Goal: Task Accomplishment & Management: Use online tool/utility

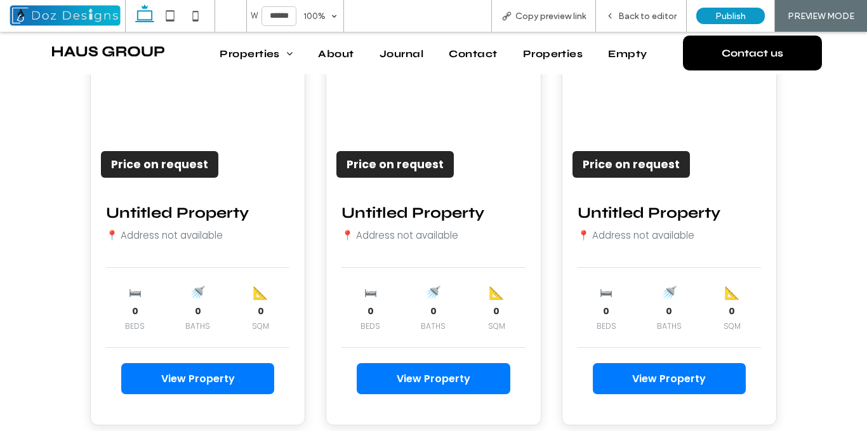
scroll to position [1117, 0]
click at [614, 16] on icon at bounding box center [609, 15] width 9 height 9
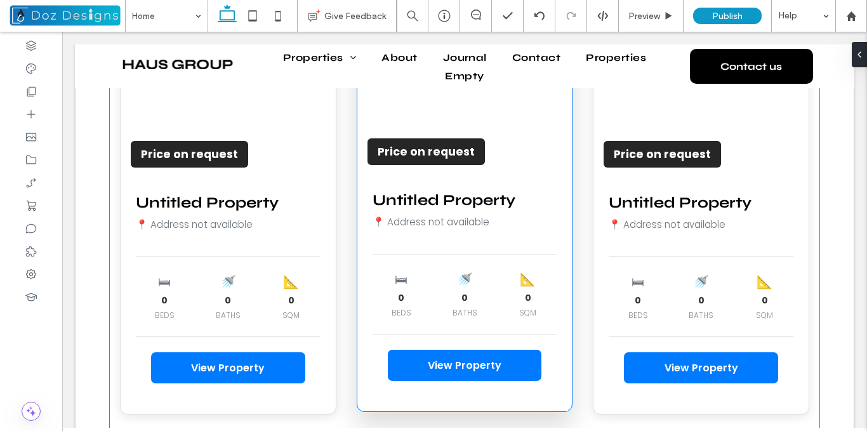
scroll to position [1099, 0]
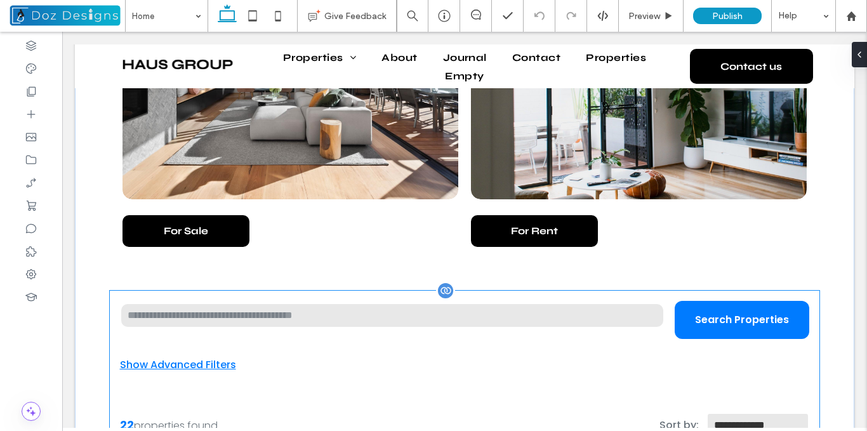
scroll to position [741, 0]
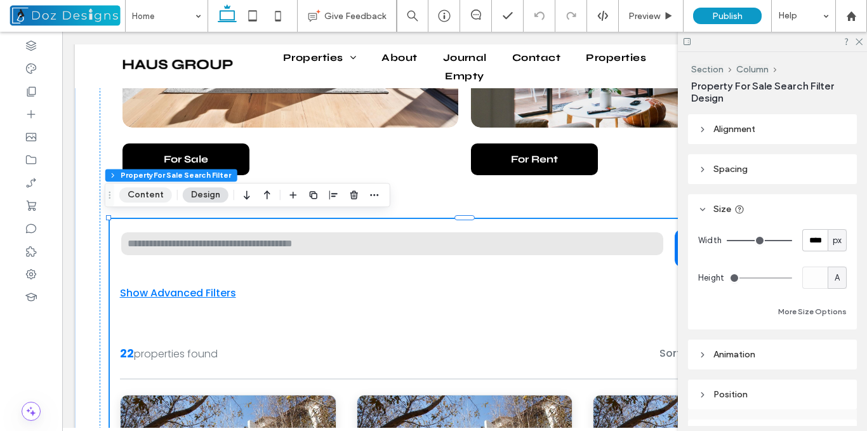
type input "**"
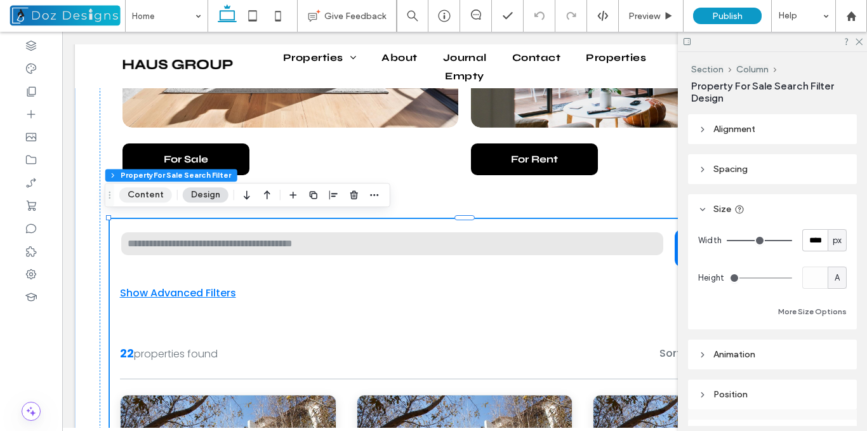
type input "**"
type input "*"
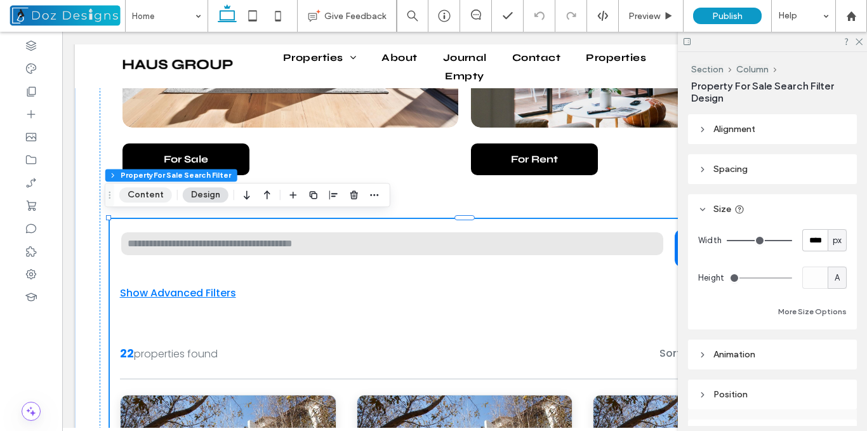
click at [151, 197] on button "Content" at bounding box center [145, 194] width 53 height 15
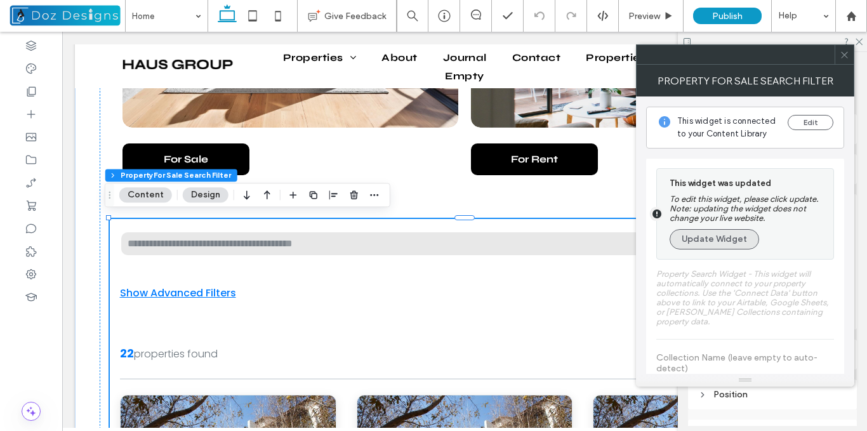
click at [740, 240] on button "Update Widget" at bounding box center [713, 239] width 89 height 20
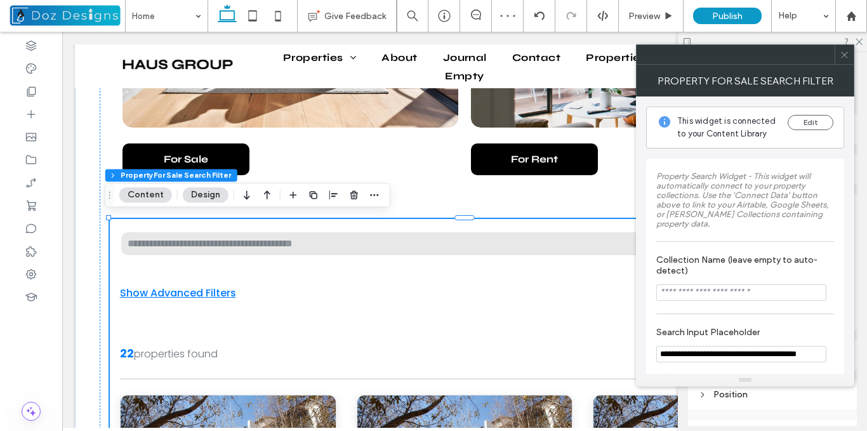
click at [844, 57] on icon at bounding box center [844, 55] width 10 height 10
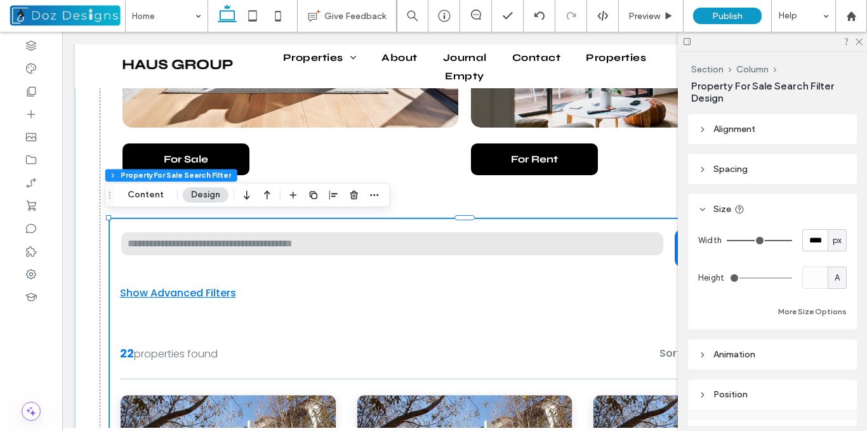
drag, startPoint x: 865, startPoint y: 131, endPoint x: 865, endPoint y: 140, distance: 8.3
click at [865, 140] on div "Section Column Property For Sale Search Filter Design Alignment Spacing Set mar…" at bounding box center [772, 241] width 189 height 379
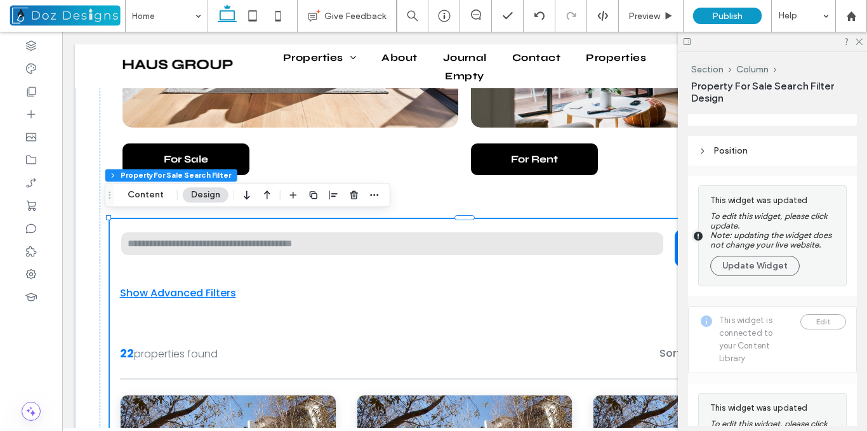
scroll to position [254, 0]
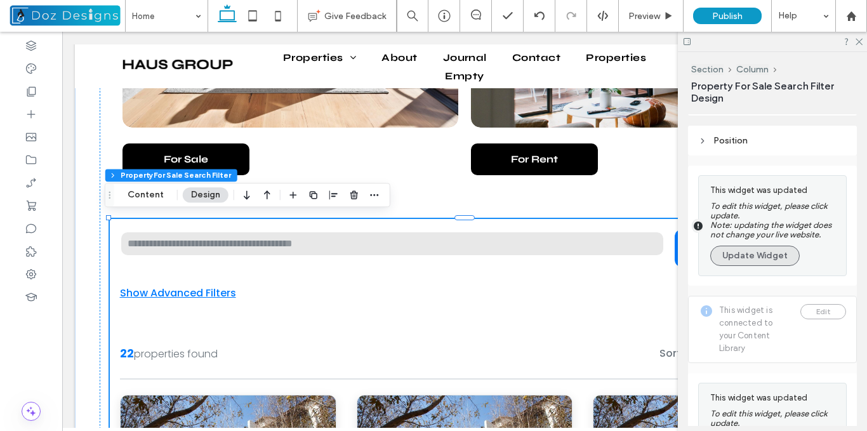
click at [768, 259] on button "Update Widget" at bounding box center [754, 255] width 89 height 20
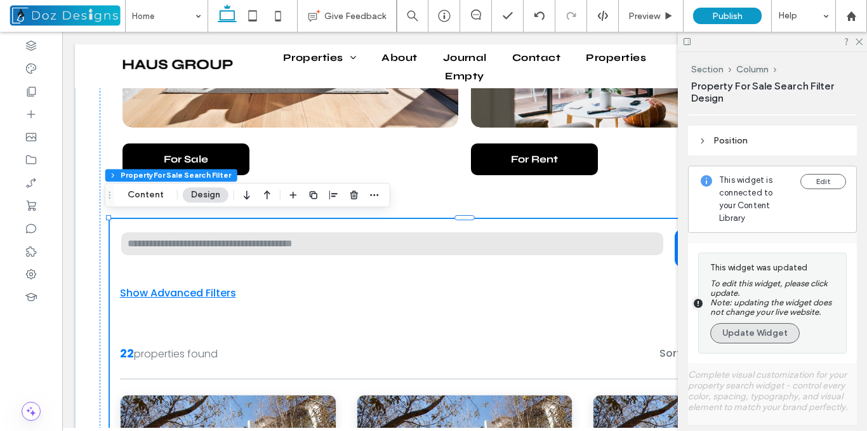
click at [731, 330] on button "Update Widget" at bounding box center [754, 333] width 89 height 20
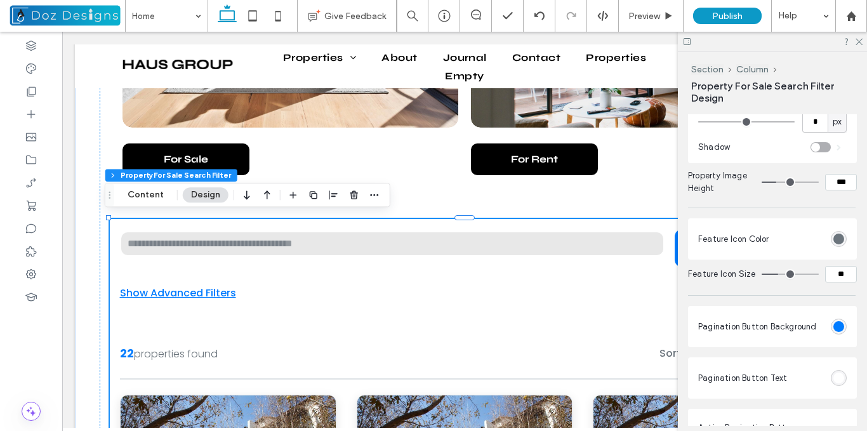
scroll to position [5545, 0]
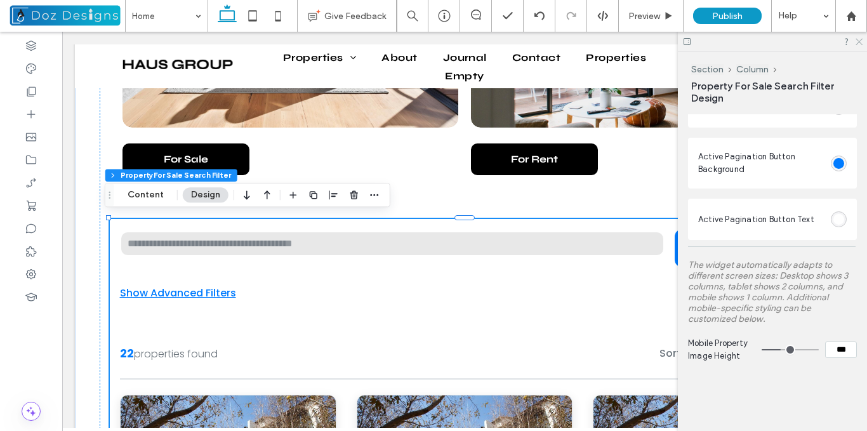
click at [858, 39] on icon at bounding box center [858, 41] width 8 height 8
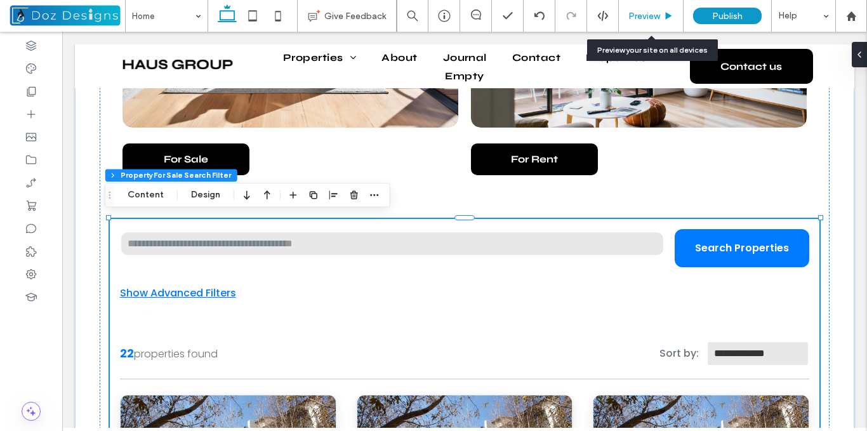
click at [657, 18] on span "Preview" at bounding box center [644, 16] width 32 height 11
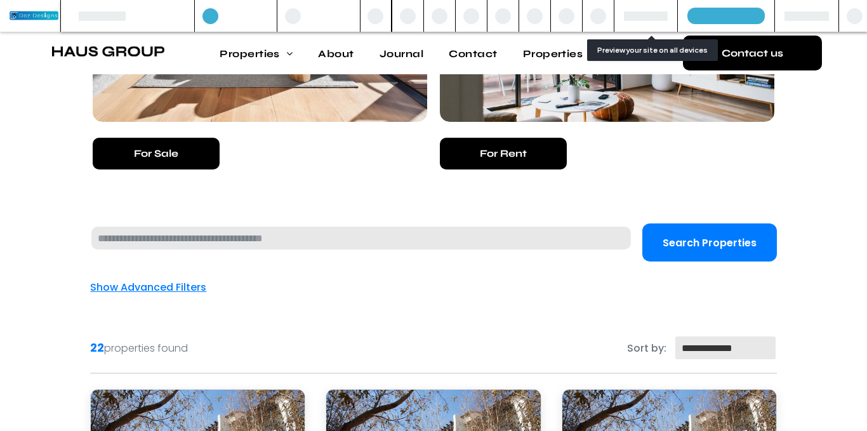
scroll to position [758, 0]
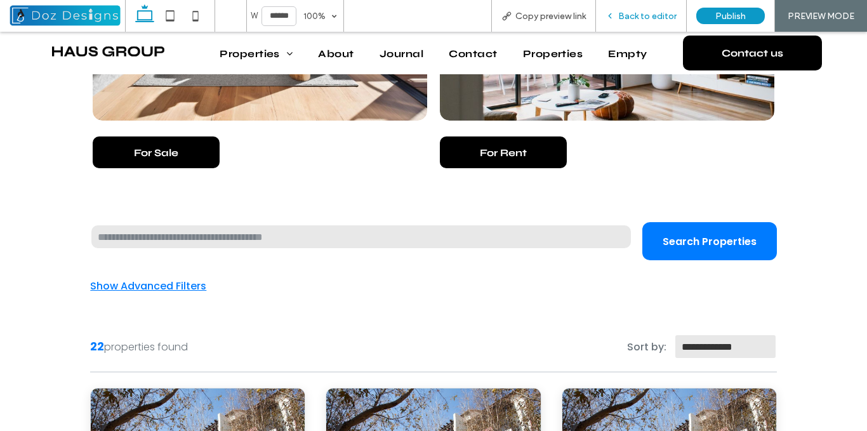
drag, startPoint x: 628, startPoint y: 23, endPoint x: 605, endPoint y: 59, distance: 42.8
click at [628, 23] on div "Back to editor" at bounding box center [641, 16] width 91 height 32
click at [624, 13] on span "Back to editor" at bounding box center [647, 16] width 58 height 11
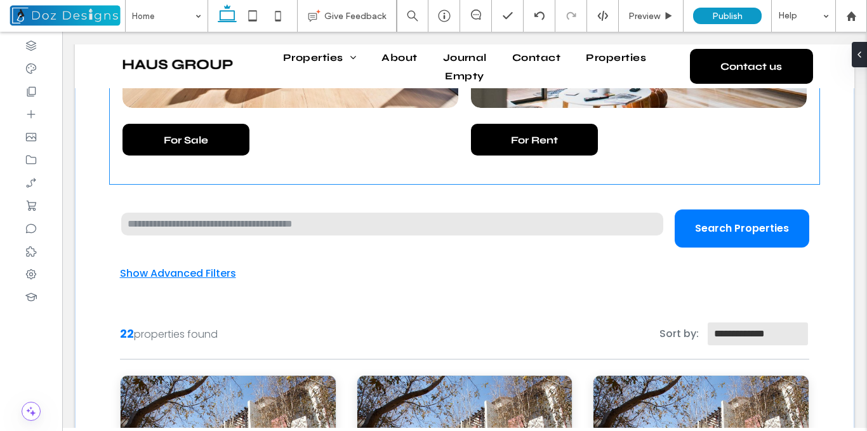
scroll to position [740, 0]
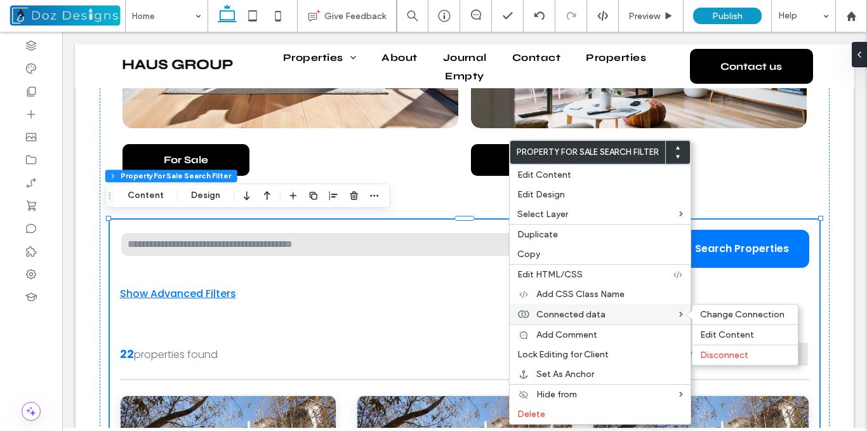
type input "**"
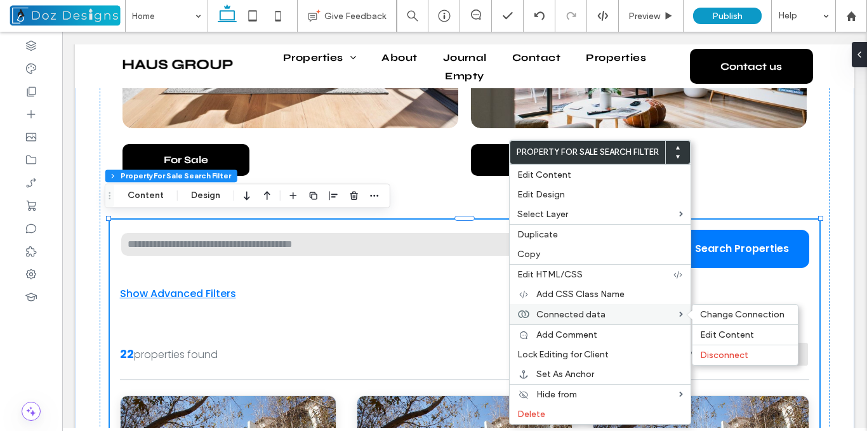
type input "**"
type input "*"
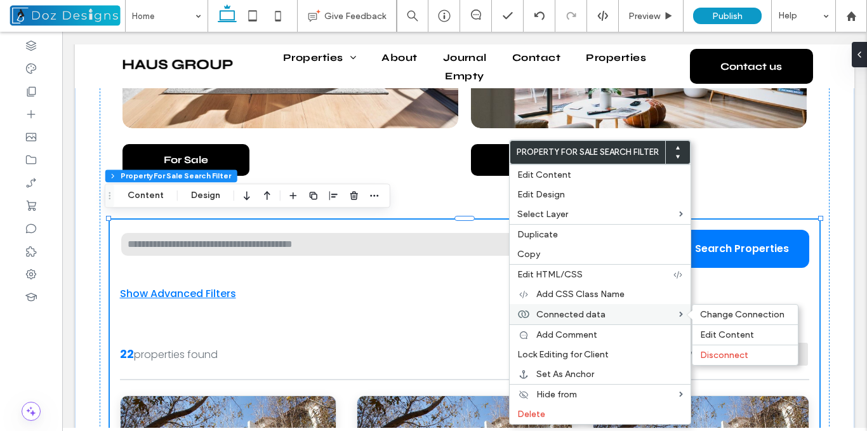
click at [612, 314] on label "Connected data" at bounding box center [607, 314] width 143 height 11
click at [721, 313] on span "Change Connection" at bounding box center [742, 314] width 84 height 11
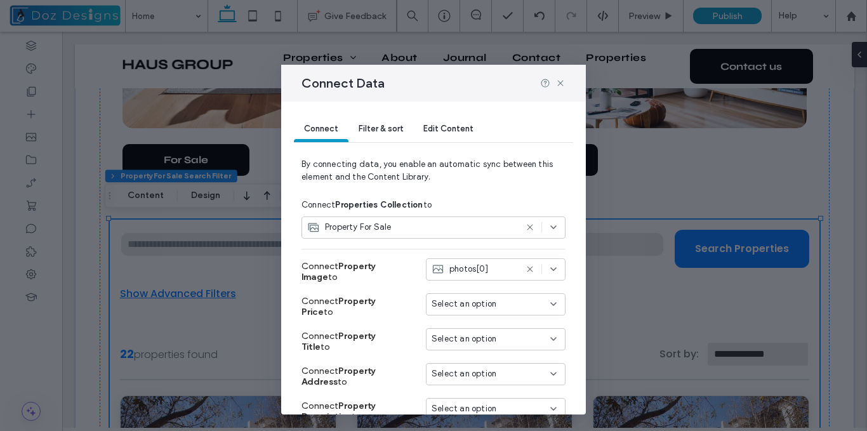
click at [525, 266] on icon at bounding box center [530, 269] width 10 height 10
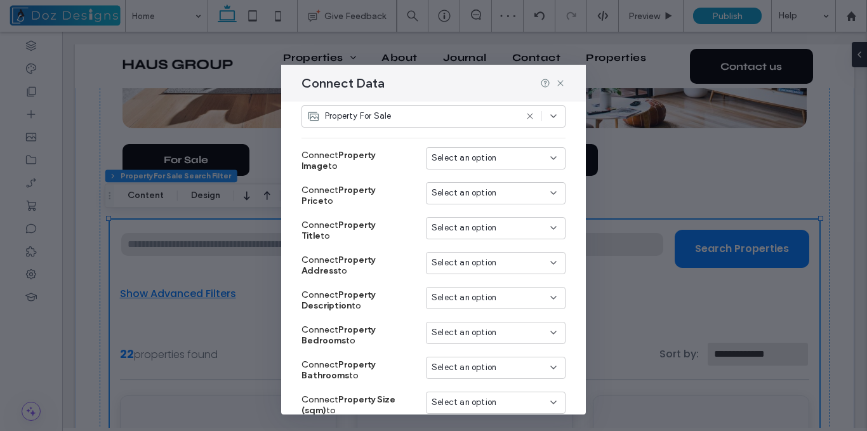
scroll to position [206, 0]
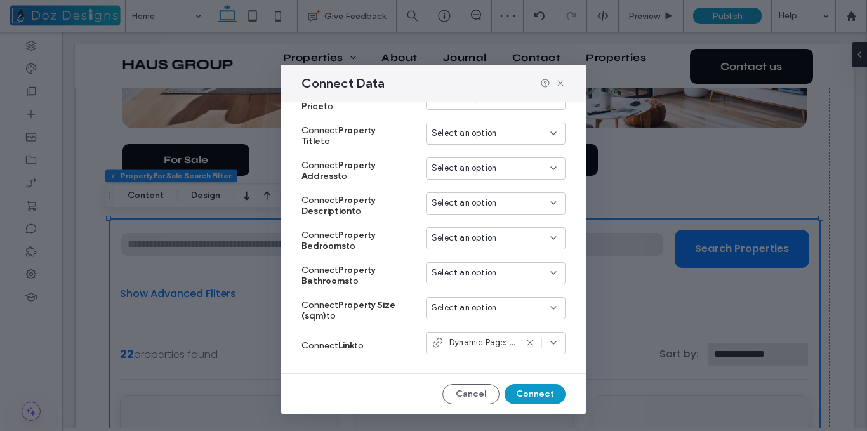
click at [527, 344] on use at bounding box center [530, 343] width 6 height 6
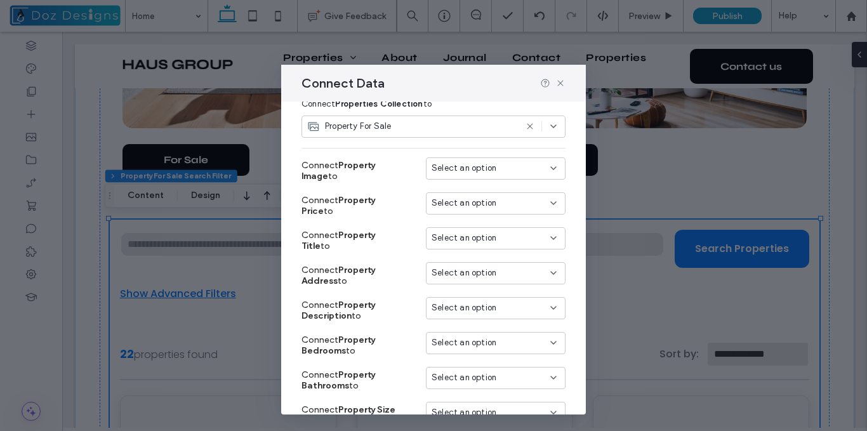
scroll to position [79, 0]
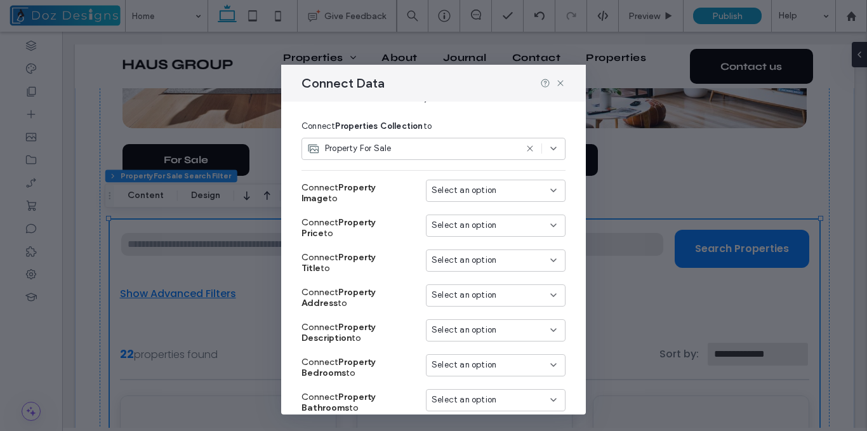
click at [528, 193] on div "Select an option" at bounding box center [487, 190] width 113 height 13
click at [496, 232] on div "photos[0]" at bounding box center [486, 235] width 138 height 22
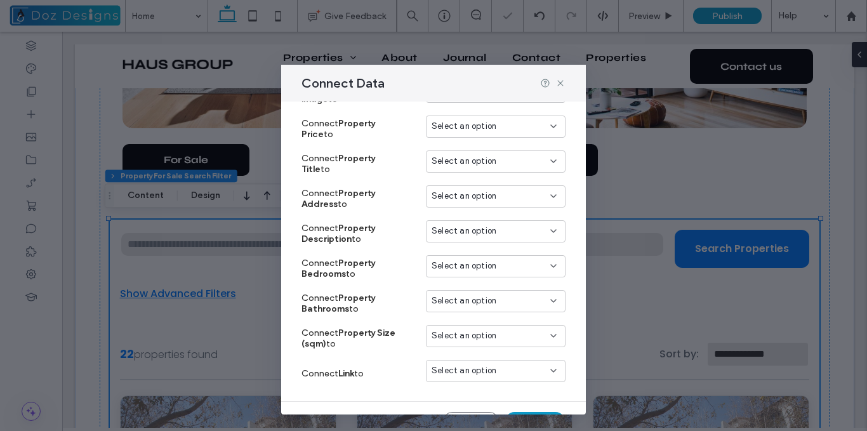
scroll to position [206, 0]
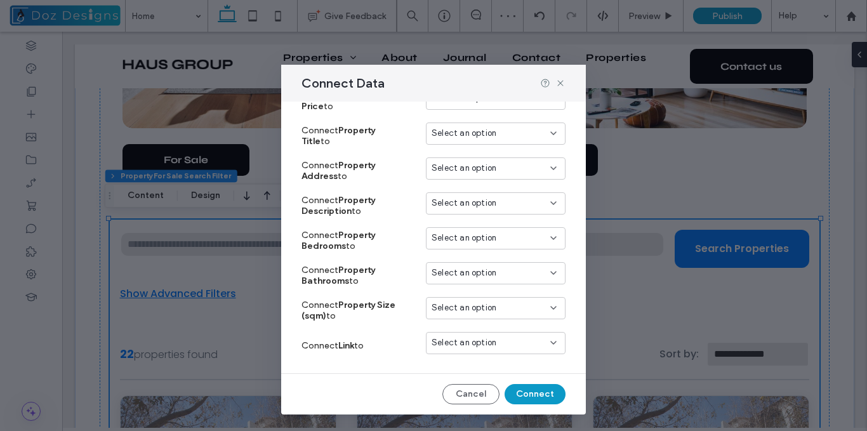
click at [548, 343] on icon at bounding box center [553, 342] width 10 height 10
click at [511, 366] on span "Dynamic Page: Property Full Page" at bounding box center [495, 365] width 100 height 13
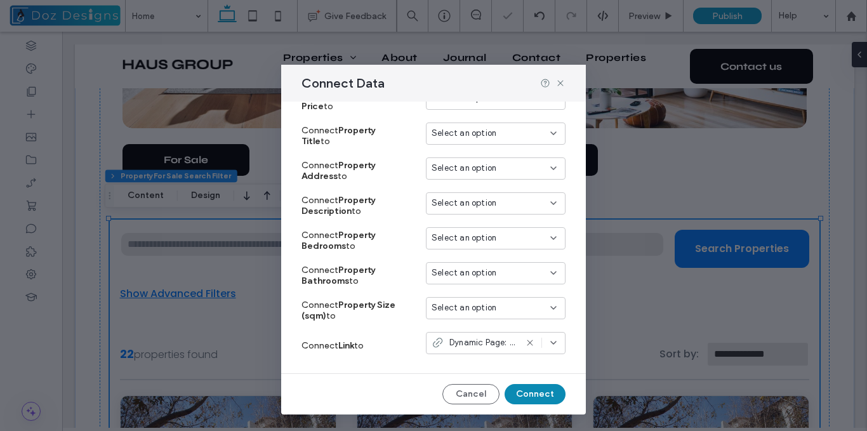
click at [537, 391] on button "Connect" at bounding box center [534, 394] width 61 height 20
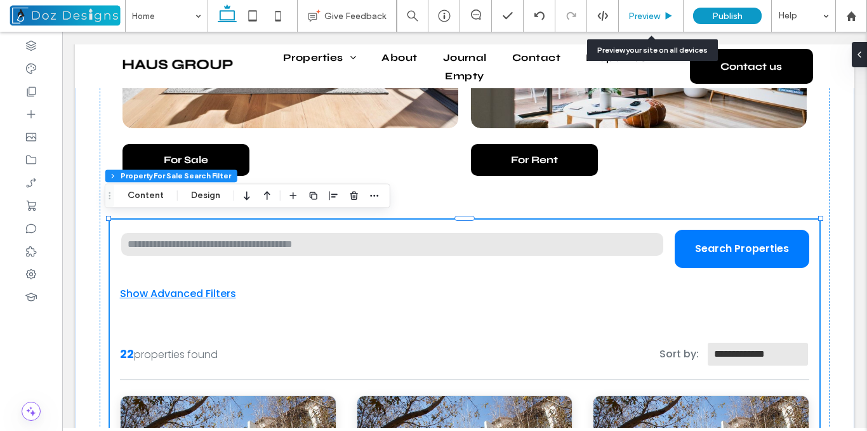
click at [665, 13] on icon at bounding box center [669, 16] width 10 height 10
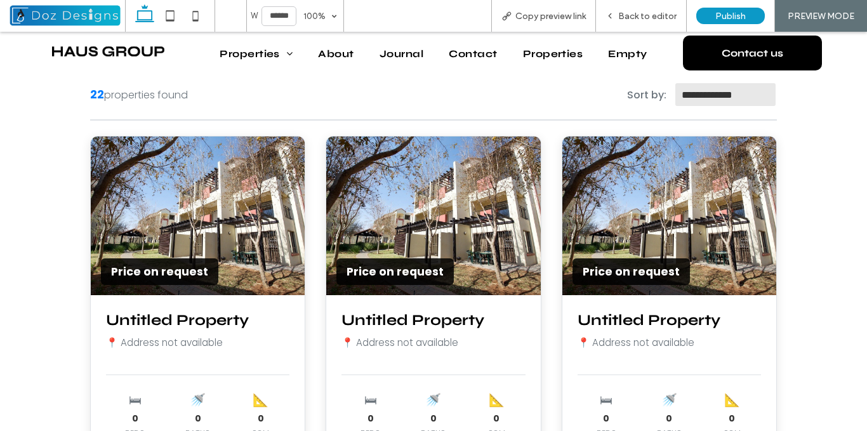
scroll to position [1196, 0]
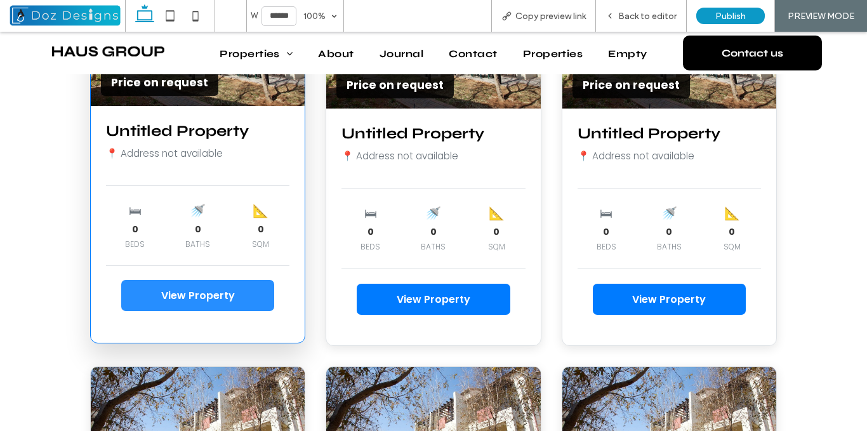
click at [225, 292] on button "View Property" at bounding box center [197, 295] width 153 height 31
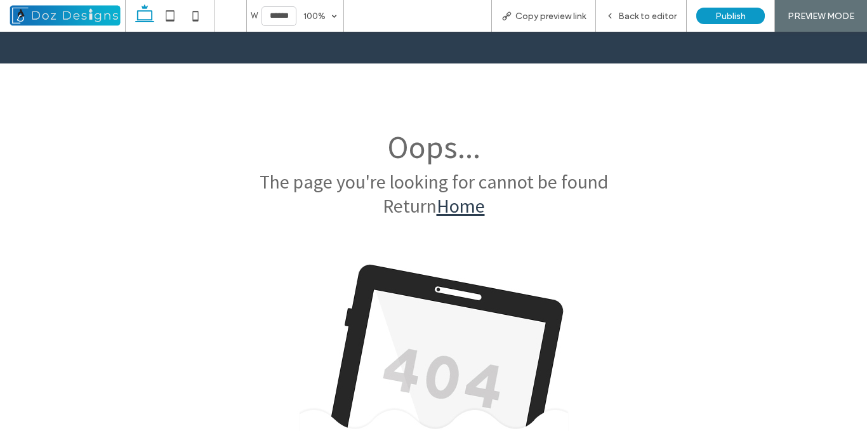
scroll to position [0, 0]
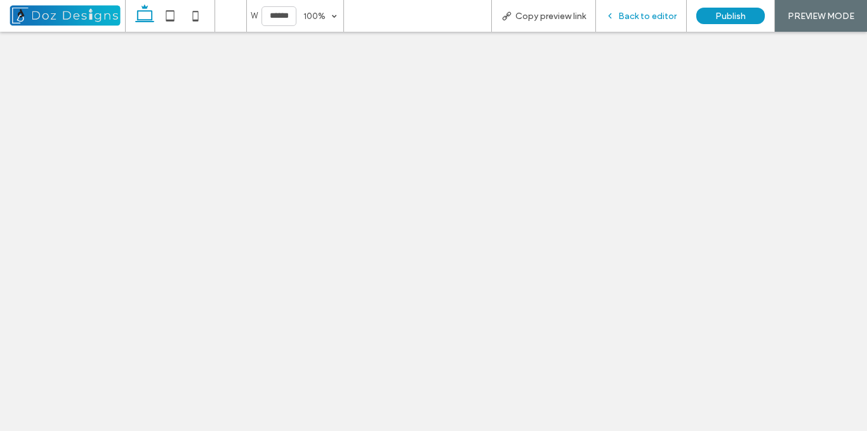
click at [641, 15] on span "Back to editor" at bounding box center [647, 16] width 58 height 11
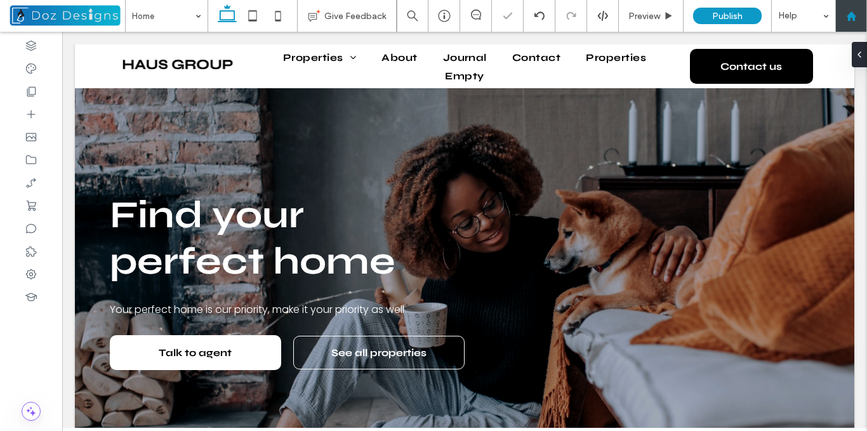
scroll to position [1034, 0]
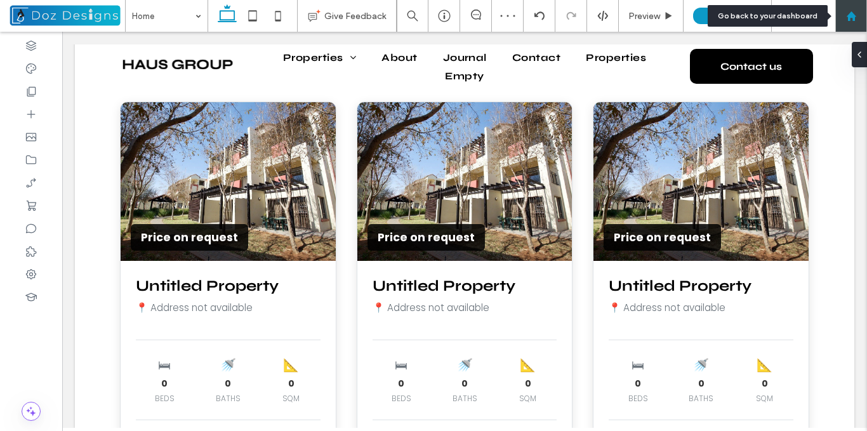
click at [846, 12] on icon at bounding box center [851, 16] width 11 height 11
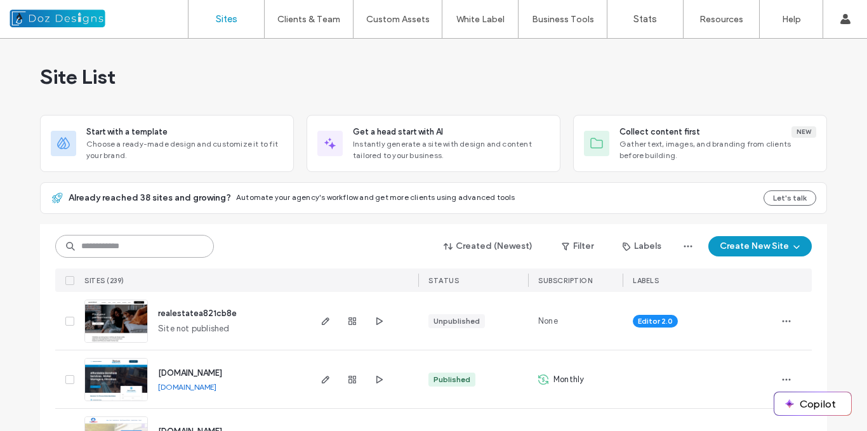
click at [181, 244] on input at bounding box center [134, 246] width 159 height 23
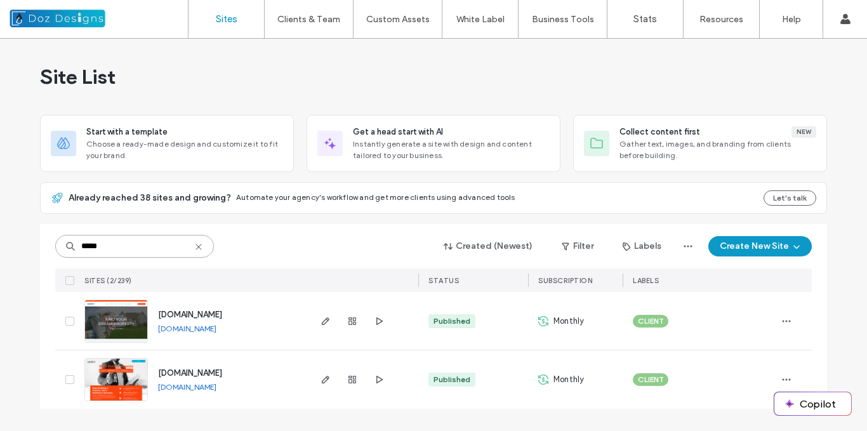
type input "*****"
click at [120, 320] on img at bounding box center [116, 343] width 62 height 86
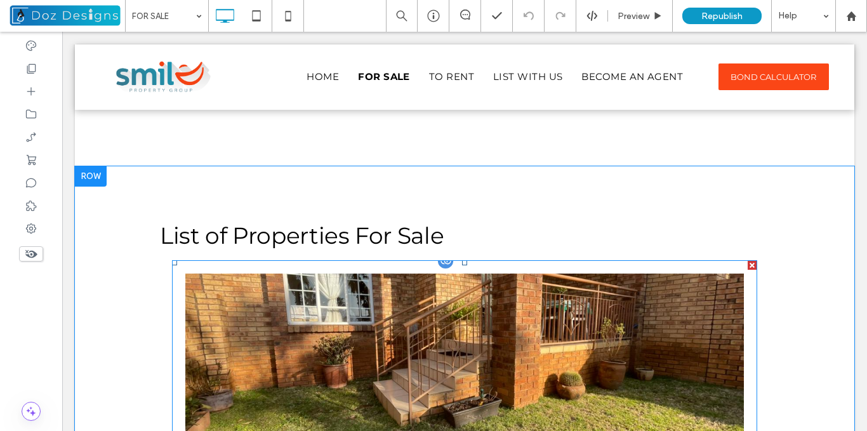
scroll to position [891, 0]
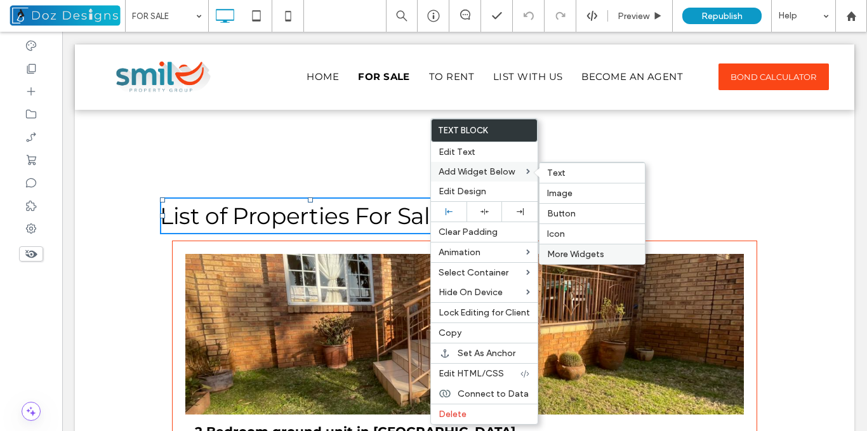
click at [582, 254] on span "More Widgets" at bounding box center [575, 254] width 57 height 11
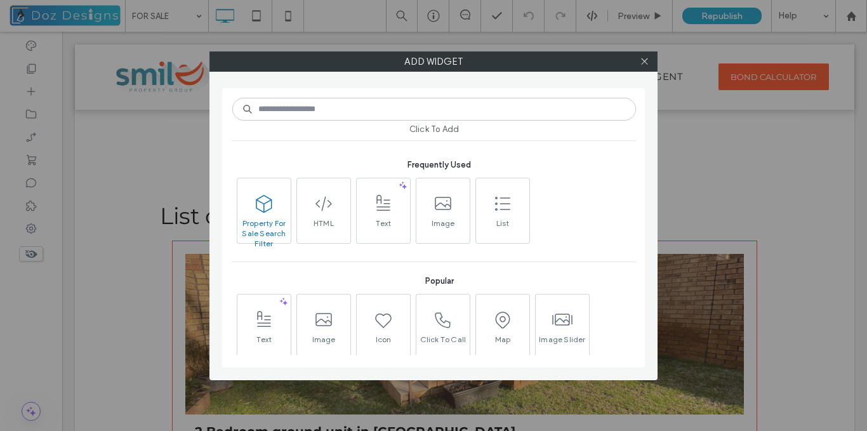
click at [272, 213] on span at bounding box center [263, 204] width 53 height 29
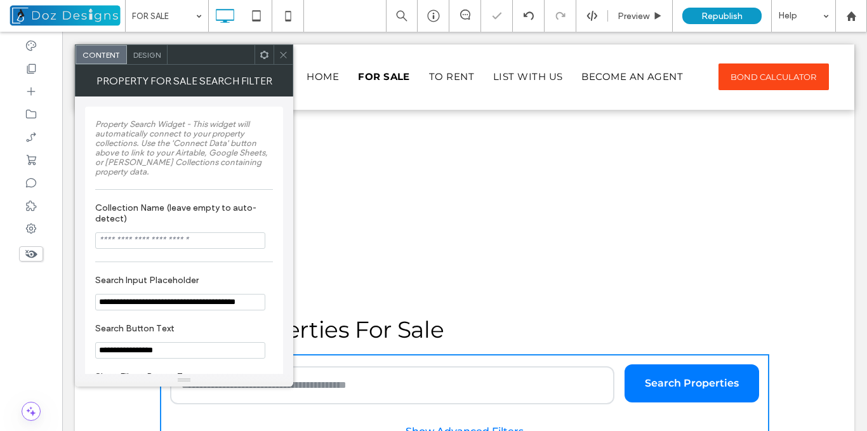
scroll to position [978, 0]
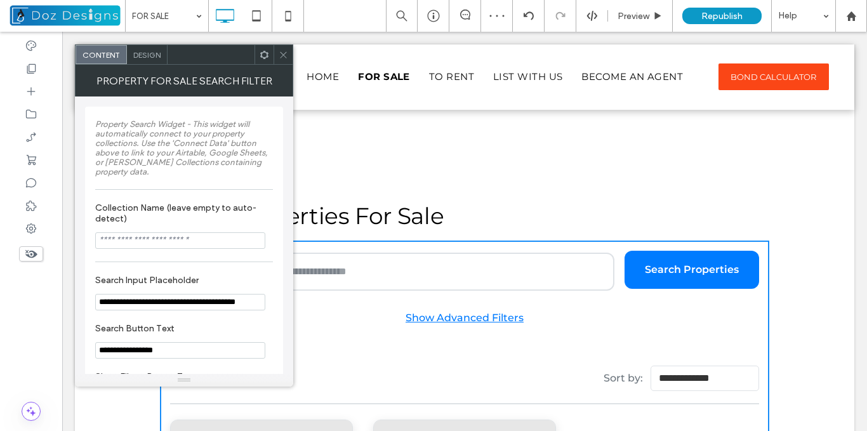
click at [281, 53] on icon at bounding box center [283, 55] width 10 height 10
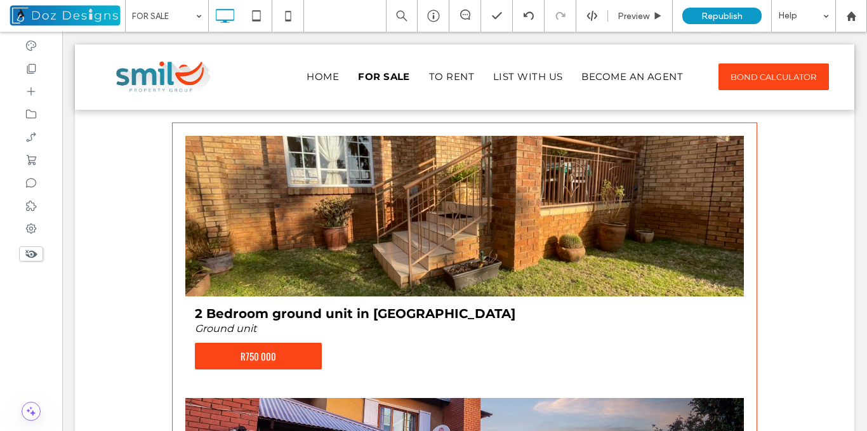
scroll to position [1805, 0]
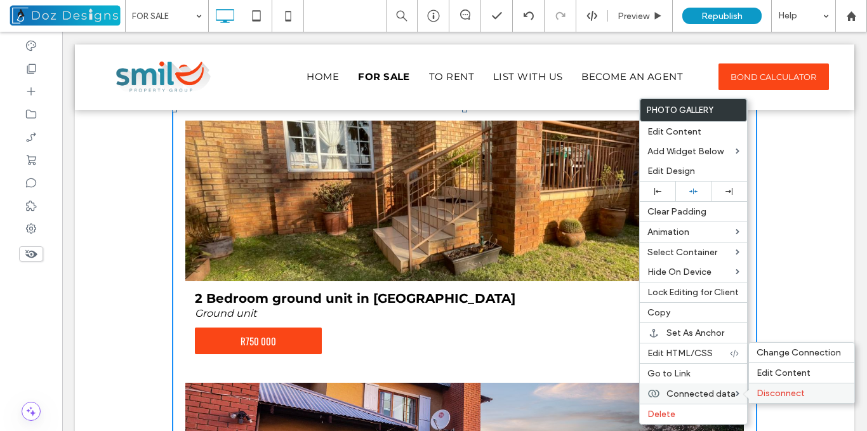
click at [791, 393] on span "Disconnect" at bounding box center [780, 393] width 48 height 11
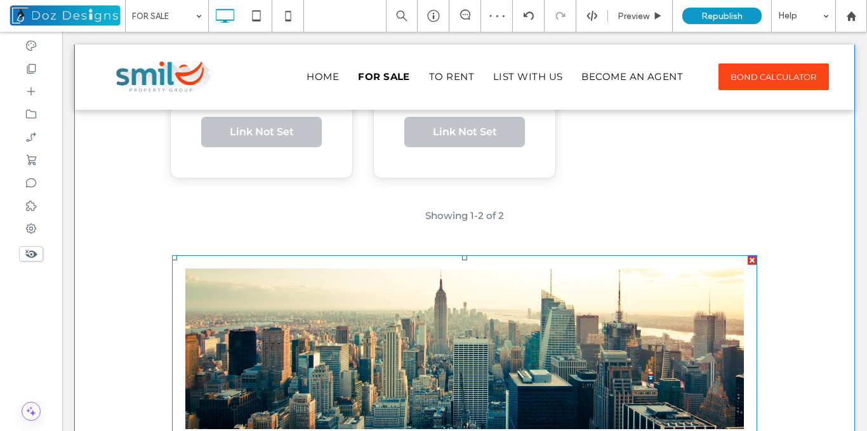
scroll to position [1678, 0]
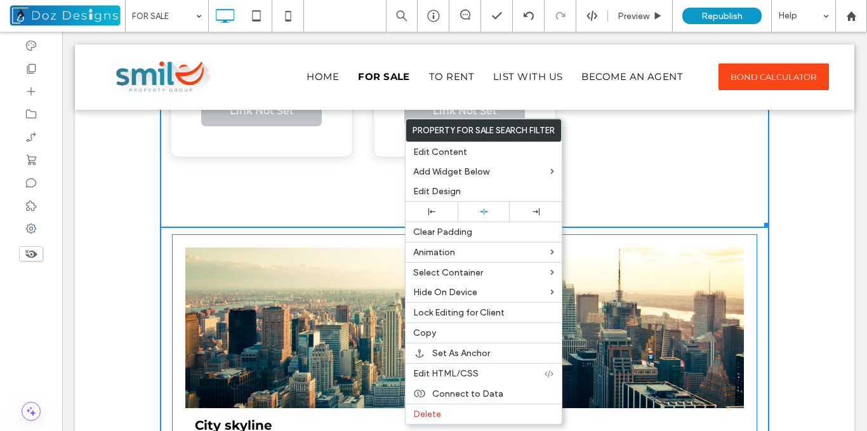
drag, startPoint x: 762, startPoint y: 225, endPoint x: 771, endPoint y: 225, distance: 9.5
click at [771, 225] on div "**********" at bounding box center [464, 321] width 779 height 1750
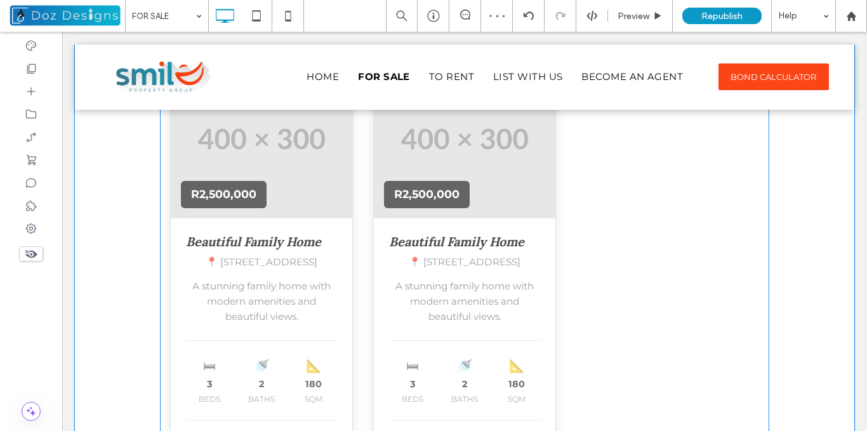
scroll to position [1297, 0]
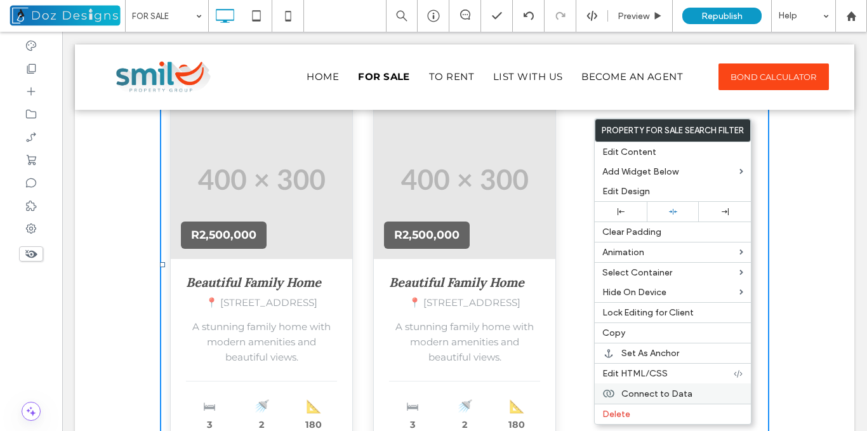
click at [674, 393] on span "Connect to Data" at bounding box center [656, 393] width 71 height 11
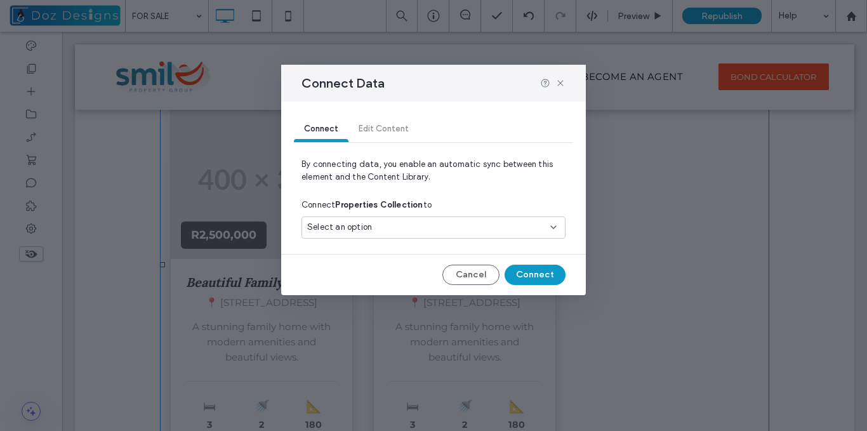
click at [442, 229] on div "Select an option" at bounding box center [425, 227] width 237 height 13
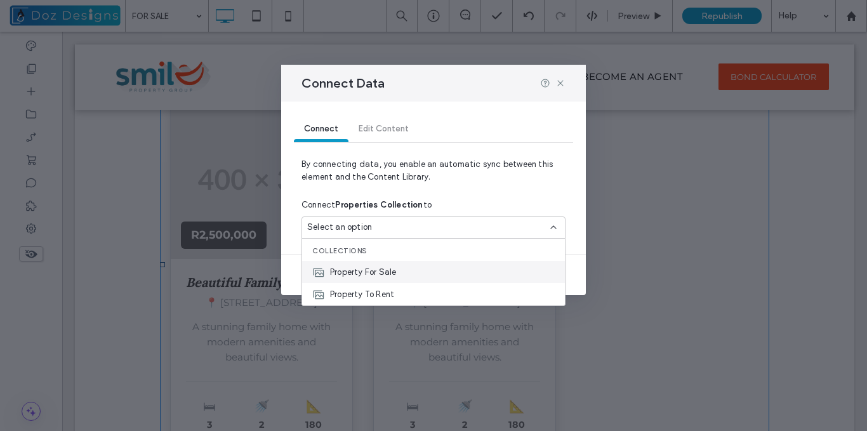
click at [393, 273] on span "Property For Sale" at bounding box center [363, 272] width 66 height 13
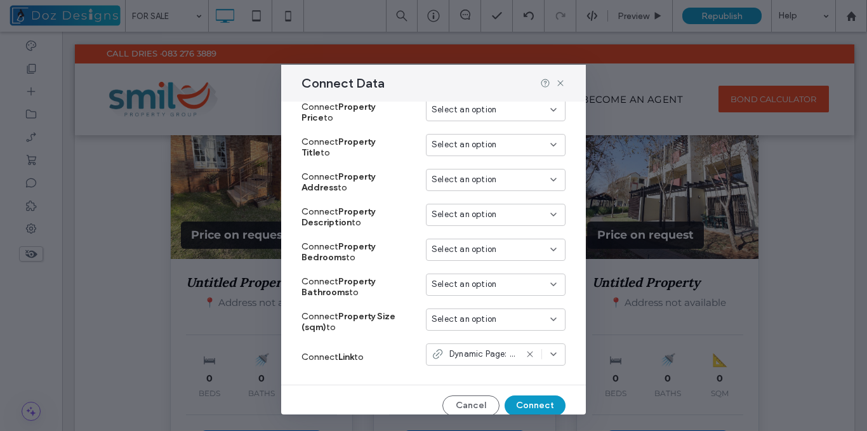
scroll to position [206, 0]
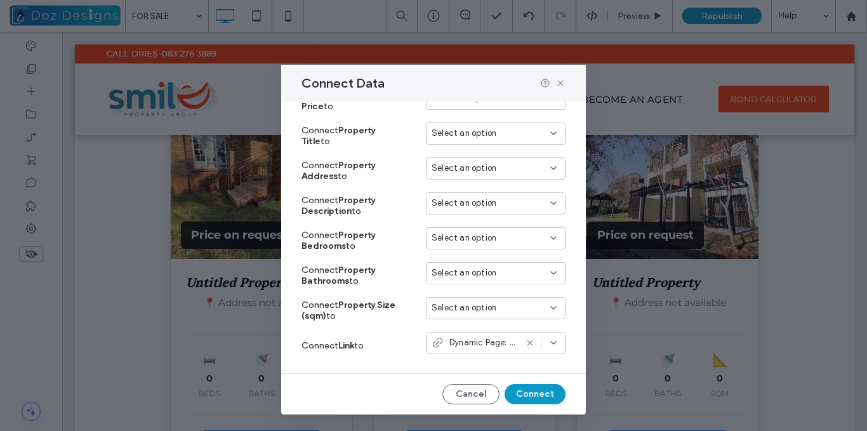
drag, startPoint x: 523, startPoint y: 392, endPoint x: 358, endPoint y: 357, distance: 168.6
click at [360, 358] on div "Connect Filter & sort Edit Content By connecting data, you enable an automatic …" at bounding box center [433, 257] width 304 height 313
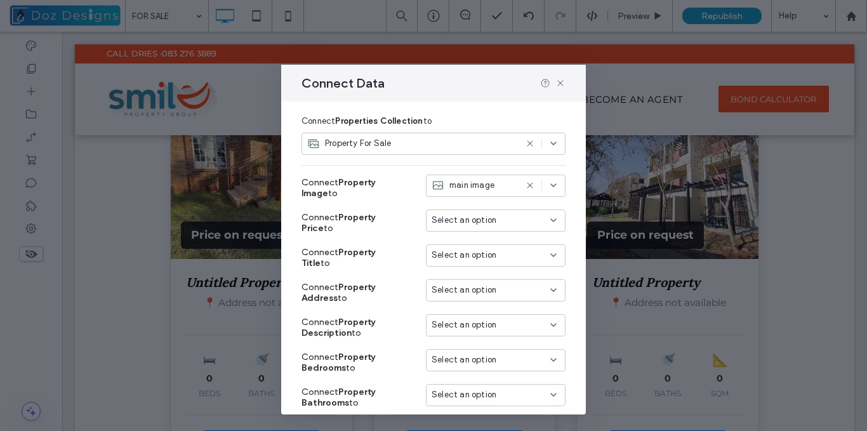
scroll to position [79, 0]
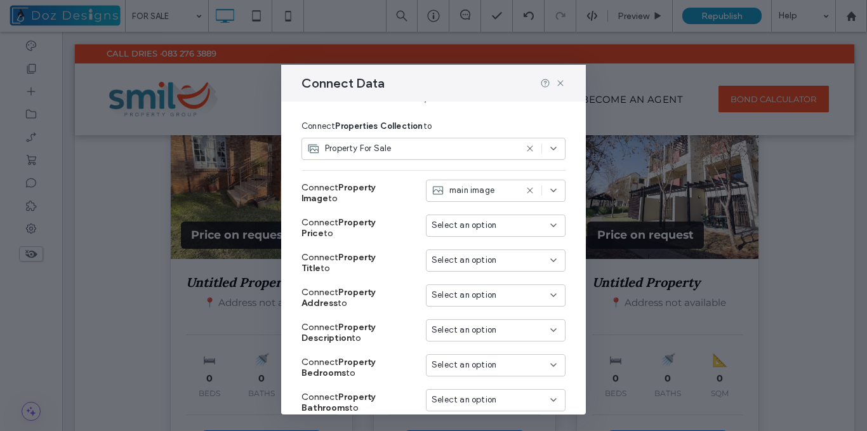
click at [500, 224] on div "Select an option" at bounding box center [487, 225] width 113 height 13
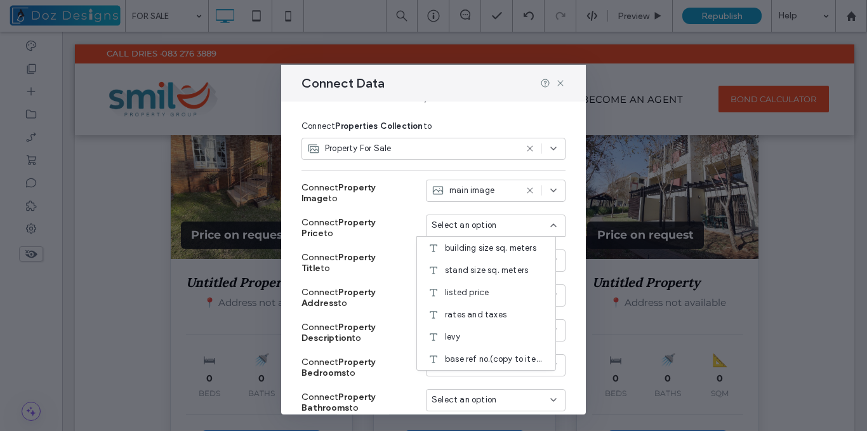
scroll to position [159, 0]
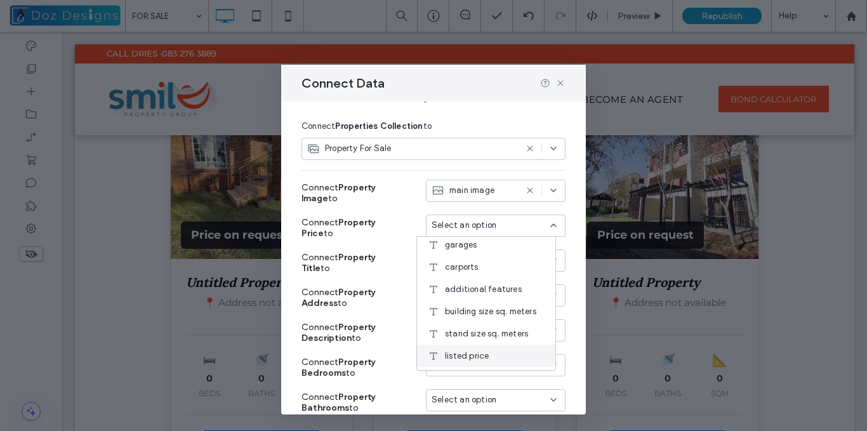
click at [495, 357] on div "listed price" at bounding box center [486, 355] width 138 height 22
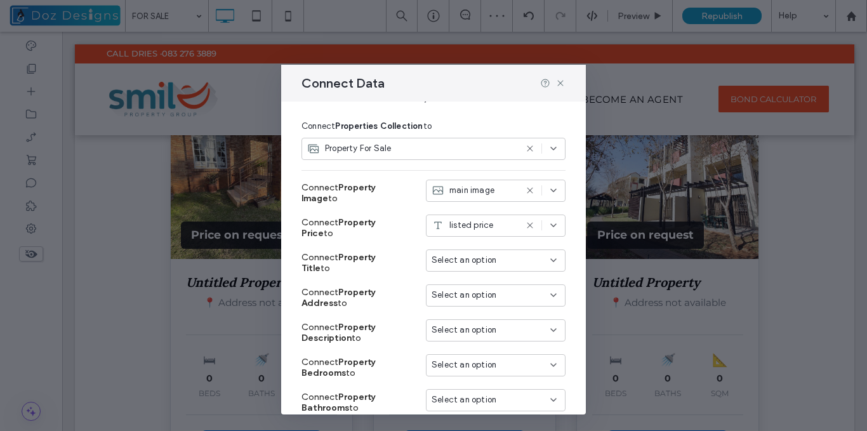
click at [497, 265] on div "Select an option" at bounding box center [487, 260] width 113 height 13
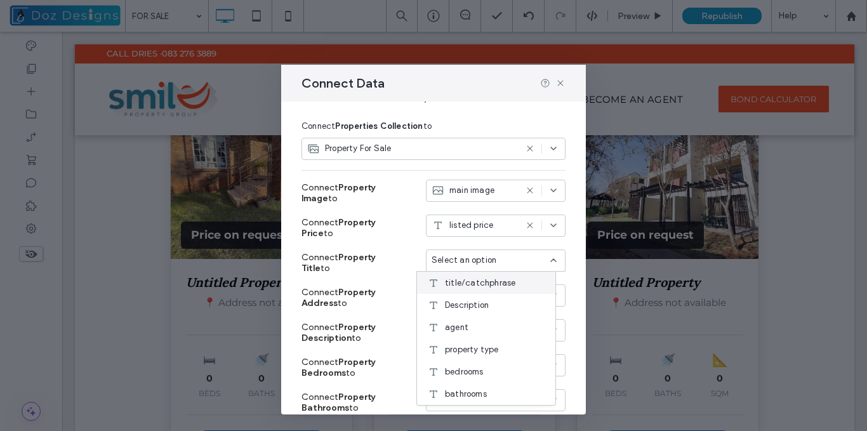
click at [497, 282] on span "title/catchphrase" at bounding box center [480, 283] width 70 height 13
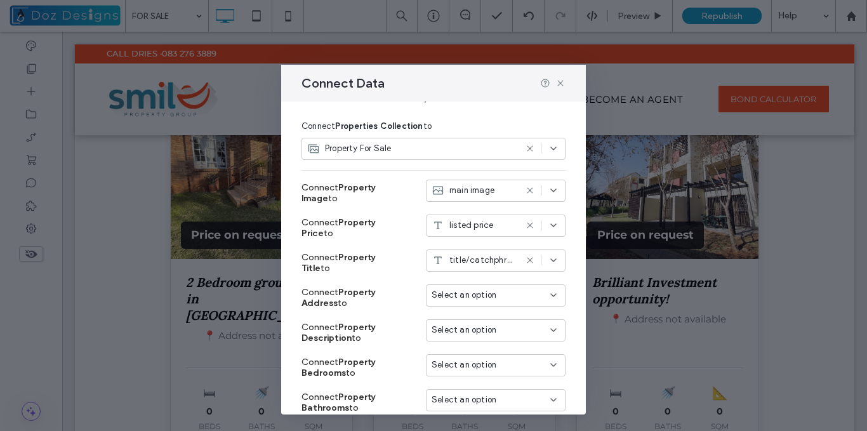
scroll to position [142, 0]
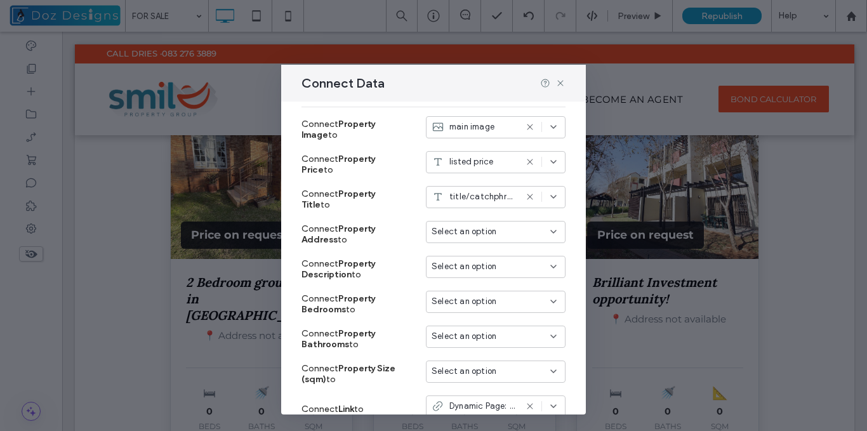
click at [536, 230] on input at bounding box center [490, 231] width 119 height 10
click at [352, 275] on span "Connect Property Description to" at bounding box center [338, 269] width 74 height 22
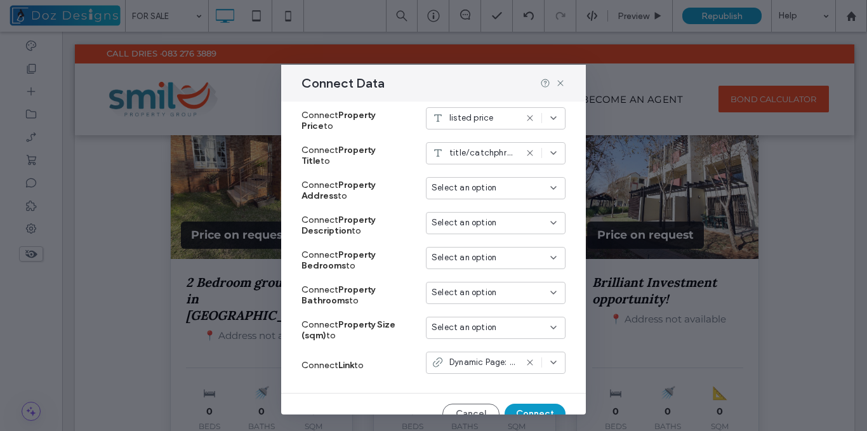
scroll to position [206, 0]
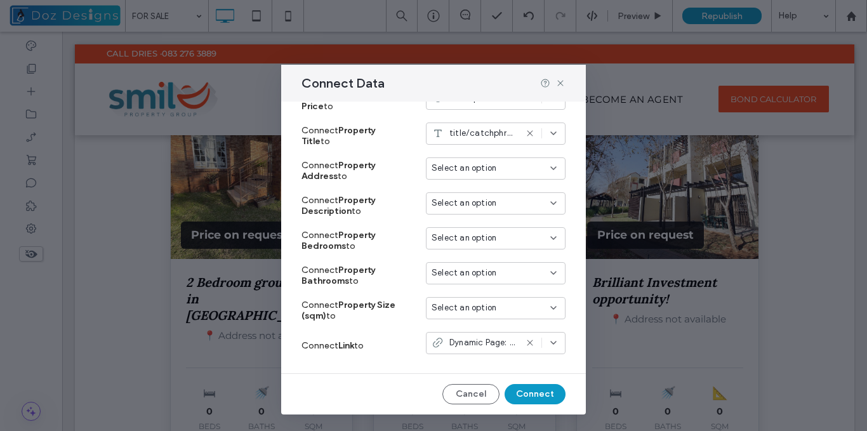
click at [501, 241] on div "Select an option" at bounding box center [487, 238] width 113 height 13
type input "***"
click at [483, 258] on span "bedrooms" at bounding box center [464, 260] width 39 height 13
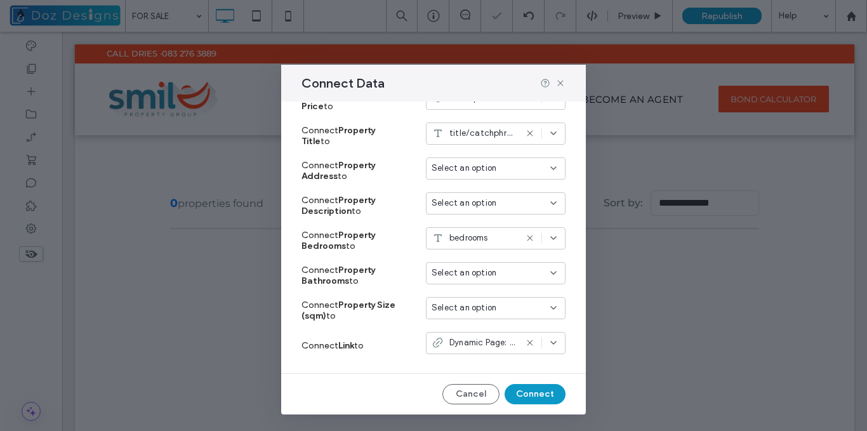
click at [481, 275] on span "Select an option" at bounding box center [463, 272] width 65 height 13
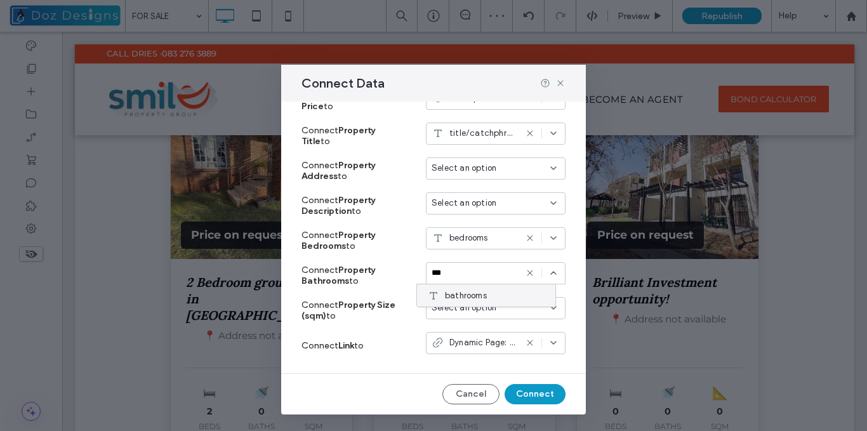
type input "***"
click at [481, 298] on span "bathrooms" at bounding box center [466, 295] width 42 height 13
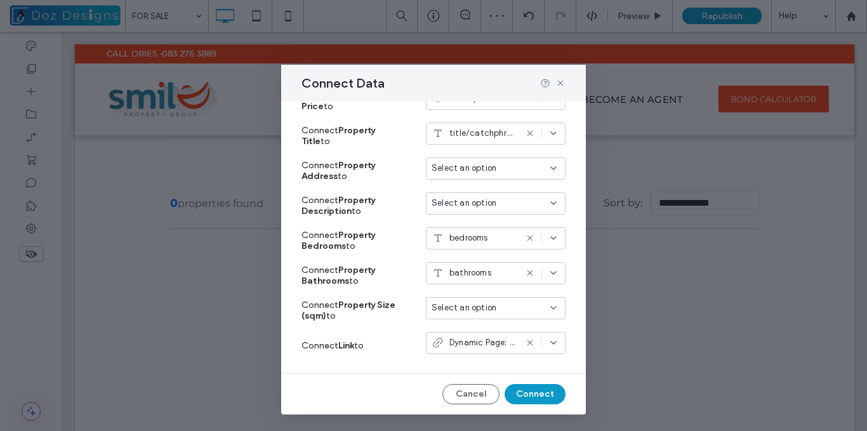
click at [476, 312] on span "Select an option" at bounding box center [463, 307] width 65 height 13
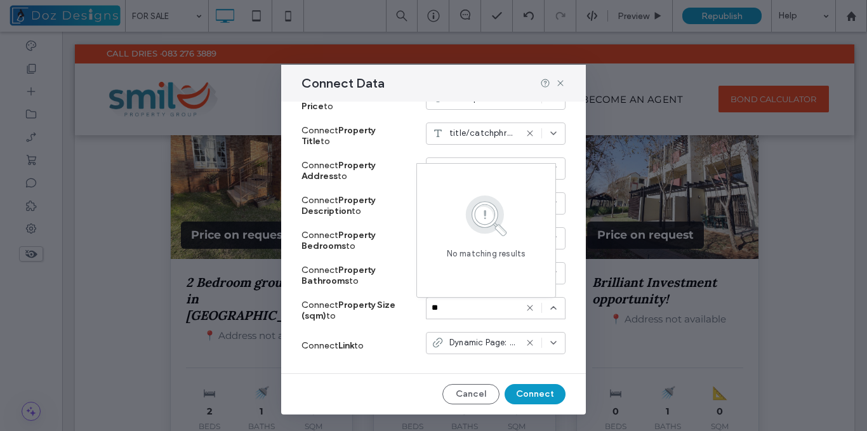
type input "*"
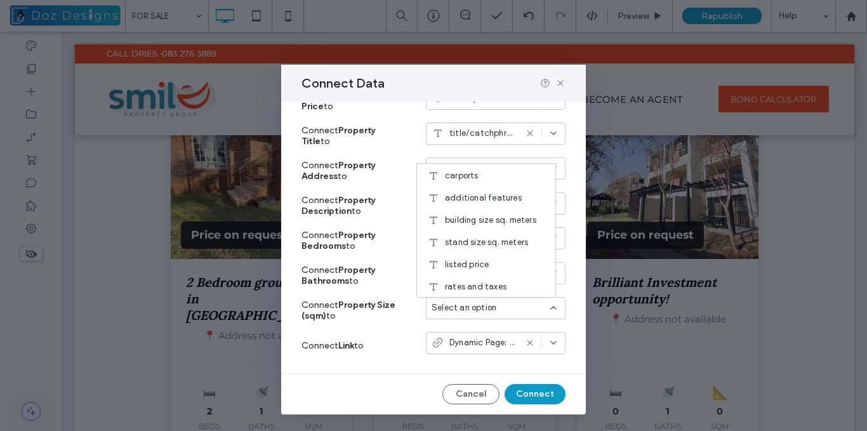
scroll to position [183, 0]
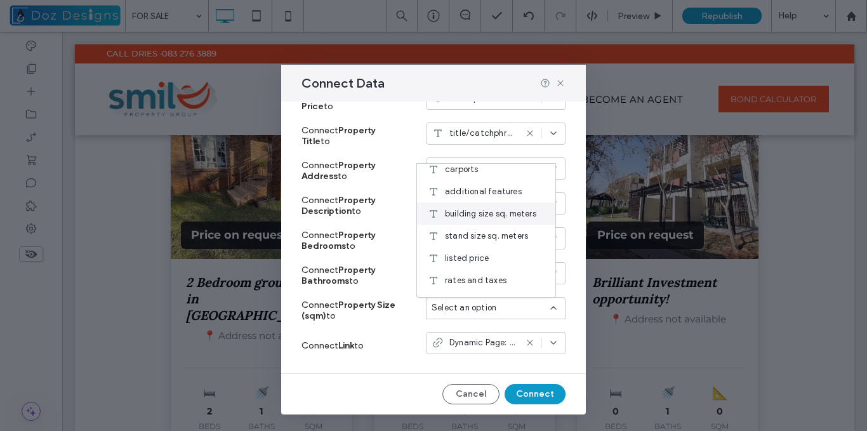
click at [498, 213] on span "building size sq. meters" at bounding box center [490, 213] width 91 height 13
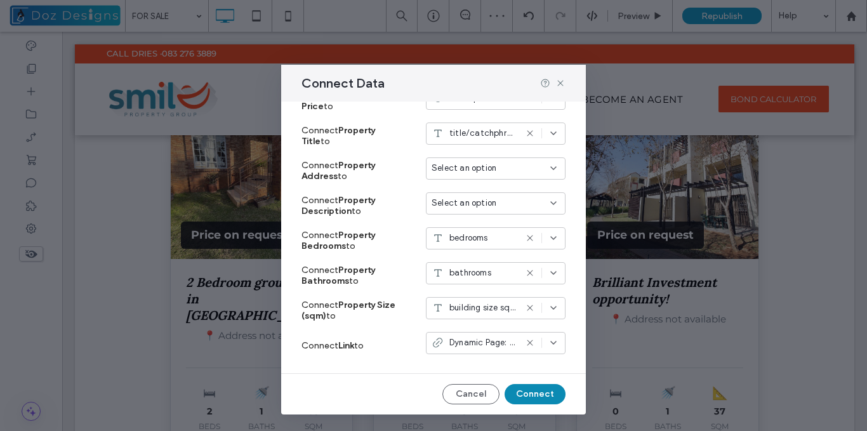
click at [526, 391] on button "Connect" at bounding box center [534, 394] width 61 height 20
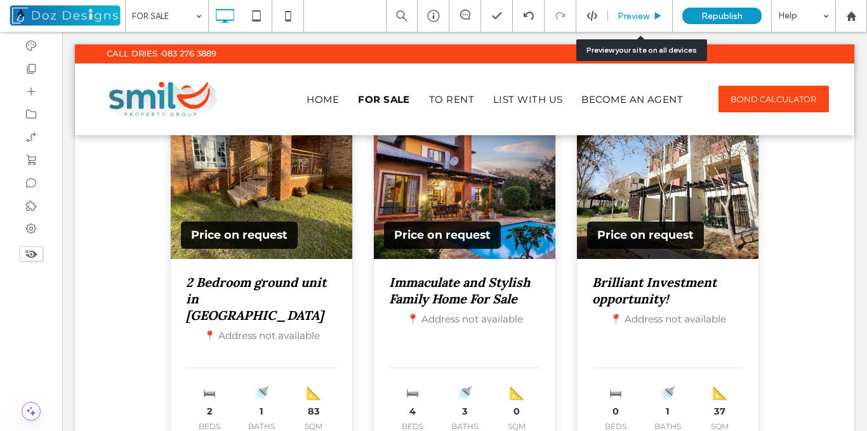
drag, startPoint x: 651, startPoint y: 16, endPoint x: 360, endPoint y: 179, distance: 333.2
click at [651, 16] on div "Preview" at bounding box center [640, 16] width 64 height 11
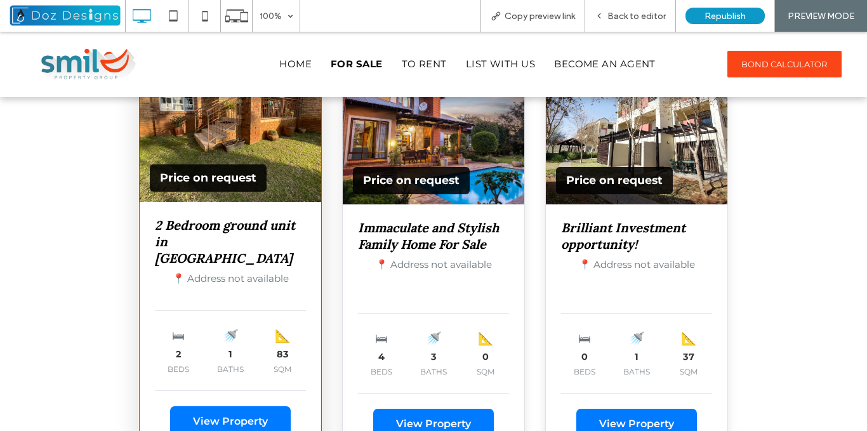
scroll to position [1361, 0]
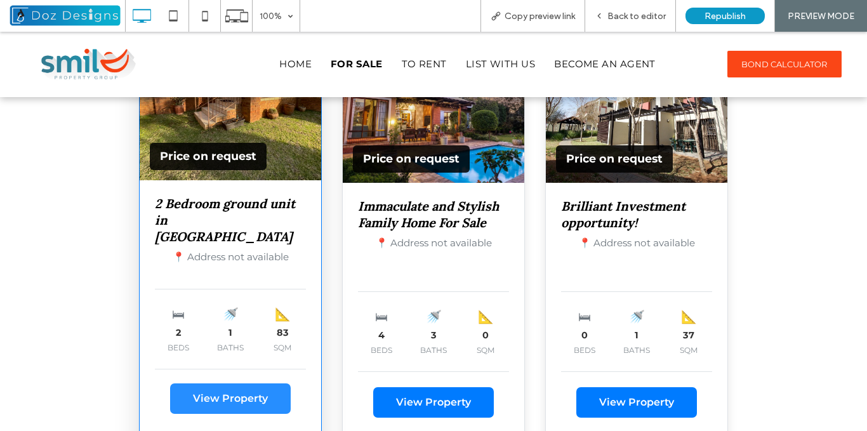
click at [242, 383] on button "View Property" at bounding box center [230, 398] width 121 height 30
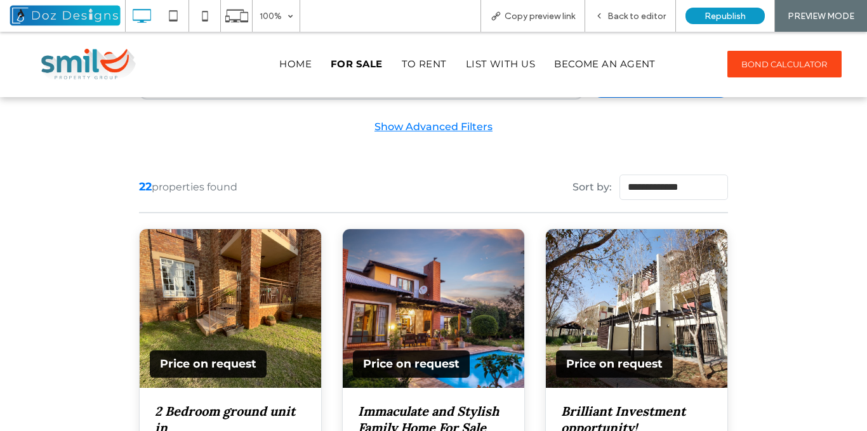
scroll to position [1128, 0]
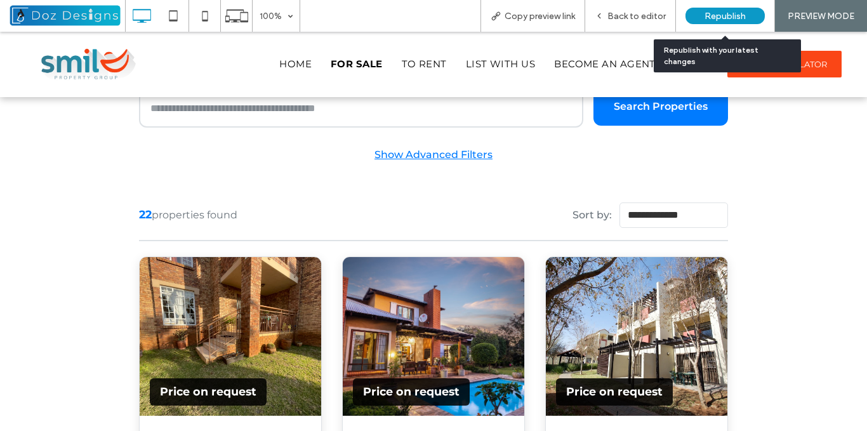
click at [728, 15] on span "Republish" at bounding box center [724, 16] width 41 height 11
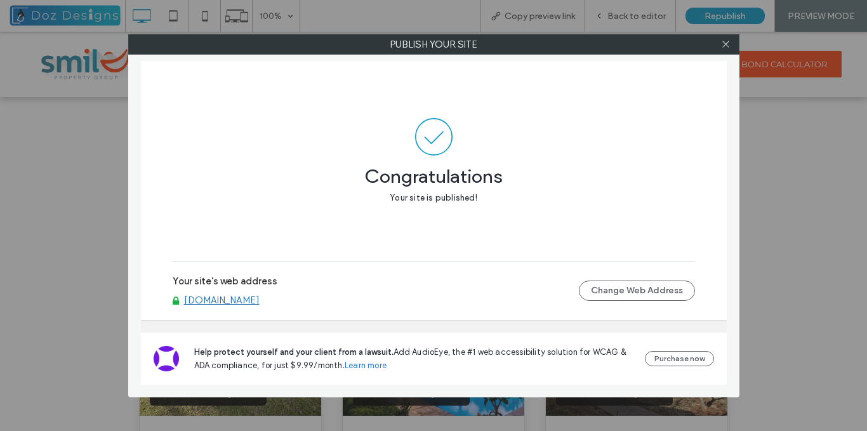
click at [259, 298] on link "www.smilepropertylistings.co.za" at bounding box center [221, 299] width 75 height 11
click at [726, 43] on icon at bounding box center [726, 44] width 10 height 10
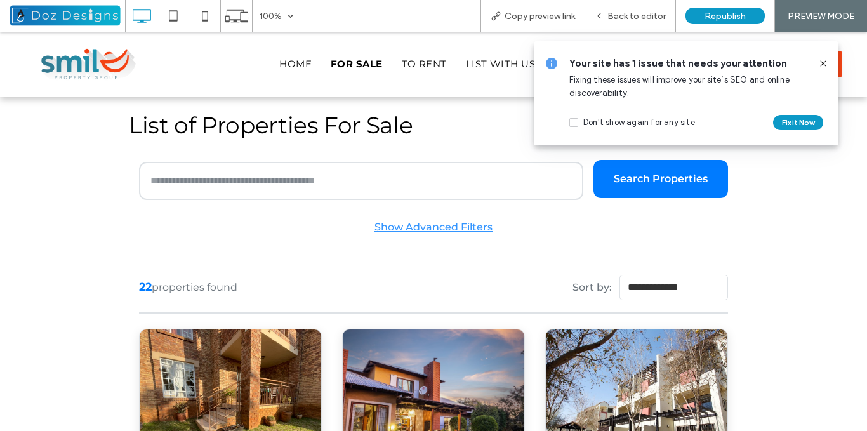
scroll to position [1001, 0]
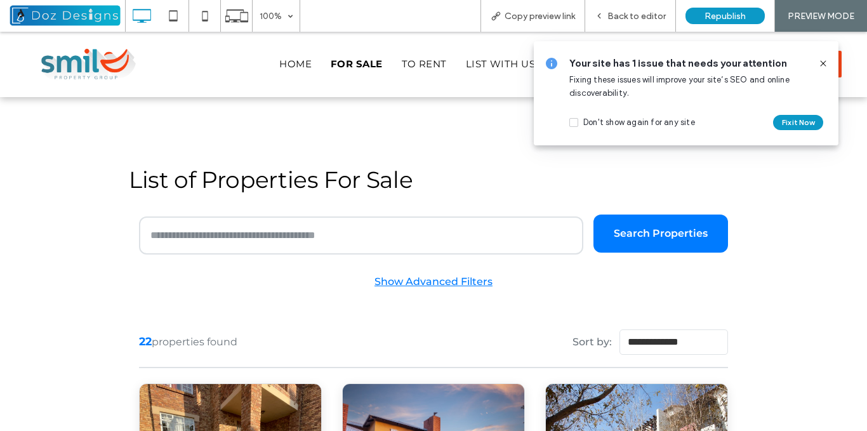
click at [823, 62] on icon at bounding box center [823, 63] width 10 height 10
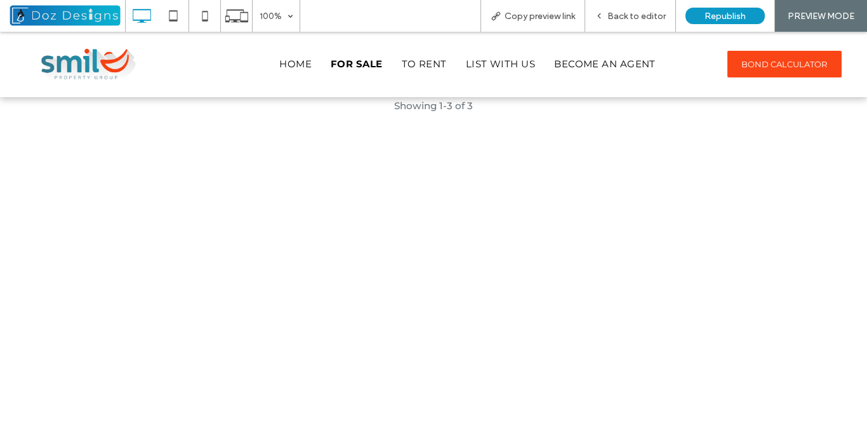
scroll to position [662, 0]
click at [640, 22] on div "Back to editor" at bounding box center [630, 16] width 91 height 32
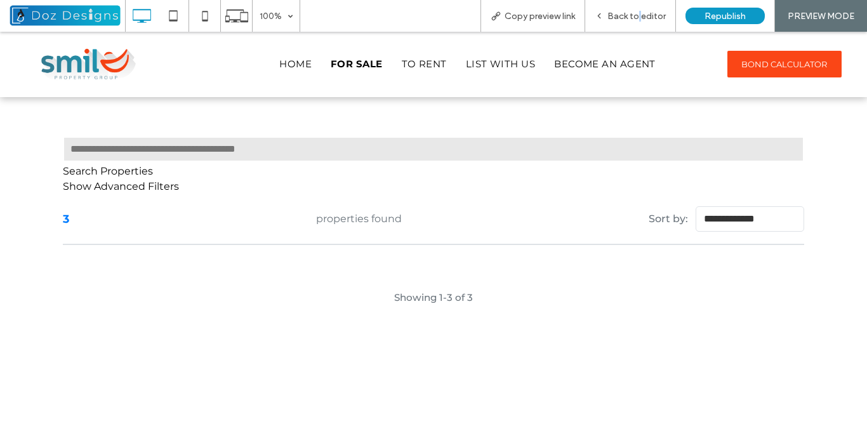
scroll to position [409, 0]
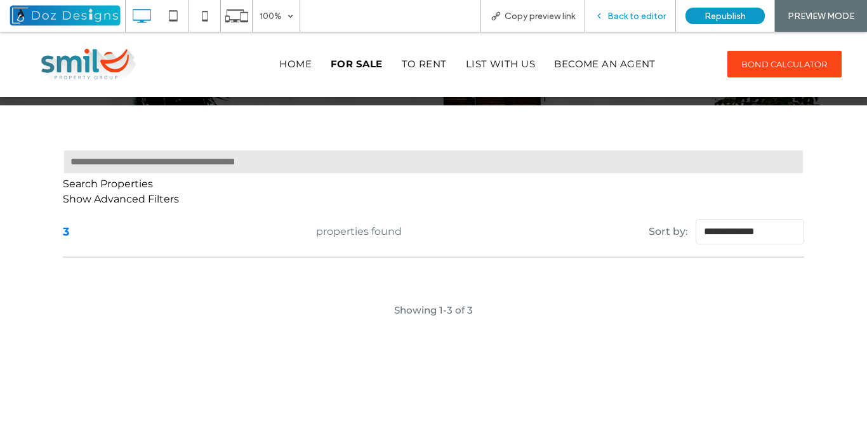
click at [601, 17] on icon at bounding box center [598, 15] width 9 height 9
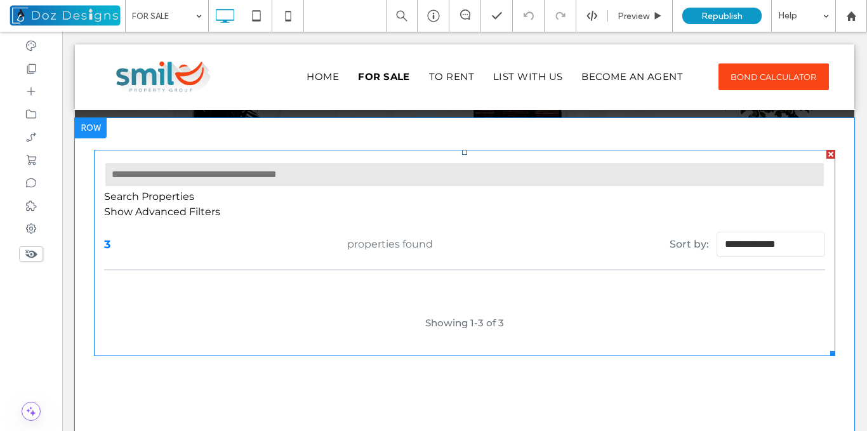
click at [826, 152] on div at bounding box center [830, 154] width 9 height 9
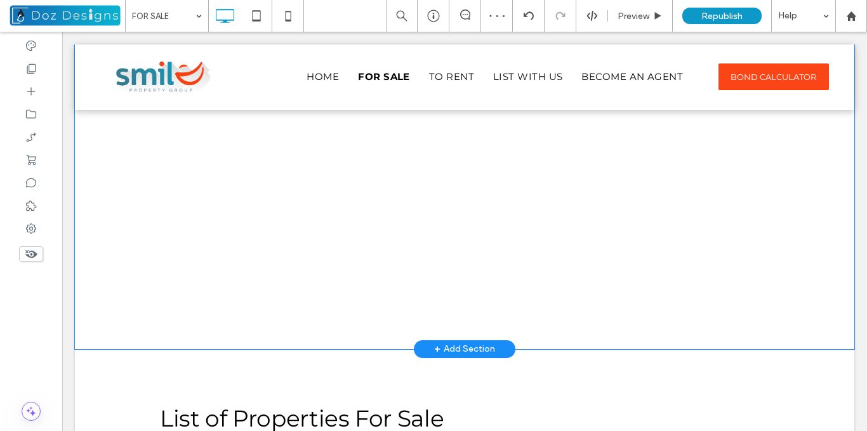
scroll to position [662, 0]
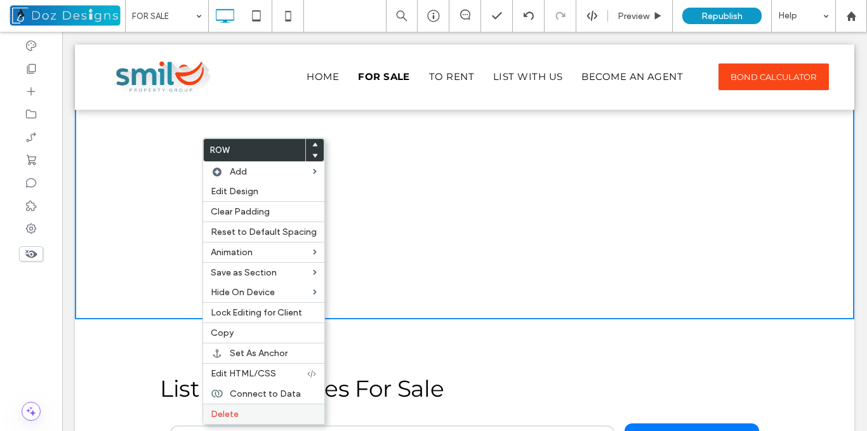
click at [248, 415] on label "Delete" at bounding box center [264, 414] width 106 height 11
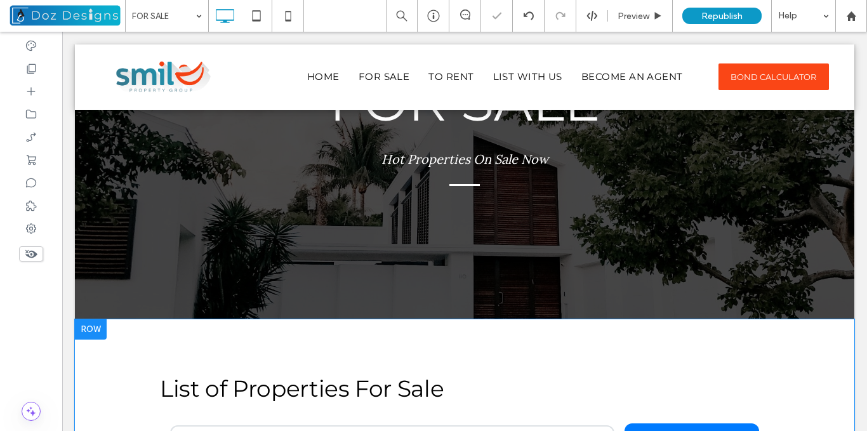
scroll to position [271, 0]
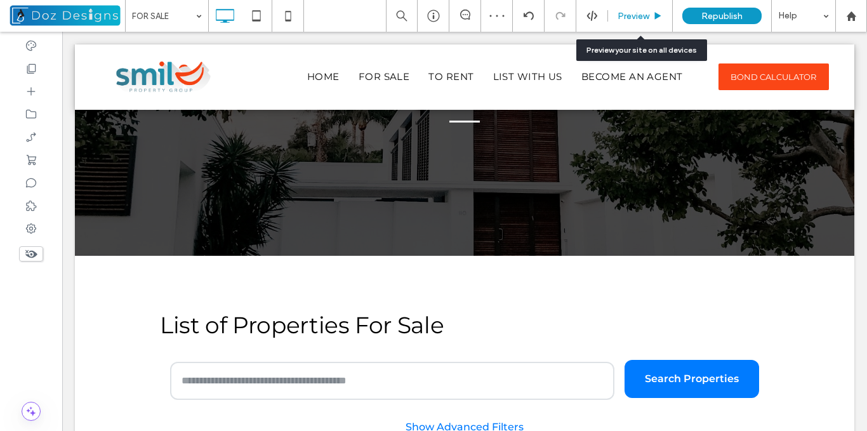
click at [645, 18] on span "Preview" at bounding box center [633, 16] width 32 height 11
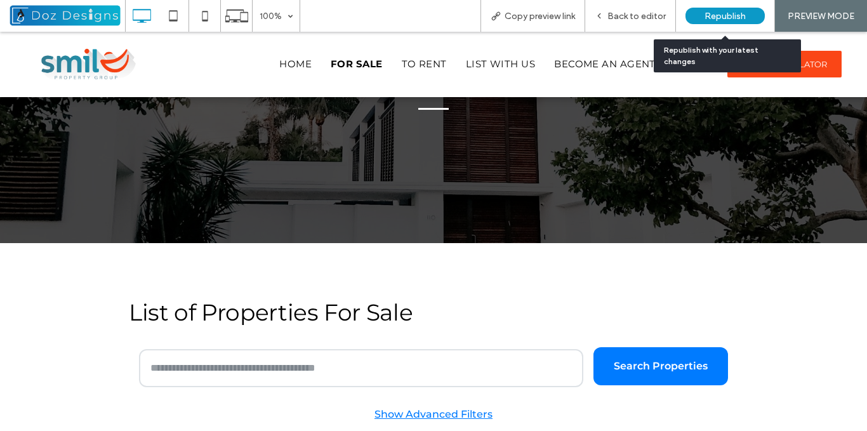
click at [731, 14] on span "Republish" at bounding box center [724, 16] width 41 height 11
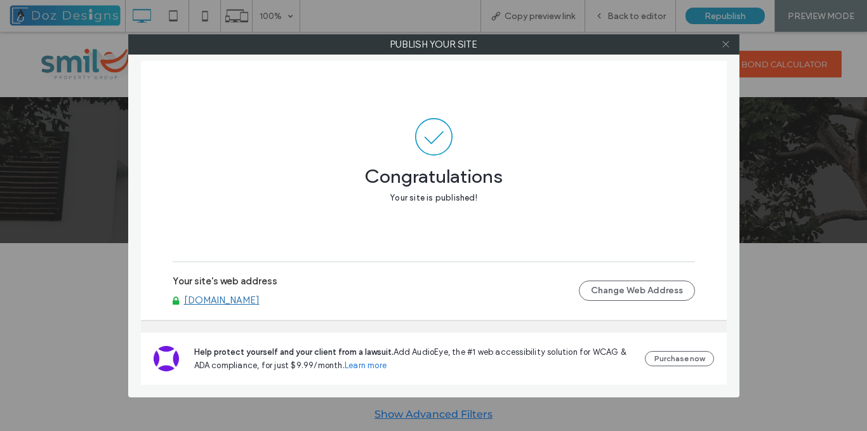
click at [723, 41] on icon at bounding box center [726, 44] width 10 height 10
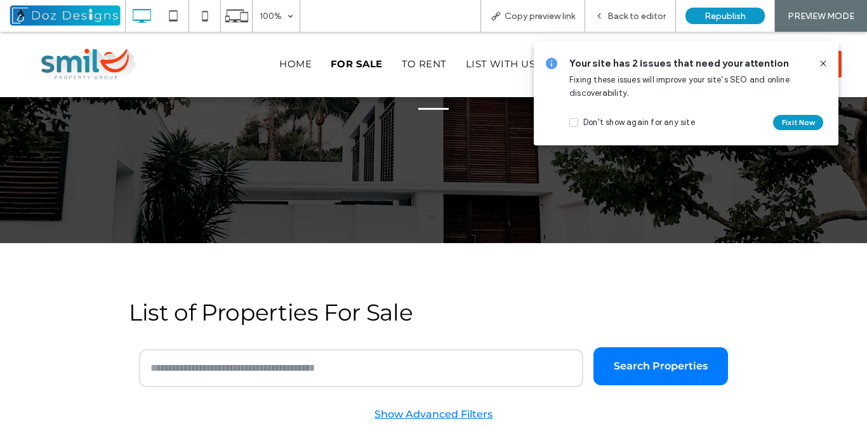
click at [822, 64] on icon at bounding box center [823, 63] width 10 height 10
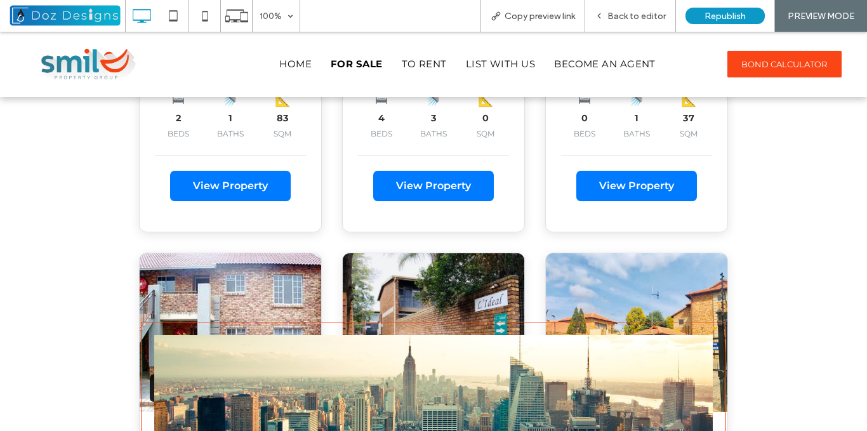
scroll to position [962, 0]
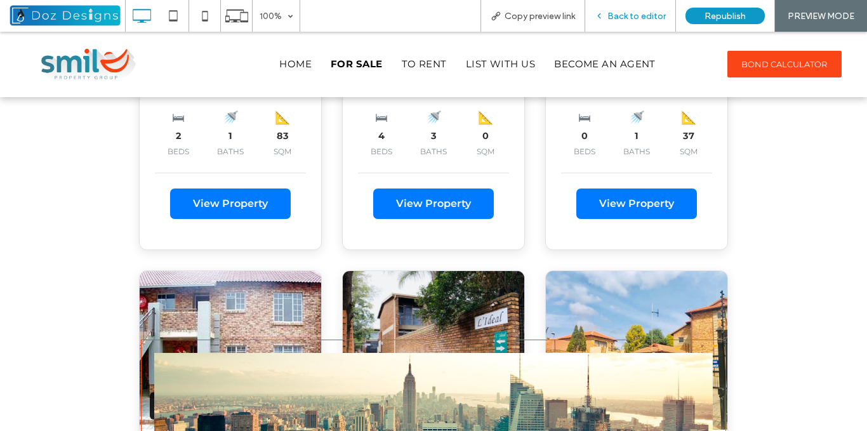
drag, startPoint x: 622, startPoint y: 18, endPoint x: 598, endPoint y: 159, distance: 142.9
click at [622, 18] on span "Back to editor" at bounding box center [636, 16] width 58 height 11
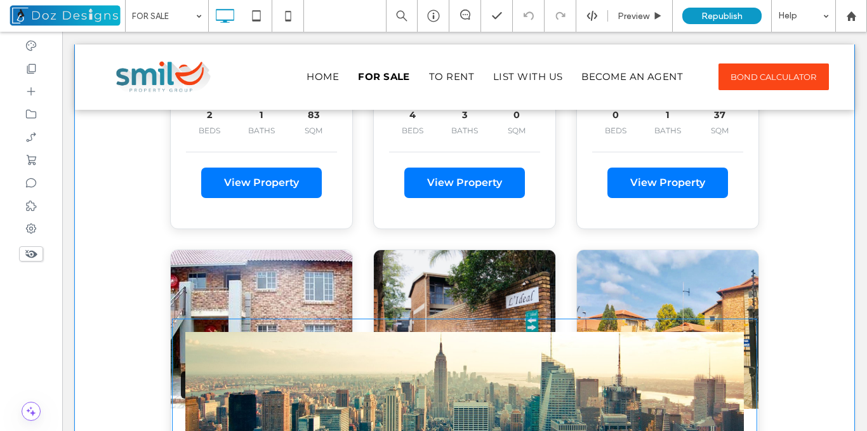
scroll to position [1026, 0]
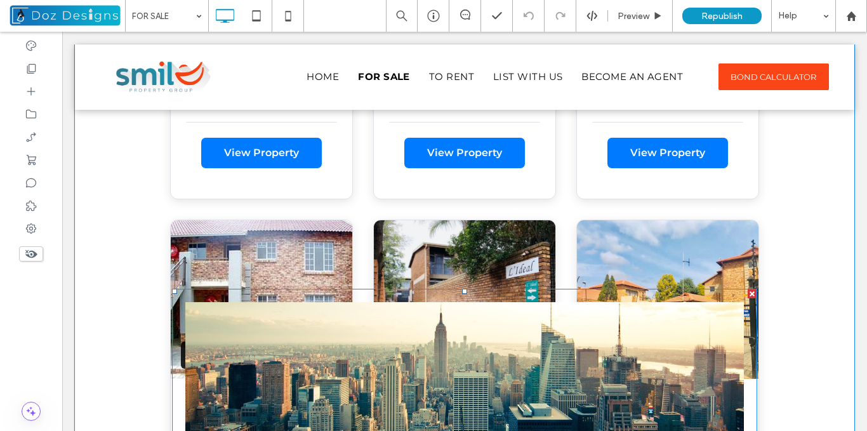
click at [747, 292] on div at bounding box center [751, 293] width 9 height 9
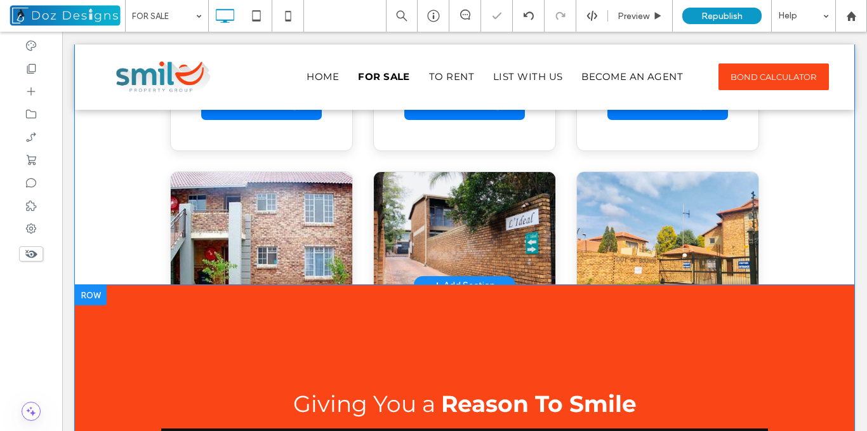
scroll to position [1153, 0]
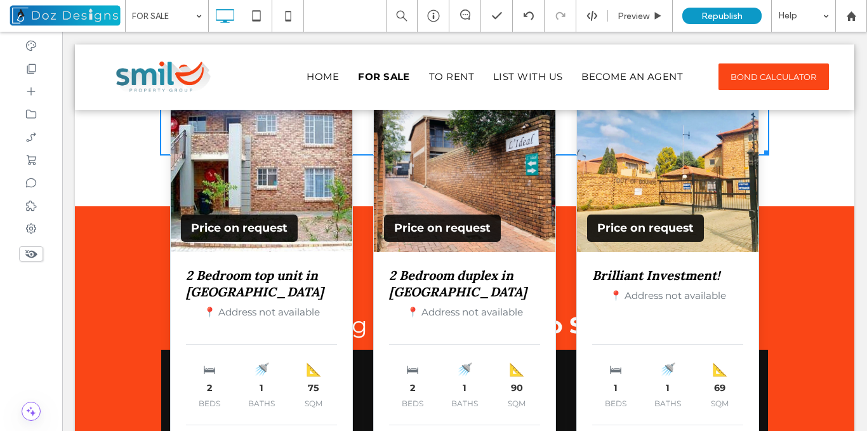
drag, startPoint x: 760, startPoint y: 152, endPoint x: 837, endPoint y: 416, distance: 274.2
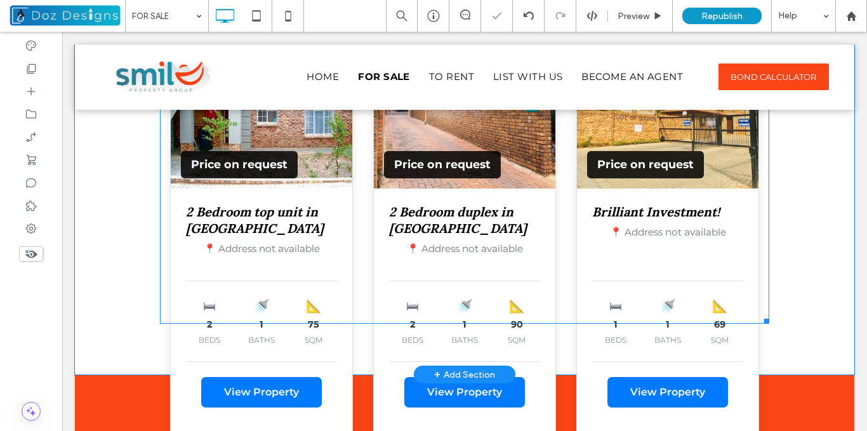
scroll to position [1280, 0]
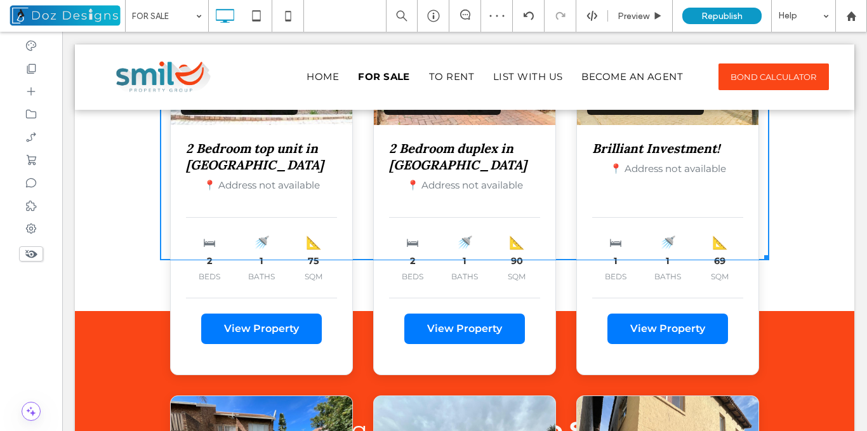
drag, startPoint x: 758, startPoint y: 255, endPoint x: 848, endPoint y: 386, distance: 158.4
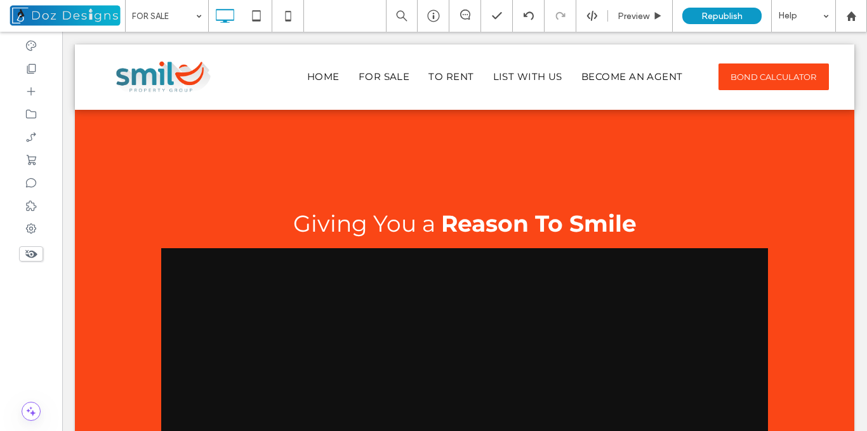
scroll to position [1499, 0]
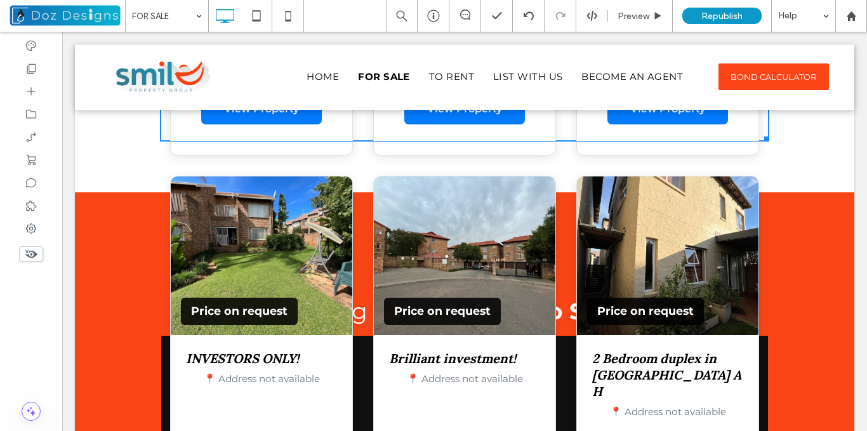
drag, startPoint x: 759, startPoint y: 136, endPoint x: 795, endPoint y: 349, distance: 216.3
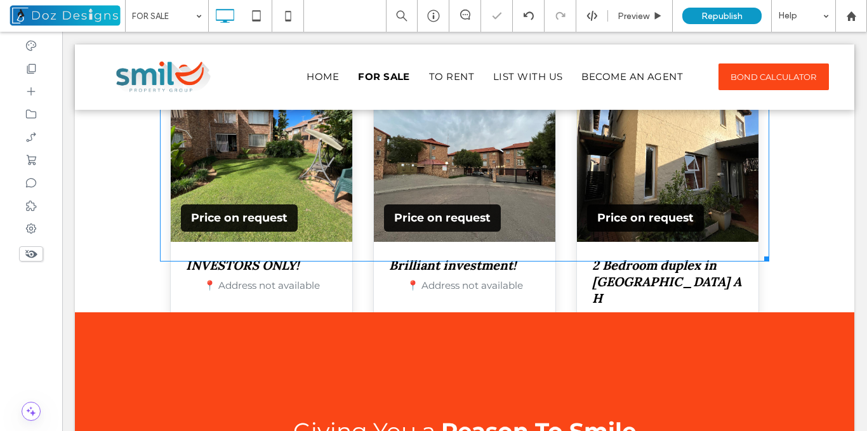
scroll to position [1642, 0]
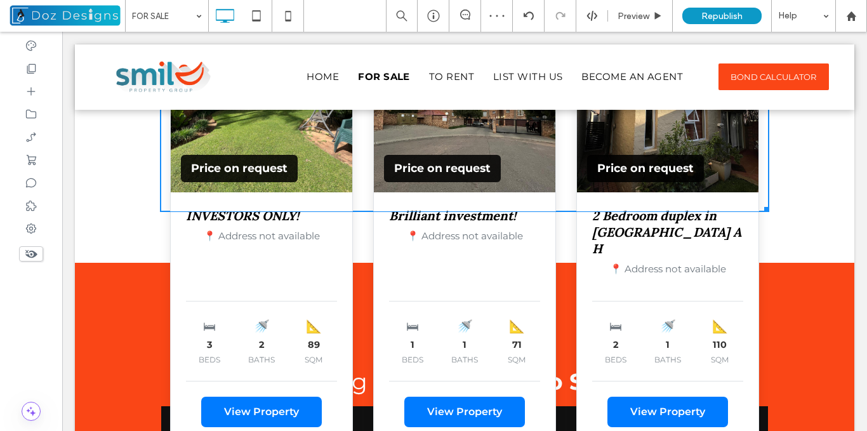
drag, startPoint x: 761, startPoint y: 209, endPoint x: 793, endPoint y: 344, distance: 138.2
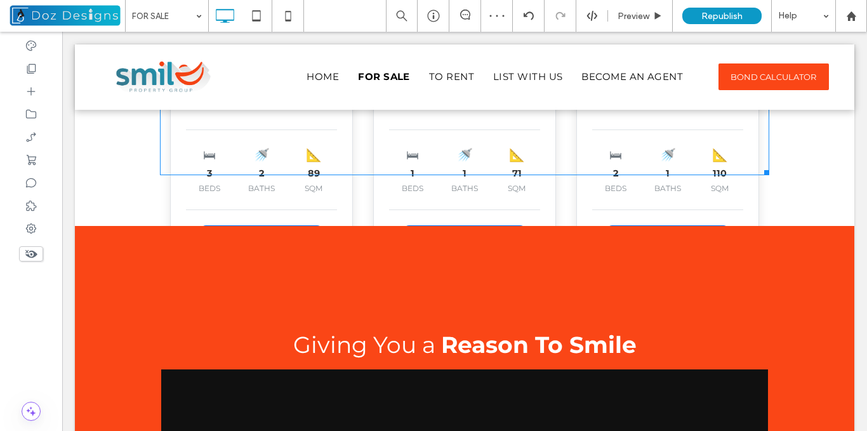
scroll to position [1830, 0]
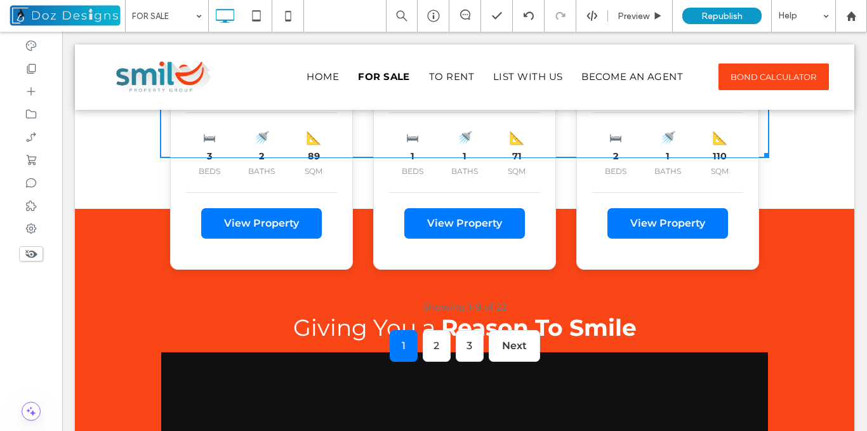
drag, startPoint x: 761, startPoint y: 154, endPoint x: 791, endPoint y: 357, distance: 204.6
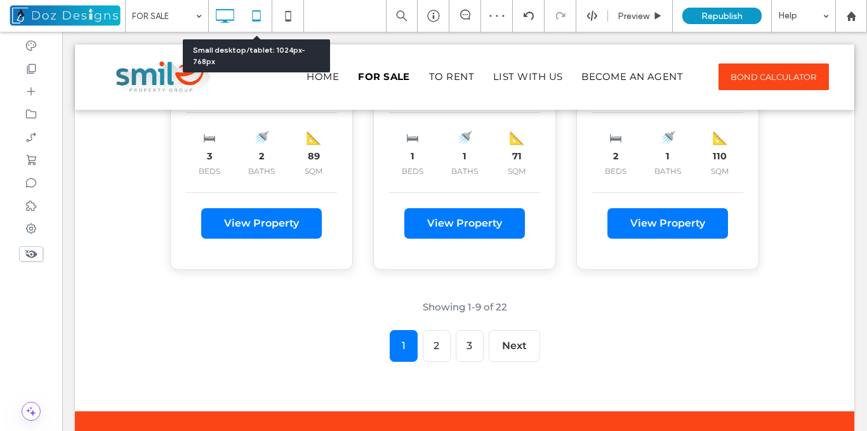
click at [255, 18] on icon at bounding box center [256, 15] width 25 height 25
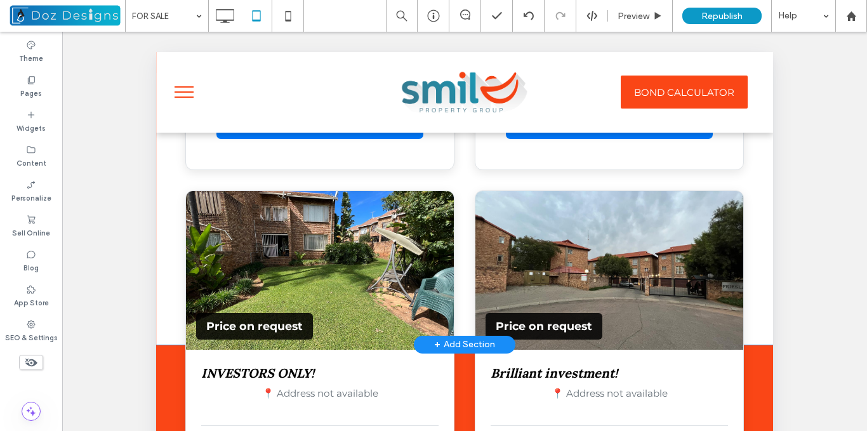
scroll to position [1957, 0]
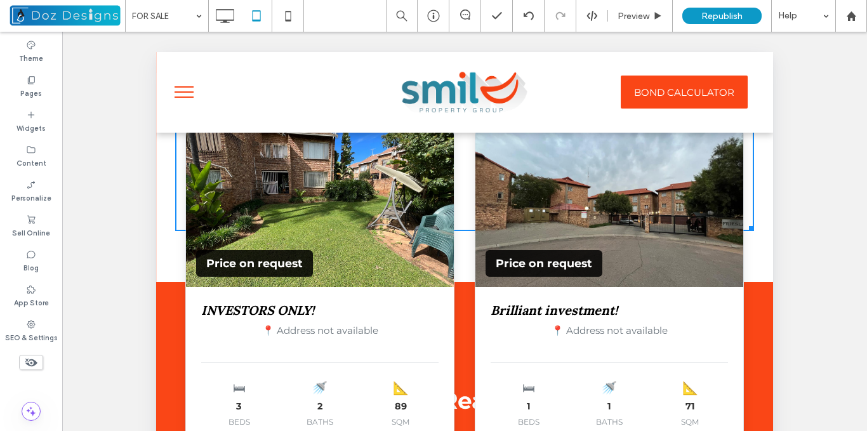
drag, startPoint x: 740, startPoint y: 226, endPoint x: 746, endPoint y: 368, distance: 141.6
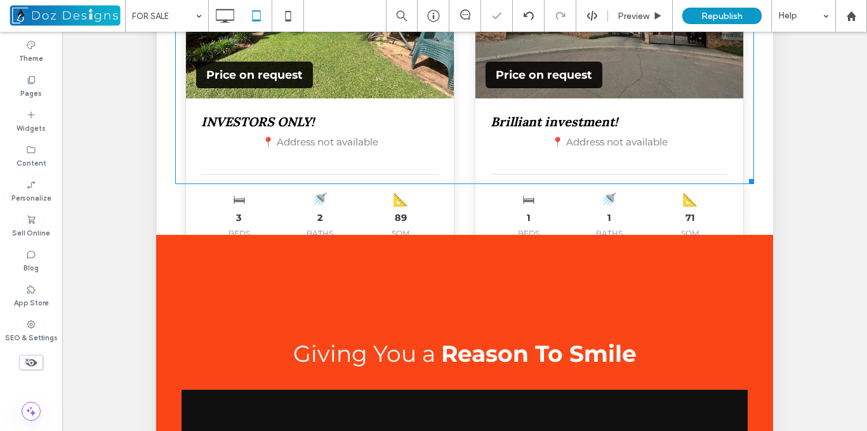
scroll to position [190, 0]
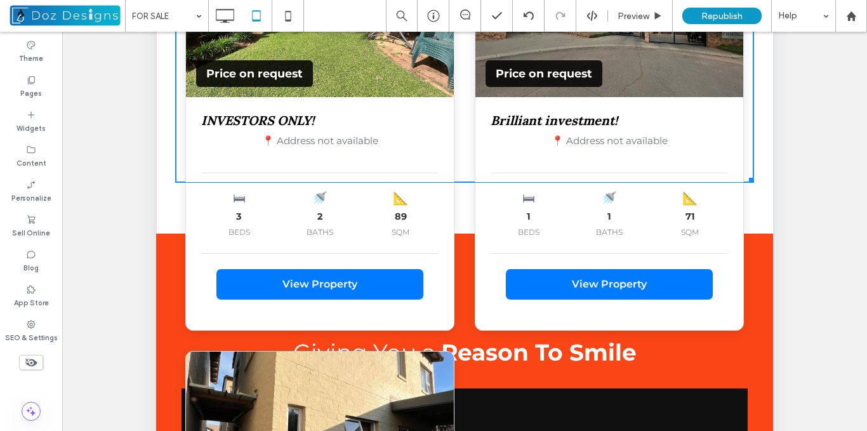
drag, startPoint x: 740, startPoint y: 181, endPoint x: 893, endPoint y: 211, distance: 155.8
click at [744, 183] on div at bounding box center [749, 178] width 10 height 10
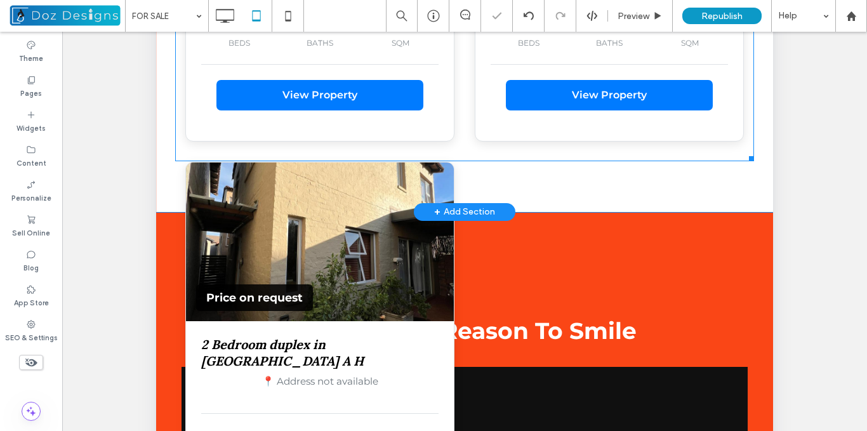
scroll to position [2147, 0]
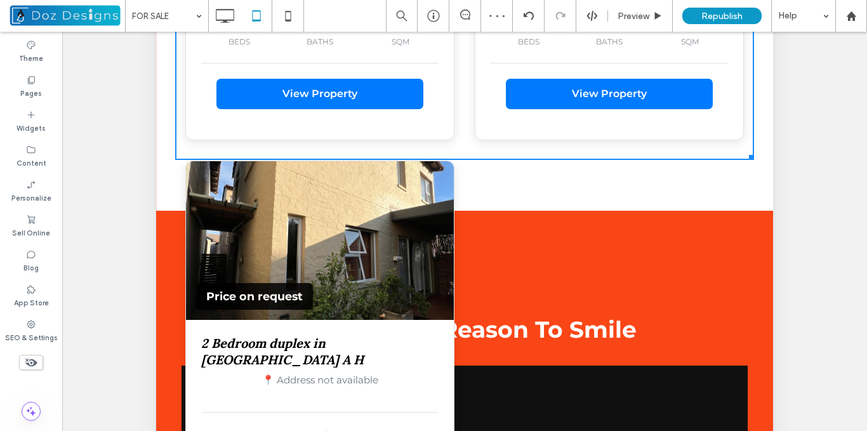
drag, startPoint x: 740, startPoint y: 155, endPoint x: 743, endPoint y: 322, distance: 166.9
click at [744, 160] on div at bounding box center [749, 155] width 10 height 10
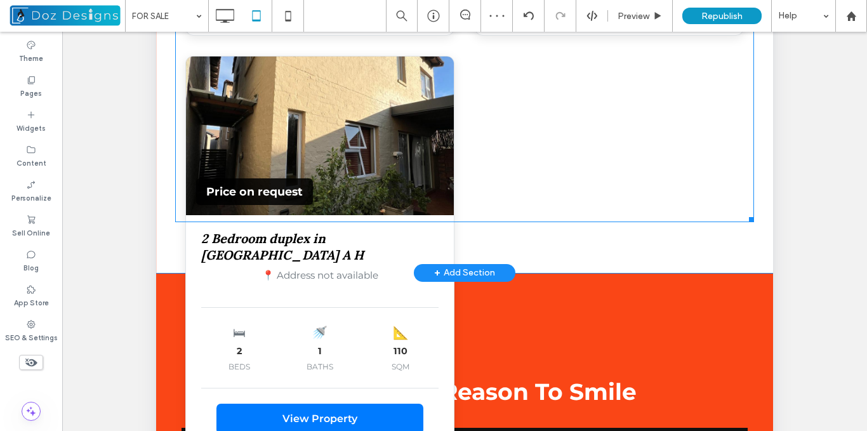
scroll to position [2338, 0]
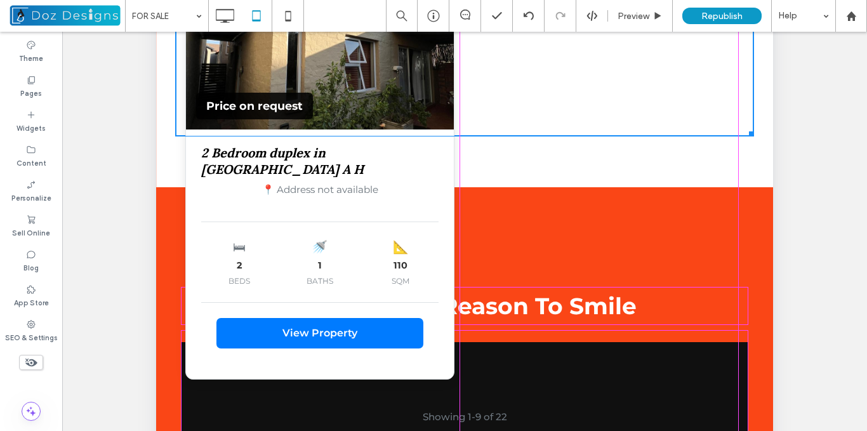
drag, startPoint x: 740, startPoint y: 132, endPoint x: 734, endPoint y: 399, distance: 267.1
click at [744, 136] on div at bounding box center [749, 132] width 10 height 10
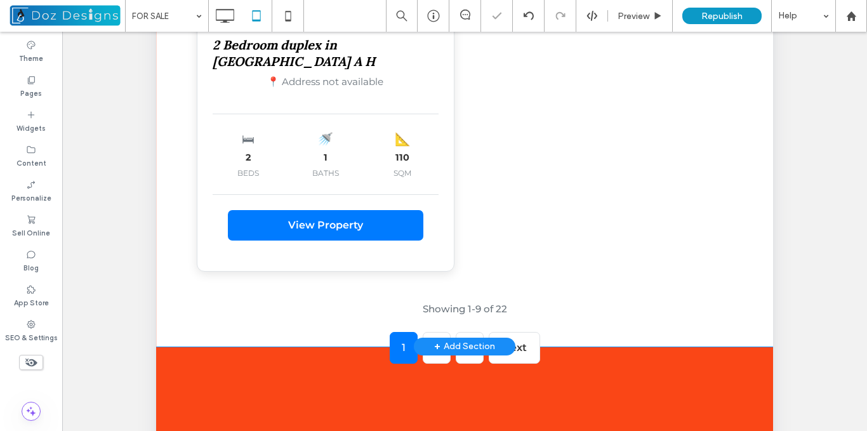
scroll to position [2465, 0]
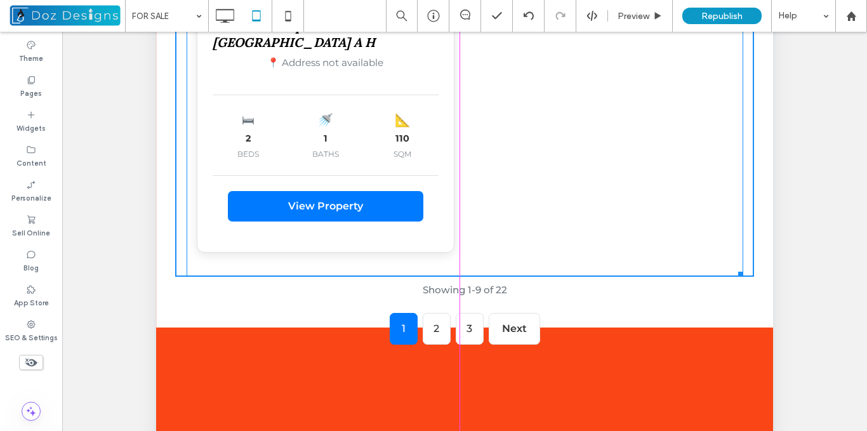
drag, startPoint x: 733, startPoint y: 273, endPoint x: 745, endPoint y: 335, distance: 63.3
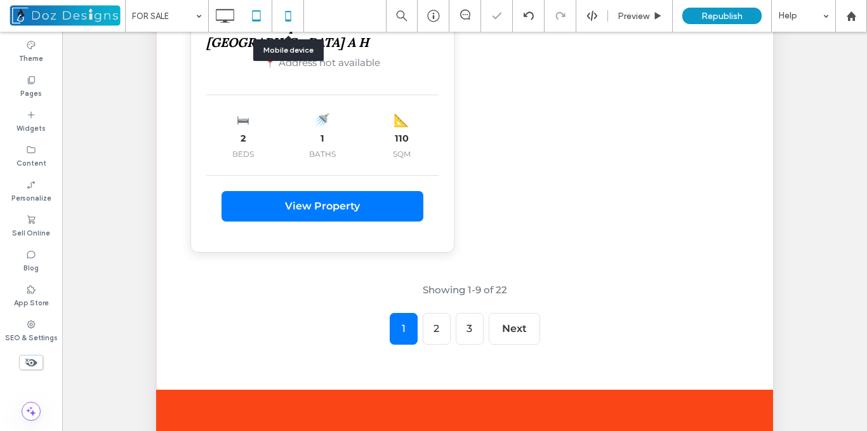
click at [291, 19] on icon at bounding box center [287, 15] width 25 height 25
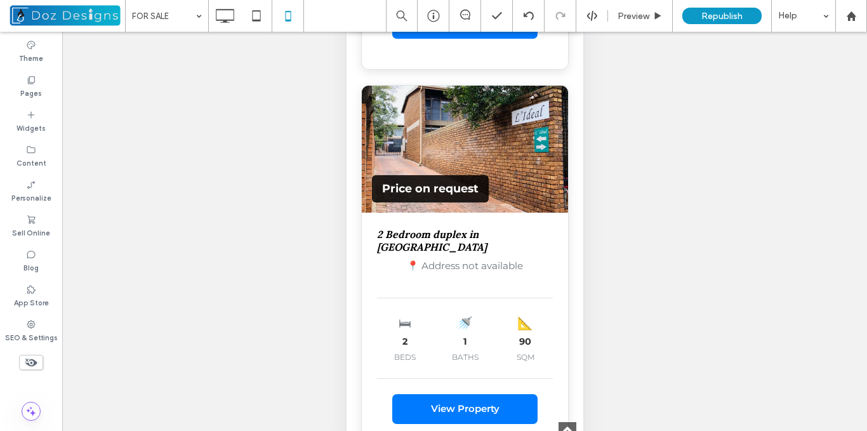
scroll to position [1548, 0]
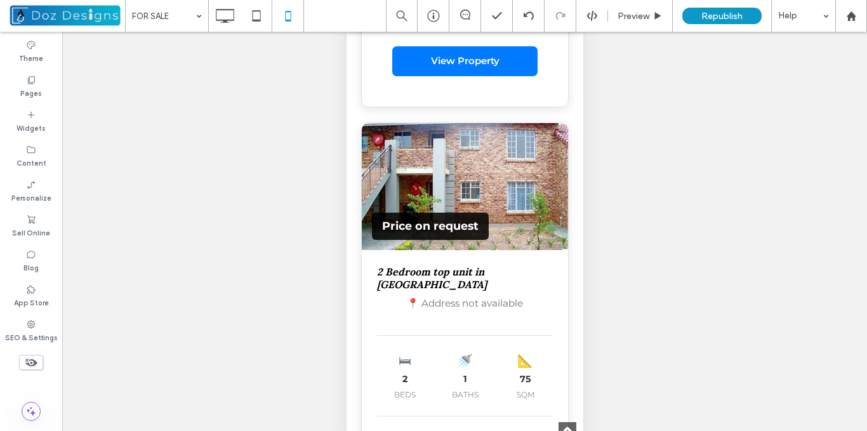
drag, startPoint x: 579, startPoint y: 115, endPoint x: 925, endPoint y: 104, distance: 346.6
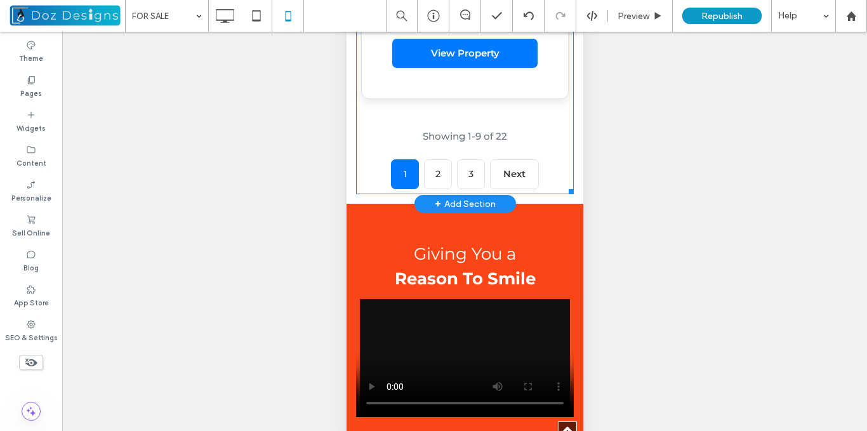
scroll to position [3804, 0]
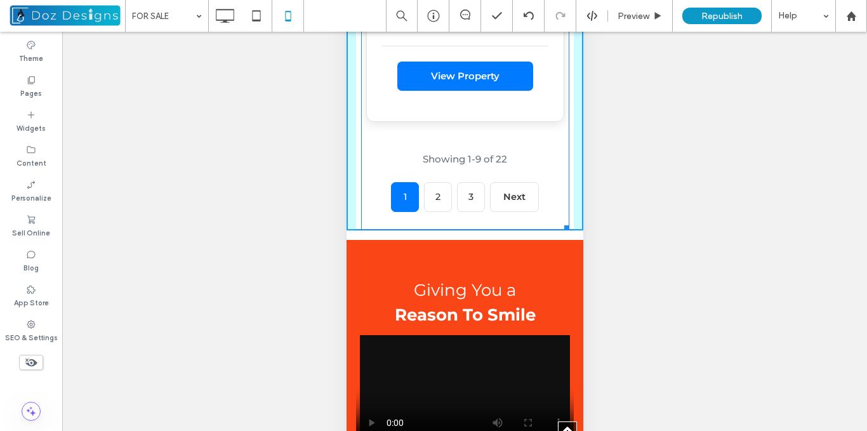
drag, startPoint x: 558, startPoint y: 202, endPoint x: 905, endPoint y: 190, distance: 347.2
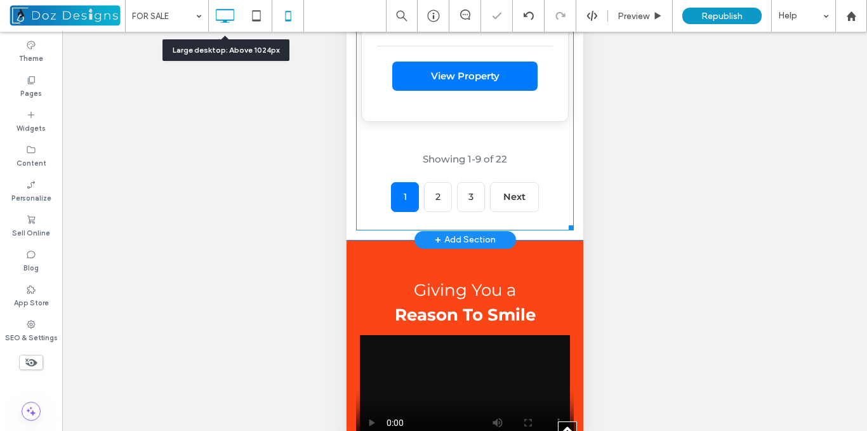
click at [226, 14] on icon at bounding box center [224, 15] width 25 height 25
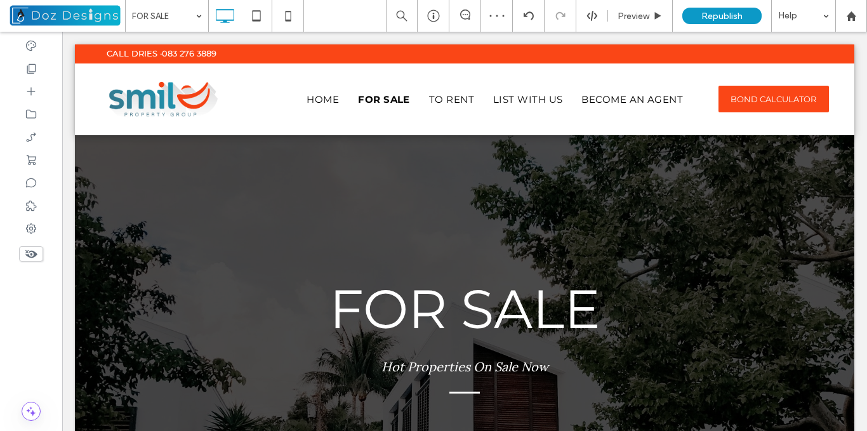
scroll to position [0, 0]
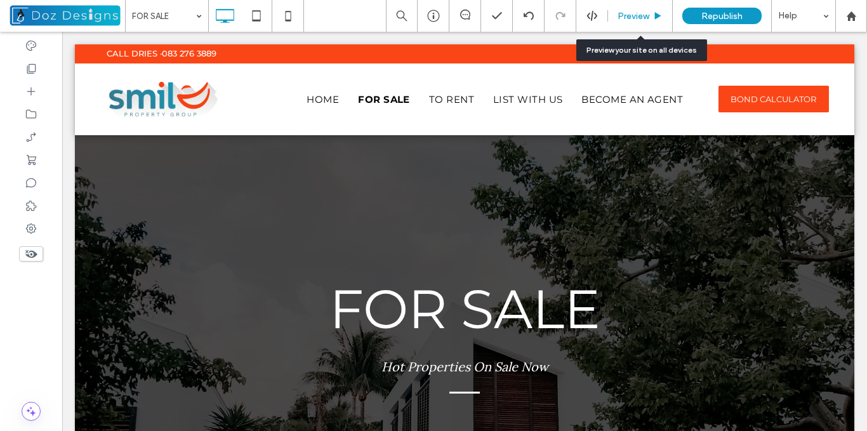
click at [646, 14] on span "Preview" at bounding box center [633, 16] width 32 height 11
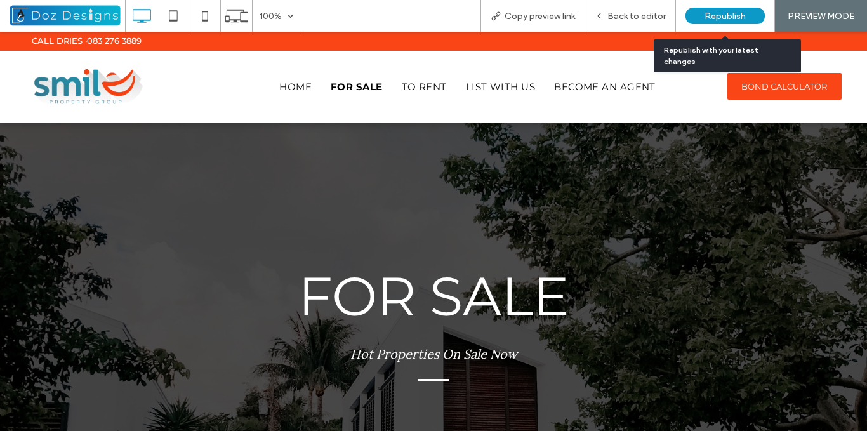
click at [714, 16] on span "Republish" at bounding box center [724, 16] width 41 height 11
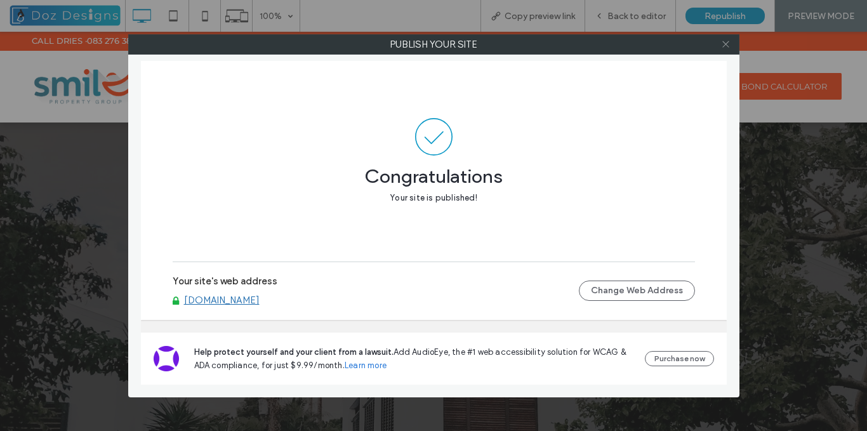
click at [725, 43] on icon at bounding box center [726, 44] width 10 height 10
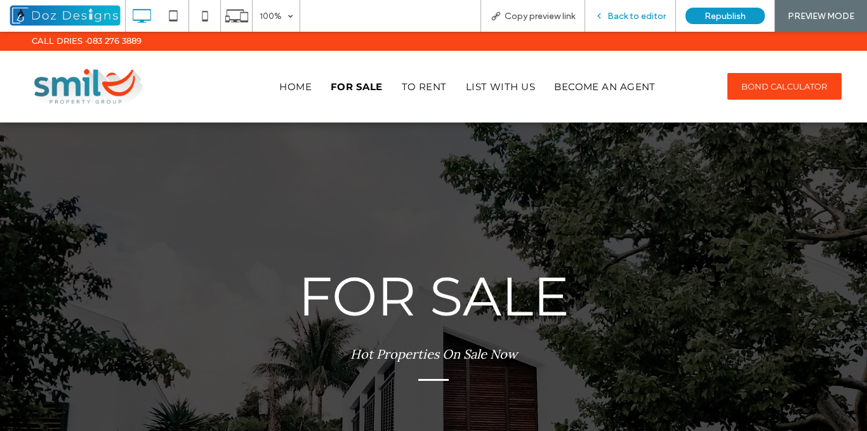
drag, startPoint x: 621, startPoint y: 17, endPoint x: 851, endPoint y: 54, distance: 232.6
click at [621, 17] on span "Back to editor" at bounding box center [636, 16] width 58 height 11
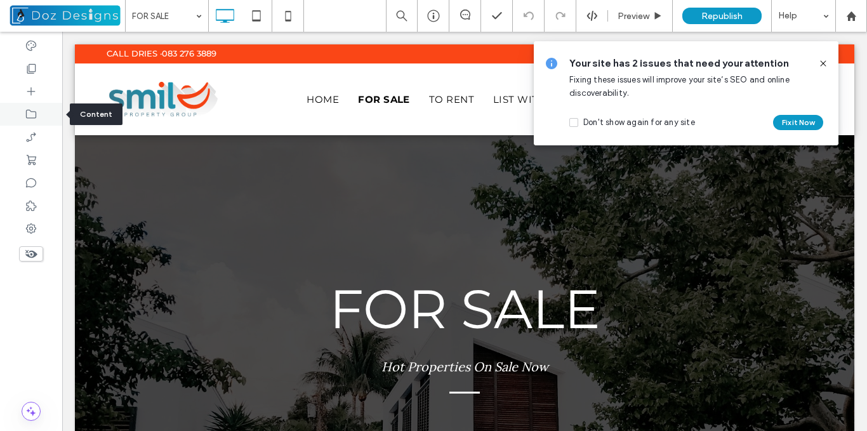
click at [33, 116] on icon at bounding box center [31, 114] width 13 height 13
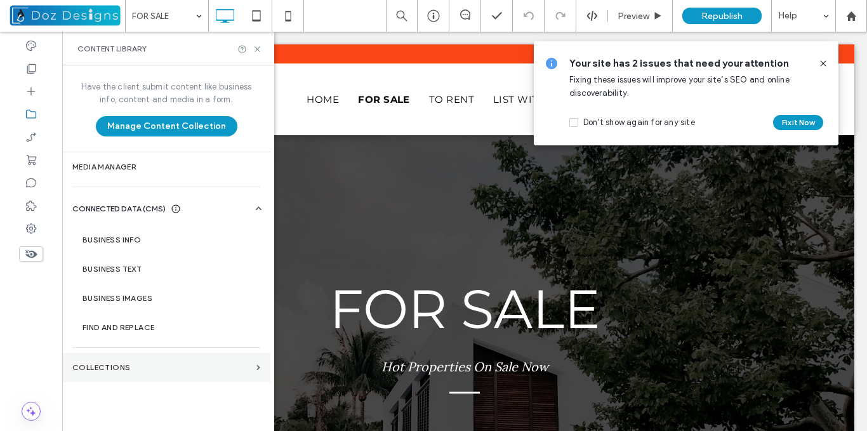
click at [231, 365] on label "Collections" at bounding box center [161, 367] width 179 height 9
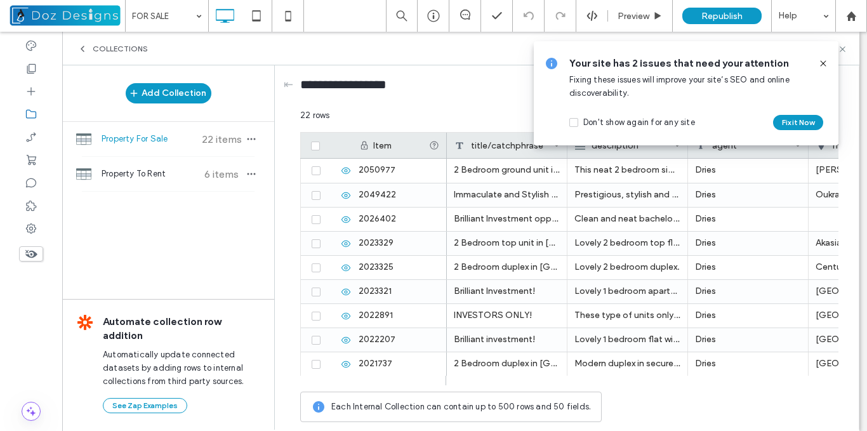
drag, startPoint x: 822, startPoint y: 63, endPoint x: 745, endPoint y: 53, distance: 78.0
click at [822, 62] on icon at bounding box center [823, 63] width 10 height 10
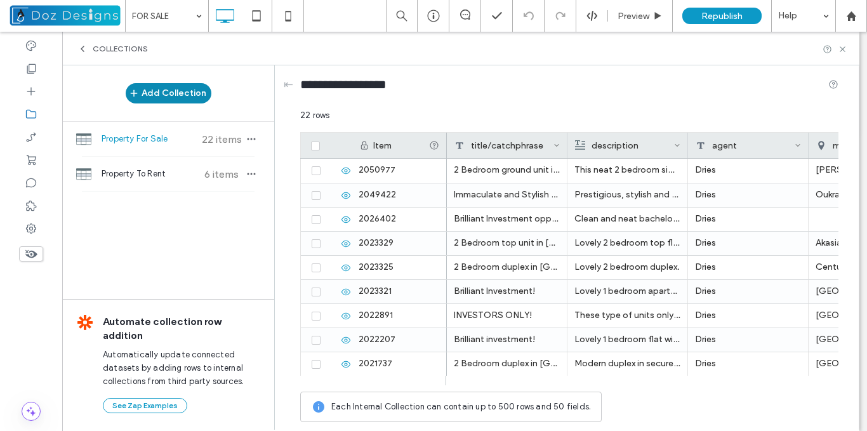
click at [171, 91] on button "Add Collection" at bounding box center [169, 93] width 86 height 20
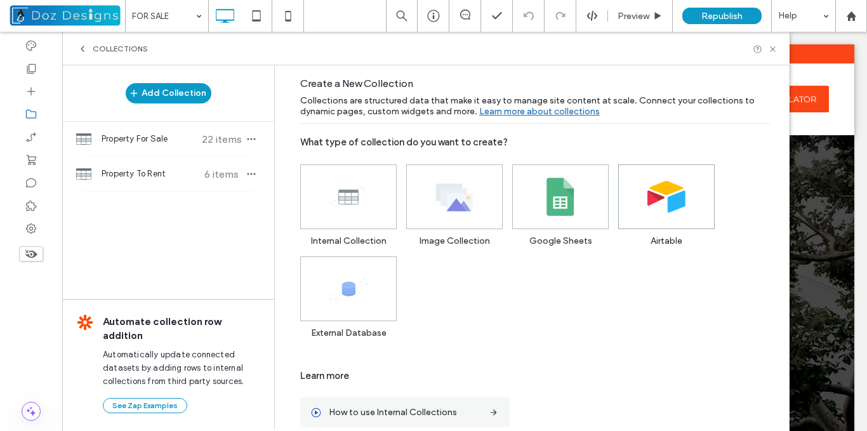
click at [662, 198] on use at bounding box center [666, 197] width 38 height 32
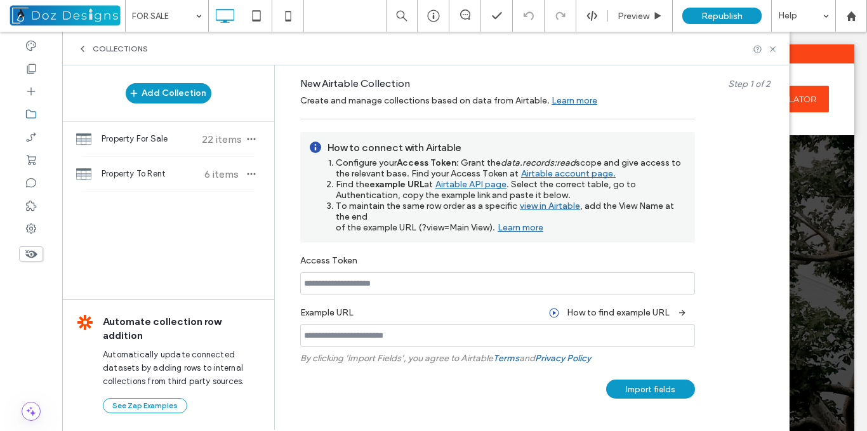
click at [328, 83] on span "New Airtable Collection" at bounding box center [355, 83] width 110 height 12
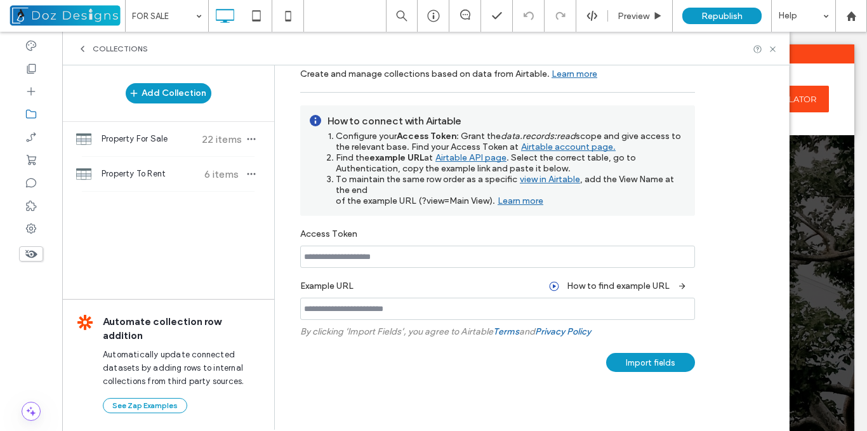
scroll to position [41, 0]
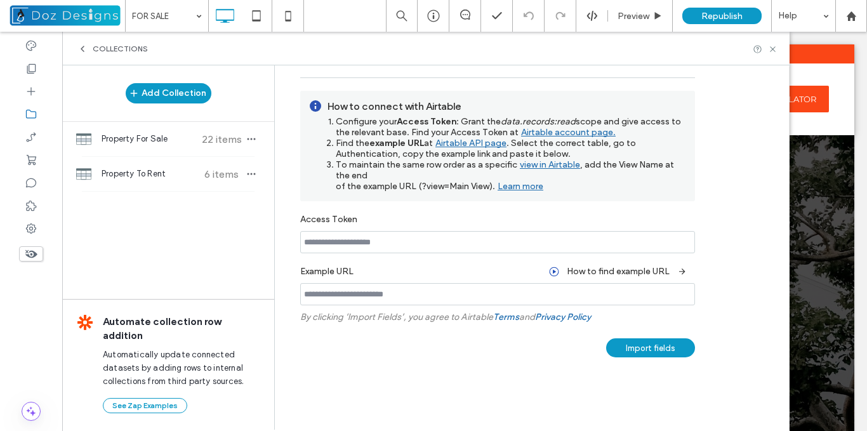
click at [427, 241] on input at bounding box center [497, 242] width 395 height 22
paste input "**********"
type input "**********"
click at [418, 272] on div "Example URL How to find example URL" at bounding box center [497, 270] width 395 height 23
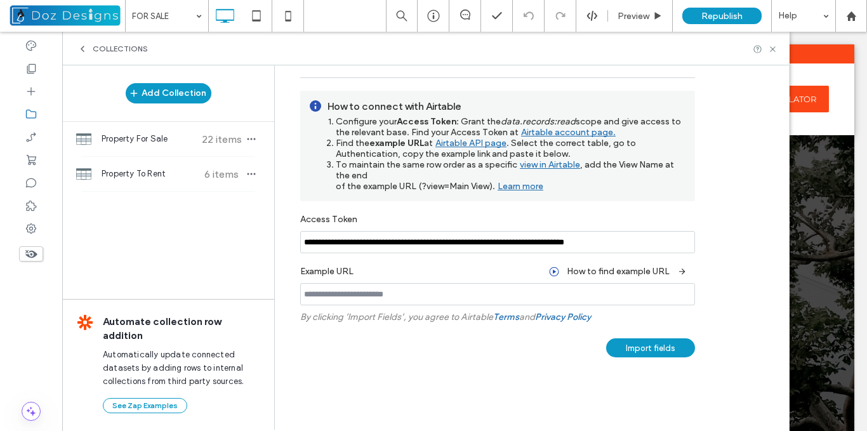
scroll to position [0, 0]
click at [409, 298] on input at bounding box center [497, 294] width 395 height 22
click at [461, 143] on link "Airtable API page" at bounding box center [470, 144] width 74 height 16
click at [403, 295] on input at bounding box center [497, 294] width 395 height 22
paste input "**********"
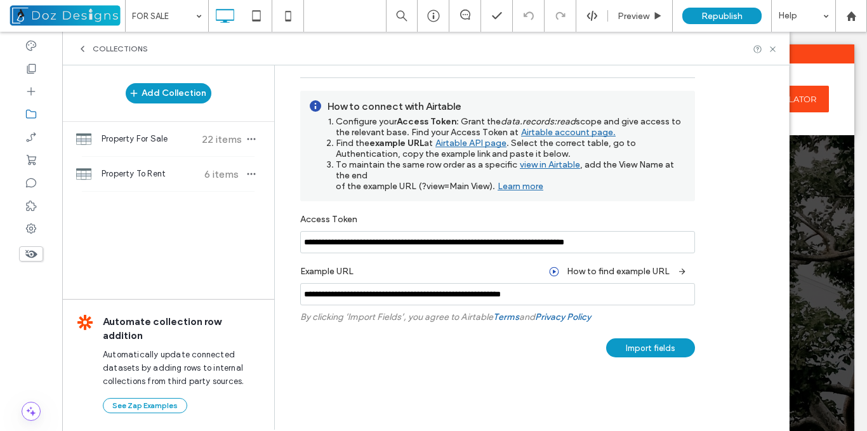
type input "**********"
click at [672, 312] on label "By clicking ‘Import Fields’, you agree to Airtable Terms and Privacy Policy" at bounding box center [497, 316] width 395 height 11
click at [655, 348] on div "Import fields" at bounding box center [650, 347] width 89 height 19
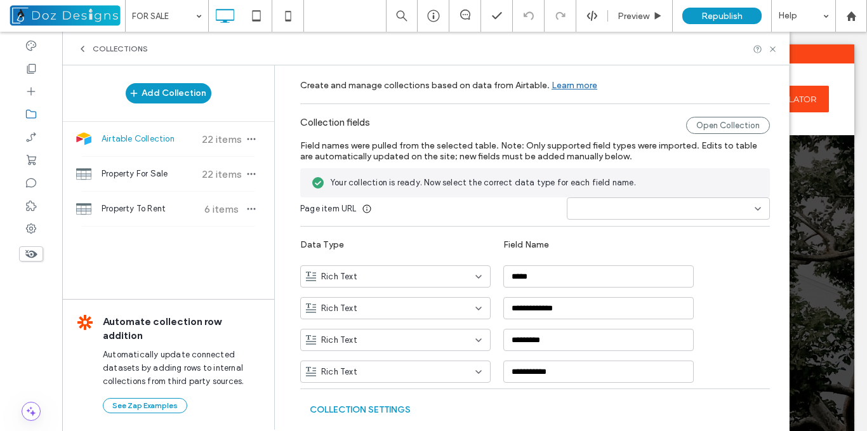
click at [641, 209] on input at bounding box center [663, 209] width 182 height 10
click at [581, 251] on div "id" at bounding box center [662, 254] width 202 height 22
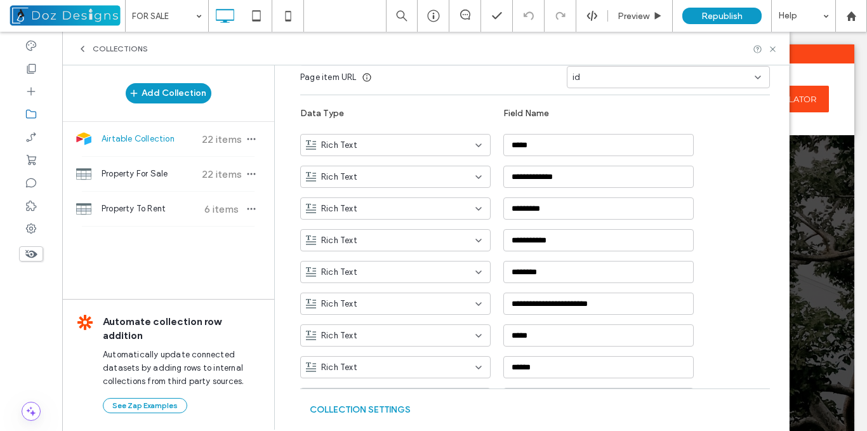
scroll to position [181, 0]
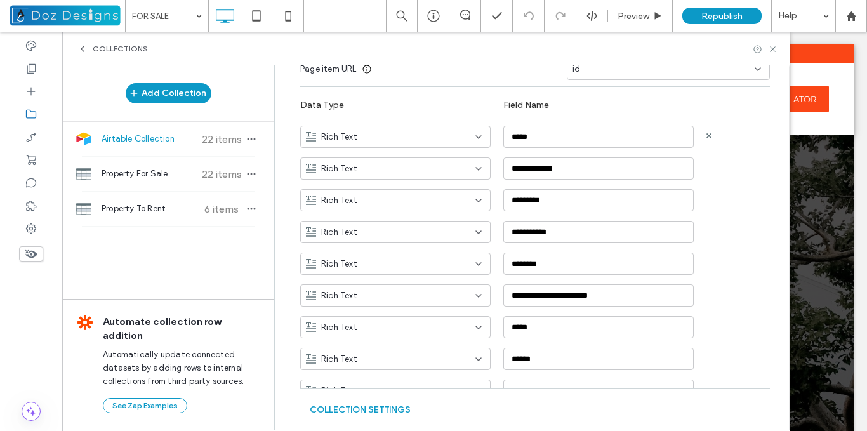
click at [473, 139] on icon at bounding box center [478, 137] width 10 height 10
click at [386, 161] on div "Plain Text" at bounding box center [388, 159] width 189 height 22
click at [475, 169] on icon at bounding box center [478, 169] width 10 height 10
click at [420, 193] on div "Plain Text" at bounding box center [388, 191] width 189 height 22
click at [473, 202] on icon at bounding box center [478, 200] width 10 height 10
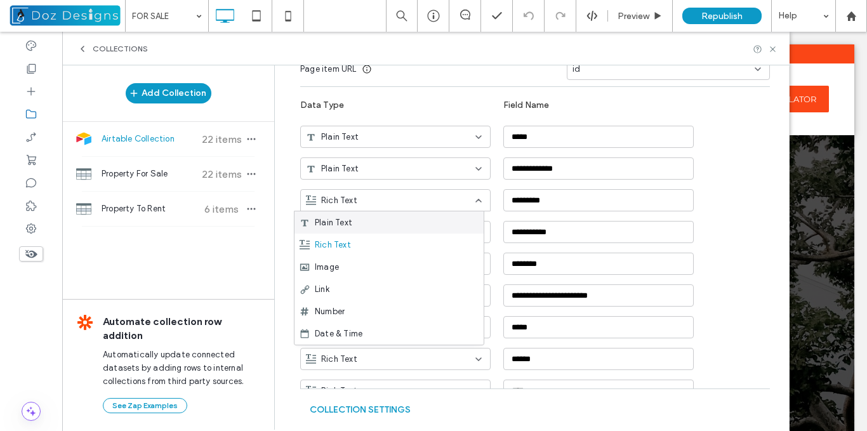
click at [382, 225] on div "Plain Text" at bounding box center [388, 222] width 189 height 22
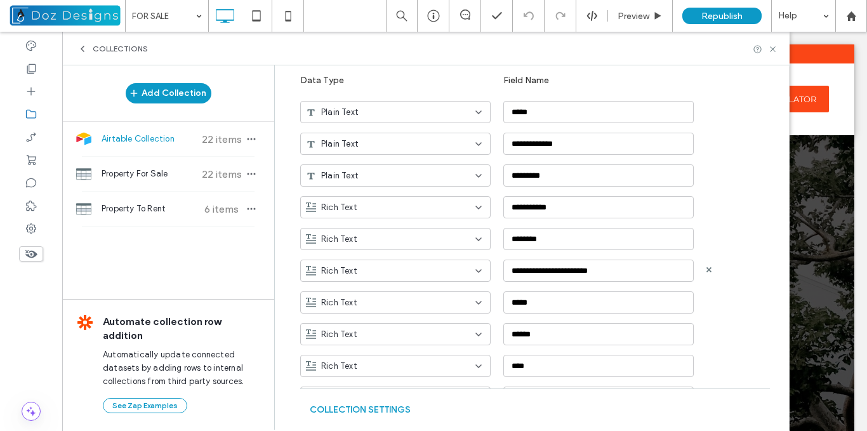
scroll to position [244, 0]
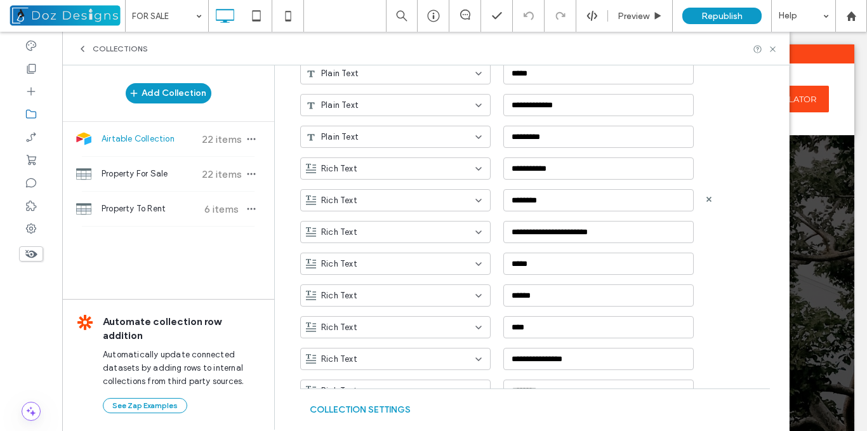
click at [473, 200] on icon at bounding box center [478, 200] width 10 height 10
click at [441, 225] on div "Plain Text" at bounding box center [388, 222] width 189 height 22
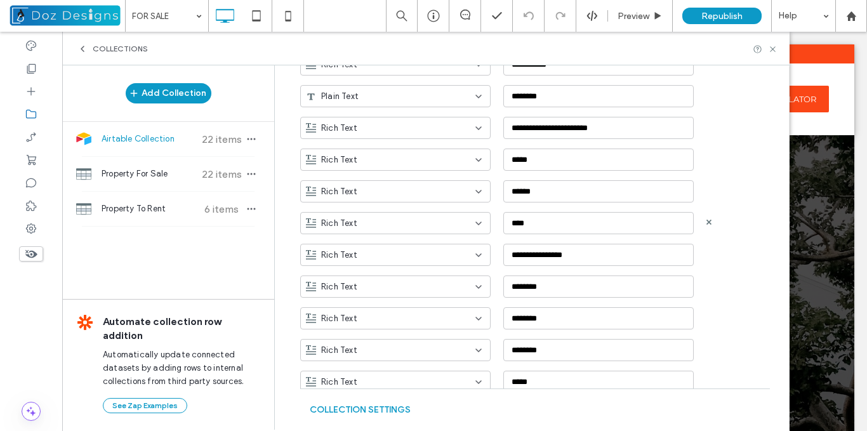
scroll to position [371, 0]
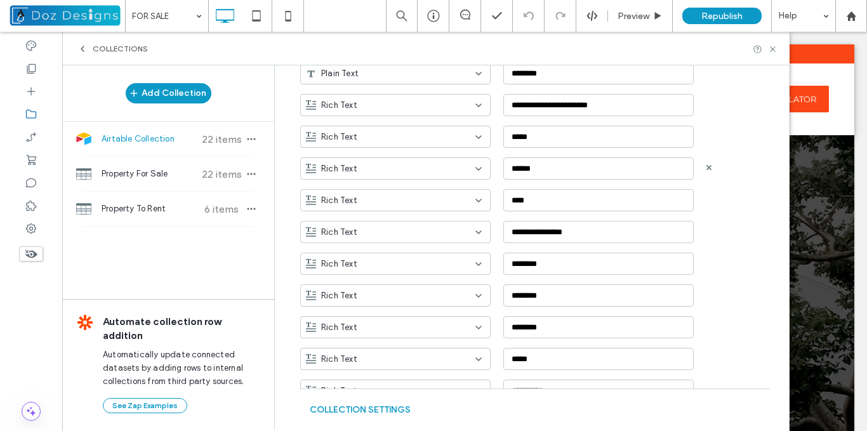
click at [473, 172] on icon at bounding box center [478, 169] width 10 height 10
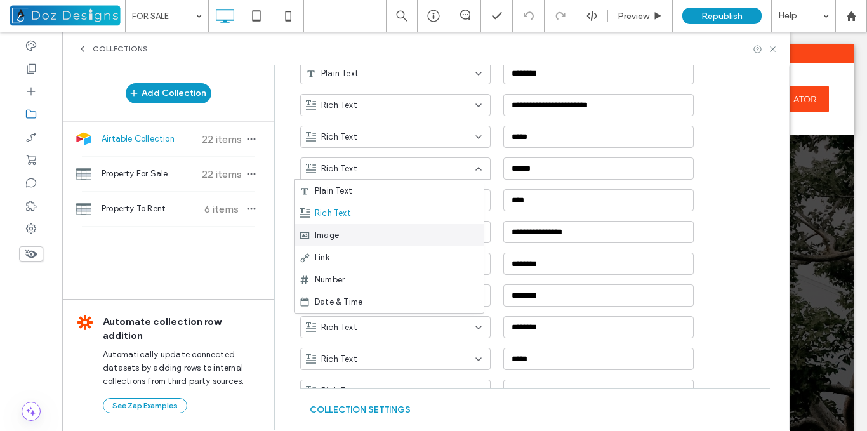
click at [336, 235] on span "Image" at bounding box center [327, 235] width 24 height 13
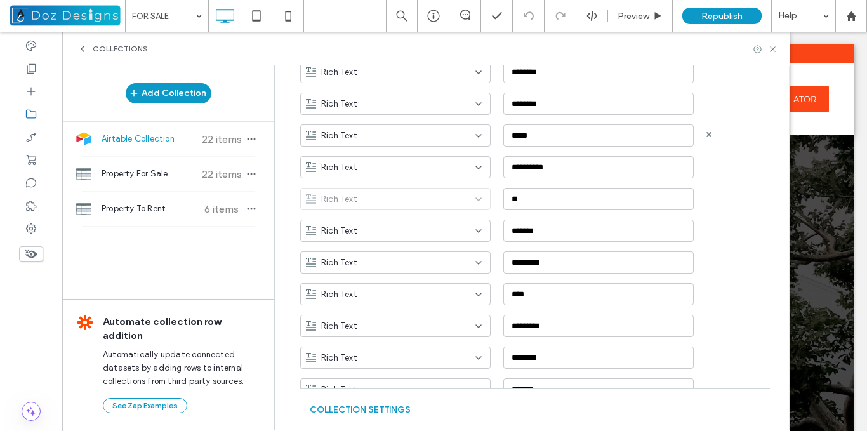
scroll to position [625, 0]
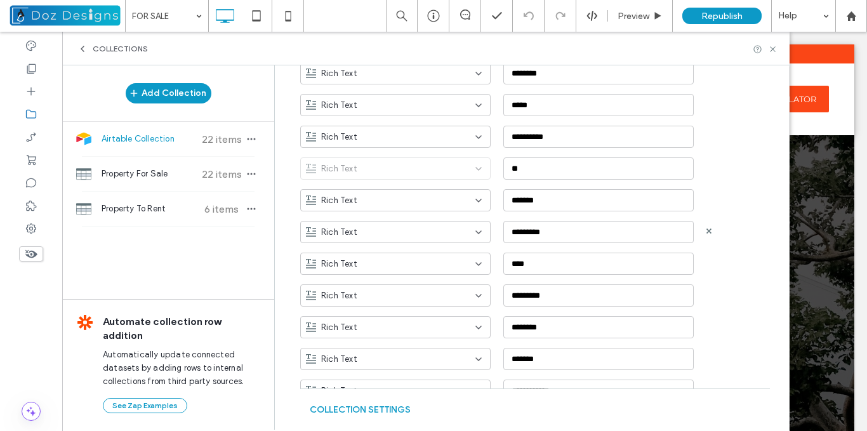
click at [473, 229] on icon at bounding box center [478, 232] width 10 height 10
click at [358, 300] on div "Image" at bounding box center [388, 298] width 189 height 22
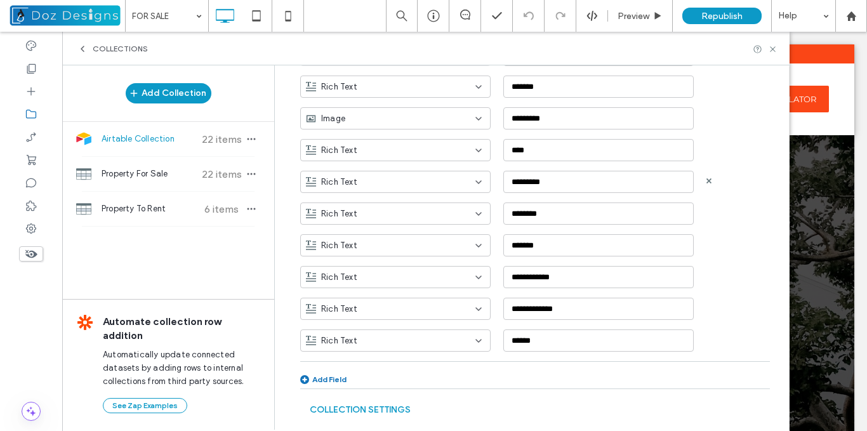
click at [476, 181] on use at bounding box center [478, 182] width 5 height 3
click at [343, 292] on span "Number" at bounding box center [330, 292] width 30 height 13
click at [465, 219] on div "Rich Text" at bounding box center [395, 213] width 190 height 22
click at [351, 324] on div "Number" at bounding box center [388, 324] width 189 height 22
click at [473, 245] on icon at bounding box center [478, 245] width 10 height 10
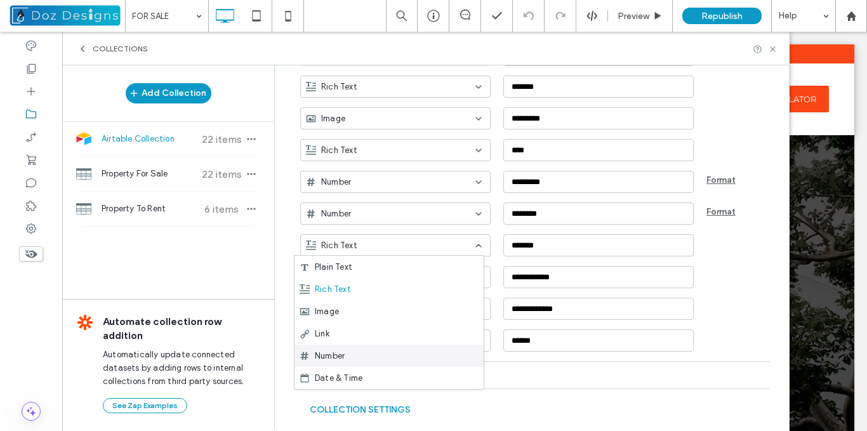
click at [347, 357] on div "Number" at bounding box center [388, 355] width 189 height 22
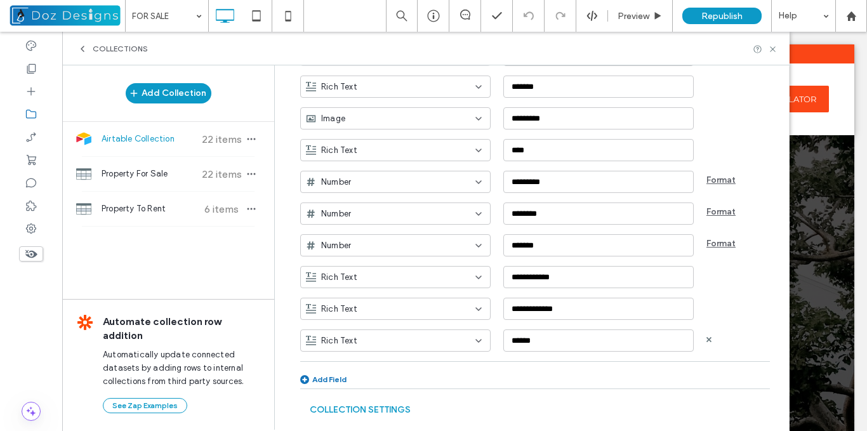
click at [473, 343] on icon at bounding box center [478, 341] width 10 height 10
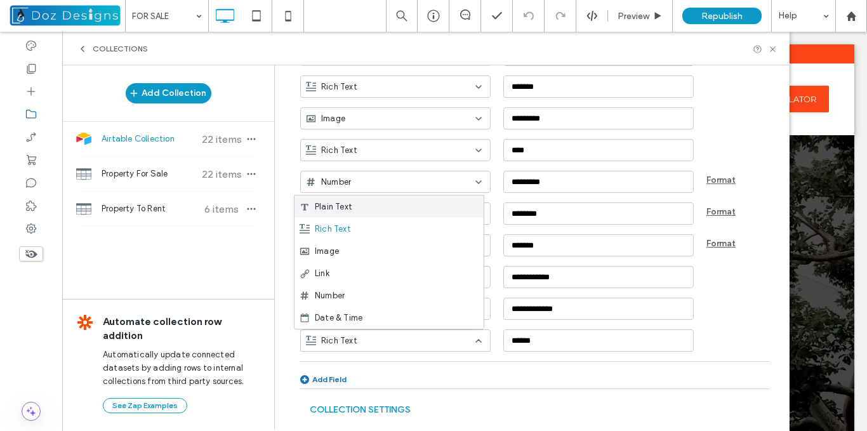
click at [363, 206] on div "Plain Text" at bounding box center [388, 206] width 189 height 22
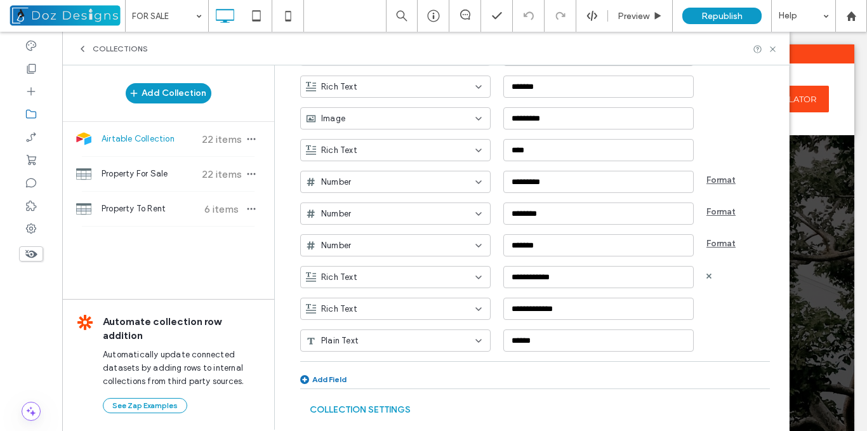
click at [473, 280] on icon at bounding box center [478, 277] width 10 height 10
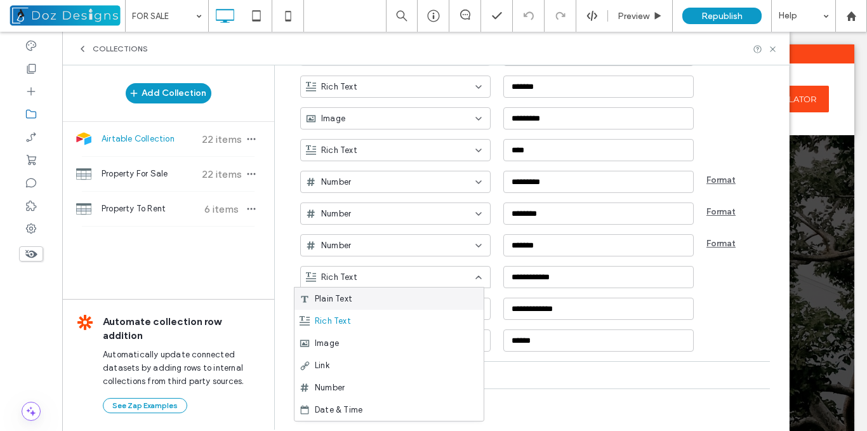
click at [435, 296] on div "Plain Text" at bounding box center [388, 298] width 189 height 22
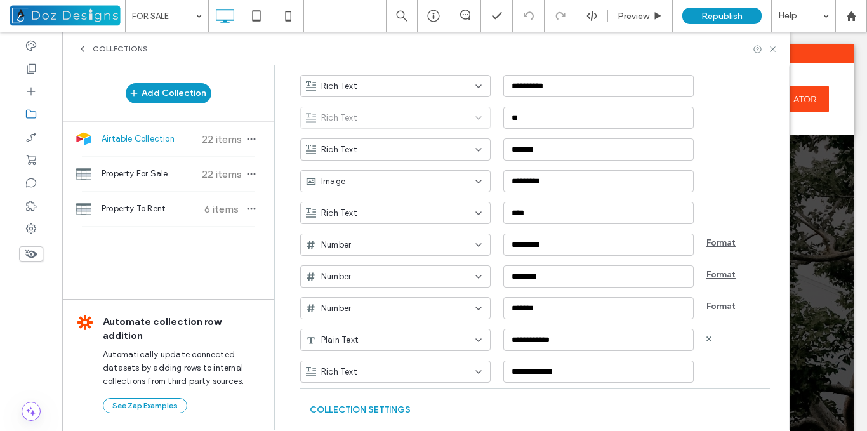
scroll to position [612, 0]
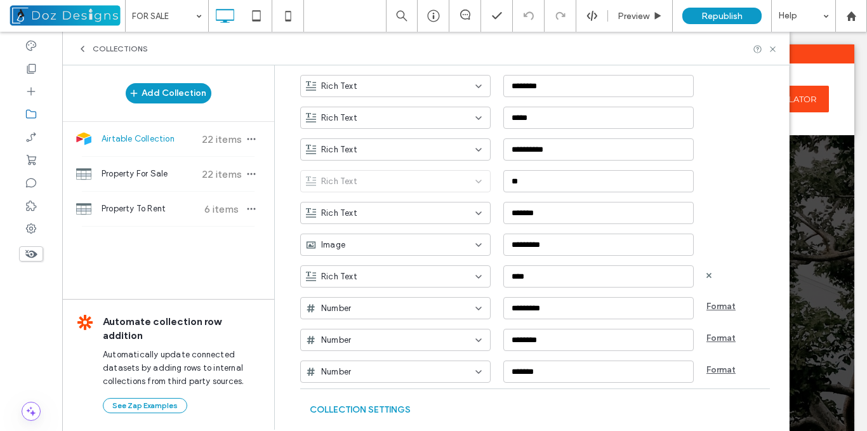
click at [473, 275] on icon at bounding box center [478, 277] width 10 height 10
click at [414, 298] on div "Plain Text" at bounding box center [388, 298] width 189 height 22
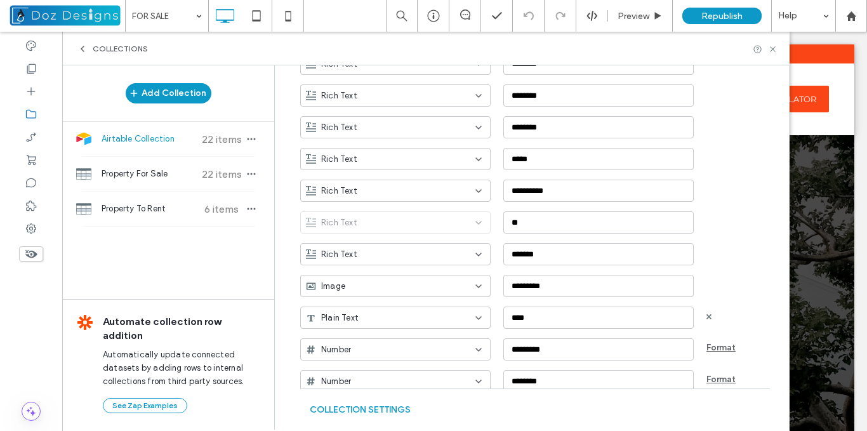
scroll to position [549, 0]
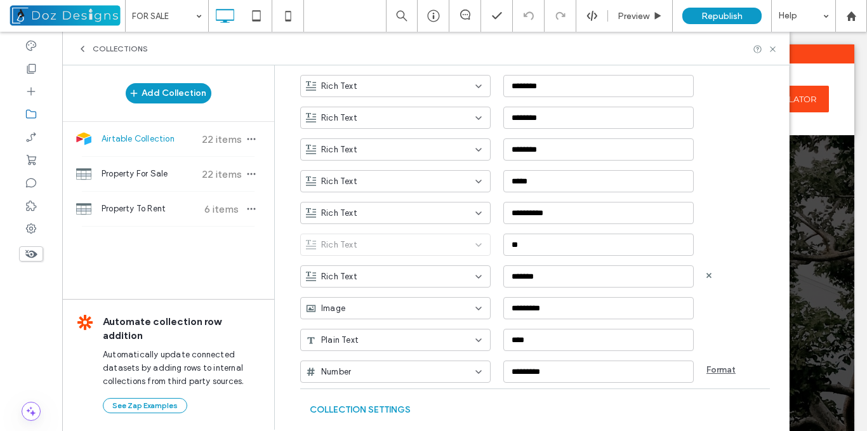
click at [473, 277] on icon at bounding box center [478, 277] width 10 height 10
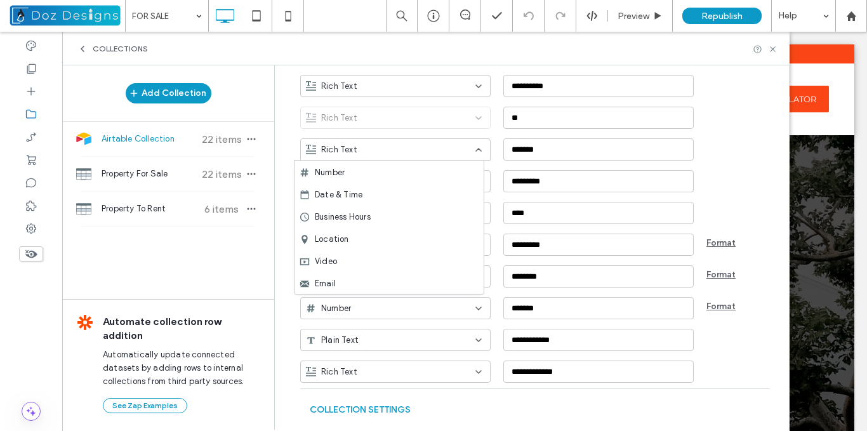
scroll to position [97, 0]
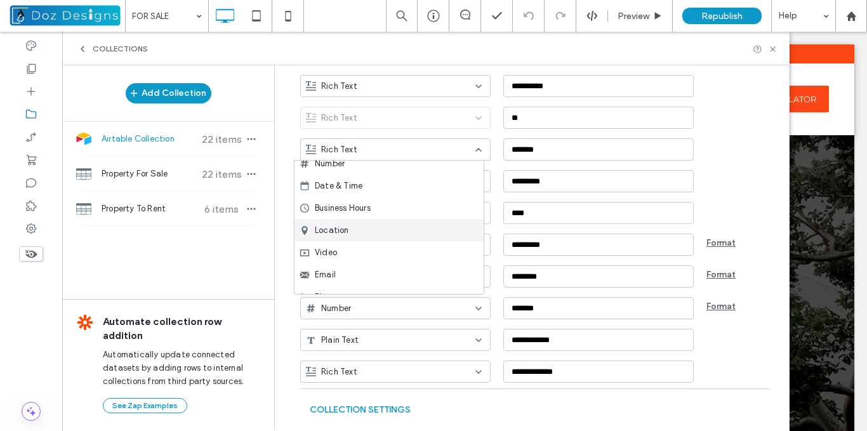
click at [395, 233] on div "Location" at bounding box center [388, 230] width 189 height 22
click at [473, 150] on icon at bounding box center [478, 150] width 10 height 10
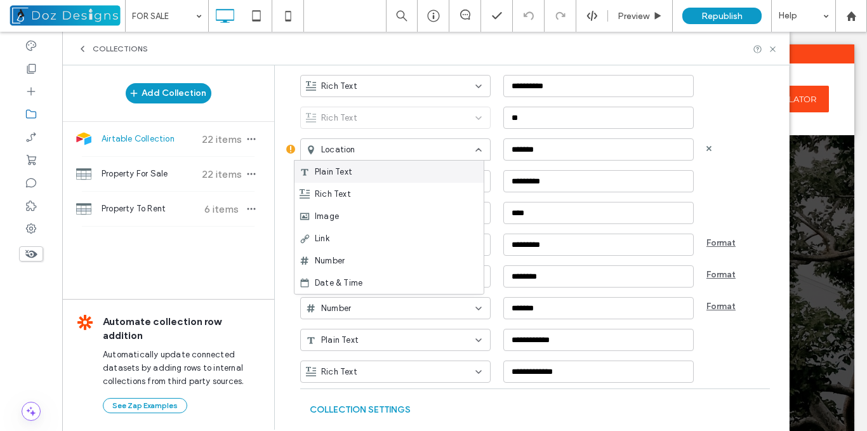
click at [488, 160] on div "Location *******" at bounding box center [544, 145] width 488 height 32
click at [286, 149] on icon at bounding box center [290, 149] width 9 height 10
click at [286, 149] on use at bounding box center [290, 149] width 9 height 9
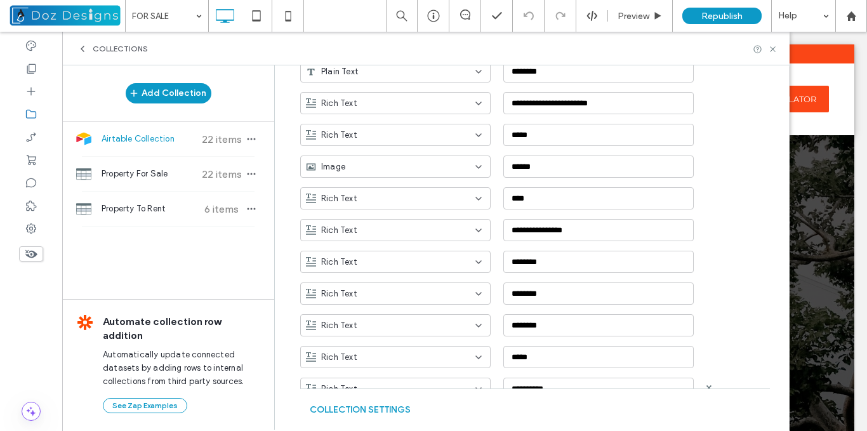
scroll to position [358, 0]
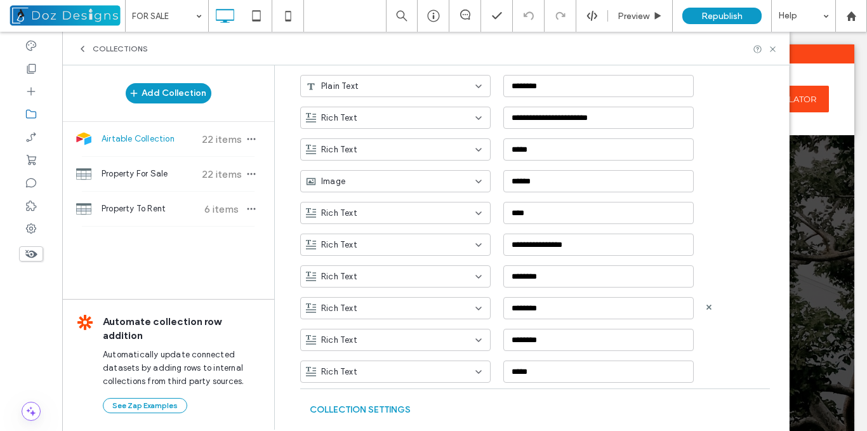
click at [469, 314] on div "Rich Text" at bounding box center [395, 308] width 190 height 22
click at [396, 169] on div "Plain Text" at bounding box center [388, 175] width 189 height 22
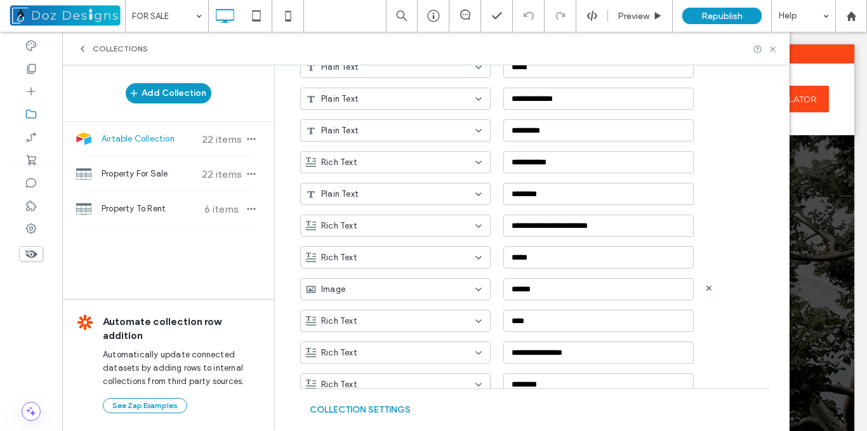
scroll to position [232, 0]
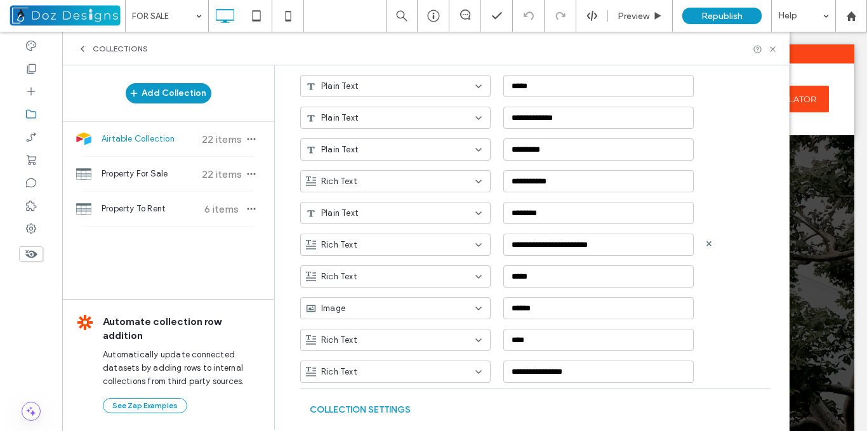
click at [450, 245] on div "Rich Text" at bounding box center [388, 245] width 164 height 13
click at [376, 270] on div "Plain Text" at bounding box center [388, 267] width 189 height 22
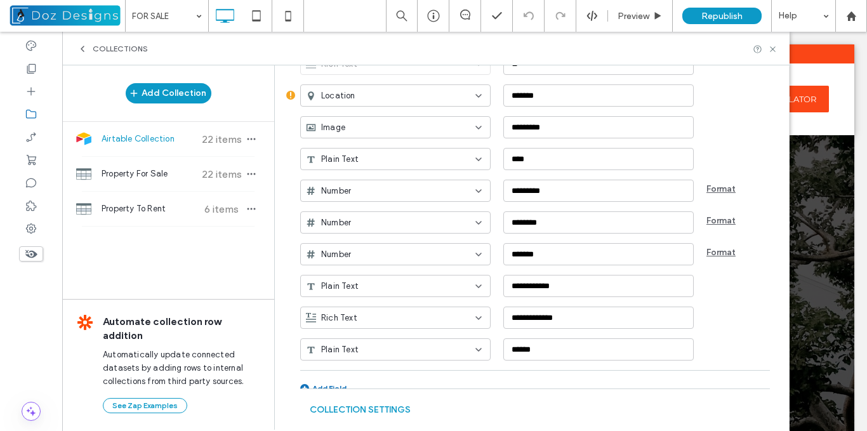
scroll to position [739, 0]
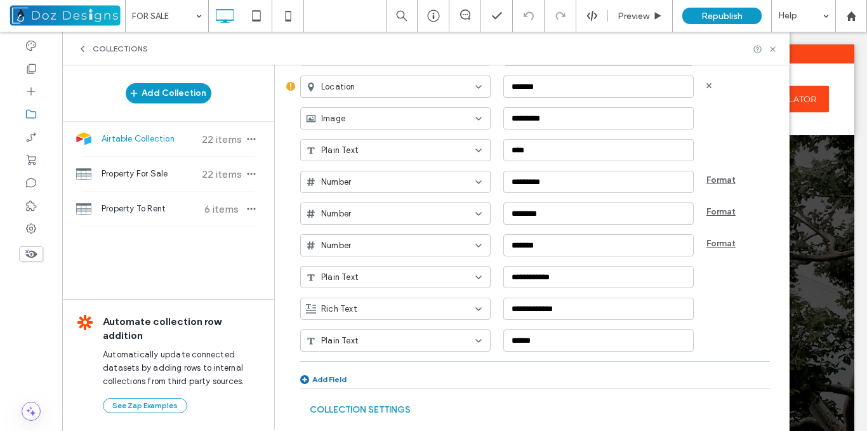
click at [473, 88] on icon at bounding box center [478, 87] width 10 height 10
click at [376, 130] on div "Rich Text" at bounding box center [388, 130] width 189 height 22
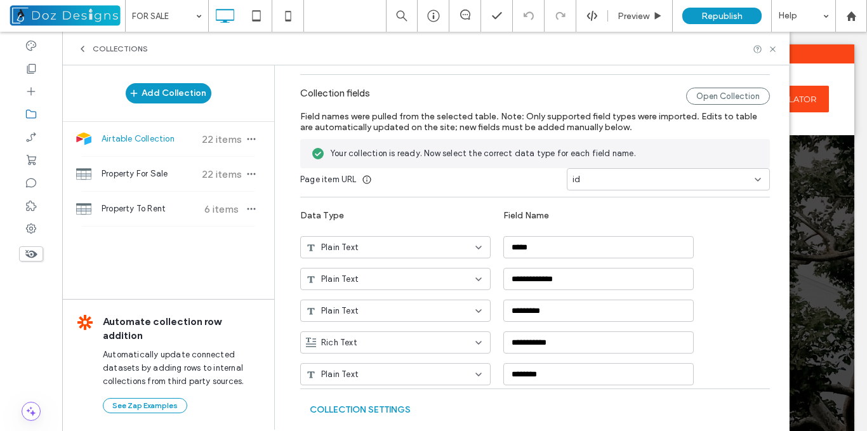
scroll to position [0, 0]
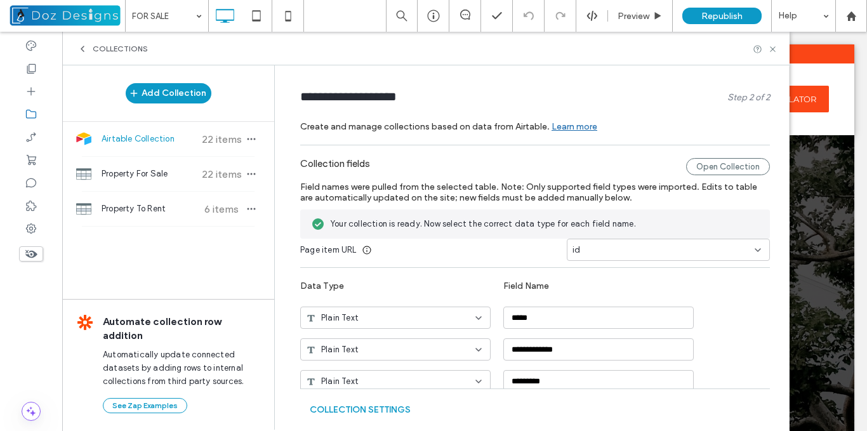
click at [773, 46] on icon at bounding box center [773, 49] width 10 height 10
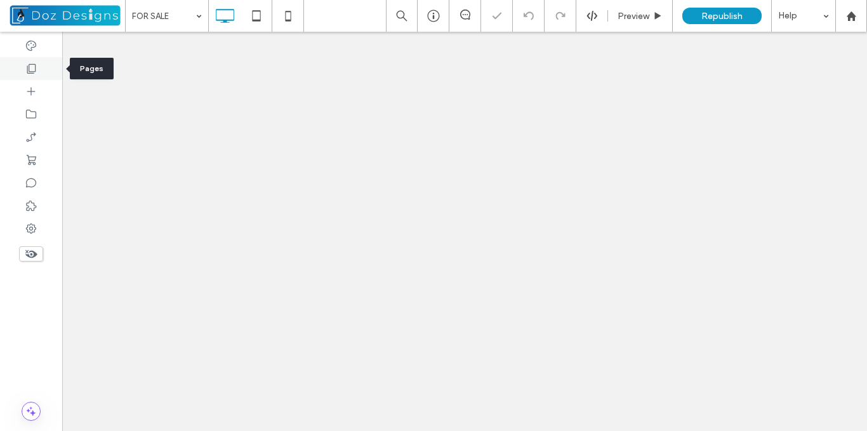
click at [31, 70] on icon at bounding box center [31, 68] width 13 height 13
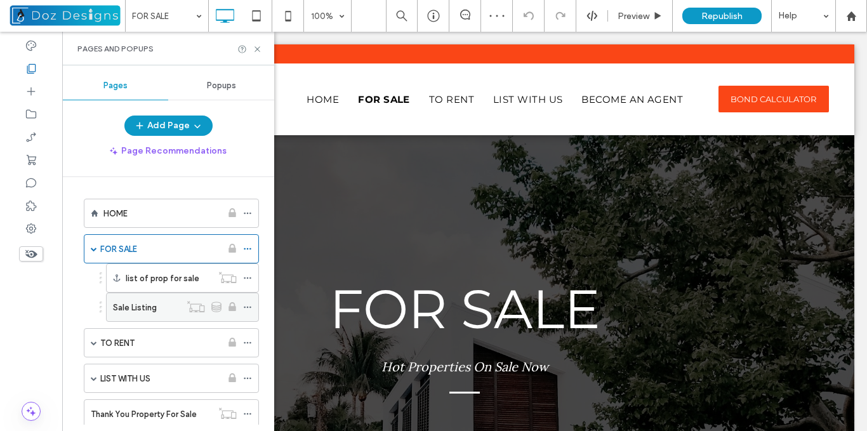
click at [247, 307] on use at bounding box center [247, 307] width 7 height 2
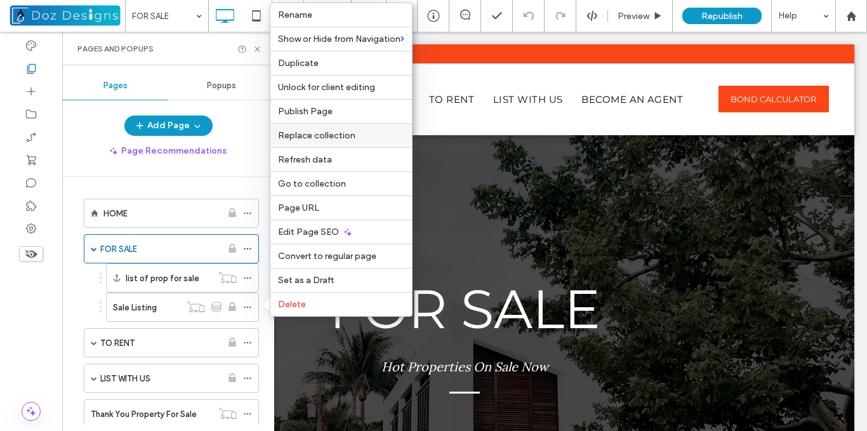
click at [354, 136] on label "Replace collection" at bounding box center [341, 135] width 126 height 11
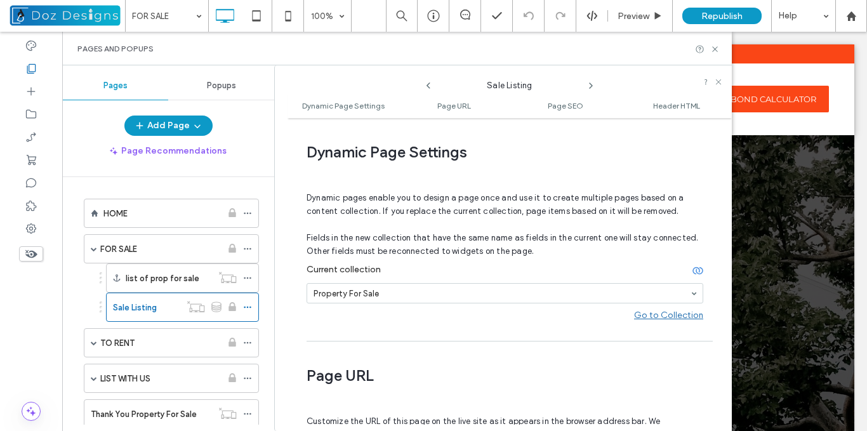
scroll to position [6, 0]
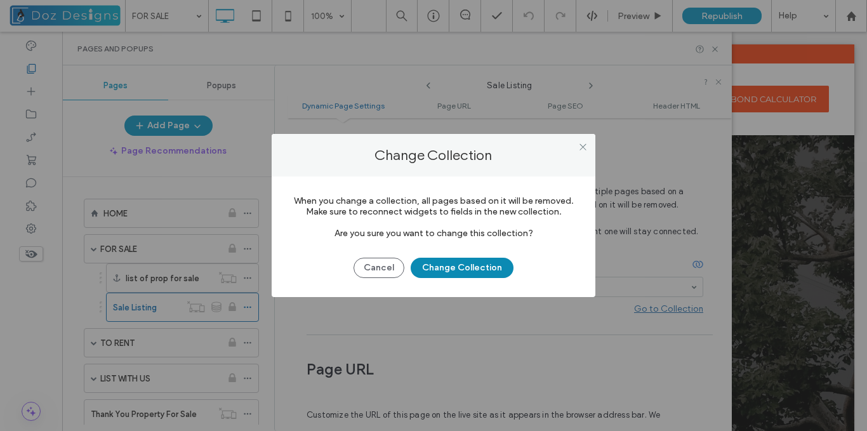
click at [445, 266] on button "Change Collection" at bounding box center [461, 268] width 103 height 20
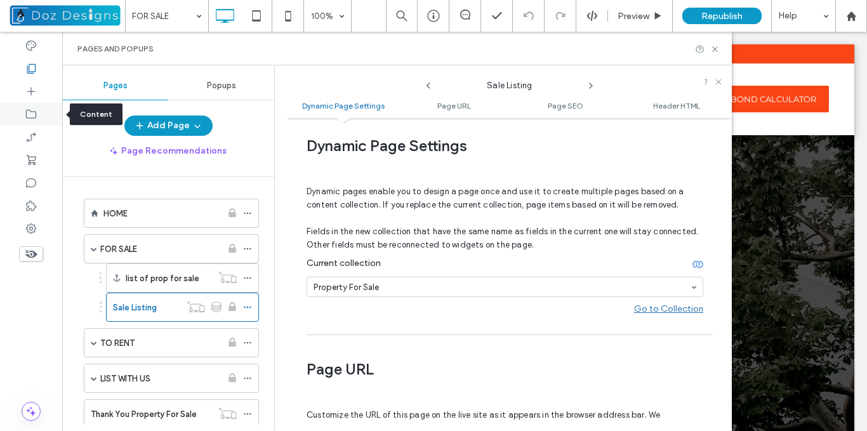
click at [32, 114] on icon at bounding box center [31, 114] width 13 height 13
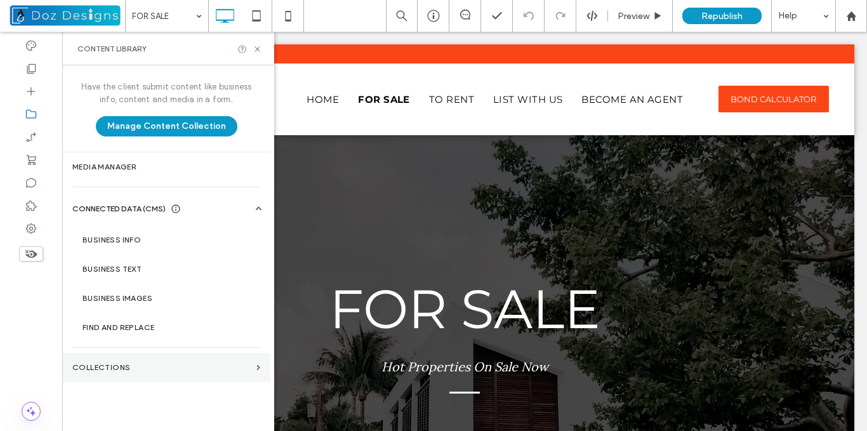
click at [194, 370] on label "Collections" at bounding box center [161, 367] width 179 height 9
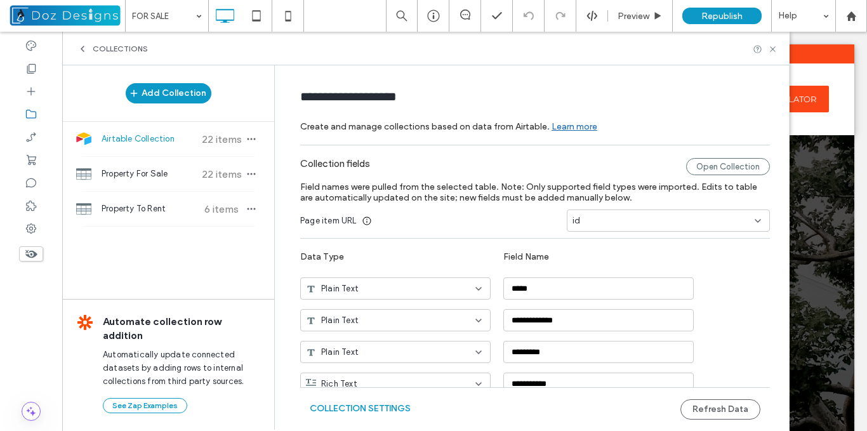
click at [166, 138] on span "Airtable Collection" at bounding box center [148, 139] width 95 height 13
click at [364, 98] on input "**********" at bounding box center [360, 97] width 121 height 18
click at [397, 94] on input "**********" at bounding box center [360, 97] width 121 height 18
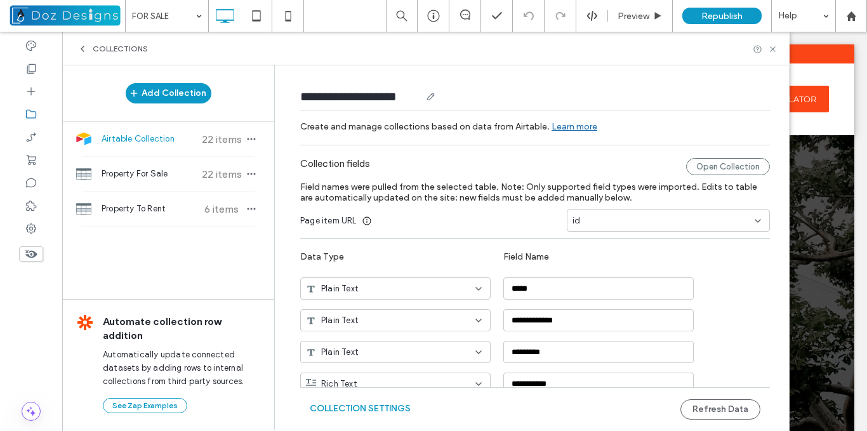
drag, startPoint x: 414, startPoint y: 97, endPoint x: 343, endPoint y: 88, distance: 71.1
click at [343, 88] on input "**********" at bounding box center [360, 97] width 121 height 18
type input "**********"
click at [732, 317] on div "**********" at bounding box center [544, 315] width 488 height 32
click at [724, 407] on button "Refresh Data" at bounding box center [720, 409] width 80 height 20
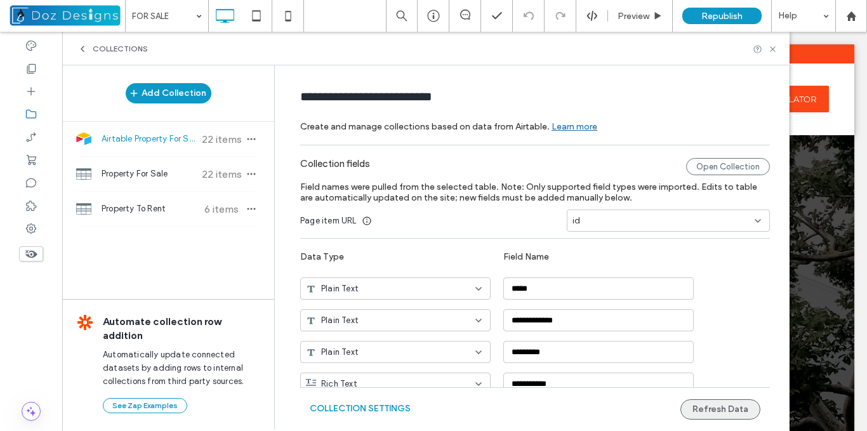
click at [733, 408] on button "Refresh Data" at bounding box center [720, 409] width 80 height 20
click at [771, 48] on icon at bounding box center [773, 49] width 10 height 10
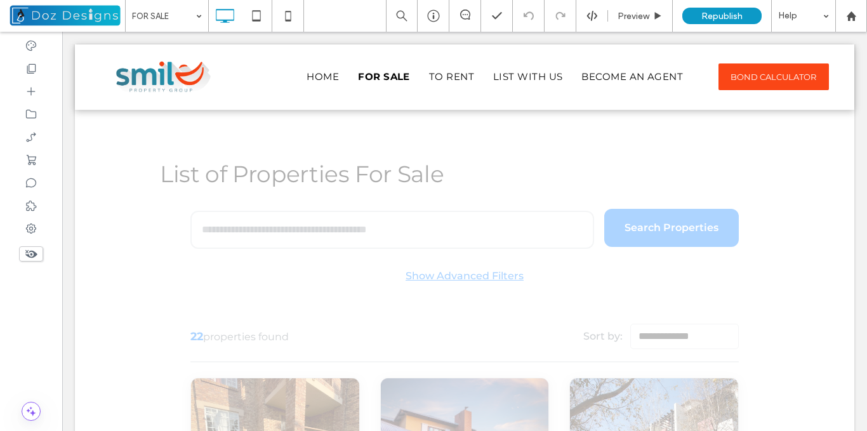
scroll to position [496, 0]
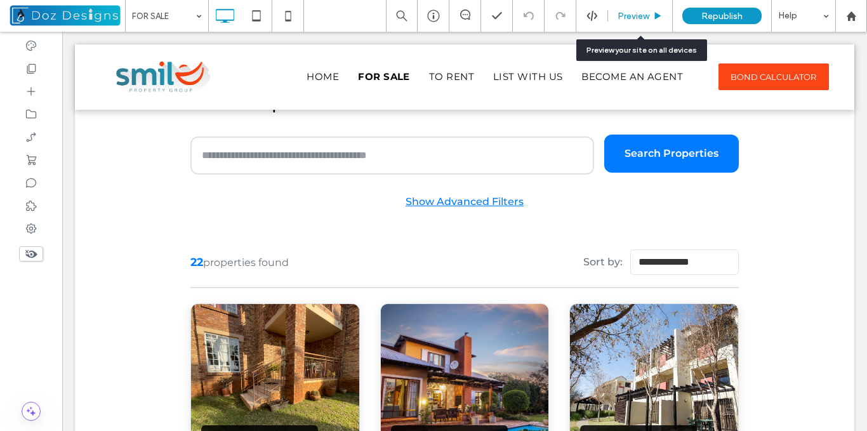
click at [655, 13] on use at bounding box center [658, 15] width 6 height 7
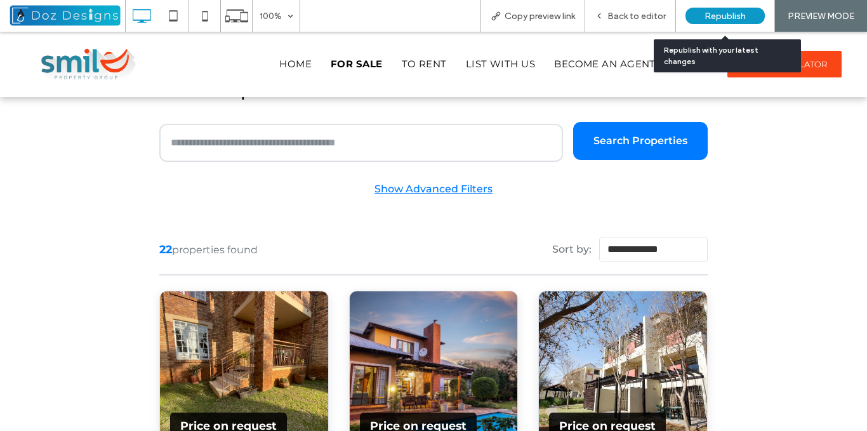
click at [712, 16] on span "Republish" at bounding box center [724, 16] width 41 height 11
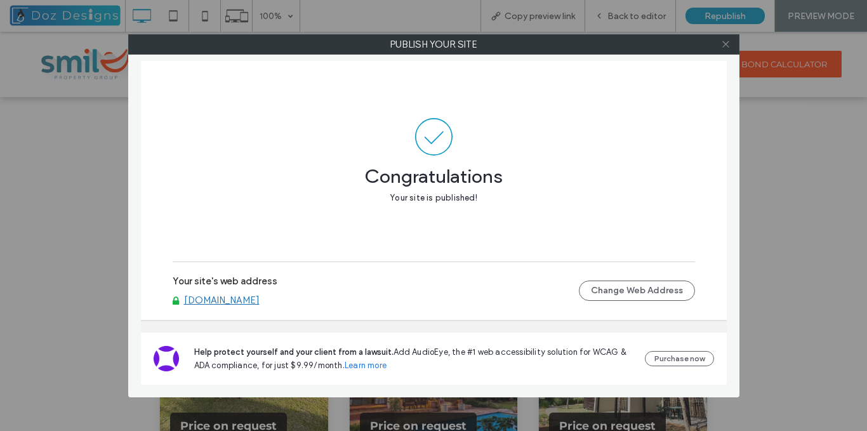
click at [724, 43] on use at bounding box center [725, 44] width 6 height 6
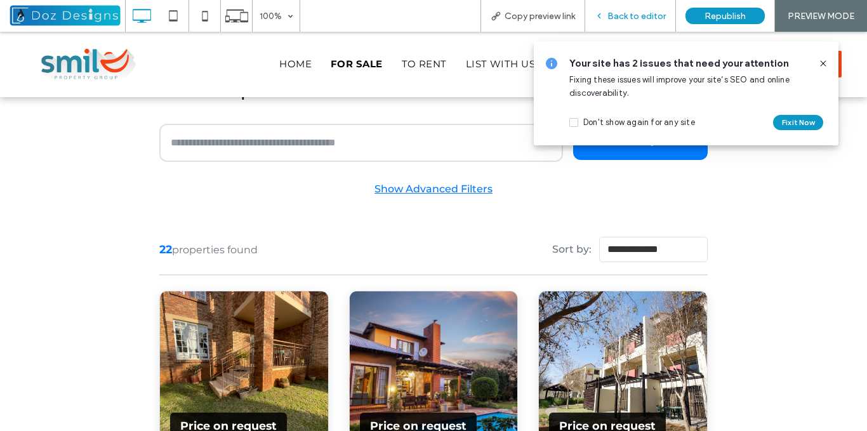
click at [619, 17] on span "Back to editor" at bounding box center [636, 16] width 58 height 11
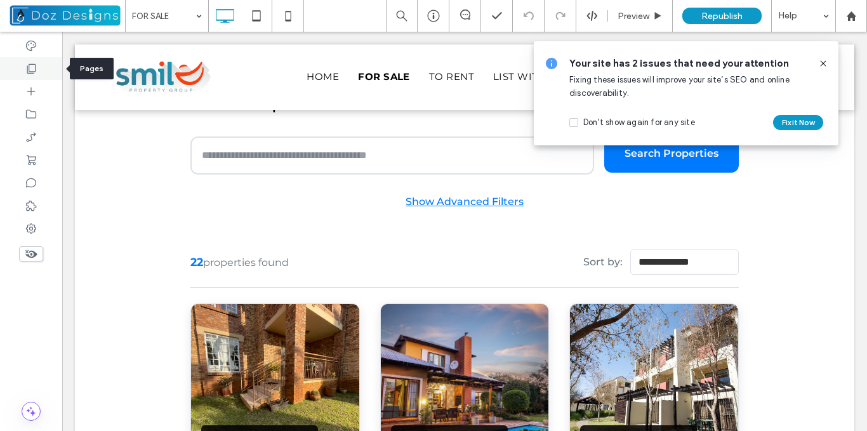
click at [36, 70] on use at bounding box center [31, 69] width 9 height 10
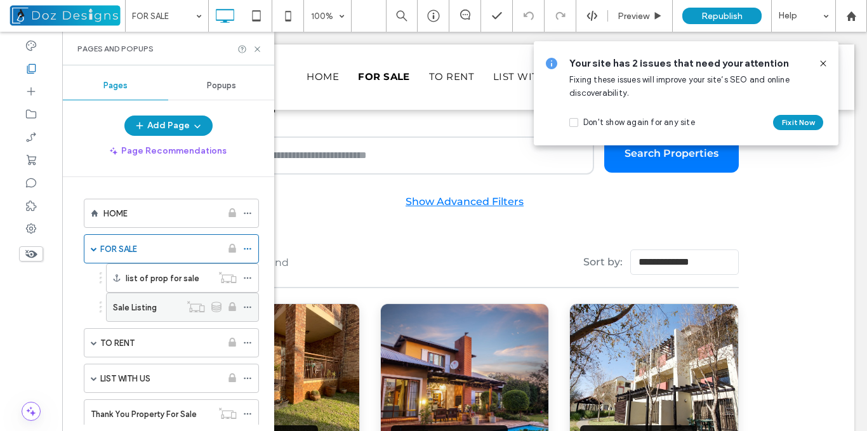
click at [166, 307] on div "Sale Listing" at bounding box center [146, 307] width 67 height 13
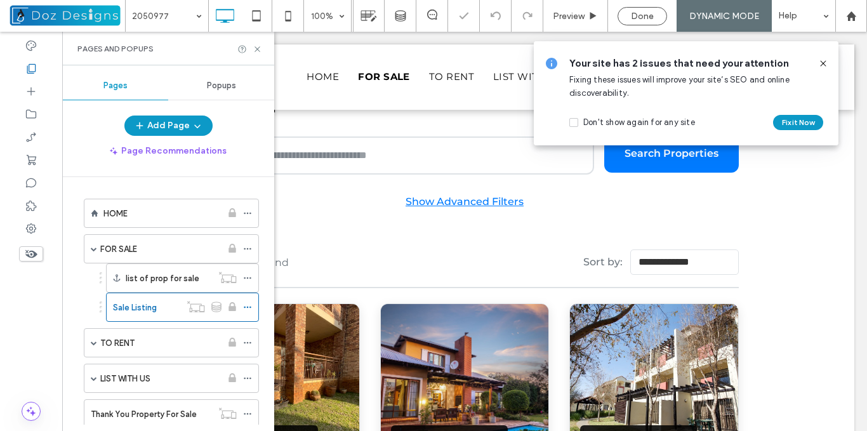
click at [822, 62] on icon at bounding box center [823, 63] width 10 height 10
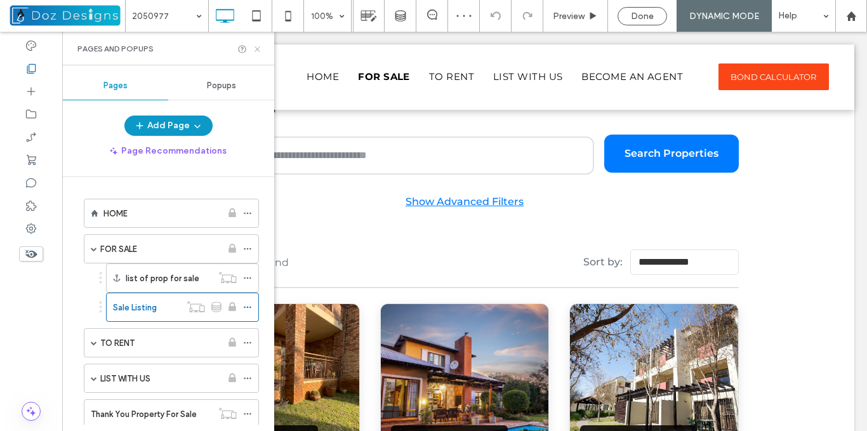
click at [260, 46] on icon at bounding box center [257, 49] width 10 height 10
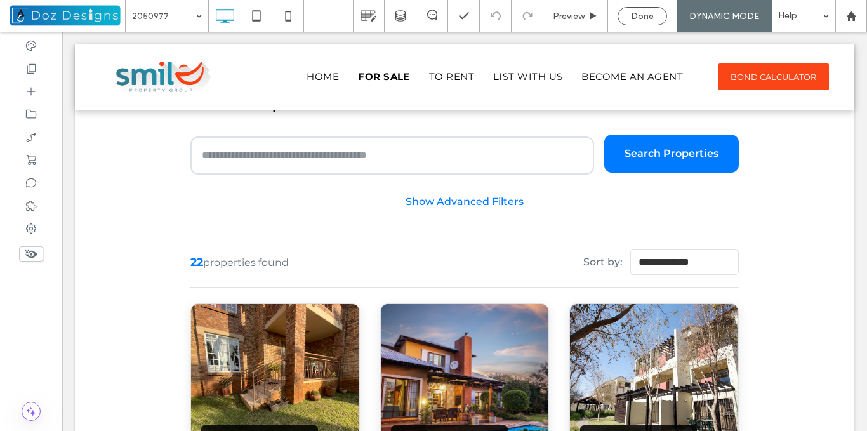
type input "**********"
type input "**"
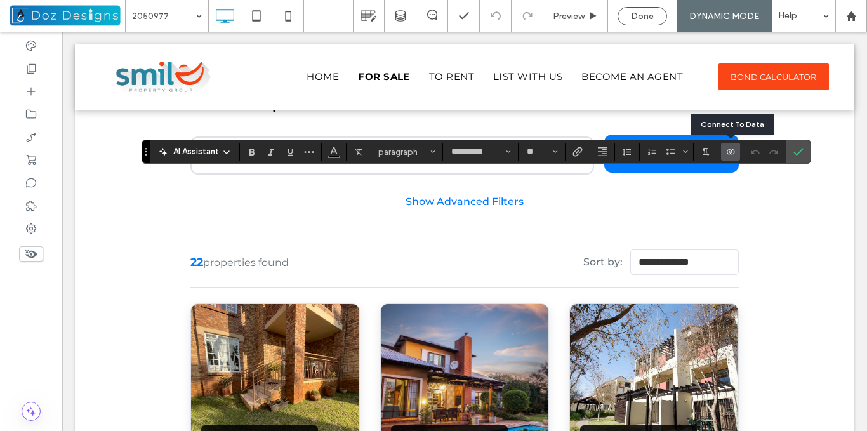
click at [731, 152] on icon "Connect To Data" at bounding box center [730, 152] width 10 height 10
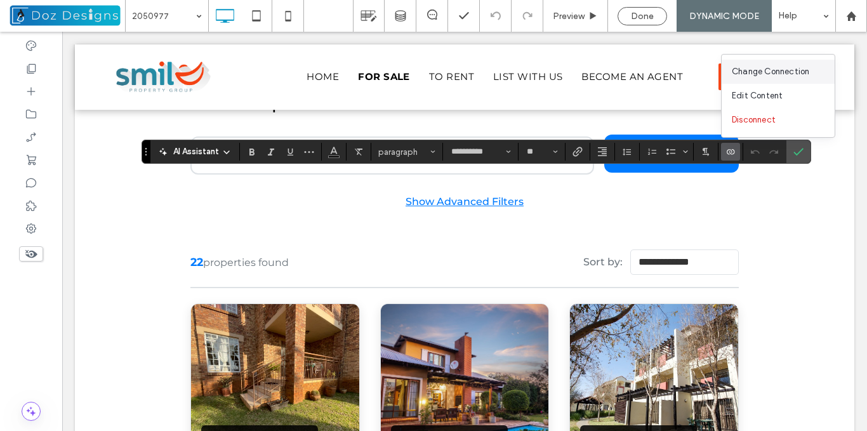
click at [754, 71] on span "Change Connection" at bounding box center [769, 71] width 77 height 13
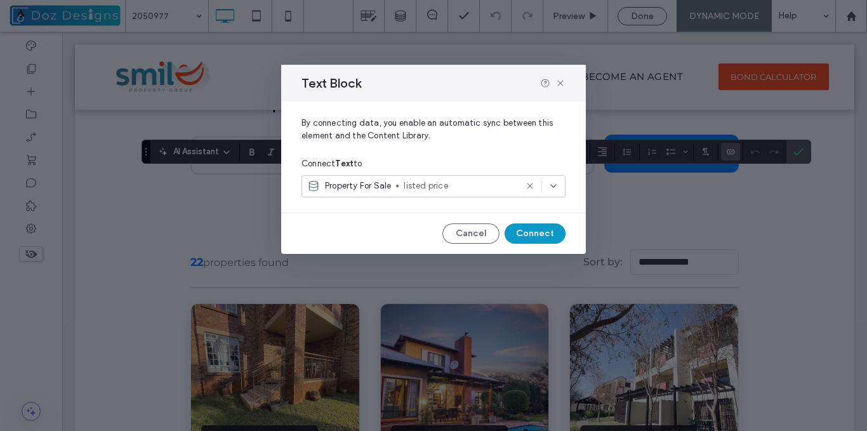
click at [552, 185] on icon at bounding box center [553, 186] width 10 height 10
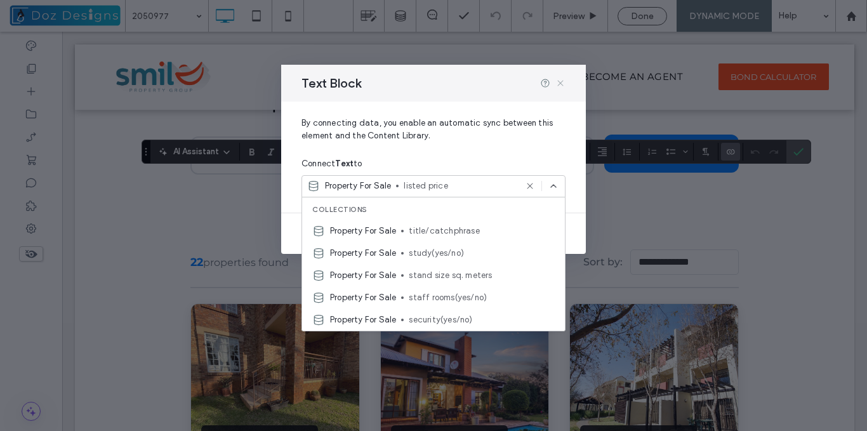
click at [561, 81] on icon at bounding box center [560, 83] width 10 height 10
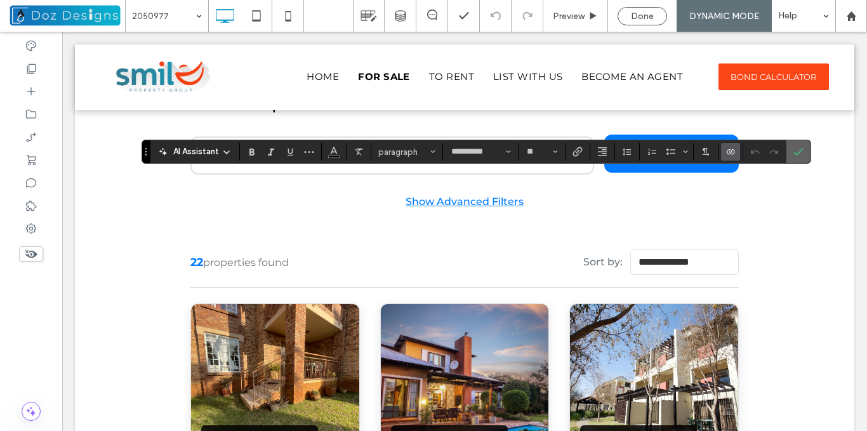
click at [804, 153] on label "Confirm" at bounding box center [798, 151] width 19 height 23
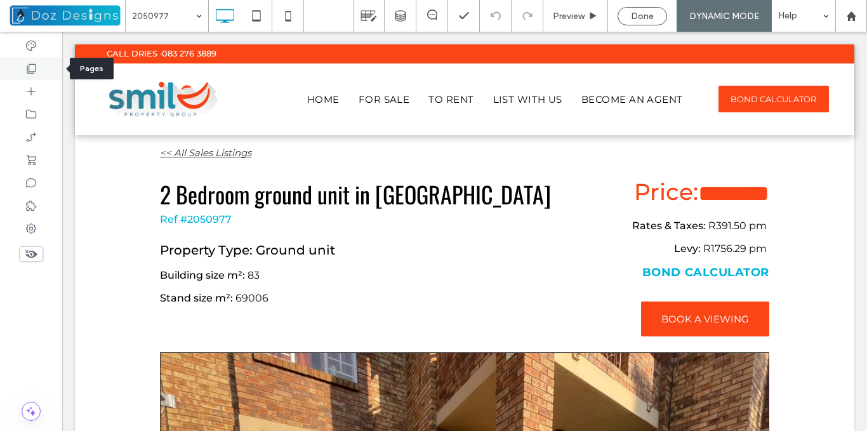
click at [33, 72] on icon at bounding box center [31, 68] width 13 height 13
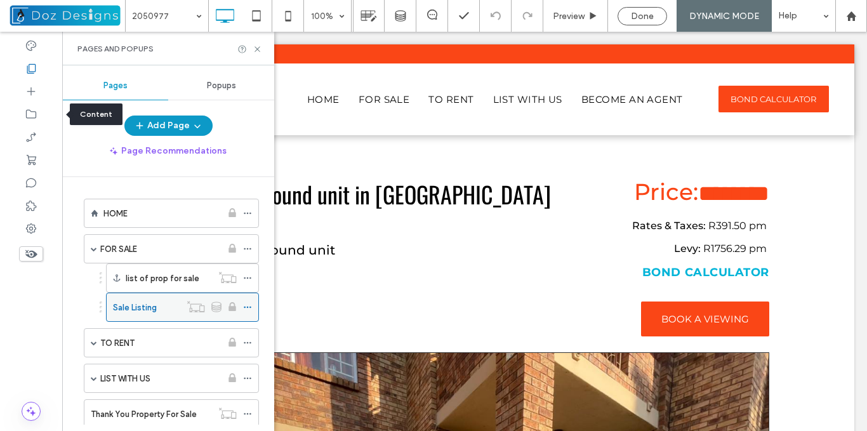
click at [249, 306] on icon at bounding box center [247, 307] width 9 height 9
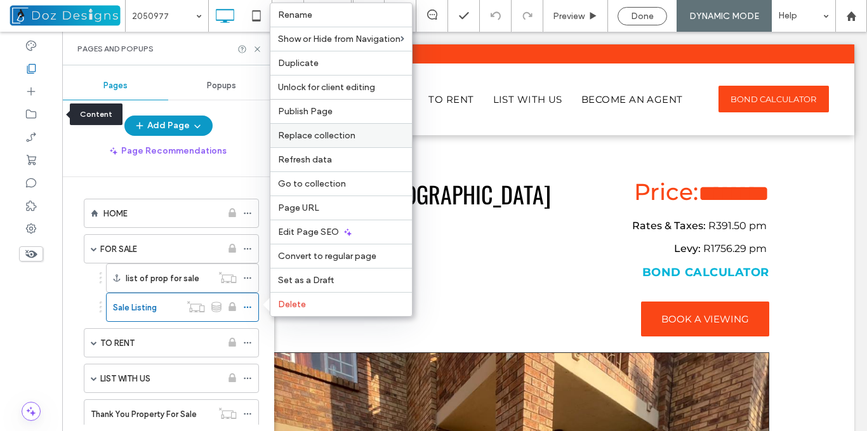
click at [338, 135] on span "Replace collection" at bounding box center [316, 135] width 77 height 11
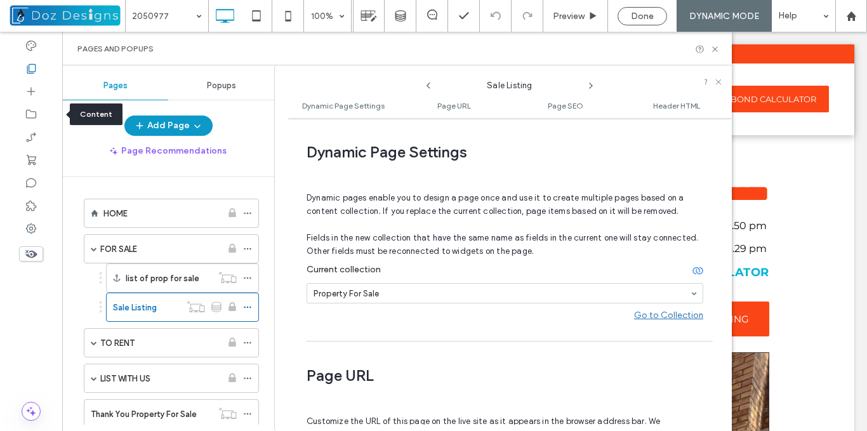
scroll to position [6, 0]
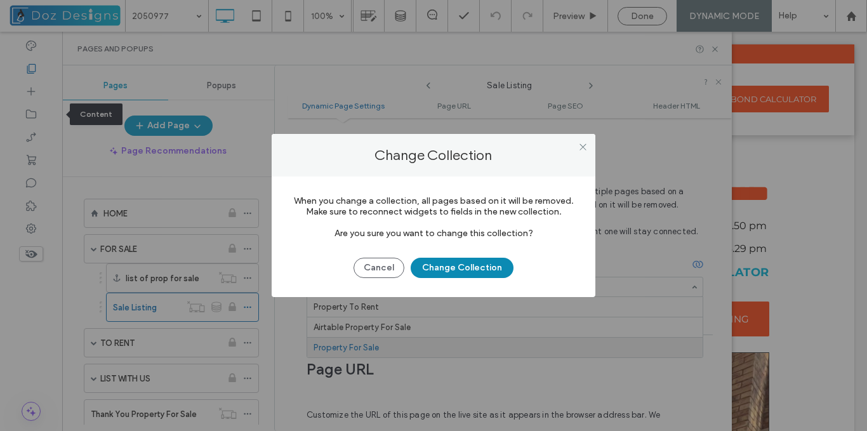
click at [462, 273] on button "Change Collection" at bounding box center [461, 268] width 103 height 20
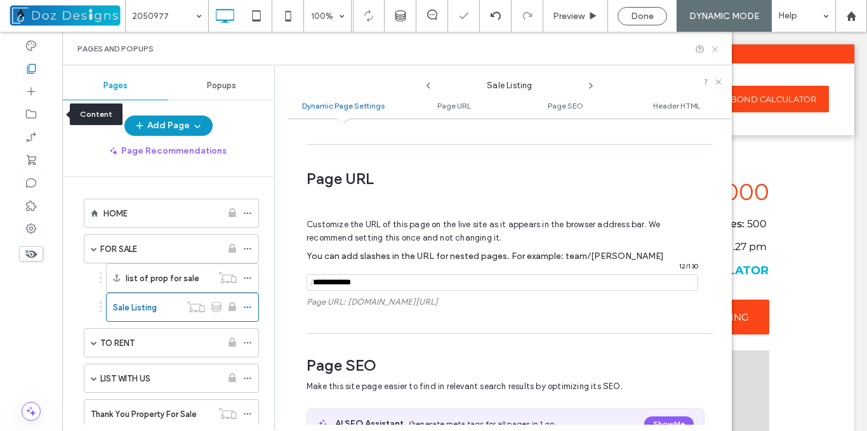
scroll to position [0, 0]
click at [715, 49] on use at bounding box center [714, 48] width 5 height 5
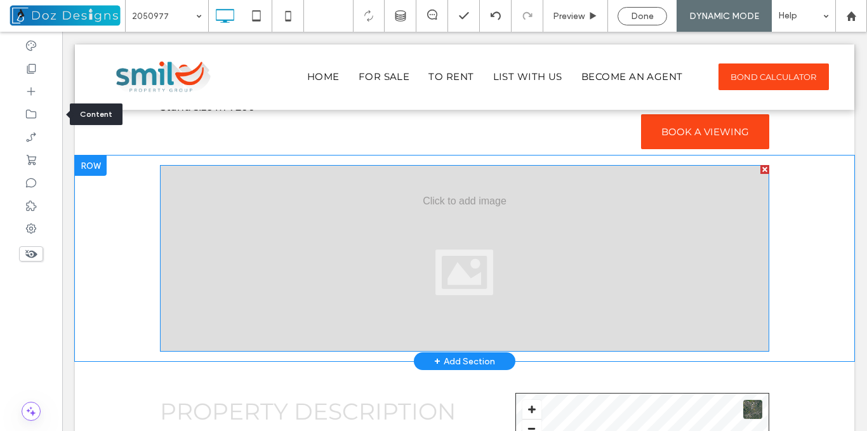
scroll to position [190, 0]
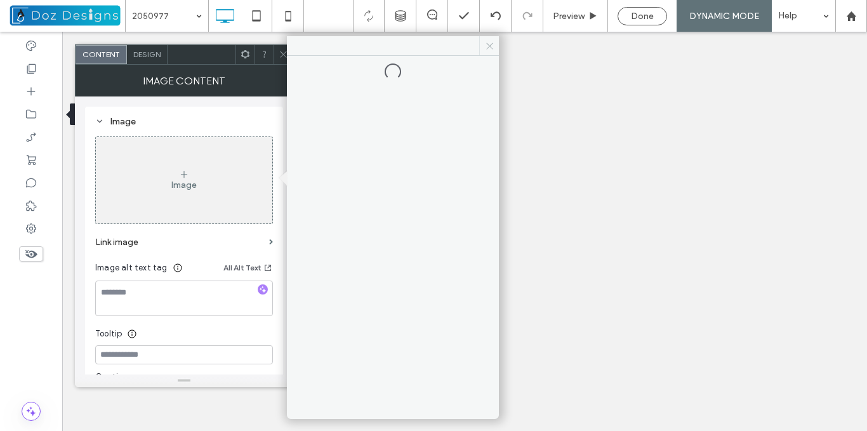
click at [490, 48] on icon at bounding box center [490, 46] width 10 height 10
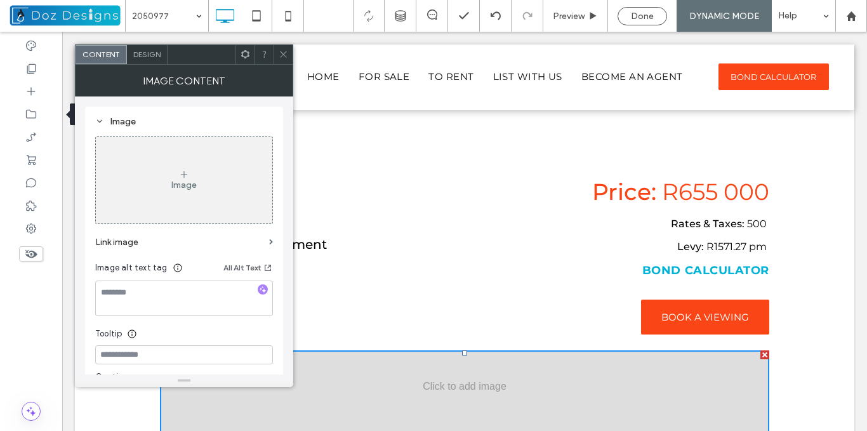
click at [284, 51] on icon at bounding box center [283, 54] width 10 height 10
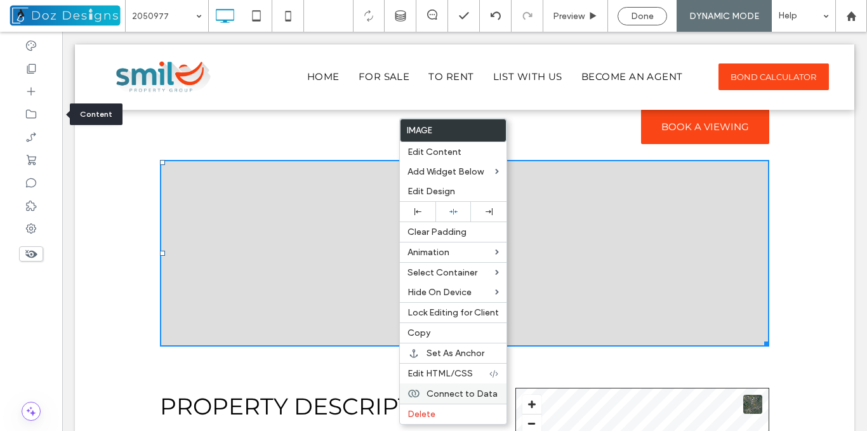
click at [480, 398] on span "Connect to Data" at bounding box center [461, 393] width 71 height 11
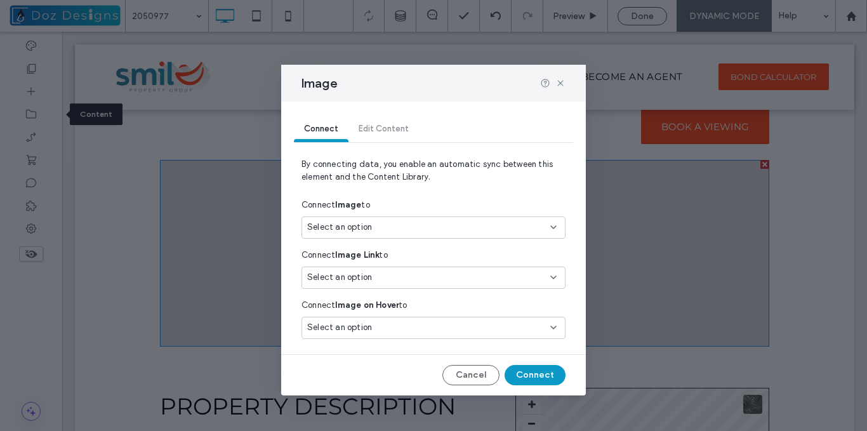
click at [424, 226] on div "Select an option" at bounding box center [425, 227] width 237 height 13
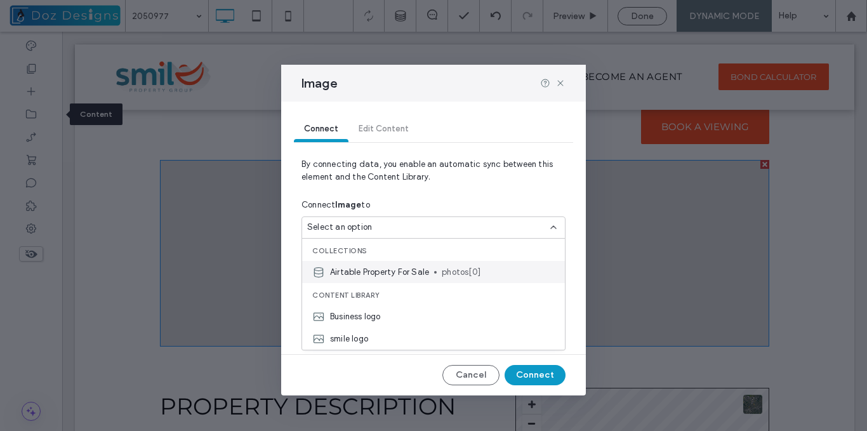
click at [414, 273] on span "Airtable Property For Sale" at bounding box center [379, 272] width 99 height 13
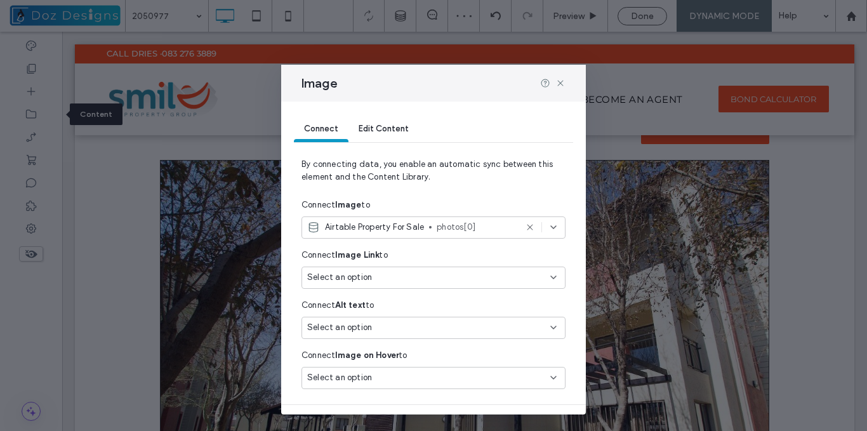
scroll to position [31, 0]
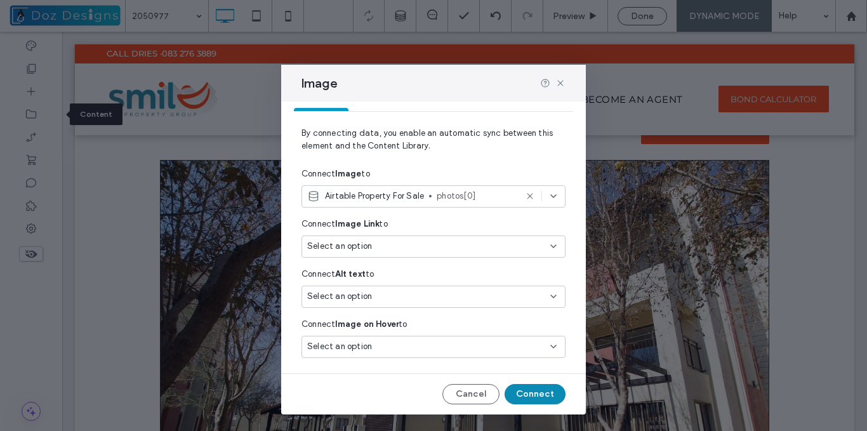
click at [523, 393] on button "Connect" at bounding box center [534, 394] width 61 height 20
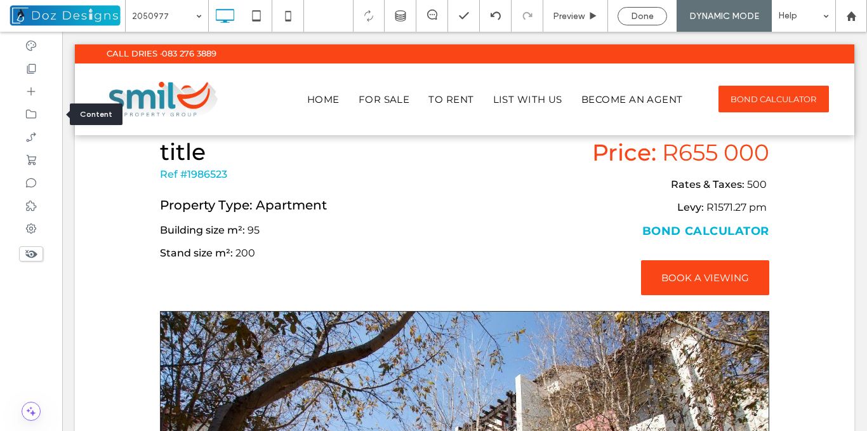
scroll to position [0, 0]
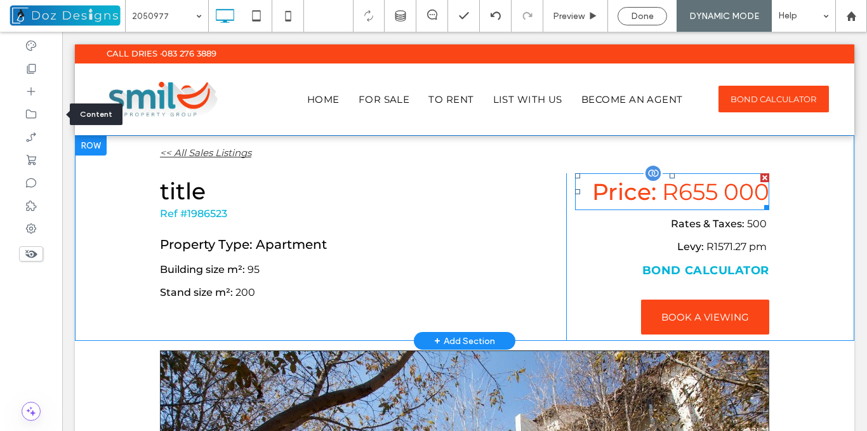
click at [691, 192] on span "R655 000" at bounding box center [715, 192] width 107 height 28
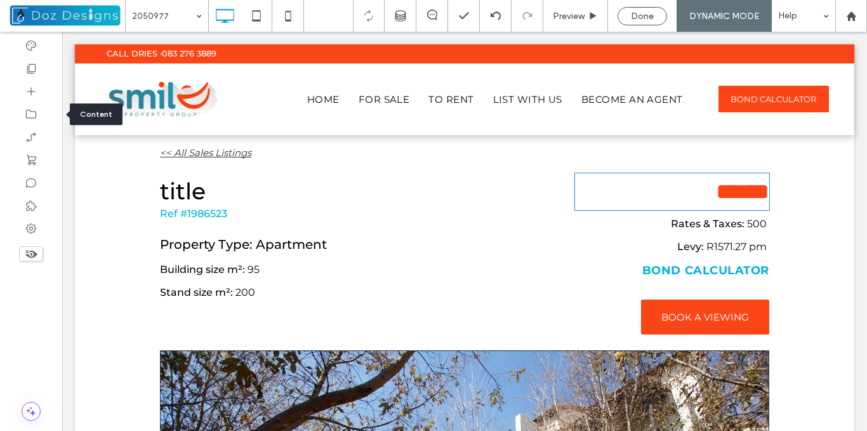
type input "**********"
type input "**"
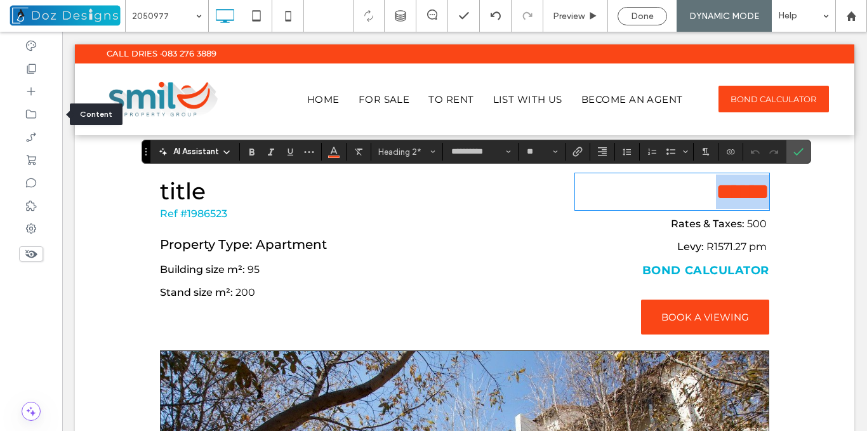
click at [726, 196] on span "******" at bounding box center [742, 191] width 53 height 23
click at [757, 191] on span "******" at bounding box center [742, 191] width 53 height 23
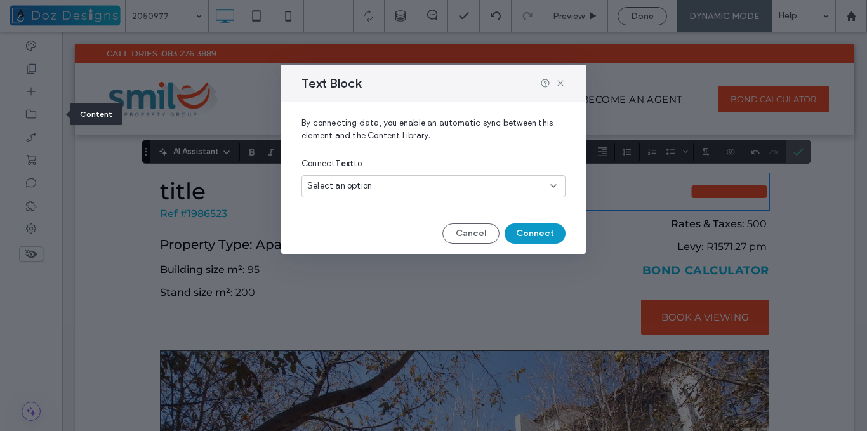
click at [481, 181] on div "Select an option" at bounding box center [425, 186] width 237 height 13
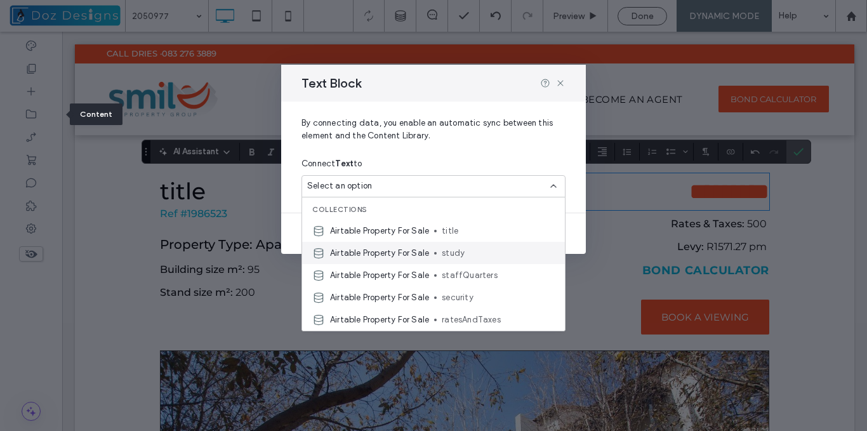
scroll to position [63, 0]
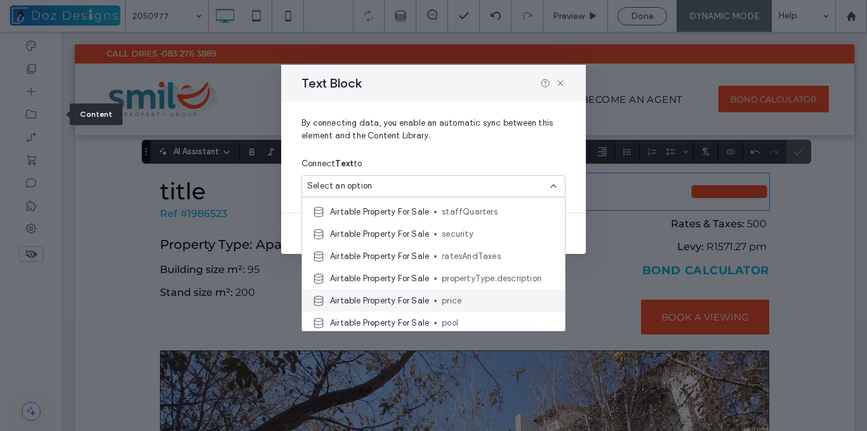
click at [455, 302] on span "price" at bounding box center [498, 300] width 113 height 13
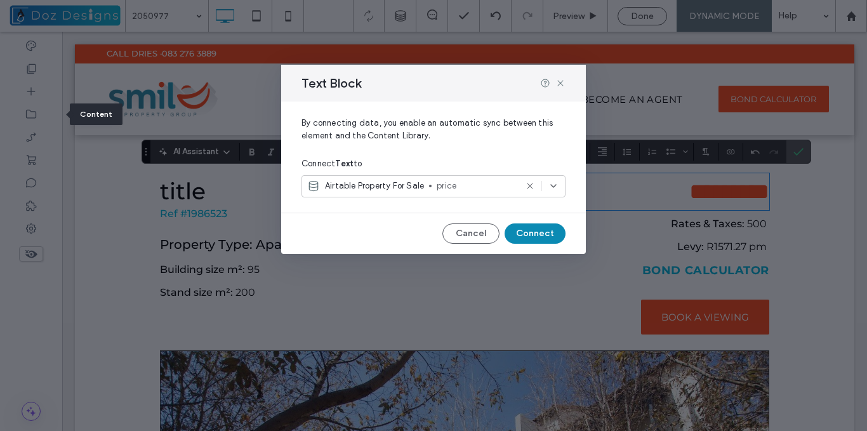
click at [539, 239] on button "Connect" at bounding box center [534, 233] width 61 height 20
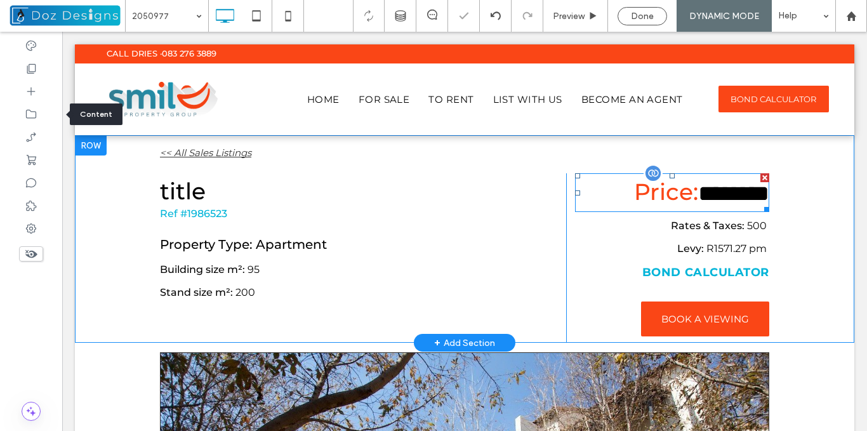
click at [698, 192] on span "********" at bounding box center [733, 193] width 71 height 23
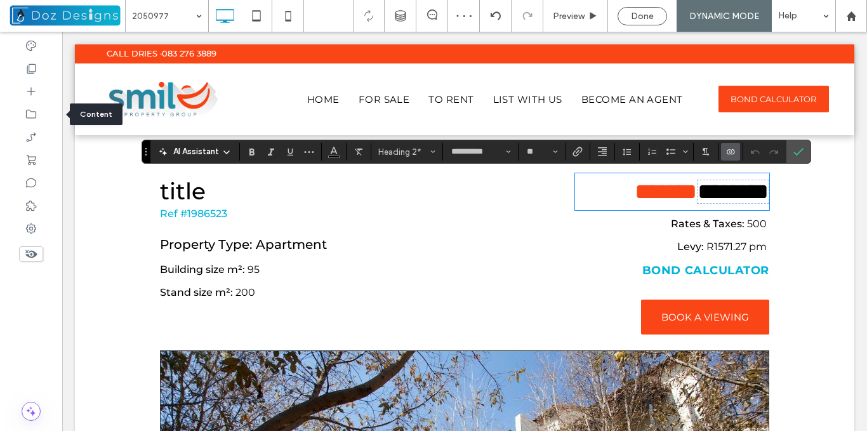
click at [697, 190] on span "********" at bounding box center [732, 191] width 71 height 23
click at [336, 155] on icon "Color" at bounding box center [334, 150] width 10 height 10
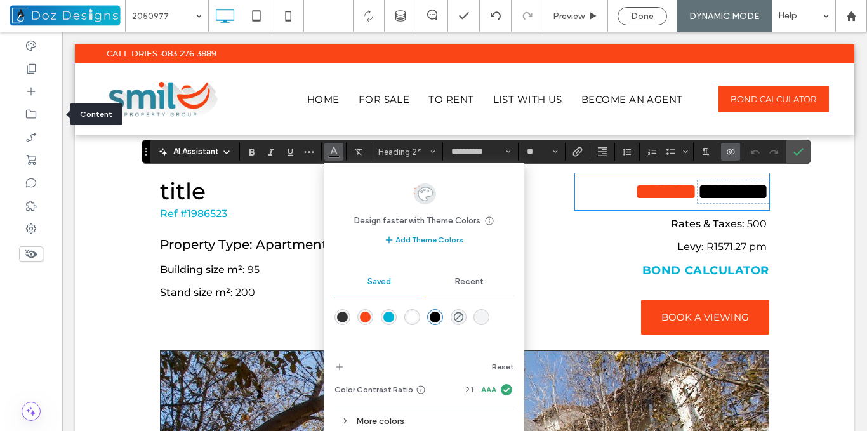
drag, startPoint x: 365, startPoint y: 315, endPoint x: 310, endPoint y: 281, distance: 65.0
click at [365, 315] on div "rgba(250,70,22,1)" at bounding box center [365, 316] width 11 height 11
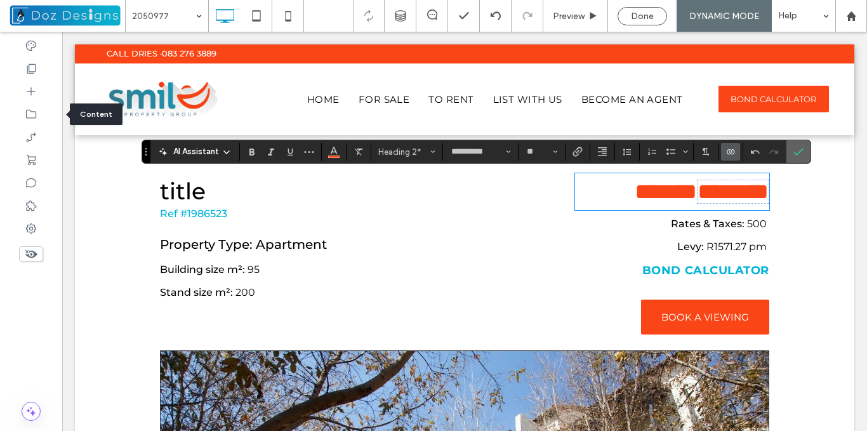
drag, startPoint x: 794, startPoint y: 152, endPoint x: 732, endPoint y: 121, distance: 69.5
click at [794, 152] on icon "Confirm" at bounding box center [798, 152] width 10 height 10
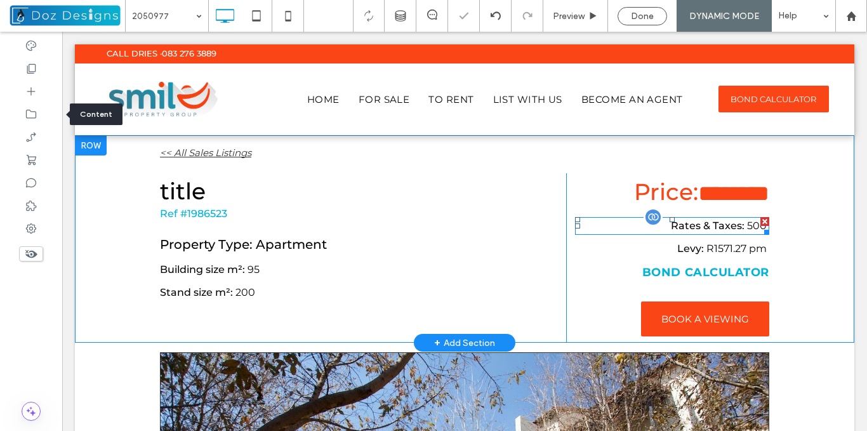
click at [733, 227] on span "Rates & Taxes:" at bounding box center [708, 225] width 74 height 12
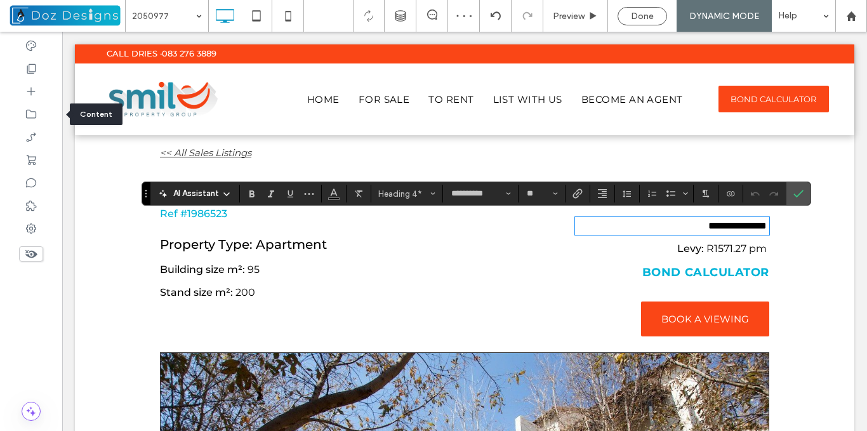
click at [739, 224] on span "**********" at bounding box center [737, 226] width 58 height 10
click at [766, 221] on span at bounding box center [767, 226] width 3 height 10
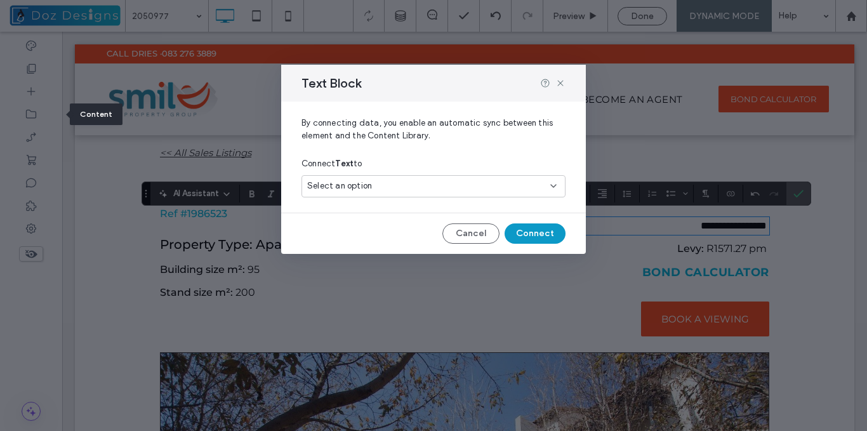
click at [525, 179] on div "Select an option" at bounding box center [433, 186] width 264 height 22
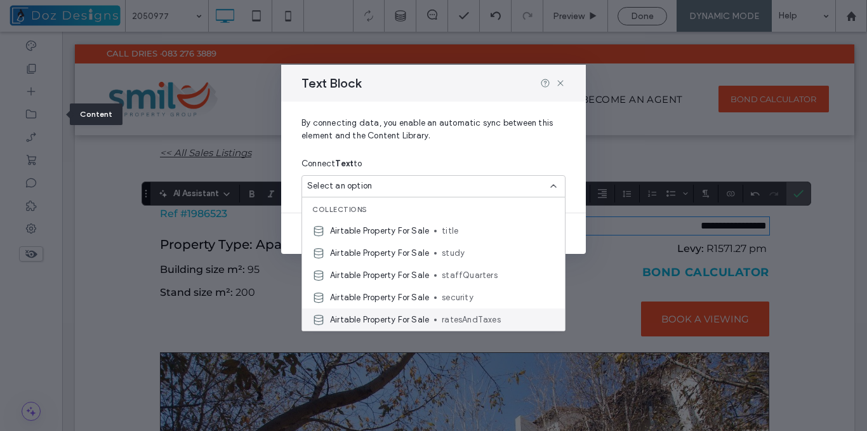
click at [479, 324] on span "ratesAndTaxes" at bounding box center [498, 319] width 113 height 13
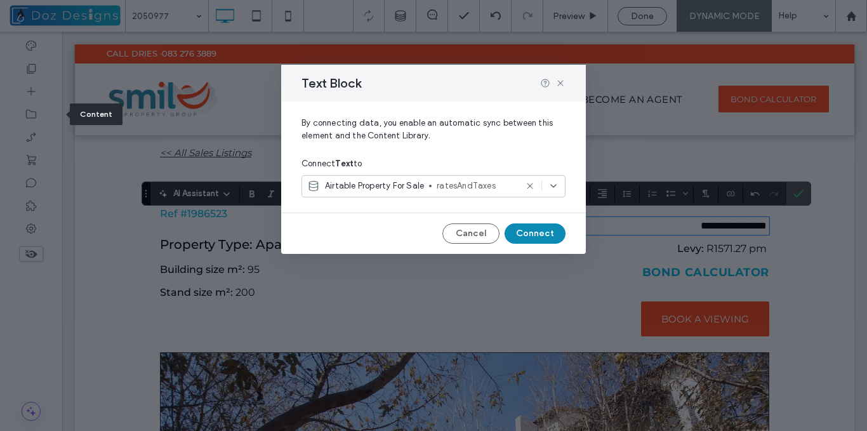
click at [536, 232] on button "Connect" at bounding box center [534, 233] width 61 height 20
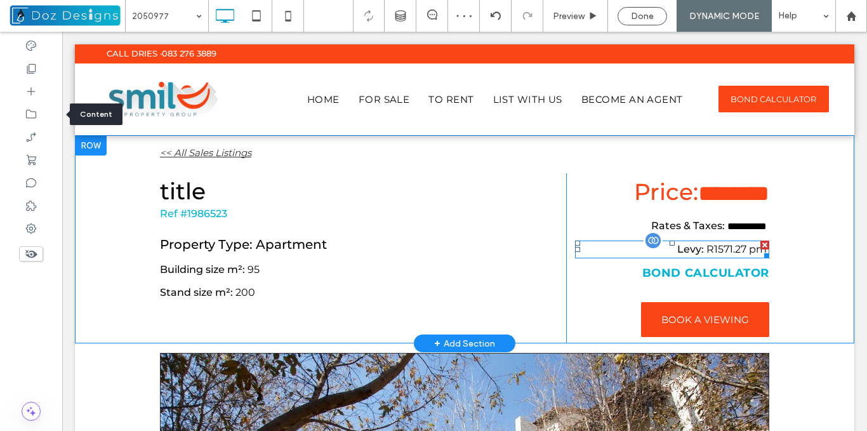
click at [733, 247] on span "R1571.27 pm" at bounding box center [736, 249] width 60 height 12
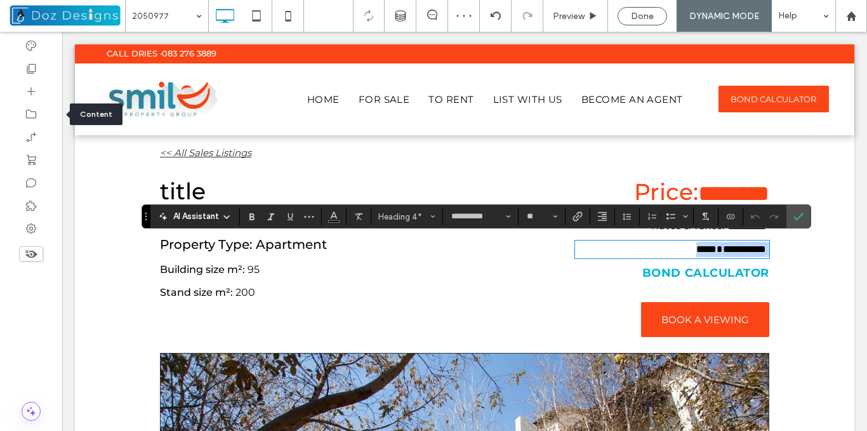
click at [723, 246] on span "**********" at bounding box center [744, 249] width 43 height 10
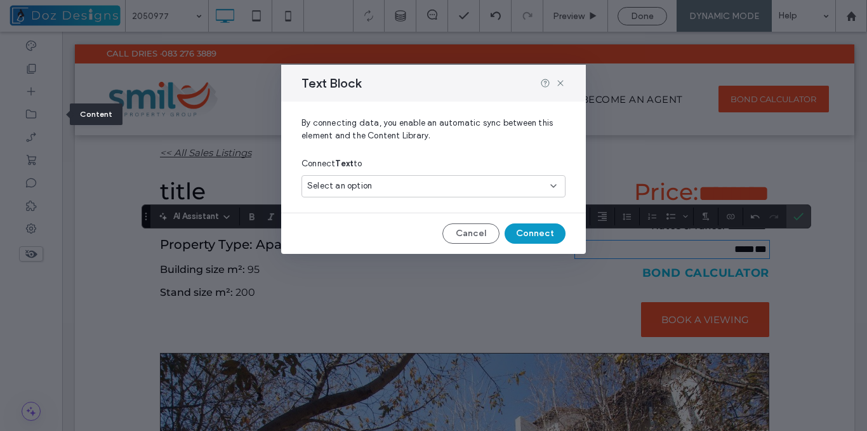
click at [441, 188] on div "Select an option" at bounding box center [425, 186] width 237 height 13
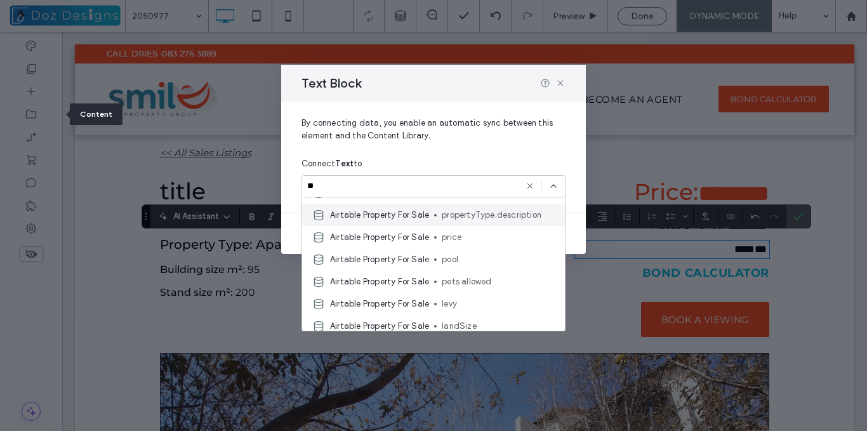
scroll to position [190, 0]
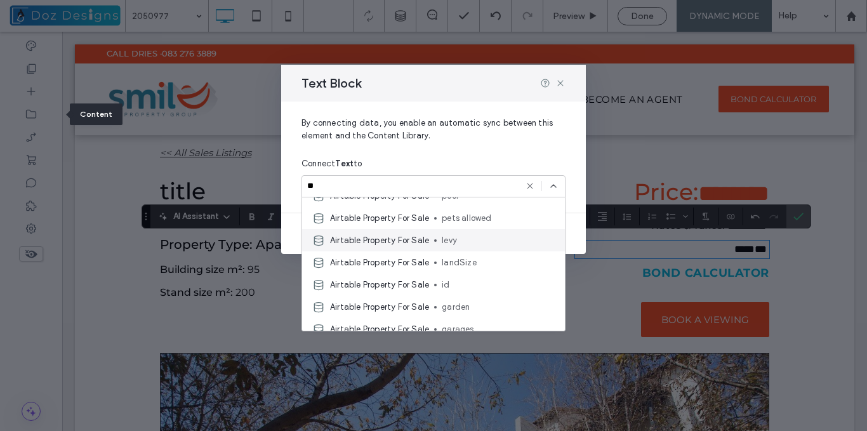
type input "**"
click at [454, 244] on span "levy" at bounding box center [498, 240] width 113 height 13
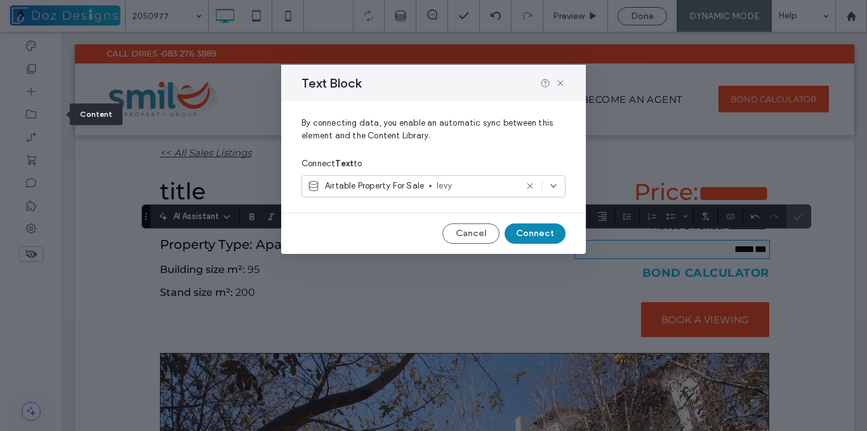
click at [523, 233] on button "Connect" at bounding box center [534, 233] width 61 height 20
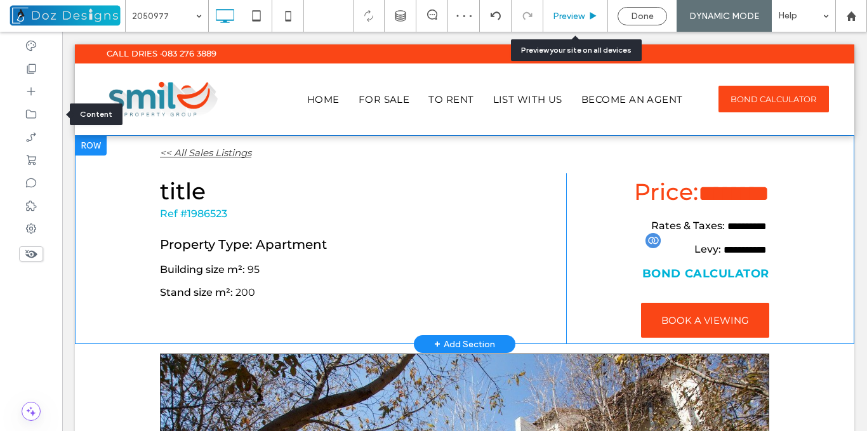
drag, startPoint x: 584, startPoint y: 19, endPoint x: 647, endPoint y: 216, distance: 206.4
click at [584, 19] on div "Preview" at bounding box center [575, 16] width 64 height 11
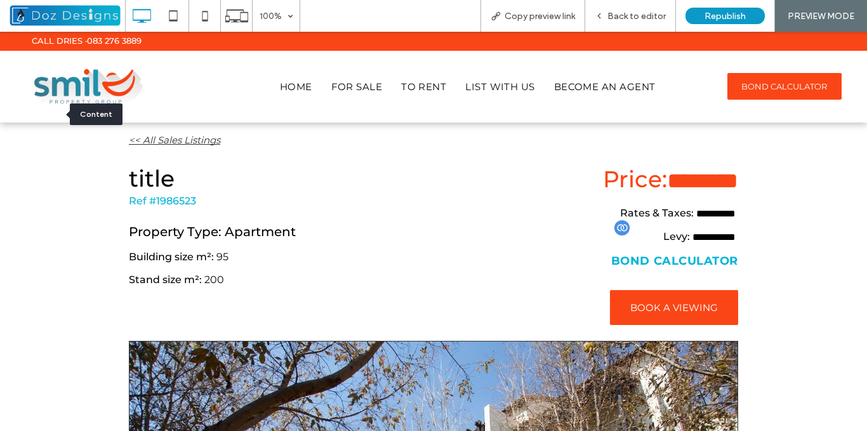
click at [692, 257] on link "BOND CALCULATOR" at bounding box center [674, 261] width 127 height 14
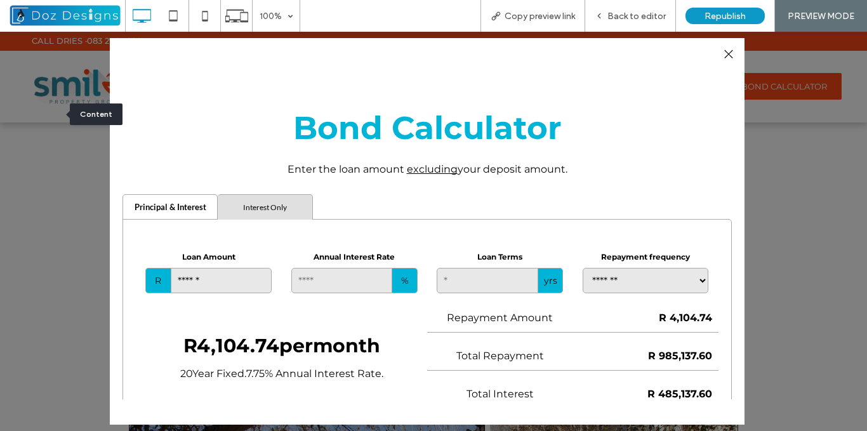
click at [727, 54] on div at bounding box center [727, 54] width 17 height 17
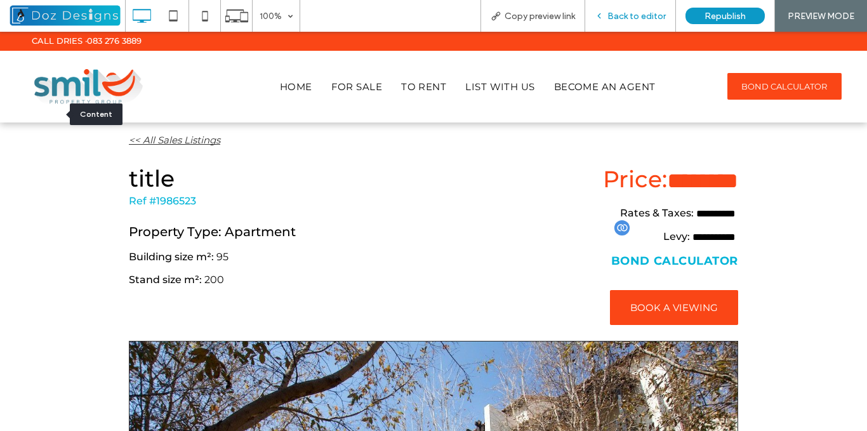
click at [628, 15] on span "Back to editor" at bounding box center [636, 16] width 58 height 11
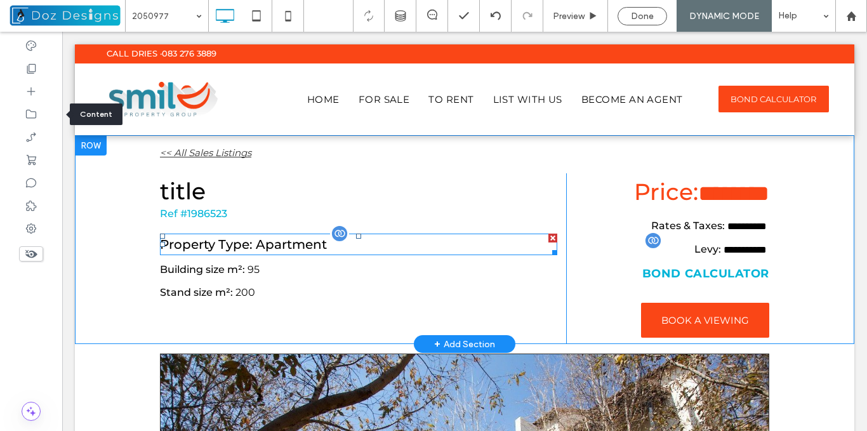
click at [256, 245] on span "Apartment" at bounding box center [291, 244] width 71 height 15
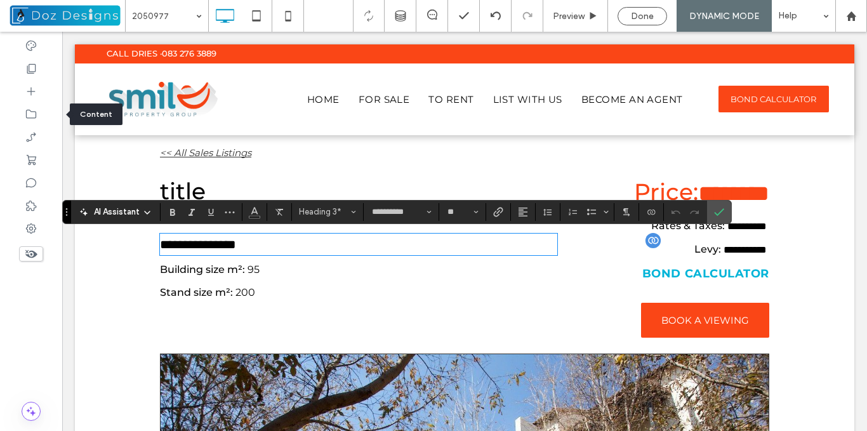
click at [256, 244] on h3 "**********" at bounding box center [358, 244] width 397 height 19
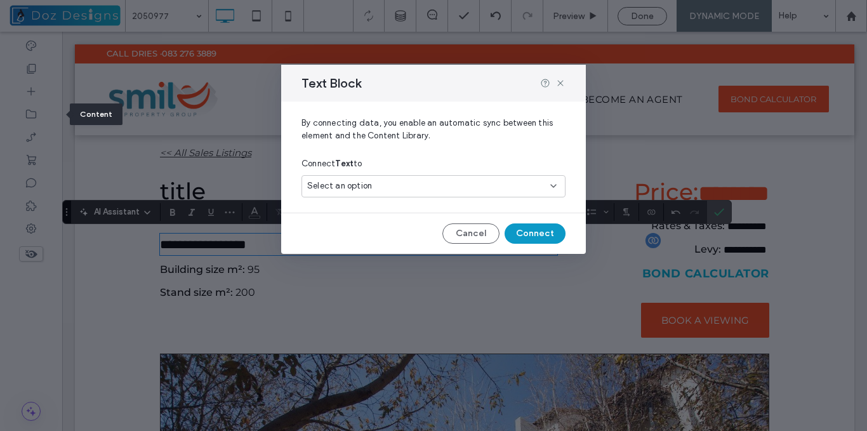
click at [446, 187] on div "Select an option" at bounding box center [425, 186] width 237 height 13
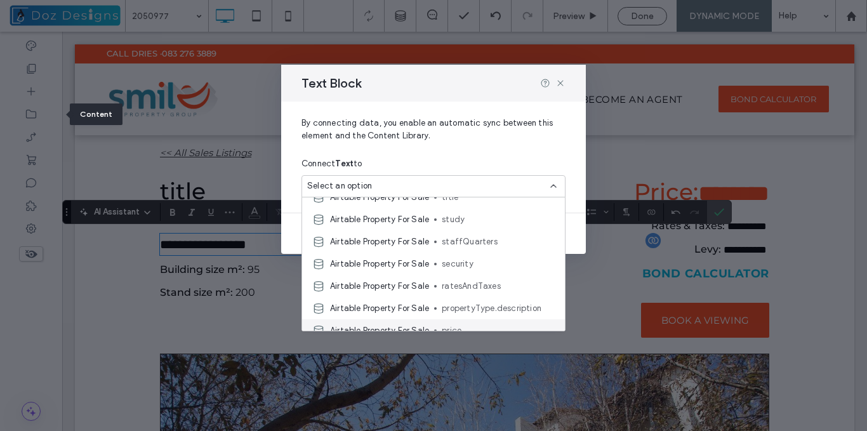
scroll to position [63, 0]
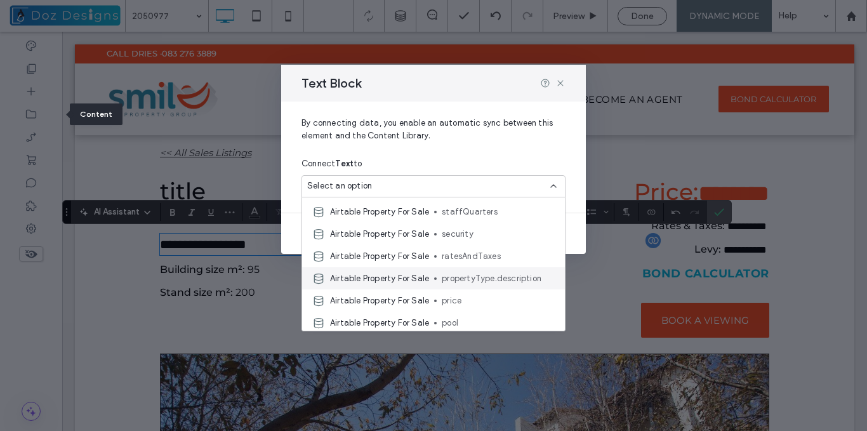
click at [485, 278] on span "propertyType.description" at bounding box center [498, 278] width 113 height 13
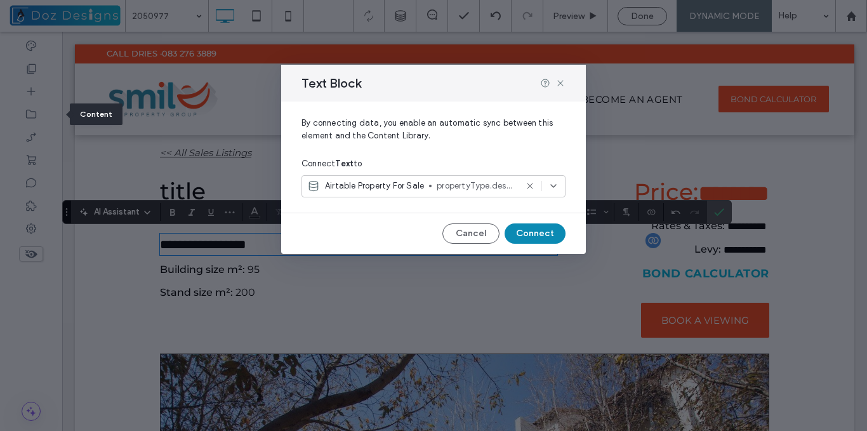
click at [532, 237] on button "Connect" at bounding box center [534, 233] width 61 height 20
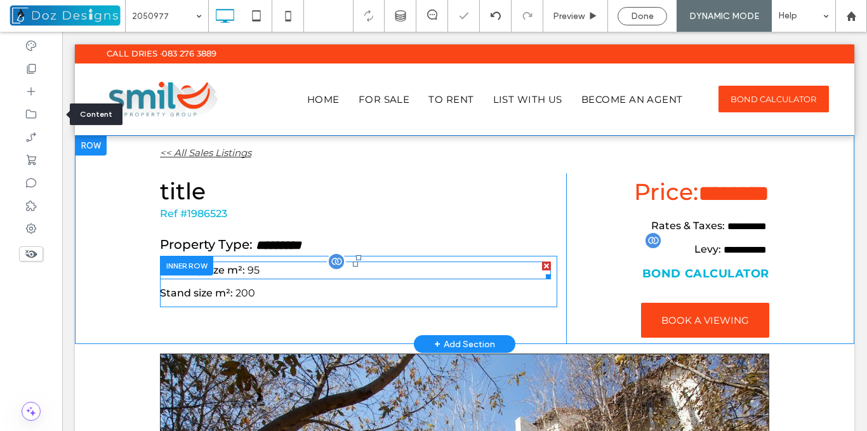
click at [275, 269] on h4 "Building size m²: 95" at bounding box center [355, 270] width 391 height 15
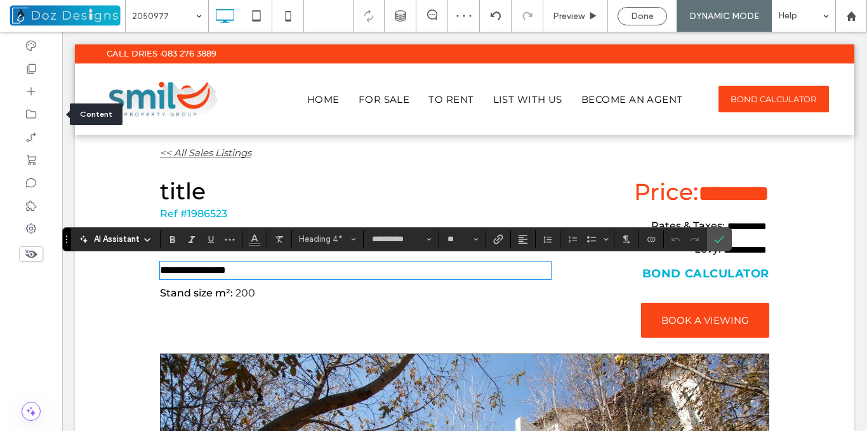
click at [253, 273] on h4 "**********" at bounding box center [355, 270] width 391 height 15
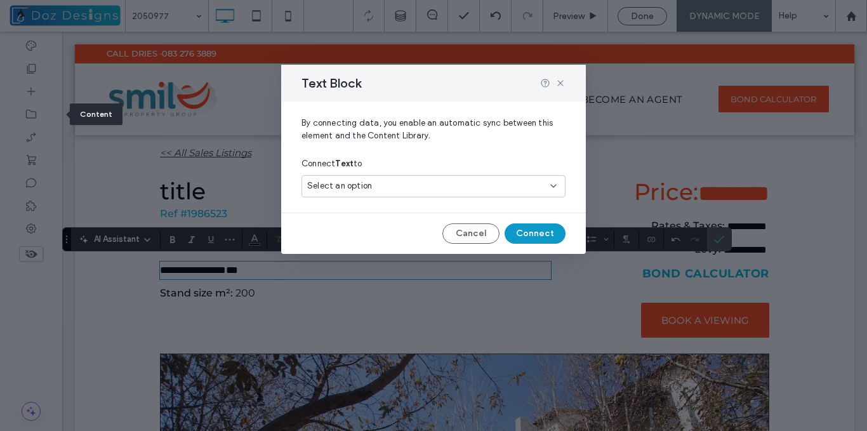
click at [424, 182] on div "Select an option" at bounding box center [425, 186] width 237 height 13
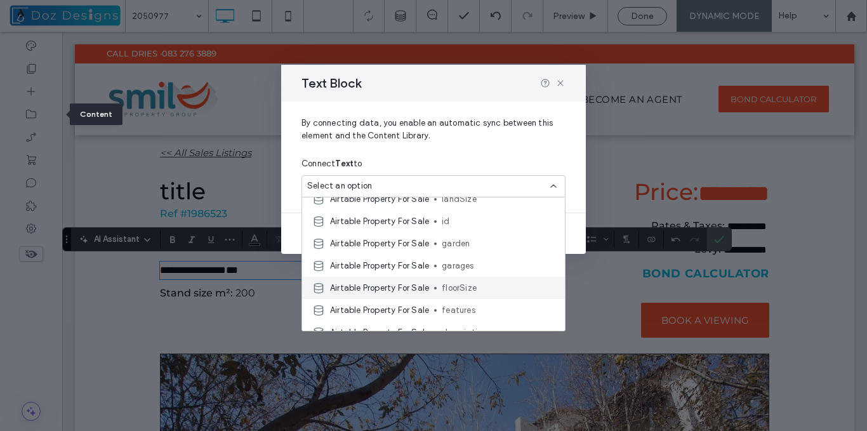
scroll to position [317, 0]
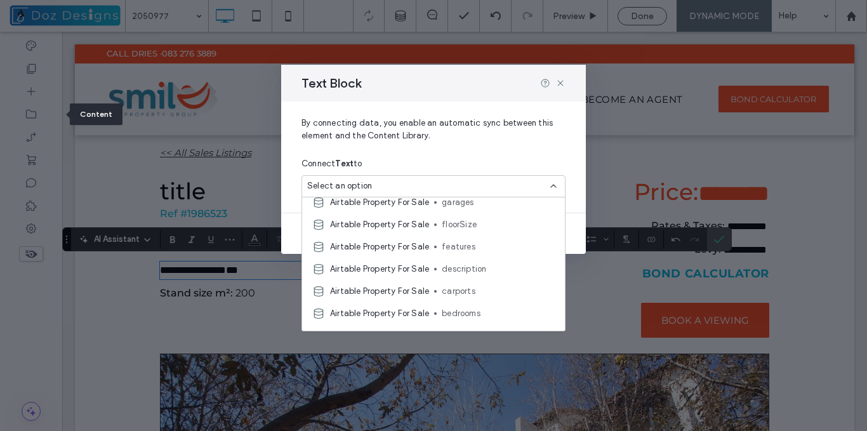
click at [471, 217] on div "Airtable Property For Sale floorSize" at bounding box center [433, 224] width 263 height 22
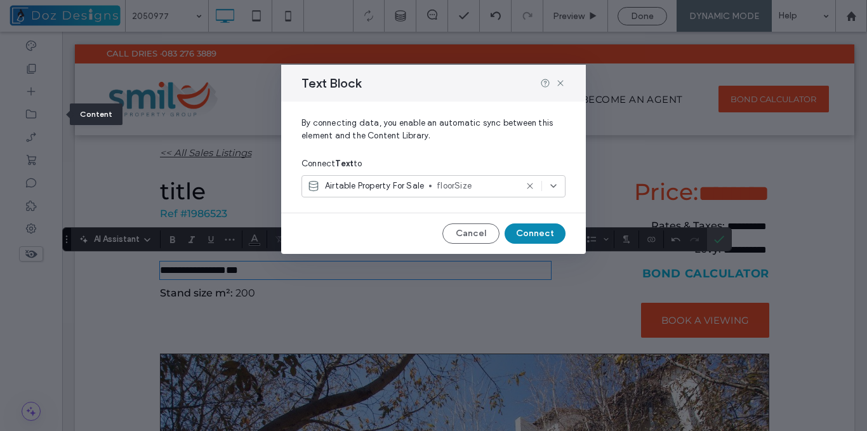
click at [533, 241] on button "Connect" at bounding box center [534, 233] width 61 height 20
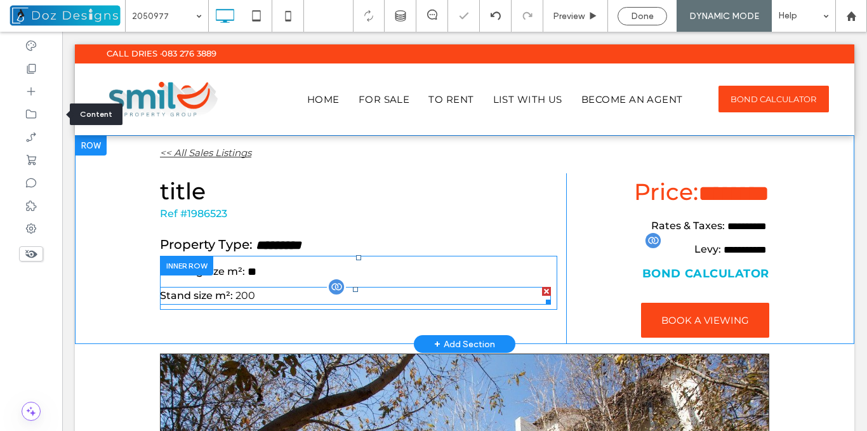
click at [256, 293] on h4 "Stand size m²: 200" at bounding box center [355, 295] width 391 height 15
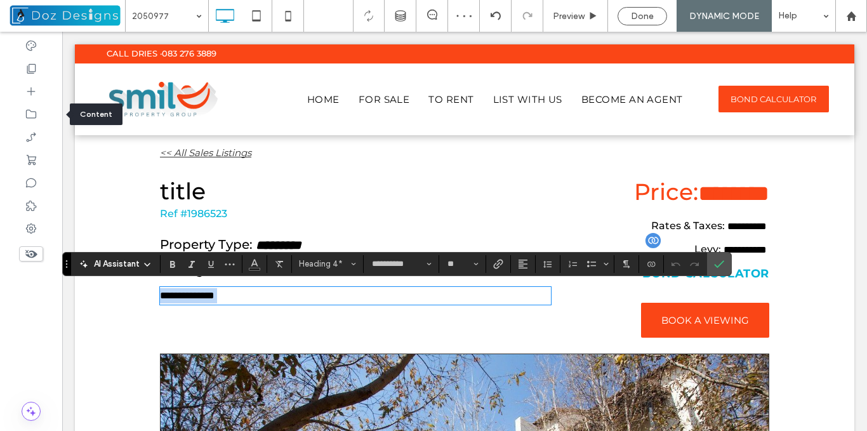
click at [245, 296] on h4 "**********" at bounding box center [355, 295] width 391 height 15
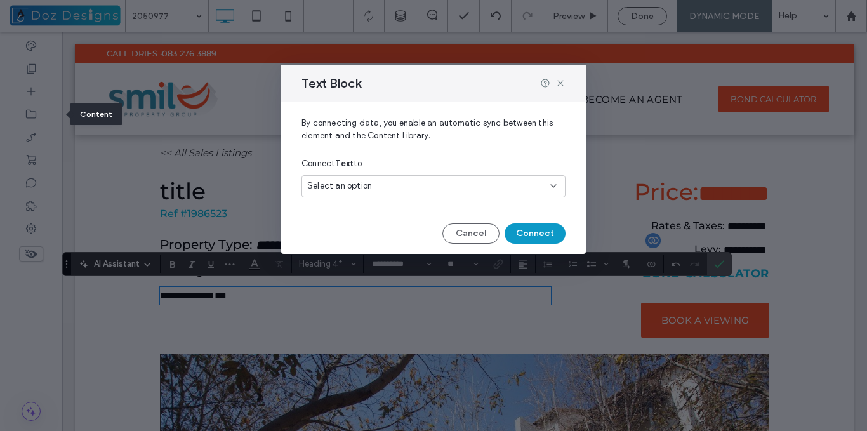
click at [433, 181] on div "Select an option" at bounding box center [425, 186] width 237 height 13
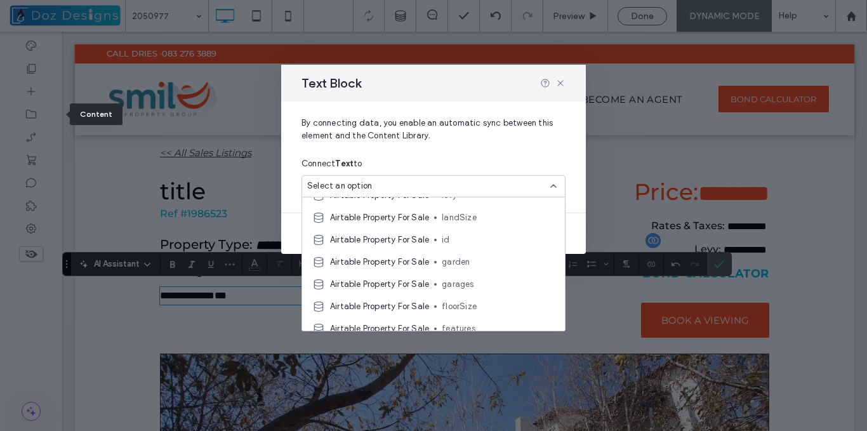
scroll to position [240, 0]
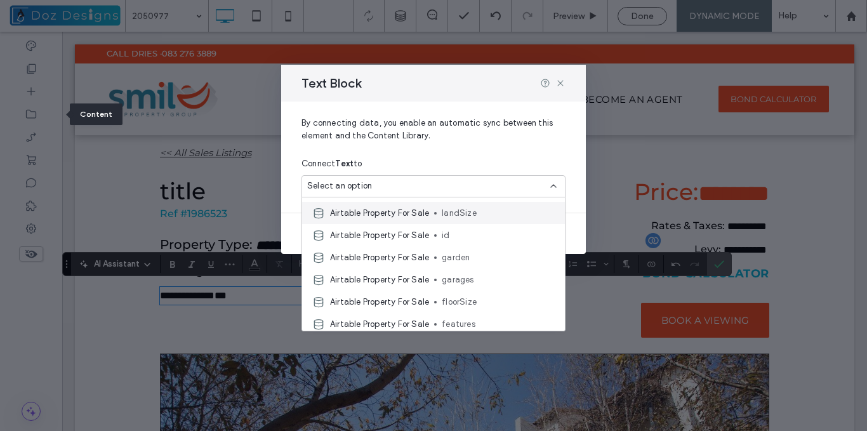
click at [474, 213] on span "landSize" at bounding box center [498, 213] width 113 height 13
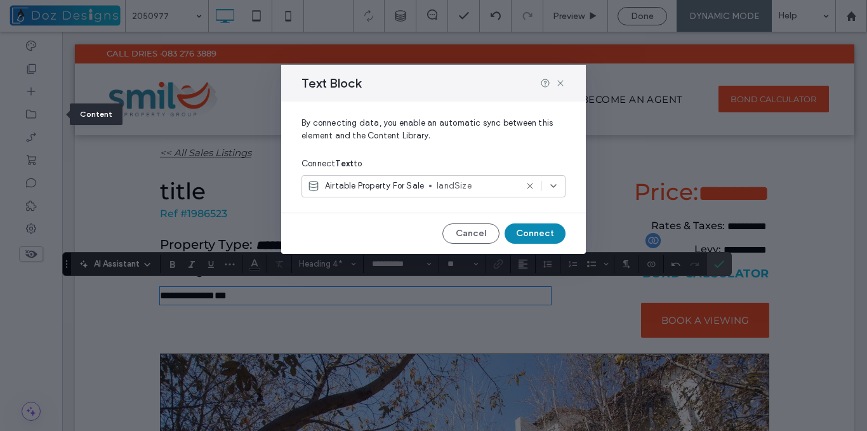
drag, startPoint x: 472, startPoint y: 202, endPoint x: 534, endPoint y: 234, distance: 69.8
click at [534, 234] on button "Connect" at bounding box center [534, 233] width 61 height 20
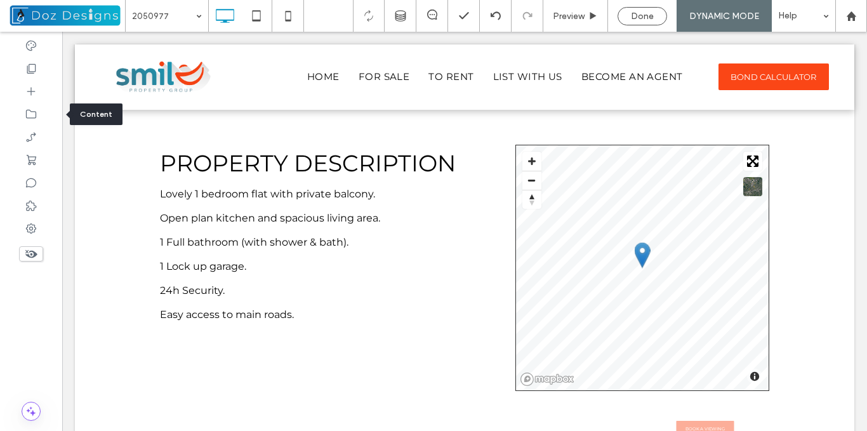
scroll to position [667, 0]
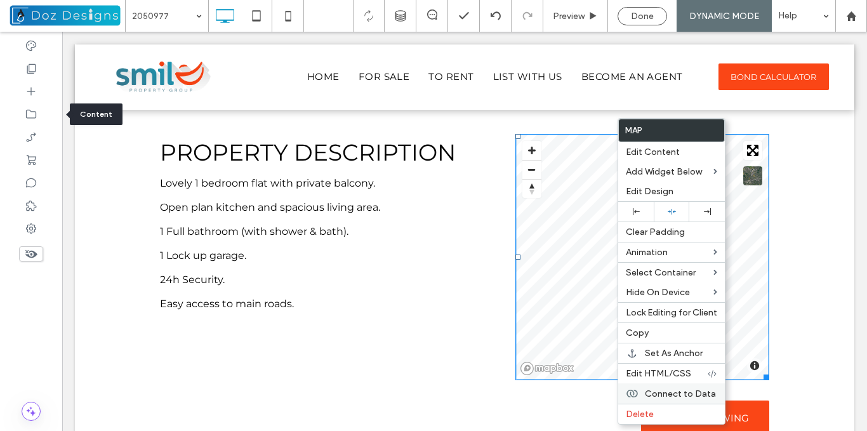
click at [696, 391] on span "Connect to Data" at bounding box center [680, 393] width 71 height 11
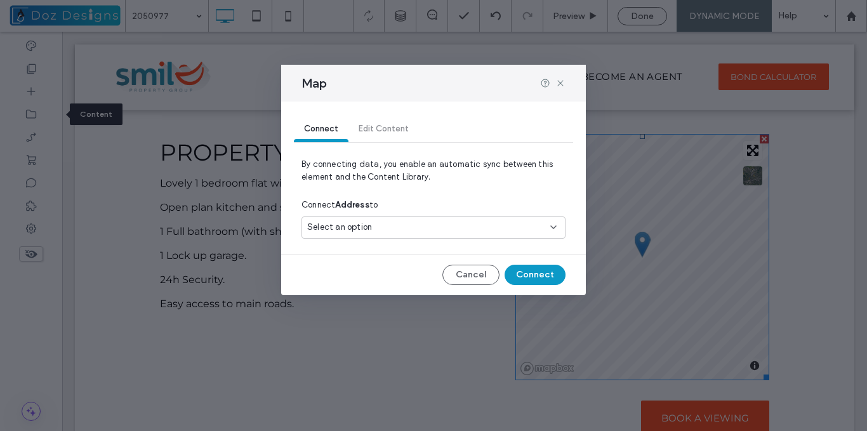
click at [514, 230] on div "Select an option" at bounding box center [425, 227] width 237 height 13
click at [560, 82] on icon at bounding box center [560, 83] width 10 height 10
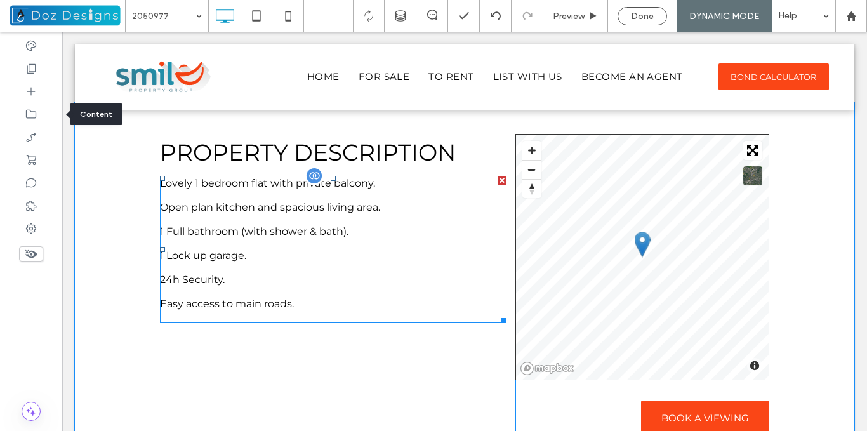
click at [320, 210] on p "Open plan kitchen and spacious living area." at bounding box center [333, 207] width 346 height 12
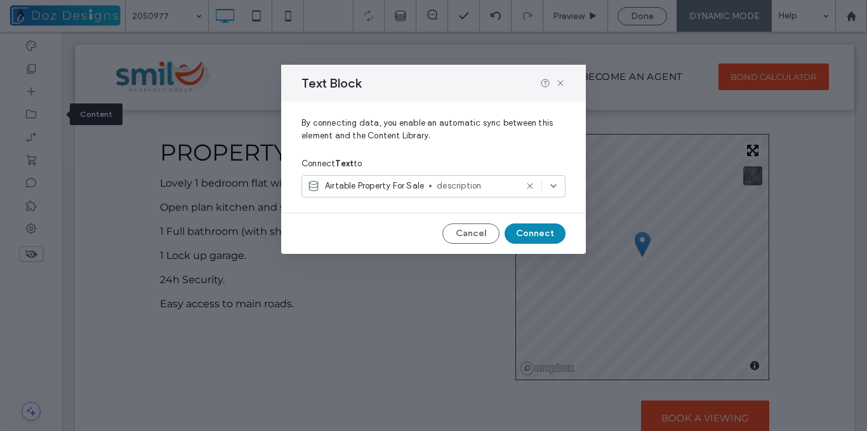
click at [540, 232] on button "Connect" at bounding box center [534, 233] width 61 height 20
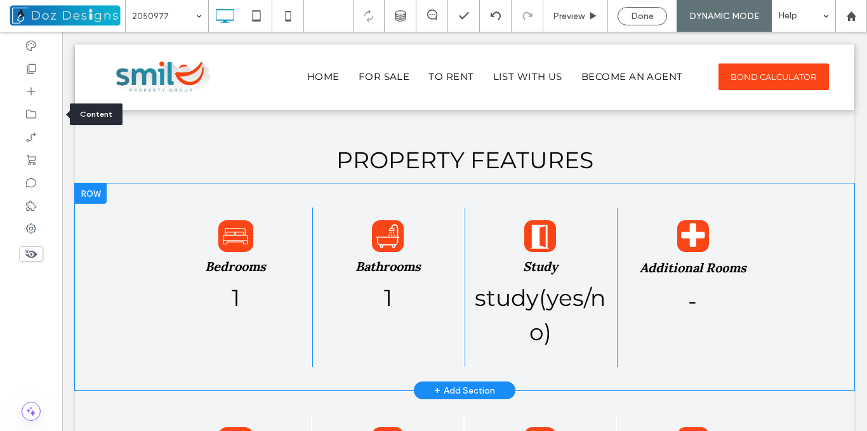
scroll to position [1048, 0]
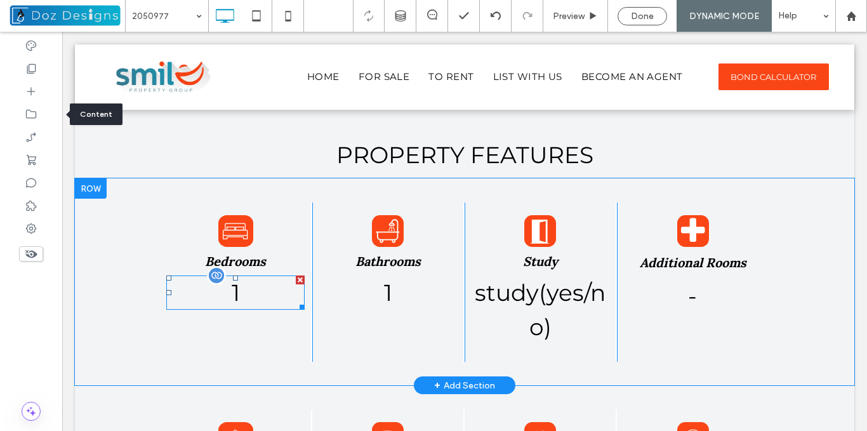
click at [236, 287] on h2 "1" at bounding box center [235, 292] width 138 height 34
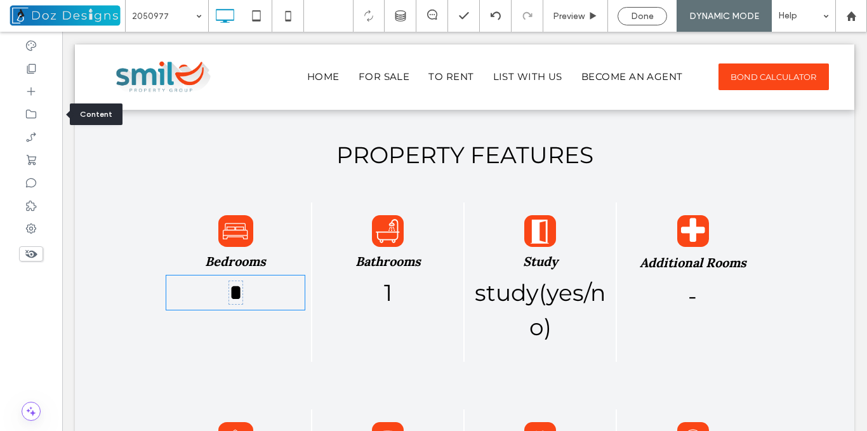
type input "**********"
type input "**"
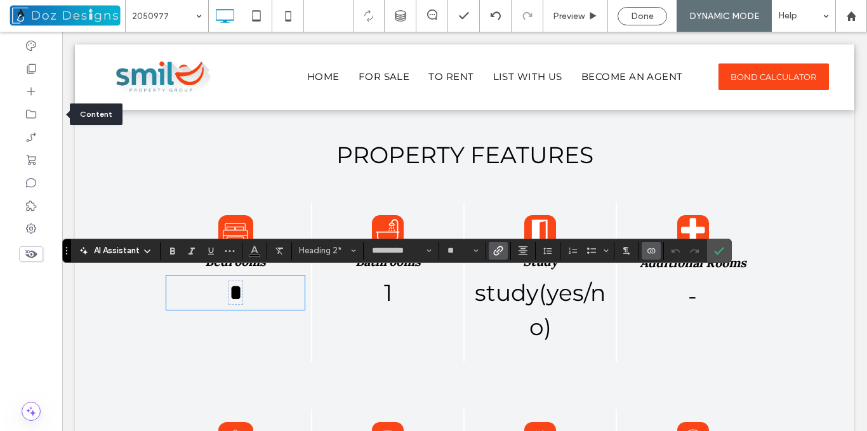
click at [499, 247] on use "Link" at bounding box center [499, 250] width 10 height 10
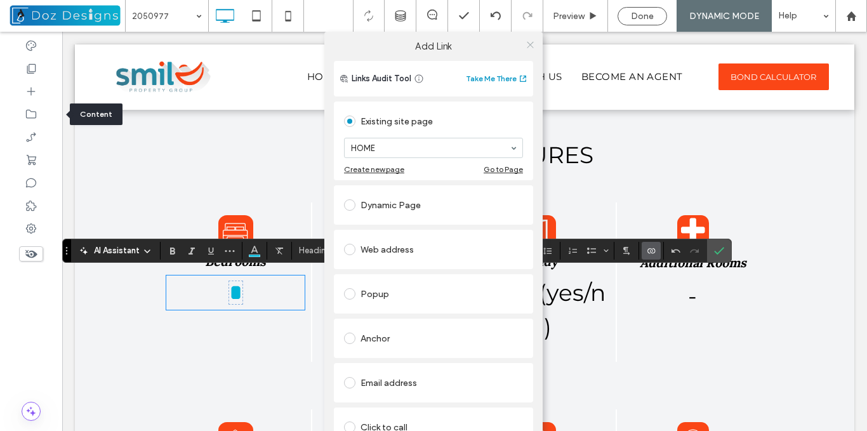
click at [526, 42] on icon at bounding box center [530, 45] width 10 height 10
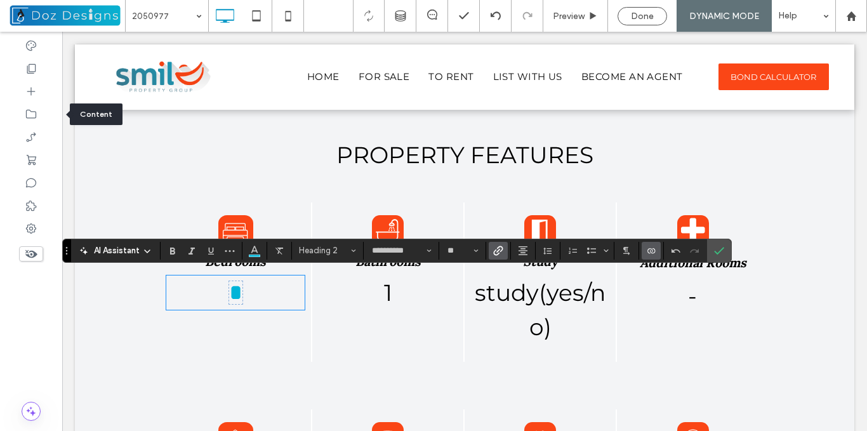
click at [235, 287] on h2 "﻿ * ﻿" at bounding box center [235, 292] width 138 height 34
click at [229, 286] on span "*" at bounding box center [235, 292] width 13 height 23
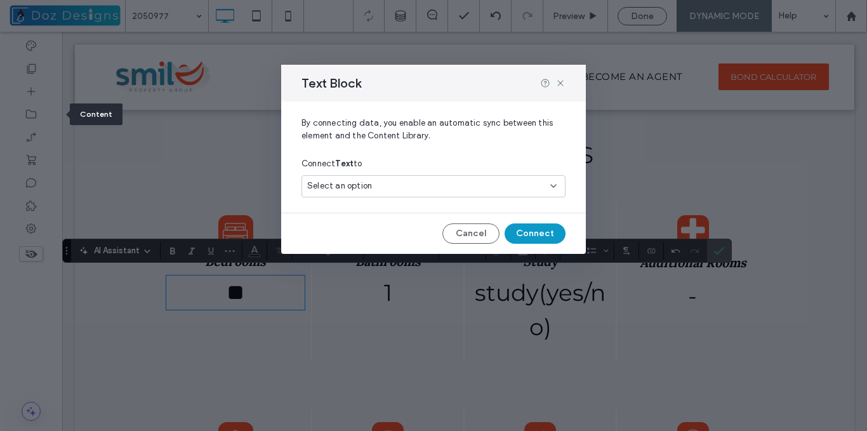
click at [393, 186] on div "Select an option" at bounding box center [425, 186] width 237 height 13
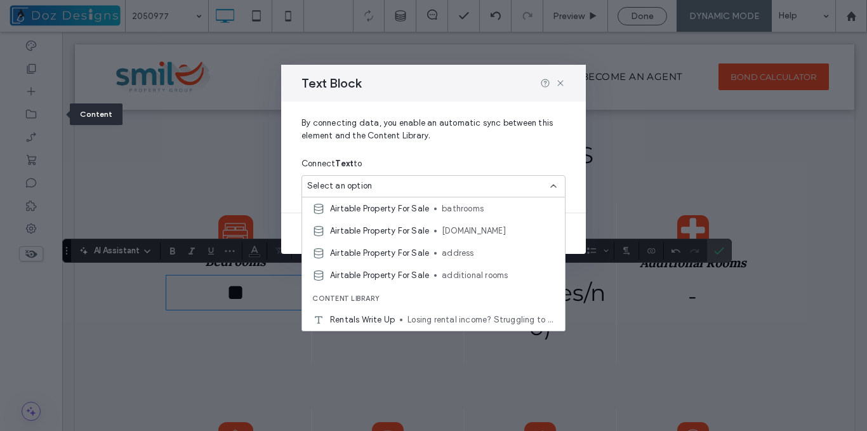
scroll to position [381, 0]
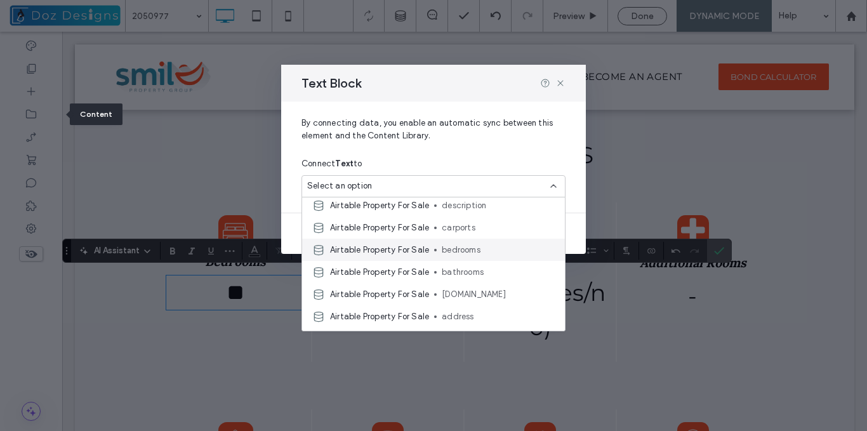
click at [473, 249] on span "bedrooms" at bounding box center [498, 250] width 113 height 13
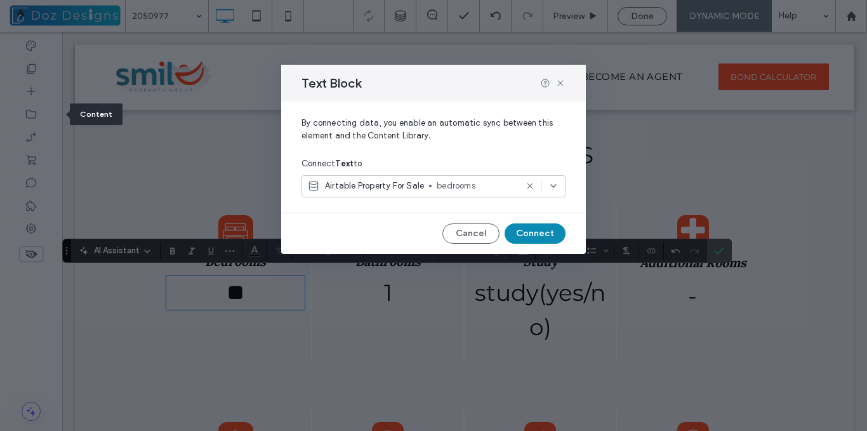
drag, startPoint x: 530, startPoint y: 232, endPoint x: 468, endPoint y: 205, distance: 67.1
click at [530, 232] on button "Connect" at bounding box center [534, 233] width 61 height 20
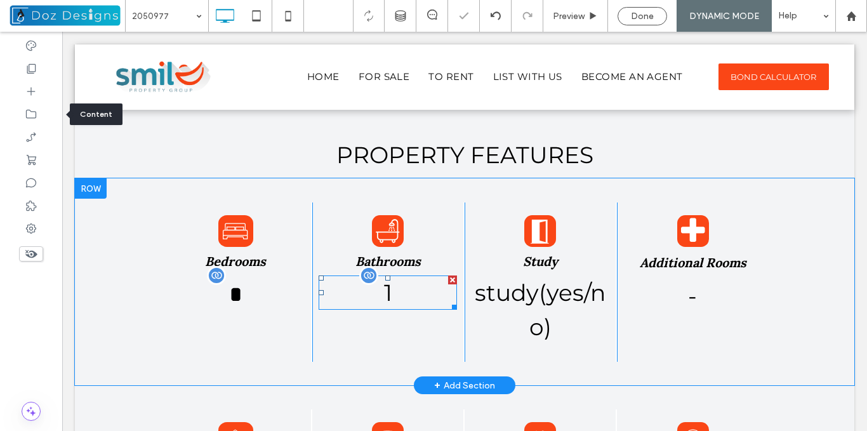
click at [388, 289] on h2 "1" at bounding box center [387, 292] width 138 height 34
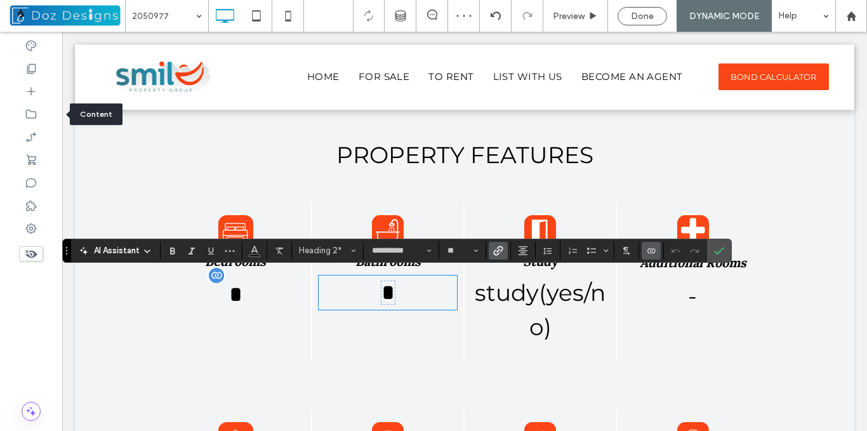
click at [498, 256] on span "Link" at bounding box center [496, 251] width 6 height 18
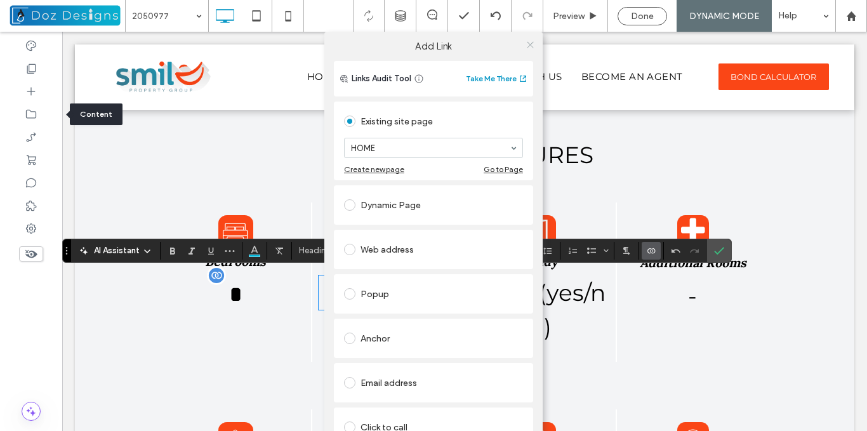
click at [525, 46] on icon at bounding box center [530, 45] width 10 height 10
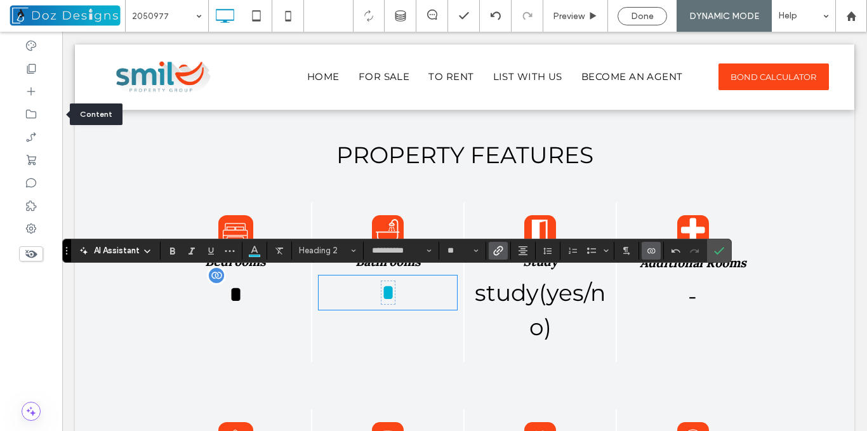
click at [650, 251] on icon "Connect To Data" at bounding box center [651, 250] width 10 height 10
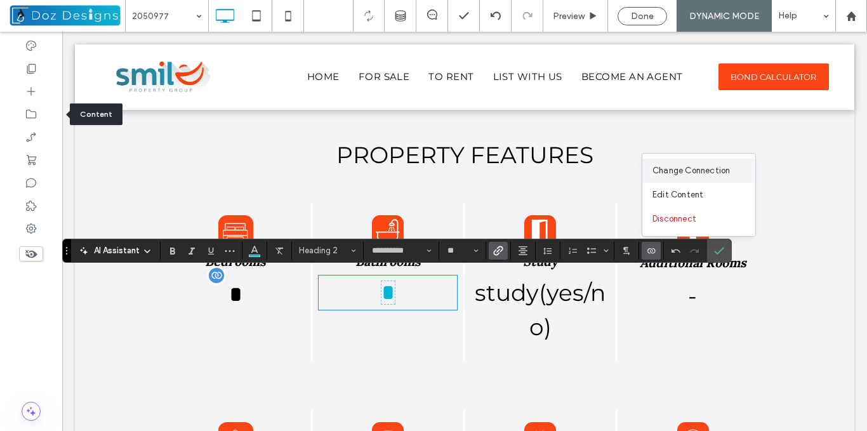
click at [702, 173] on span "Change Connection" at bounding box center [690, 170] width 77 height 13
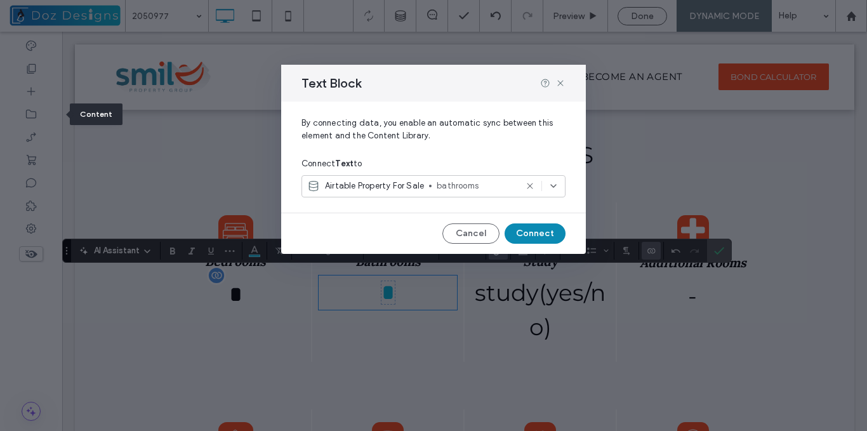
drag, startPoint x: 542, startPoint y: 236, endPoint x: 482, endPoint y: 212, distance: 64.3
click at [542, 236] on button "Connect" at bounding box center [534, 233] width 61 height 20
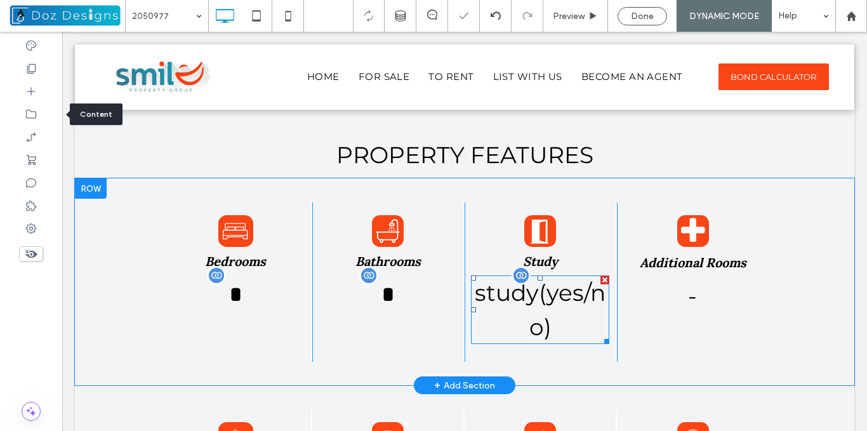
click at [579, 296] on span "study(yes/no)" at bounding box center [540, 309] width 131 height 62
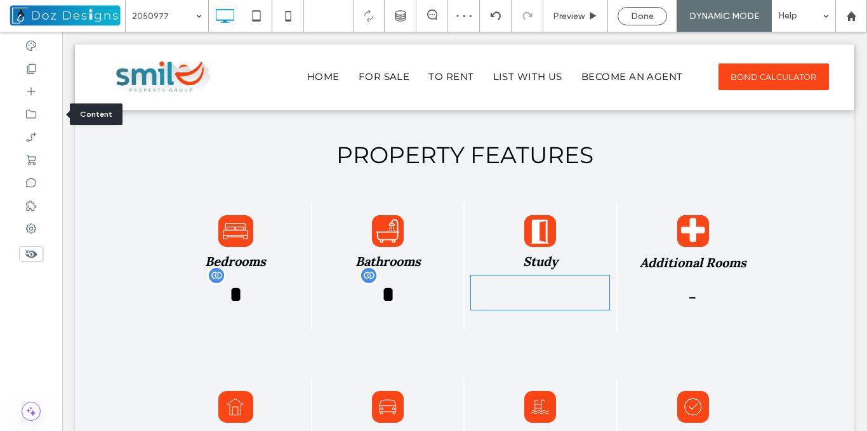
type input "**********"
type input "**"
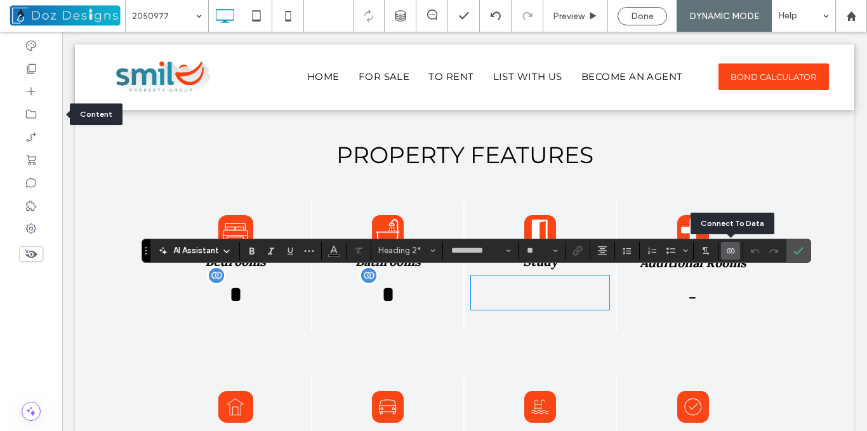
click at [726, 252] on icon "Connect To Data" at bounding box center [730, 250] width 10 height 10
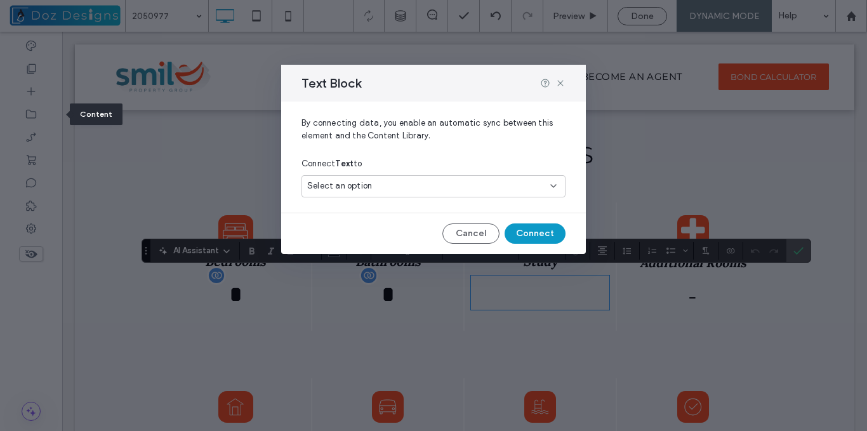
click at [494, 192] on div "Select an option" at bounding box center [425, 186] width 237 height 13
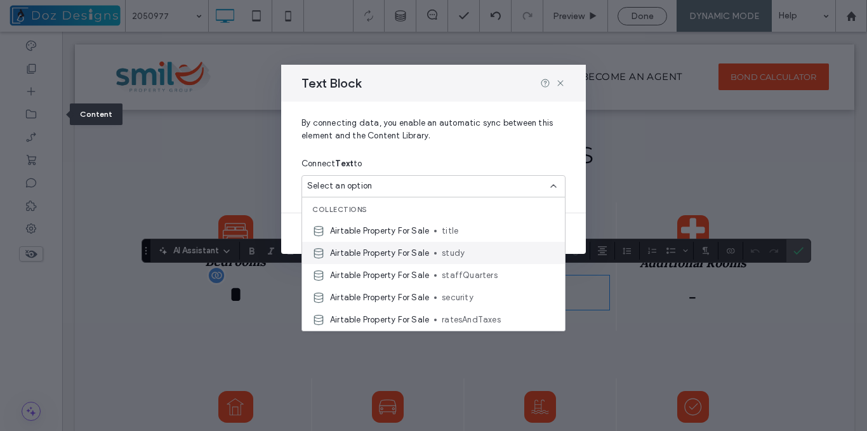
click at [459, 253] on span "study" at bounding box center [498, 253] width 113 height 13
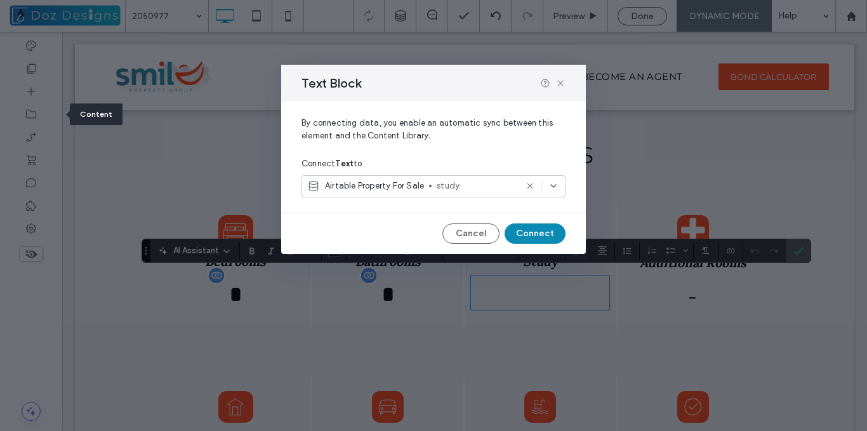
click at [540, 230] on button "Connect" at bounding box center [534, 233] width 61 height 20
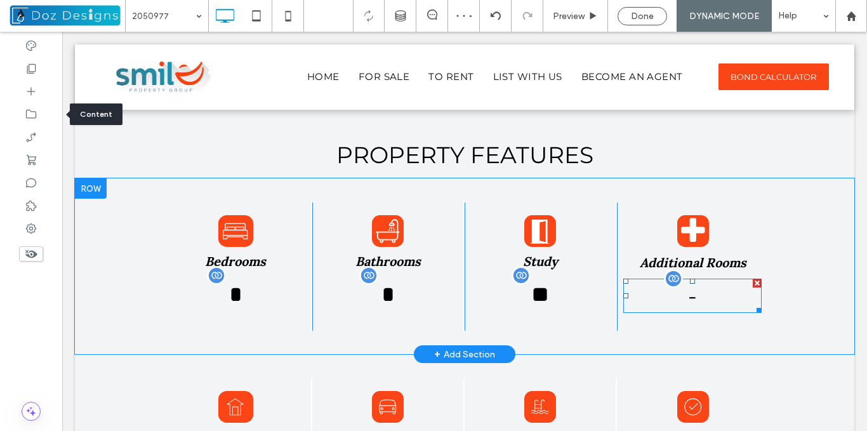
click at [718, 290] on h2 "-" at bounding box center [692, 295] width 138 height 34
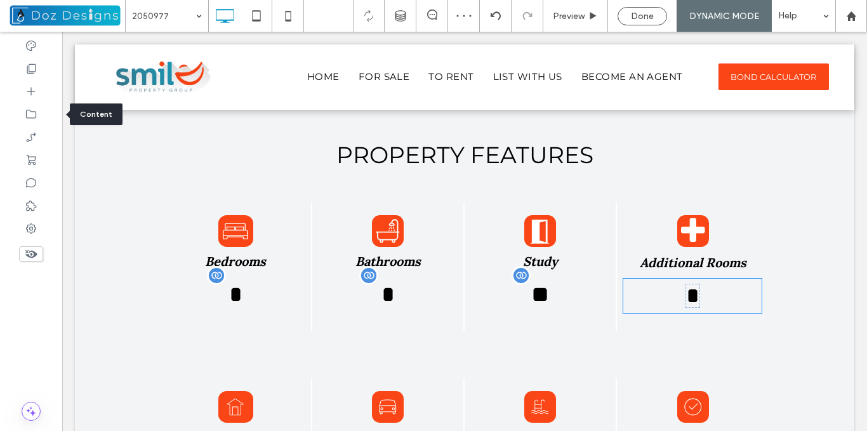
type input "**********"
type input "**"
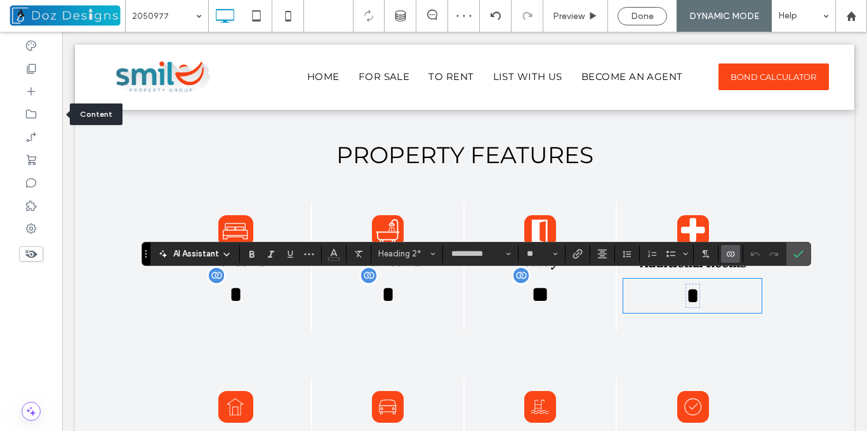
click at [730, 251] on icon "Connect To Data" at bounding box center [730, 254] width 10 height 10
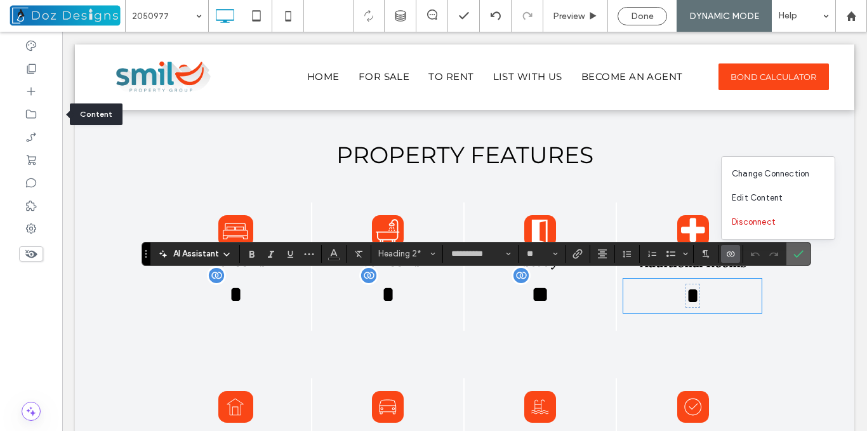
drag, startPoint x: 799, startPoint y: 255, endPoint x: 734, endPoint y: 239, distance: 66.6
click at [799, 255] on use "Confirm" at bounding box center [798, 254] width 10 height 8
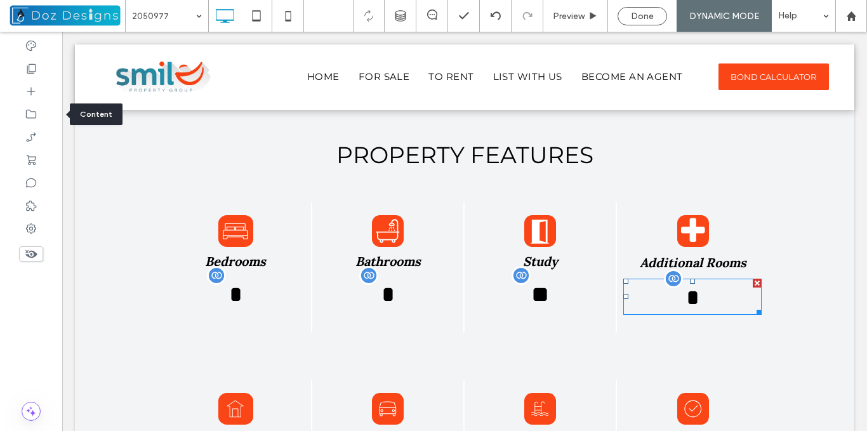
click at [704, 293] on h2 "﻿ * ﻿" at bounding box center [692, 296] width 138 height 36
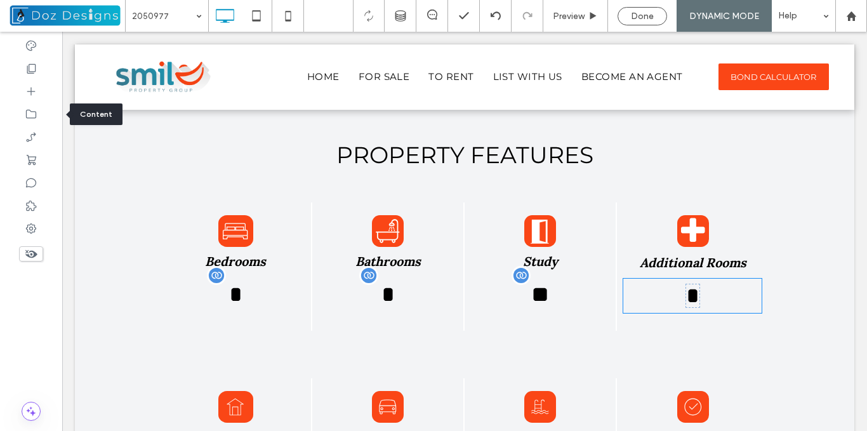
type input "**********"
type input "**"
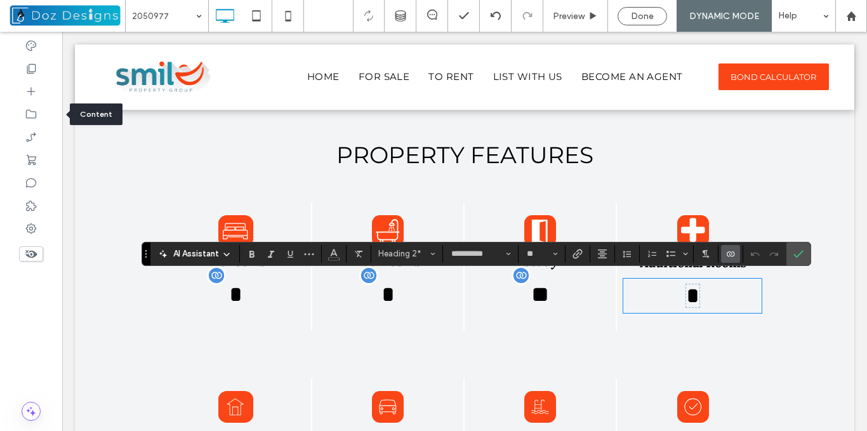
click at [732, 255] on icon "Connect To Data" at bounding box center [730, 254] width 10 height 10
click at [775, 174] on span "Change Connection" at bounding box center [769, 173] width 77 height 13
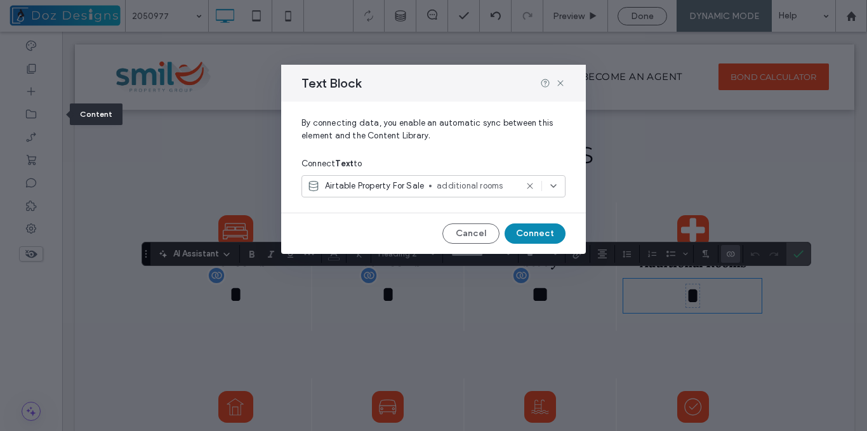
click at [550, 230] on button "Connect" at bounding box center [534, 233] width 61 height 20
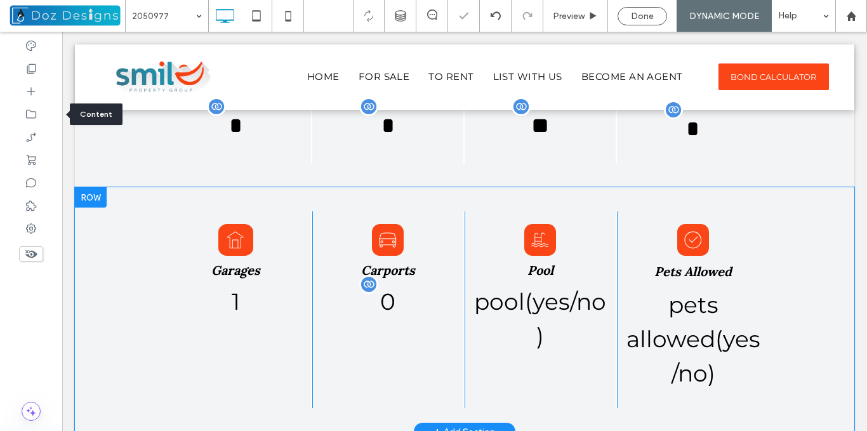
scroll to position [1238, 0]
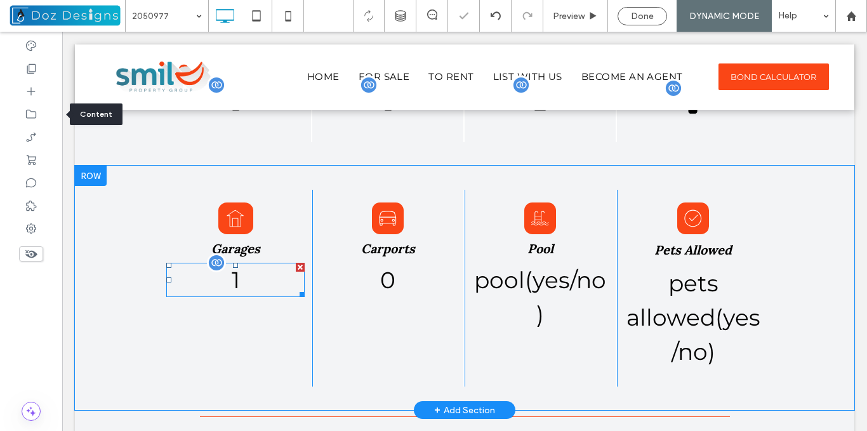
click at [243, 282] on h2 "1" at bounding box center [235, 280] width 138 height 34
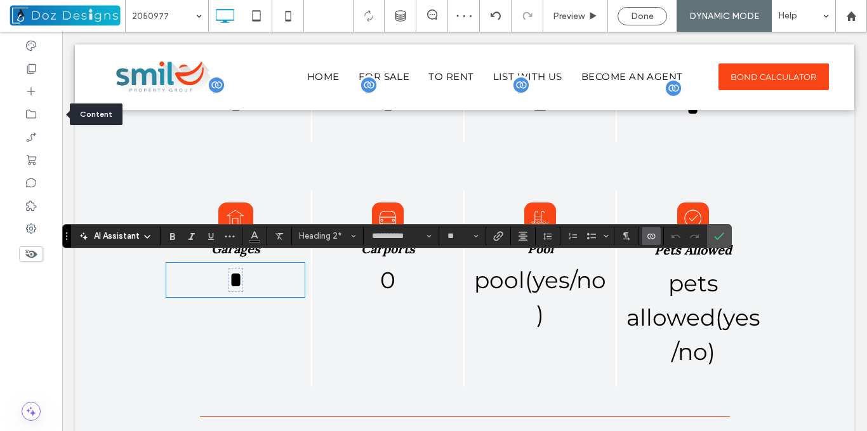
click at [651, 233] on icon "Connect To Data" at bounding box center [651, 236] width 10 height 10
click at [683, 155] on span "Change Connection" at bounding box center [690, 156] width 77 height 13
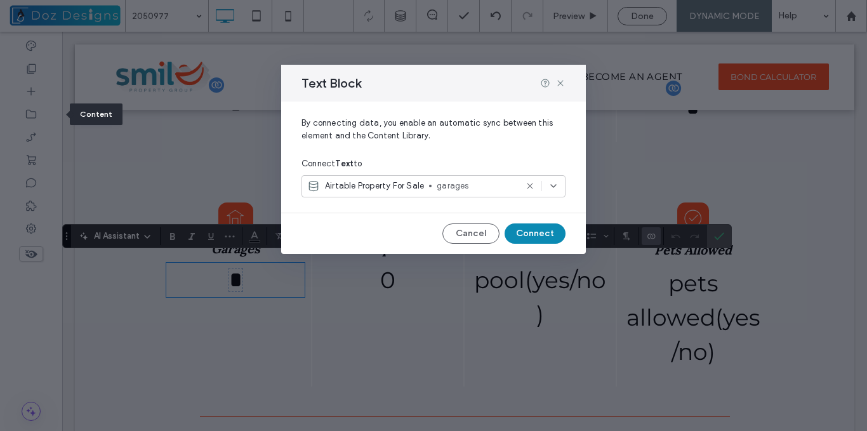
click at [532, 233] on button "Connect" at bounding box center [534, 233] width 61 height 20
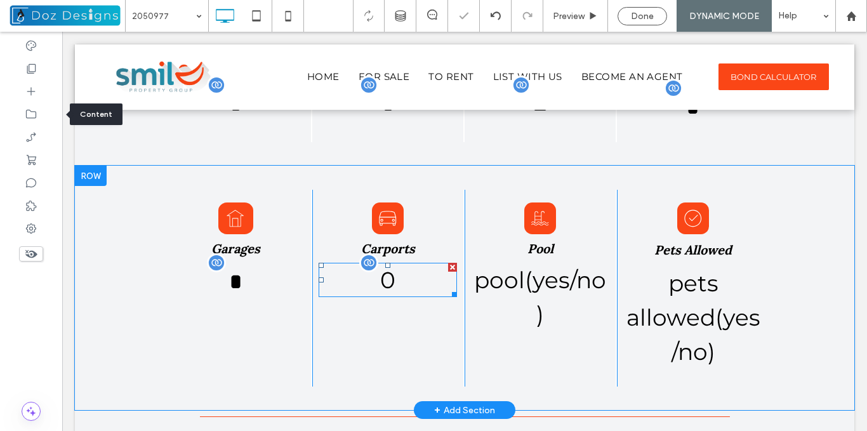
click at [386, 276] on span "0" at bounding box center [387, 280] width 15 height 28
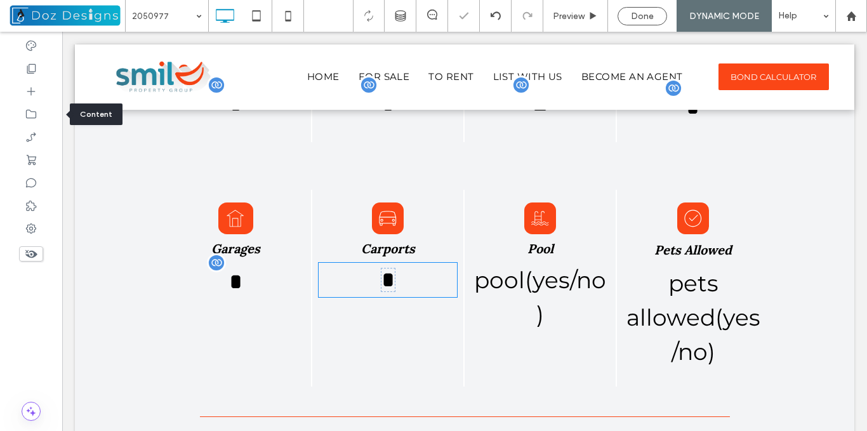
type input "**********"
type input "**"
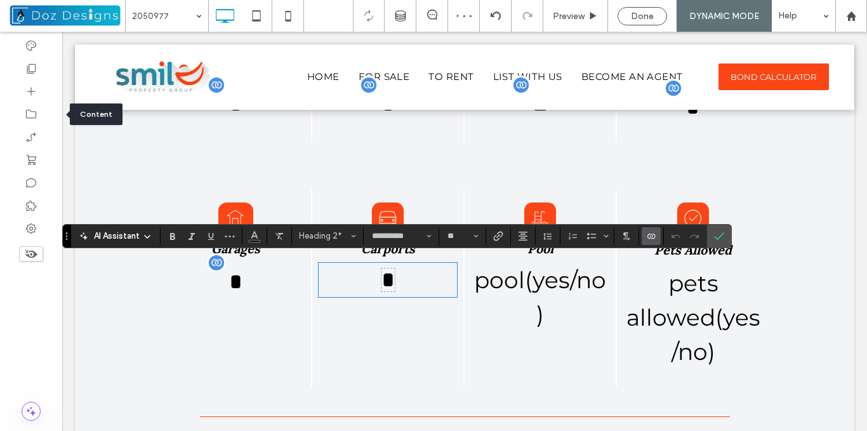
click at [650, 233] on icon "Connect To Data" at bounding box center [651, 236] width 10 height 10
click at [691, 153] on span "Change Connection" at bounding box center [690, 156] width 77 height 13
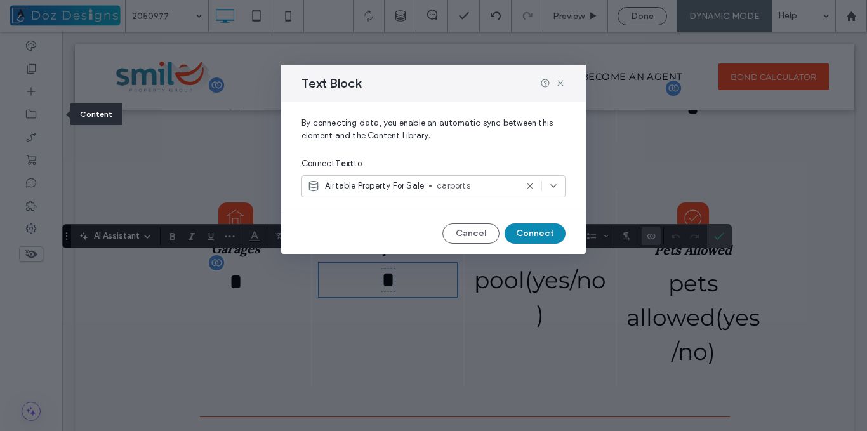
drag, startPoint x: 540, startPoint y: 235, endPoint x: 495, endPoint y: 206, distance: 54.5
click at [540, 235] on button "Connect" at bounding box center [534, 233] width 61 height 20
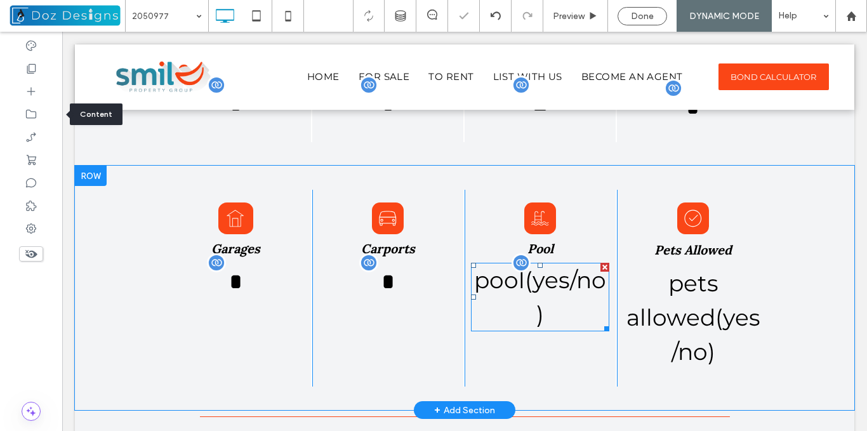
click at [575, 278] on span "pool(yes/no)" at bounding box center [540, 297] width 132 height 62
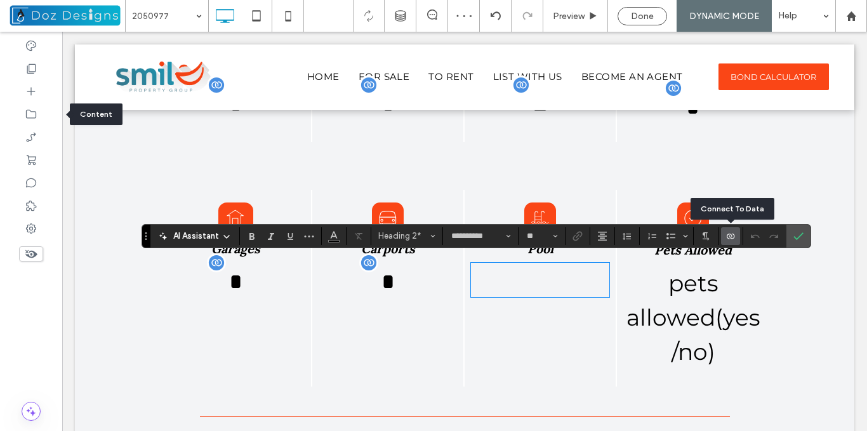
click at [728, 237] on icon "Connect To Data" at bounding box center [730, 236] width 10 height 10
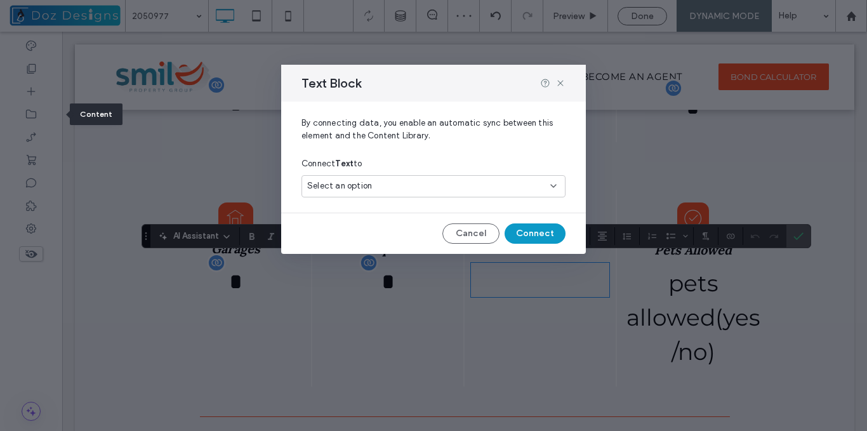
click at [525, 188] on div "Select an option" at bounding box center [425, 186] width 237 height 13
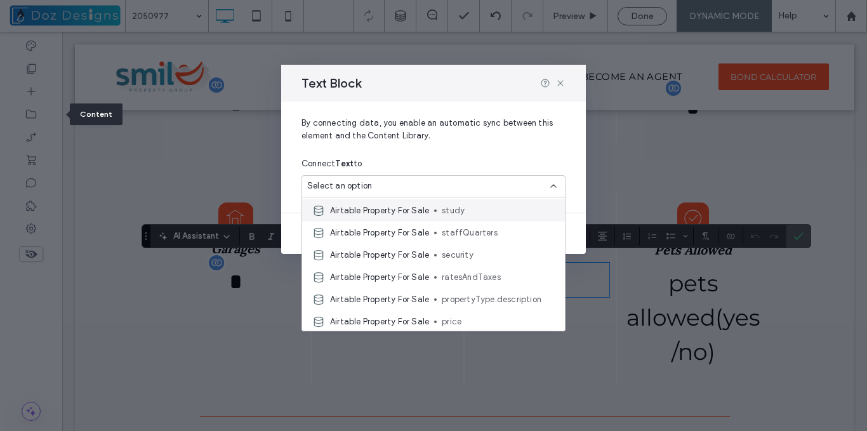
scroll to position [63, 0]
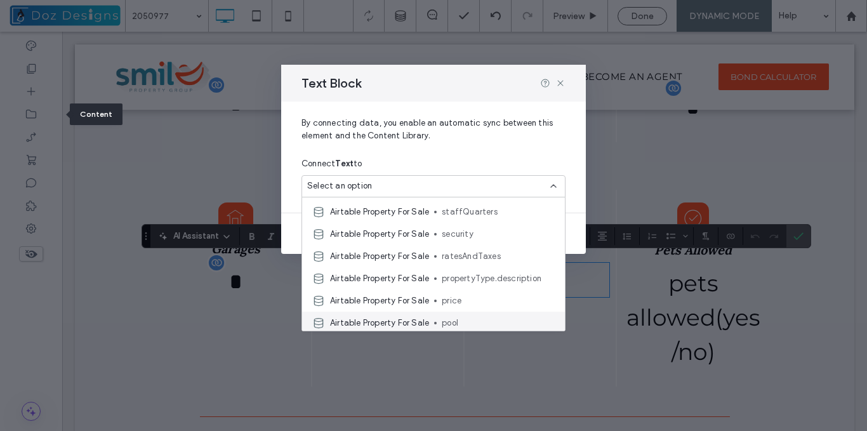
click at [449, 320] on span "pool" at bounding box center [498, 323] width 113 height 13
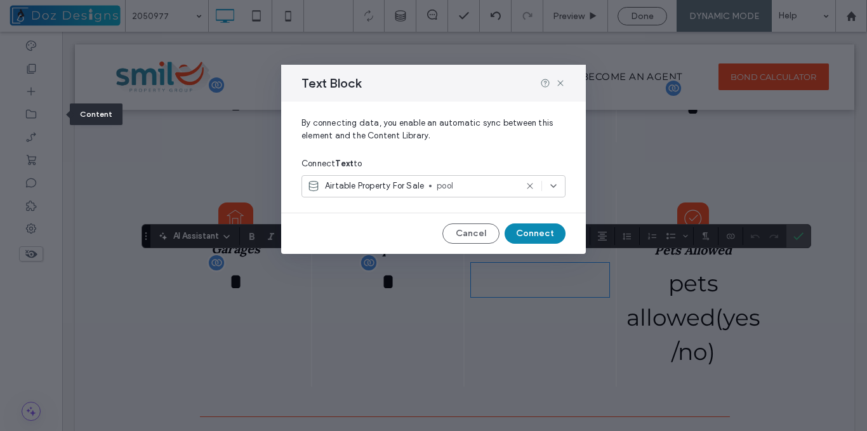
drag, startPoint x: 535, startPoint y: 235, endPoint x: 476, endPoint y: 202, distance: 68.1
click at [535, 235] on button "Connect" at bounding box center [534, 233] width 61 height 20
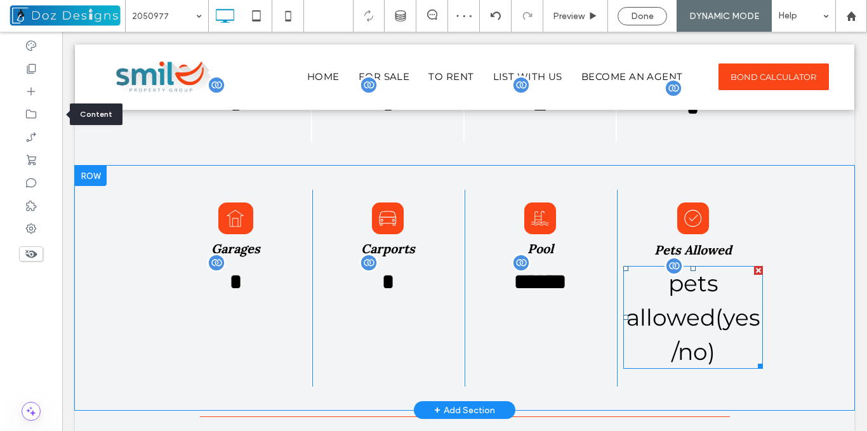
click at [691, 299] on span "pets allowed(yes/no)" at bounding box center [693, 317] width 134 height 96
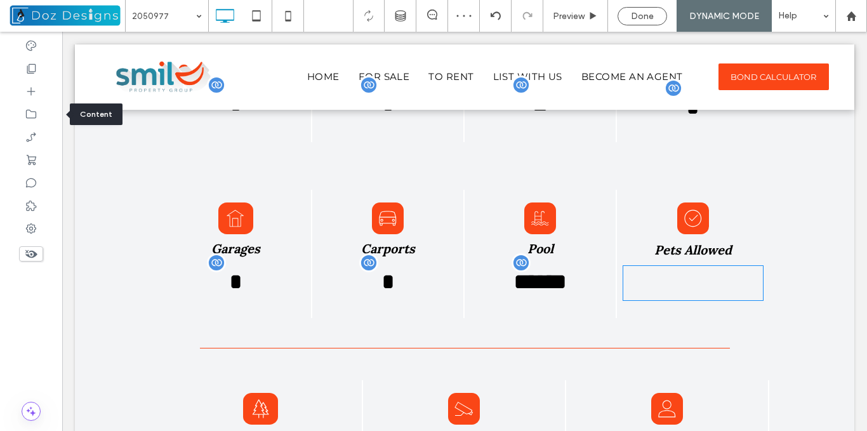
type input "**********"
type input "**"
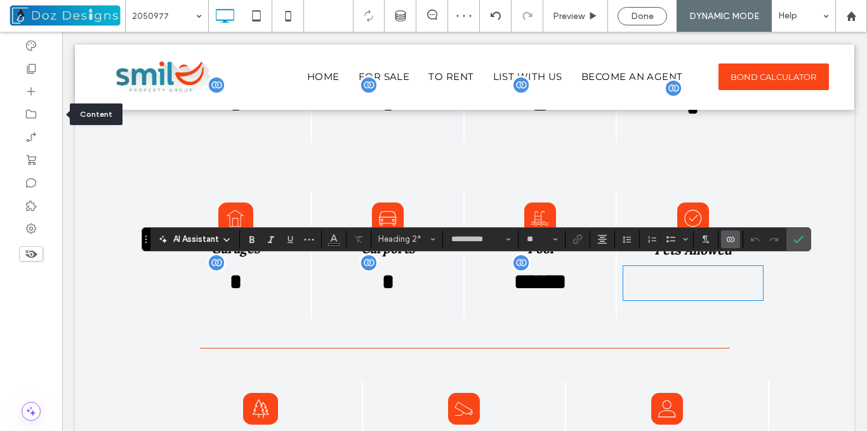
click at [729, 239] on icon "Connect To Data" at bounding box center [730, 239] width 10 height 10
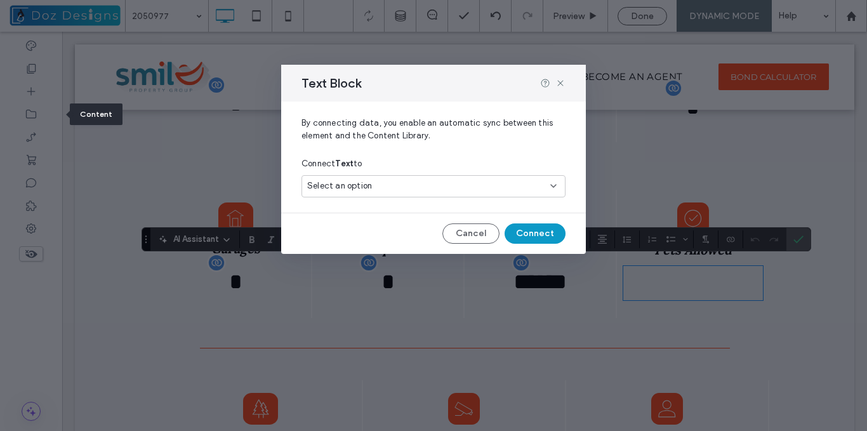
drag, startPoint x: 539, startPoint y: 189, endPoint x: 530, endPoint y: 191, distance: 9.7
click at [539, 188] on div "Select an option" at bounding box center [425, 186] width 237 height 13
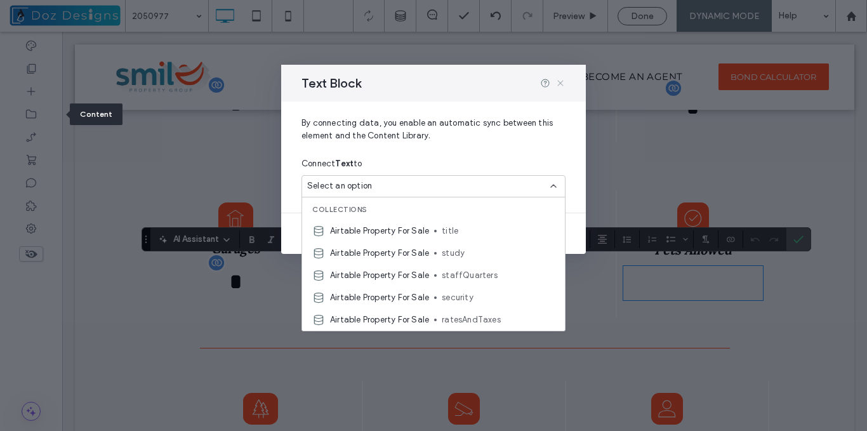
click at [560, 83] on icon at bounding box center [560, 83] width 10 height 10
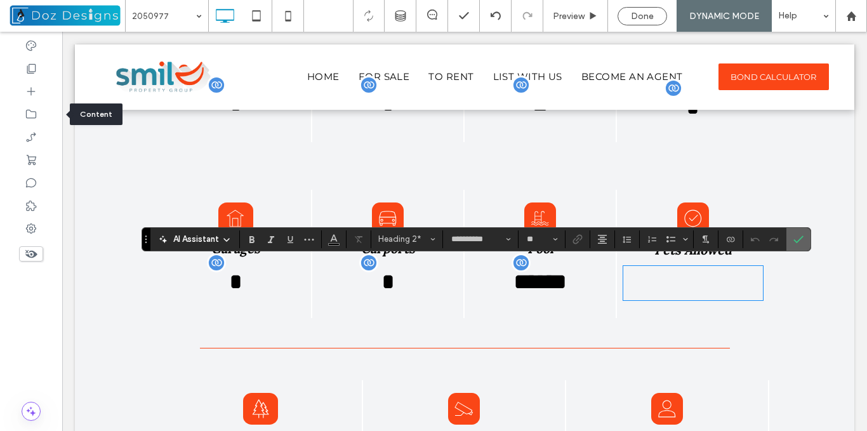
click at [802, 236] on use "Confirm" at bounding box center [798, 239] width 10 height 8
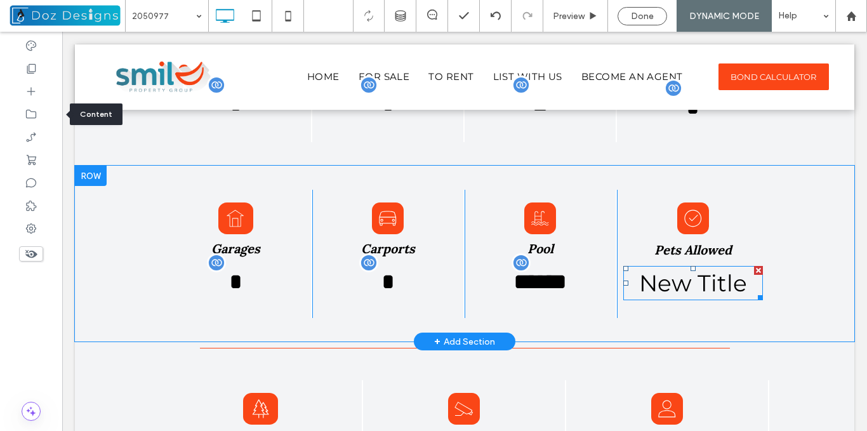
click at [708, 278] on h2 "New Title" at bounding box center [693, 283] width 140 height 34
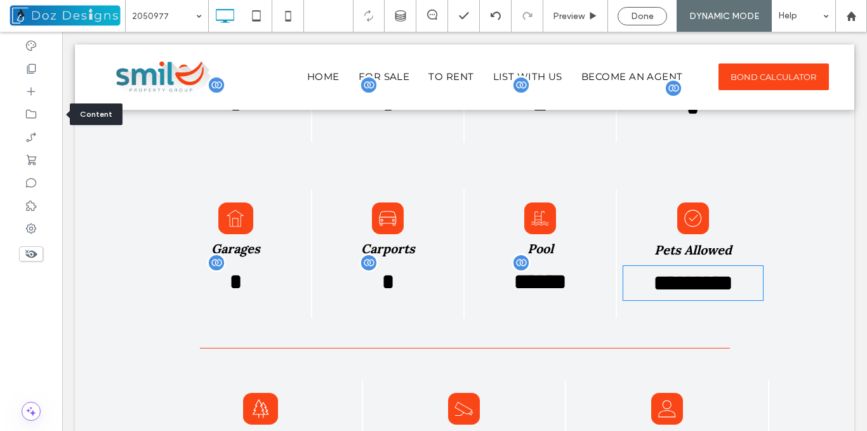
type input "**********"
type input "**"
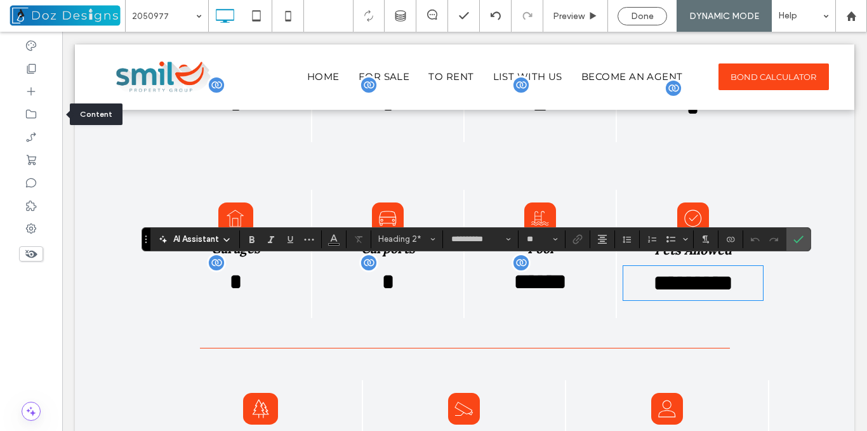
click at [721, 279] on span "*********" at bounding box center [693, 283] width 80 height 23
click at [730, 243] on icon "Connect To Data" at bounding box center [730, 239] width 10 height 10
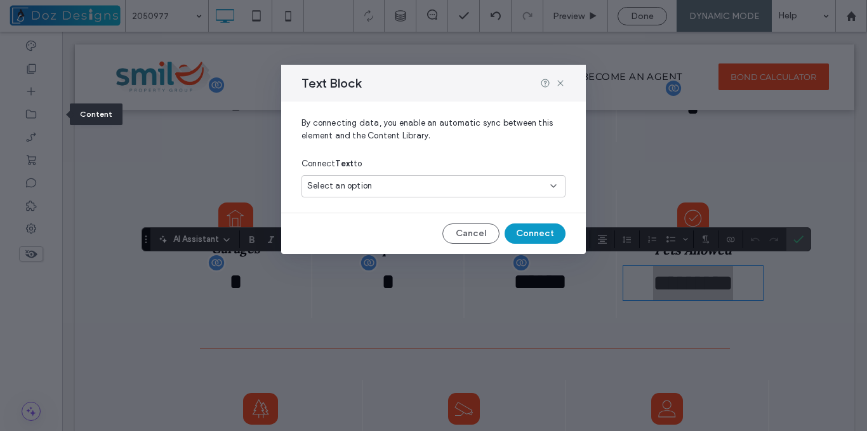
click at [510, 184] on div "Select an option" at bounding box center [425, 186] width 237 height 13
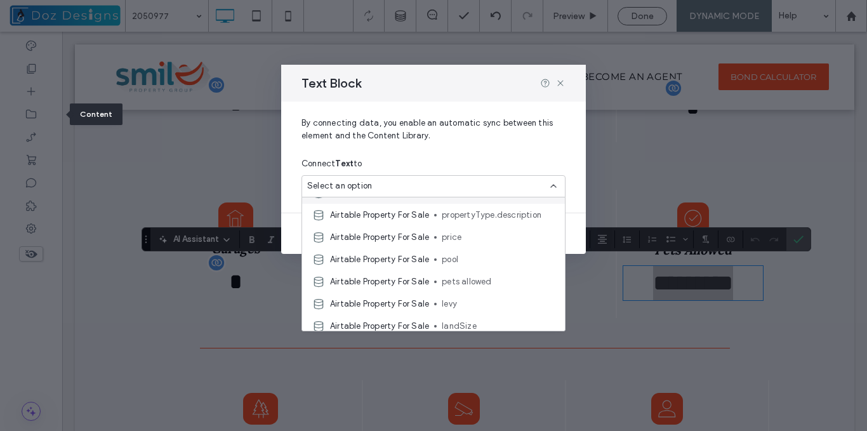
scroll to position [190, 0]
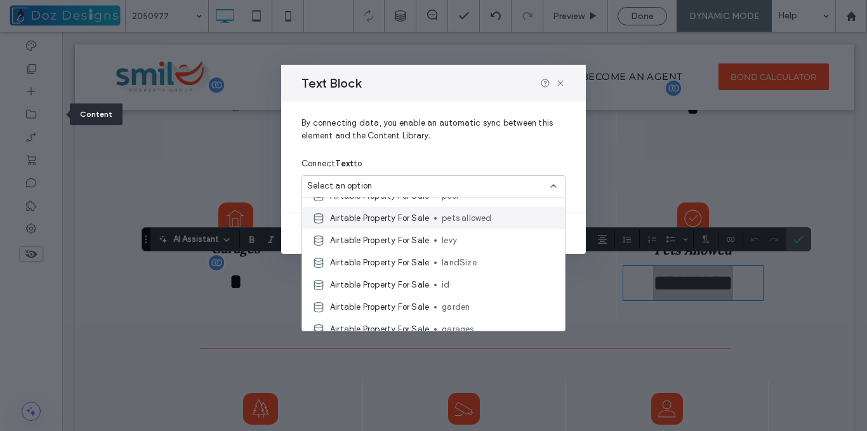
click at [473, 216] on span "pets allowed" at bounding box center [498, 218] width 113 height 13
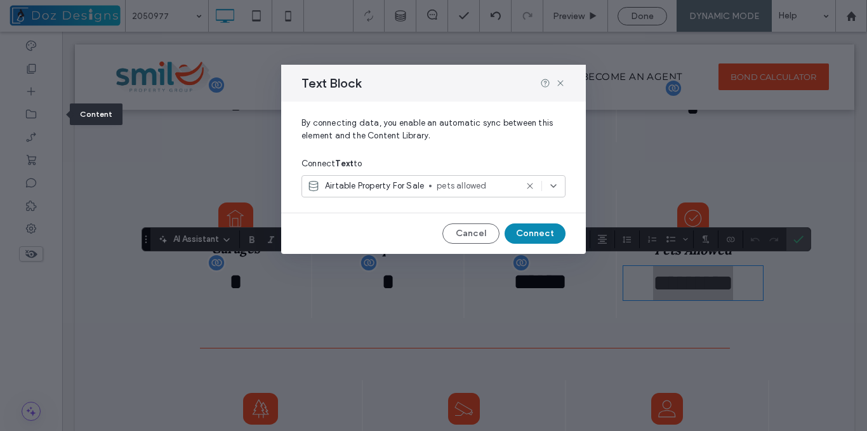
drag, startPoint x: 539, startPoint y: 230, endPoint x: 504, endPoint y: 206, distance: 41.5
click at [539, 230] on button "Connect" at bounding box center [534, 233] width 61 height 20
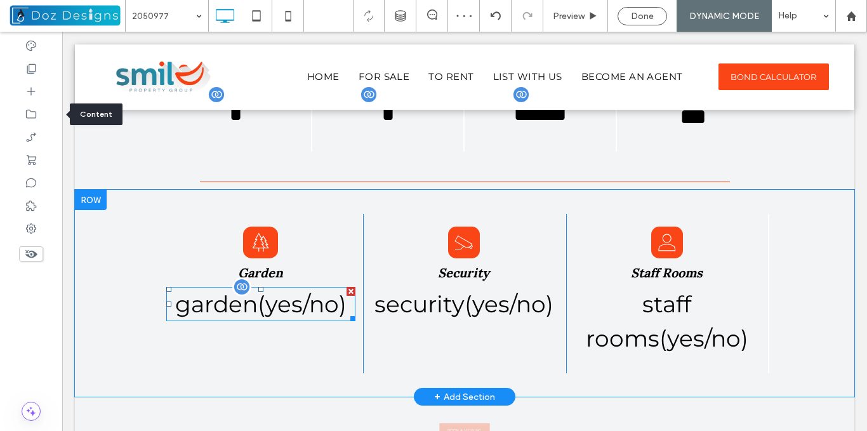
scroll to position [1429, 0]
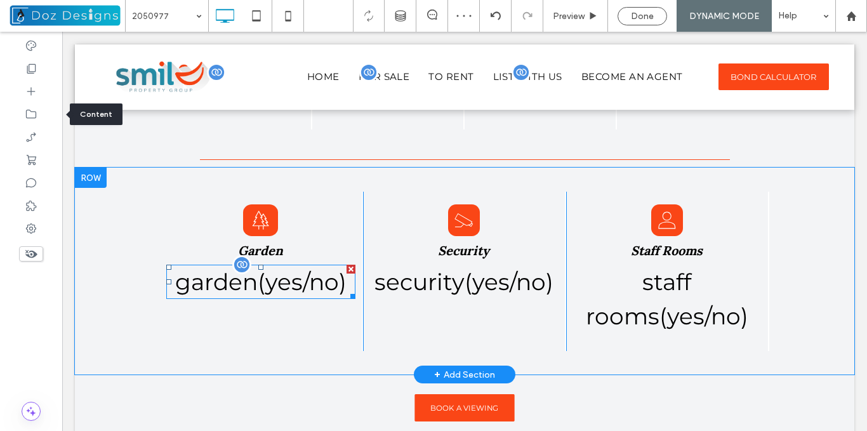
click at [286, 273] on span "garden(yes/no)" at bounding box center [260, 282] width 171 height 28
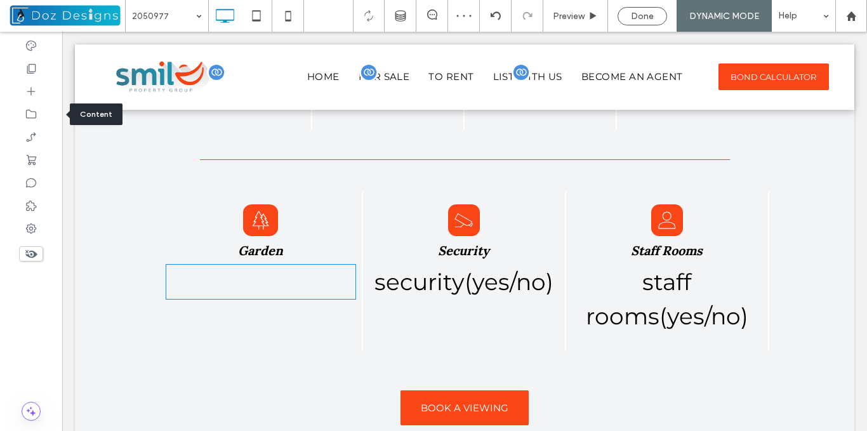
type input "**********"
type input "**"
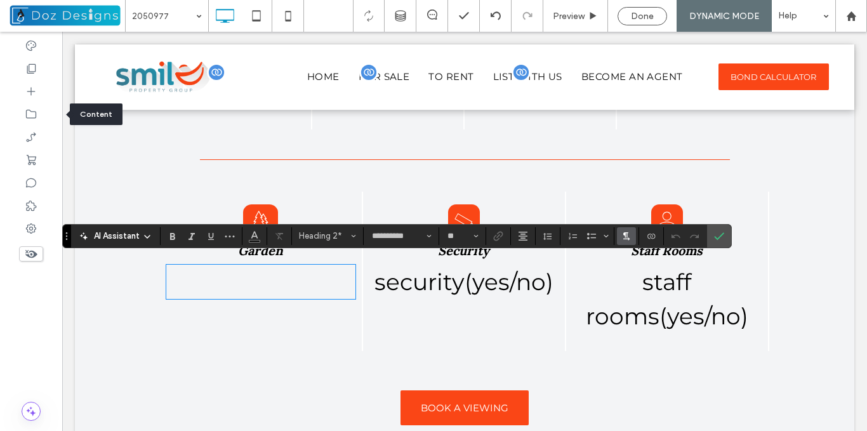
click at [627, 235] on icon "Text direction" at bounding box center [626, 236] width 10 height 10
click at [648, 236] on icon "Connect To Data" at bounding box center [651, 236] width 10 height 10
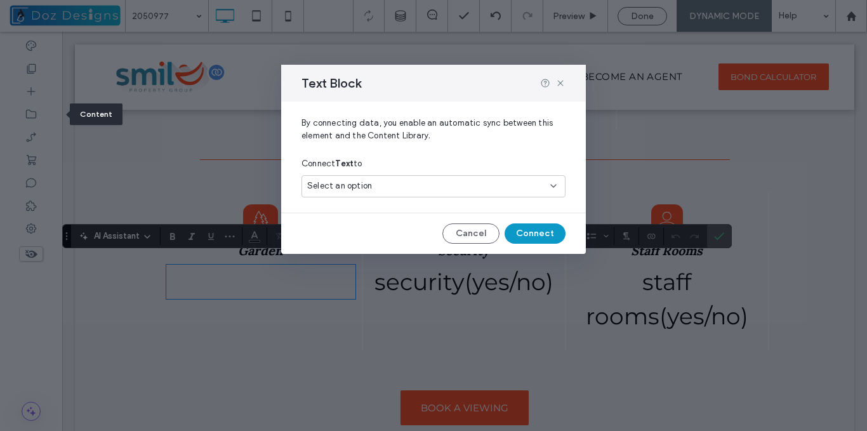
click at [515, 192] on div "Select an option" at bounding box center [425, 186] width 237 height 13
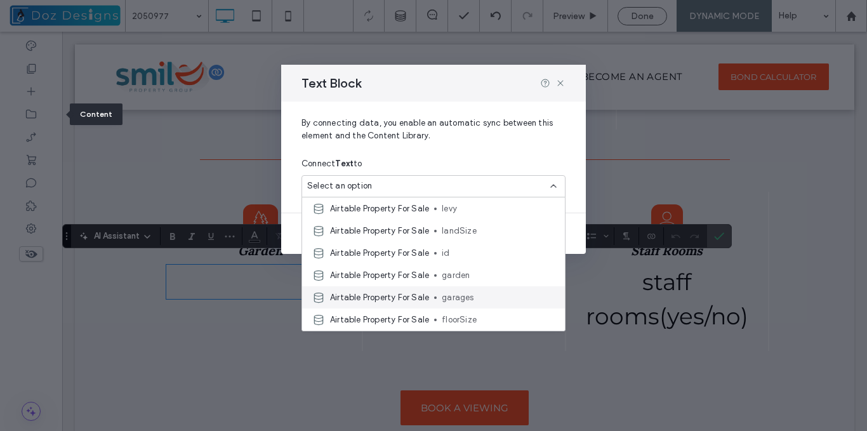
scroll to position [254, 0]
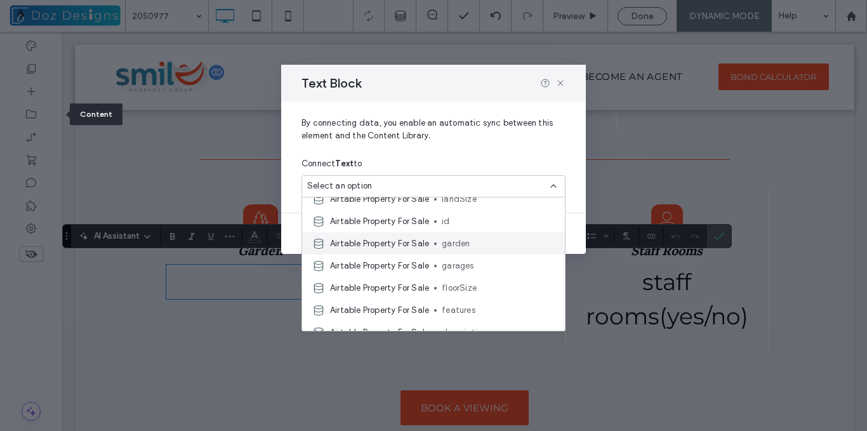
click at [469, 246] on span "garden" at bounding box center [498, 243] width 113 height 13
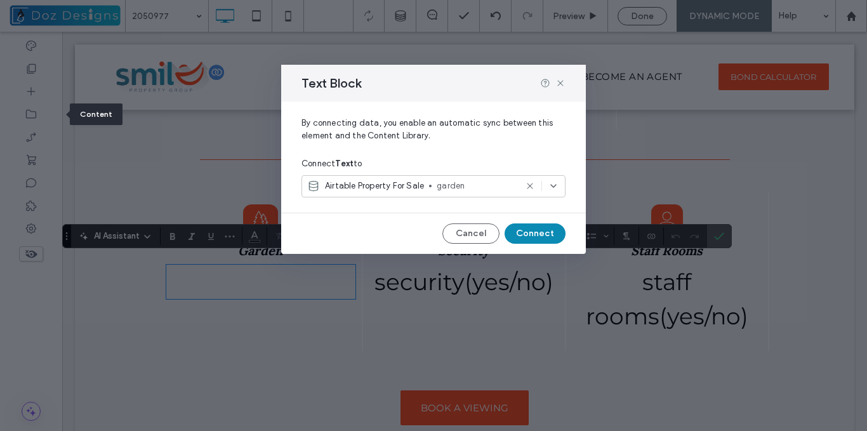
drag, startPoint x: 543, startPoint y: 232, endPoint x: 462, endPoint y: 205, distance: 84.9
click at [543, 232] on button "Connect" at bounding box center [534, 233] width 61 height 20
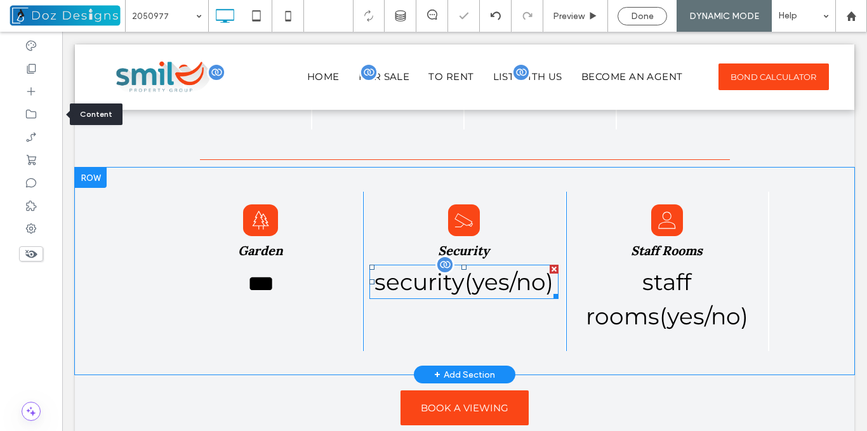
click at [462, 269] on span "security(yes/no)" at bounding box center [463, 282] width 179 height 28
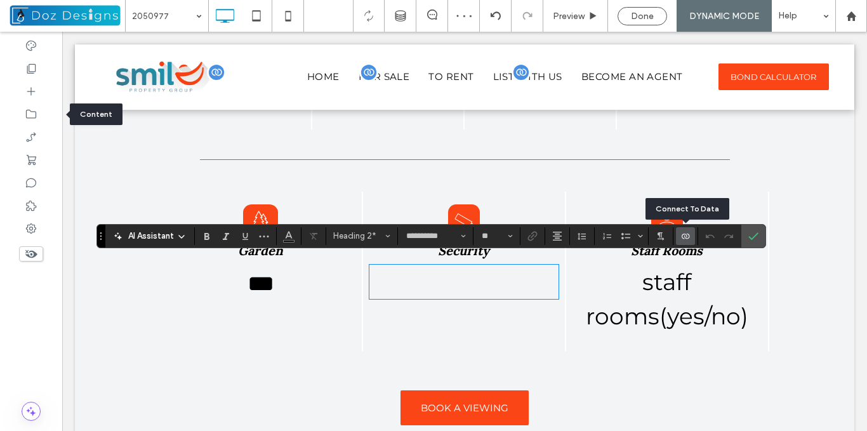
click at [690, 236] on icon "Connect To Data" at bounding box center [685, 236] width 10 height 10
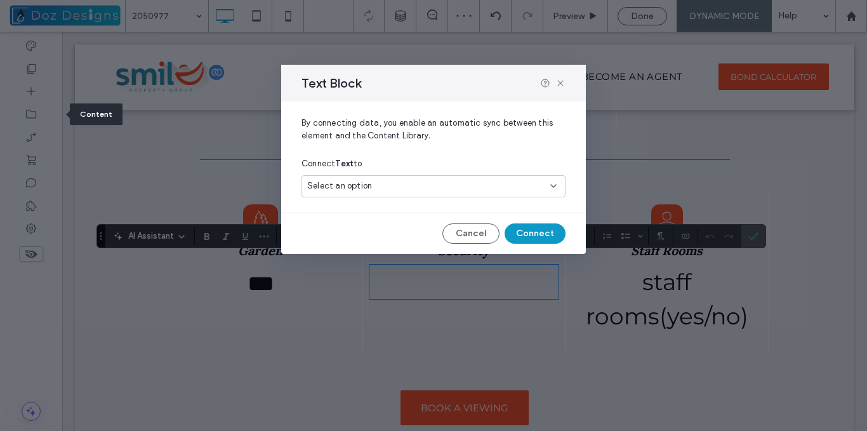
click at [528, 187] on div "Select an option" at bounding box center [425, 186] width 237 height 13
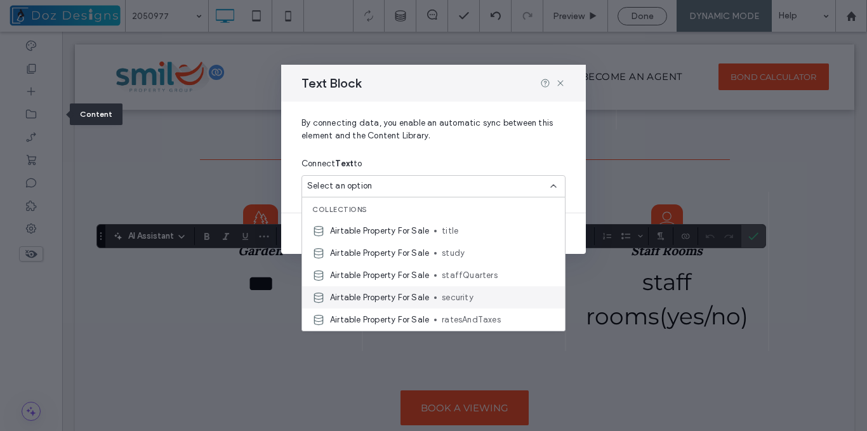
click at [464, 297] on span "security" at bounding box center [498, 297] width 113 height 13
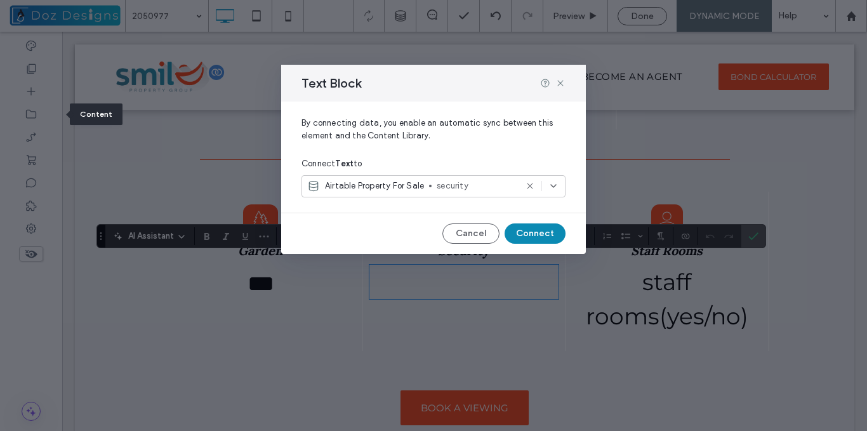
click at [542, 235] on button "Connect" at bounding box center [534, 233] width 61 height 20
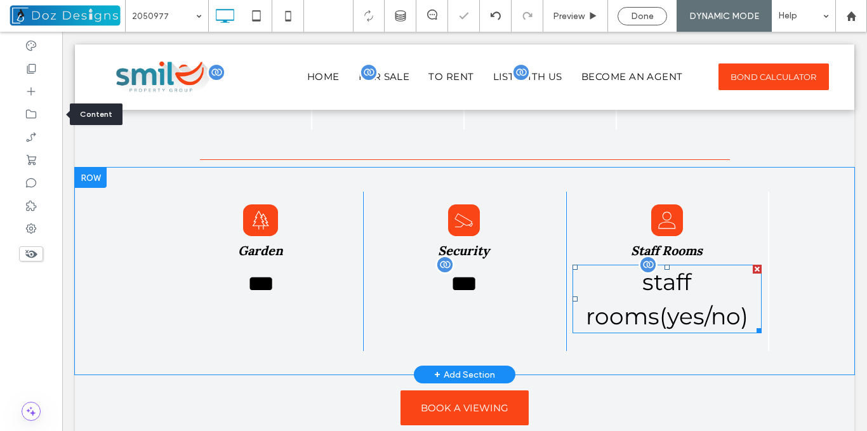
click at [660, 282] on span "staff rooms(yes/no)" at bounding box center [667, 299] width 162 height 62
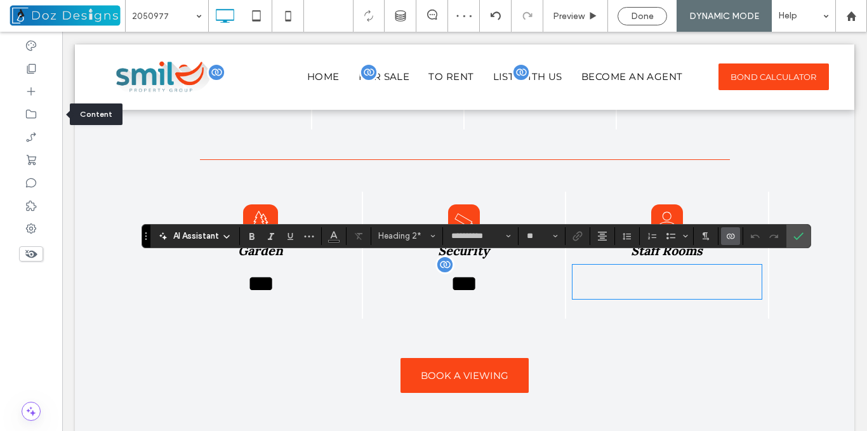
click at [734, 233] on icon "Connect To Data" at bounding box center [730, 236] width 10 height 10
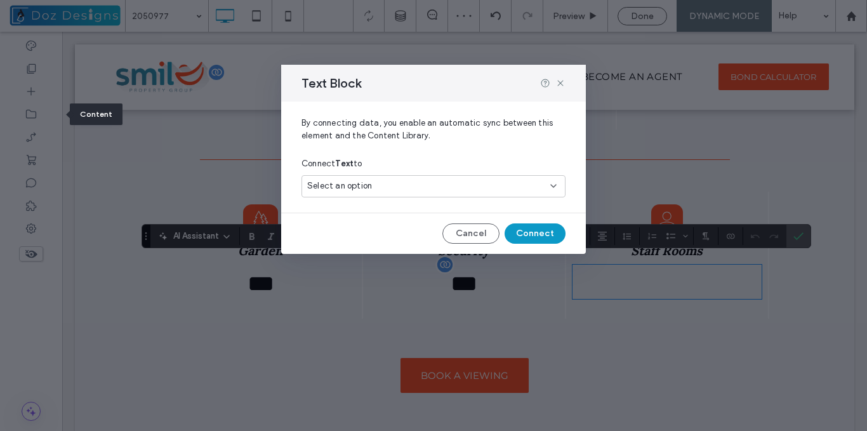
click at [541, 187] on div "Select an option" at bounding box center [425, 186] width 237 height 13
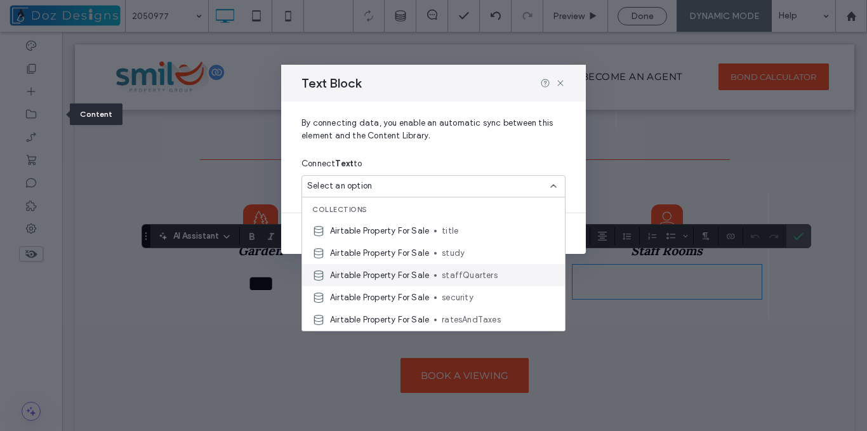
click at [459, 275] on span "staffQuarters" at bounding box center [498, 275] width 113 height 13
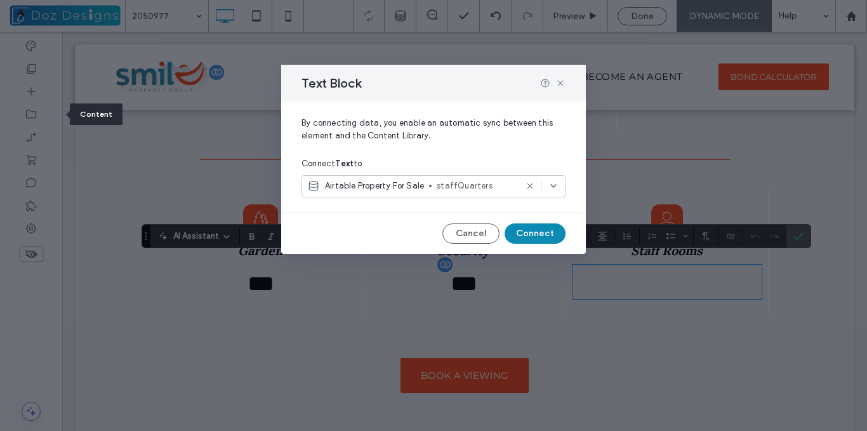
drag, startPoint x: 548, startPoint y: 231, endPoint x: 489, endPoint y: 201, distance: 66.1
click at [548, 231] on button "Connect" at bounding box center [534, 233] width 61 height 20
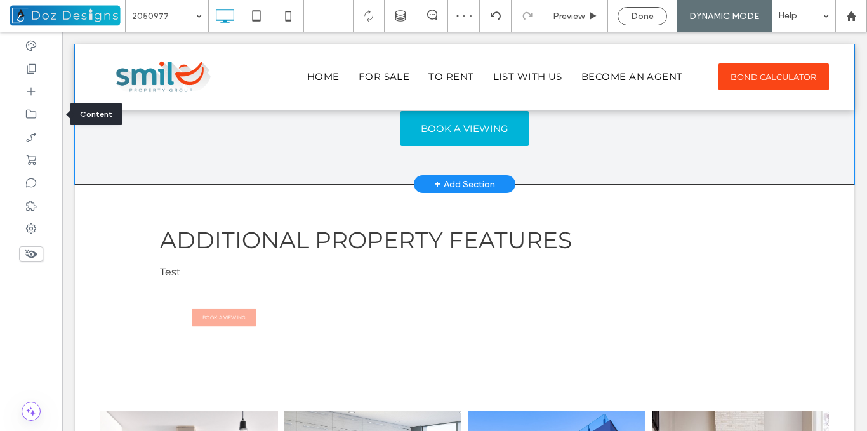
scroll to position [1682, 0]
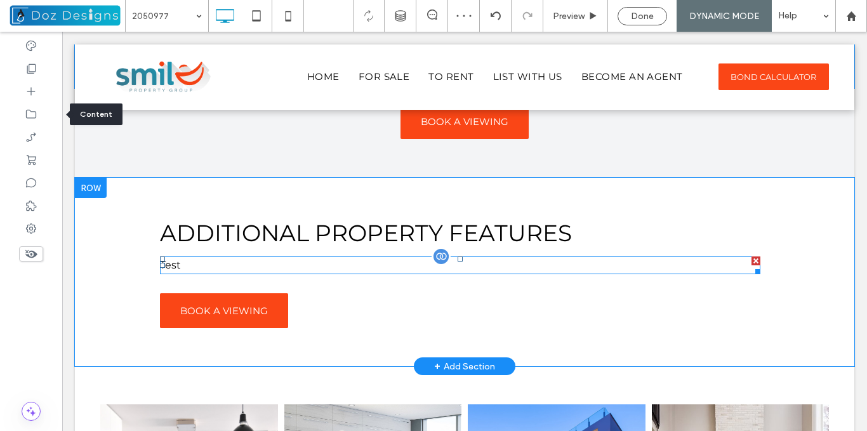
click at [218, 259] on p "Test" at bounding box center [460, 265] width 600 height 15
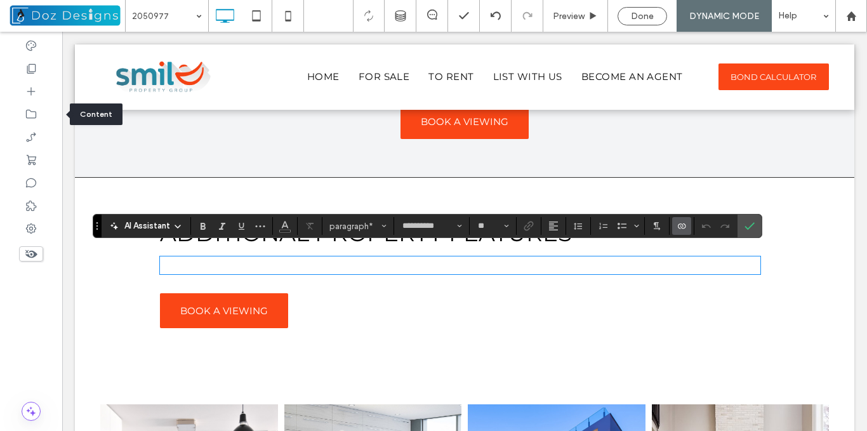
click at [678, 225] on use "Connect To Data" at bounding box center [682, 225] width 8 height 5
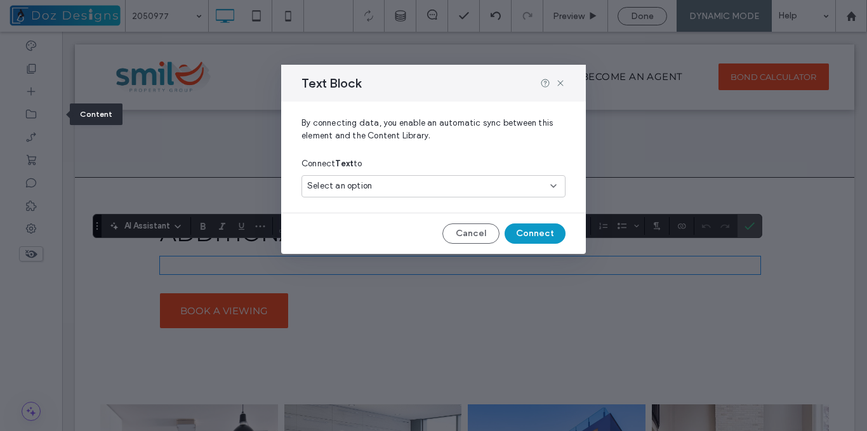
click at [549, 189] on icon at bounding box center [553, 186] width 10 height 10
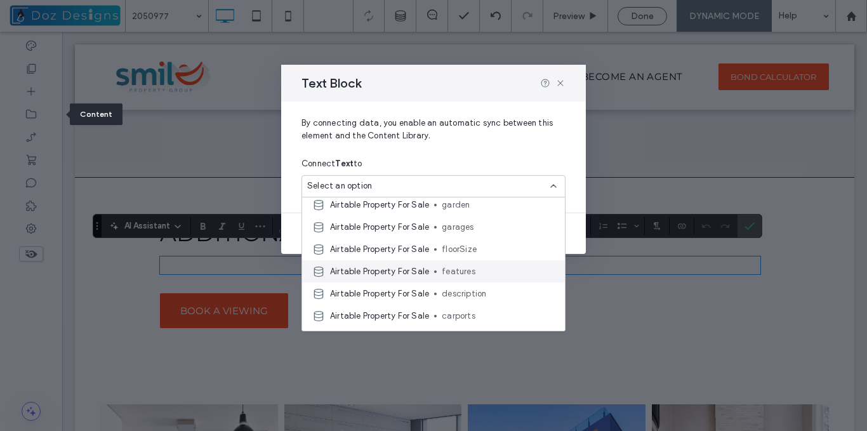
scroll to position [297, 0]
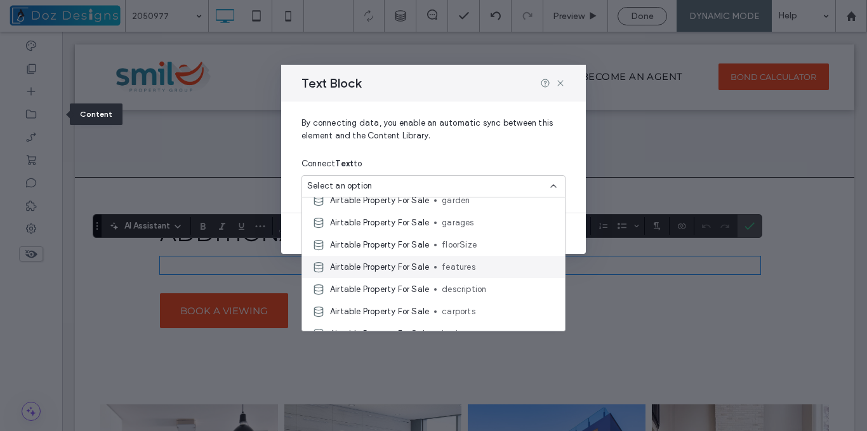
click at [469, 266] on span "features" at bounding box center [498, 267] width 113 height 13
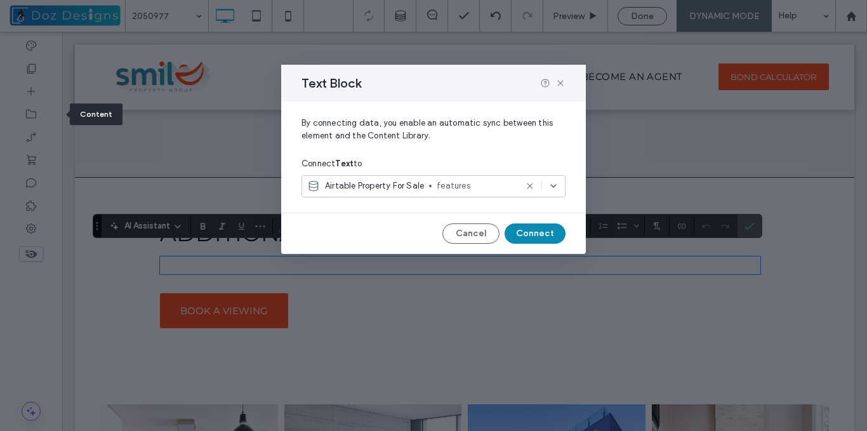
click at [535, 229] on button "Connect" at bounding box center [534, 233] width 61 height 20
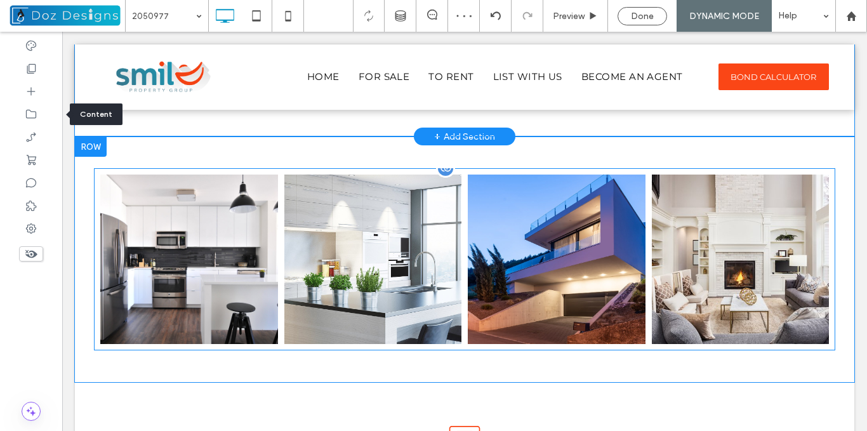
scroll to position [1936, 0]
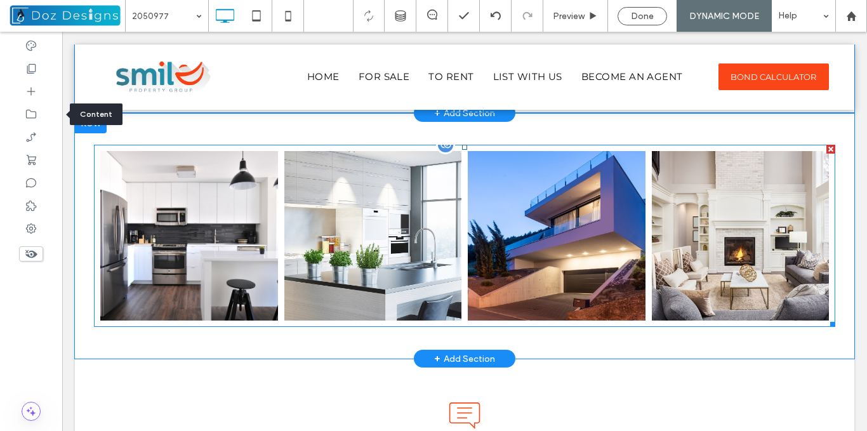
click at [551, 216] on link at bounding box center [556, 236] width 188 height 180
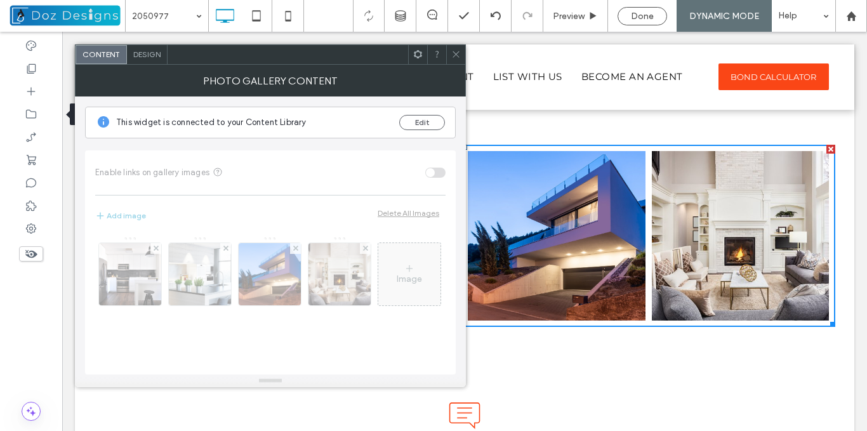
click at [452, 46] on span at bounding box center [456, 54] width 10 height 19
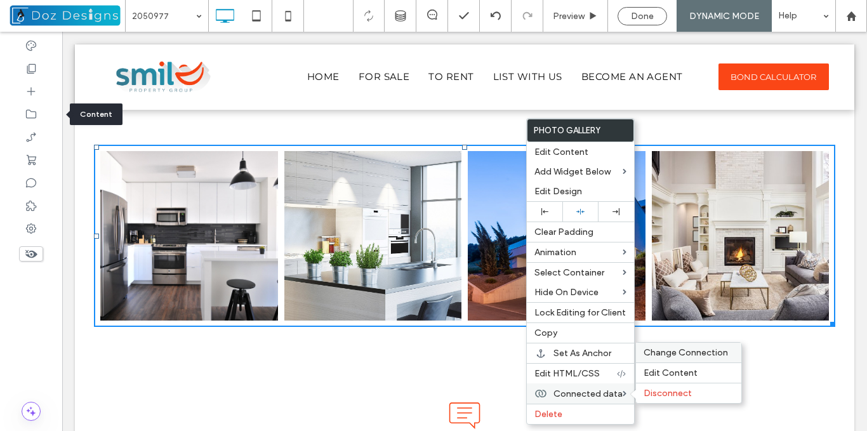
click at [669, 357] on span "Change Connection" at bounding box center [685, 352] width 84 height 11
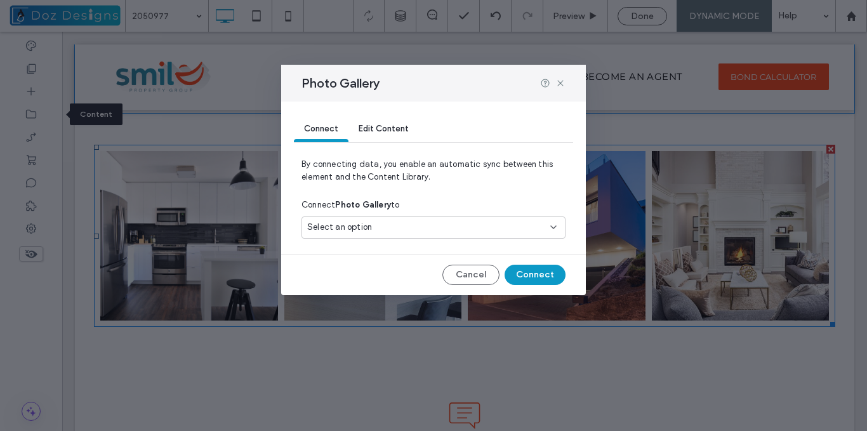
click at [531, 227] on div "Select an option" at bounding box center [425, 227] width 237 height 13
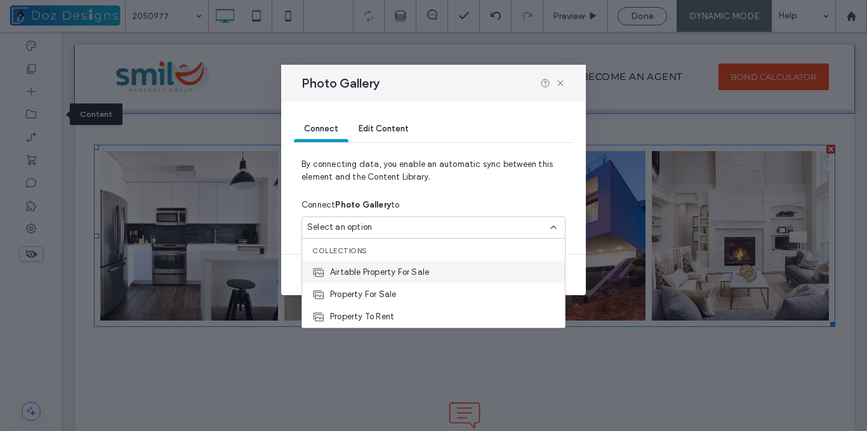
click at [394, 274] on span "Airtable Property For Sale" at bounding box center [379, 272] width 99 height 13
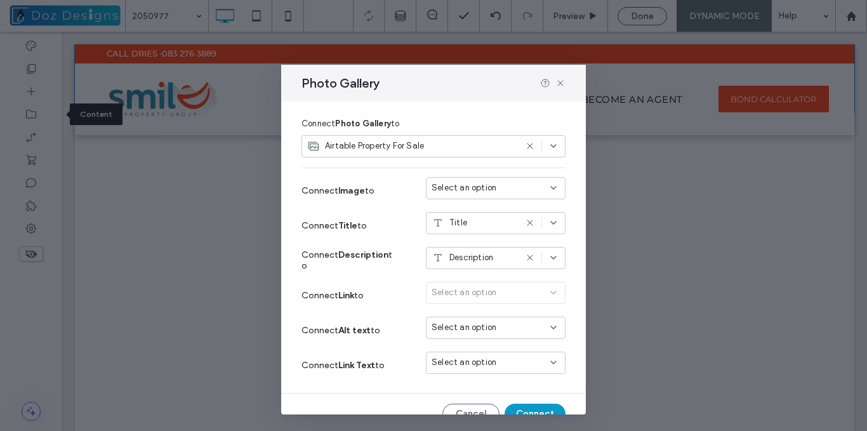
scroll to position [101, 0]
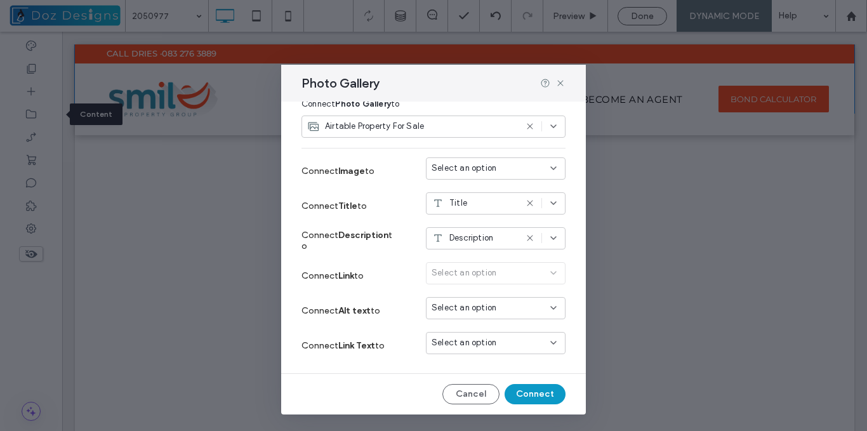
click at [535, 169] on input at bounding box center [490, 168] width 119 height 10
click at [479, 216] on span "photos[0]" at bounding box center [464, 213] width 39 height 13
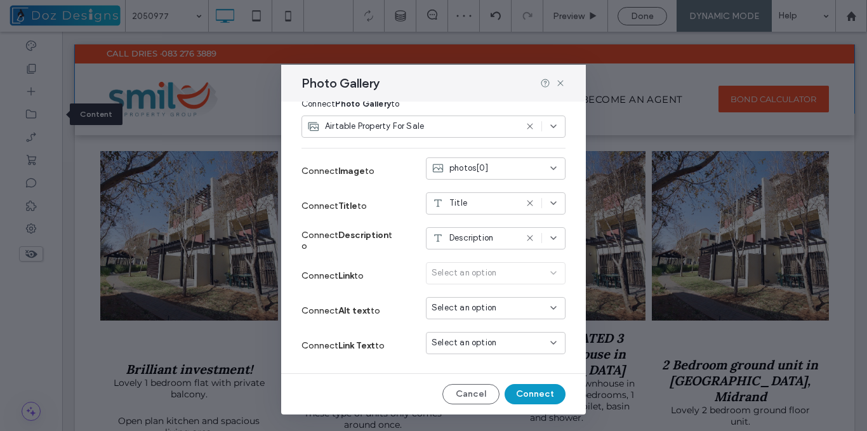
click at [525, 237] on icon at bounding box center [530, 238] width 10 height 10
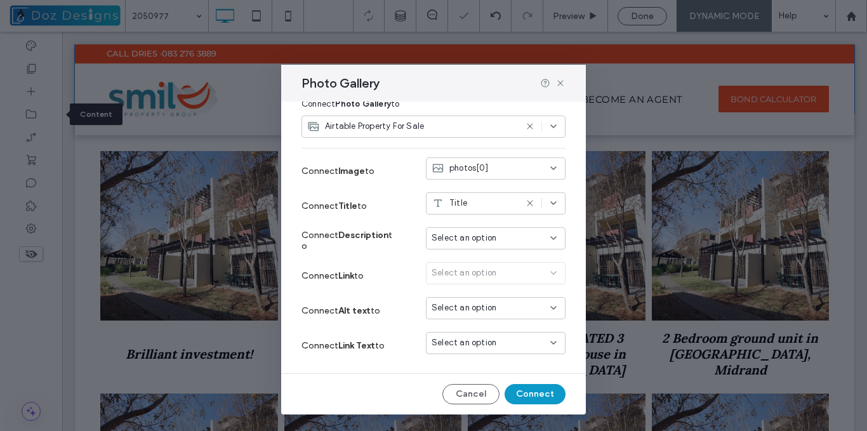
click at [527, 203] on use at bounding box center [530, 203] width 6 height 6
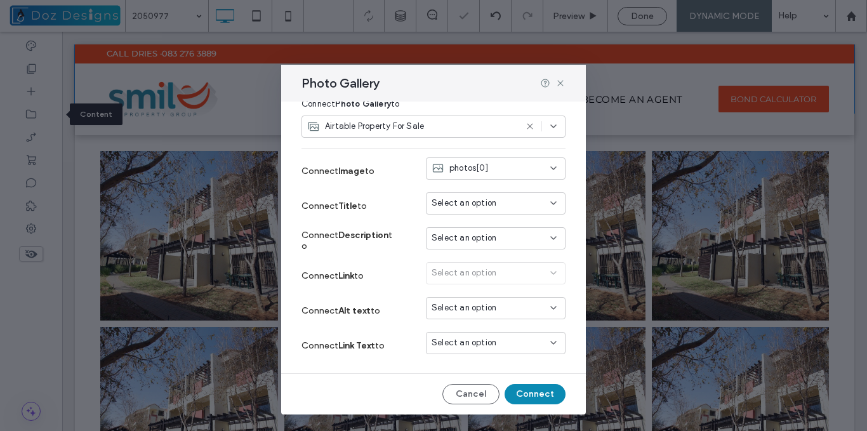
click at [535, 391] on button "Connect" at bounding box center [534, 394] width 61 height 20
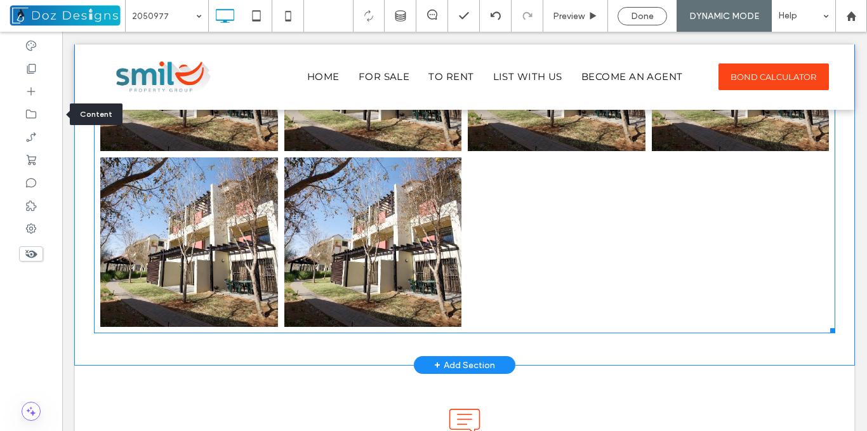
scroll to position [2824, 0]
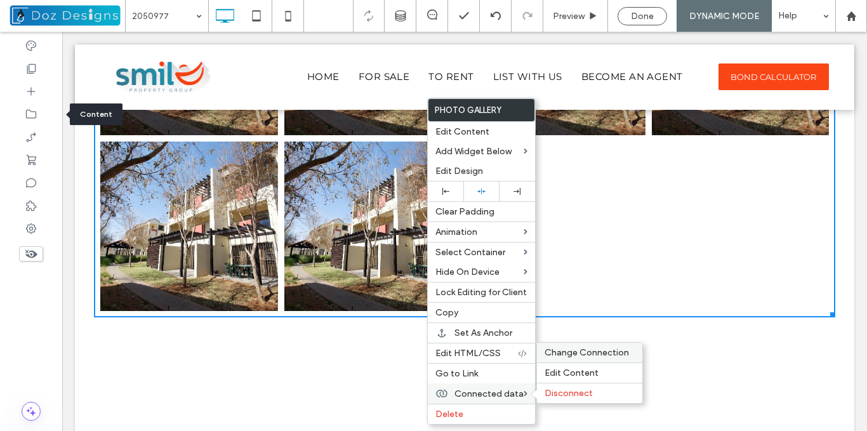
click at [585, 350] on span "Change Connection" at bounding box center [586, 352] width 84 height 11
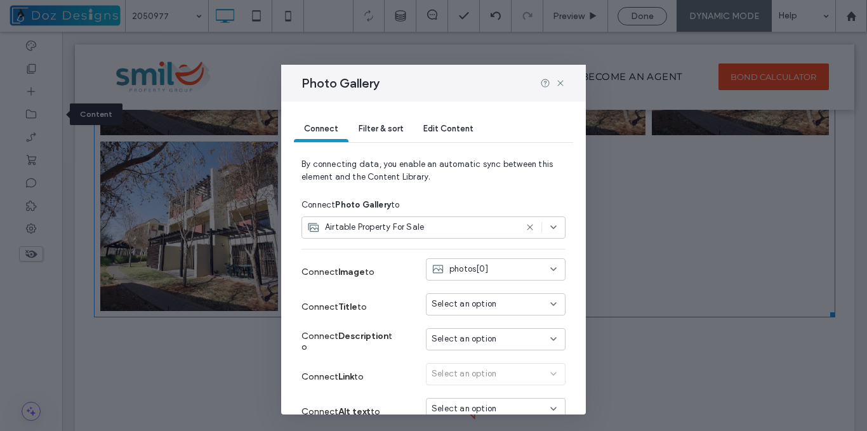
click at [537, 267] on input at bounding box center [490, 269] width 119 height 10
click at [483, 292] on div "photos" at bounding box center [486, 291] width 138 height 22
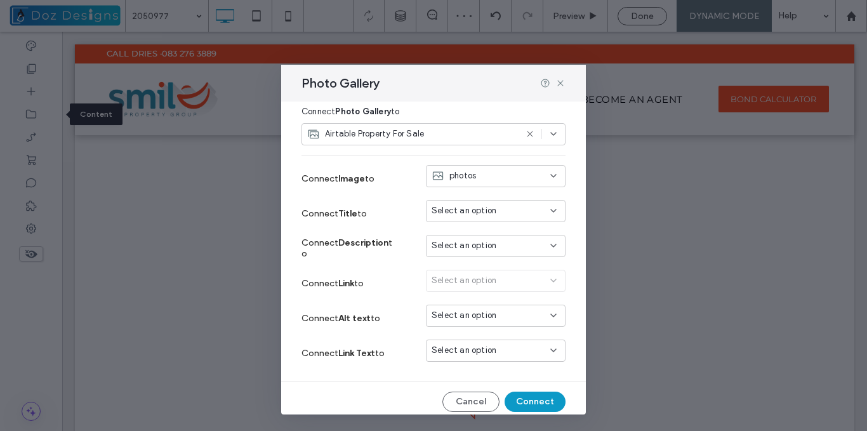
scroll to position [101, 0]
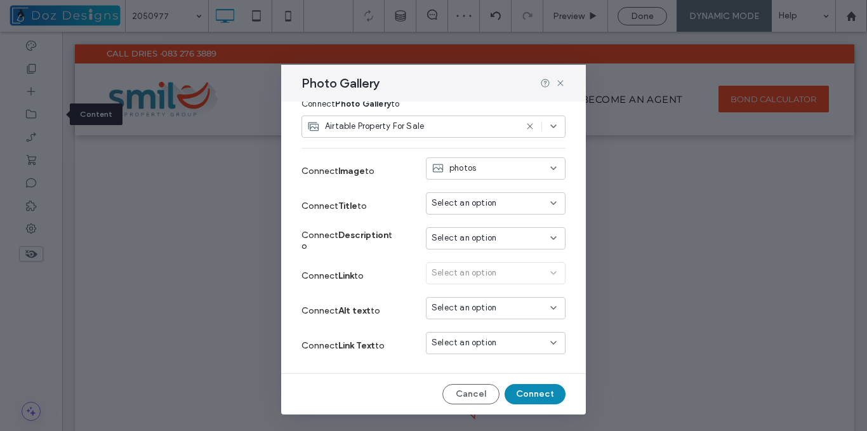
click at [533, 389] on button "Connect" at bounding box center [534, 394] width 61 height 20
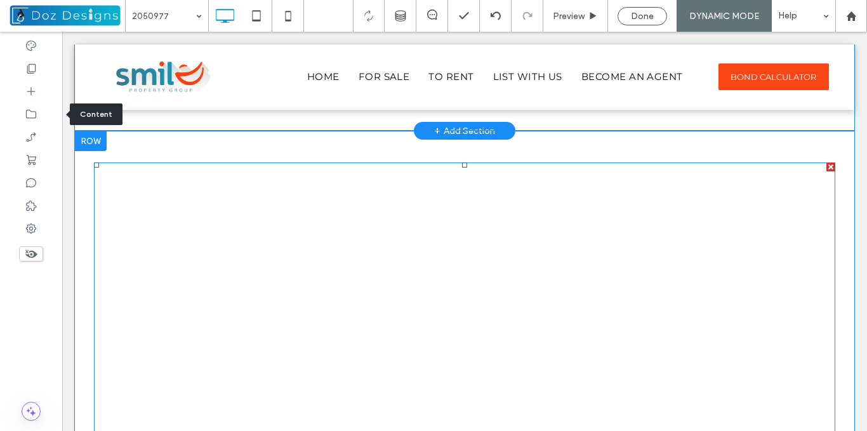
scroll to position [1873, 0]
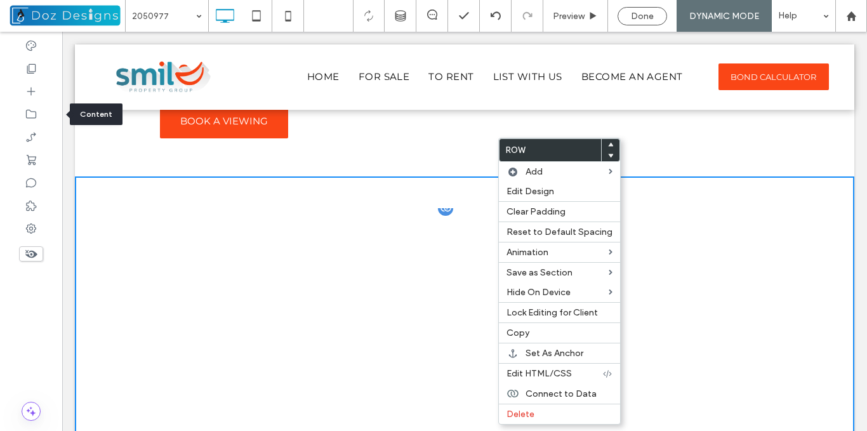
click at [449, 214] on link at bounding box center [373, 298] width 178 height 169
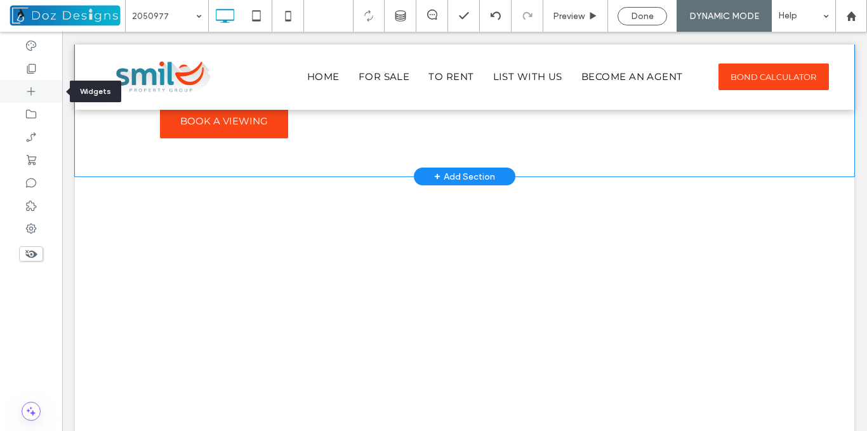
click at [28, 88] on icon at bounding box center [31, 91] width 13 height 13
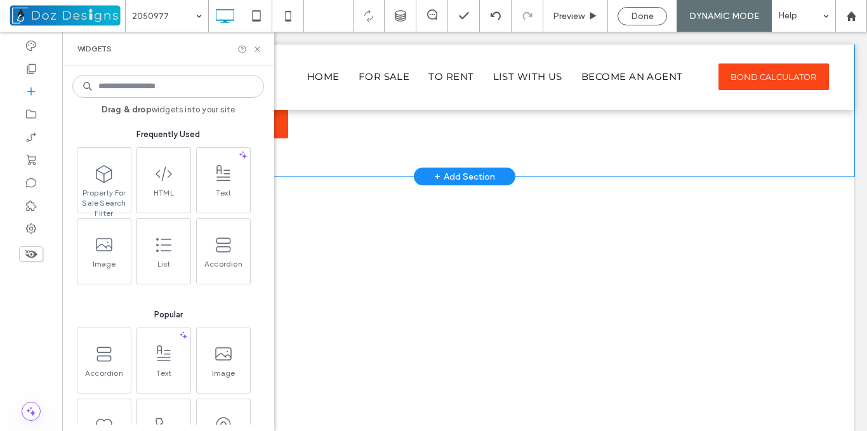
click at [159, 91] on input at bounding box center [168, 86] width 192 height 23
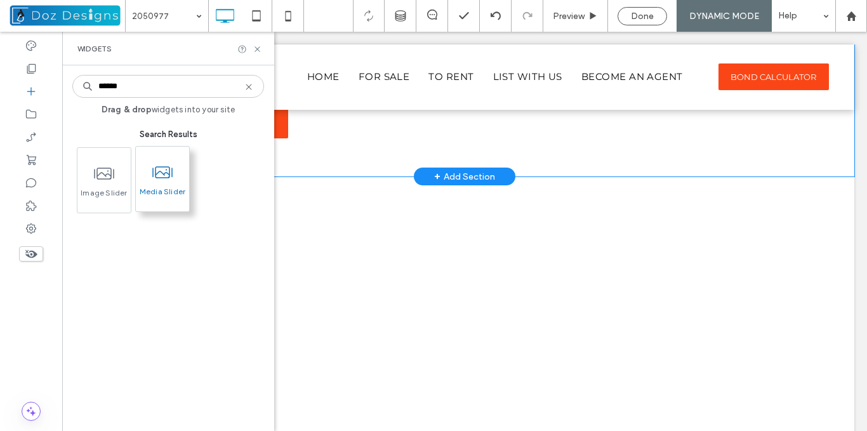
type input "******"
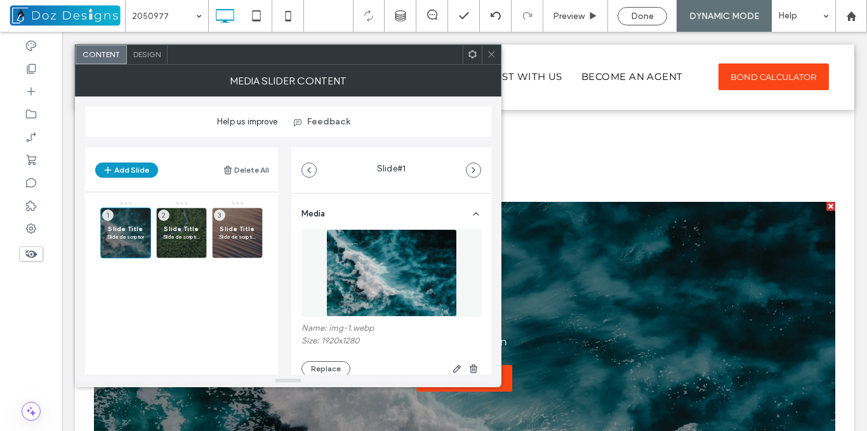
click at [490, 55] on icon at bounding box center [492, 54] width 10 height 10
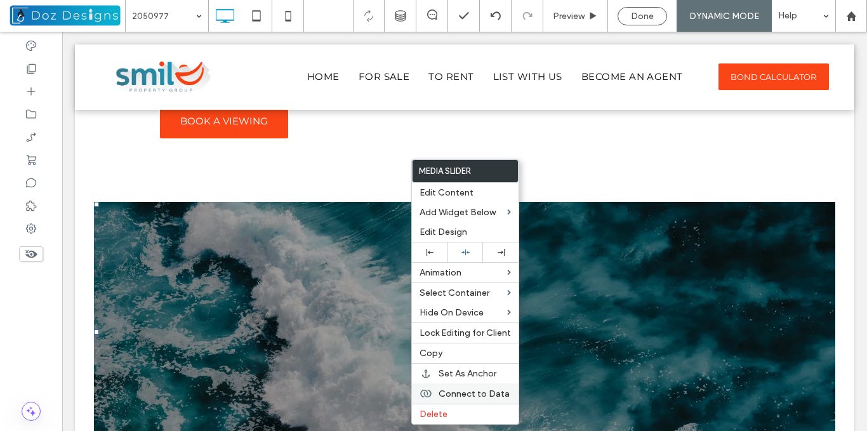
click at [479, 396] on span "Connect to Data" at bounding box center [473, 393] width 71 height 11
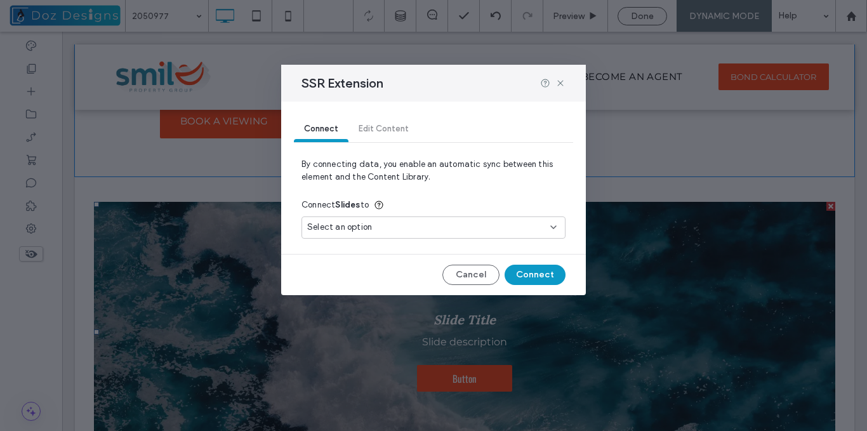
click at [443, 229] on div "Select an option" at bounding box center [425, 227] width 237 height 13
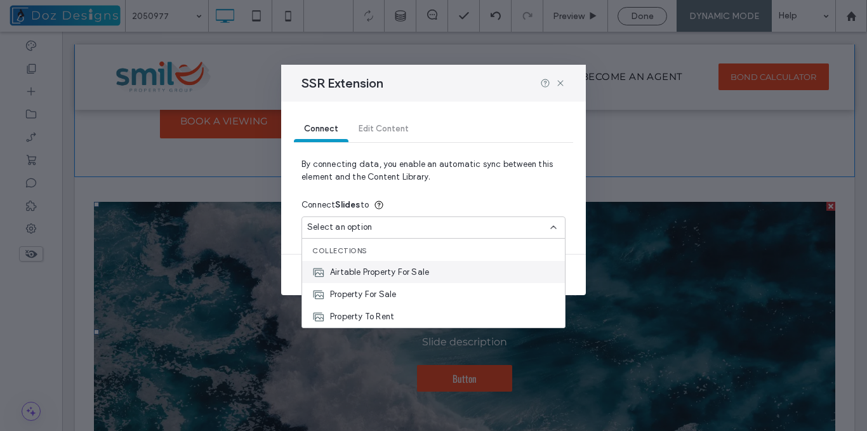
click at [416, 275] on span "Airtable Property For Sale" at bounding box center [379, 272] width 99 height 13
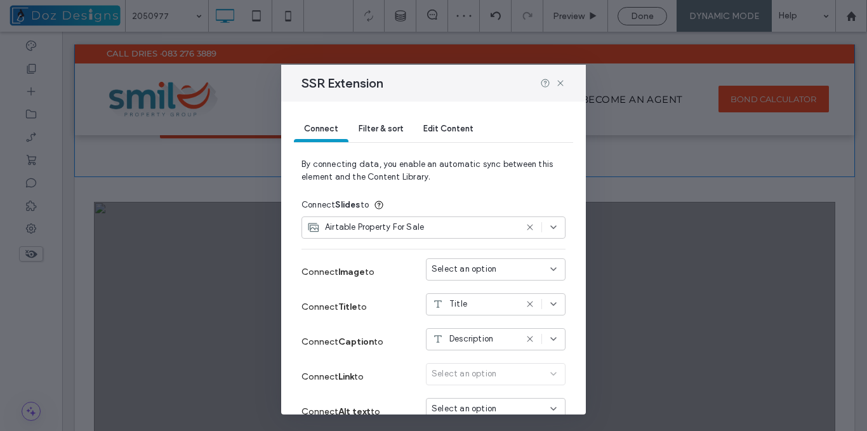
scroll to position [63, 0]
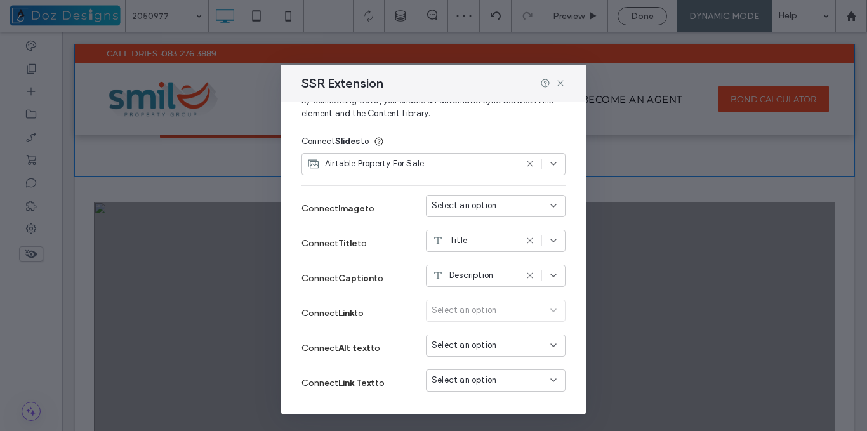
click at [527, 240] on use at bounding box center [530, 241] width 6 height 6
click at [525, 276] on icon at bounding box center [530, 275] width 10 height 10
click at [534, 207] on div "Select an option" at bounding box center [487, 205] width 113 height 13
click at [487, 230] on div "photos" at bounding box center [486, 228] width 138 height 22
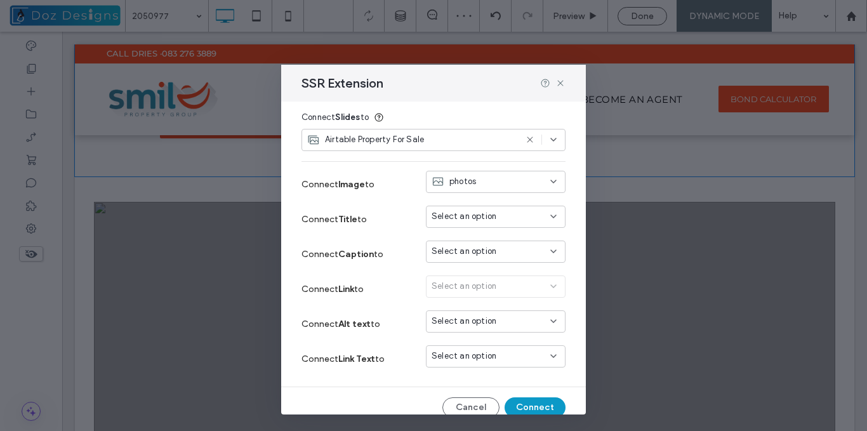
scroll to position [101, 0]
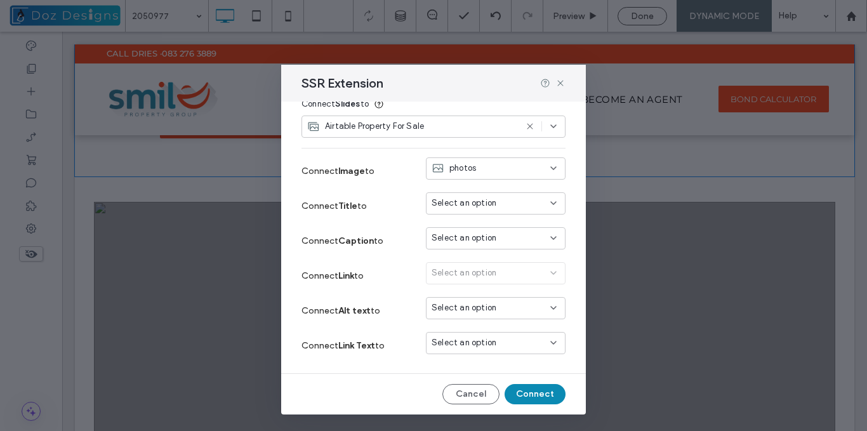
click at [526, 394] on button "Connect" at bounding box center [534, 394] width 61 height 20
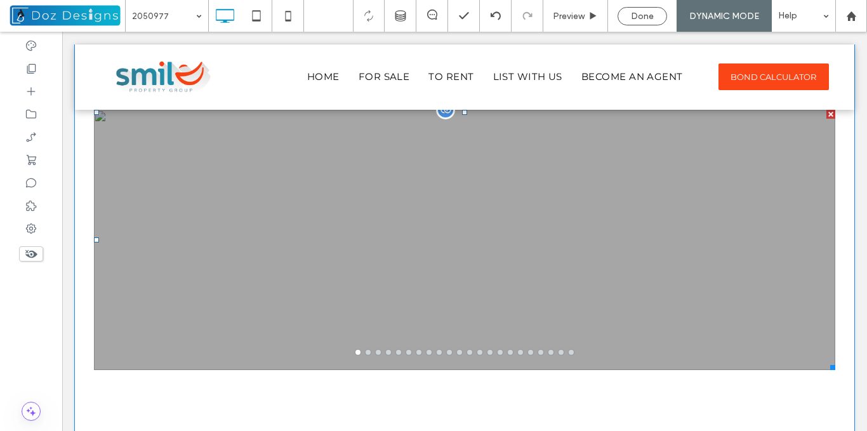
scroll to position [1936, 0]
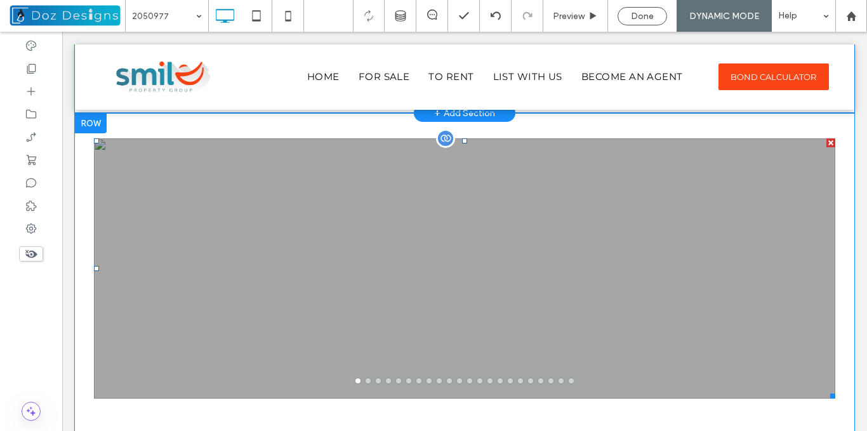
click at [505, 246] on div at bounding box center [464, 276] width 741 height 200
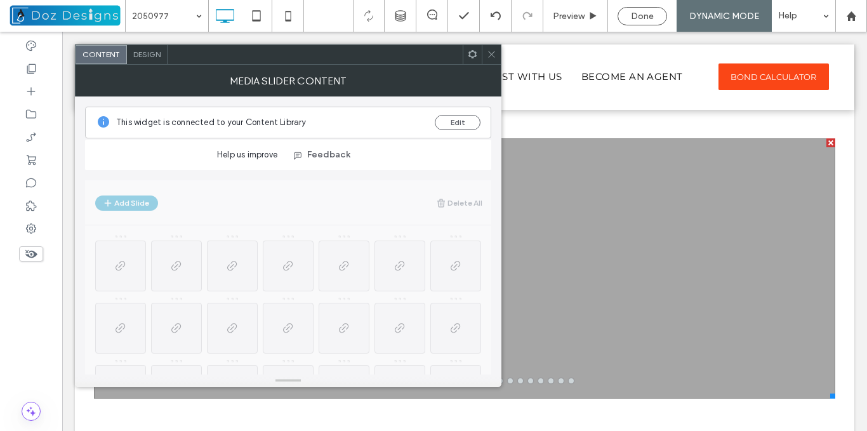
click at [486, 51] on div at bounding box center [490, 54] width 19 height 19
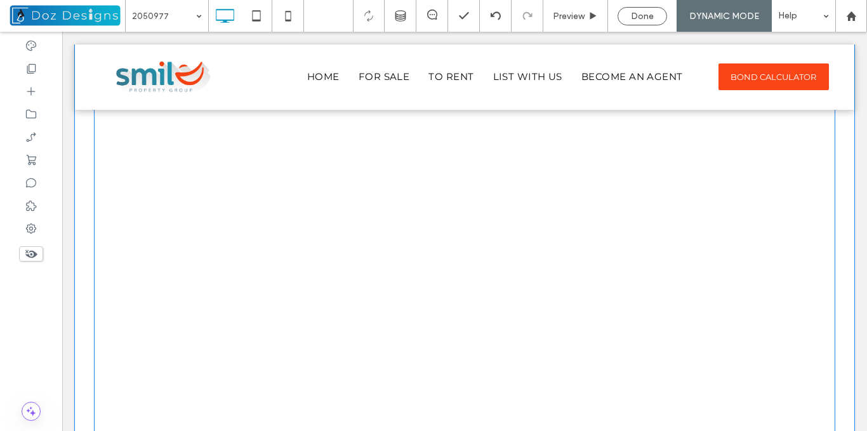
scroll to position [2253, 0]
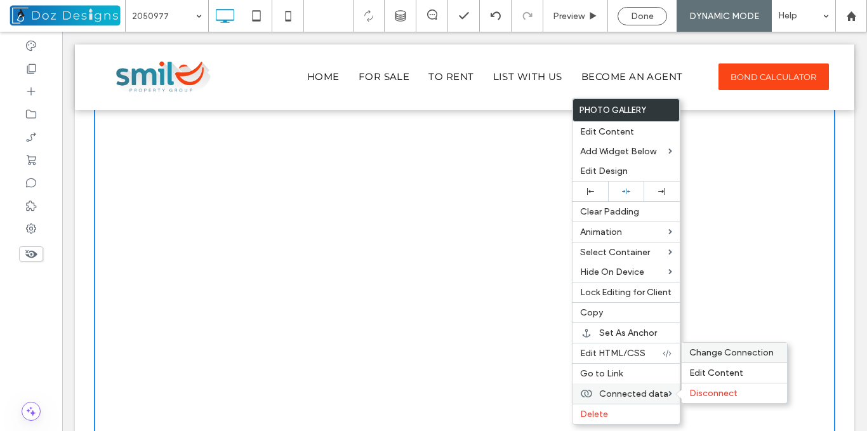
click at [729, 349] on span "Change Connection" at bounding box center [731, 352] width 84 height 11
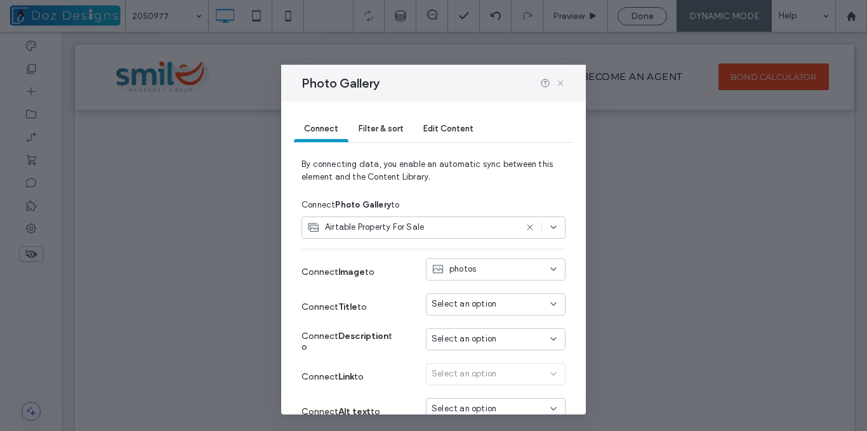
drag, startPoint x: 558, startPoint y: 86, endPoint x: 515, endPoint y: 97, distance: 44.6
click at [558, 85] on icon at bounding box center [560, 83] width 10 height 10
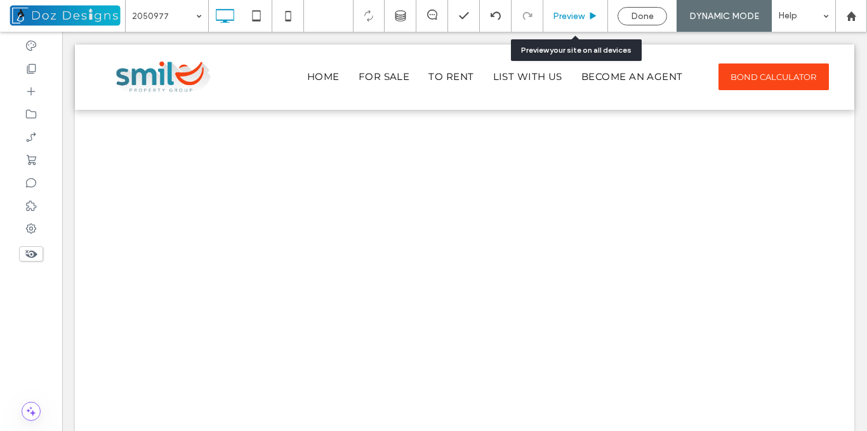
drag, startPoint x: 585, startPoint y: 13, endPoint x: 656, endPoint y: 39, distance: 75.9
click at [585, 13] on div "Preview" at bounding box center [575, 16] width 64 height 11
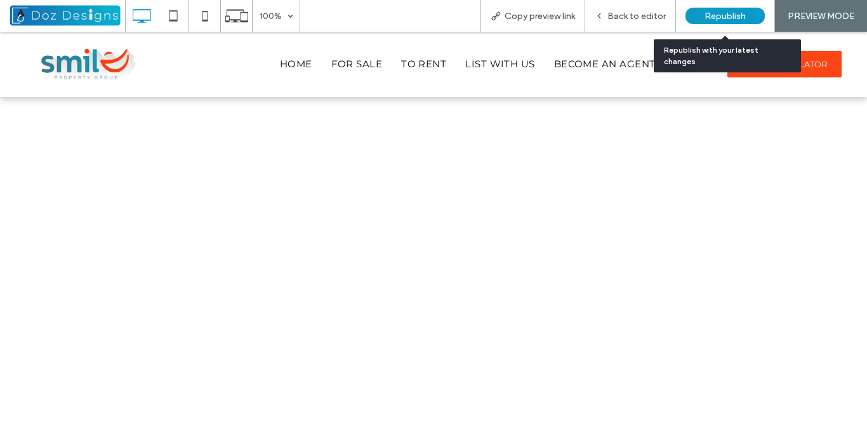
click at [721, 15] on span "Republish" at bounding box center [724, 16] width 41 height 11
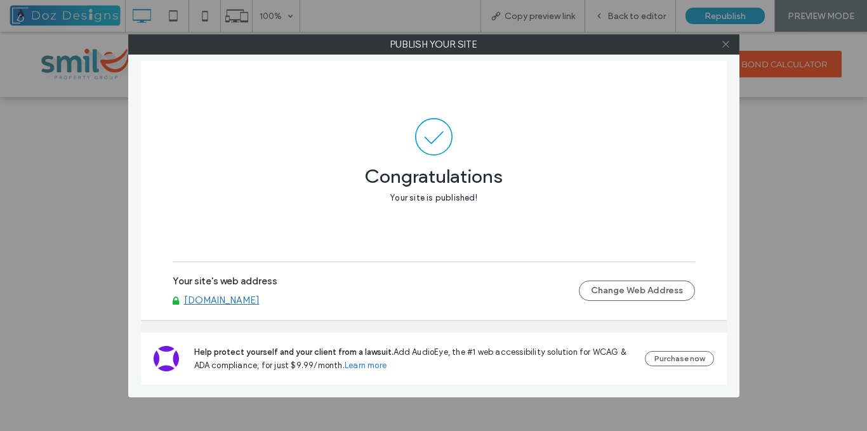
click at [727, 40] on icon at bounding box center [726, 44] width 10 height 10
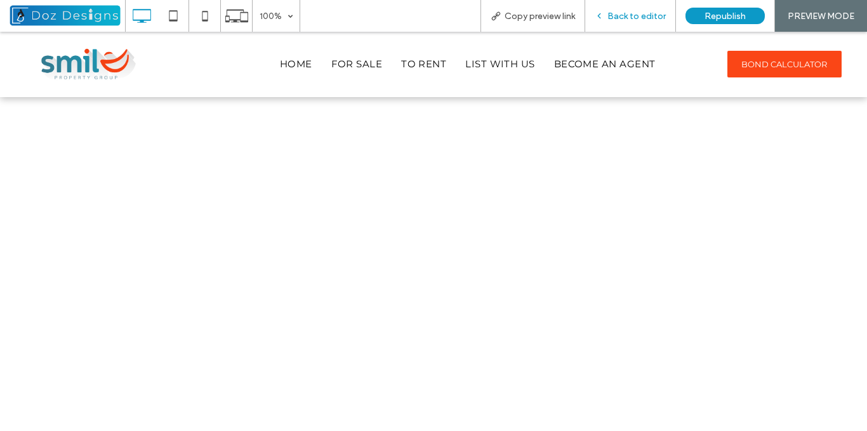
click at [603, 14] on icon at bounding box center [598, 15] width 9 height 9
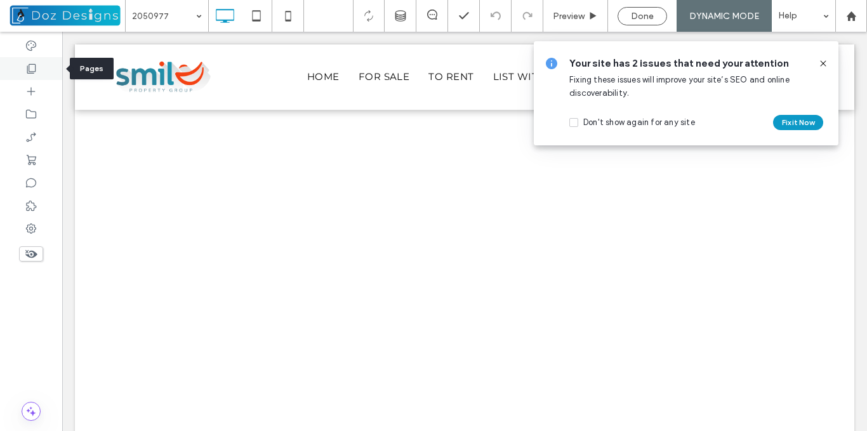
click at [27, 67] on icon at bounding box center [31, 68] width 13 height 13
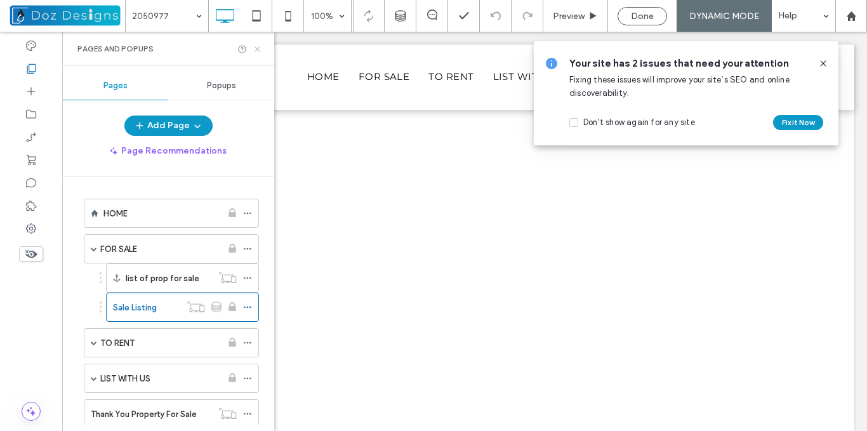
drag, startPoint x: 259, startPoint y: 49, endPoint x: 402, endPoint y: 59, distance: 143.0
click at [259, 49] on icon at bounding box center [257, 49] width 10 height 10
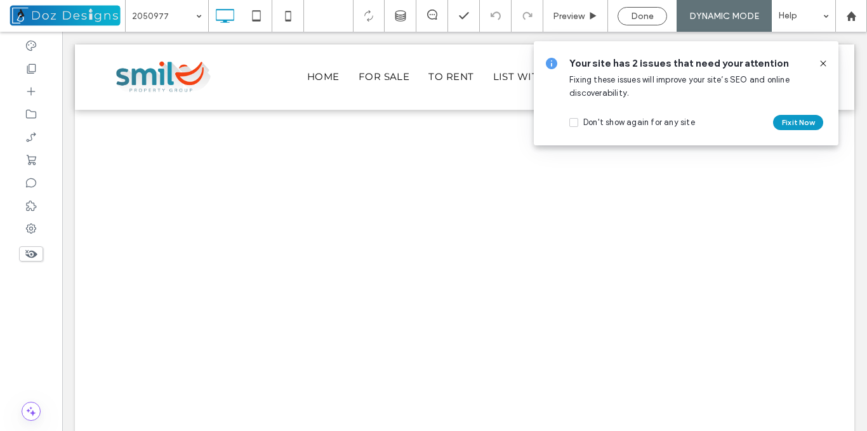
click at [824, 62] on use at bounding box center [823, 63] width 6 height 6
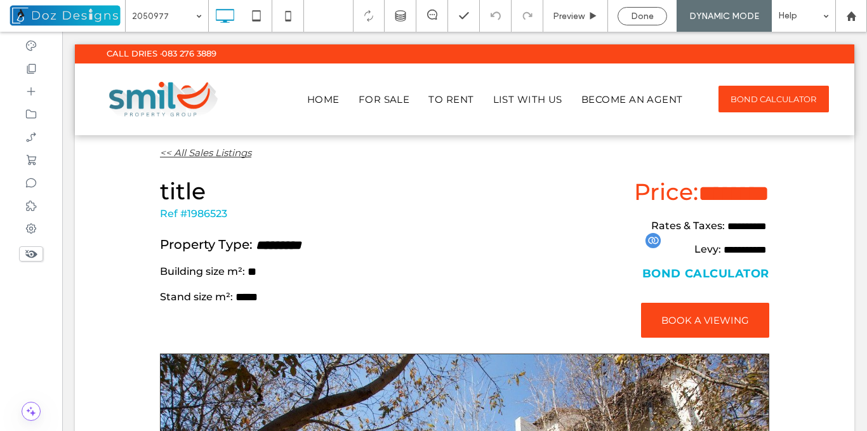
drag, startPoint x: 863, startPoint y: 254, endPoint x: 671, endPoint y: 60, distance: 272.7
click at [29, 66] on use at bounding box center [31, 69] width 9 height 10
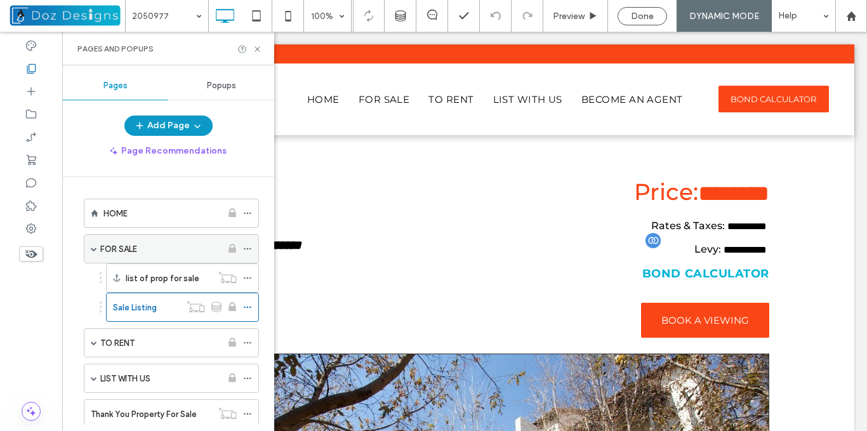
click at [151, 245] on div "FOR SALE" at bounding box center [160, 248] width 121 height 13
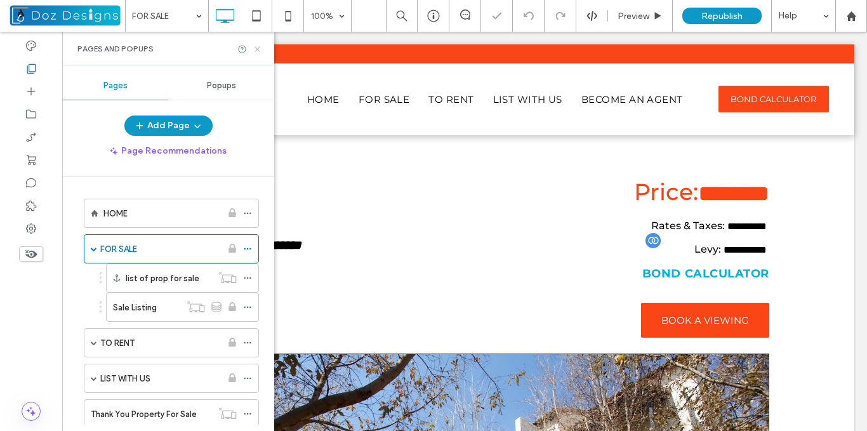
click at [258, 48] on use at bounding box center [256, 48] width 5 height 5
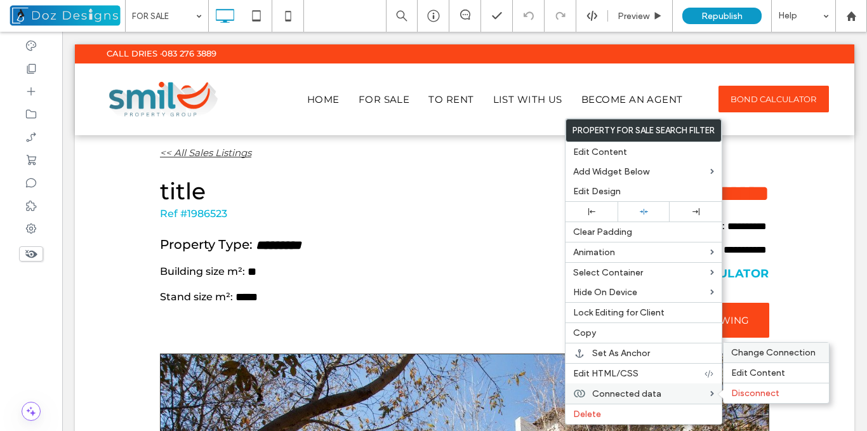
click at [780, 347] on span "Change Connection" at bounding box center [773, 352] width 84 height 11
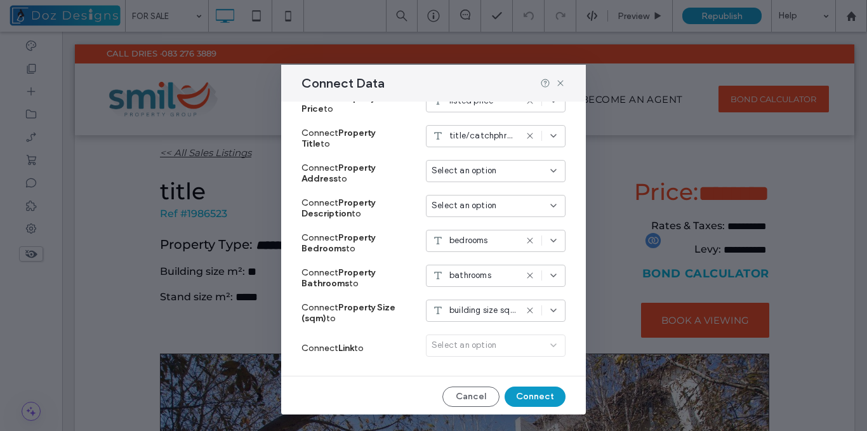
scroll to position [206, 0]
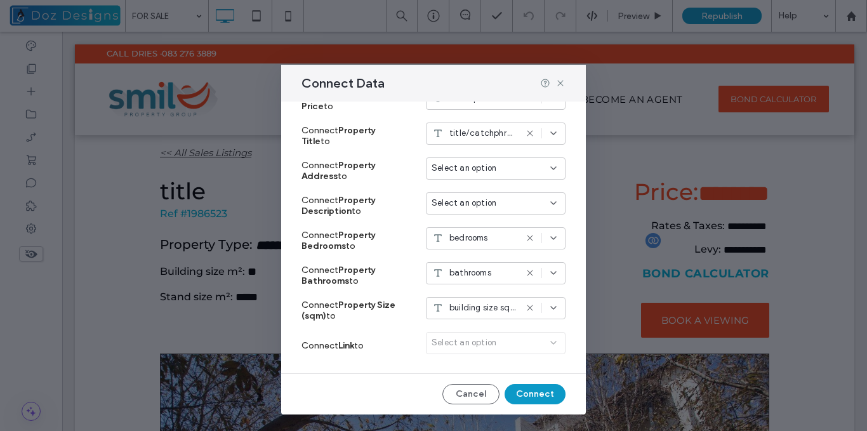
click at [546, 342] on div "Select an option" at bounding box center [496, 345] width 140 height 27
click at [543, 343] on div "Select an option" at bounding box center [496, 345] width 140 height 27
click at [518, 344] on div "Select an option" at bounding box center [496, 345] width 140 height 27
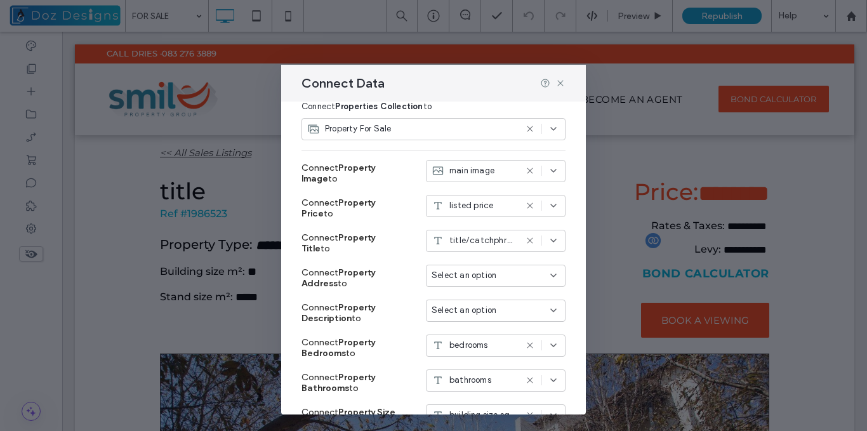
scroll to position [0, 0]
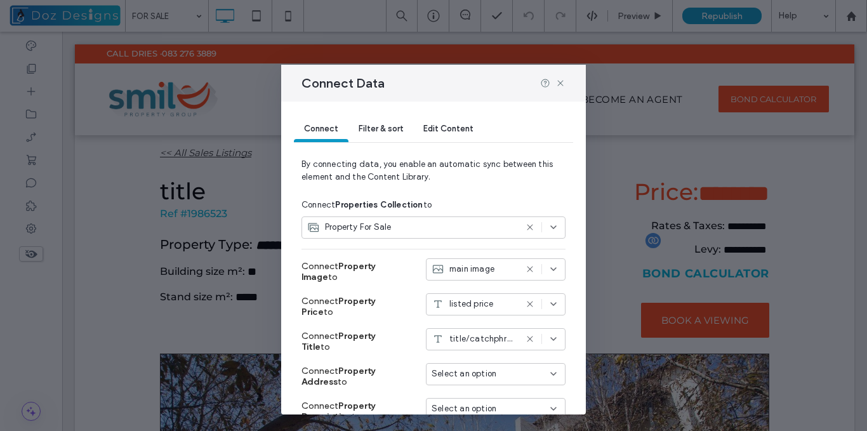
click at [475, 230] on div "Property For Sale" at bounding box center [411, 227] width 209 height 13
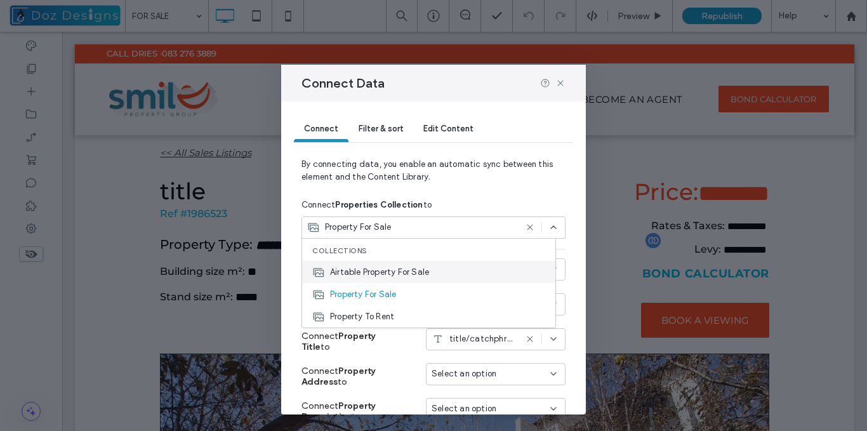
click at [412, 272] on span "Airtable Property For Sale" at bounding box center [379, 272] width 99 height 13
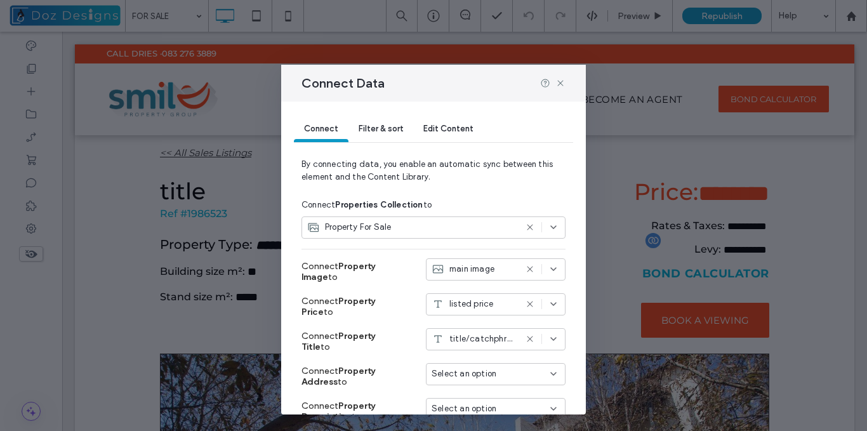
click at [525, 228] on icon at bounding box center [530, 227] width 10 height 10
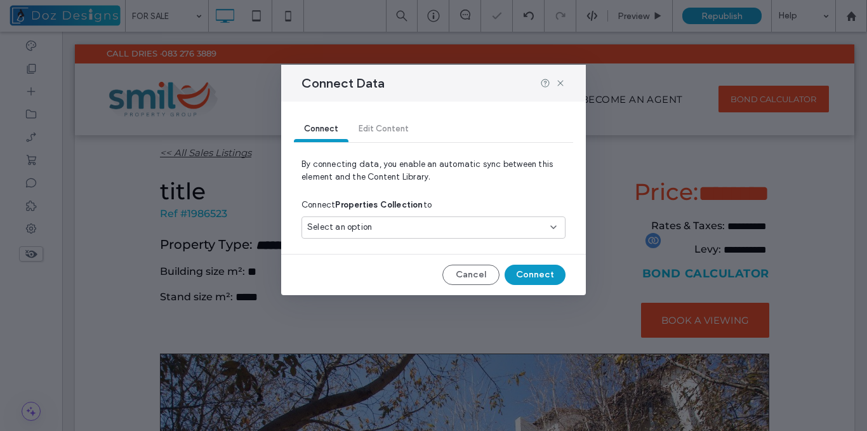
click at [540, 232] on div "Select an option" at bounding box center [425, 227] width 237 height 13
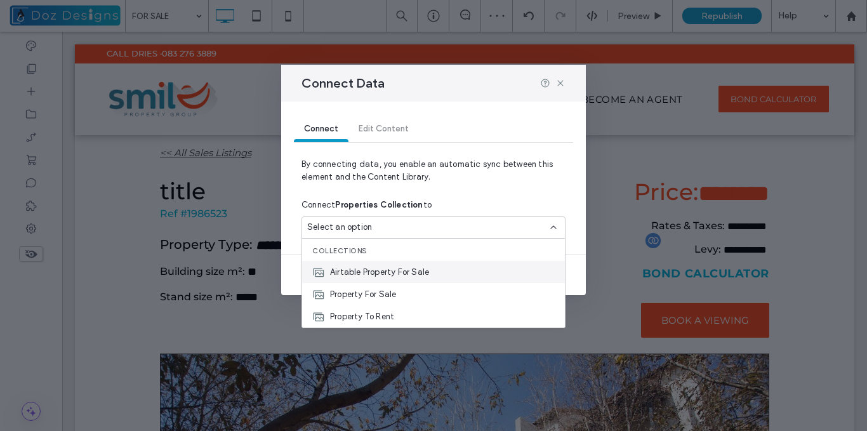
click at [395, 269] on span "Airtable Property For Sale" at bounding box center [379, 272] width 99 height 13
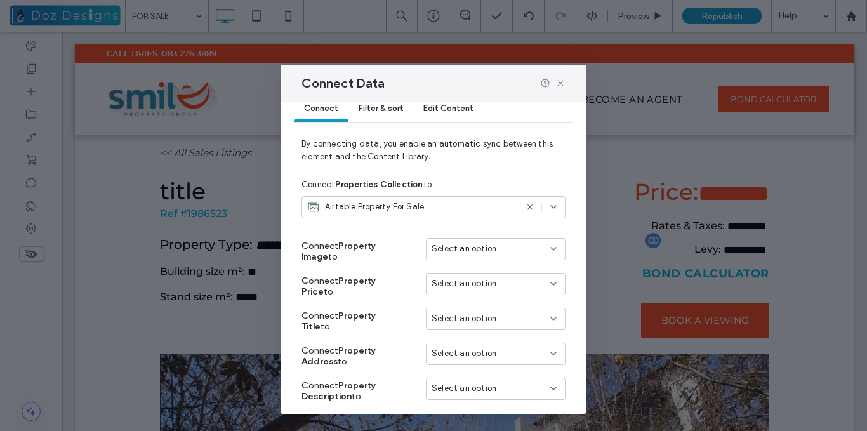
scroll to position [24, 0]
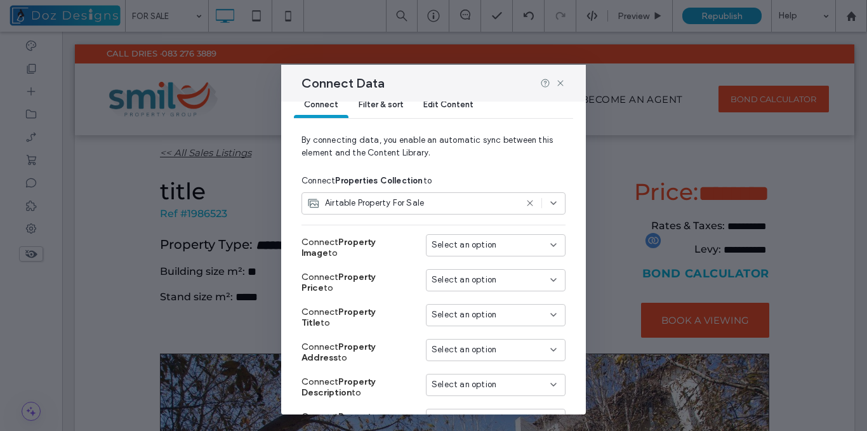
click at [535, 244] on input at bounding box center [490, 245] width 119 height 10
click at [502, 285] on div "photos[0]" at bounding box center [486, 289] width 138 height 22
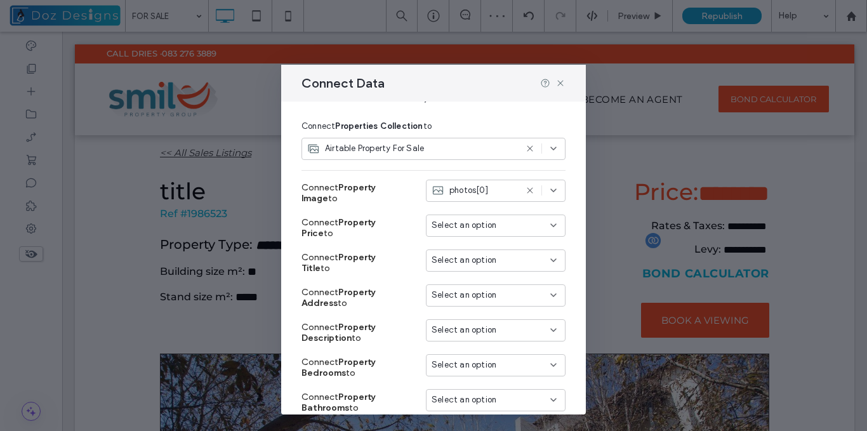
scroll to position [81, 0]
click at [529, 224] on div "Select an option" at bounding box center [487, 223] width 113 height 13
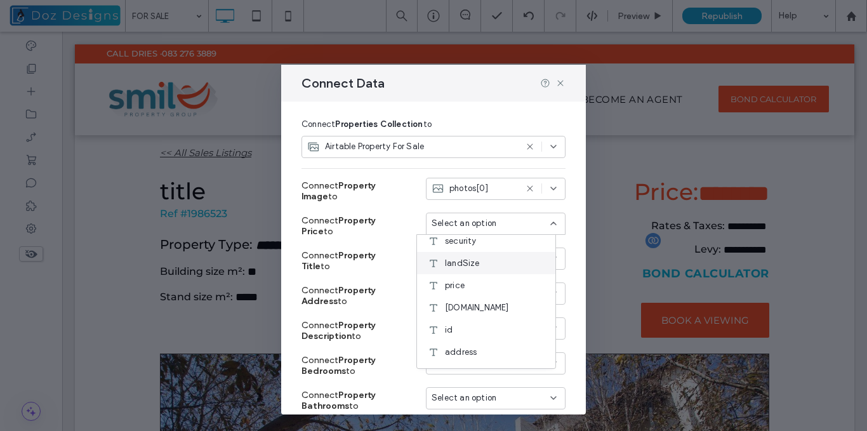
scroll to position [190, 0]
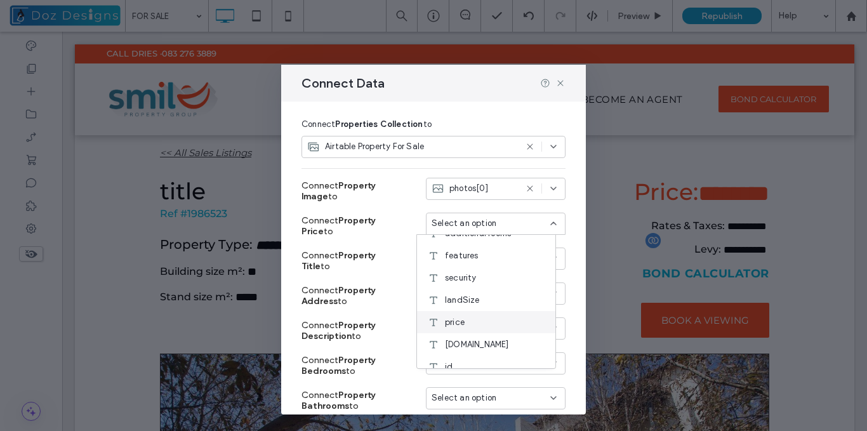
click at [469, 320] on div "price" at bounding box center [486, 322] width 138 height 22
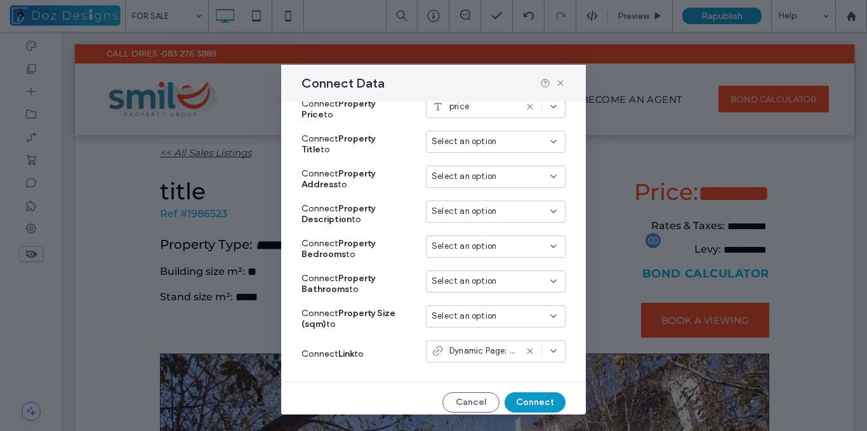
scroll to position [206, 0]
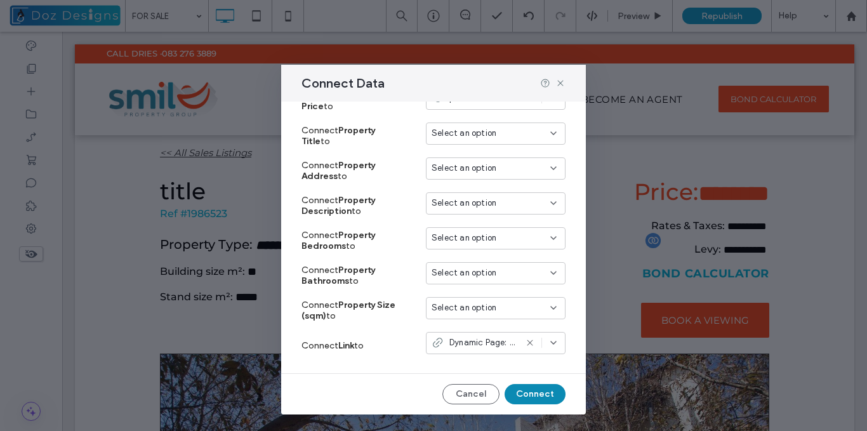
click at [534, 391] on button "Connect" at bounding box center [534, 394] width 61 height 20
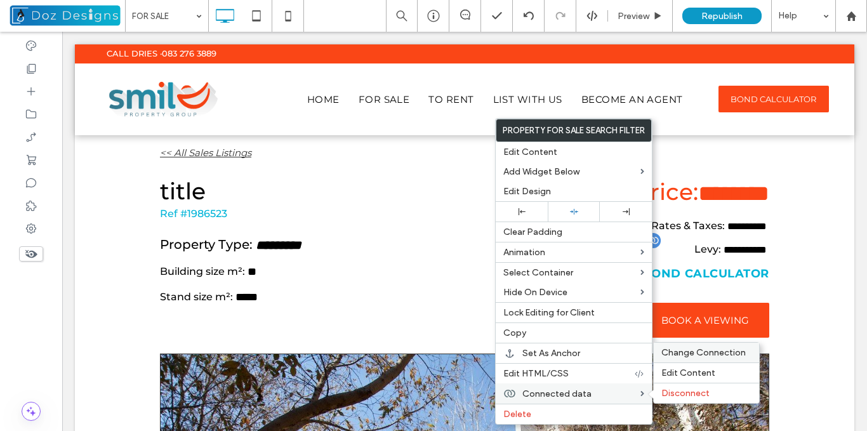
click at [698, 350] on span "Change Connection" at bounding box center [703, 352] width 84 height 11
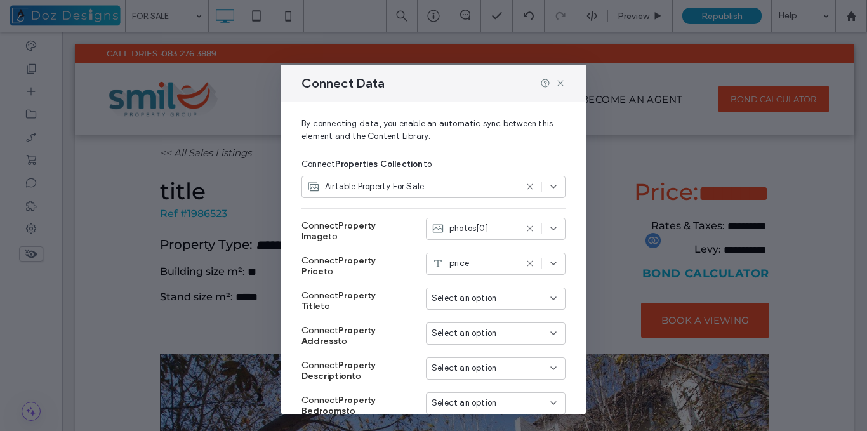
scroll to position [63, 0]
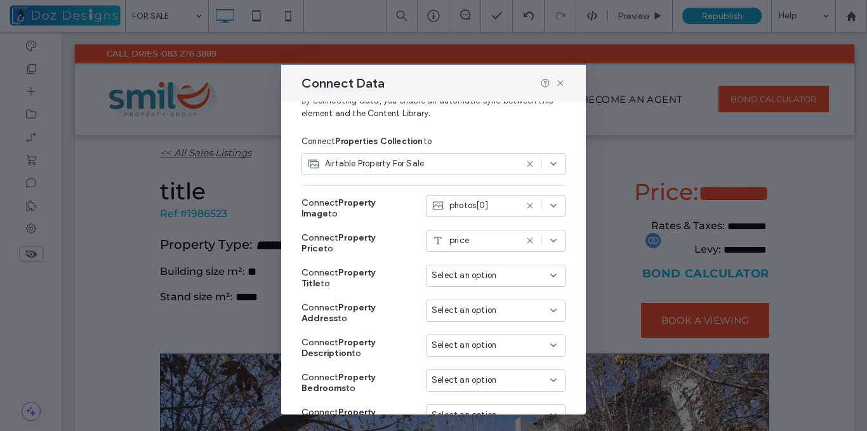
click at [482, 280] on span "Select an option" at bounding box center [463, 275] width 65 height 13
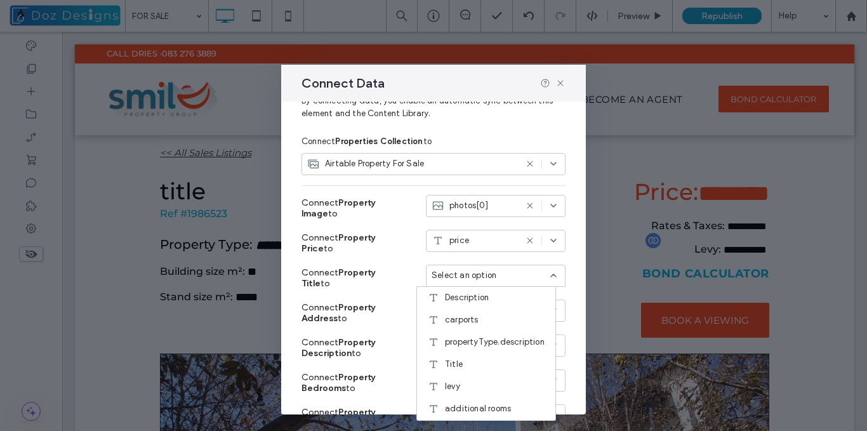
scroll to position [85, 0]
click at [467, 348] on div "Title" at bounding box center [486, 346] width 138 height 22
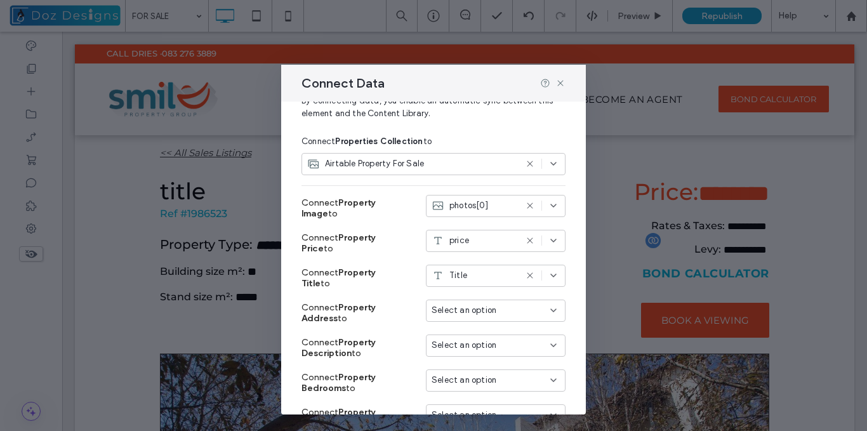
click at [482, 314] on span "Select an option" at bounding box center [463, 310] width 65 height 13
click at [484, 240] on div "address" at bounding box center [486, 235] width 138 height 22
click at [525, 308] on icon at bounding box center [530, 310] width 10 height 10
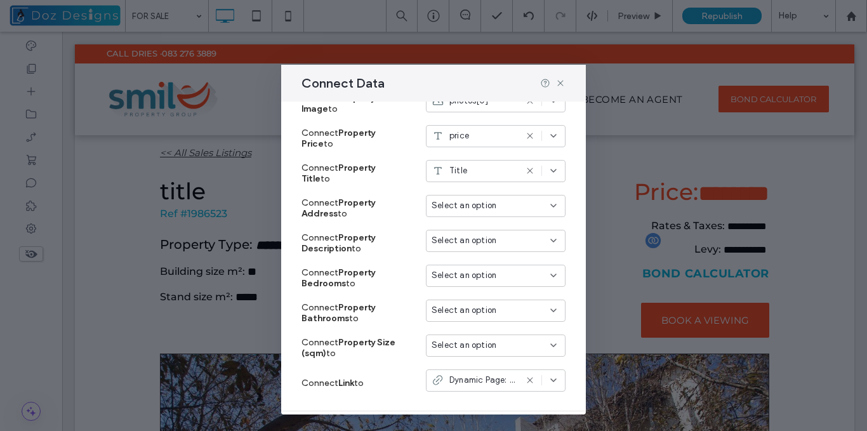
scroll to position [190, 0]
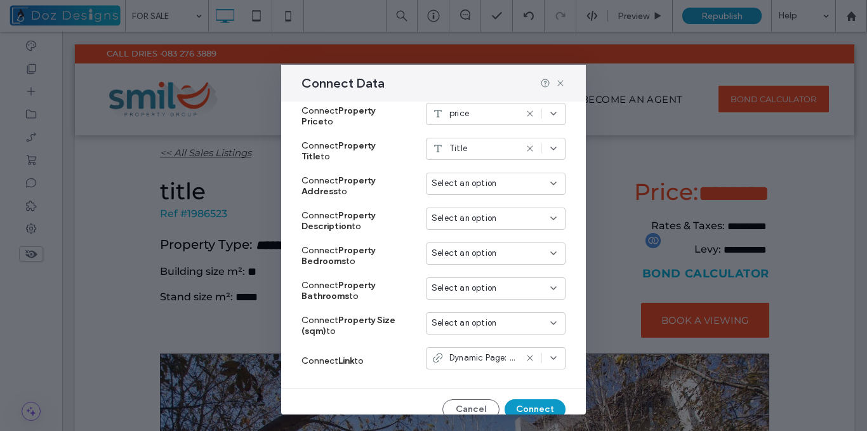
click at [506, 252] on div "Select an option" at bounding box center [487, 253] width 113 height 13
type input "***"
click at [509, 273] on div "bedrooms" at bounding box center [486, 276] width 138 height 22
click at [497, 288] on div "Select an option" at bounding box center [487, 288] width 113 height 13
type input "***"
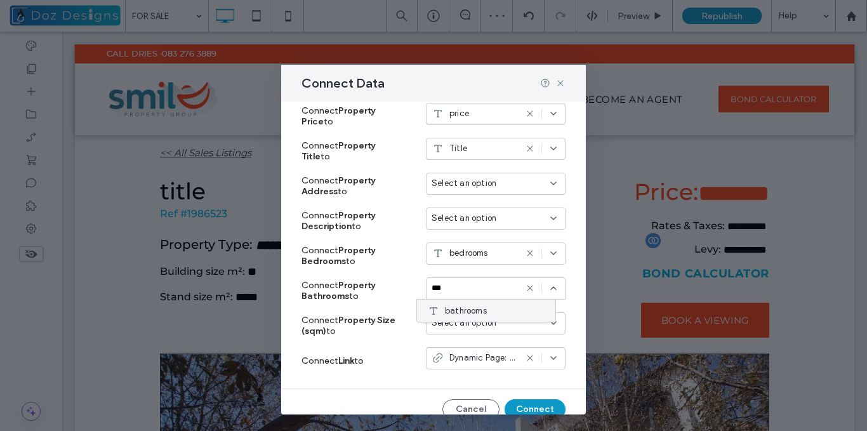
click at [490, 307] on div "bathrooms" at bounding box center [486, 310] width 138 height 22
click at [499, 324] on div "Select an option" at bounding box center [487, 323] width 113 height 13
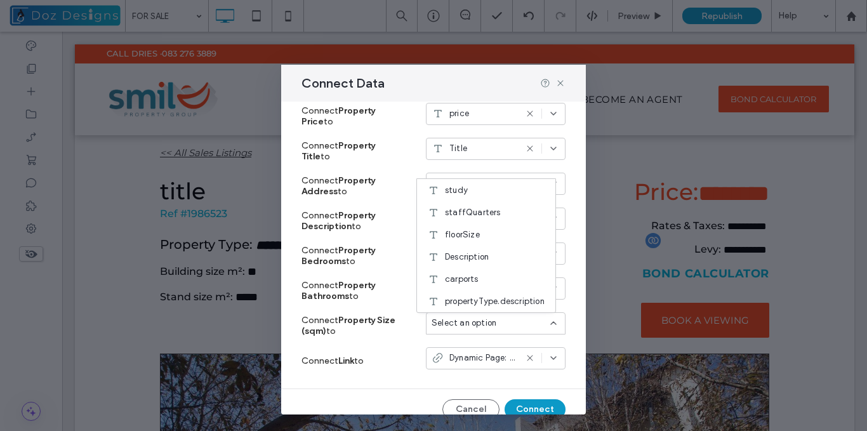
click at [492, 232] on div "floorSize" at bounding box center [486, 234] width 138 height 22
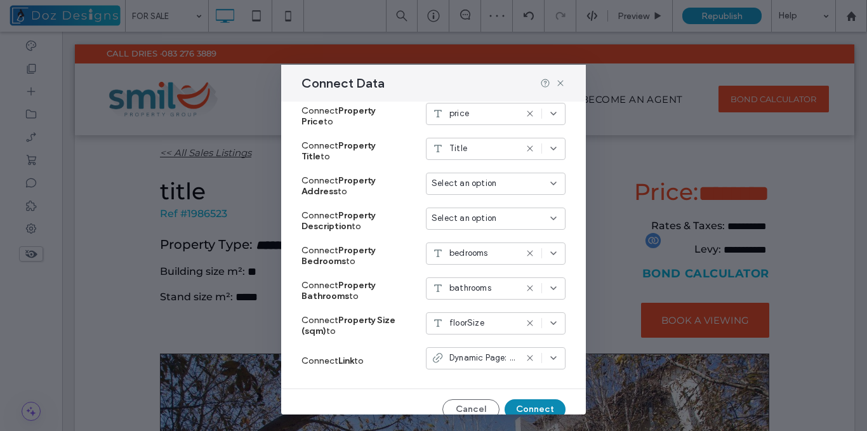
click at [530, 406] on button "Connect" at bounding box center [534, 409] width 61 height 20
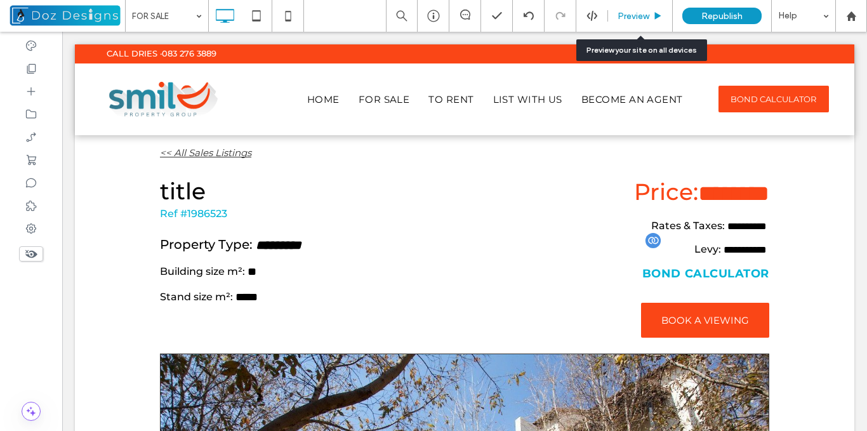
click at [648, 13] on span "Preview" at bounding box center [633, 16] width 32 height 11
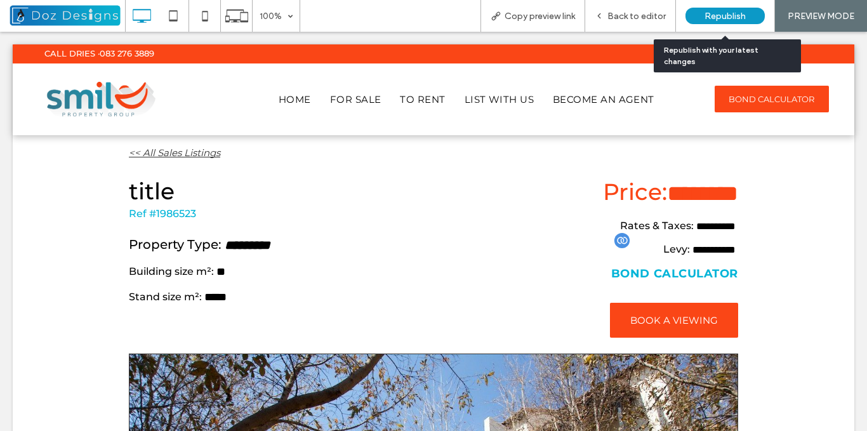
click at [716, 16] on span "Republish" at bounding box center [724, 16] width 41 height 11
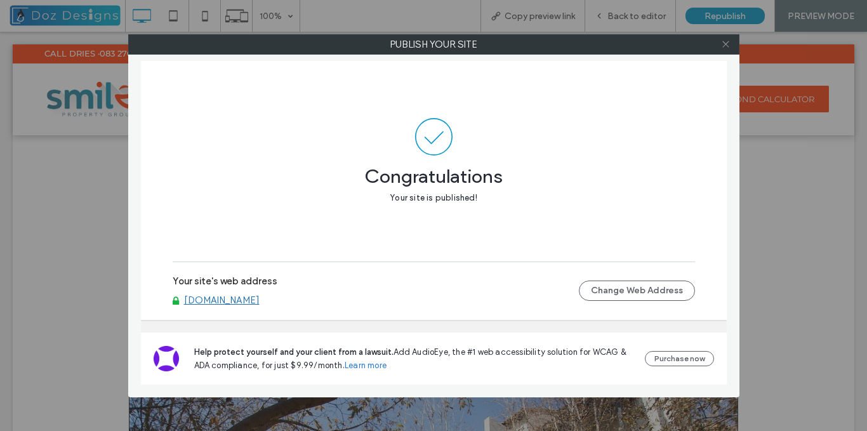
click at [721, 41] on icon at bounding box center [726, 44] width 10 height 10
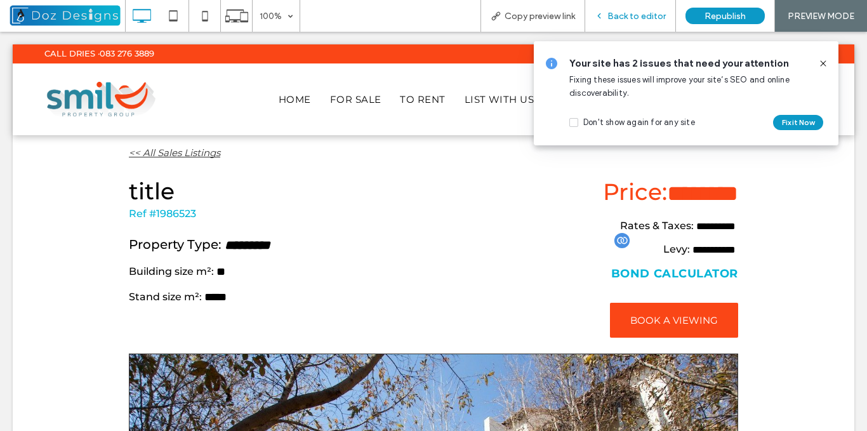
click at [640, 13] on span "Back to editor" at bounding box center [636, 16] width 58 height 11
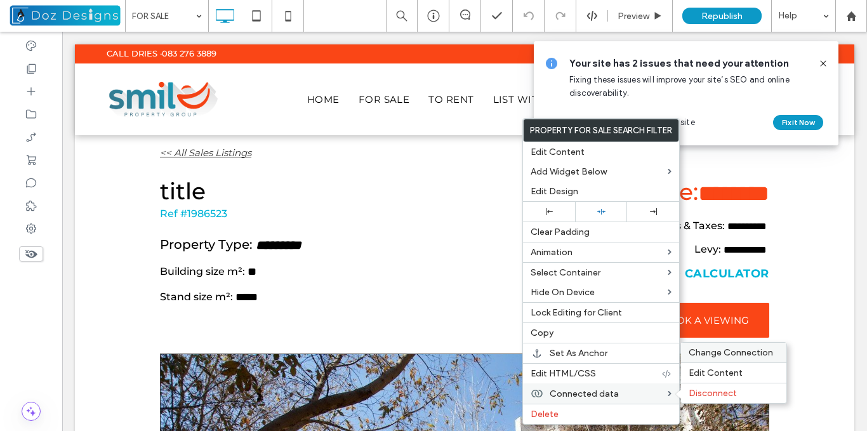
click at [730, 355] on span "Change Connection" at bounding box center [730, 352] width 84 height 11
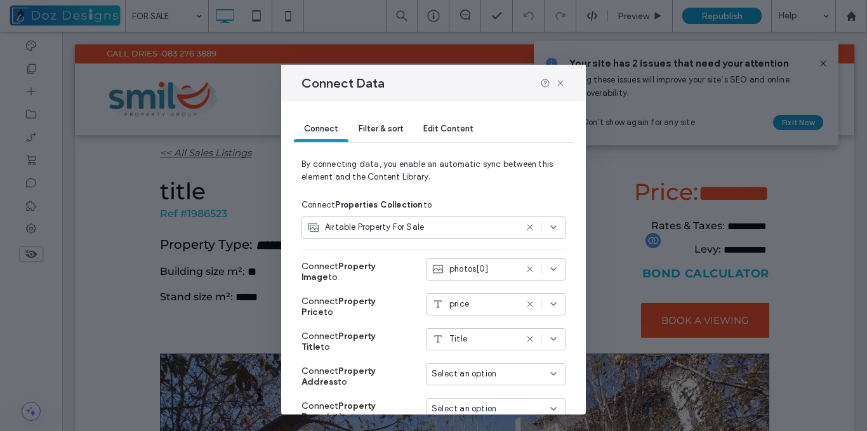
click at [527, 269] on use at bounding box center [530, 269] width 6 height 6
click at [548, 270] on icon at bounding box center [553, 269] width 10 height 10
click at [481, 311] on span "photos[0]" at bounding box center [464, 314] width 39 height 13
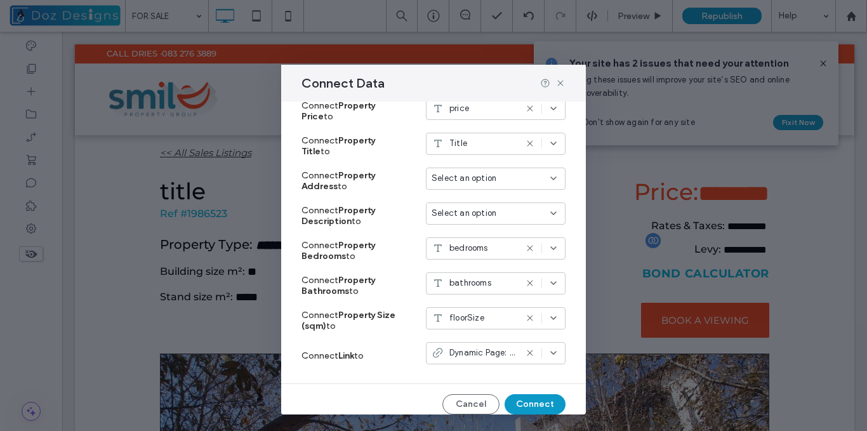
scroll to position [206, 0]
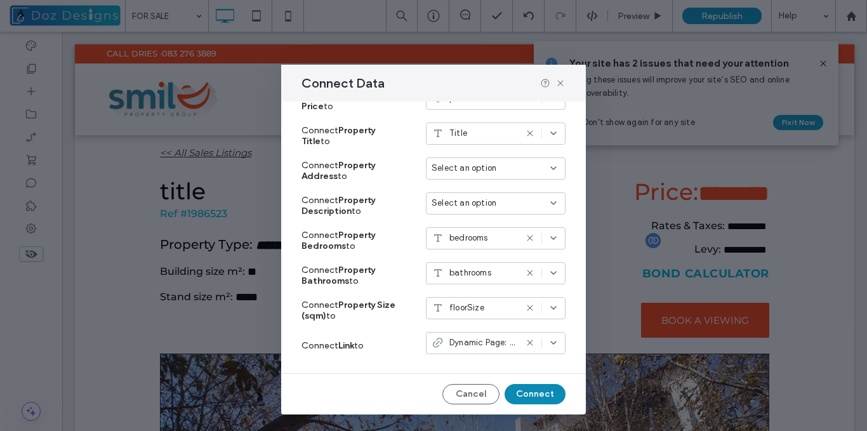
click at [540, 394] on button "Connect" at bounding box center [534, 394] width 61 height 20
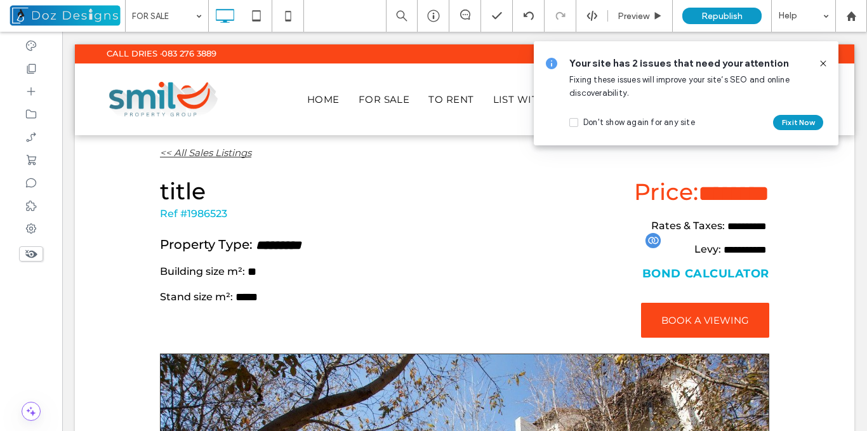
click at [821, 61] on icon at bounding box center [823, 63] width 10 height 10
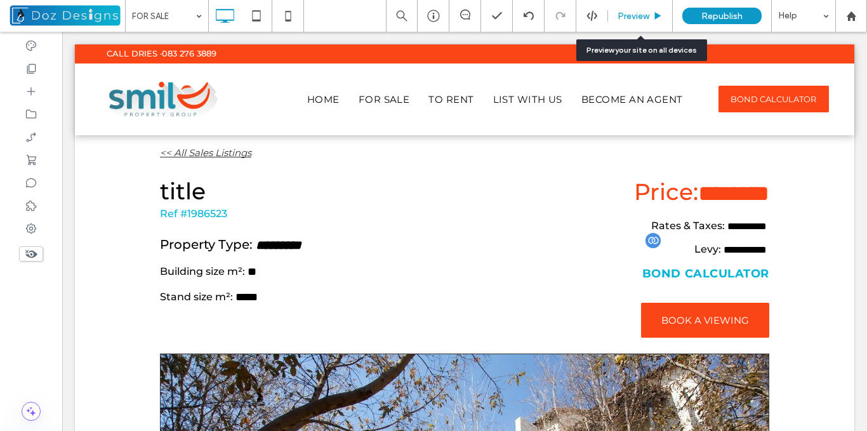
click at [639, 18] on span "Preview" at bounding box center [633, 16] width 32 height 11
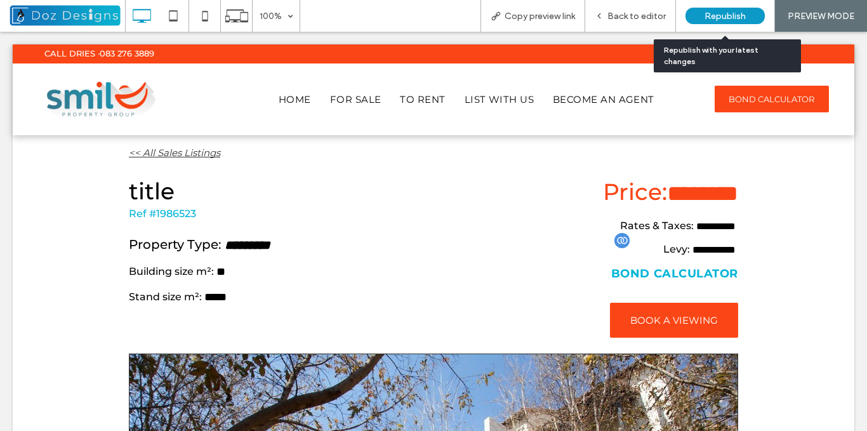
click at [719, 9] on div "Republish" at bounding box center [724, 16] width 79 height 16
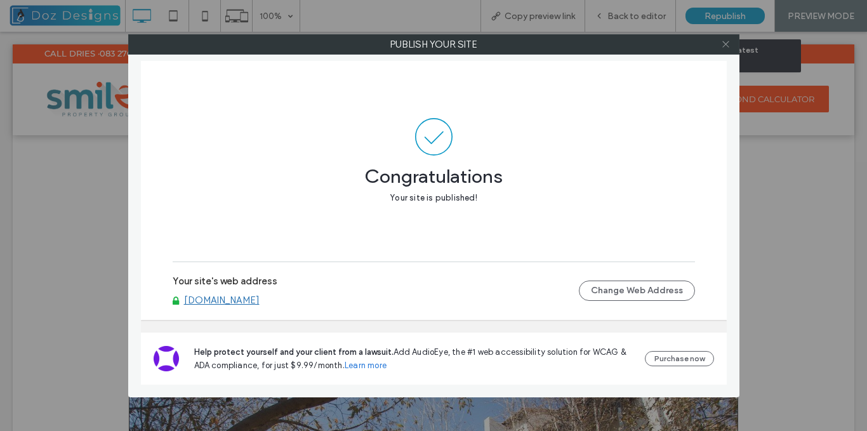
click at [726, 44] on use at bounding box center [725, 44] width 6 height 6
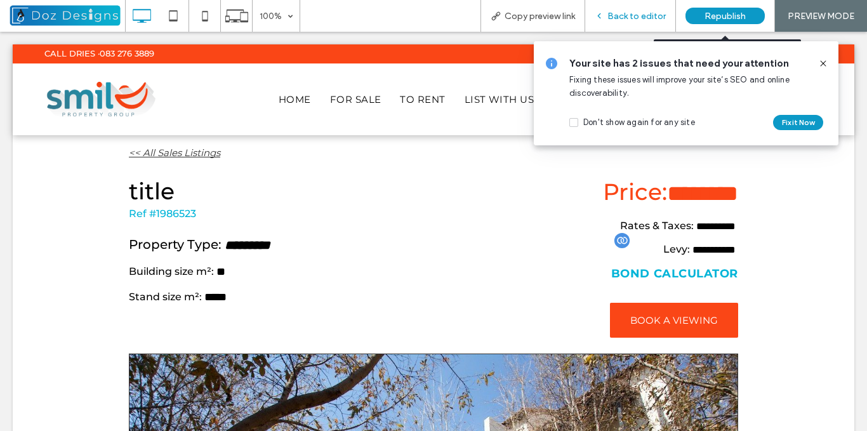
click at [603, 11] on icon at bounding box center [598, 15] width 9 height 9
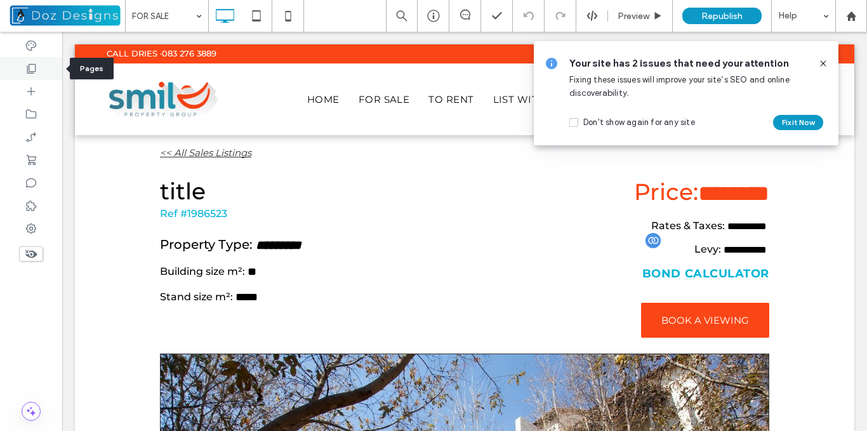
click at [31, 71] on icon at bounding box center [31, 68] width 13 height 13
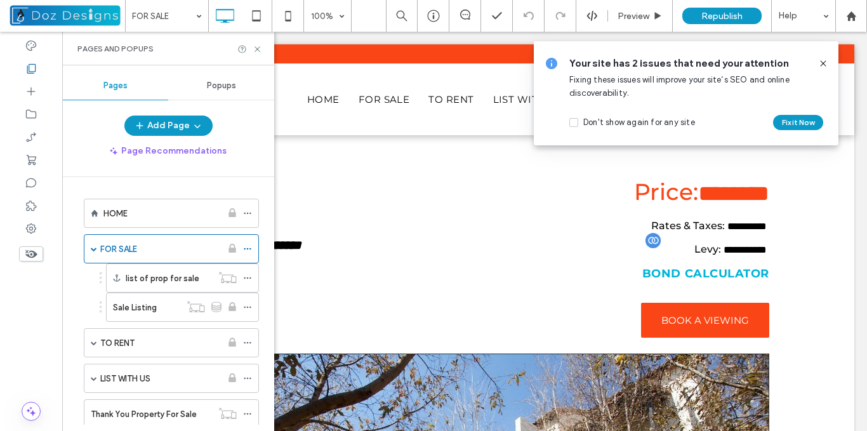
click at [822, 62] on icon at bounding box center [823, 63] width 10 height 10
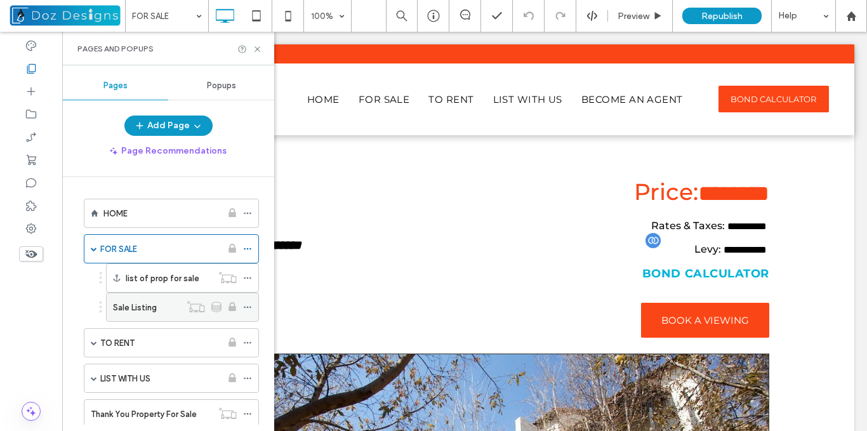
click at [148, 310] on label "Sale Listing" at bounding box center [135, 307] width 44 height 22
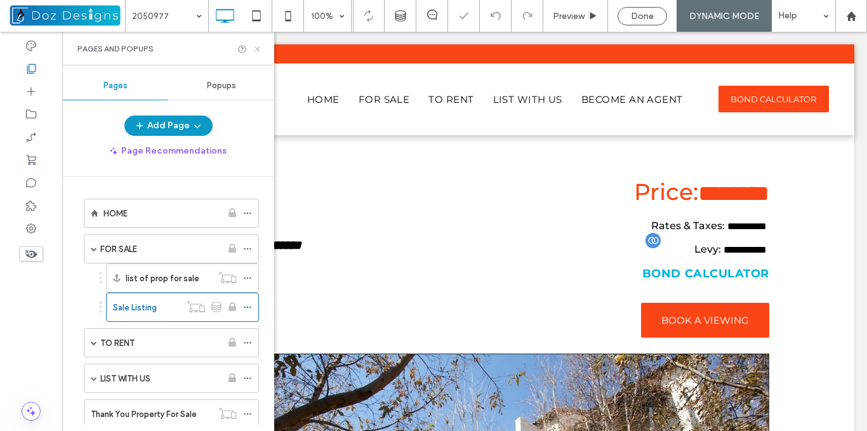
click at [256, 49] on icon at bounding box center [257, 49] width 10 height 10
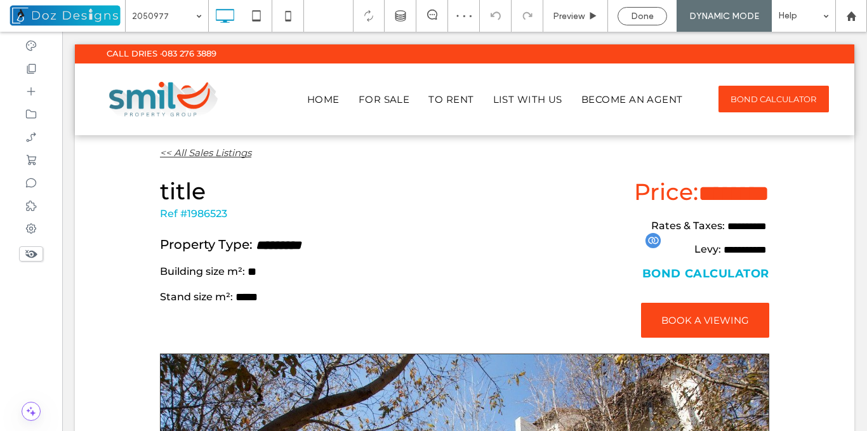
type input "**********"
type input "**"
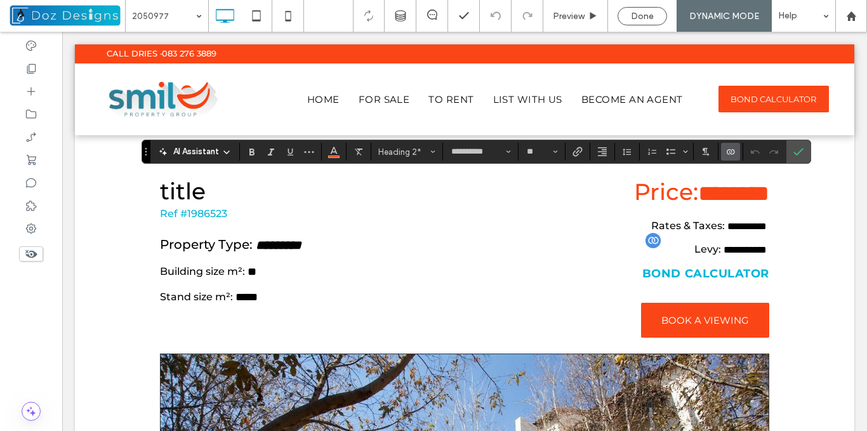
click at [731, 151] on use "Connect To Data" at bounding box center [730, 151] width 8 height 5
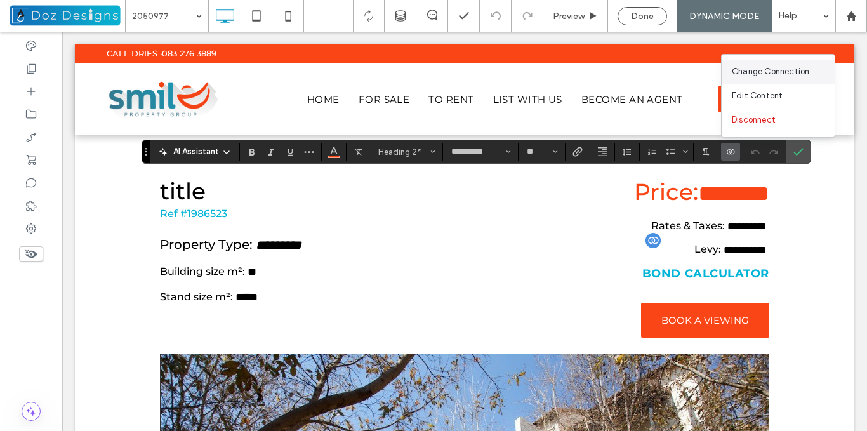
click at [775, 70] on span "Change Connection" at bounding box center [769, 71] width 77 height 13
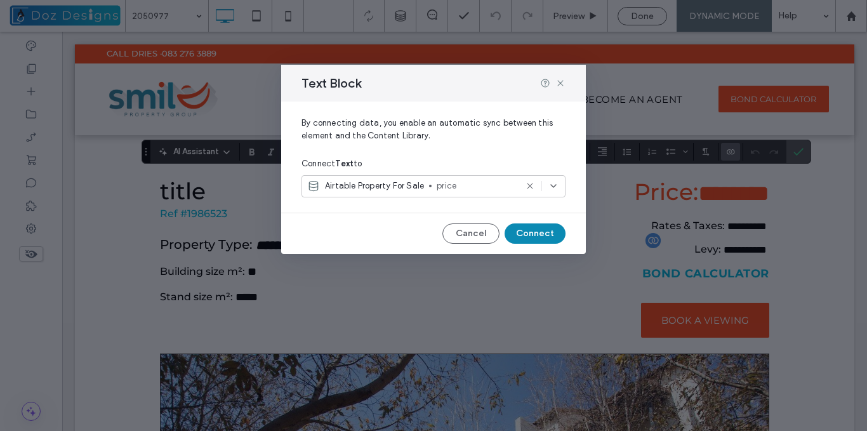
click at [545, 232] on button "Connect" at bounding box center [534, 233] width 61 height 20
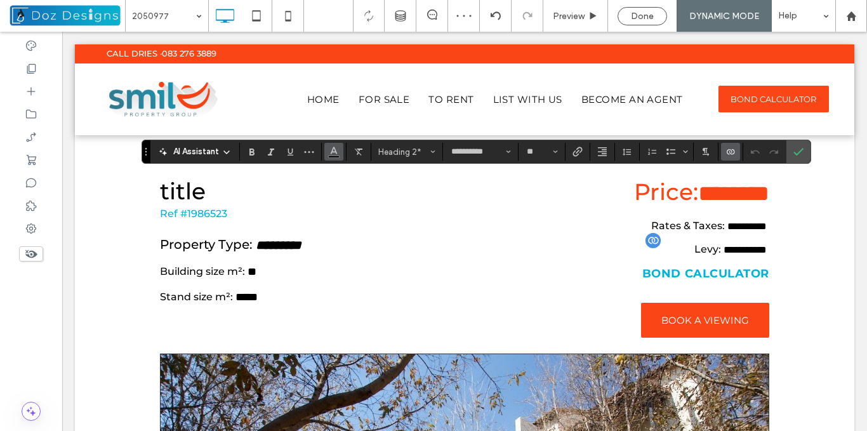
click at [333, 154] on icon "Color" at bounding box center [334, 150] width 10 height 10
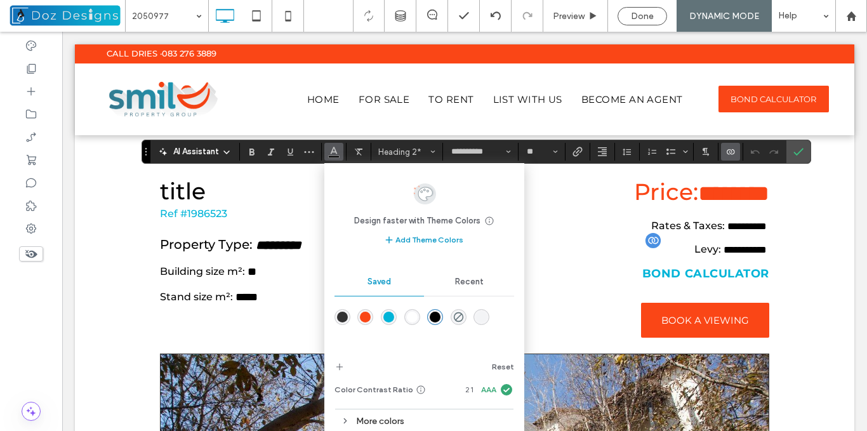
click at [363, 318] on div "rgba(250,70,22,1)" at bounding box center [365, 316] width 11 height 11
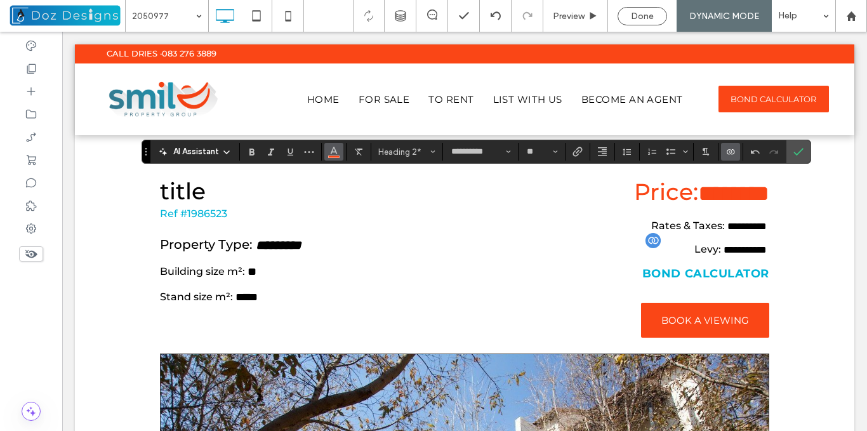
click at [333, 150] on icon "Color" at bounding box center [334, 150] width 10 height 10
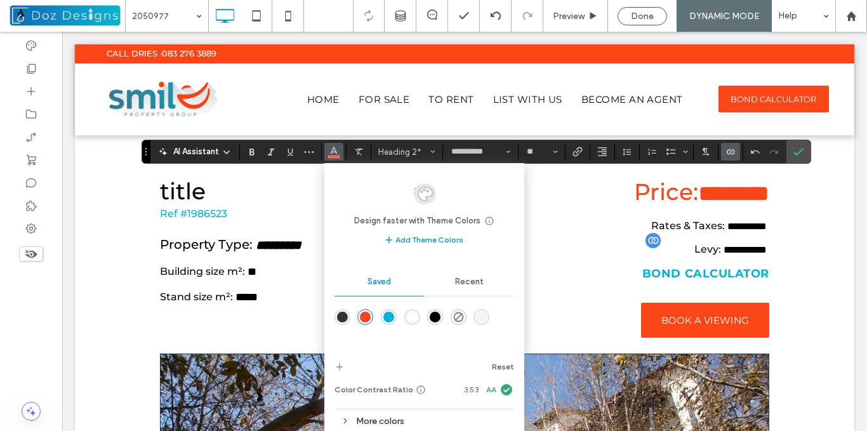
click at [341, 315] on div "rgba(51,51,51,1)" at bounding box center [342, 316] width 11 height 11
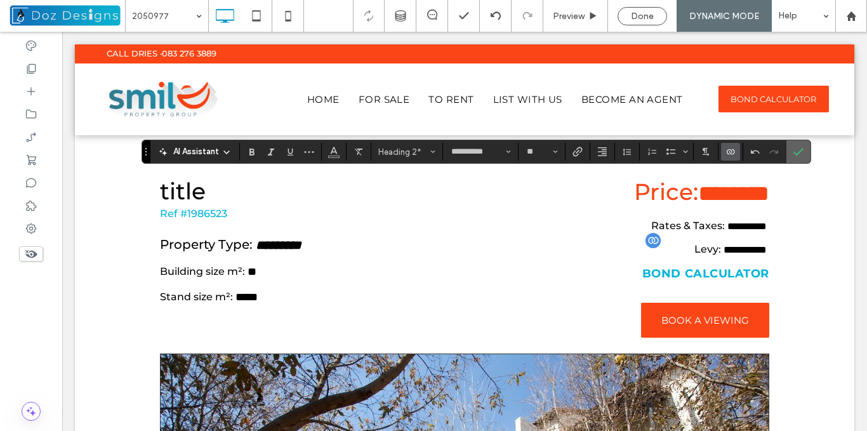
click at [802, 148] on icon "Confirm" at bounding box center [798, 152] width 10 height 10
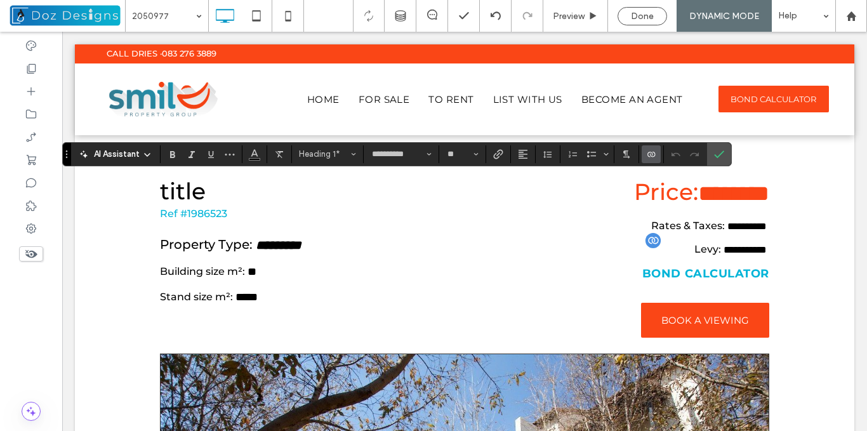
click at [651, 156] on use "Connect To Data" at bounding box center [651, 154] width 8 height 5
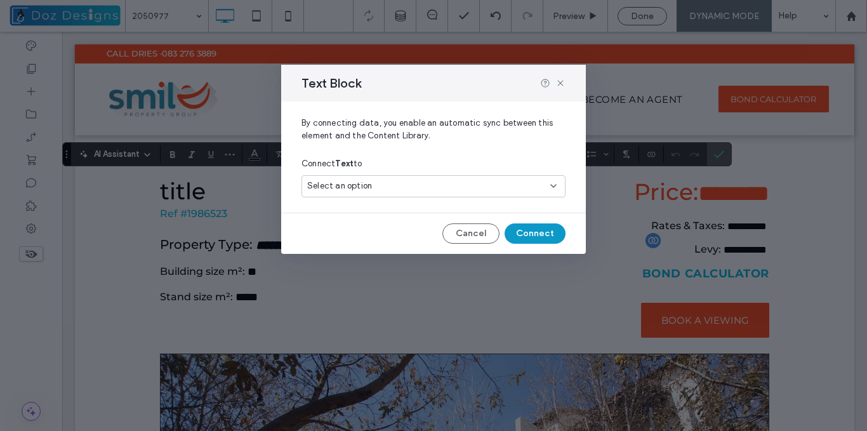
click at [492, 189] on div "Select an option" at bounding box center [425, 186] width 237 height 13
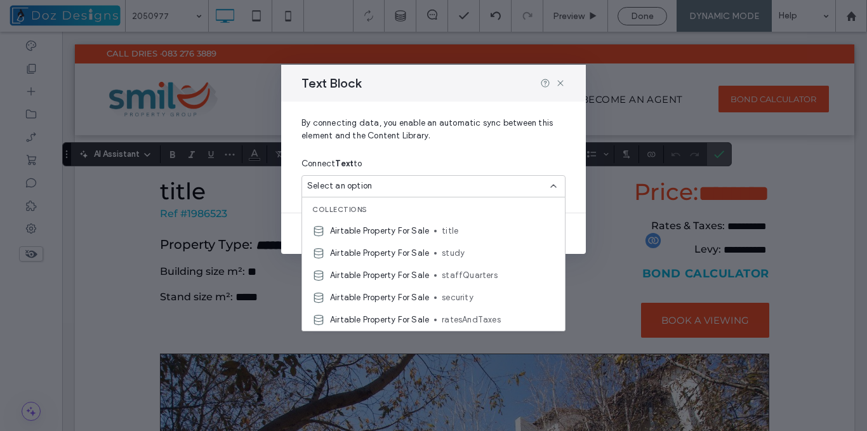
click at [455, 231] on span "title" at bounding box center [498, 231] width 113 height 13
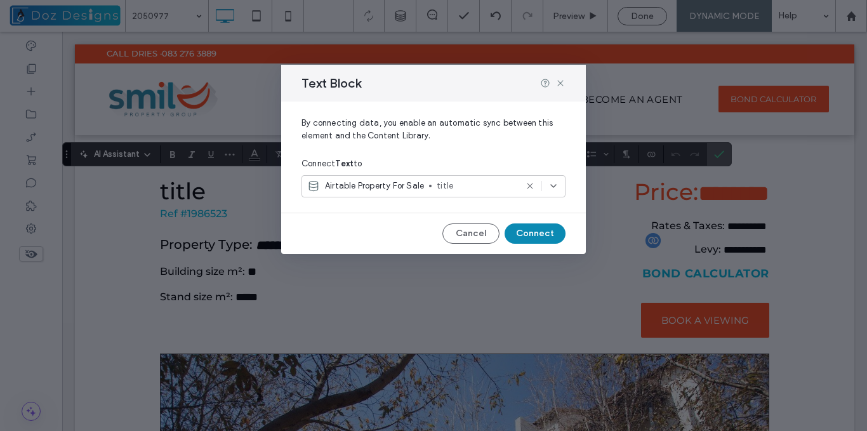
click at [535, 233] on button "Connect" at bounding box center [534, 233] width 61 height 20
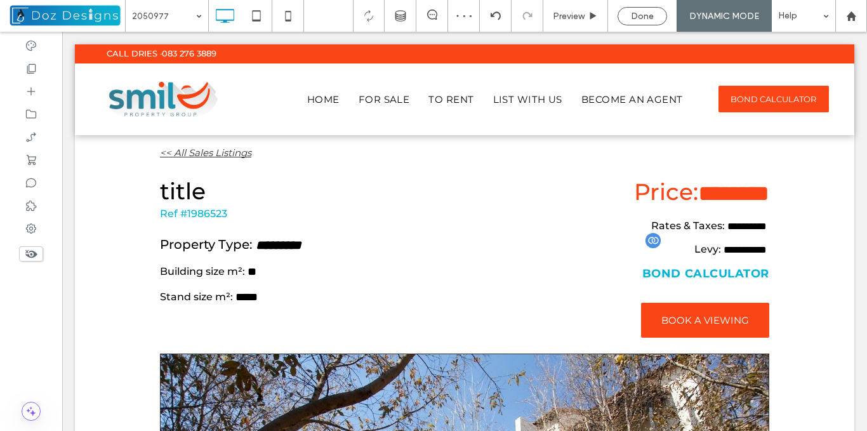
type input "**********"
type input "**"
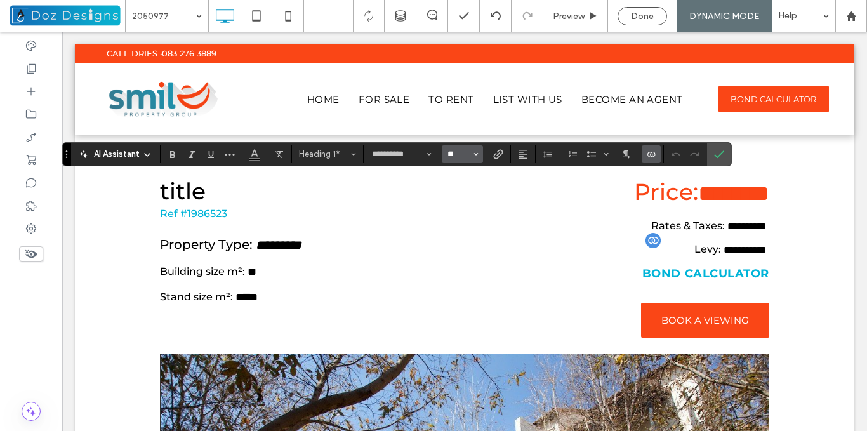
click at [454, 151] on input "**" at bounding box center [458, 154] width 25 height 10
type input "**"
click at [725, 154] on label "Confirm" at bounding box center [718, 154] width 19 height 23
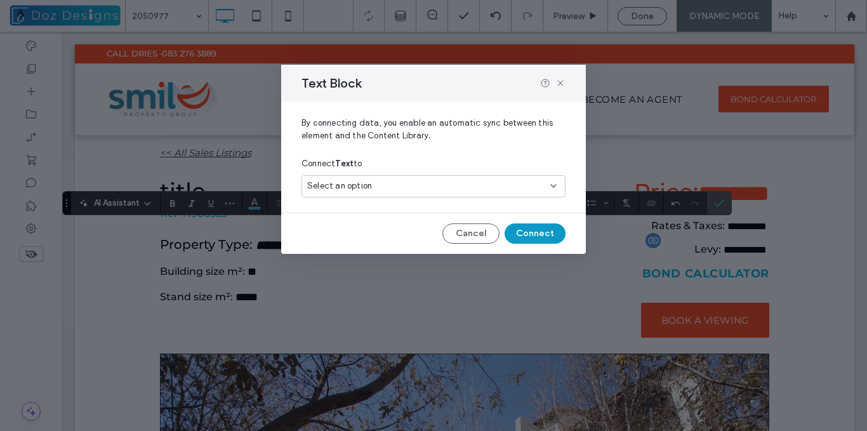
click at [416, 187] on div "Select an option" at bounding box center [425, 186] width 237 height 13
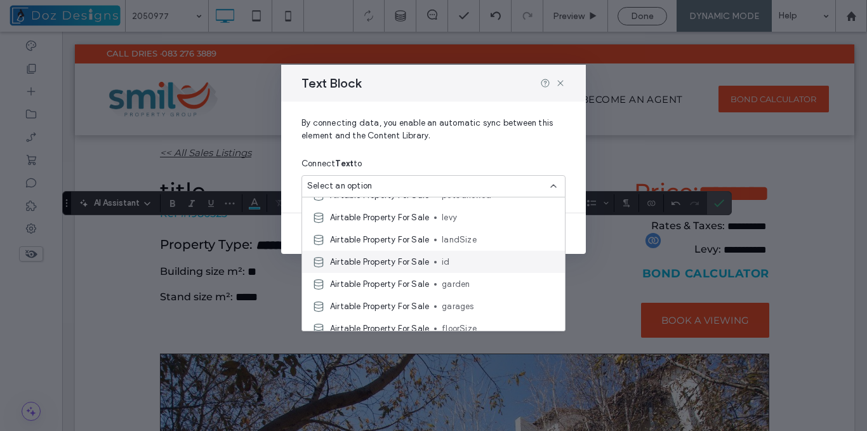
scroll to position [217, 0]
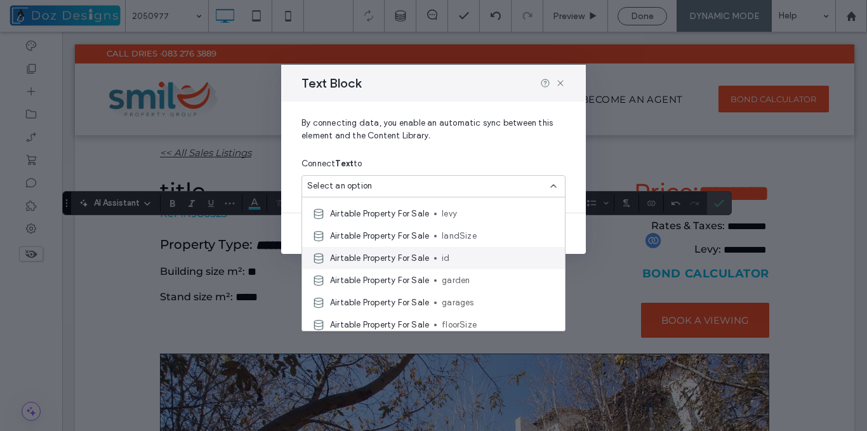
click at [479, 259] on span "id" at bounding box center [498, 258] width 113 height 13
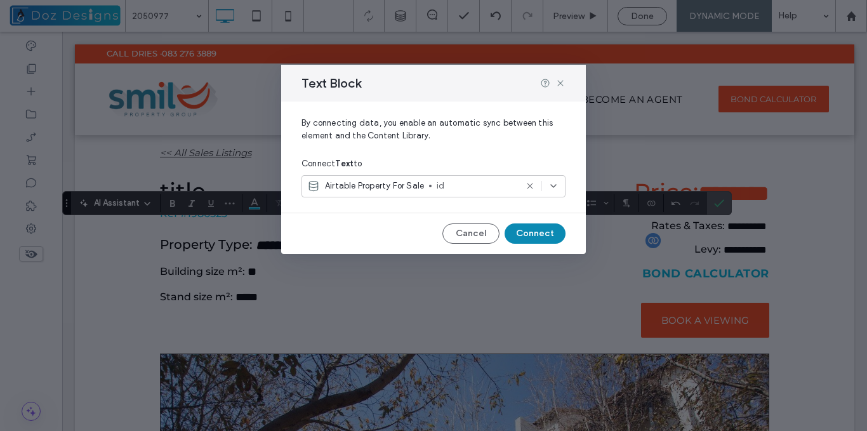
click at [534, 230] on button "Connect" at bounding box center [534, 233] width 61 height 20
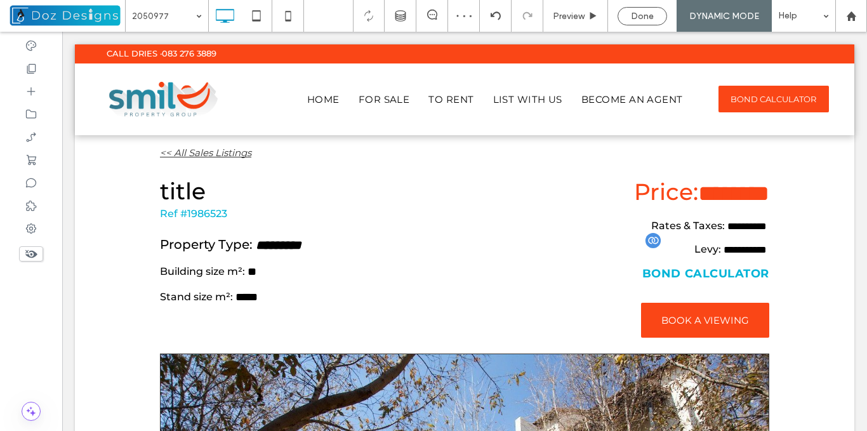
type input "**********"
type input "**"
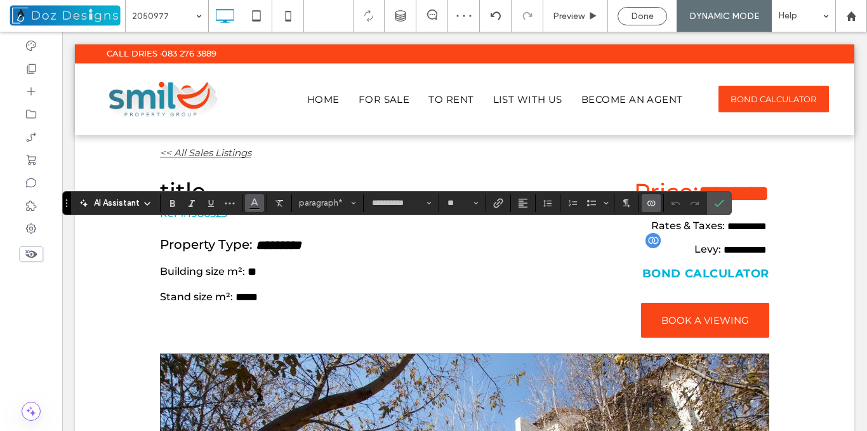
click at [254, 204] on icon "Color" at bounding box center [254, 202] width 10 height 10
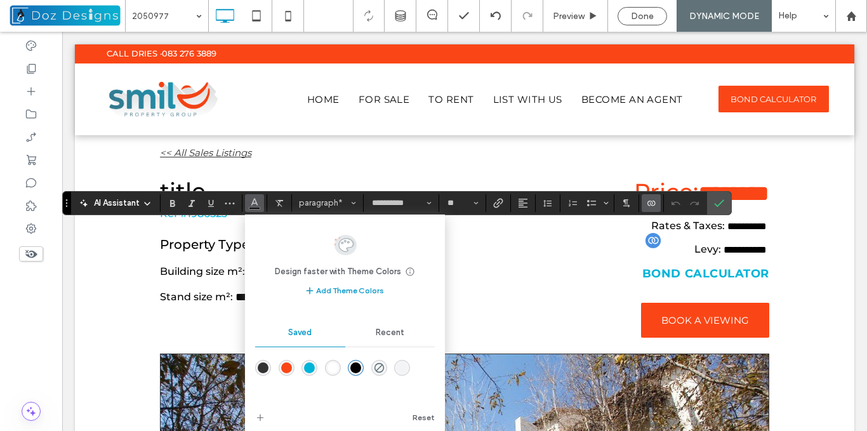
click at [310, 365] on div "rgba(0,180,216,1)" at bounding box center [309, 367] width 11 height 11
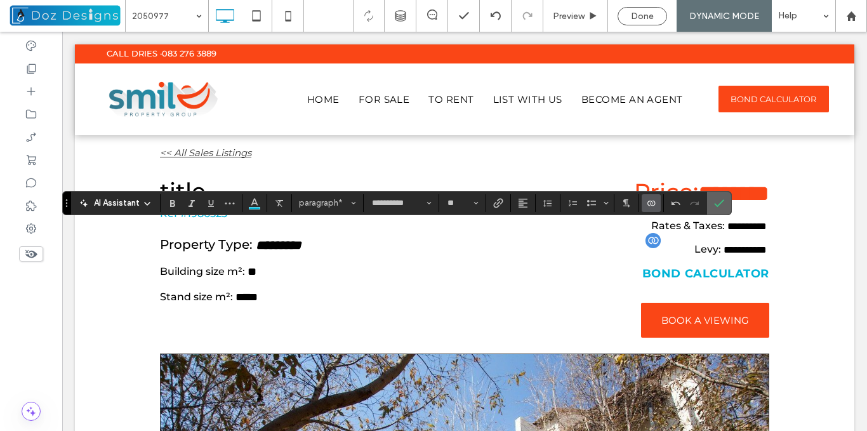
click at [721, 199] on icon "Confirm" at bounding box center [719, 203] width 10 height 10
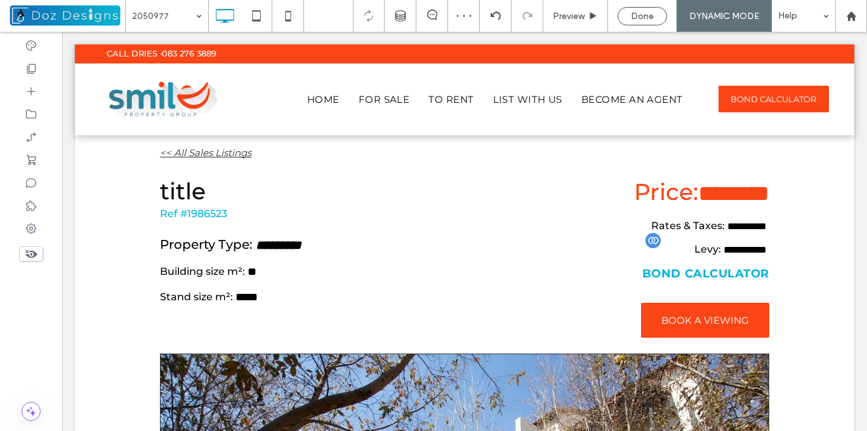
type input "**********"
type input "**"
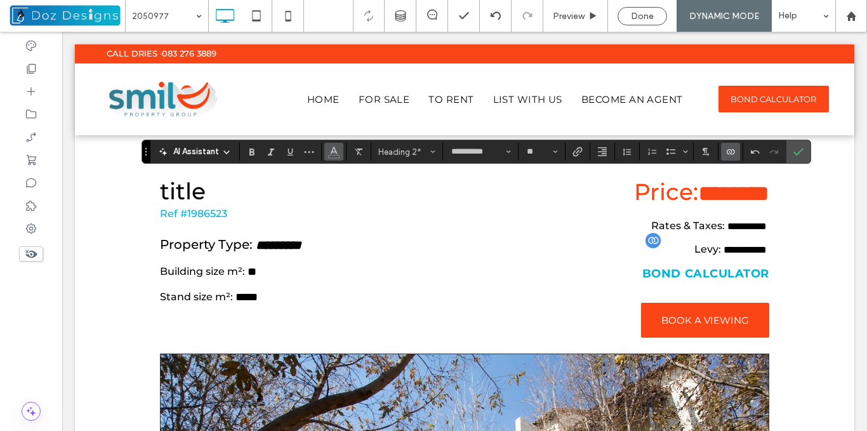
click at [336, 151] on use "Color" at bounding box center [333, 150] width 7 height 7
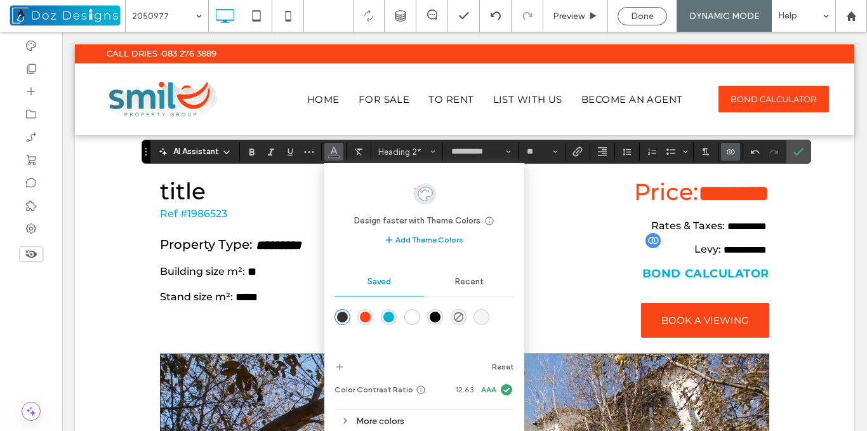
click at [368, 316] on div "rgba(250,70,22,1)" at bounding box center [365, 316] width 11 height 11
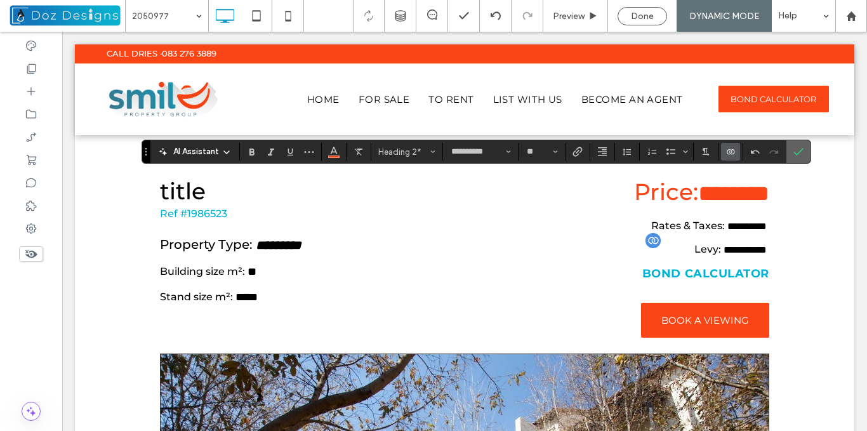
click at [802, 155] on icon "Confirm" at bounding box center [798, 152] width 10 height 10
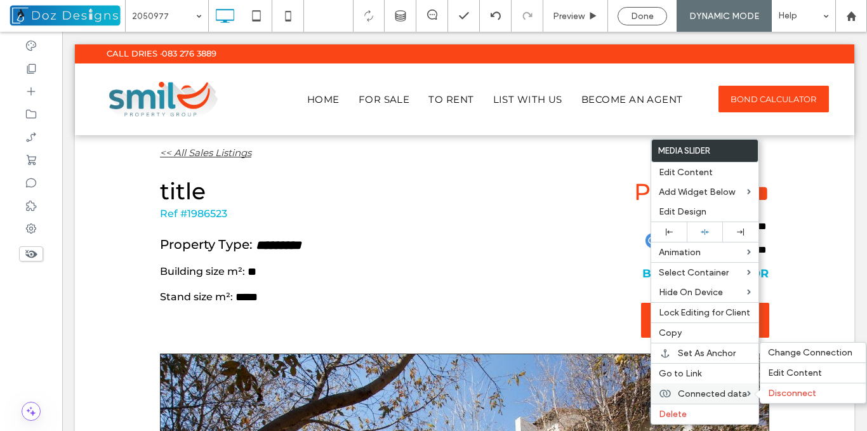
click at [701, 393] on span "Connected data" at bounding box center [712, 393] width 69 height 11
click at [793, 350] on span "Change Connection" at bounding box center [810, 352] width 84 height 11
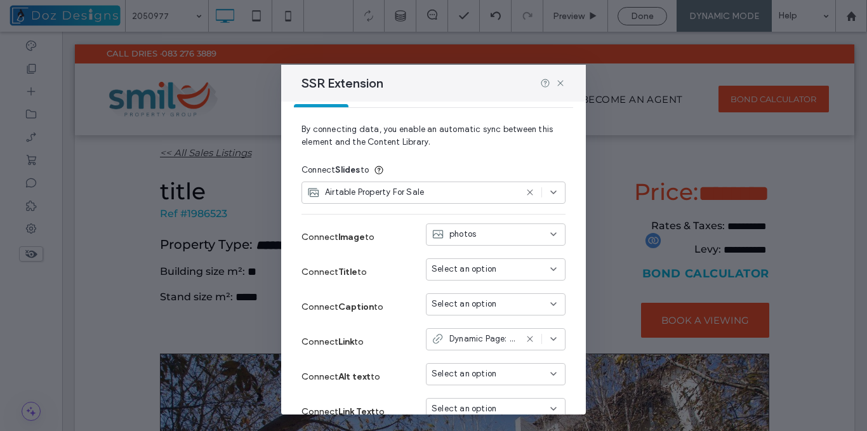
scroll to position [63, 0]
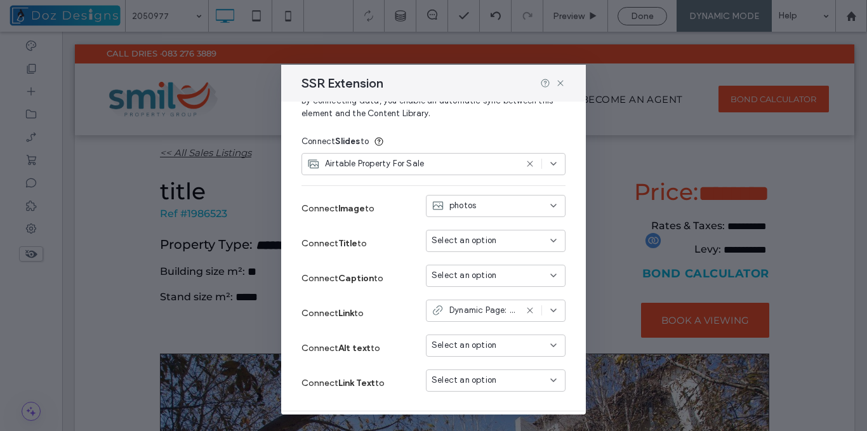
click at [525, 310] on icon at bounding box center [530, 310] width 10 height 10
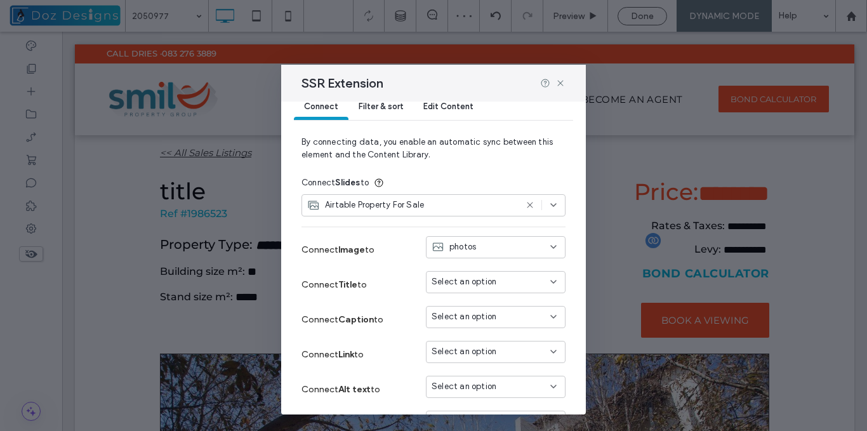
scroll to position [0, 0]
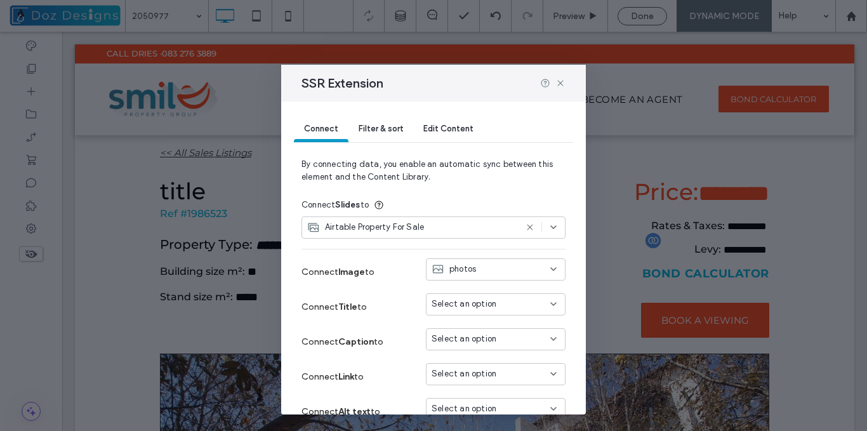
click at [537, 266] on input at bounding box center [490, 269] width 119 height 10
click at [476, 315] on span "photos[0]" at bounding box center [464, 314] width 39 height 13
click at [518, 273] on div "photos[0]" at bounding box center [487, 269] width 113 height 13
click at [478, 290] on div "photos" at bounding box center [486, 291] width 138 height 22
click at [527, 286] on div "Connect Image to photos" at bounding box center [433, 271] width 264 height 35
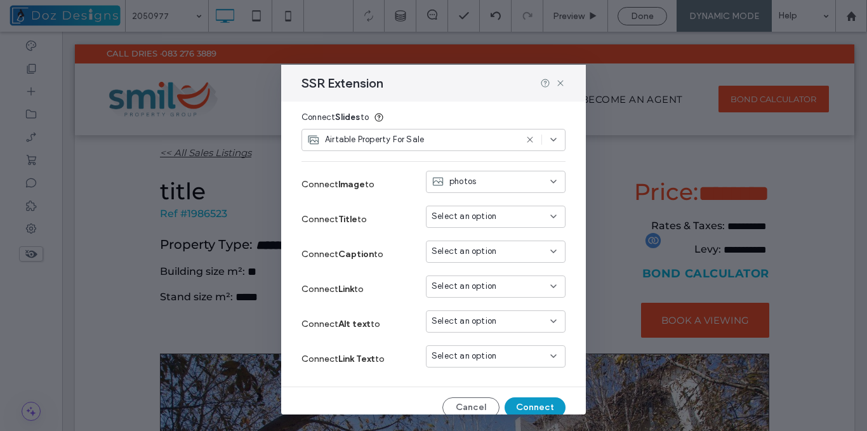
scroll to position [101, 0]
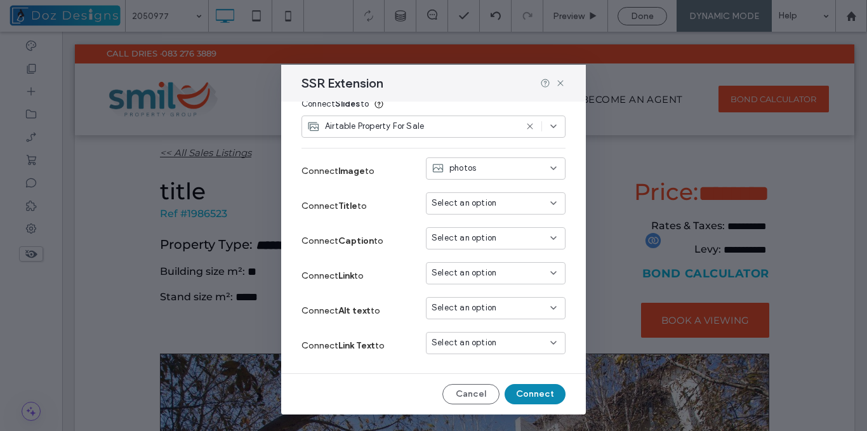
click at [537, 392] on button "Connect" at bounding box center [534, 394] width 61 height 20
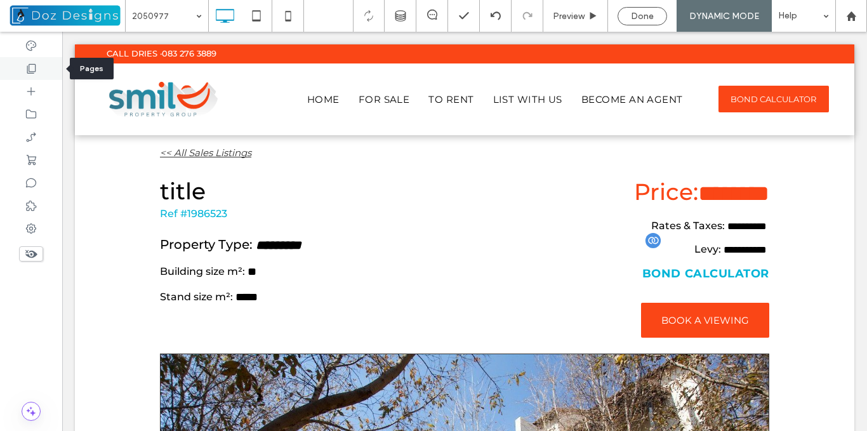
click at [31, 69] on icon at bounding box center [31, 68] width 13 height 13
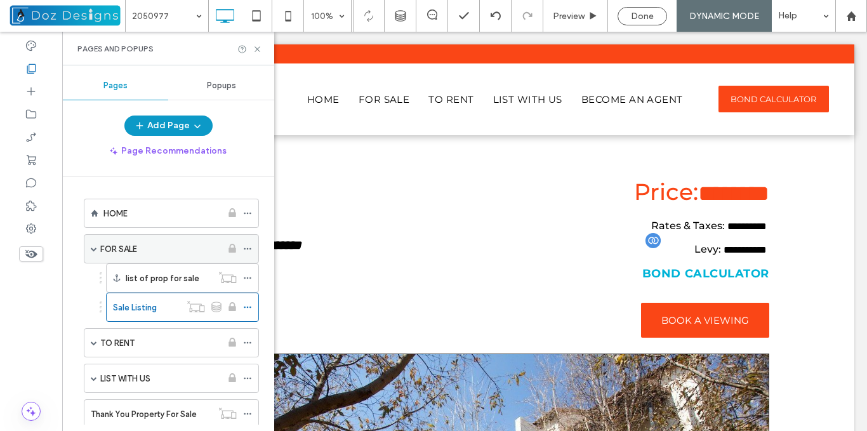
click at [169, 247] on div "FOR SALE" at bounding box center [160, 248] width 121 height 13
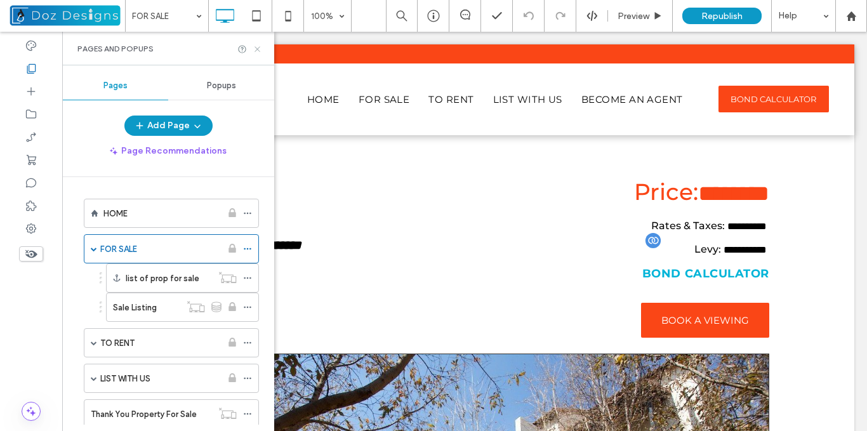
click at [256, 49] on icon at bounding box center [257, 49] width 10 height 10
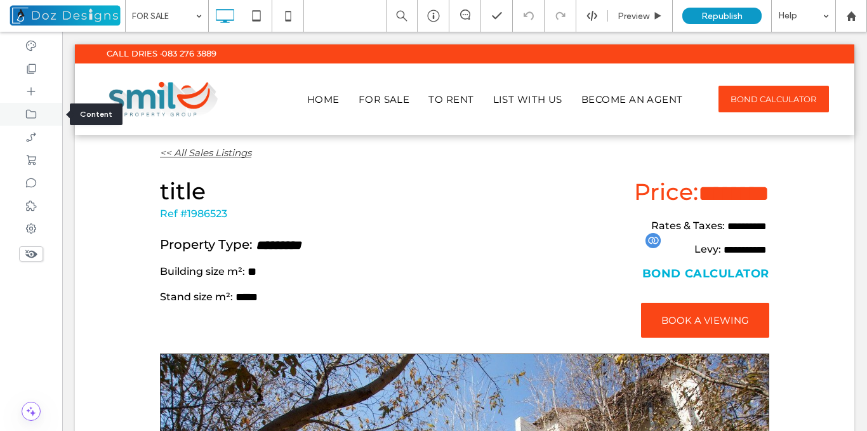
click at [29, 115] on icon at bounding box center [31, 114] width 13 height 13
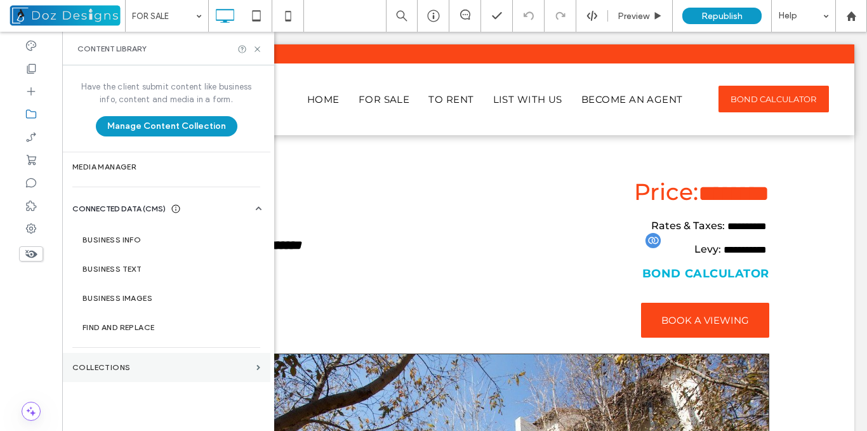
click at [160, 367] on label "Collections" at bounding box center [161, 367] width 179 height 9
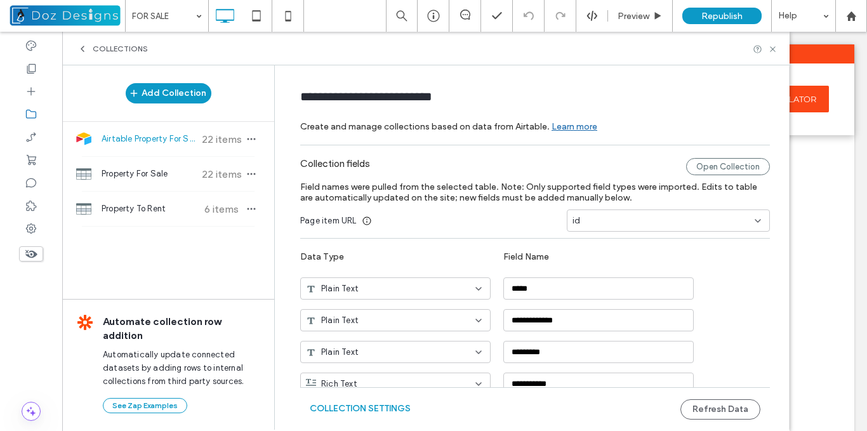
click at [152, 144] on span "Airtable Property For Sale" at bounding box center [148, 139] width 95 height 13
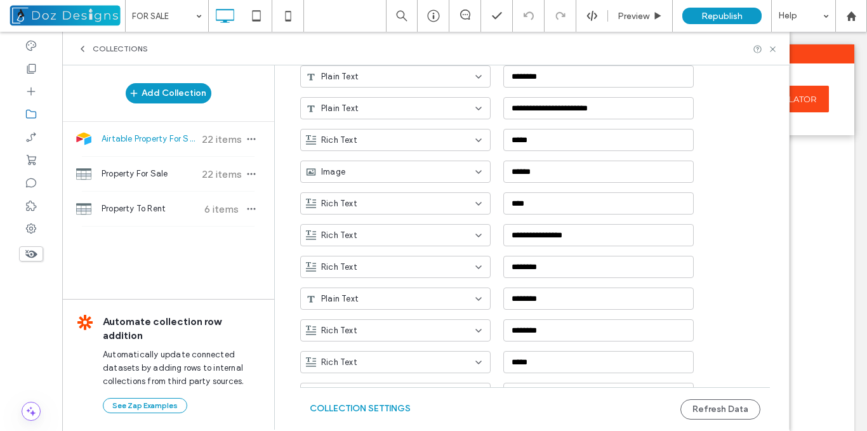
scroll to position [331, 0]
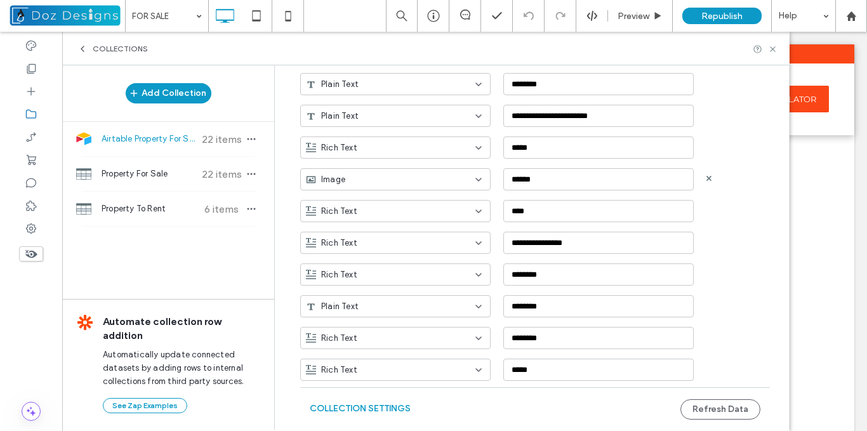
click at [476, 180] on use at bounding box center [478, 179] width 5 height 3
click at [523, 195] on div "Rich Text ****" at bounding box center [544, 206] width 488 height 32
click at [769, 48] on icon at bounding box center [773, 49] width 10 height 10
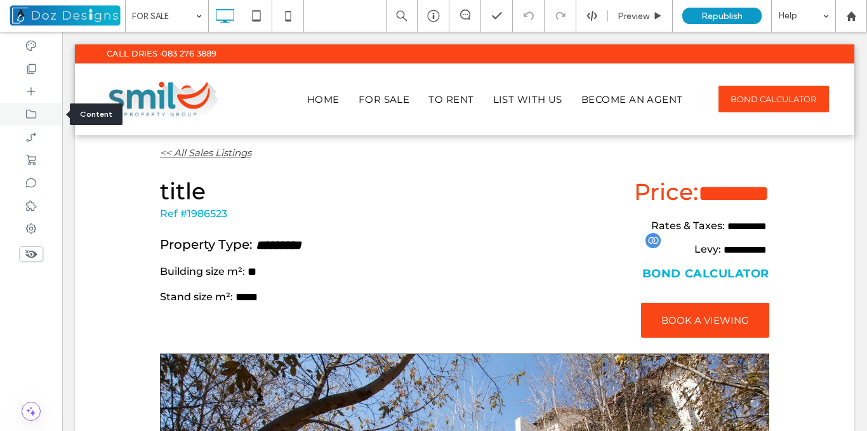
click at [31, 117] on icon at bounding box center [31, 114] width 13 height 13
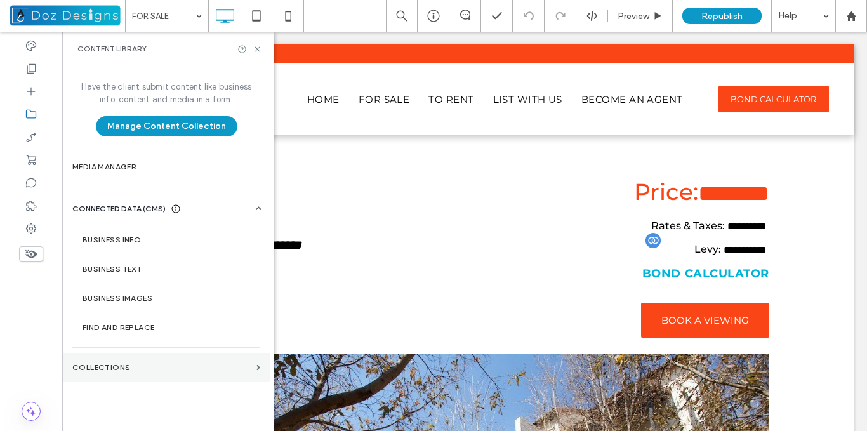
click at [190, 356] on section "Collections" at bounding box center [166, 367] width 208 height 29
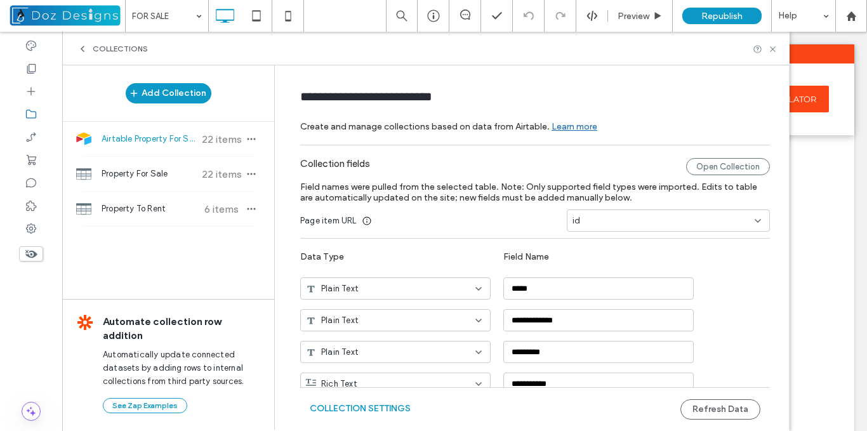
click at [150, 138] on span "Airtable Property For Sale" at bounding box center [148, 139] width 95 height 13
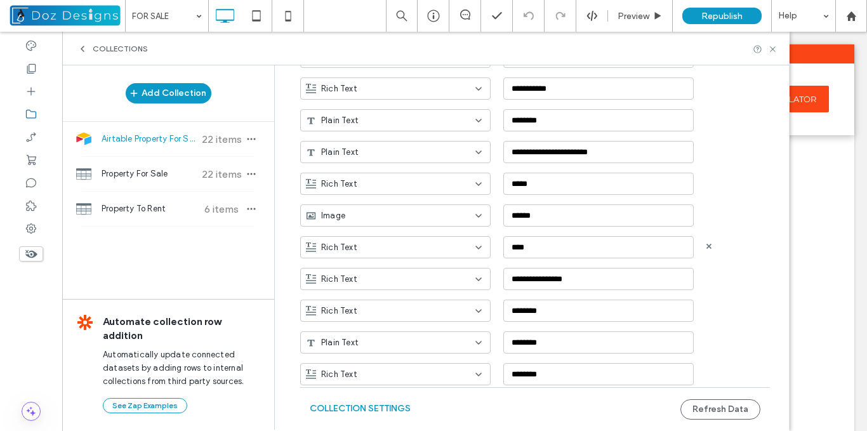
scroll to position [317, 0]
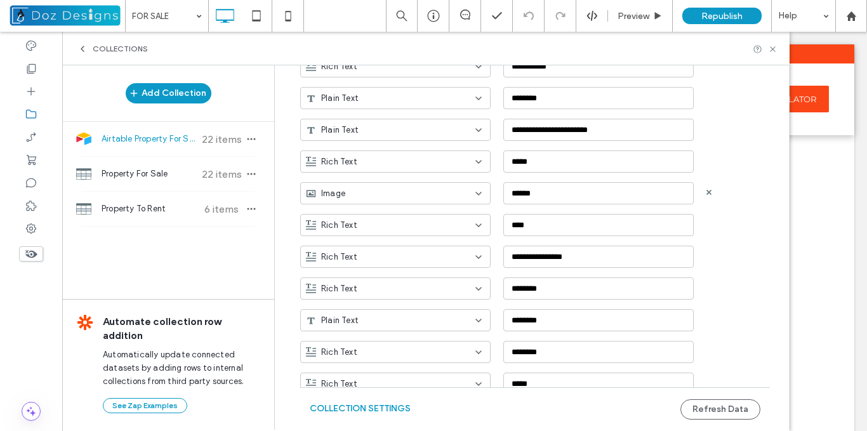
click at [476, 192] on use at bounding box center [478, 193] width 5 height 3
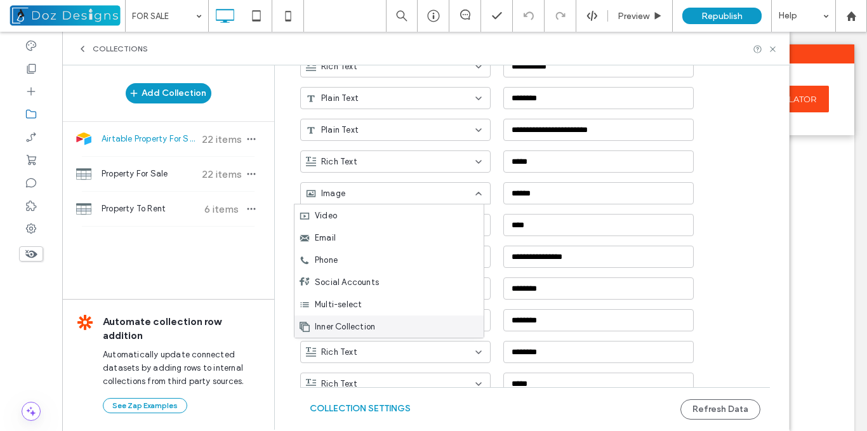
click at [402, 325] on div "Inner Collection" at bounding box center [388, 326] width 189 height 22
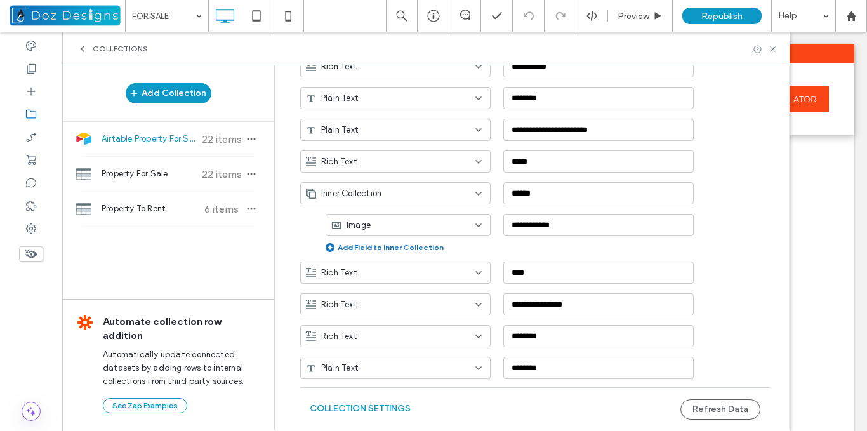
click at [476, 226] on use at bounding box center [478, 225] width 5 height 3
click at [506, 243] on div "Add Field to Inner Collection" at bounding box center [547, 247] width 444 height 10
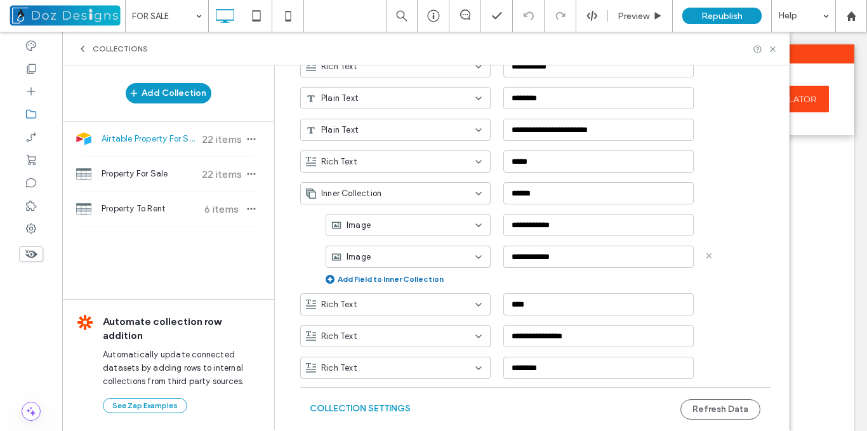
click at [706, 257] on use at bounding box center [708, 255] width 5 height 5
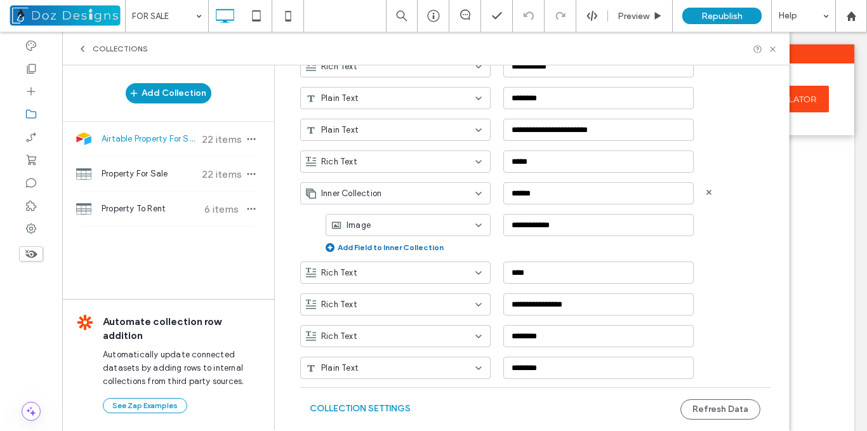
click at [473, 193] on icon at bounding box center [478, 193] width 10 height 10
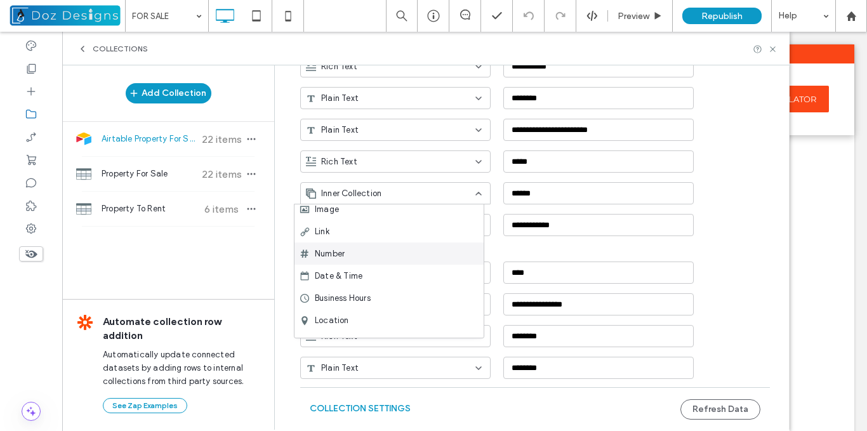
scroll to position [0, 0]
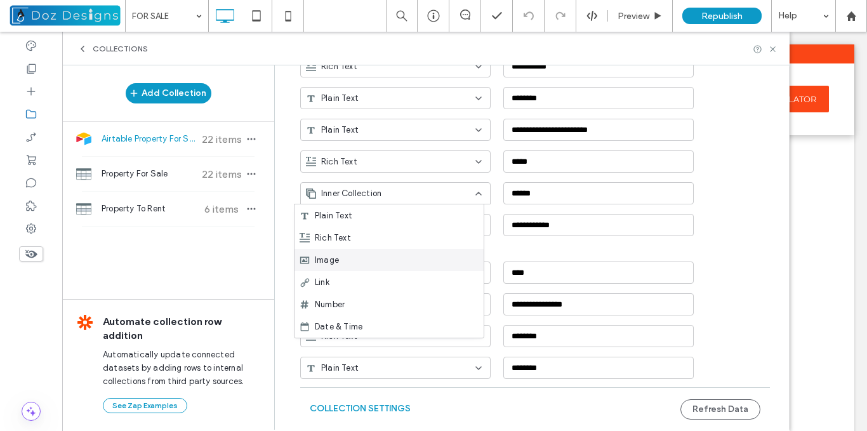
click at [358, 256] on div "Image" at bounding box center [388, 260] width 189 height 22
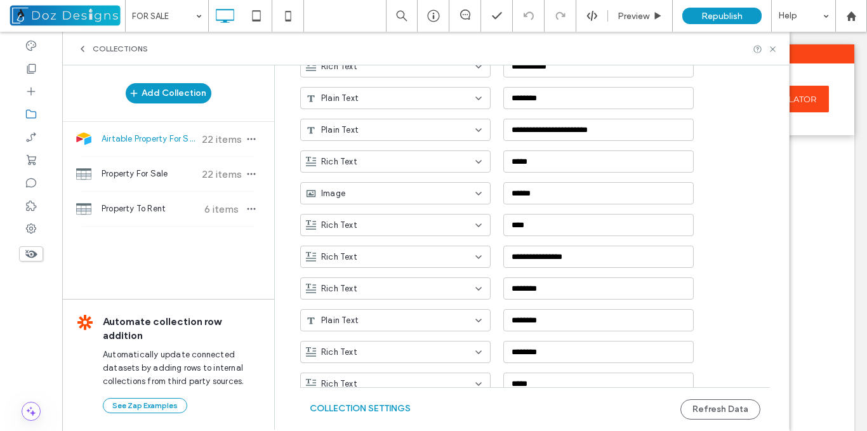
click at [173, 136] on span "Airtable Property For Sale" at bounding box center [148, 139] width 95 height 13
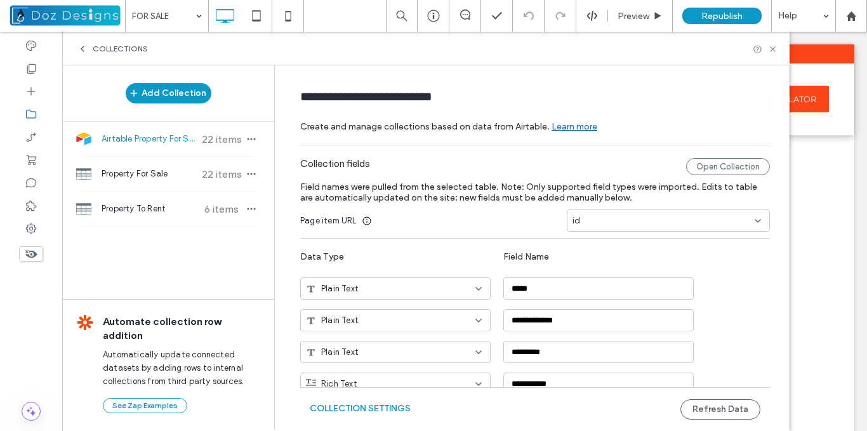
click at [559, 126] on link "Learn more" at bounding box center [574, 123] width 46 height 25
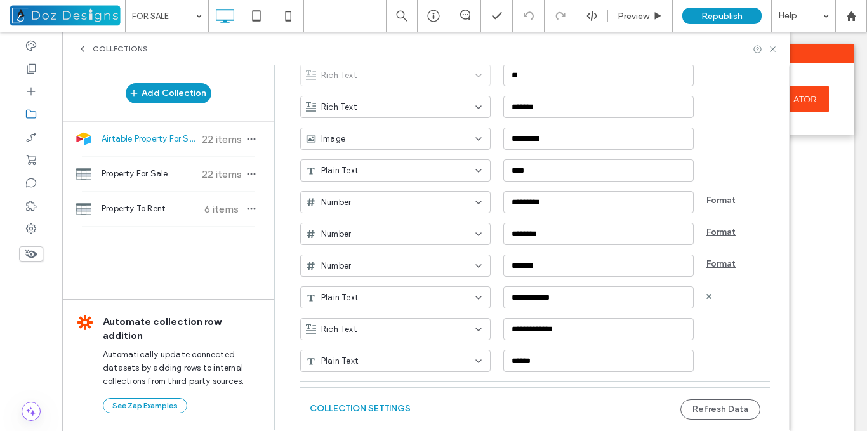
scroll to position [710, 0]
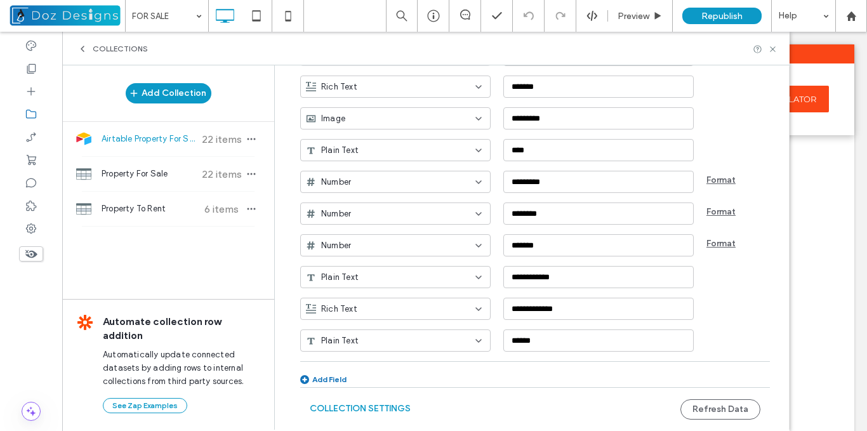
click at [325, 377] on div "Add Field" at bounding box center [323, 379] width 46 height 10
click at [559, 368] on input "**********" at bounding box center [598, 371] width 190 height 22
paste input
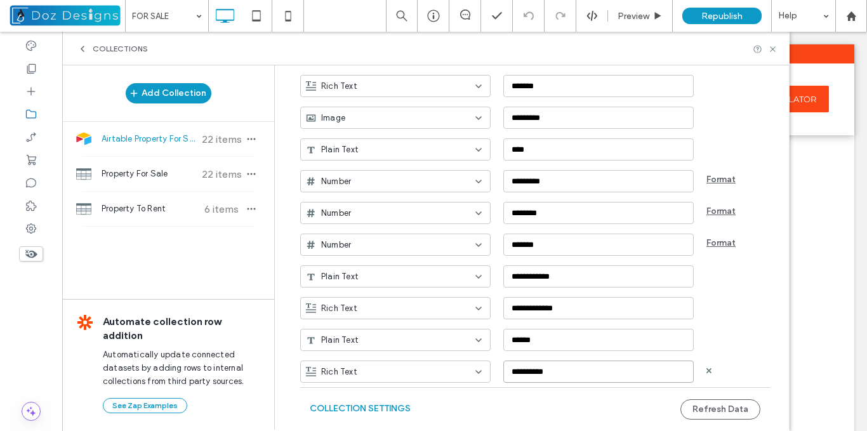
scroll to position [742, 0]
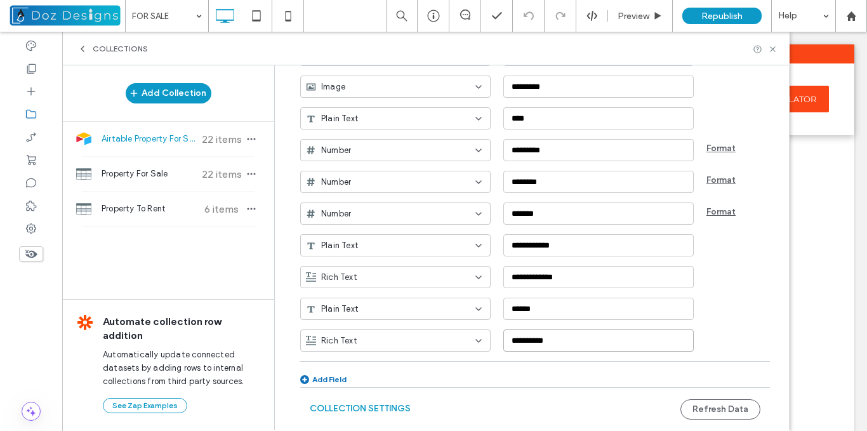
type input "**********"
click at [723, 407] on button "Refresh Data" at bounding box center [720, 409] width 80 height 20
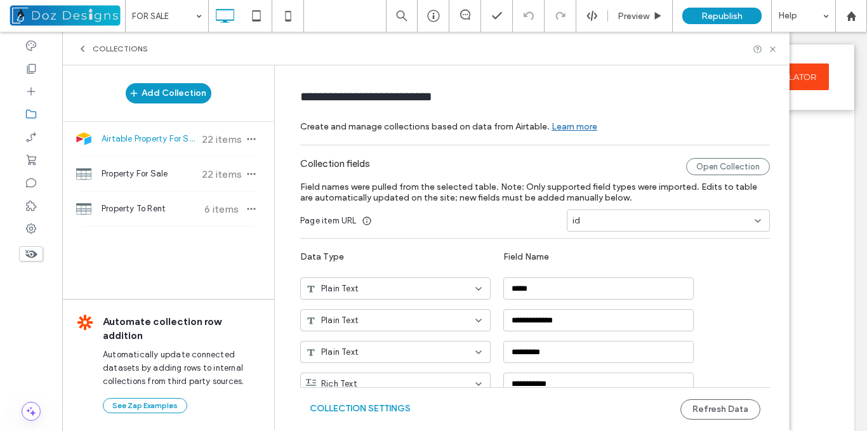
scroll to position [742, 0]
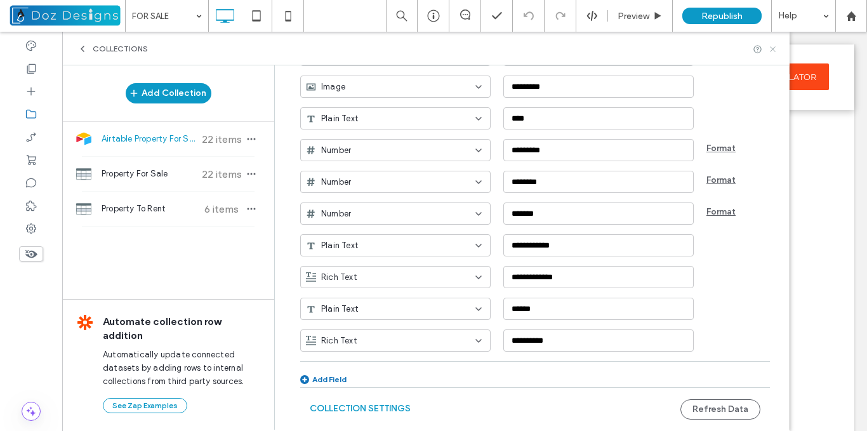
click at [773, 48] on use at bounding box center [771, 48] width 5 height 5
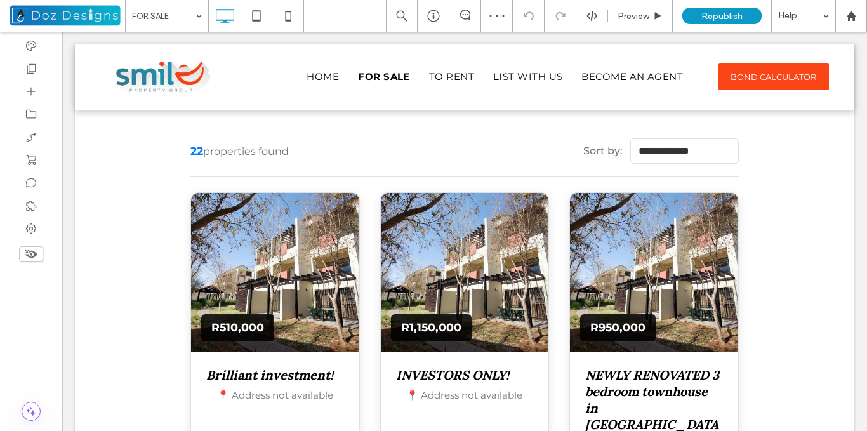
scroll to position [622, 0]
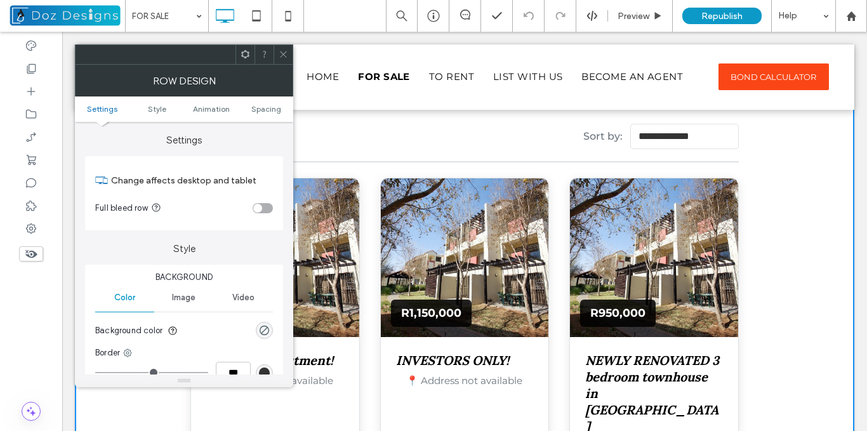
click at [259, 207] on div "toggle" at bounding box center [257, 208] width 9 height 9
click at [282, 52] on icon at bounding box center [283, 54] width 10 height 10
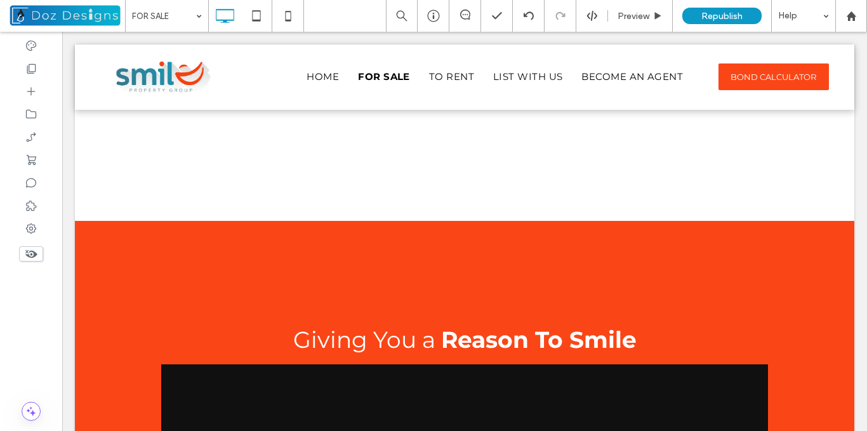
scroll to position [2773, 0]
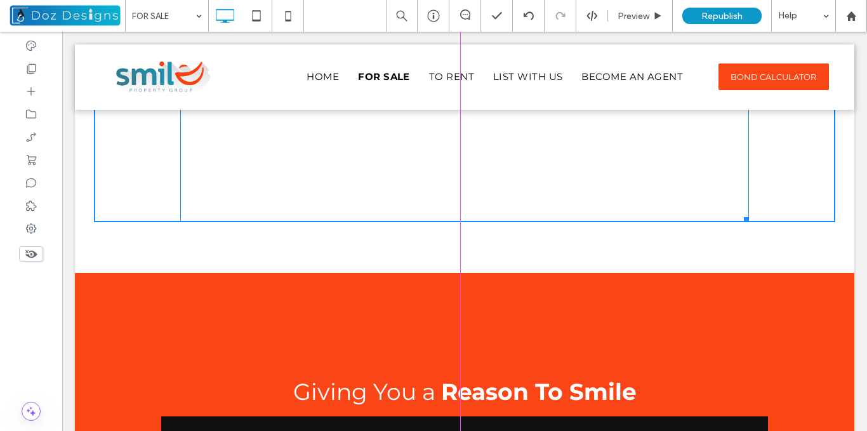
drag, startPoint x: 739, startPoint y: 218, endPoint x: 826, endPoint y: 220, distance: 86.9
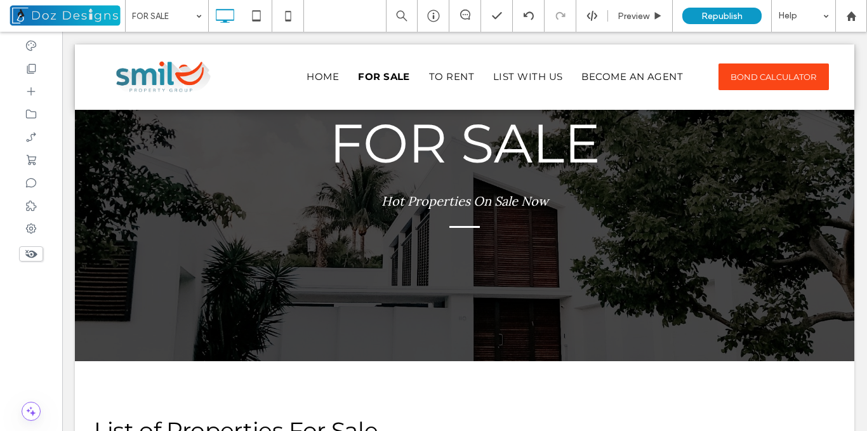
scroll to position [0, 0]
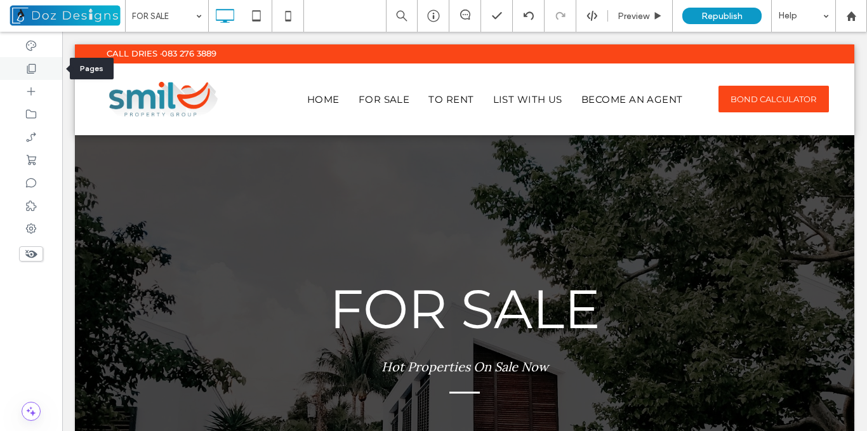
click at [32, 71] on icon at bounding box center [31, 68] width 13 height 13
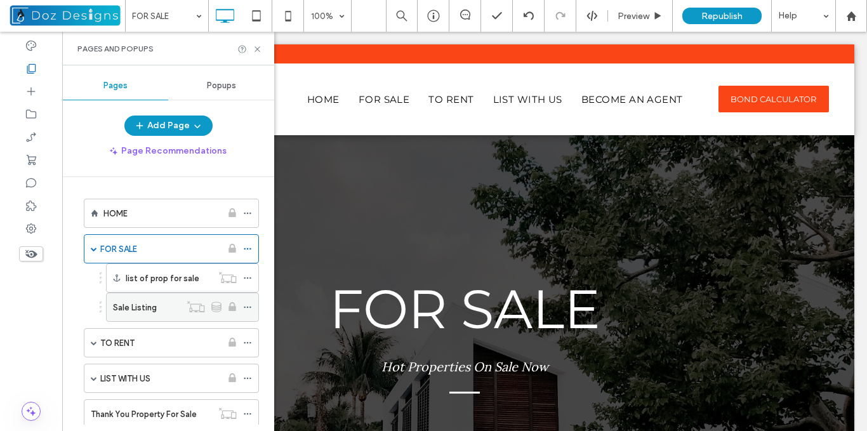
click at [162, 308] on div "Sale Listing" at bounding box center [146, 307] width 67 height 13
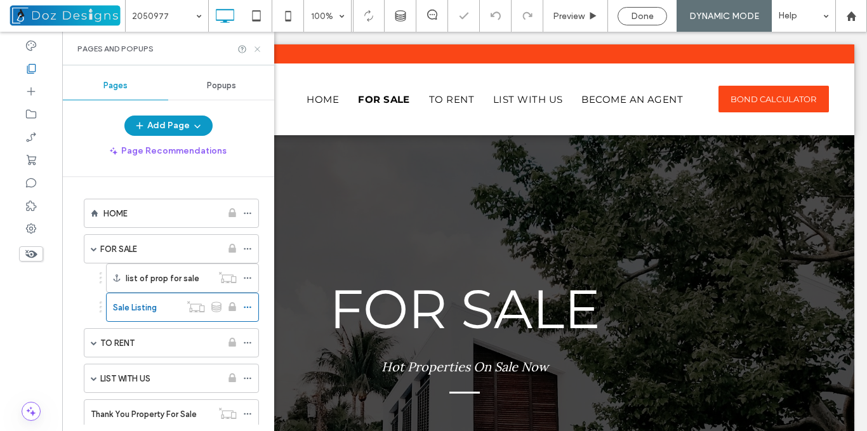
click at [256, 48] on use at bounding box center [256, 48] width 5 height 5
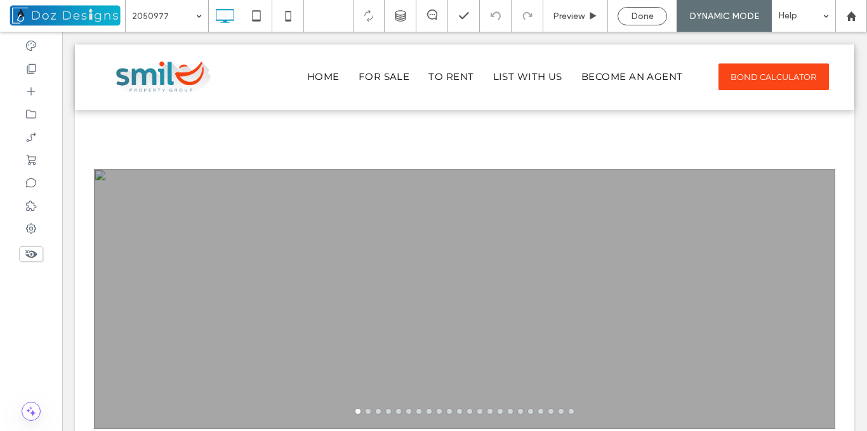
scroll to position [1910, 0]
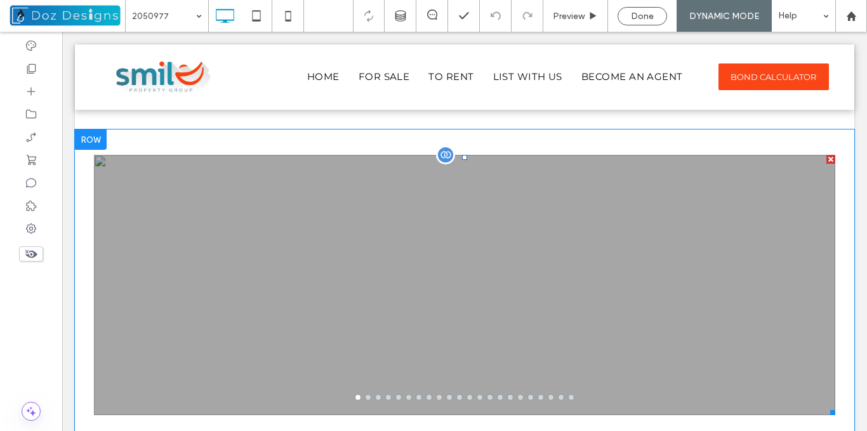
click at [826, 159] on div at bounding box center [830, 159] width 9 height 9
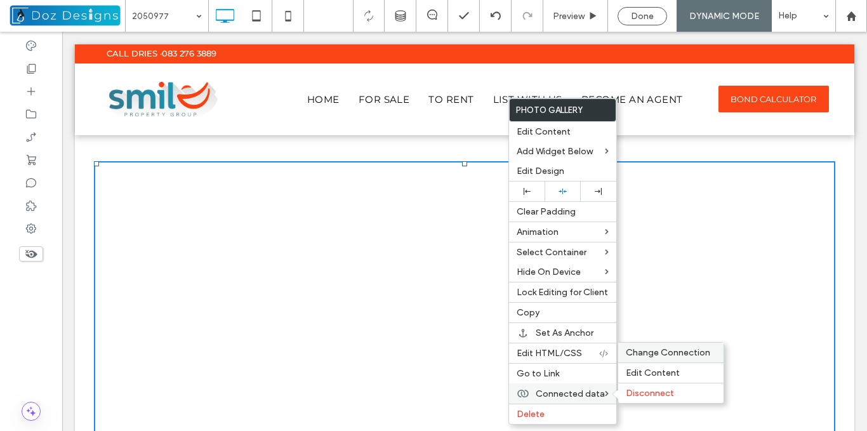
click at [674, 353] on span "Change Connection" at bounding box center [667, 352] width 84 height 11
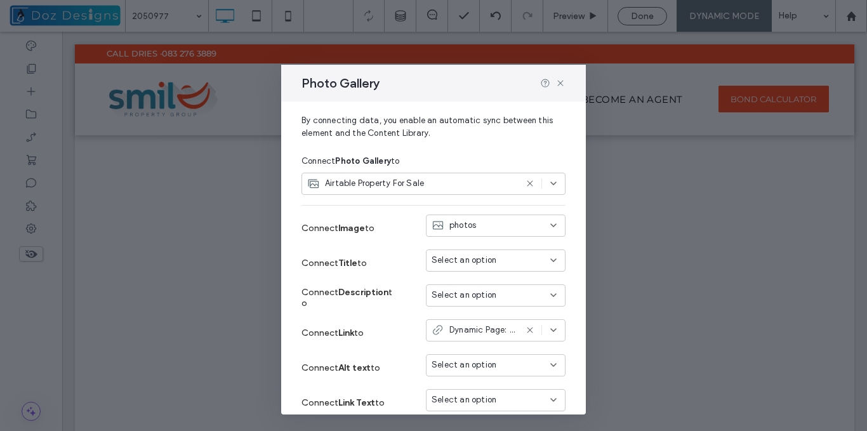
scroll to position [63, 0]
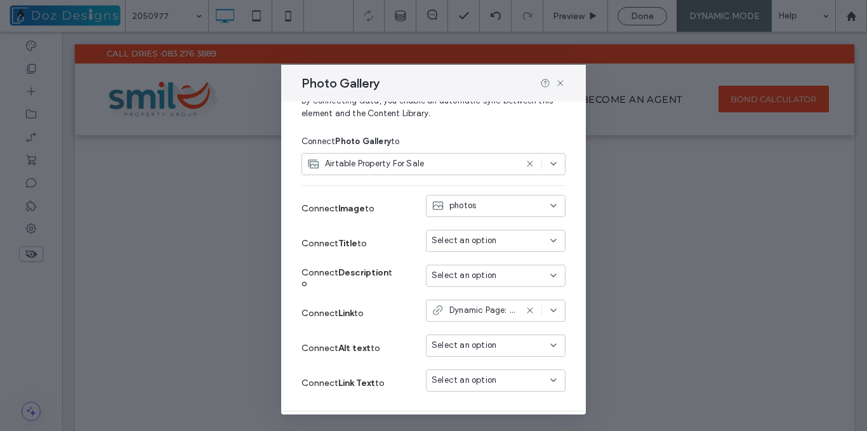
click at [525, 310] on icon at bounding box center [530, 310] width 10 height 10
click at [551, 206] on use at bounding box center [553, 205] width 5 height 3
click at [566, 219] on div "Connect Filter & sort Edit Content By connecting data, you enable an automatic …" at bounding box center [433, 257] width 304 height 313
click at [560, 82] on icon at bounding box center [560, 83] width 10 height 10
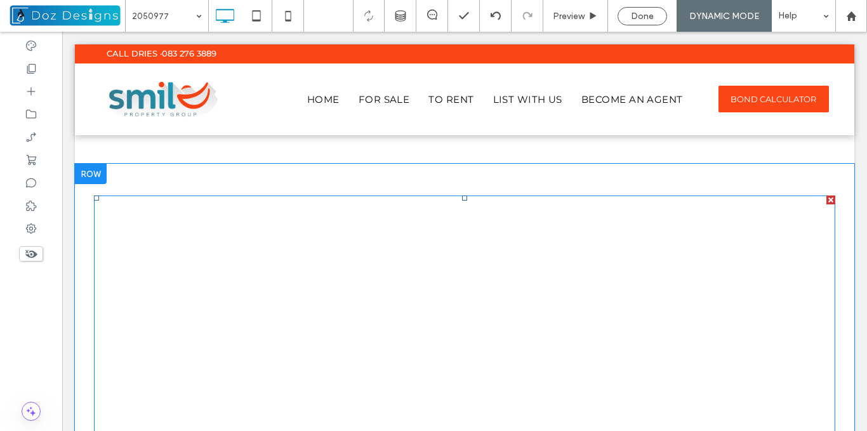
scroll to position [1847, 0]
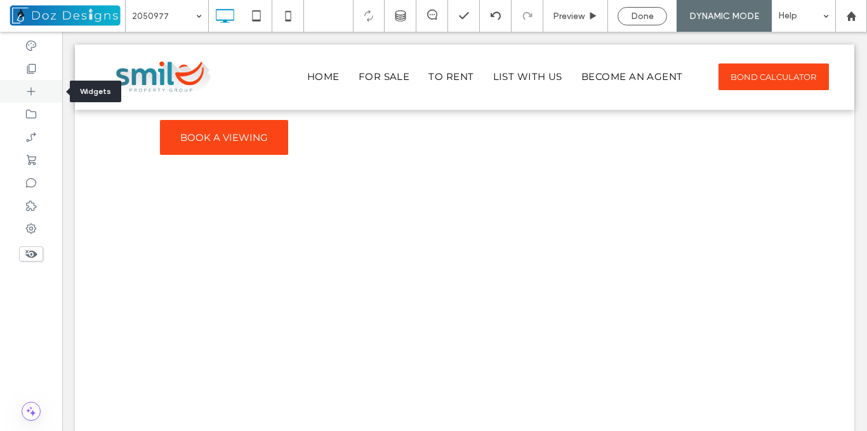
click at [29, 93] on icon at bounding box center [31, 91] width 13 height 13
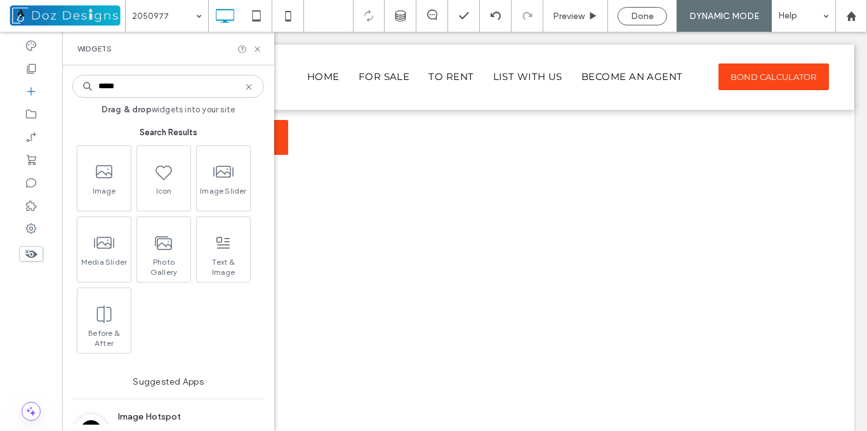
scroll to position [0, 0]
type input "*****"
click at [253, 48] on icon at bounding box center [257, 49] width 10 height 10
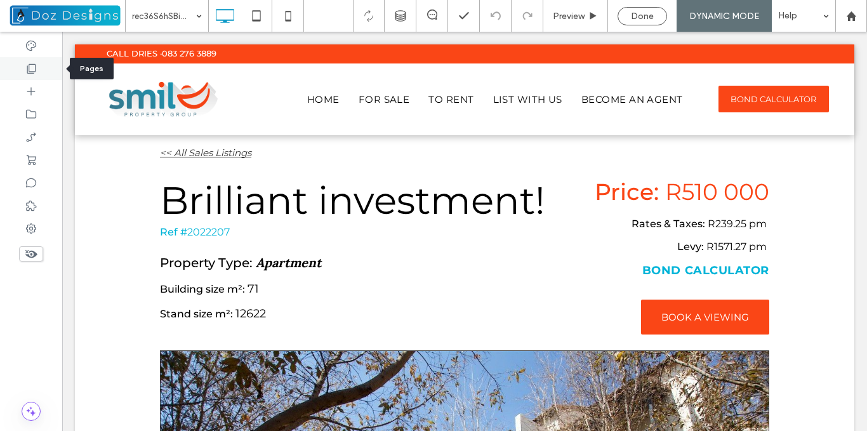
click at [33, 67] on icon at bounding box center [31, 68] width 13 height 13
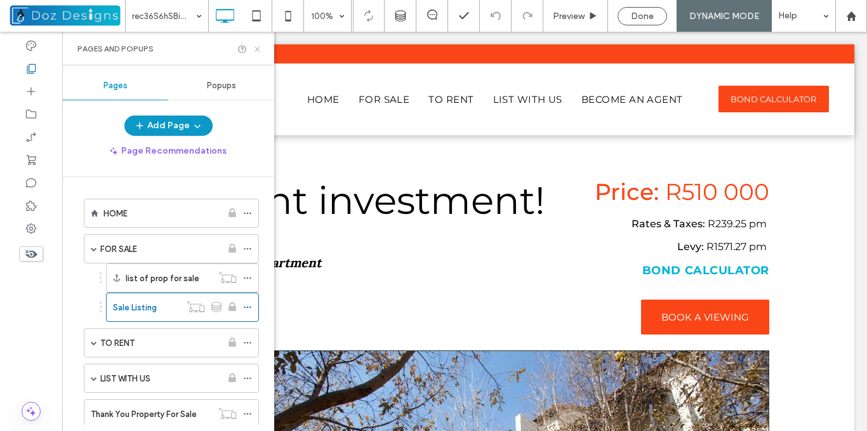
click at [258, 51] on icon at bounding box center [257, 49] width 10 height 10
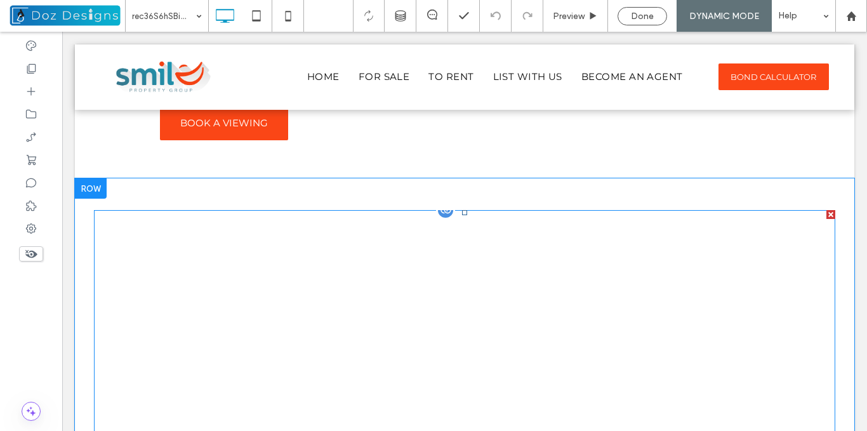
scroll to position [1863, 0]
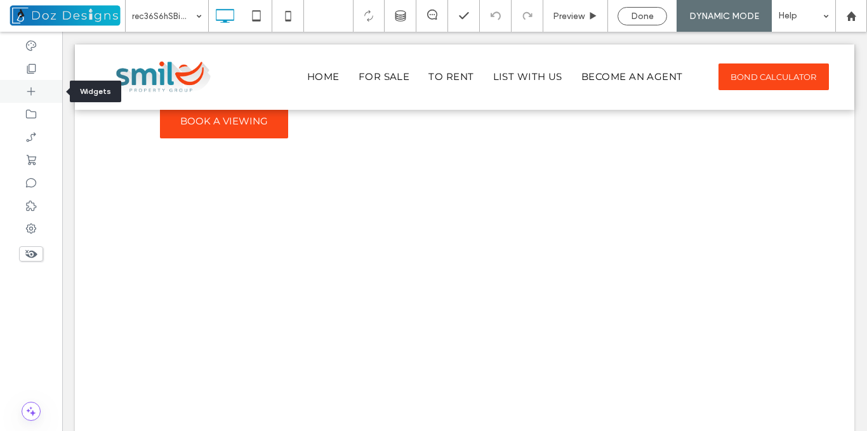
click at [29, 88] on icon at bounding box center [31, 91] width 13 height 13
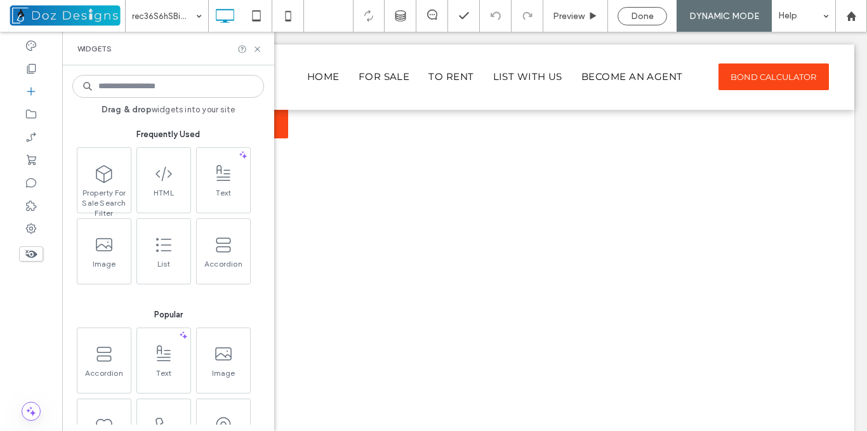
click at [160, 84] on input at bounding box center [168, 86] width 192 height 23
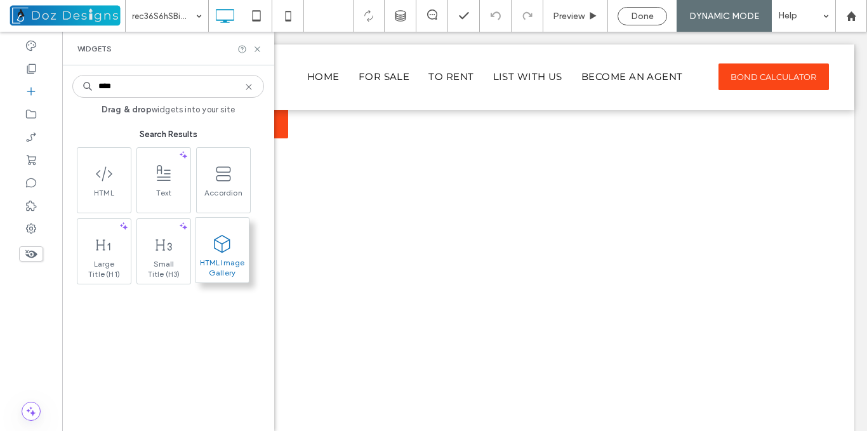
type input "****"
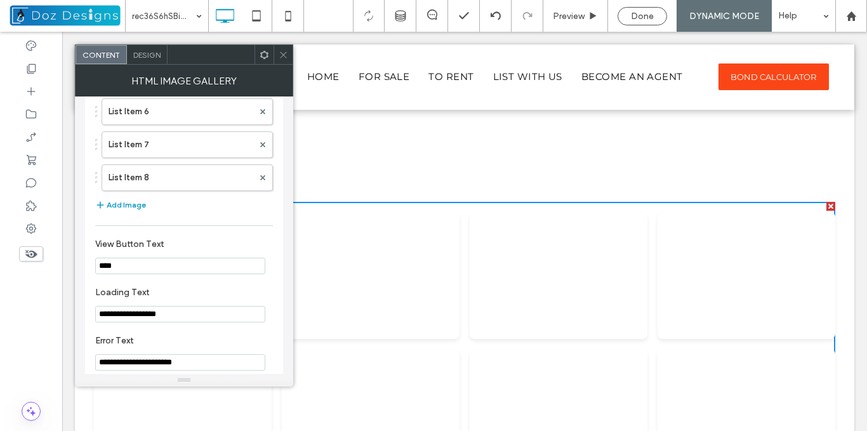
scroll to position [278, 0]
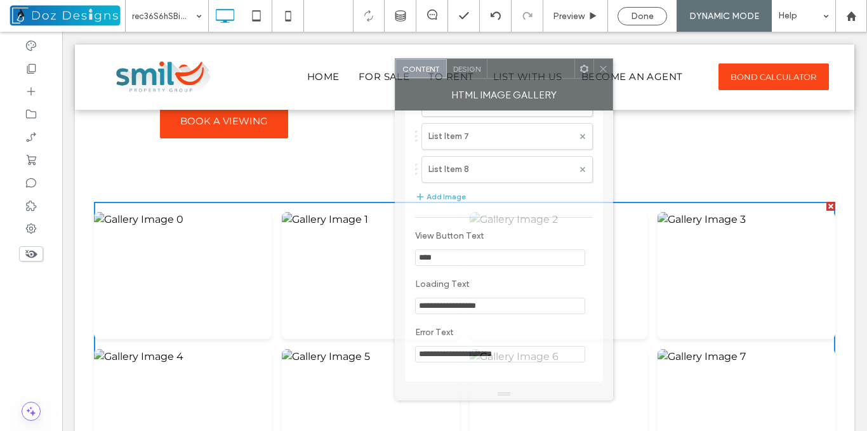
drag, startPoint x: 218, startPoint y: 58, endPoint x: 535, endPoint y: 72, distance: 317.5
click at [537, 72] on div at bounding box center [530, 68] width 87 height 19
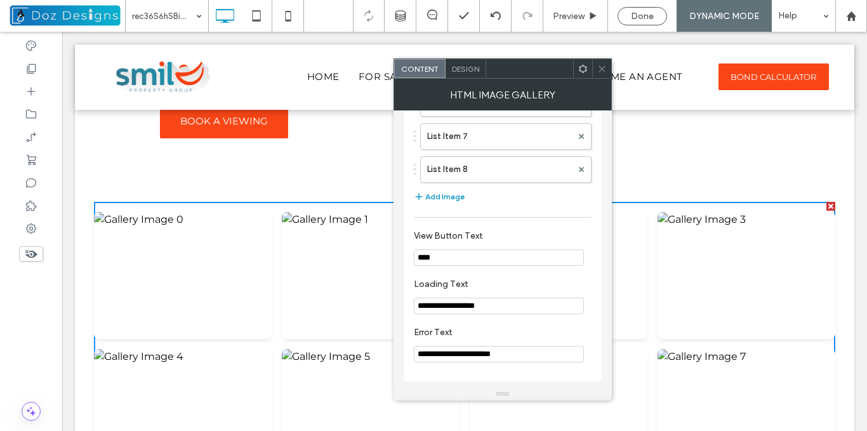
click at [469, 70] on span "Design" at bounding box center [465, 69] width 27 height 10
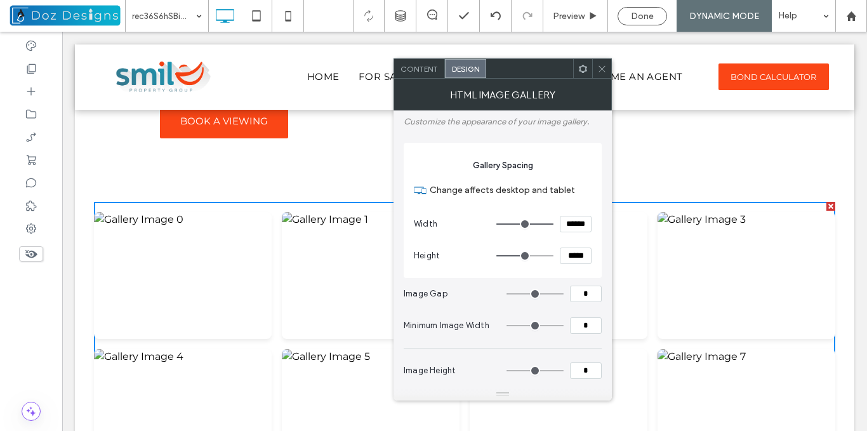
type input "*"
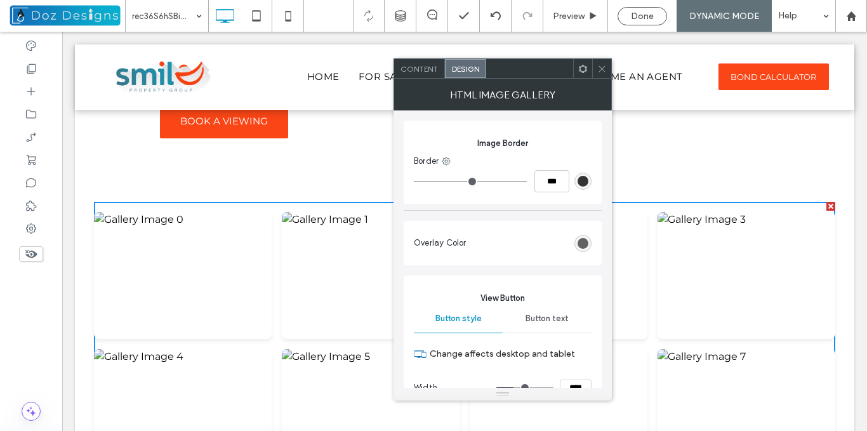
scroll to position [571, 0]
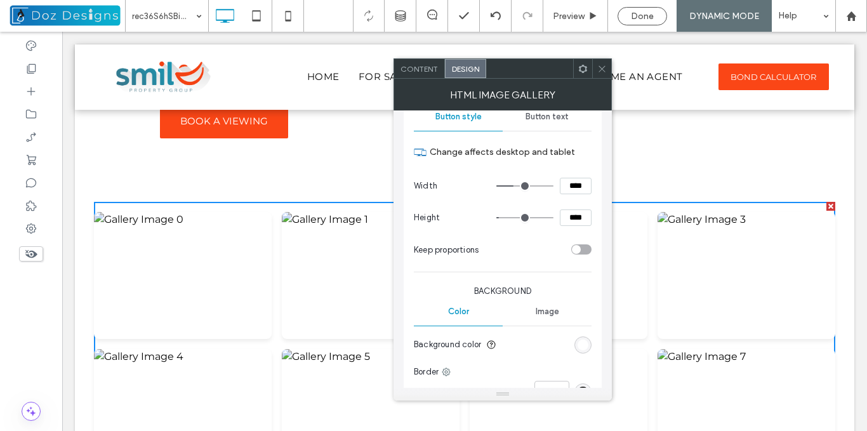
click at [603, 65] on icon at bounding box center [602, 69] width 10 height 10
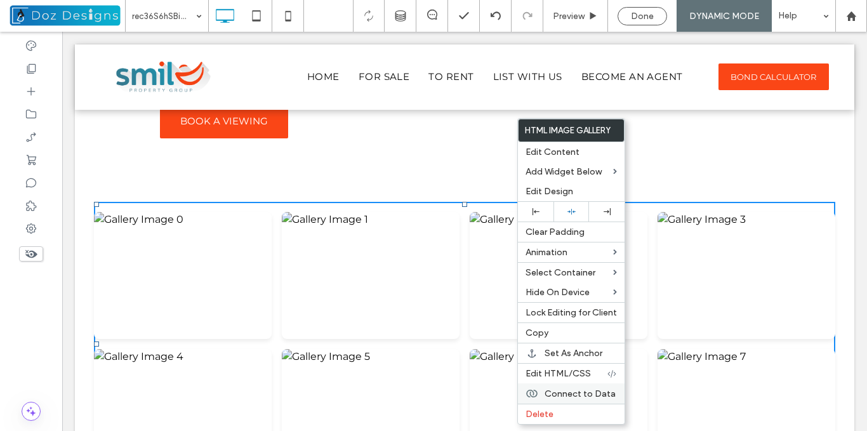
click at [600, 394] on span "Connect to Data" at bounding box center [579, 393] width 71 height 11
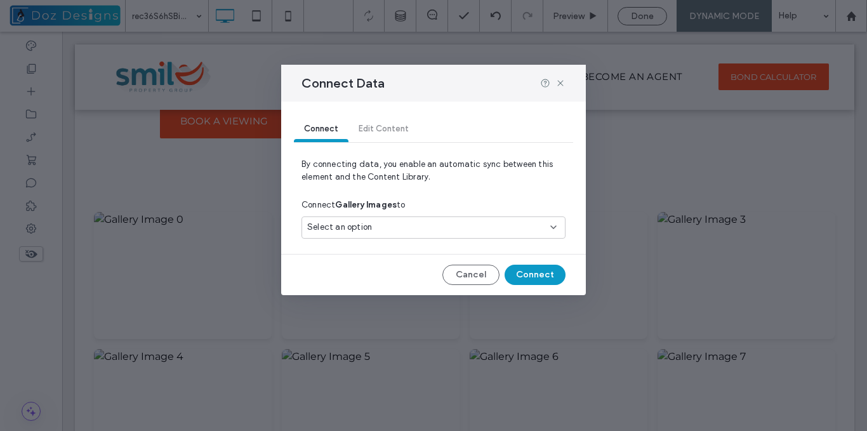
click at [460, 228] on div "Select an option" at bounding box center [425, 227] width 237 height 13
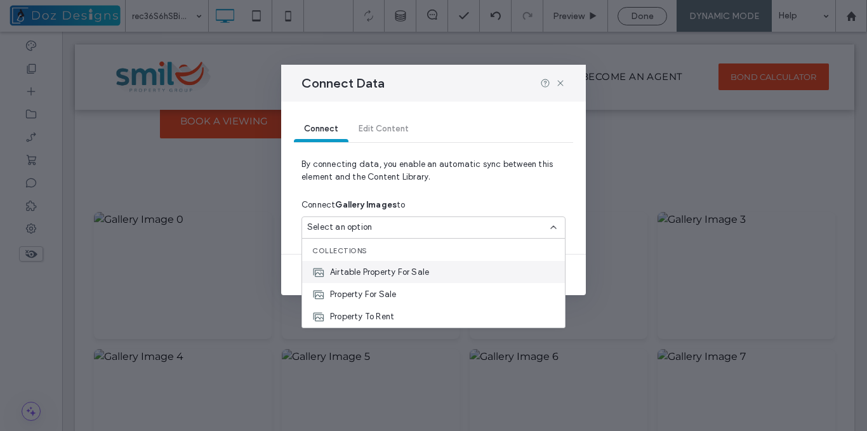
click at [385, 272] on span "Airtable Property For Sale" at bounding box center [379, 272] width 99 height 13
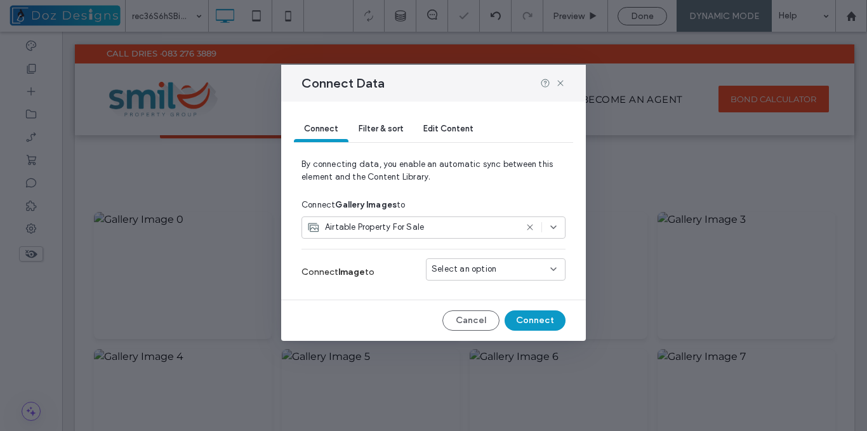
click at [489, 271] on span "Select an option" at bounding box center [463, 269] width 65 height 13
click at [463, 314] on span "photos[0]" at bounding box center [473, 314] width 39 height 13
click at [538, 319] on button "Connect" at bounding box center [534, 320] width 61 height 20
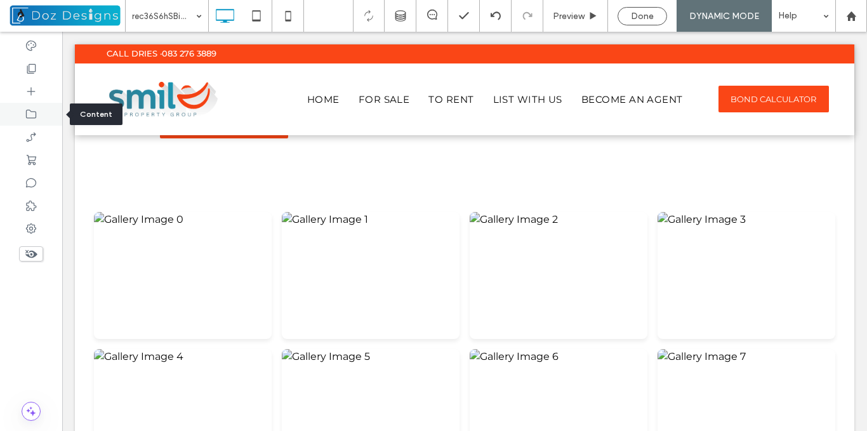
click at [32, 107] on div at bounding box center [31, 114] width 62 height 23
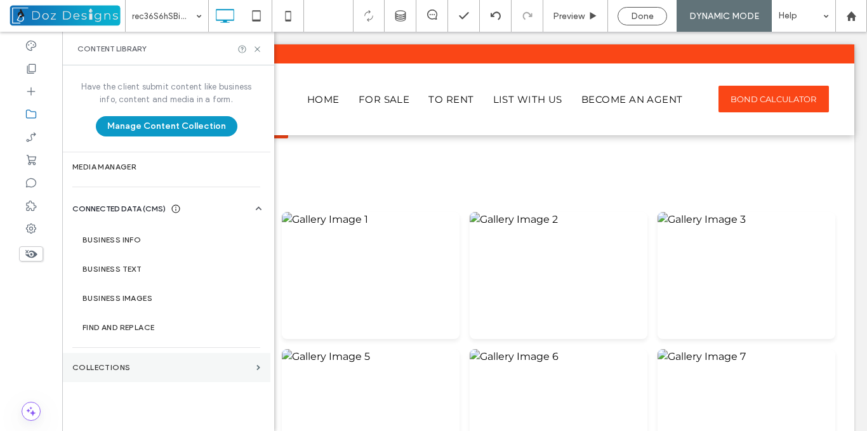
click at [248, 367] on label "Collections" at bounding box center [161, 367] width 179 height 9
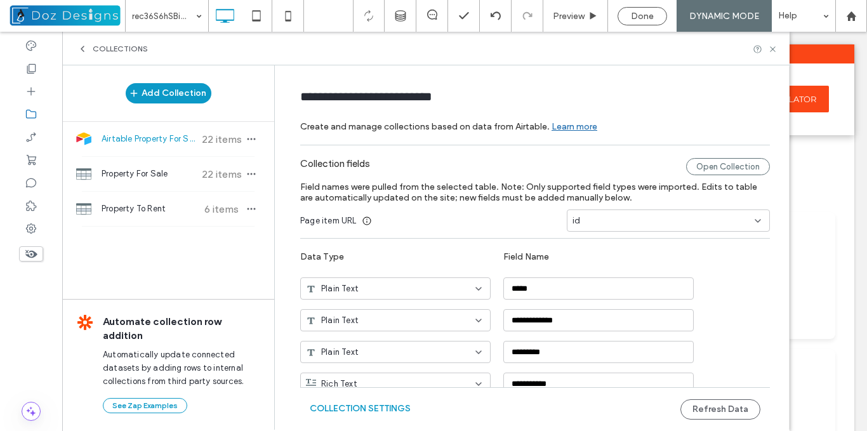
click at [173, 137] on span "Airtable Property For Sale" at bounding box center [148, 139] width 95 height 13
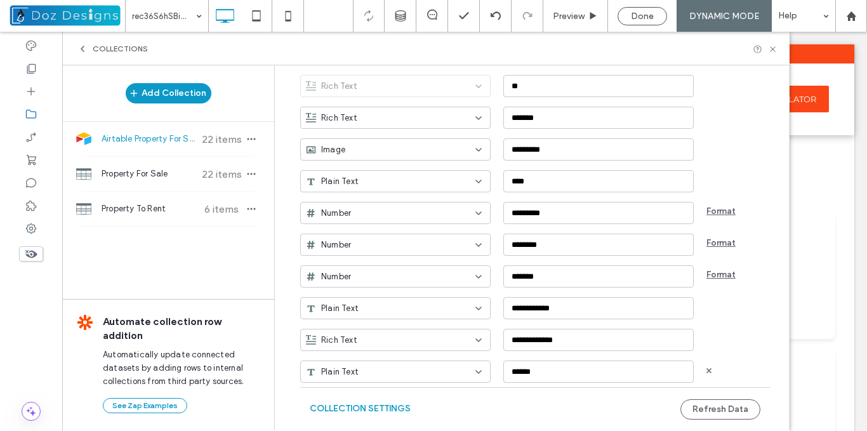
scroll to position [742, 0]
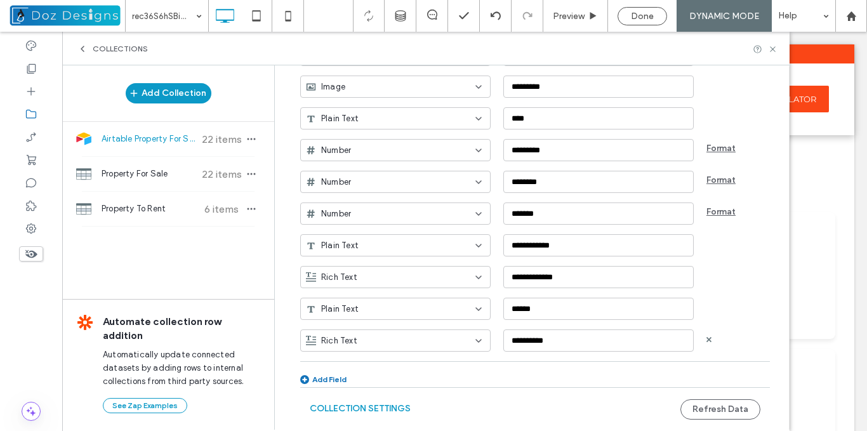
click at [473, 339] on icon at bounding box center [478, 341] width 10 height 10
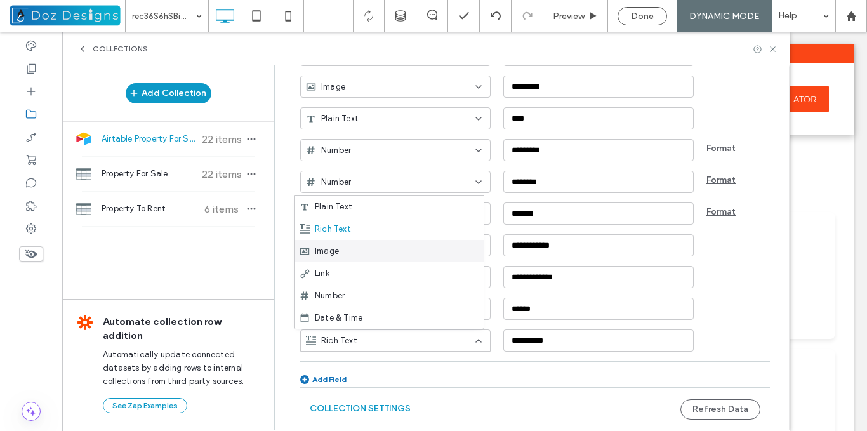
click at [381, 251] on div "Image" at bounding box center [388, 251] width 189 height 22
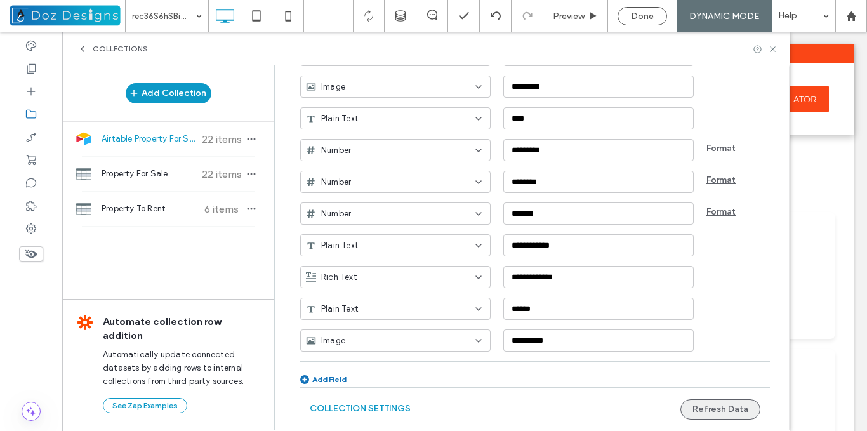
click at [727, 407] on button "Refresh Data" at bounding box center [720, 409] width 80 height 20
drag, startPoint x: 772, startPoint y: 46, endPoint x: 710, endPoint y: 15, distance: 69.8
click at [772, 46] on icon at bounding box center [773, 49] width 10 height 10
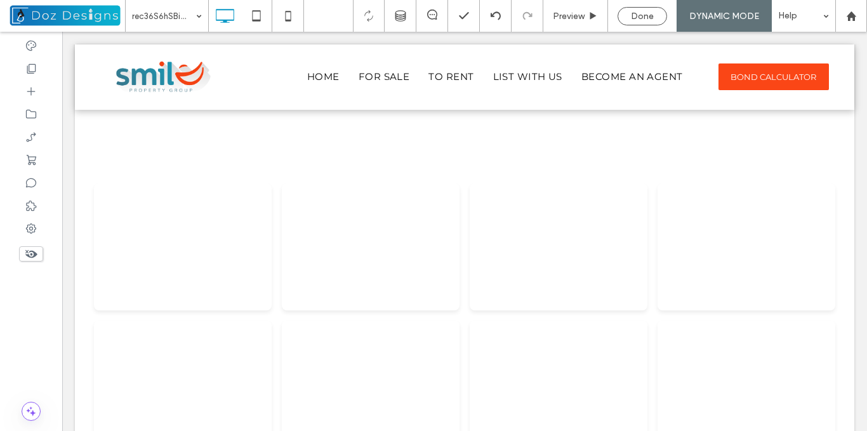
scroll to position [1843, 0]
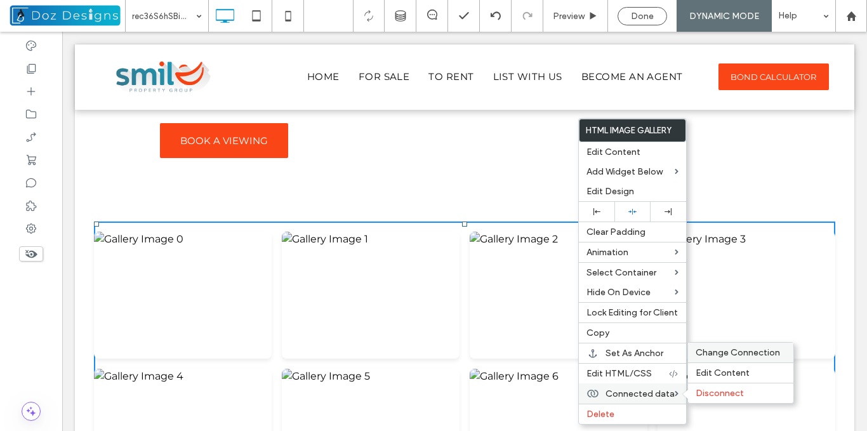
click at [733, 350] on span "Change Connection" at bounding box center [737, 352] width 84 height 11
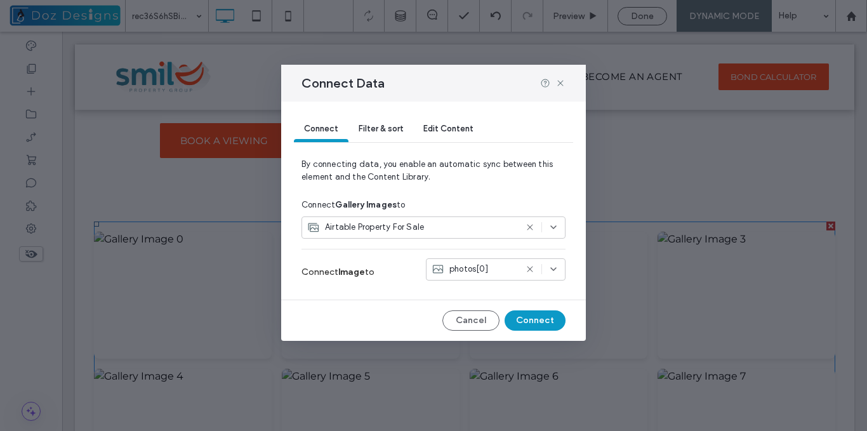
click at [551, 273] on icon at bounding box center [553, 269] width 10 height 10
click at [498, 332] on div "image_urls" at bounding box center [495, 336] width 138 height 22
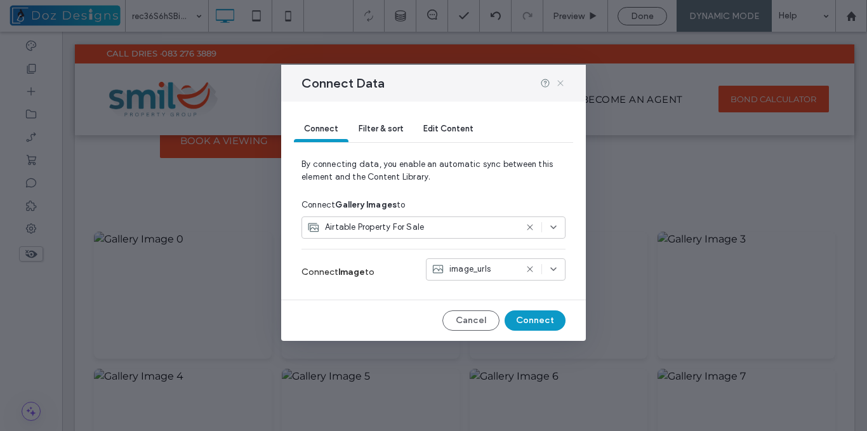
click at [557, 81] on icon at bounding box center [560, 83] width 10 height 10
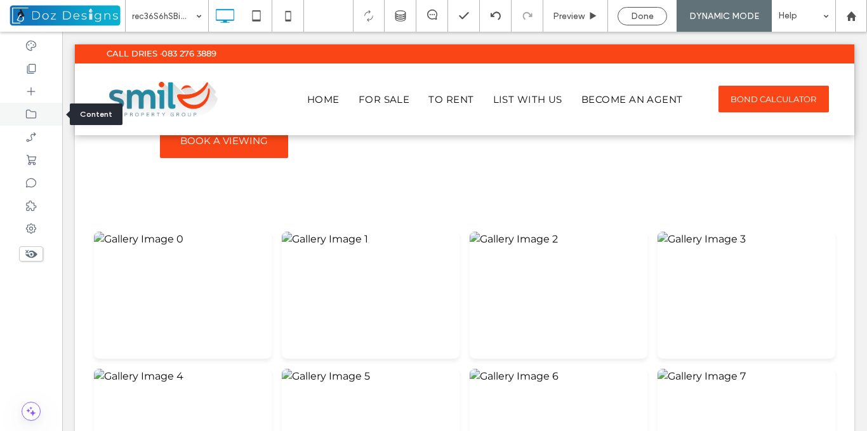
click at [35, 116] on icon at bounding box center [31, 114] width 13 height 13
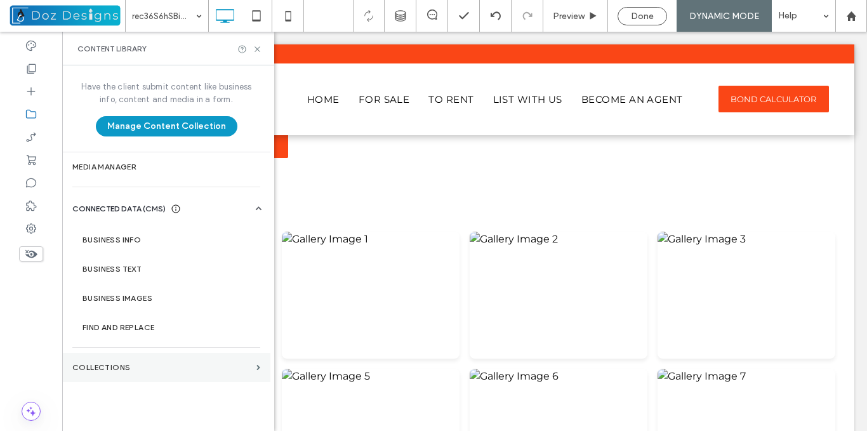
drag, startPoint x: 152, startPoint y: 370, endPoint x: 247, endPoint y: 365, distance: 95.9
click at [153, 370] on label "Collections" at bounding box center [161, 367] width 179 height 9
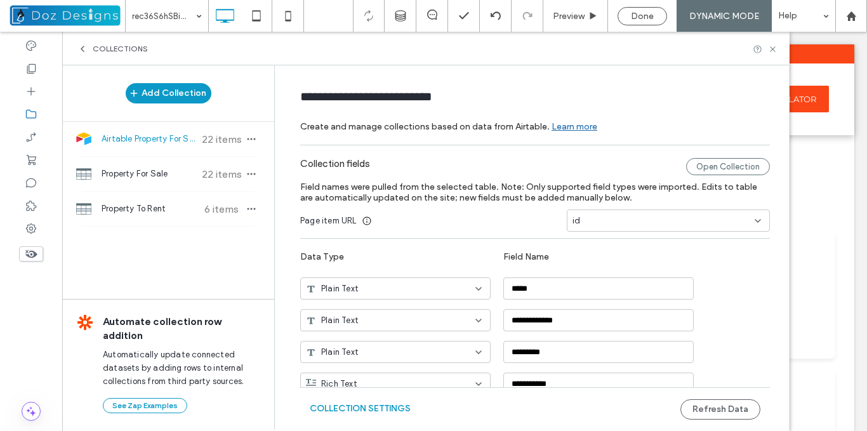
click at [160, 140] on span "Airtable Property For Sale" at bounding box center [148, 139] width 95 height 13
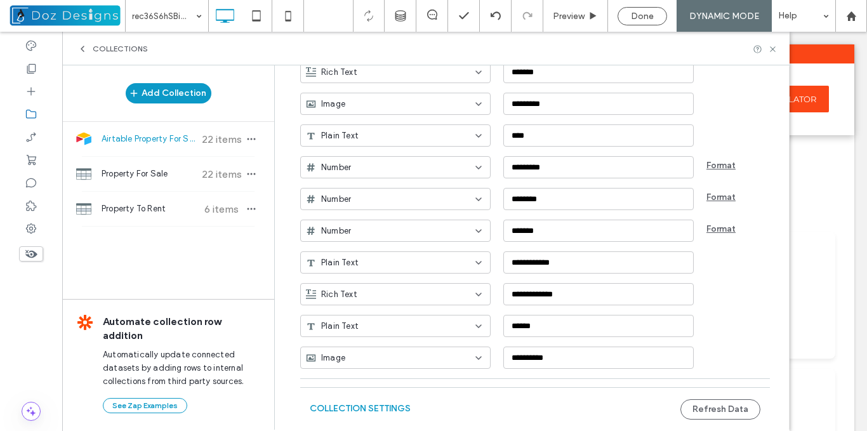
scroll to position [742, 0]
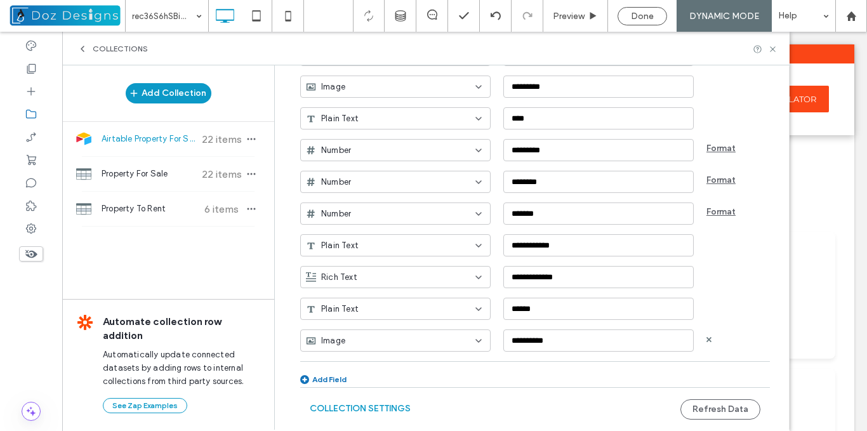
click at [473, 343] on icon at bounding box center [478, 341] width 10 height 10
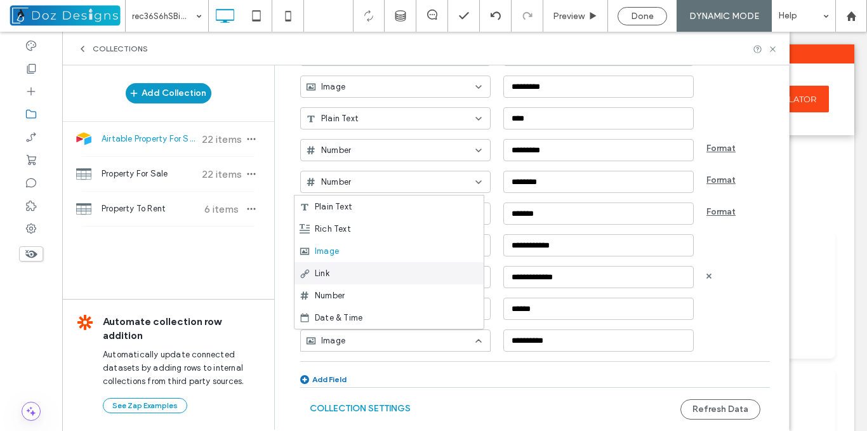
click at [329, 273] on span "Link" at bounding box center [322, 273] width 15 height 13
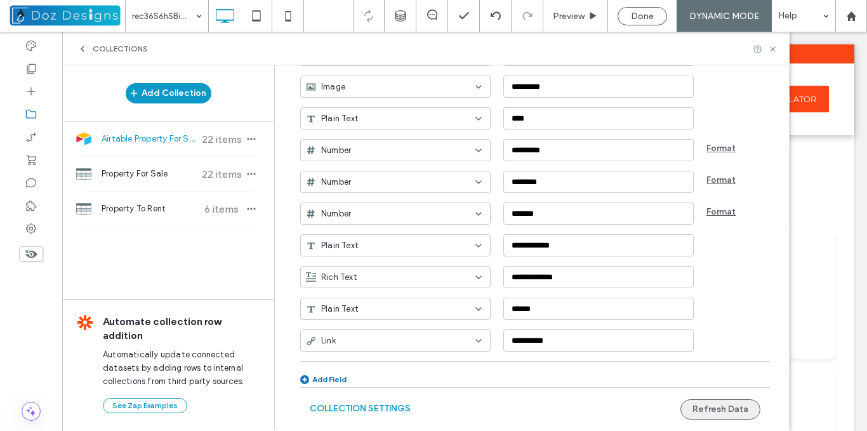
click at [718, 412] on button "Refresh Data" at bounding box center [720, 409] width 80 height 20
click at [476, 341] on use at bounding box center [478, 340] width 5 height 3
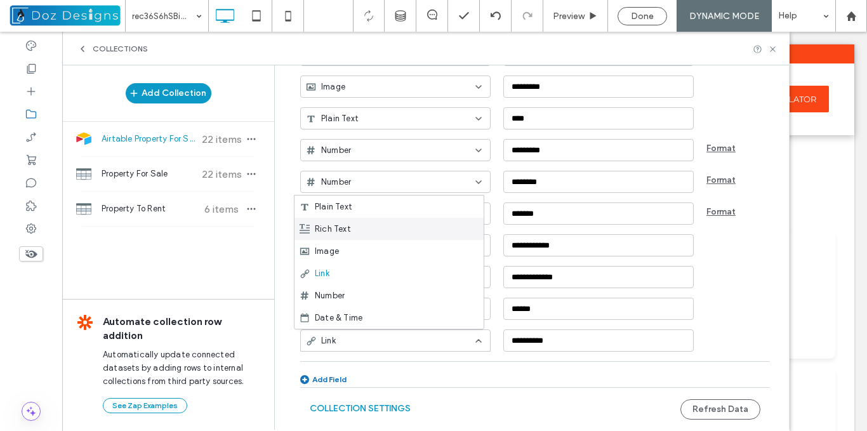
click at [381, 224] on div "Rich Text" at bounding box center [388, 229] width 189 height 22
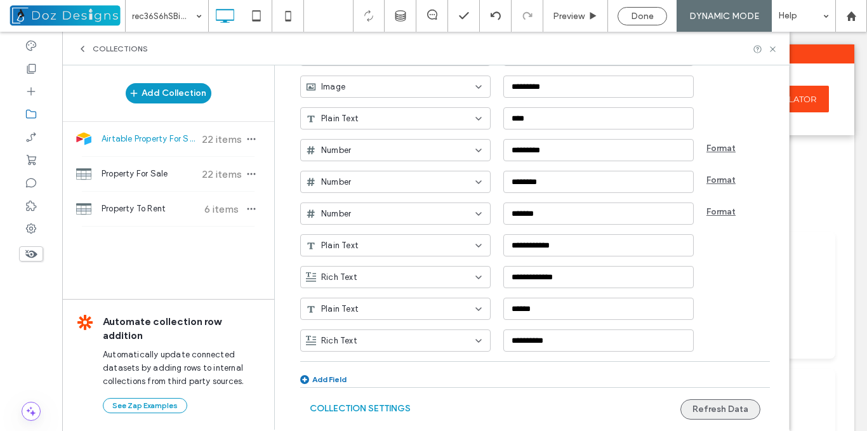
click at [716, 410] on button "Refresh Data" at bounding box center [720, 409] width 80 height 20
click at [772, 49] on use at bounding box center [771, 48] width 5 height 5
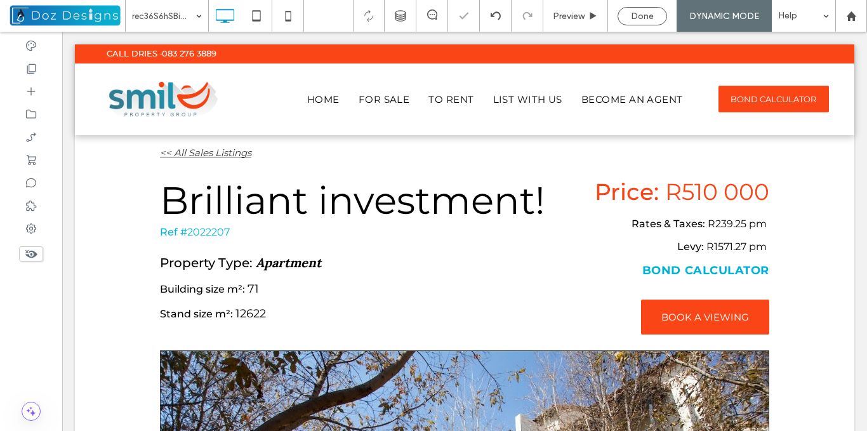
scroll to position [0, 0]
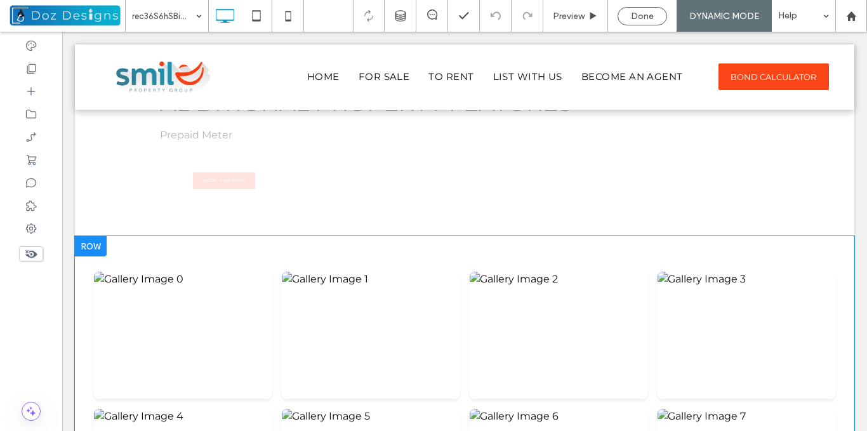
scroll to position [1802, 0]
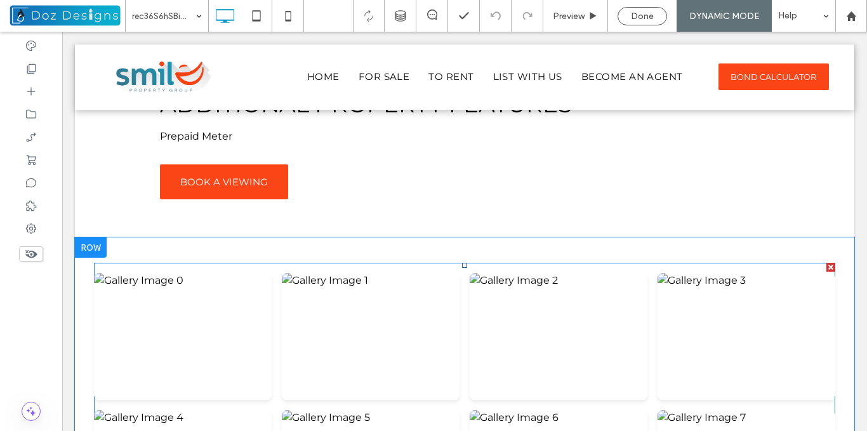
click at [424, 275] on span at bounding box center [464, 405] width 741 height 284
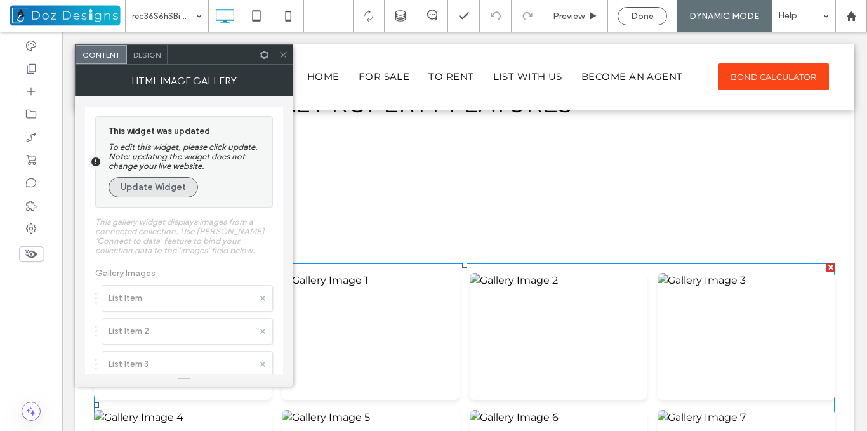
click at [167, 185] on button "Update Widget" at bounding box center [152, 187] width 89 height 20
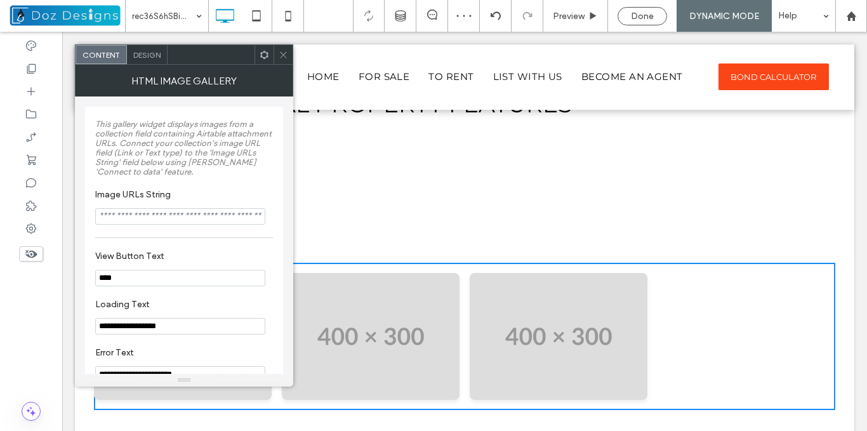
click at [285, 58] on icon at bounding box center [283, 55] width 10 height 10
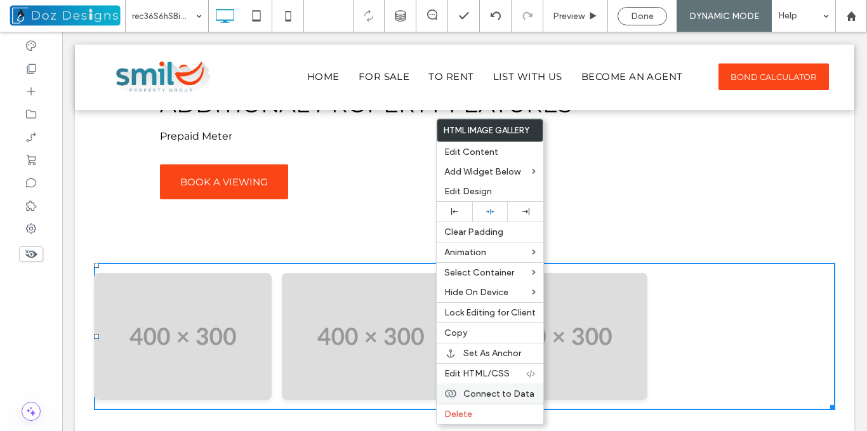
click at [513, 395] on span "Connect to Data" at bounding box center [498, 393] width 71 height 11
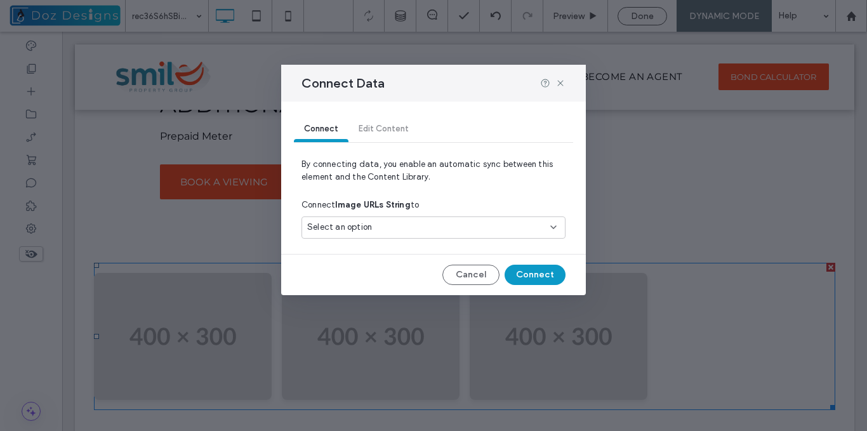
click at [435, 228] on div "Select an option" at bounding box center [425, 227] width 237 height 13
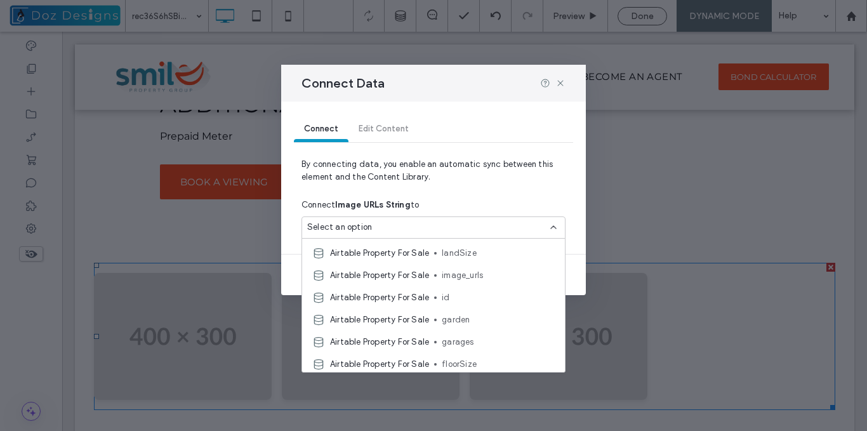
scroll to position [219, 0]
click at [471, 296] on span "image_urls" at bounding box center [498, 297] width 113 height 13
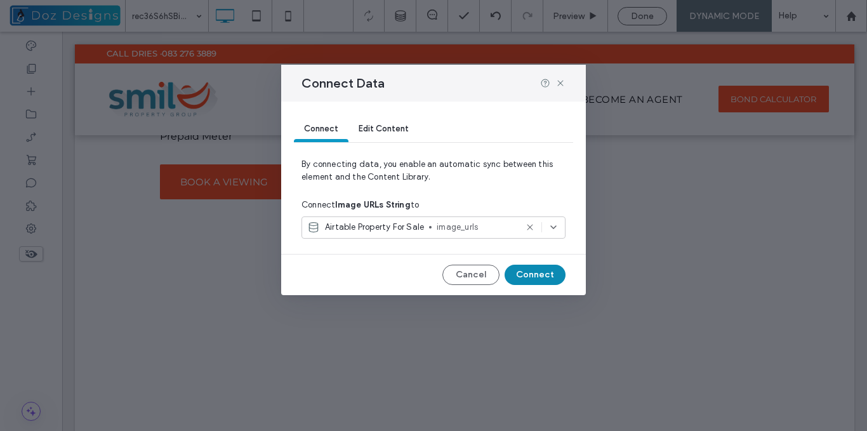
click at [539, 277] on button "Connect" at bounding box center [534, 275] width 61 height 20
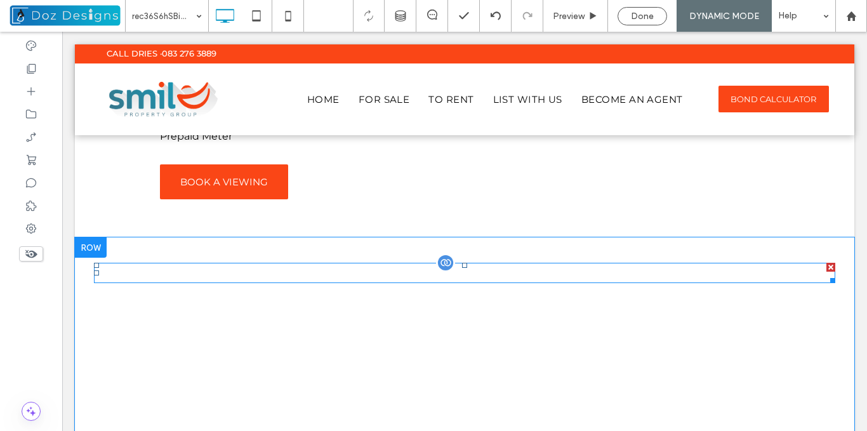
click at [420, 269] on span at bounding box center [464, 273] width 741 height 20
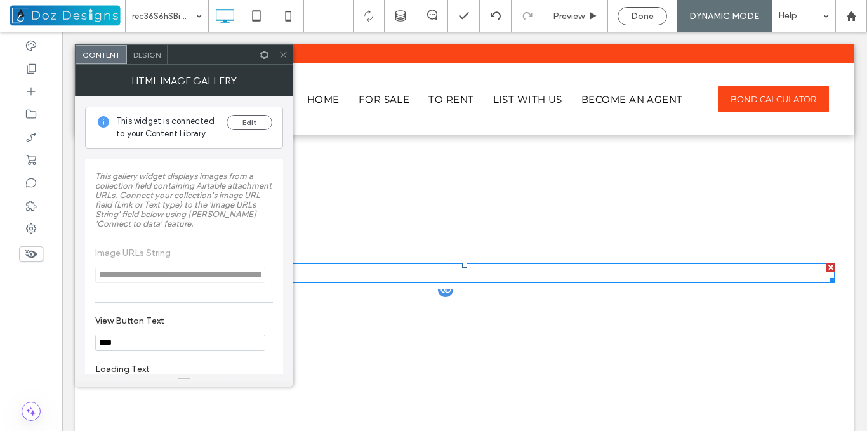
click at [390, 349] on link at bounding box center [372, 381] width 188 height 180
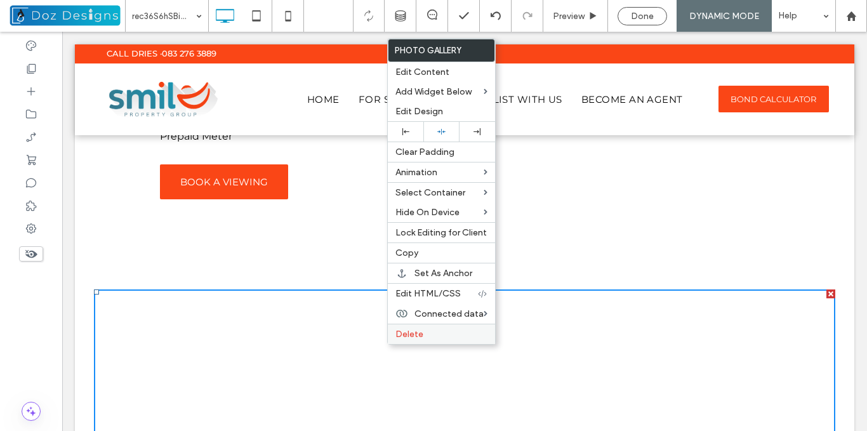
click at [422, 332] on label "Delete" at bounding box center [441, 334] width 92 height 11
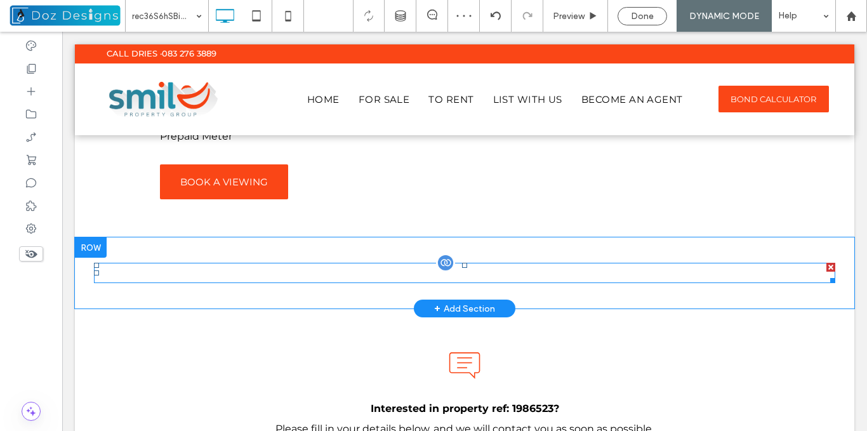
click at [423, 273] on span at bounding box center [464, 273] width 741 height 20
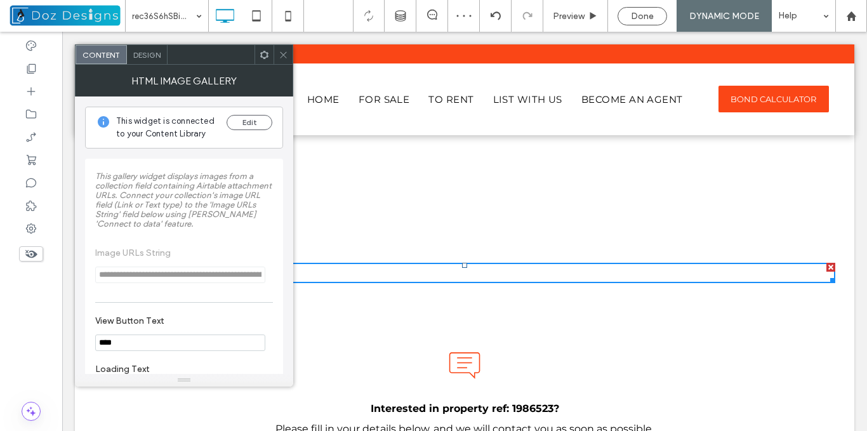
click at [284, 51] on icon at bounding box center [283, 55] width 10 height 10
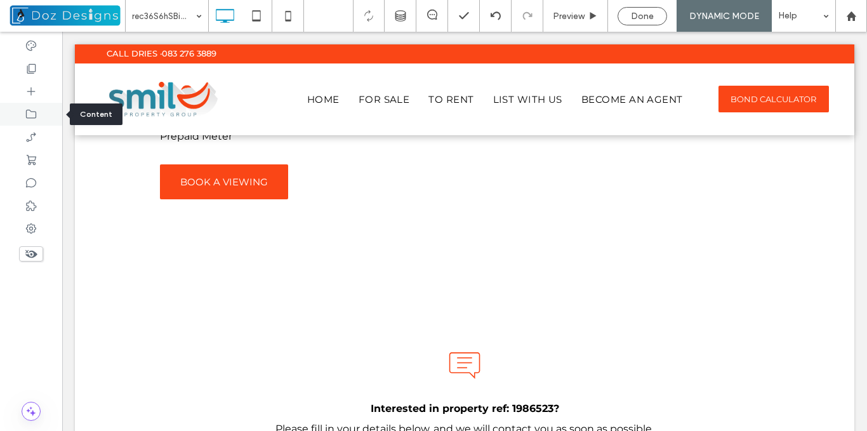
click at [30, 115] on icon at bounding box center [31, 114] width 13 height 13
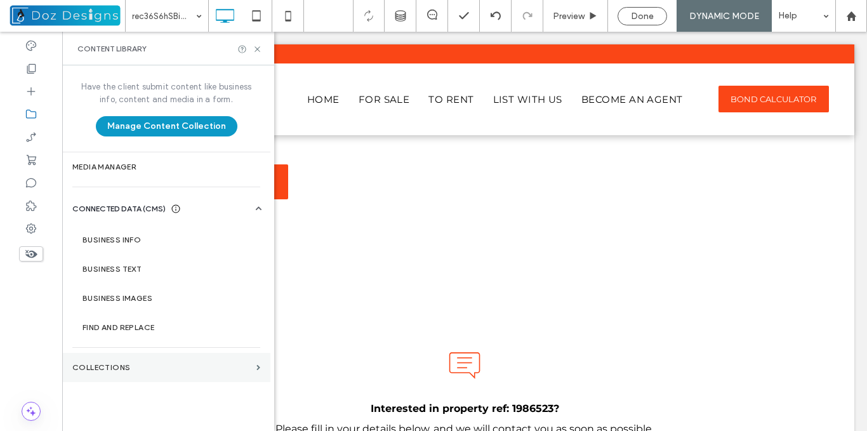
click at [140, 366] on label "Collections" at bounding box center [161, 367] width 179 height 9
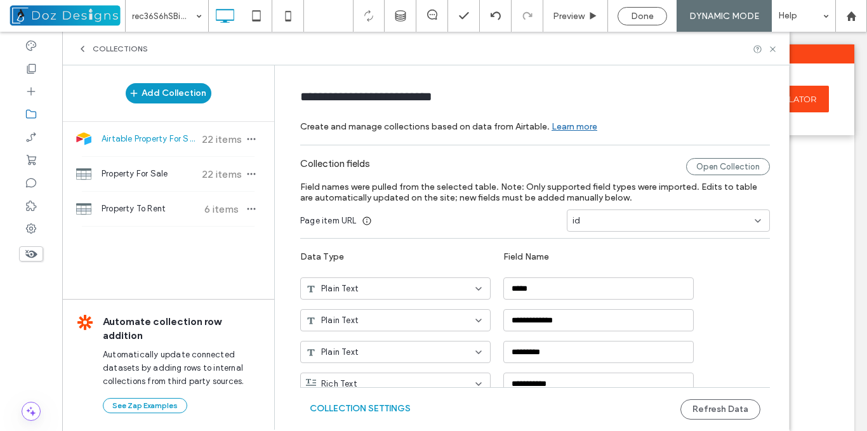
click at [168, 138] on span "Airtable Property For Sale" at bounding box center [148, 139] width 95 height 13
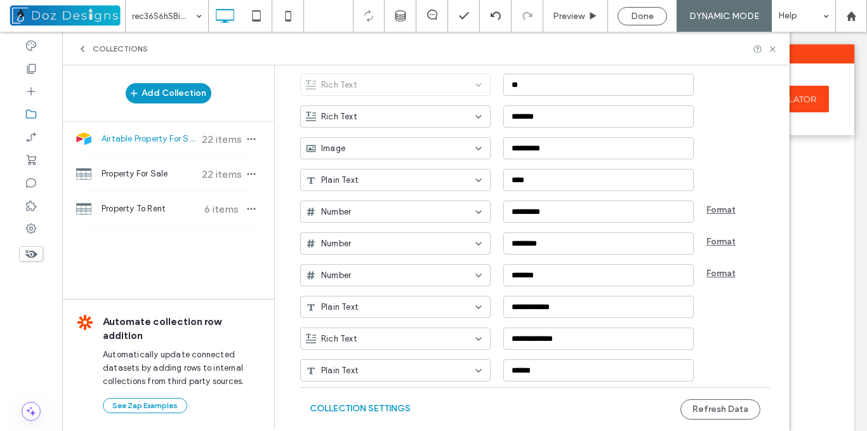
scroll to position [742, 0]
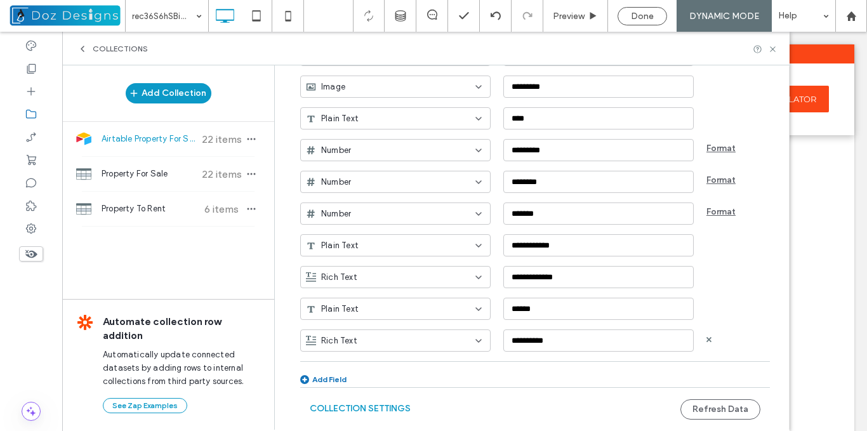
click at [466, 339] on input at bounding box center [390, 341] width 169 height 10
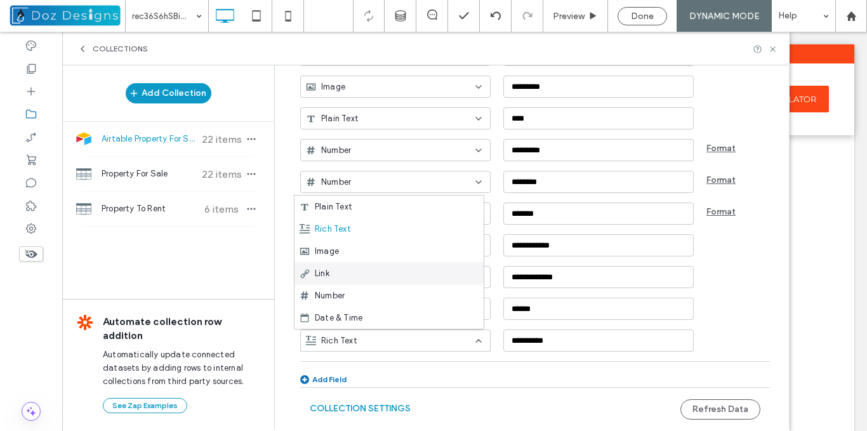
click at [341, 275] on div "Link" at bounding box center [388, 273] width 189 height 22
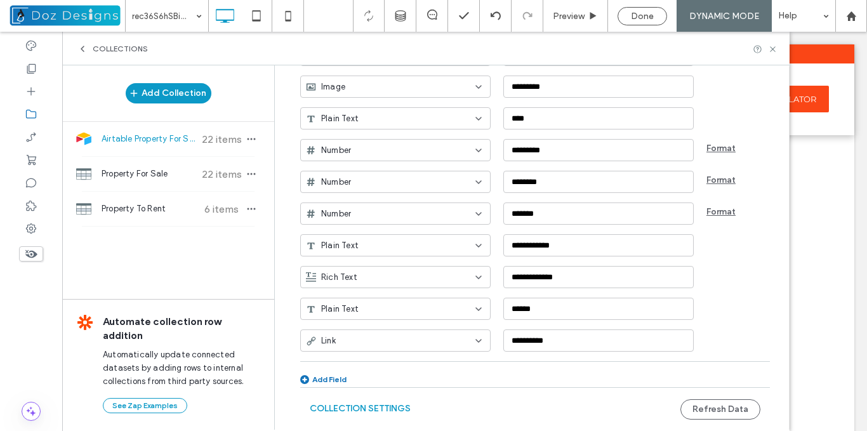
click at [707, 409] on button "Refresh Data" at bounding box center [720, 409] width 80 height 20
click at [773, 50] on use at bounding box center [771, 48] width 5 height 5
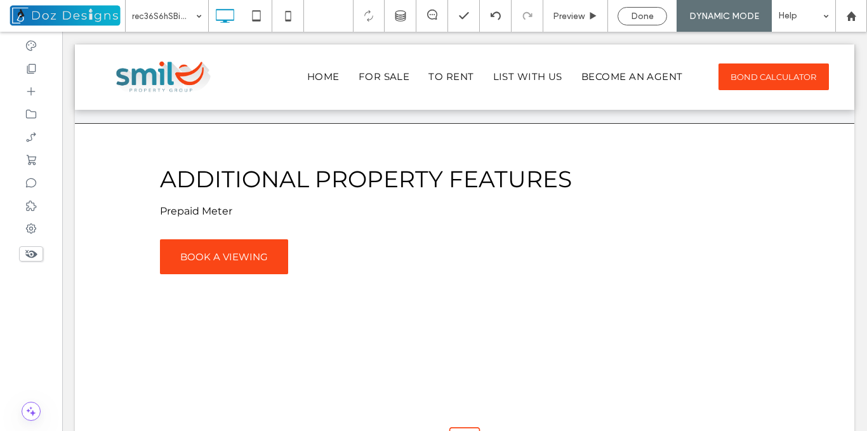
scroll to position [1786, 0]
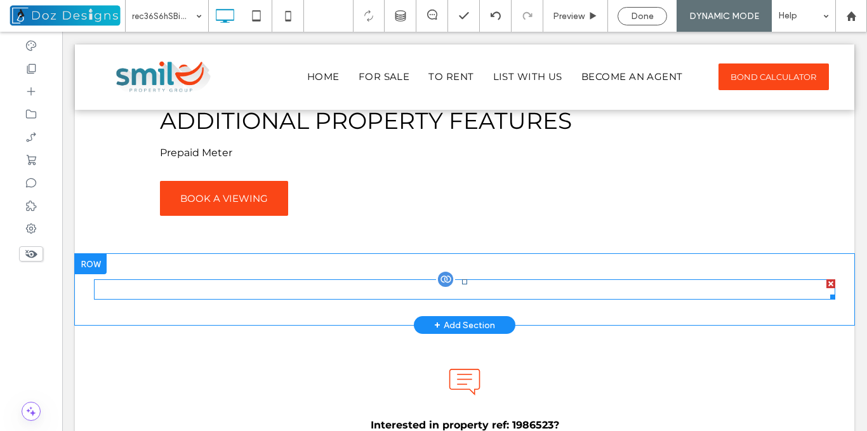
click at [501, 287] on span at bounding box center [464, 289] width 741 height 20
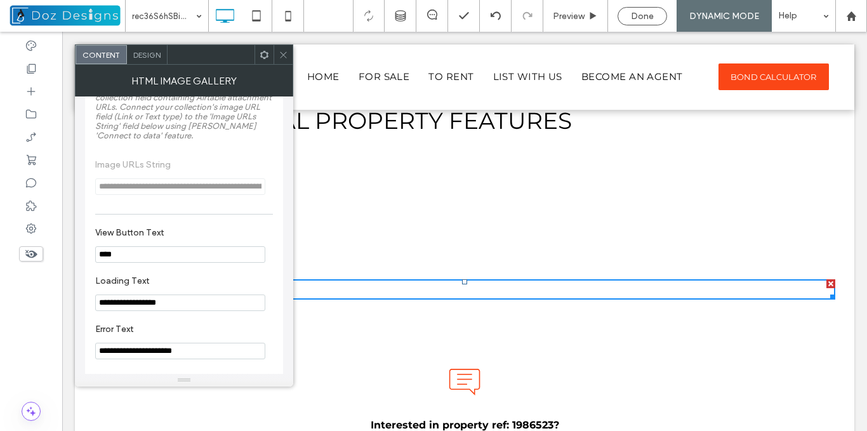
scroll to position [101, 0]
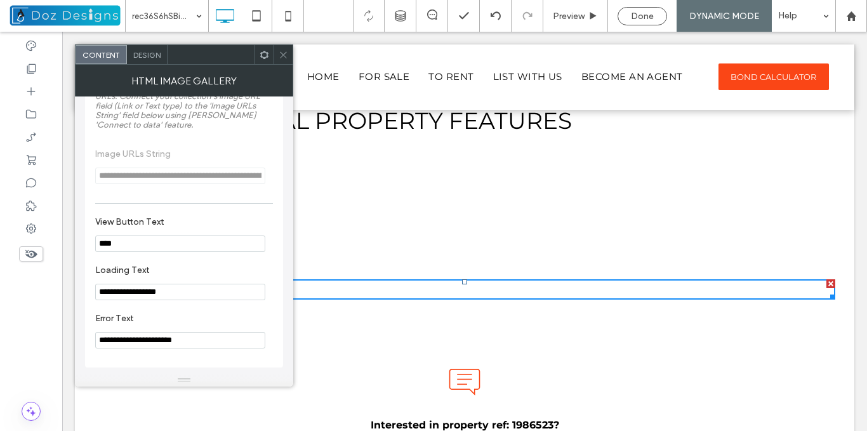
click at [265, 55] on icon at bounding box center [264, 55] width 10 height 10
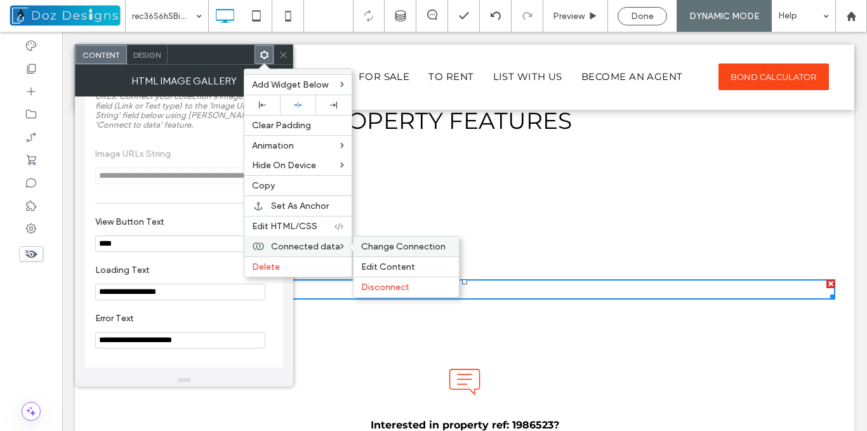
click at [379, 247] on span "Change Connection" at bounding box center [403, 246] width 84 height 11
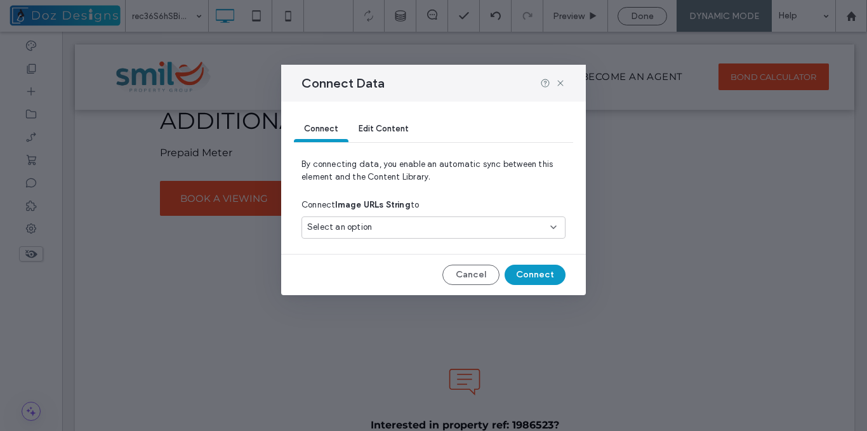
click at [410, 228] on div "Select an option" at bounding box center [425, 227] width 237 height 13
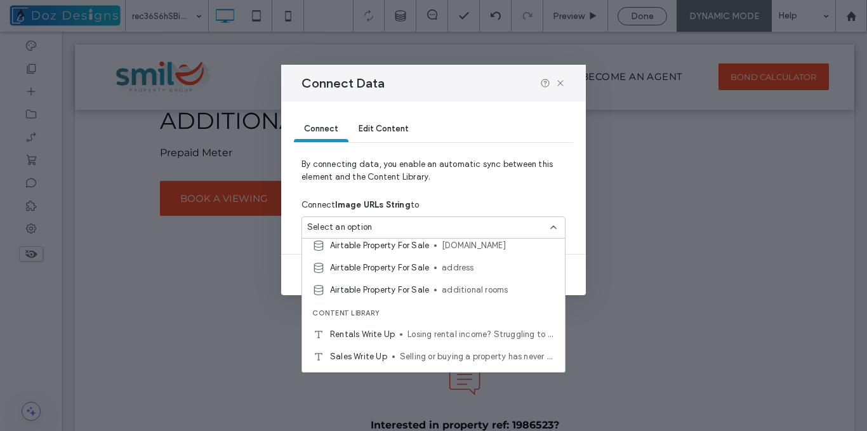
scroll to position [467, 0]
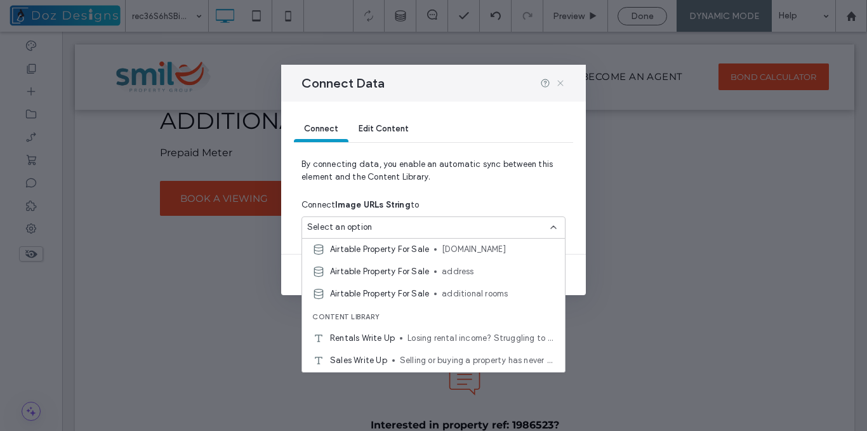
click at [558, 81] on icon at bounding box center [560, 83] width 10 height 10
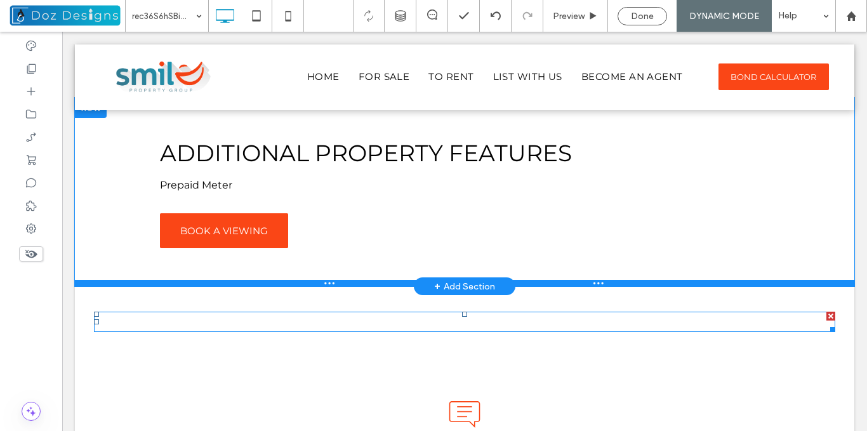
scroll to position [1786, 0]
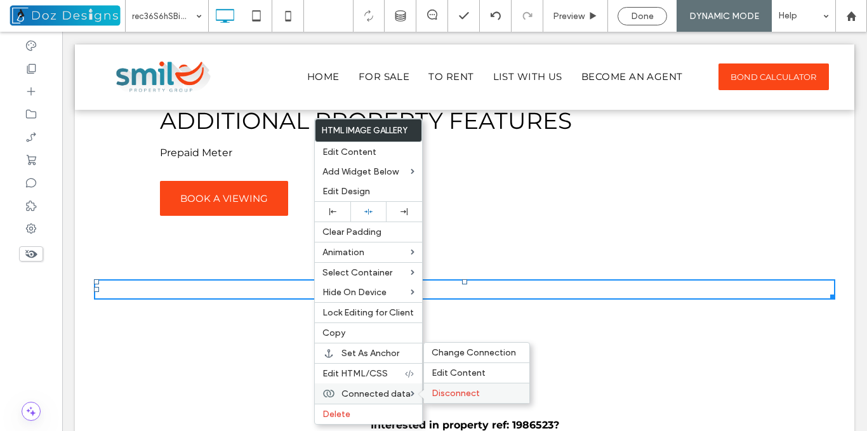
click at [452, 394] on span "Disconnect" at bounding box center [455, 393] width 48 height 11
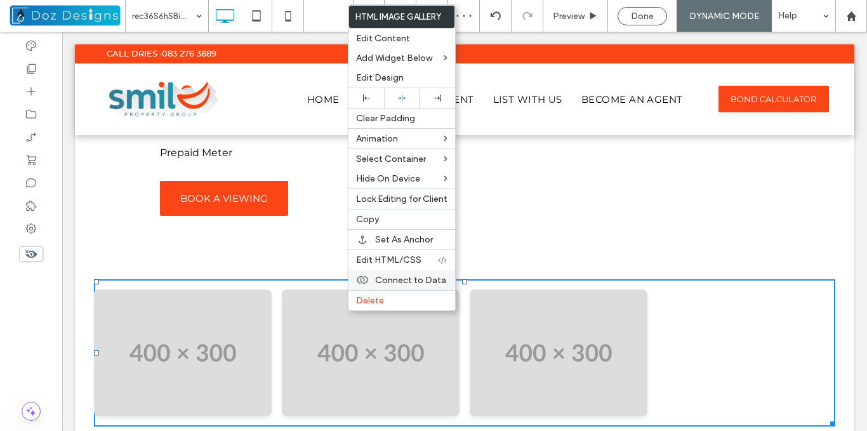
click at [433, 282] on span "Connect to Data" at bounding box center [410, 280] width 71 height 11
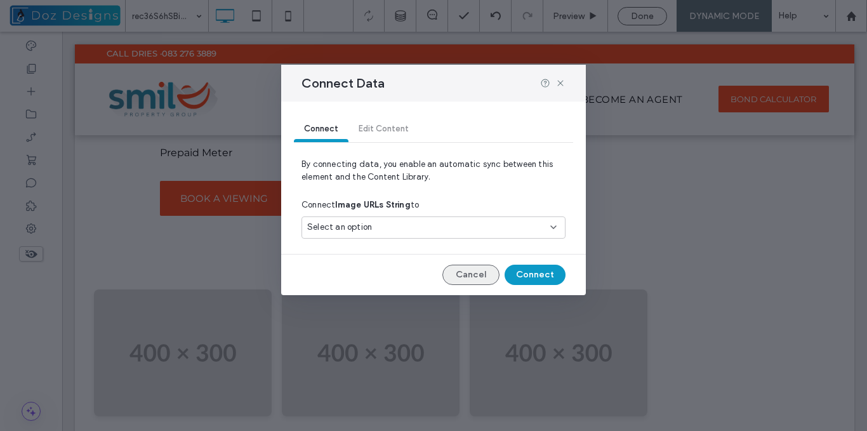
drag, startPoint x: 466, startPoint y: 273, endPoint x: 379, endPoint y: 283, distance: 86.8
click at [466, 273] on button "Cancel" at bounding box center [470, 275] width 57 height 20
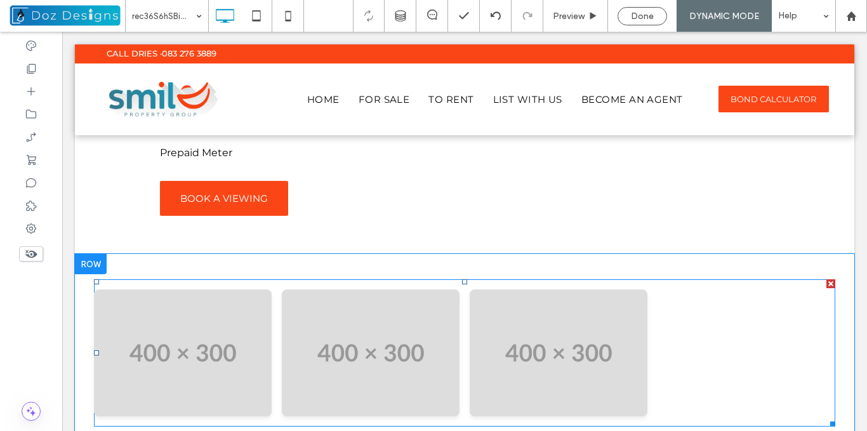
click at [436, 323] on span at bounding box center [464, 352] width 741 height 147
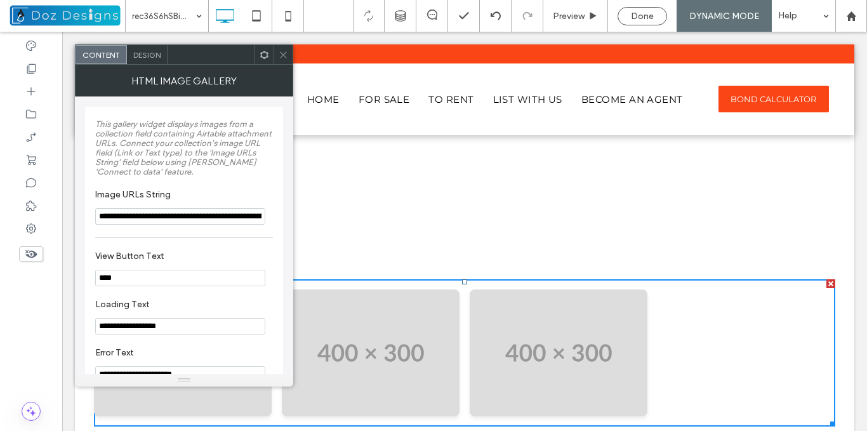
click at [205, 216] on input "**********" at bounding box center [180, 216] width 170 height 16
click at [285, 52] on icon at bounding box center [283, 55] width 10 height 10
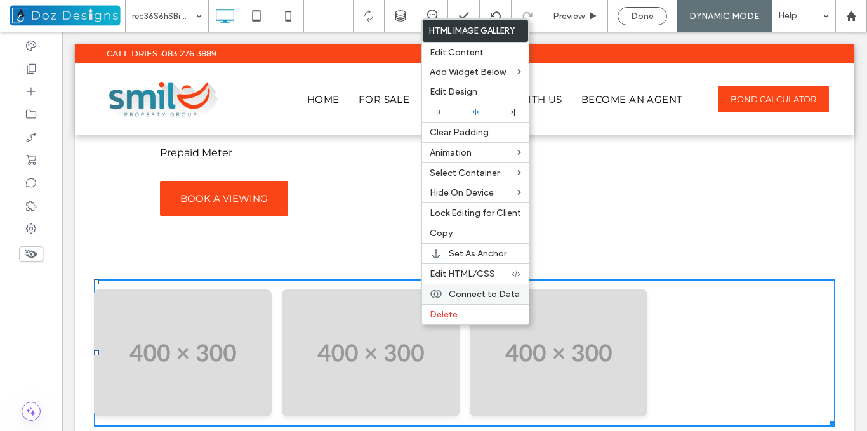
click at [513, 290] on span "Connect to Data" at bounding box center [483, 294] width 71 height 11
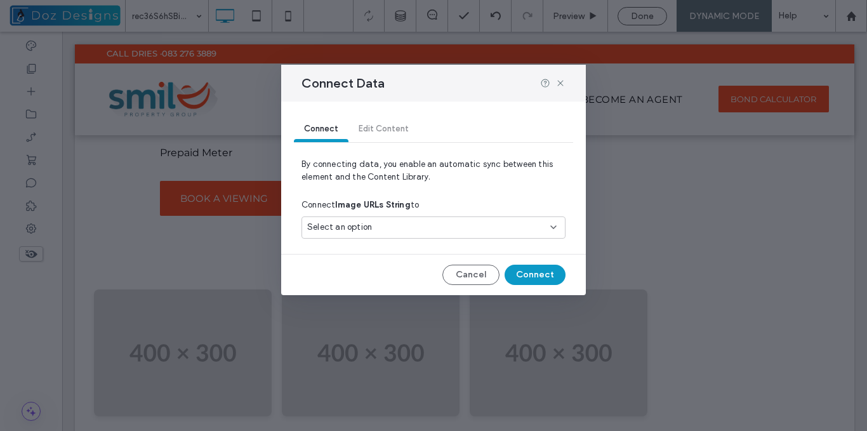
click at [516, 226] on div "Select an option" at bounding box center [425, 227] width 237 height 13
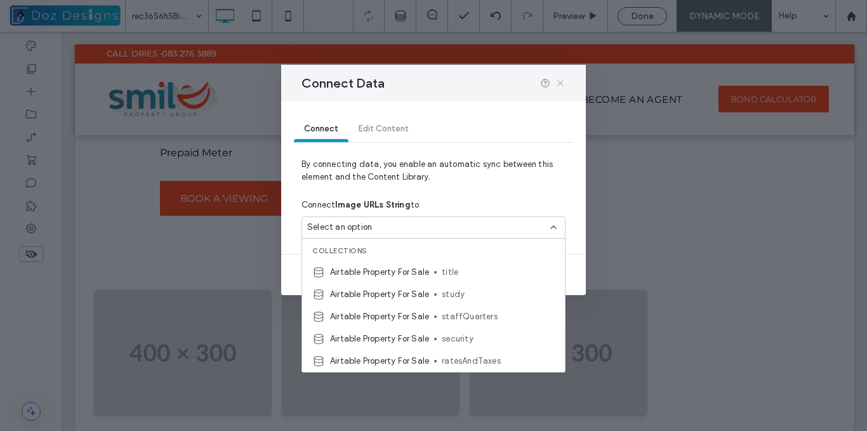
drag, startPoint x: 561, startPoint y: 81, endPoint x: 450, endPoint y: 72, distance: 111.4
click at [561, 81] on icon at bounding box center [560, 83] width 10 height 10
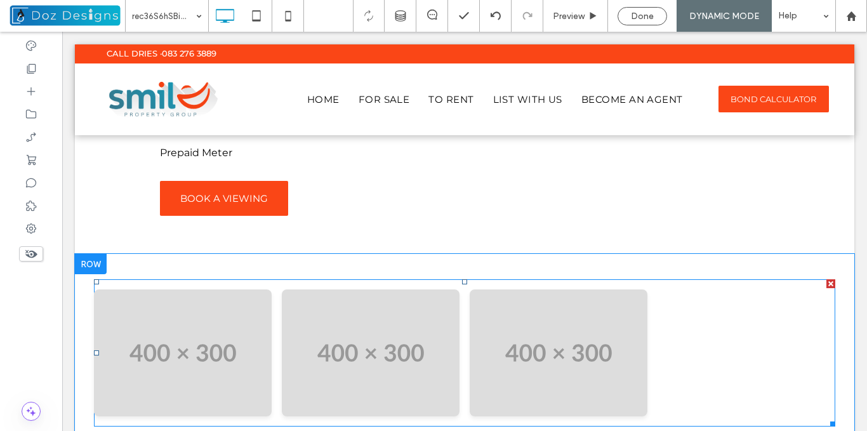
click at [365, 324] on span at bounding box center [464, 352] width 741 height 147
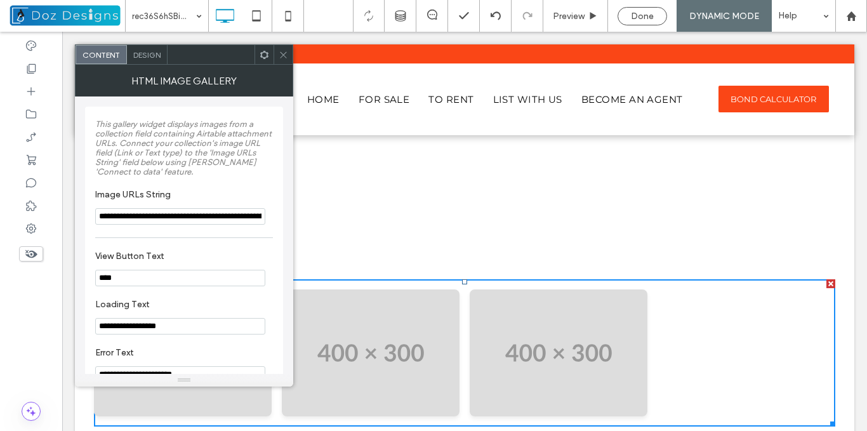
click at [284, 48] on span at bounding box center [283, 54] width 10 height 19
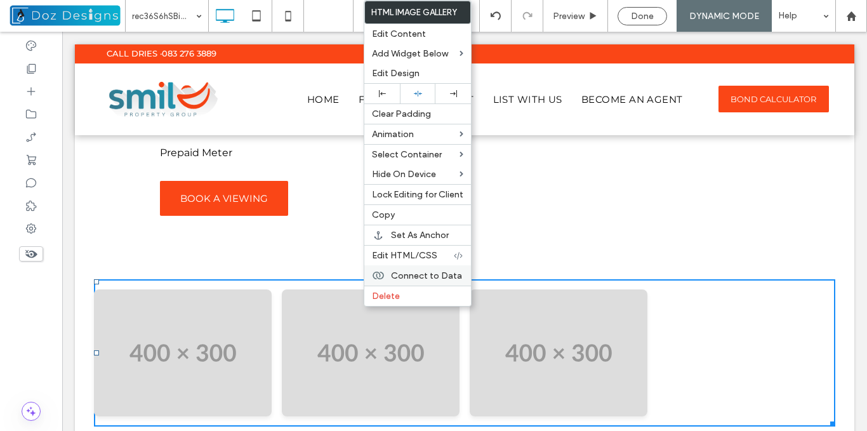
click at [433, 280] on span "Connect to Data" at bounding box center [426, 275] width 71 height 11
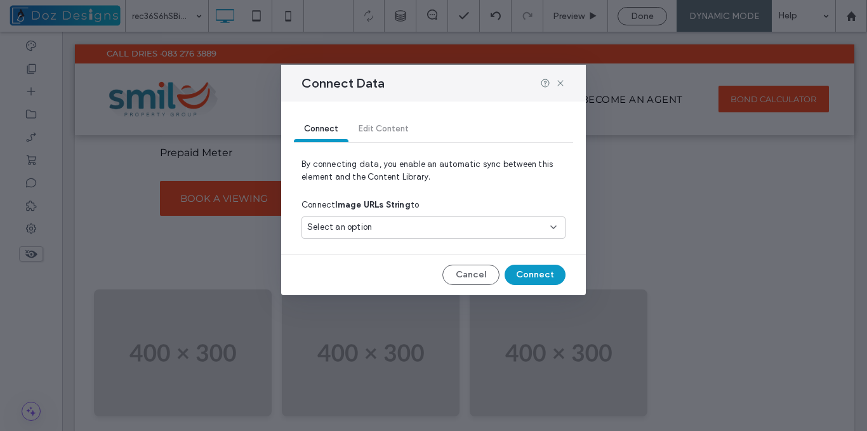
click at [539, 224] on div "Select an option" at bounding box center [425, 227] width 237 height 13
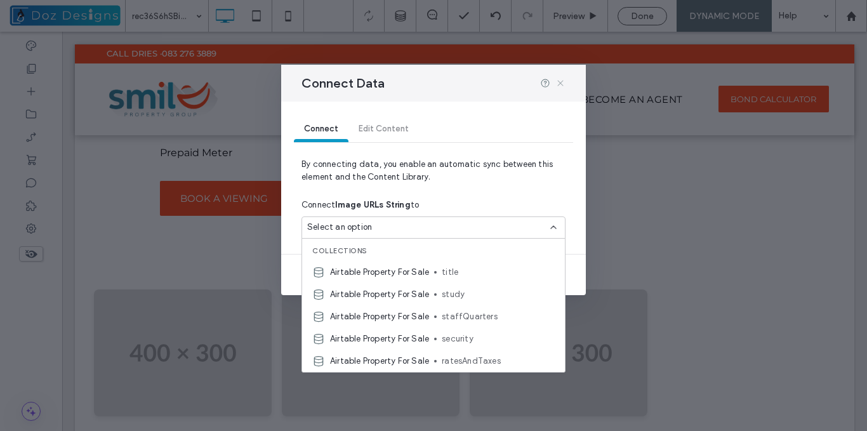
drag, startPoint x: 561, startPoint y: 81, endPoint x: 476, endPoint y: 58, distance: 88.0
click at [561, 81] on icon at bounding box center [560, 83] width 10 height 10
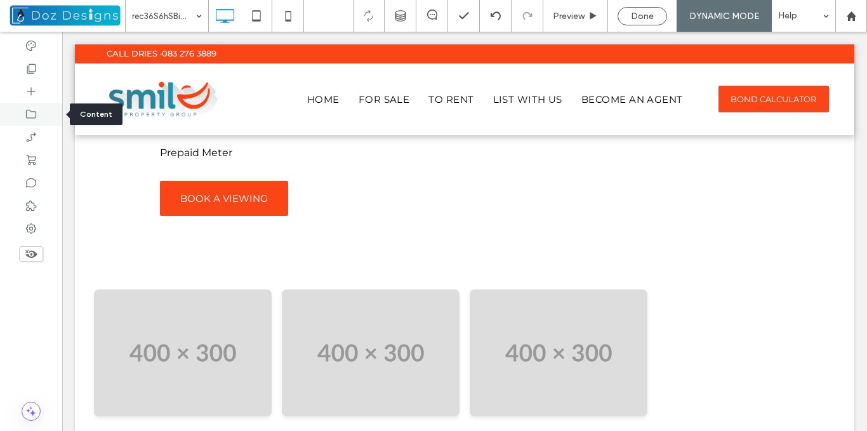
click at [29, 112] on icon at bounding box center [31, 114] width 13 height 13
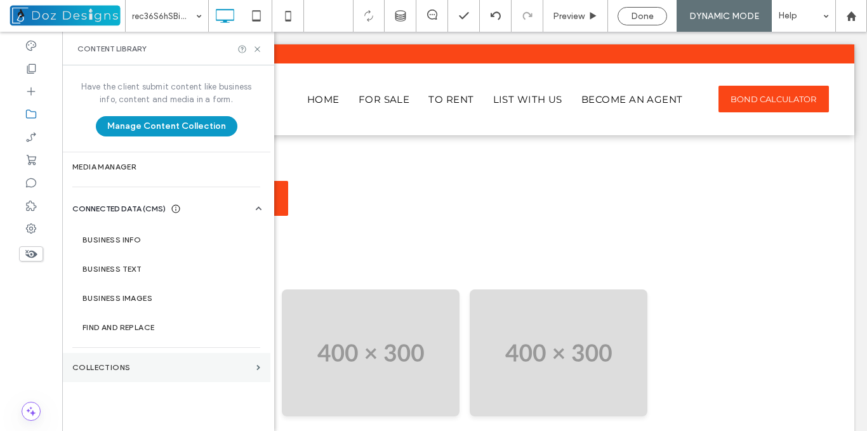
click at [139, 367] on label "Collections" at bounding box center [161, 367] width 179 height 9
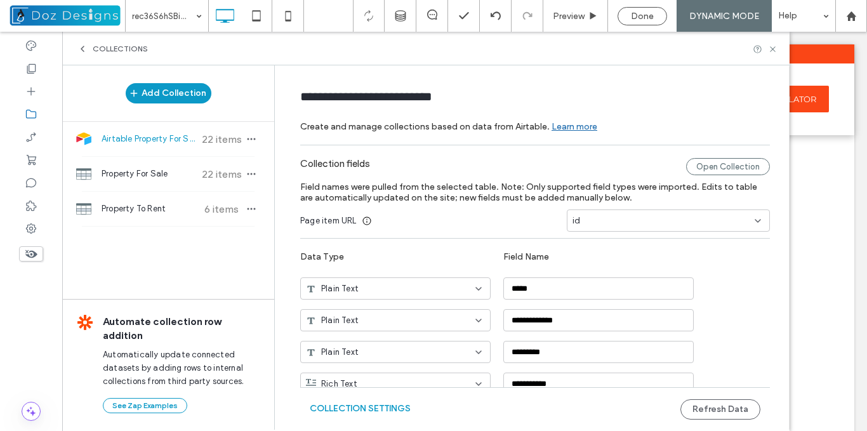
click at [171, 140] on span "Airtable Property For Sale" at bounding box center [148, 139] width 95 height 13
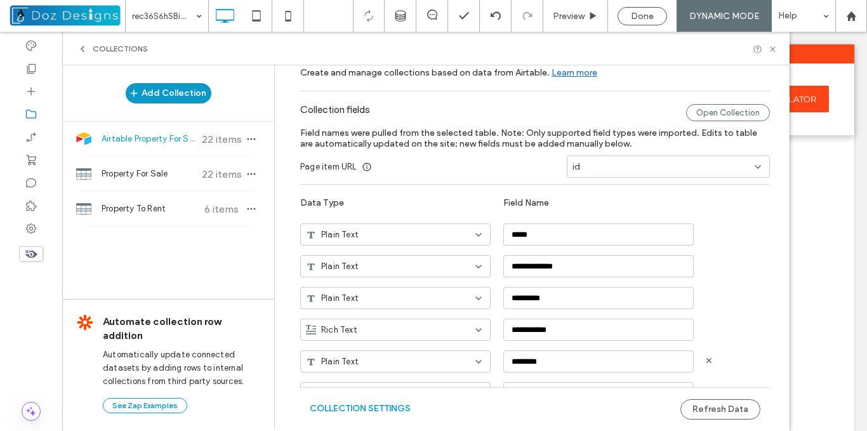
scroll to position [127, 0]
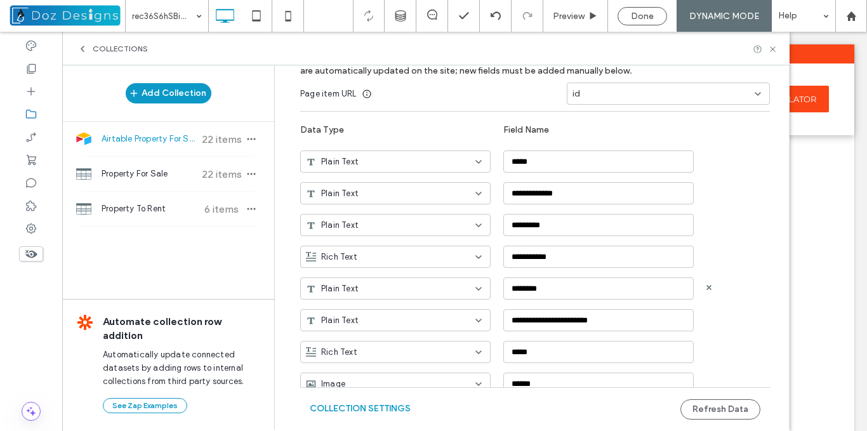
click at [780, 291] on div "Plain Text ********" at bounding box center [544, 284] width 488 height 32
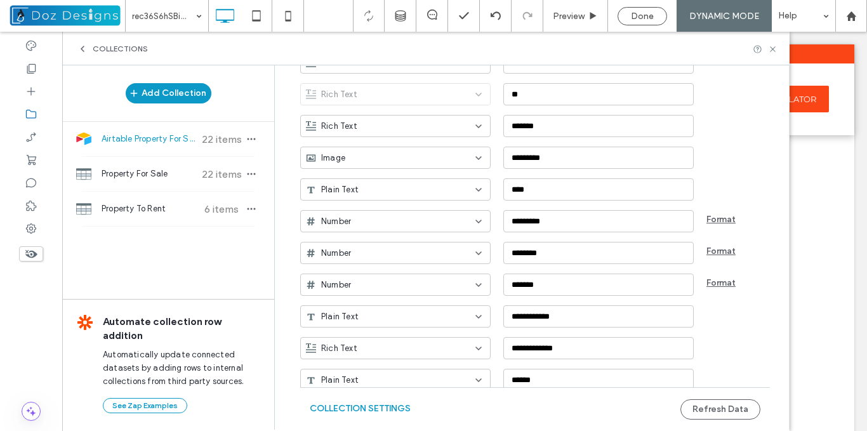
scroll to position [742, 0]
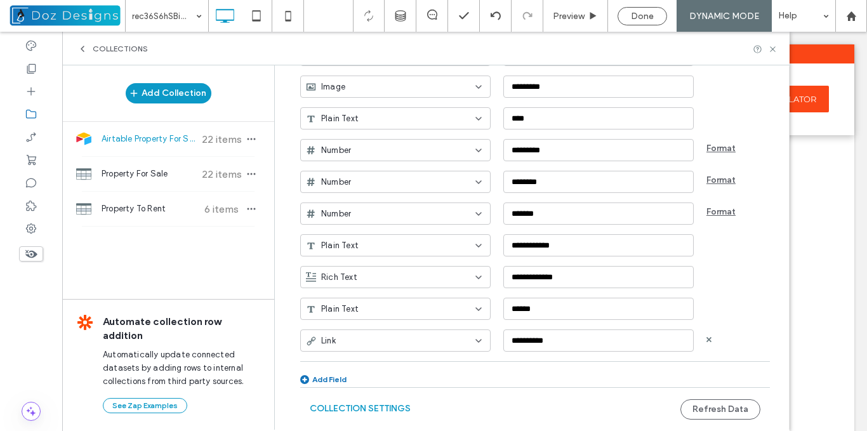
click at [473, 341] on icon at bounding box center [478, 341] width 10 height 10
click at [341, 231] on span "Rich Text" at bounding box center [333, 229] width 36 height 13
click at [736, 409] on button "Refresh Data" at bounding box center [720, 409] width 80 height 20
click at [771, 47] on icon at bounding box center [773, 49] width 10 height 10
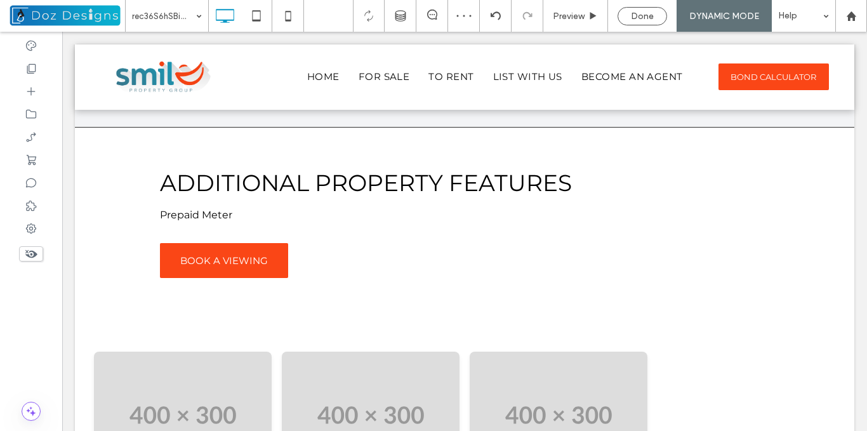
scroll to position [1825, 0]
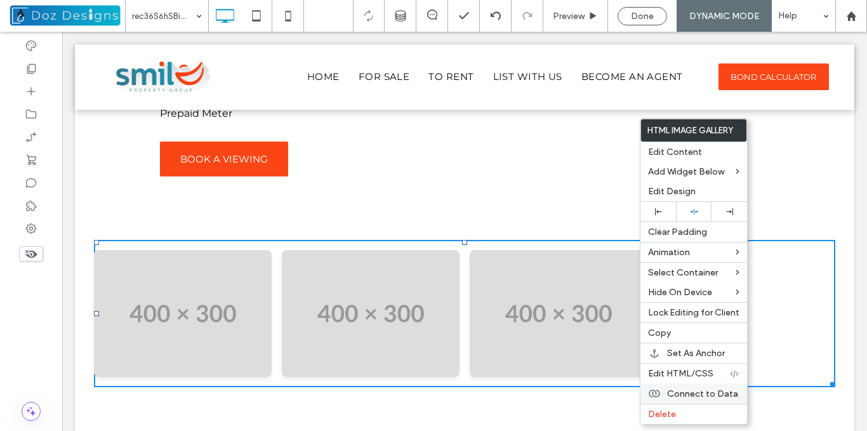
click at [721, 393] on span "Connect to Data" at bounding box center [702, 393] width 71 height 11
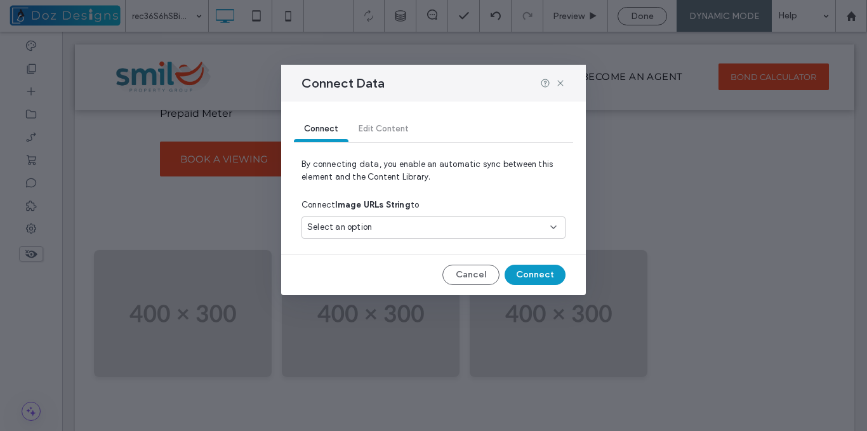
click at [492, 226] on div "Select an option" at bounding box center [425, 227] width 237 height 13
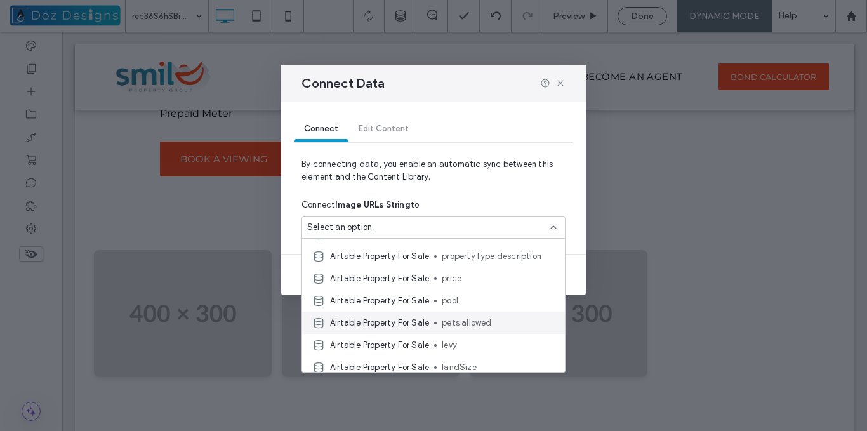
scroll to position [190, 0]
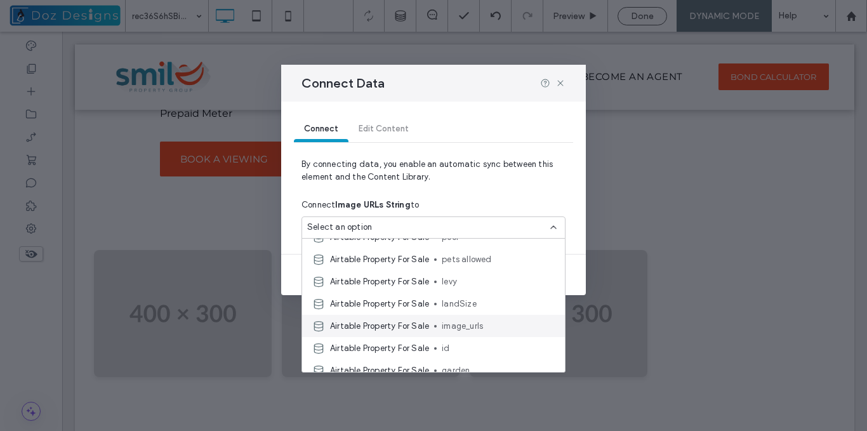
click at [466, 327] on span "image_urls" at bounding box center [498, 326] width 113 height 13
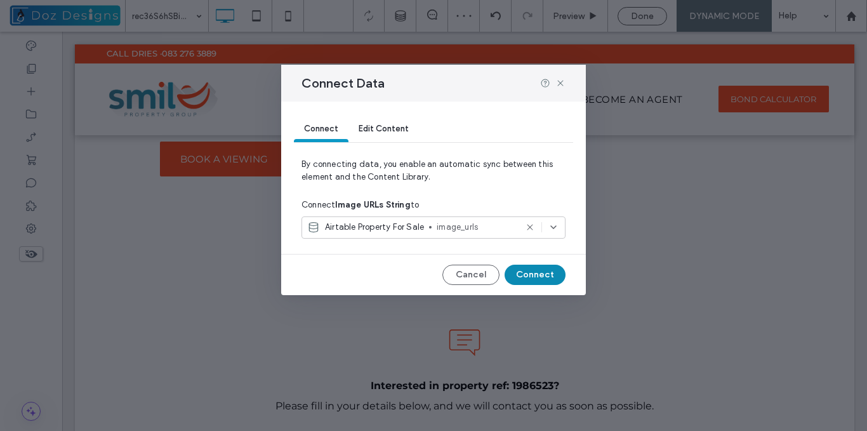
click at [534, 272] on button "Connect" at bounding box center [534, 275] width 61 height 20
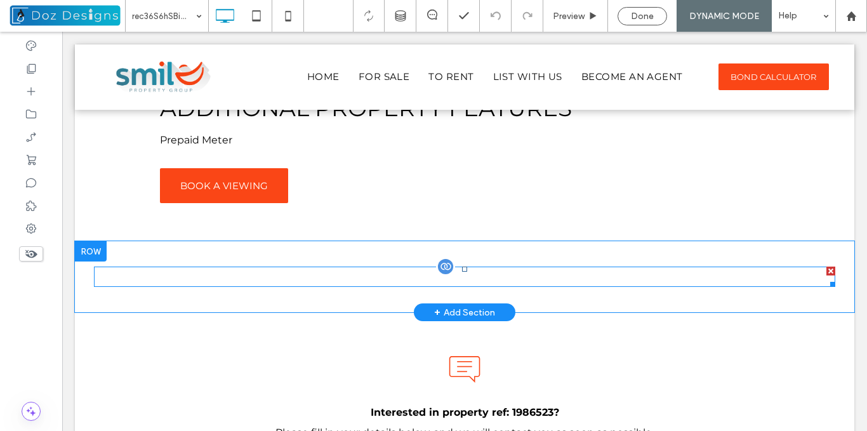
click at [494, 277] on span at bounding box center [464, 276] width 741 height 20
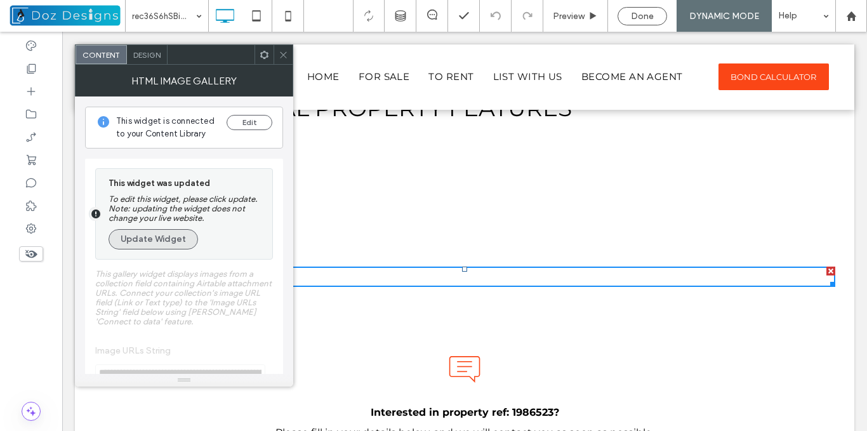
click at [170, 237] on button "Update Widget" at bounding box center [152, 239] width 89 height 20
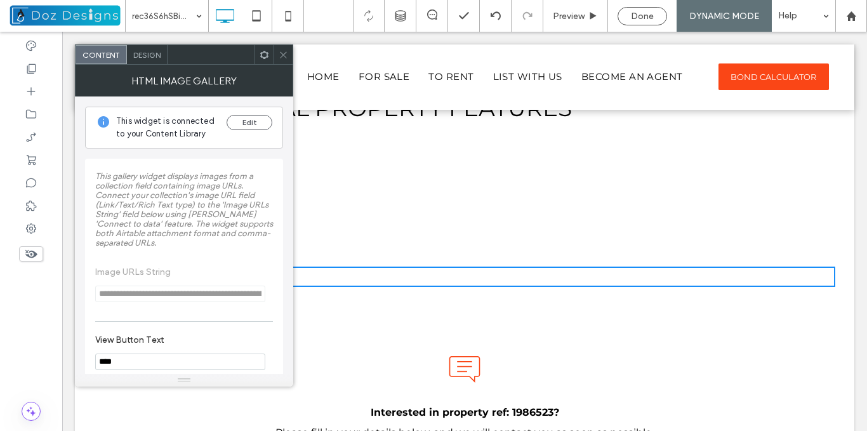
click at [283, 55] on use at bounding box center [283, 54] width 6 height 6
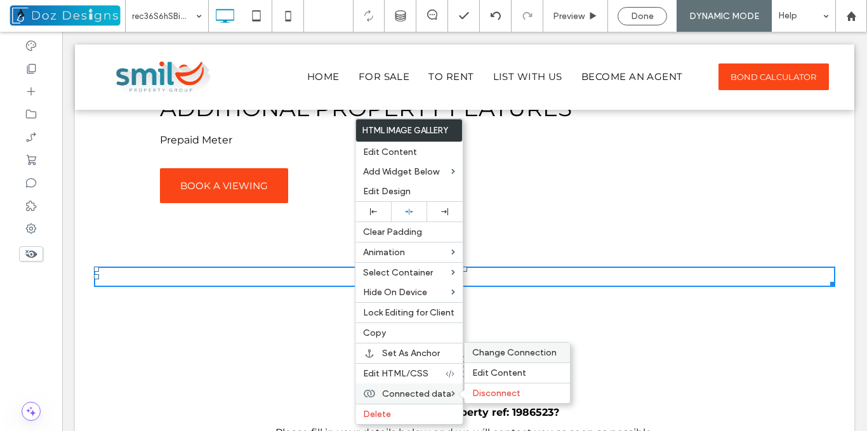
click at [529, 349] on span "Change Connection" at bounding box center [514, 352] width 84 height 11
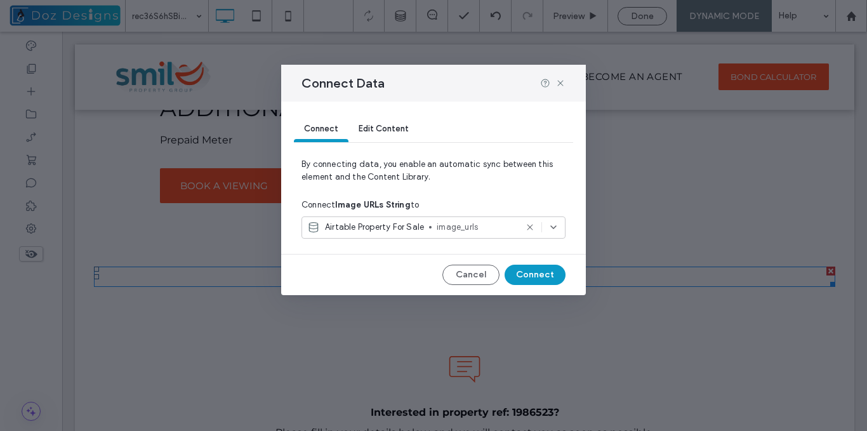
click at [531, 225] on icon at bounding box center [530, 227] width 10 height 10
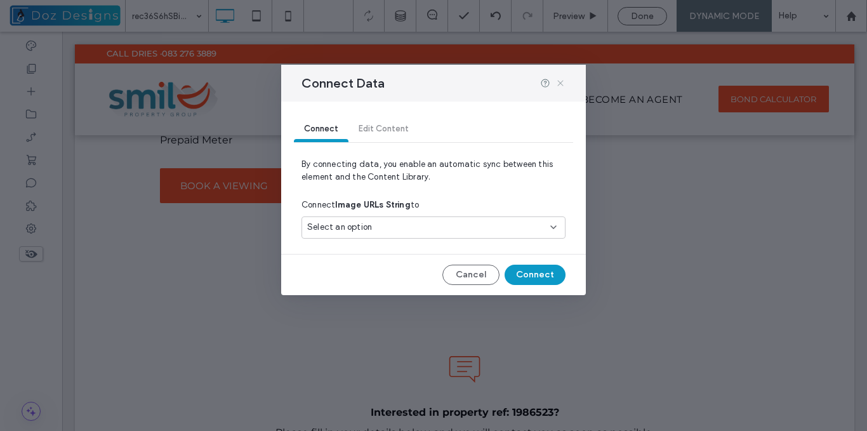
drag, startPoint x: 497, startPoint y: 53, endPoint x: 561, endPoint y: 82, distance: 70.1
click at [561, 82] on icon at bounding box center [560, 83] width 10 height 10
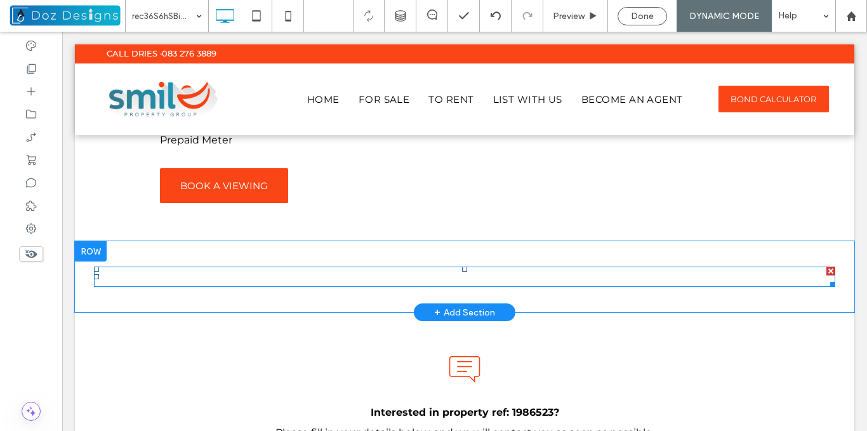
click at [435, 277] on span at bounding box center [464, 276] width 741 height 20
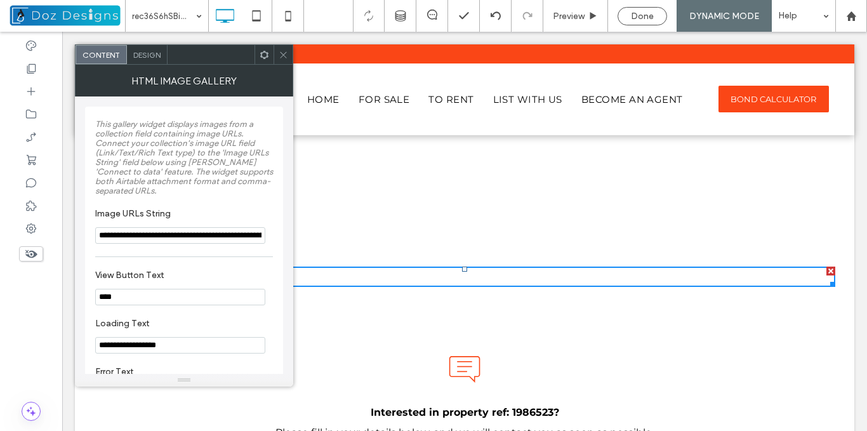
click at [214, 237] on input "**********" at bounding box center [180, 235] width 170 height 16
click at [240, 254] on div "**********" at bounding box center [184, 263] width 178 height 301
drag, startPoint x: 285, startPoint y: 54, endPoint x: 288, endPoint y: 83, distance: 29.4
click at [285, 55] on icon at bounding box center [283, 55] width 10 height 10
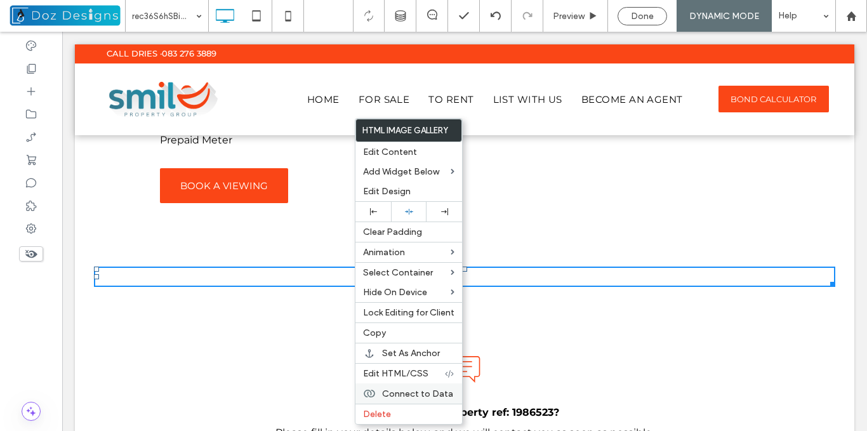
click at [431, 395] on span "Connect to Data" at bounding box center [417, 393] width 71 height 11
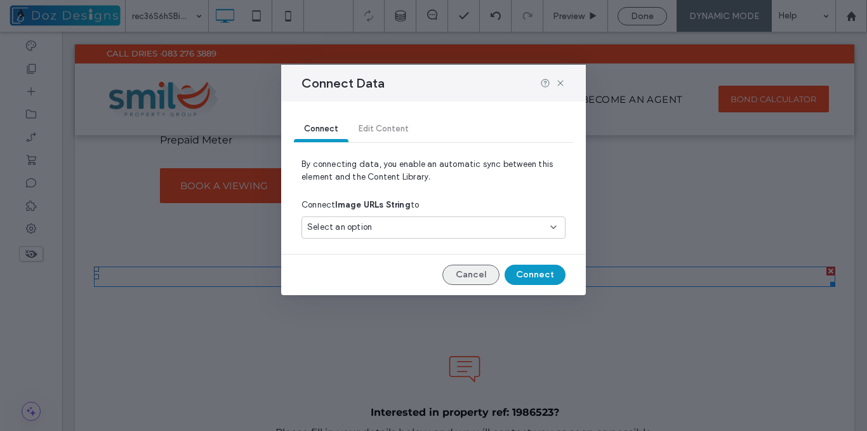
click at [488, 272] on button "Cancel" at bounding box center [470, 275] width 57 height 20
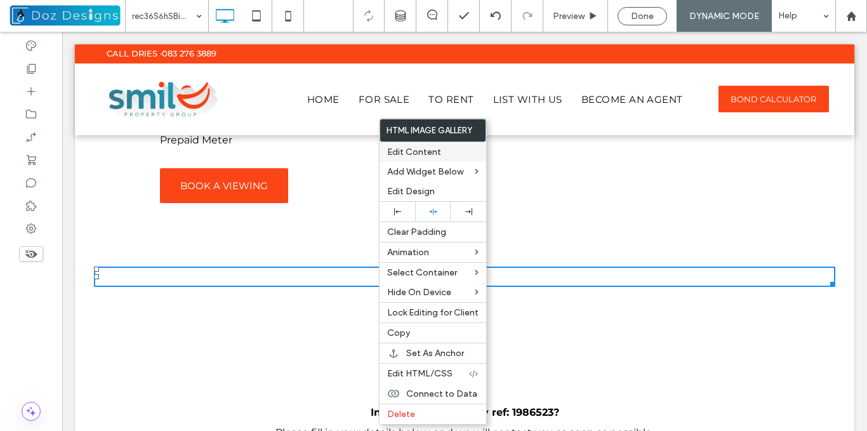
click at [409, 151] on span "Edit Content" at bounding box center [414, 152] width 54 height 11
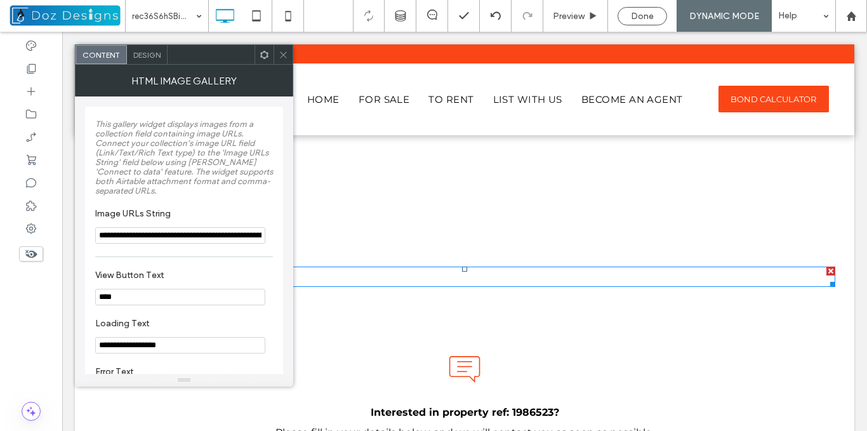
click at [190, 249] on section "**********" at bounding box center [184, 226] width 178 height 48
drag, startPoint x: 285, startPoint y: 55, endPoint x: 250, endPoint y: 80, distance: 42.8
click at [285, 55] on icon at bounding box center [283, 55] width 10 height 10
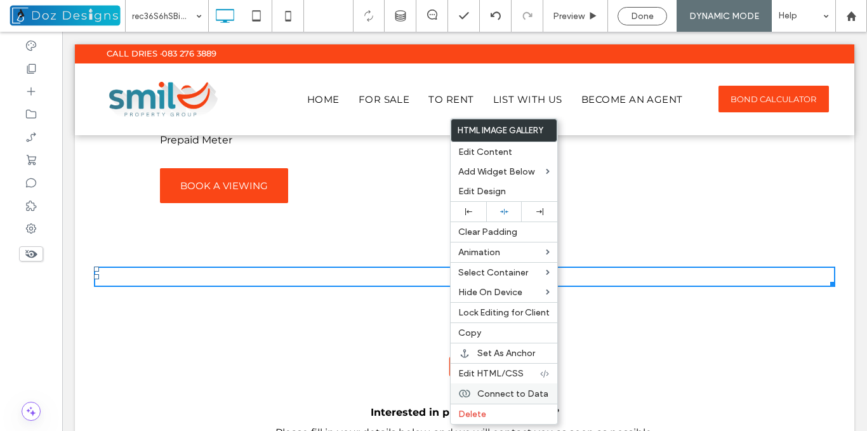
click at [529, 392] on span "Connect to Data" at bounding box center [512, 393] width 71 height 11
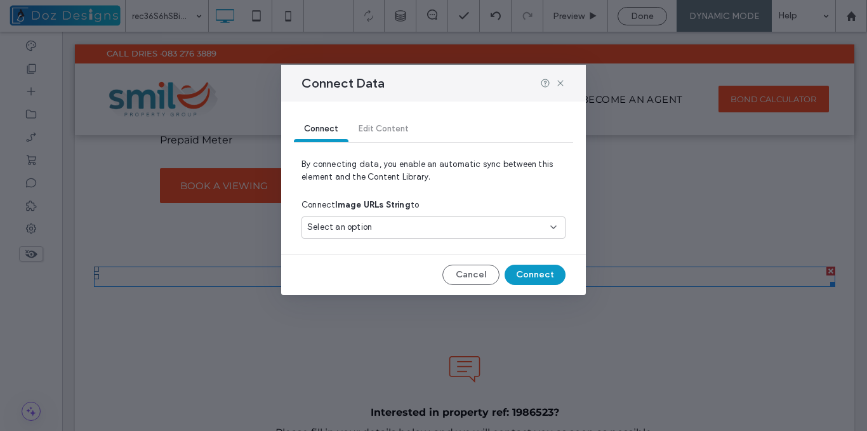
click at [523, 227] on div "Select an option" at bounding box center [425, 227] width 237 height 13
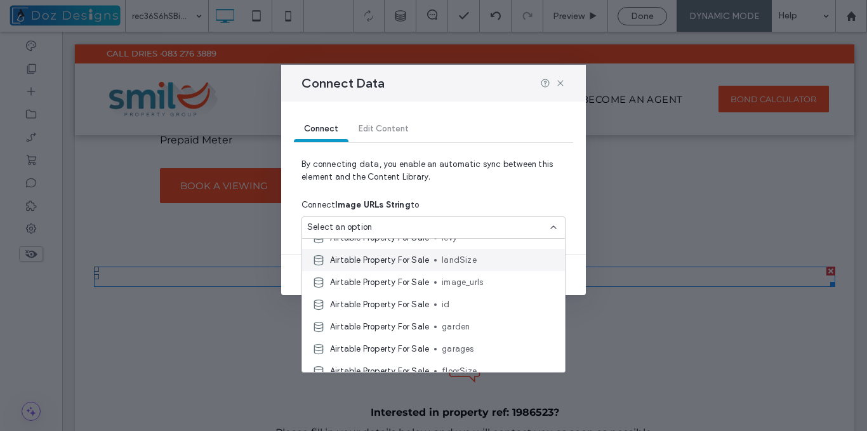
scroll to position [254, 0]
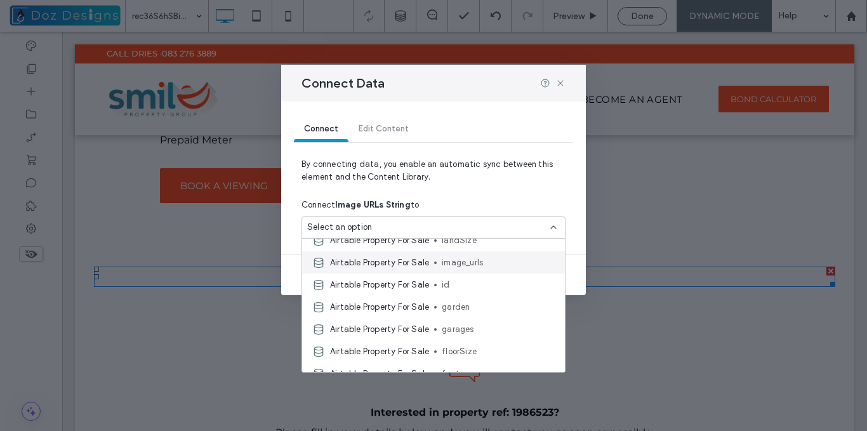
click at [462, 261] on span "image_urls" at bounding box center [498, 262] width 113 height 13
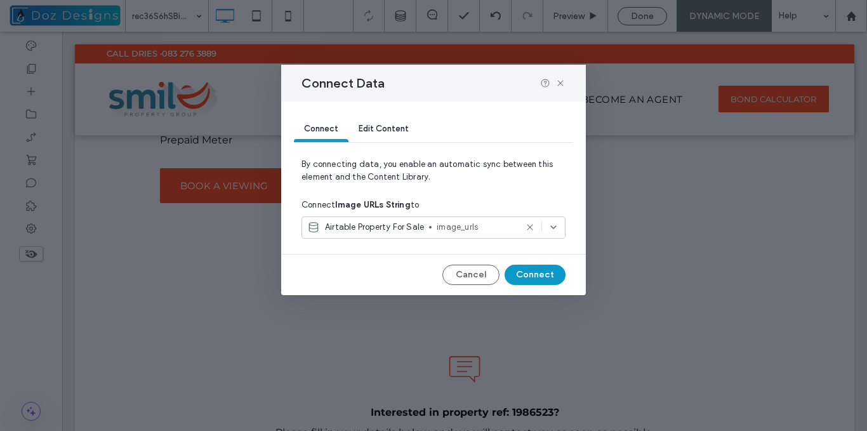
click at [530, 229] on icon at bounding box center [530, 227] width 10 height 10
drag, startPoint x: 558, startPoint y: 79, endPoint x: 483, endPoint y: 62, distance: 76.8
click at [558, 79] on icon at bounding box center [560, 83] width 10 height 10
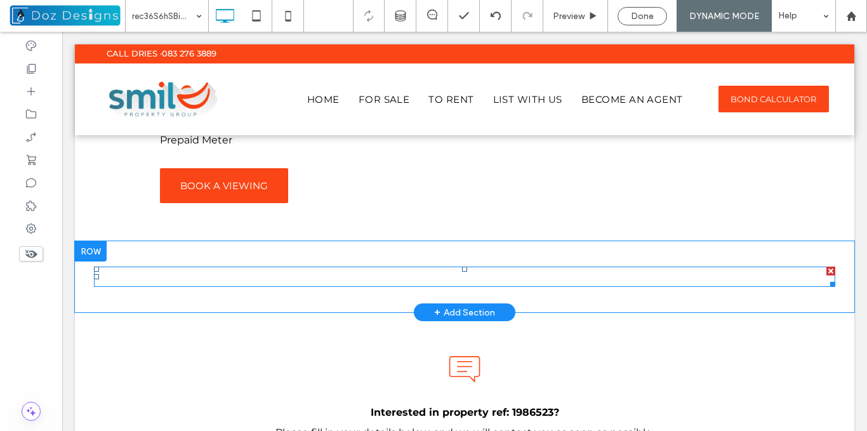
click at [826, 270] on div at bounding box center [830, 270] width 9 height 9
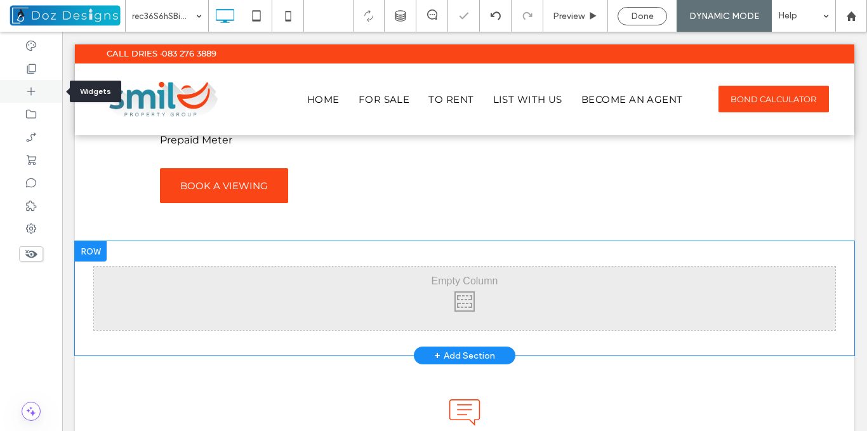
click at [27, 90] on icon at bounding box center [31, 91] width 13 height 13
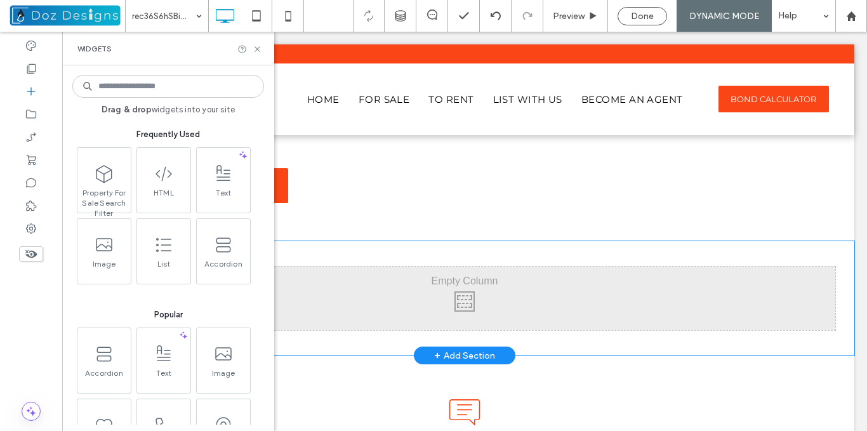
click at [176, 88] on input at bounding box center [168, 86] width 192 height 23
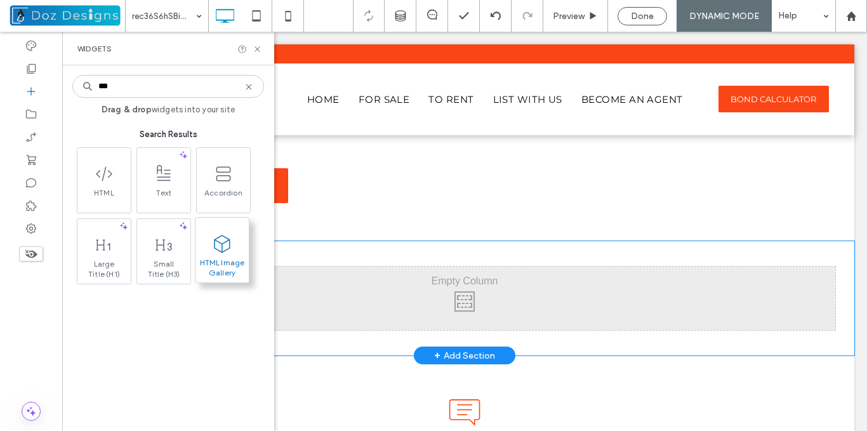
type input "***"
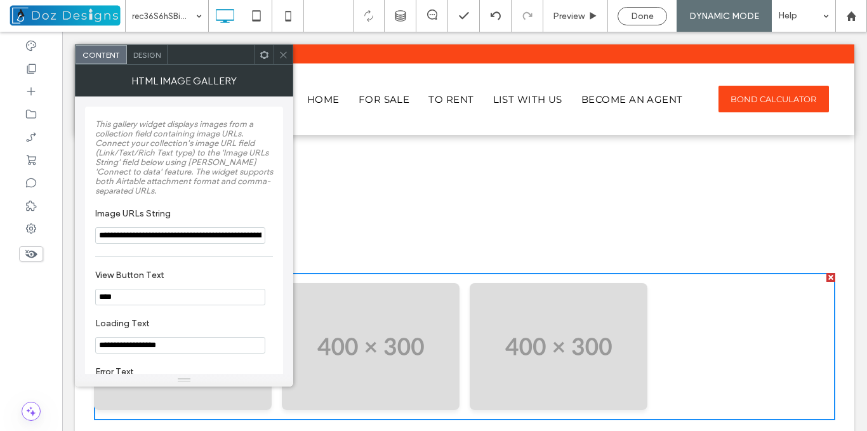
click at [280, 57] on icon at bounding box center [283, 55] width 10 height 10
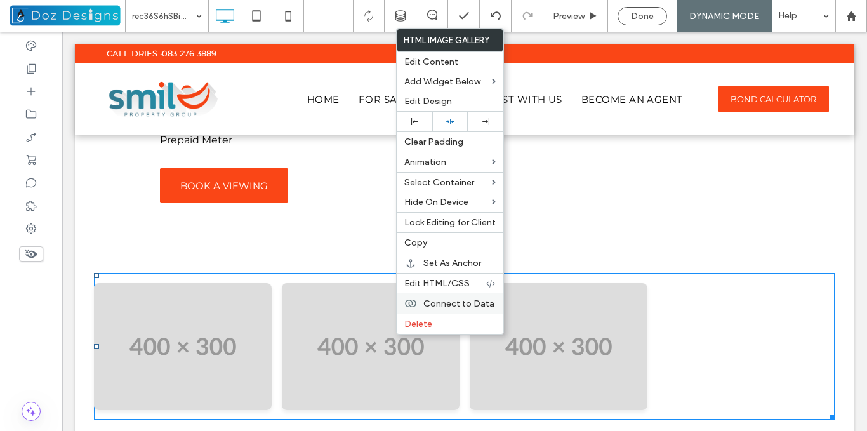
click at [473, 306] on span "Connect to Data" at bounding box center [458, 303] width 71 height 11
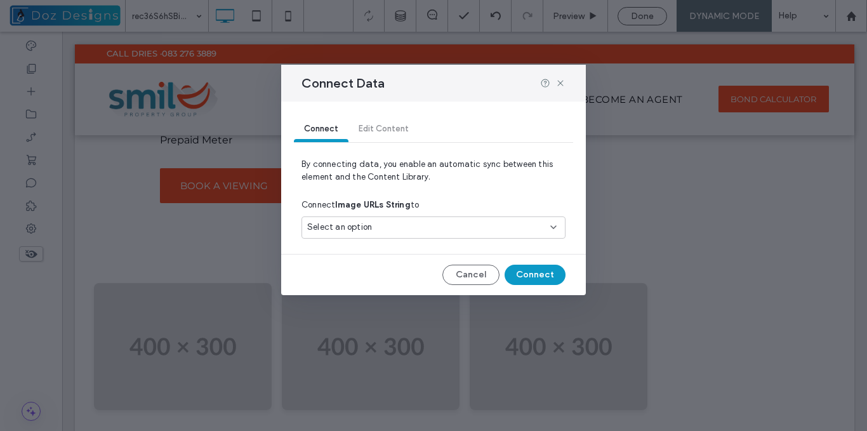
click at [448, 226] on div "Select an option" at bounding box center [425, 227] width 237 height 13
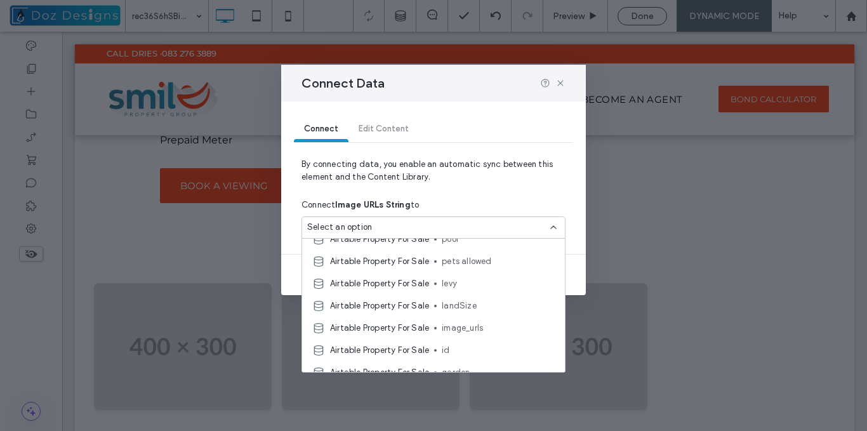
scroll to position [190, 0]
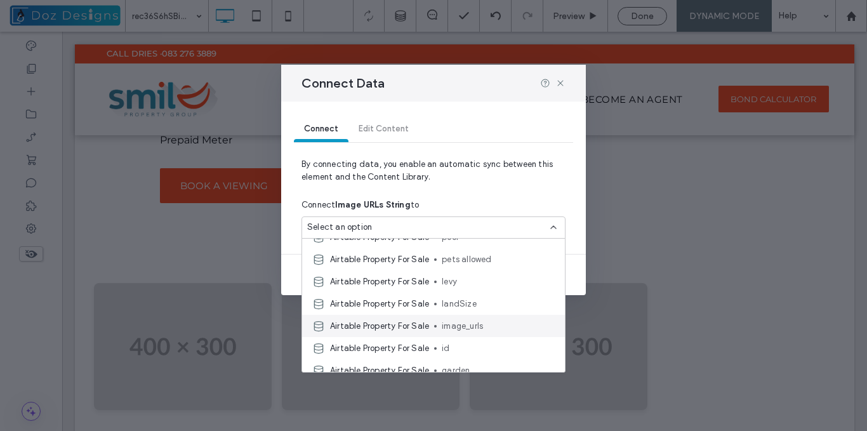
click at [465, 327] on span "image_urls" at bounding box center [498, 326] width 113 height 13
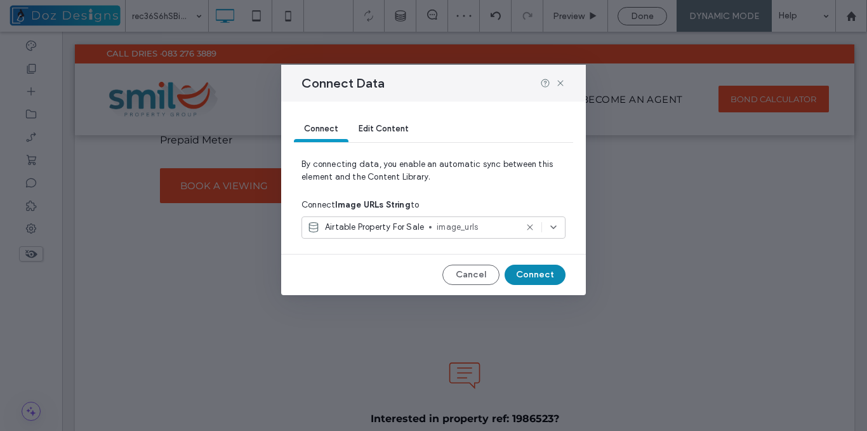
click at [551, 274] on button "Connect" at bounding box center [534, 275] width 61 height 20
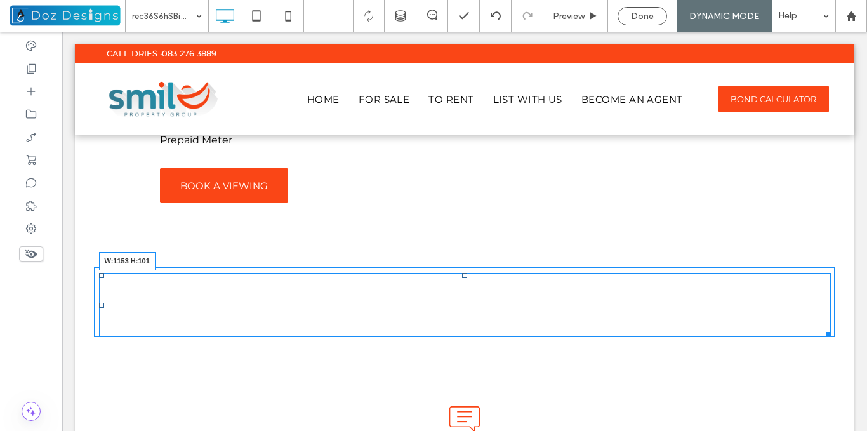
drag, startPoint x: 822, startPoint y: 291, endPoint x: 828, endPoint y: 335, distance: 45.0
click at [828, 335] on div "Click To Paste Loading gallery... Unable to load gallery. View View View View ×…" at bounding box center [464, 301] width 779 height 121
drag, startPoint x: 821, startPoint y: 336, endPoint x: 823, endPoint y: 352, distance: 16.6
click at [825, 337] on div at bounding box center [830, 333] width 10 height 10
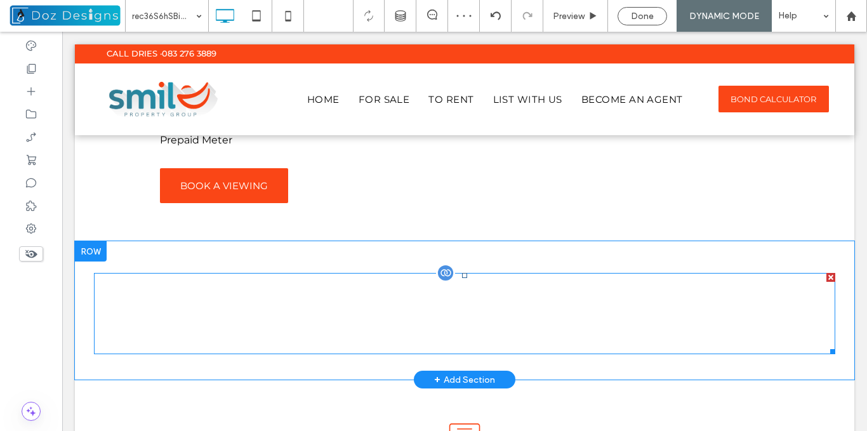
click at [483, 296] on span at bounding box center [464, 313] width 741 height 81
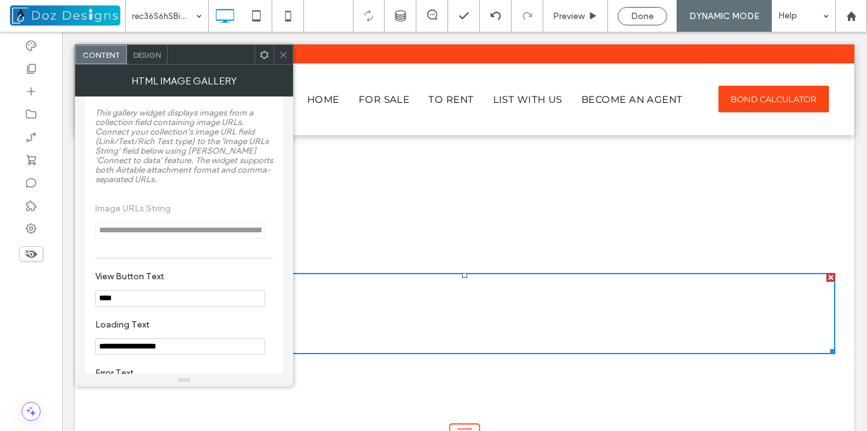
scroll to position [0, 0]
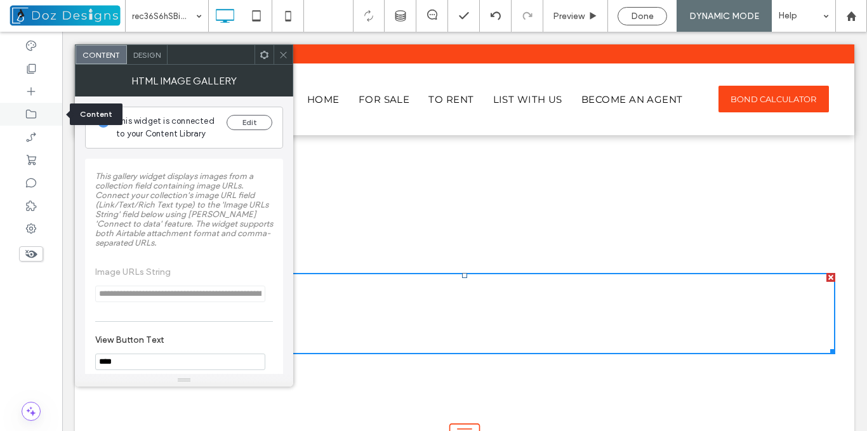
click at [30, 113] on icon at bounding box center [31, 114] width 13 height 13
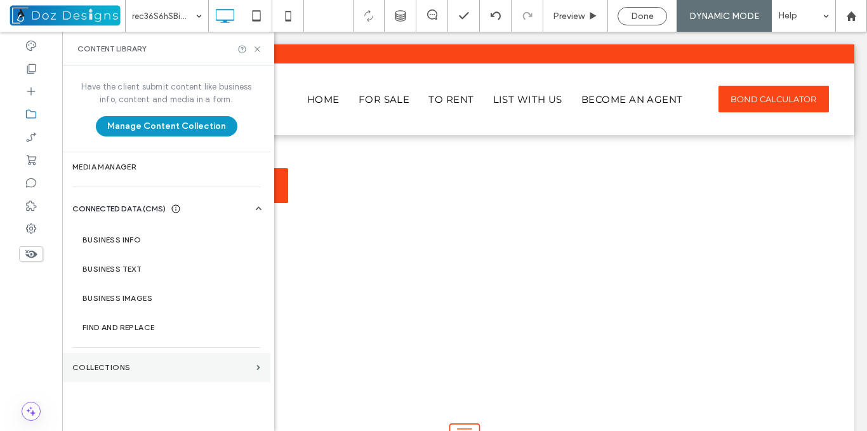
click at [183, 360] on section "Collections" at bounding box center [166, 367] width 208 height 29
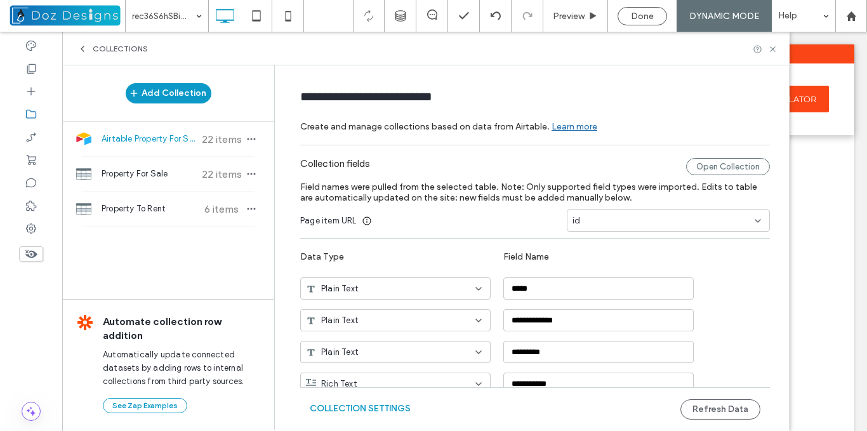
click at [159, 141] on span "Airtable Property For Sale" at bounding box center [148, 139] width 95 height 13
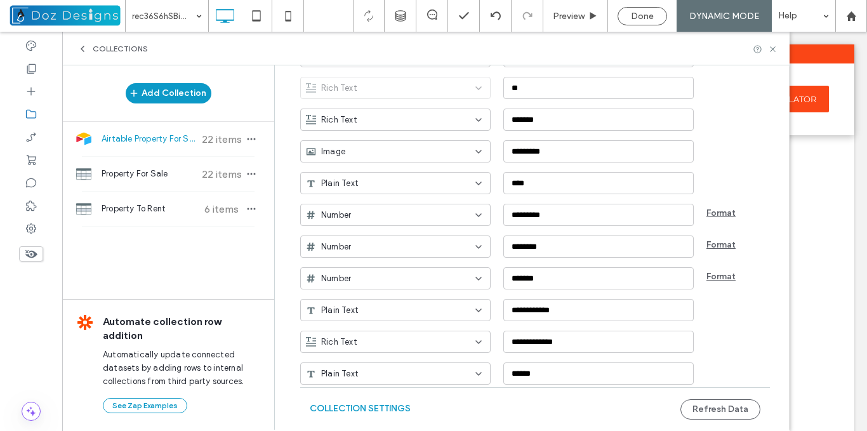
scroll to position [742, 0]
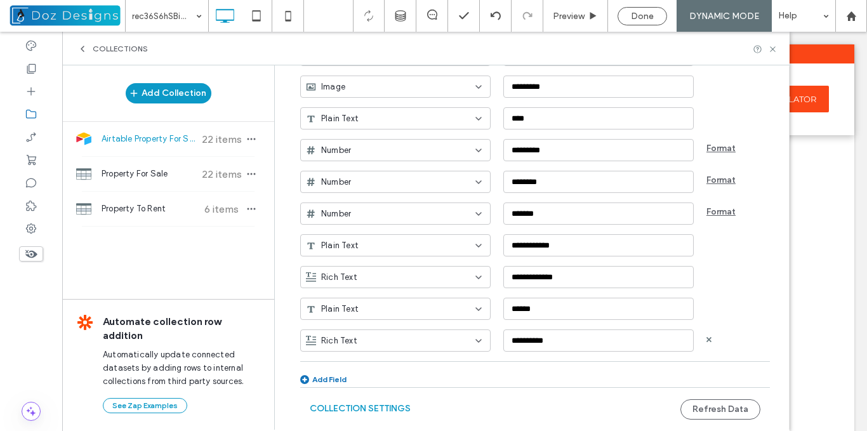
click at [459, 339] on div "Rich Text" at bounding box center [388, 340] width 164 height 13
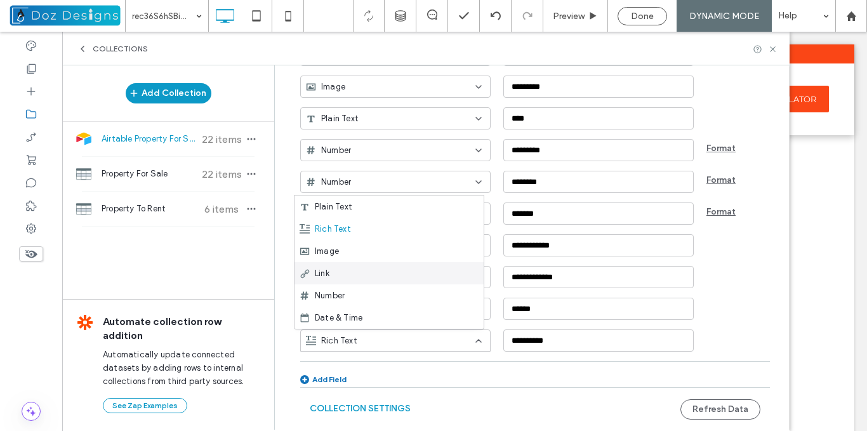
click at [353, 271] on div "Link" at bounding box center [388, 273] width 189 height 22
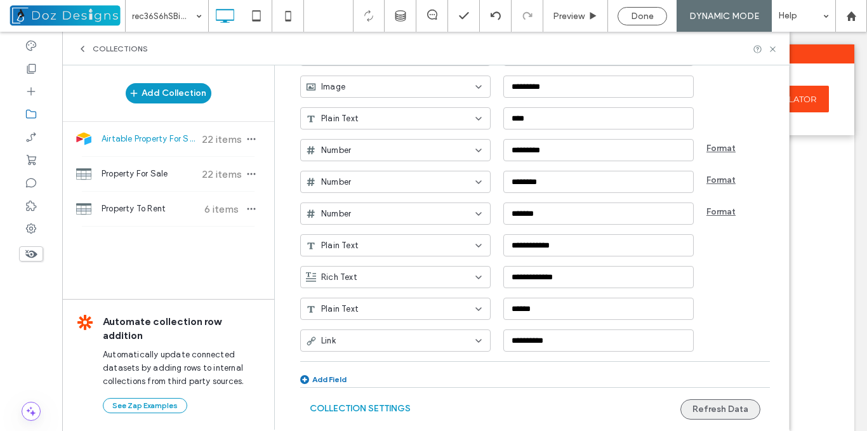
click at [734, 407] on button "Refresh Data" at bounding box center [720, 409] width 80 height 20
click at [771, 49] on icon at bounding box center [773, 49] width 10 height 10
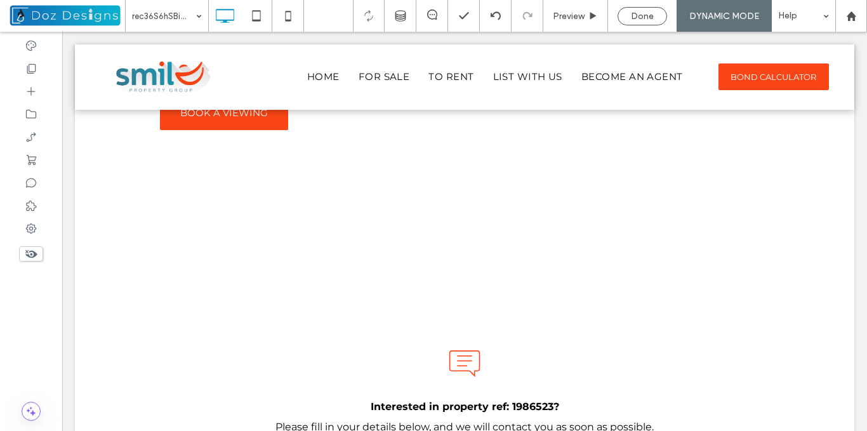
scroll to position [1847, 0]
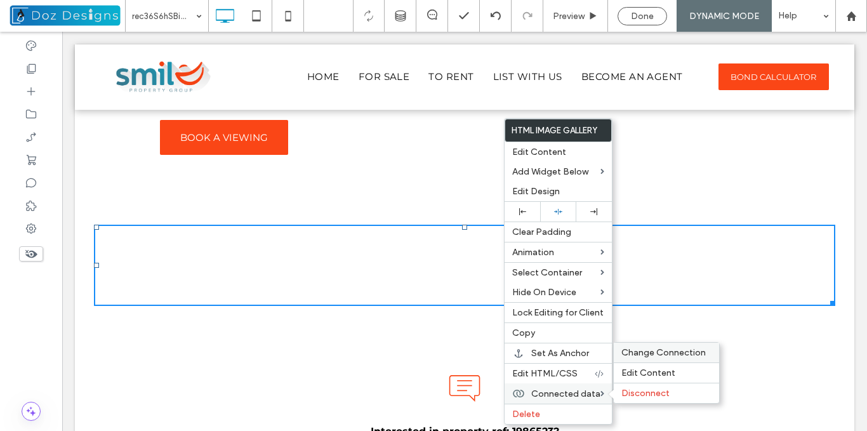
click at [649, 350] on span "Change Connection" at bounding box center [663, 352] width 84 height 11
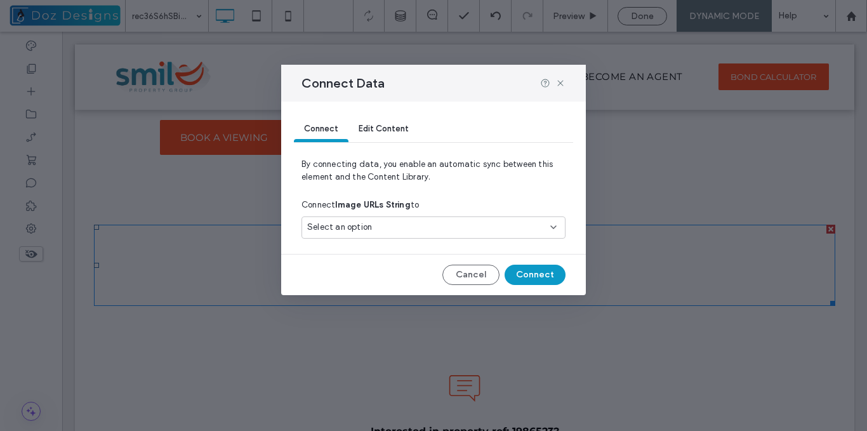
drag, startPoint x: 474, startPoint y: 226, endPoint x: 464, endPoint y: 223, distance: 10.6
click at [473, 226] on div "Select an option" at bounding box center [425, 227] width 237 height 13
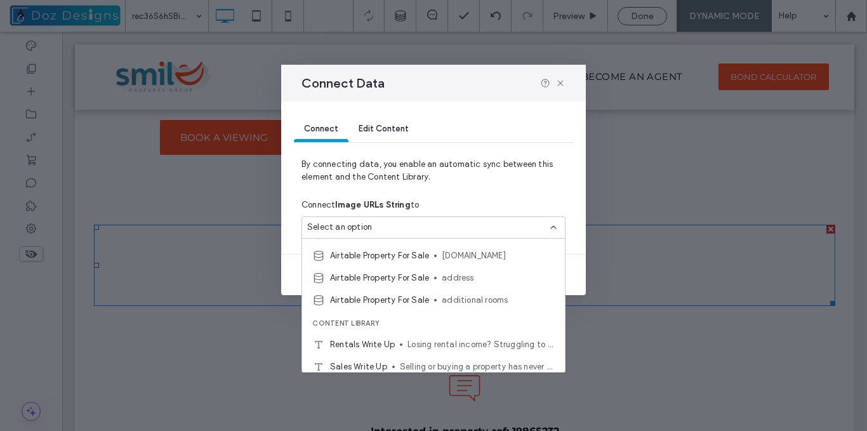
scroll to position [424, 0]
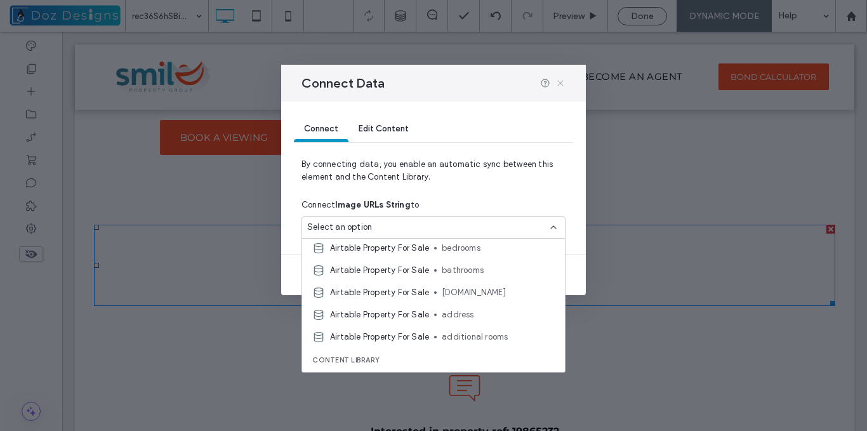
drag, startPoint x: 561, startPoint y: 82, endPoint x: 447, endPoint y: 48, distance: 118.8
click at [561, 82] on use at bounding box center [560, 83] width 6 height 6
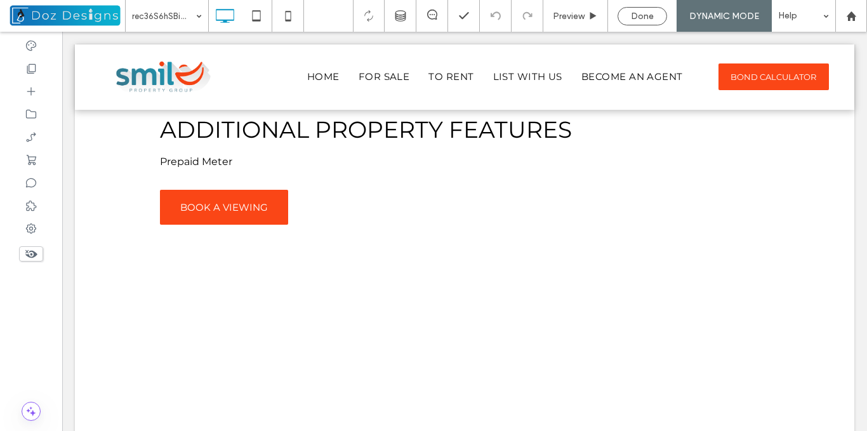
scroll to position [1742, 0]
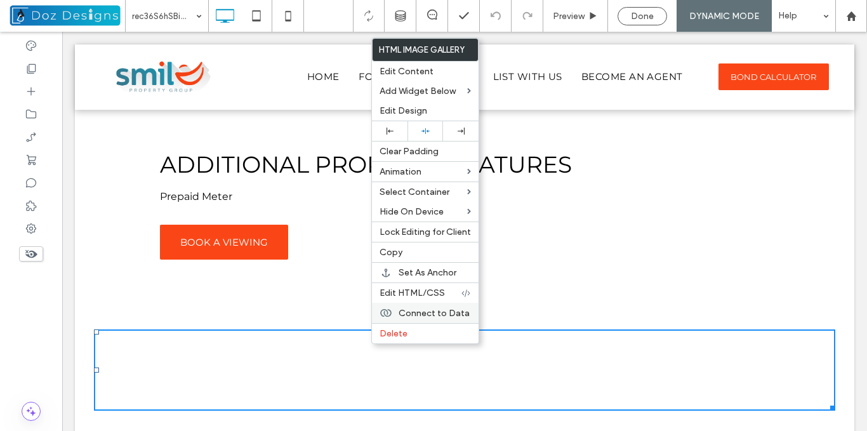
click at [455, 313] on span "Connect to Data" at bounding box center [433, 313] width 71 height 11
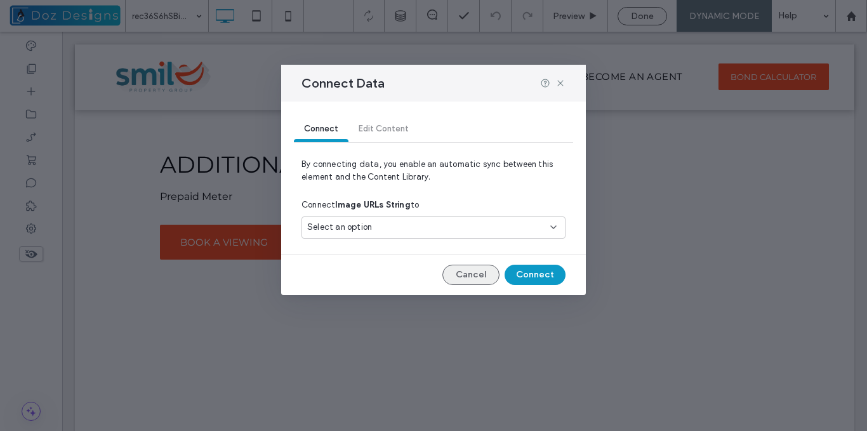
click at [470, 275] on button "Cancel" at bounding box center [470, 275] width 57 height 20
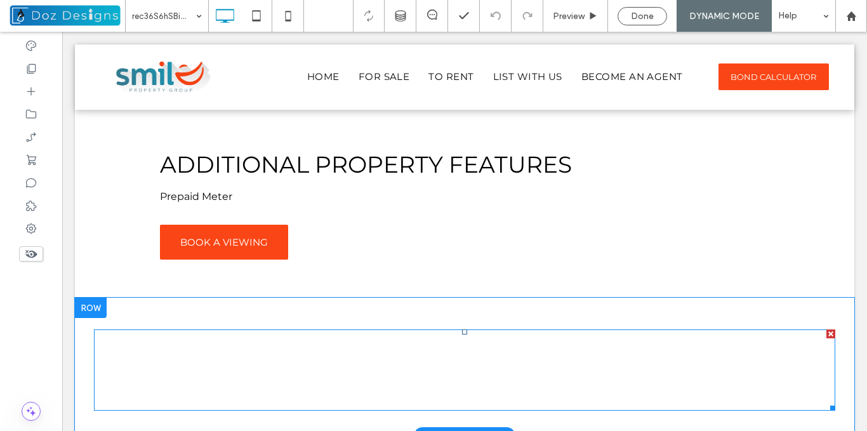
click at [195, 360] on span at bounding box center [464, 369] width 741 height 81
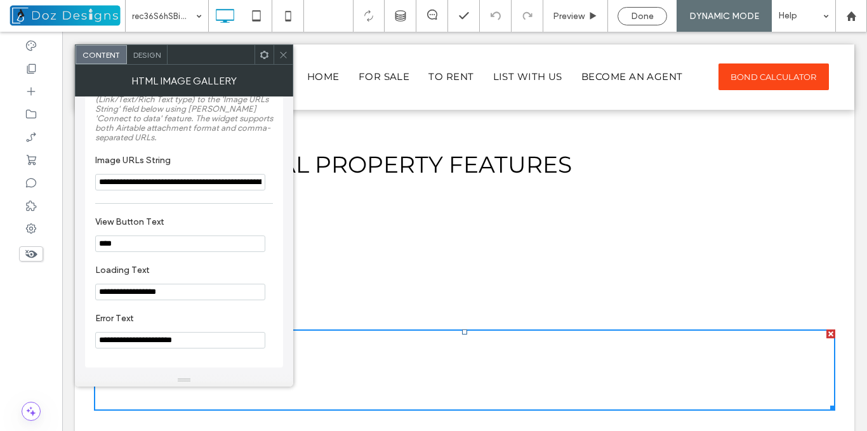
scroll to position [0, 0]
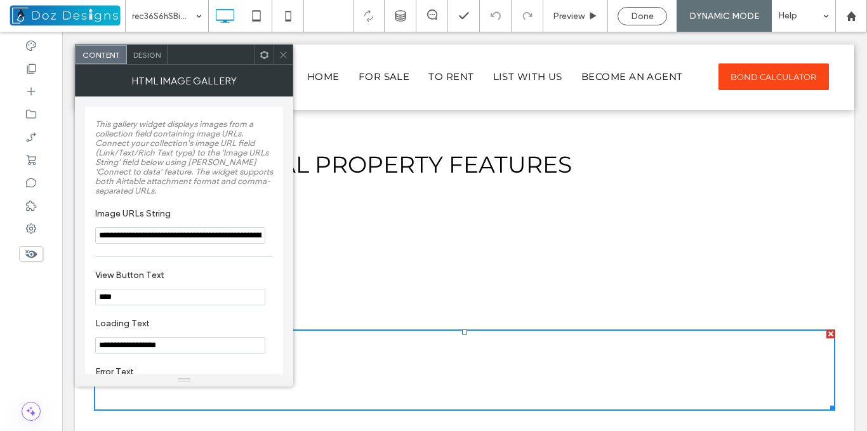
drag, startPoint x: 289, startPoint y: 263, endPoint x: 236, endPoint y: 185, distance: 94.1
click at [282, 55] on icon at bounding box center [283, 55] width 10 height 10
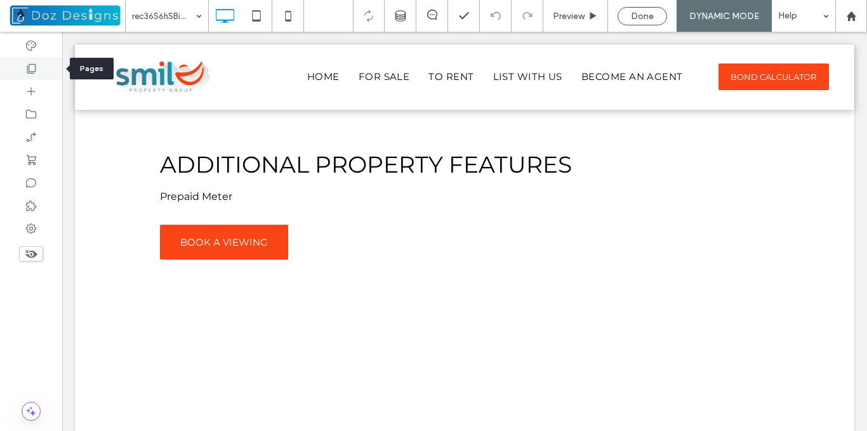
click at [36, 65] on icon at bounding box center [31, 68] width 13 height 13
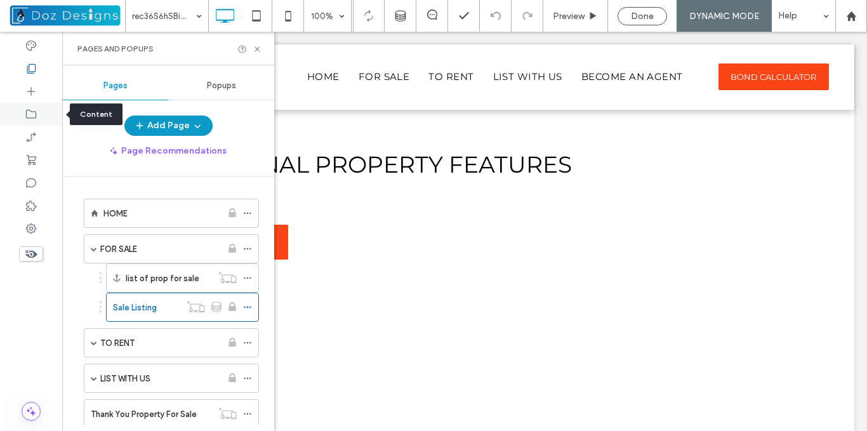
click at [32, 114] on icon at bounding box center [31, 114] width 13 height 13
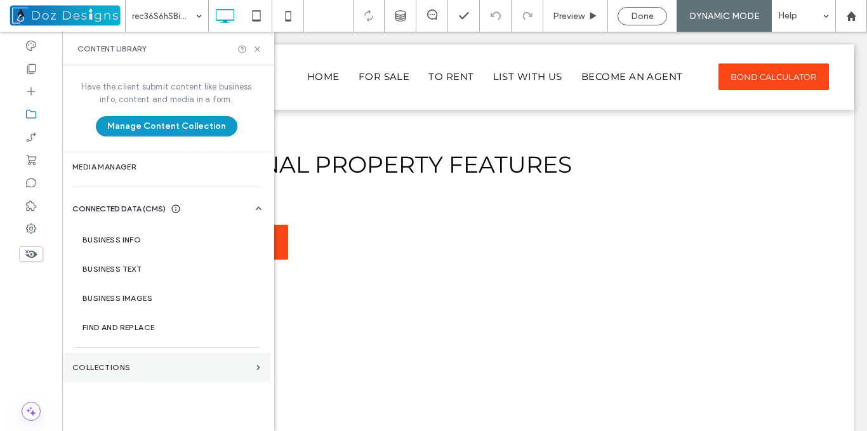
click at [186, 372] on section "Collections" at bounding box center [166, 367] width 208 height 29
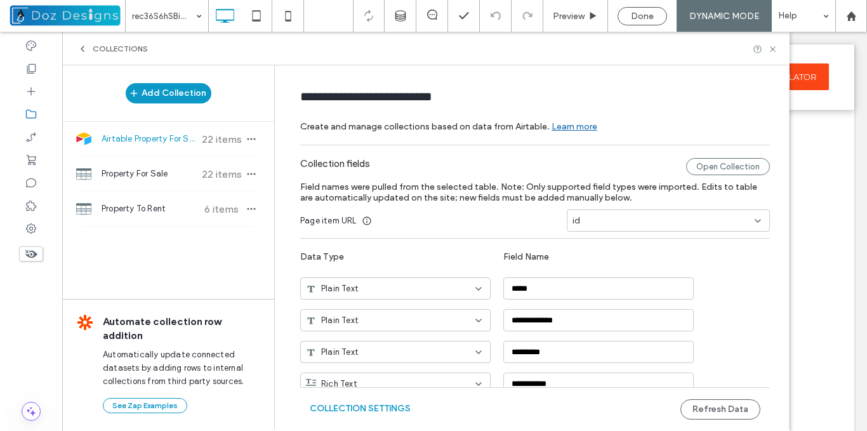
click at [162, 137] on span "Airtable Property For Sale" at bounding box center [148, 139] width 95 height 13
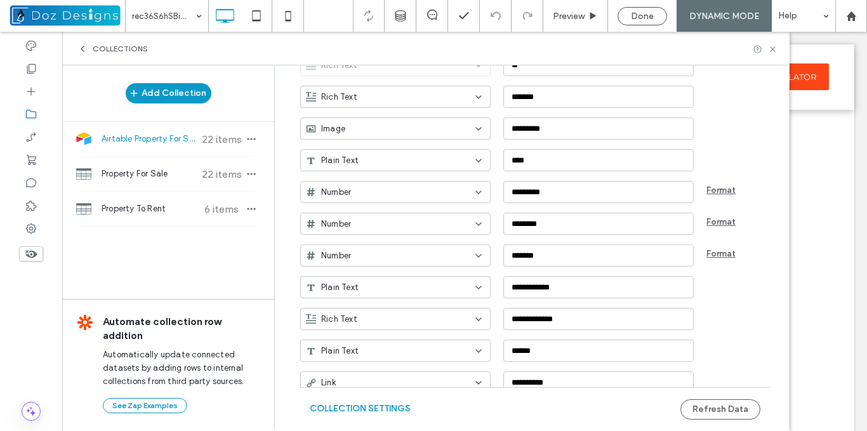
scroll to position [742, 0]
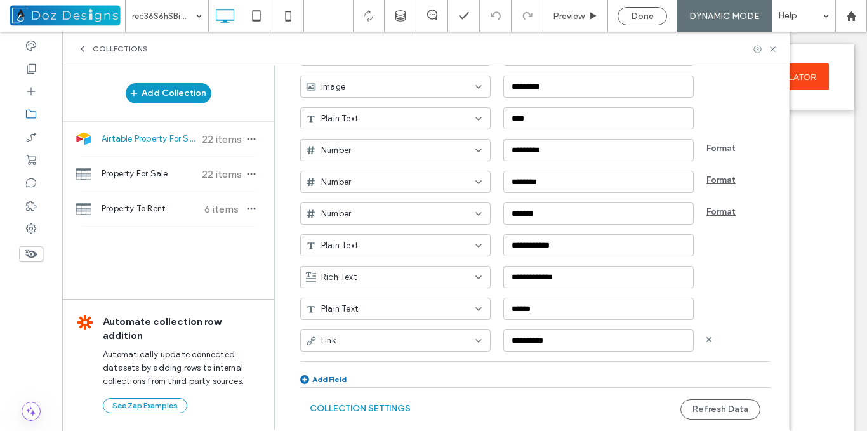
click at [466, 343] on div "Link" at bounding box center [395, 340] width 190 height 22
click at [365, 228] on div "Rich Text" at bounding box center [388, 229] width 189 height 22
click at [722, 409] on button "Refresh Data" at bounding box center [720, 409] width 80 height 20
click at [773, 49] on use at bounding box center [771, 48] width 5 height 5
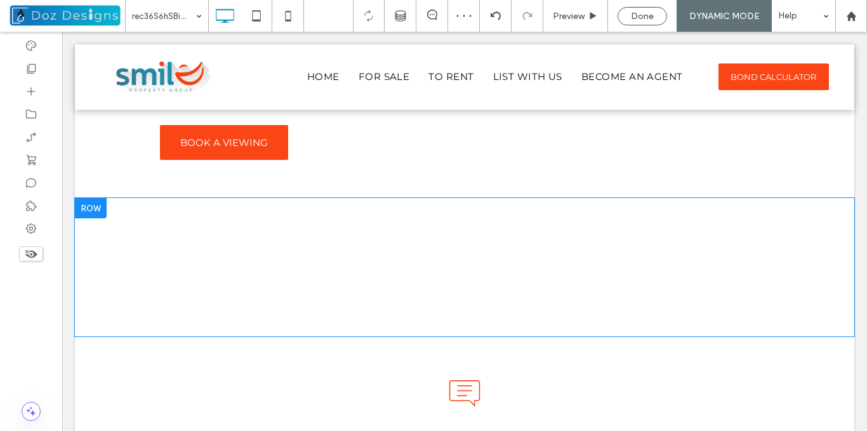
scroll to position [1866, 0]
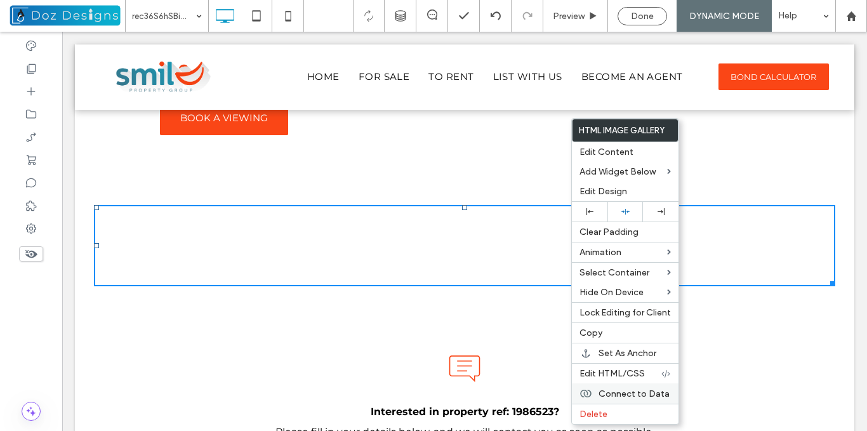
click at [639, 390] on span "Connect to Data" at bounding box center [633, 393] width 71 height 11
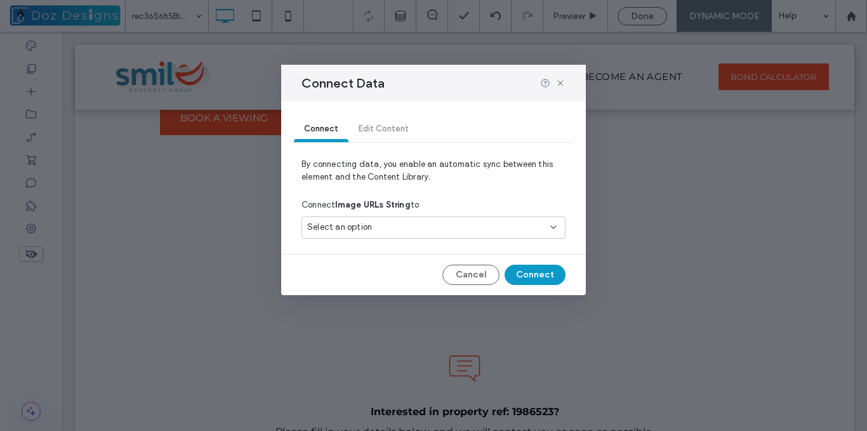
click at [527, 226] on div "Select an option" at bounding box center [425, 227] width 237 height 13
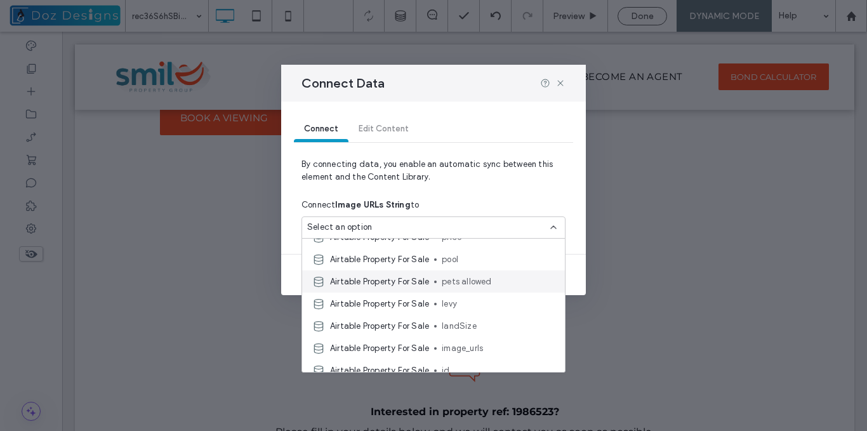
scroll to position [190, 0]
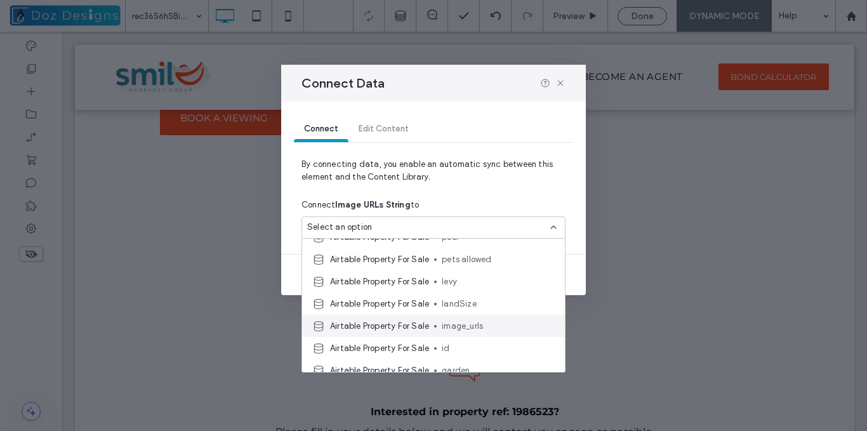
click at [482, 325] on span "image_urls" at bounding box center [498, 326] width 113 height 13
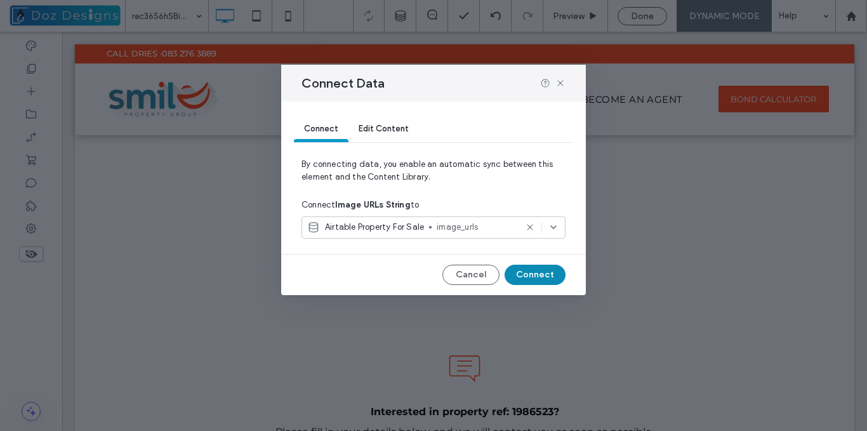
click at [541, 273] on button "Connect" at bounding box center [534, 275] width 61 height 20
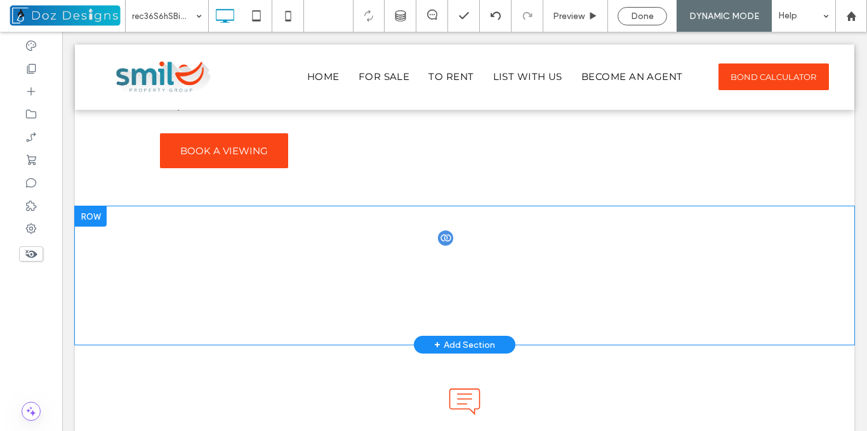
scroll to position [1803, 0]
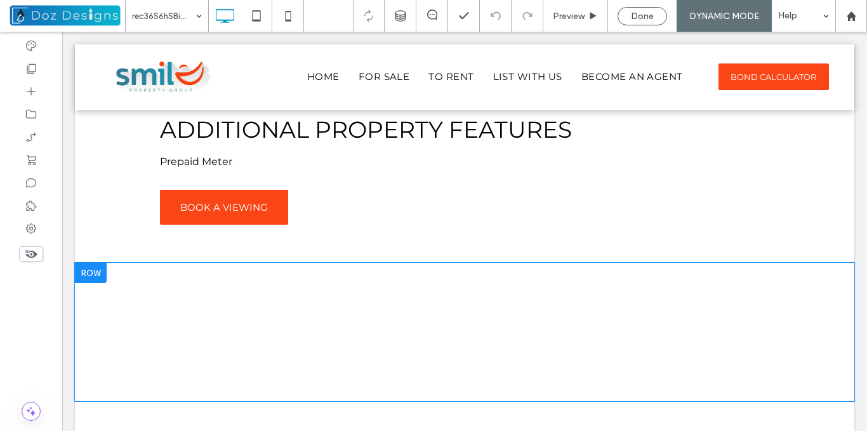
scroll to position [1782, 0]
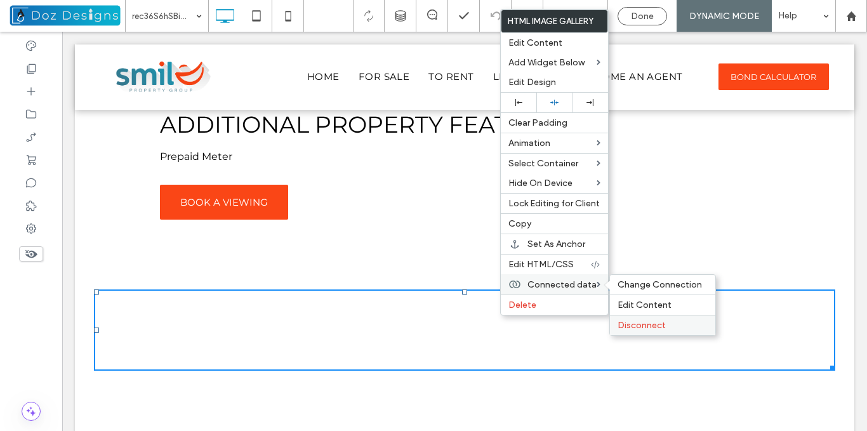
click at [649, 327] on span "Disconnect" at bounding box center [641, 325] width 48 height 11
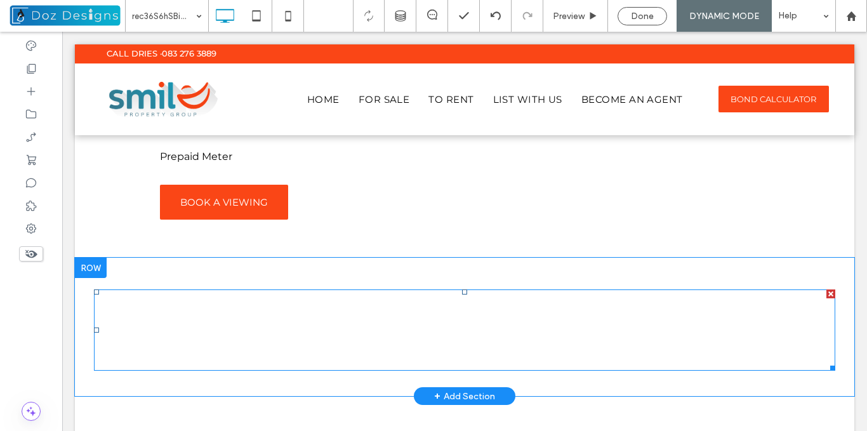
click at [235, 315] on span at bounding box center [464, 329] width 741 height 81
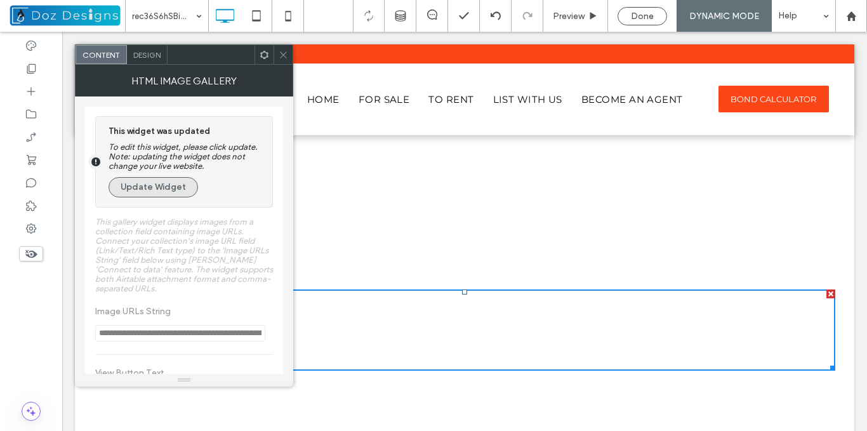
click at [165, 185] on button "Update Widget" at bounding box center [152, 187] width 89 height 20
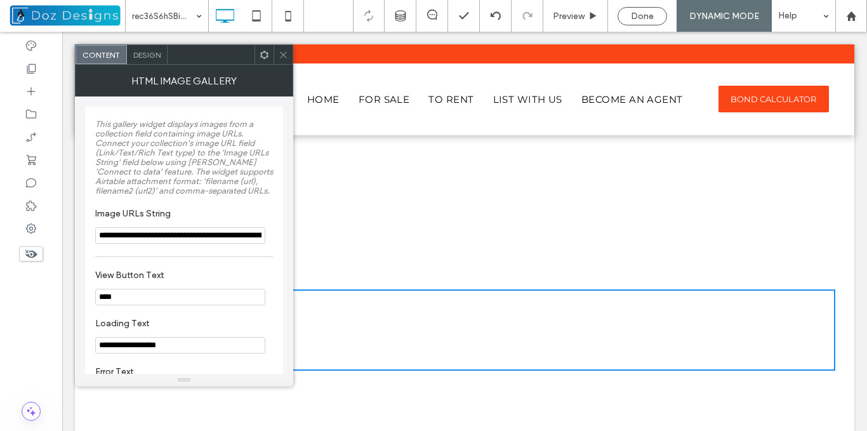
click at [286, 54] on icon at bounding box center [283, 55] width 10 height 10
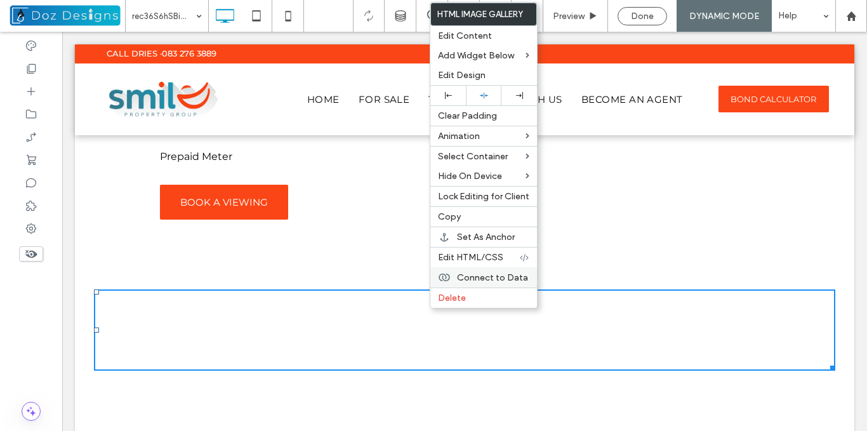
click at [499, 277] on span "Connect to Data" at bounding box center [492, 277] width 71 height 11
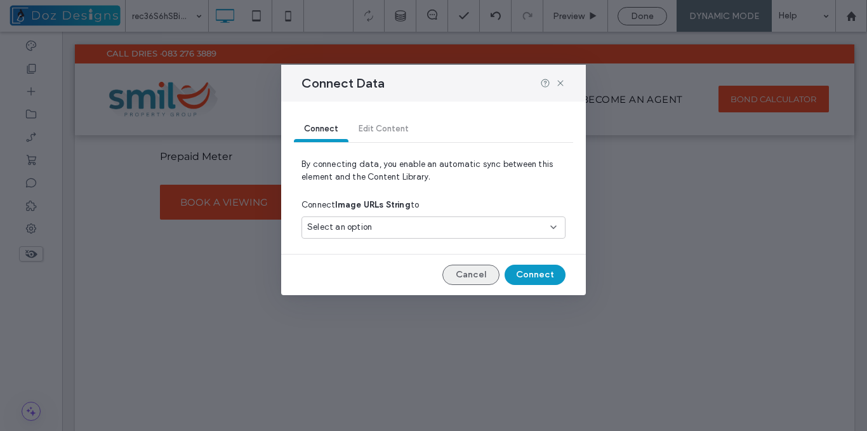
click at [489, 273] on button "Cancel" at bounding box center [470, 275] width 57 height 20
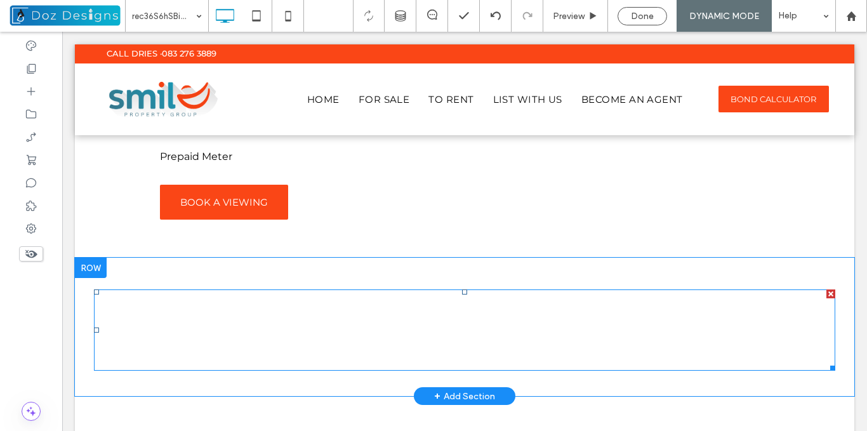
click at [395, 312] on span at bounding box center [464, 329] width 741 height 81
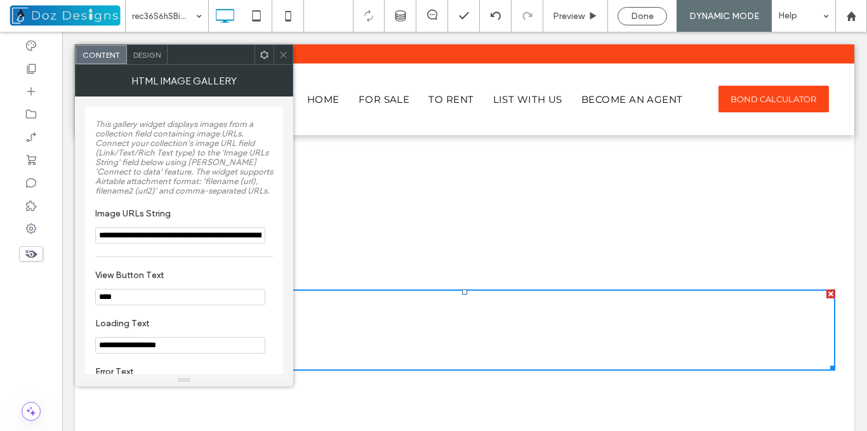
click at [185, 233] on input "**********" at bounding box center [180, 235] width 170 height 16
click at [208, 233] on input "**********" at bounding box center [180, 235] width 170 height 16
drag, startPoint x: 275, startPoint y: 266, endPoint x: 71, endPoint y: 232, distance: 206.5
click at [252, 235] on input "**********" at bounding box center [180, 235] width 170 height 16
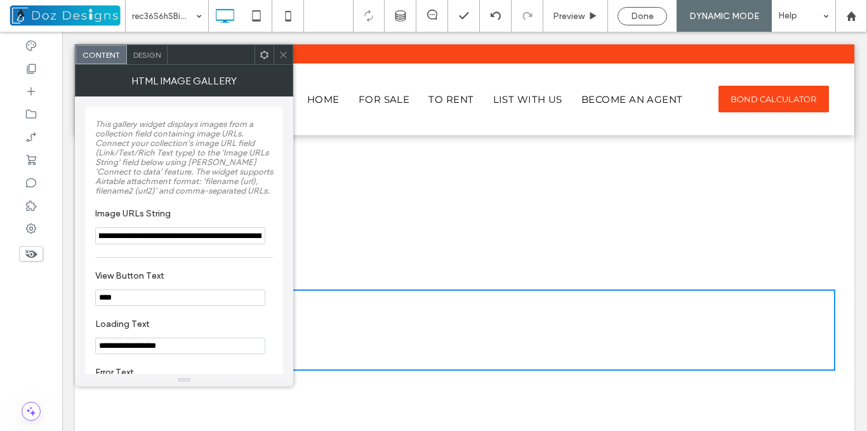
click at [163, 235] on input "**********" at bounding box center [180, 235] width 170 height 17
click at [197, 237] on input "**********" at bounding box center [180, 235] width 170 height 17
click at [143, 233] on input "**********" at bounding box center [180, 235] width 170 height 17
click at [226, 237] on input "**********" at bounding box center [180, 235] width 170 height 17
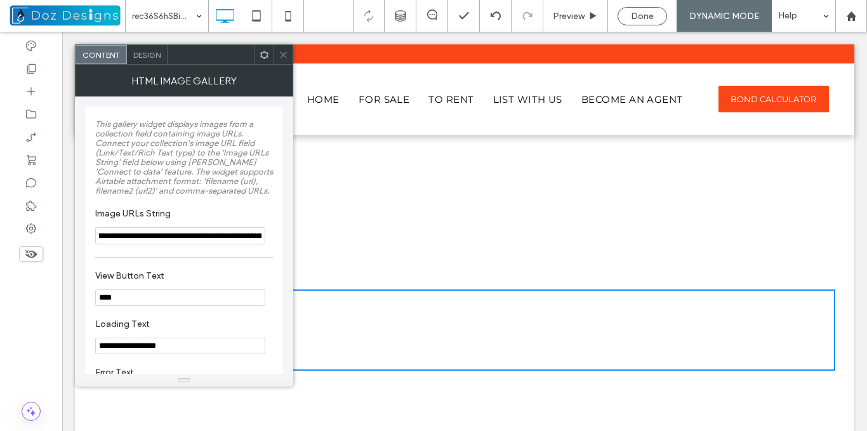
scroll to position [0, 648]
click at [207, 235] on input "**********" at bounding box center [180, 235] width 170 height 17
drag, startPoint x: 170, startPoint y: 235, endPoint x: 185, endPoint y: 233, distance: 15.3
click at [185, 233] on input "**********" at bounding box center [180, 235] width 170 height 17
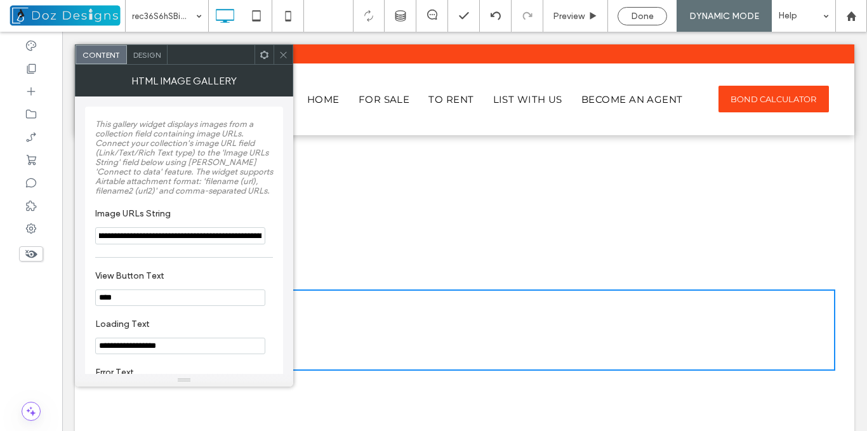
scroll to position [0, 1057]
click at [182, 234] on input "**********" at bounding box center [180, 235] width 170 height 17
click at [187, 236] on input "**********" at bounding box center [180, 235] width 170 height 17
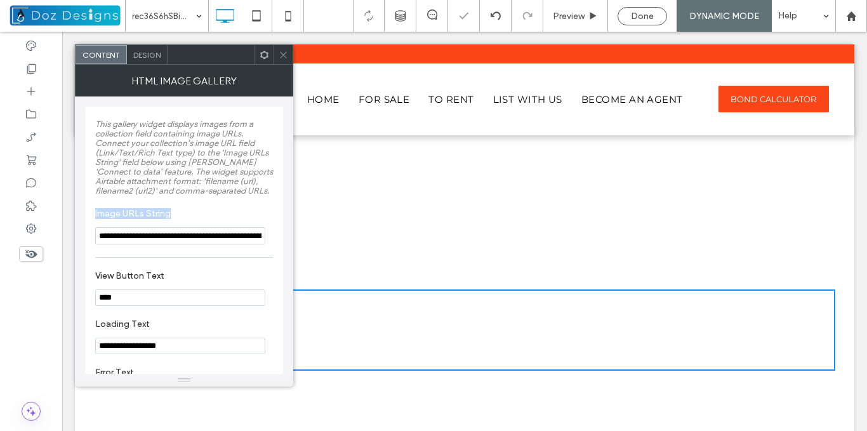
click at [244, 250] on div "**********" at bounding box center [184, 264] width 178 height 302
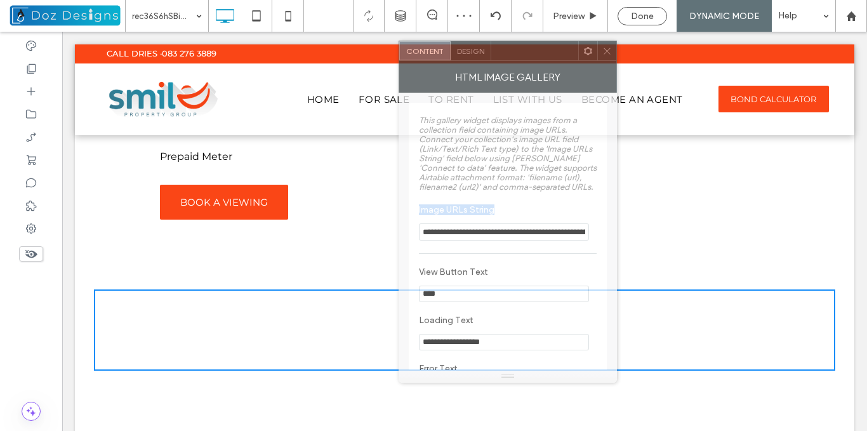
drag, startPoint x: 204, startPoint y: 58, endPoint x: 475, endPoint y: 63, distance: 270.9
click at [527, 53] on div at bounding box center [534, 50] width 87 height 19
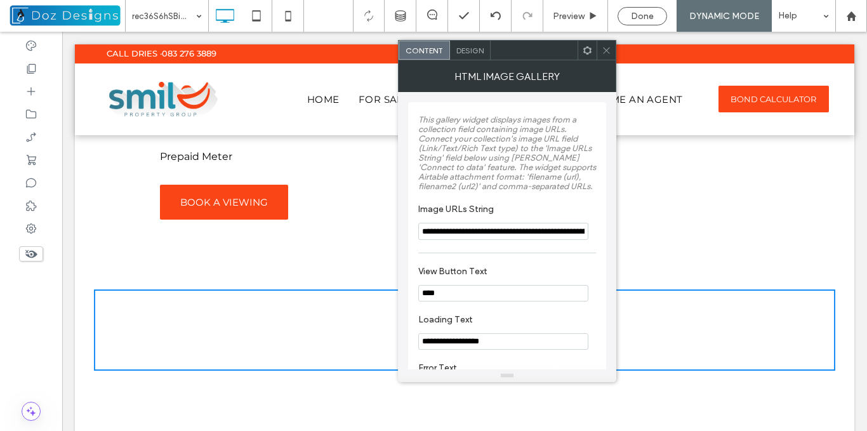
click at [499, 253] on div "**********" at bounding box center [507, 259] width 178 height 302
click at [530, 232] on input "**********" at bounding box center [503, 231] width 170 height 17
click at [497, 230] on input "**********" at bounding box center [503, 231] width 170 height 17
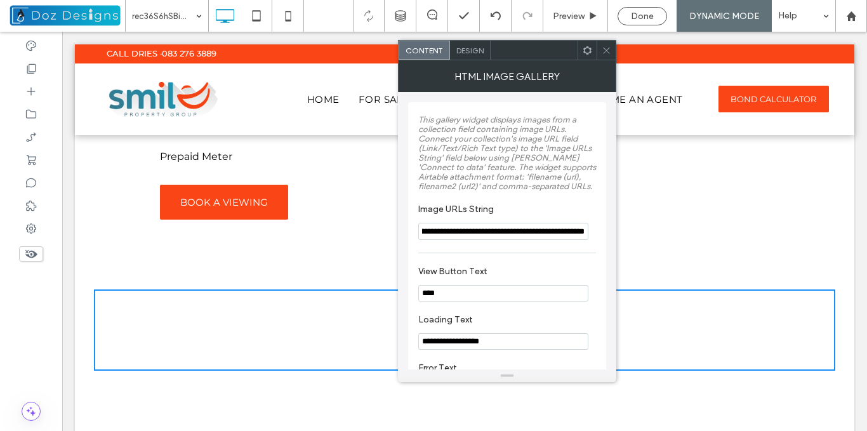
click at [515, 230] on input "**********" at bounding box center [503, 231] width 170 height 17
type input "**********"
click at [520, 244] on section "**********" at bounding box center [507, 221] width 178 height 49
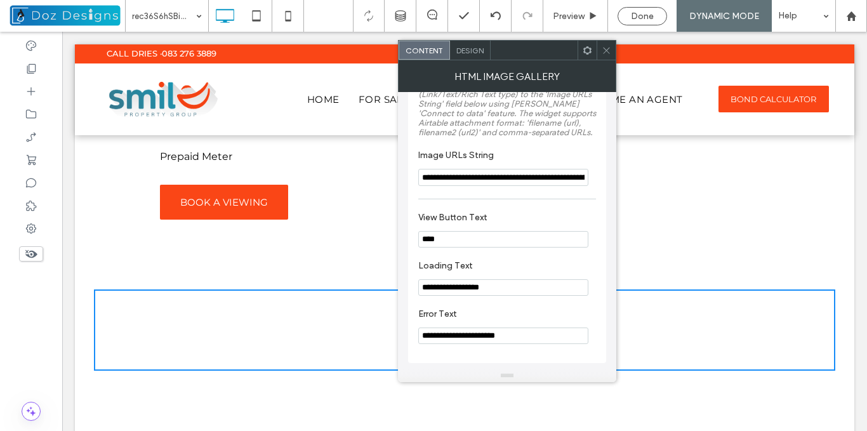
click at [603, 51] on icon at bounding box center [606, 51] width 10 height 10
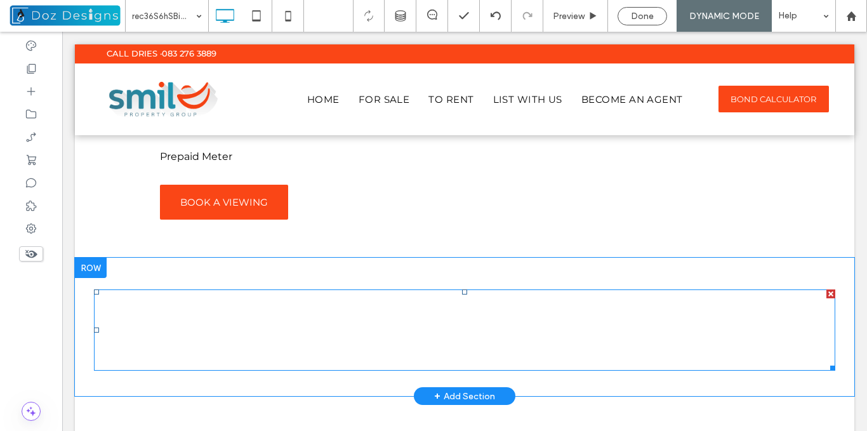
click at [826, 294] on div at bounding box center [830, 293] width 9 height 9
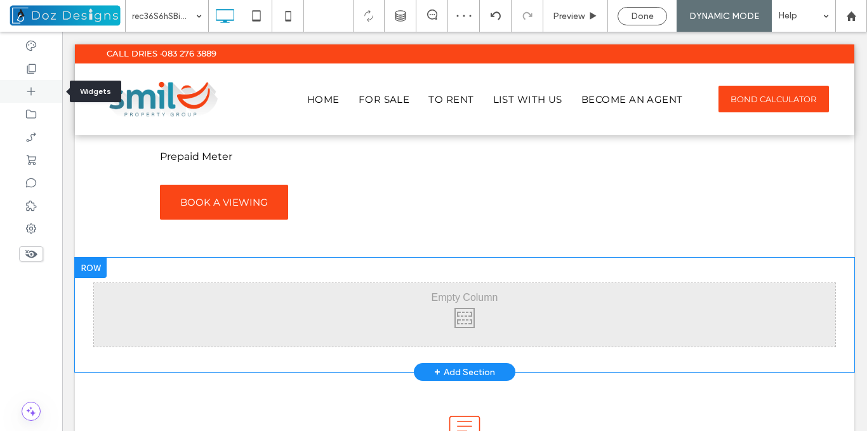
click at [31, 92] on use at bounding box center [31, 92] width 8 height 8
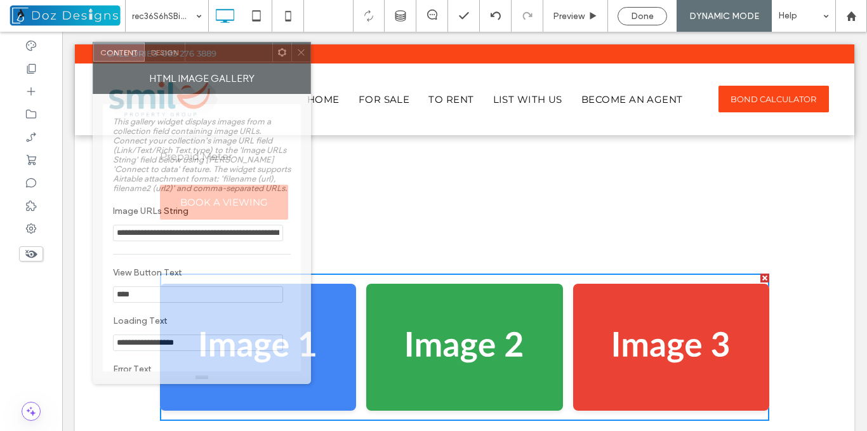
drag, startPoint x: 208, startPoint y: 59, endPoint x: 226, endPoint y: 56, distance: 17.9
click at [226, 56] on div at bounding box center [228, 52] width 87 height 19
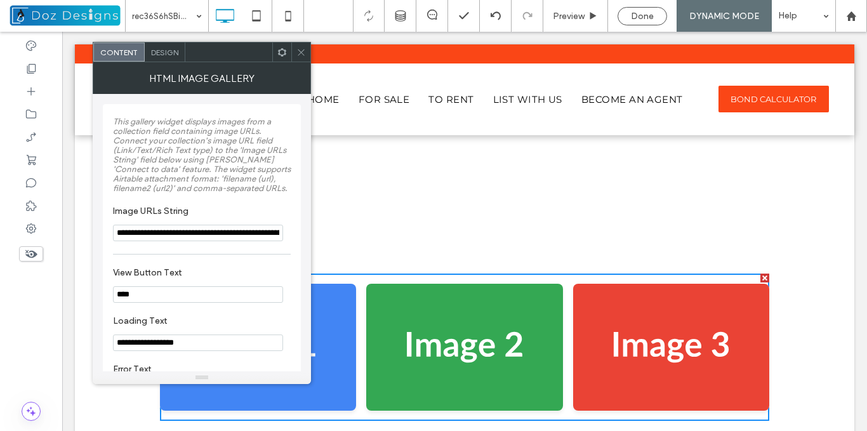
click at [299, 53] on icon at bounding box center [301, 53] width 10 height 10
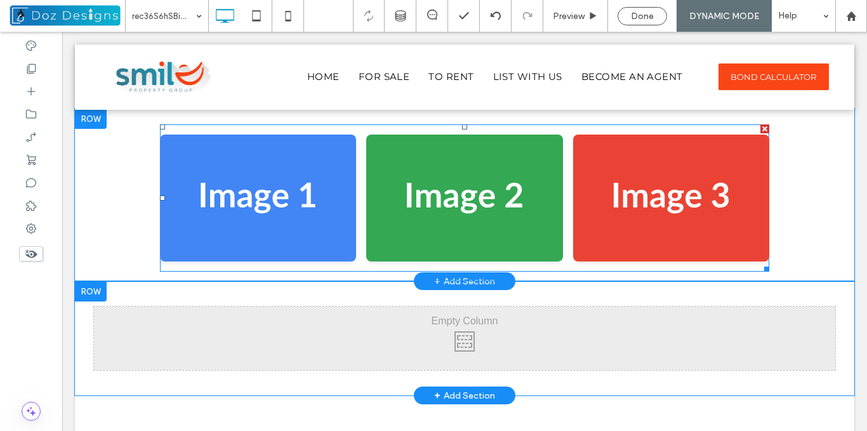
scroll to position [1845, 0]
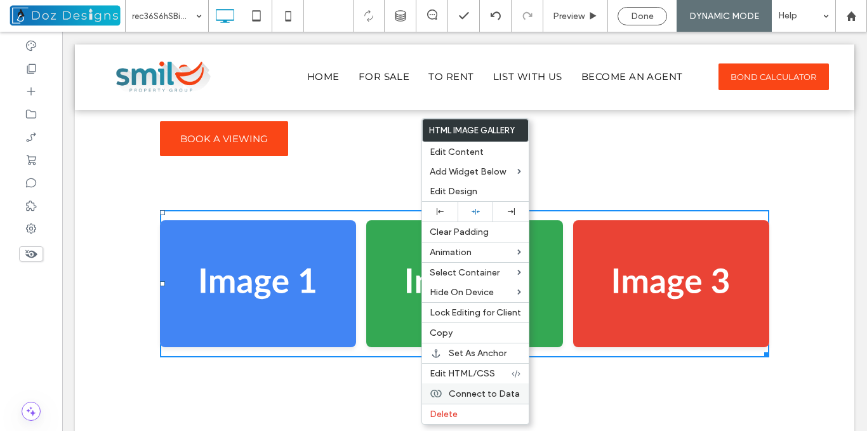
click at [513, 396] on span "Connect to Data" at bounding box center [483, 393] width 71 height 11
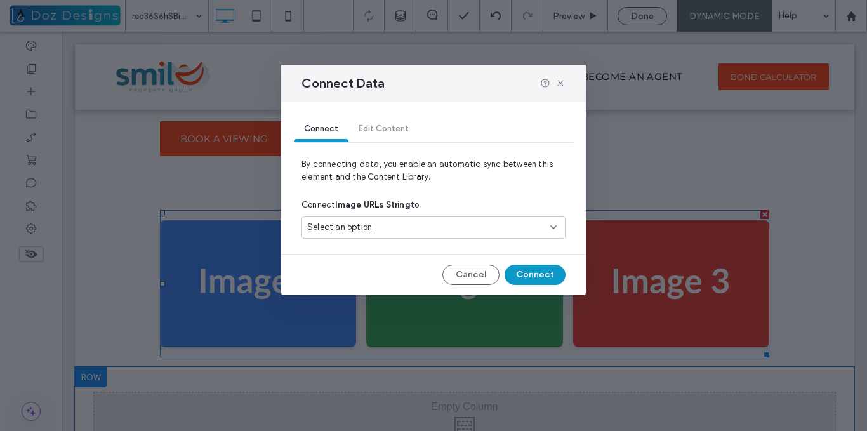
click at [518, 218] on div "Select an option" at bounding box center [433, 227] width 264 height 22
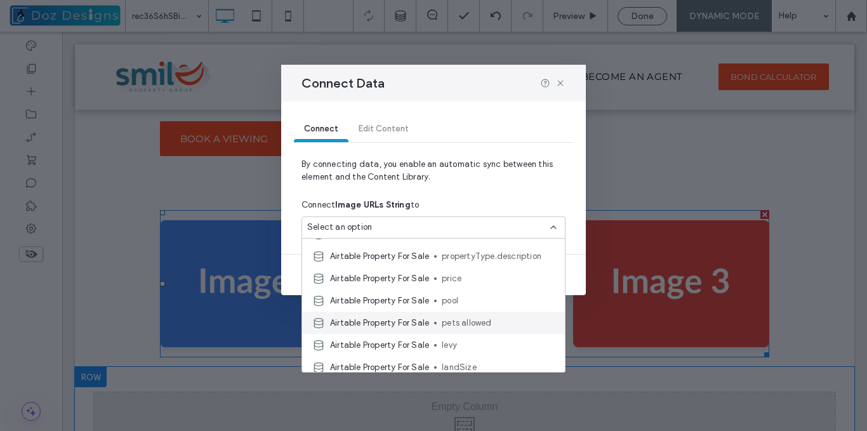
scroll to position [190, 0]
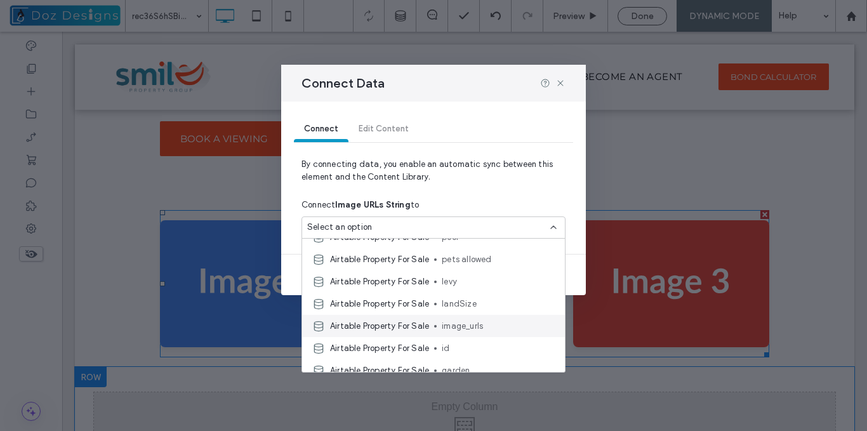
click at [468, 330] on span "image_urls" at bounding box center [498, 326] width 113 height 13
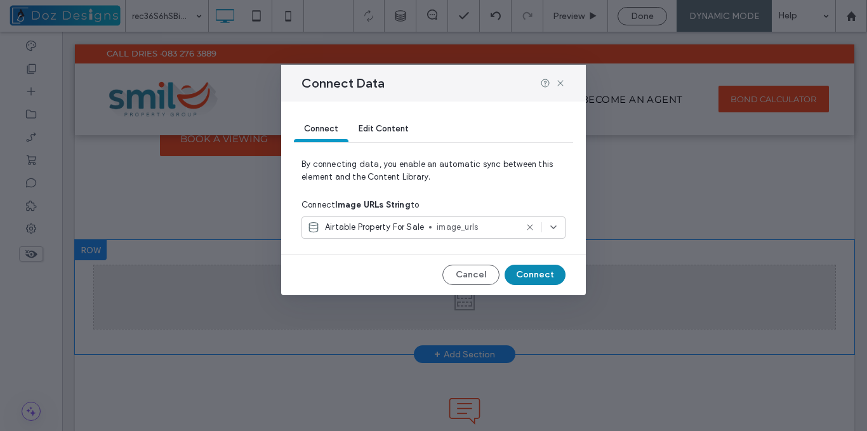
drag, startPoint x: 544, startPoint y: 272, endPoint x: 481, endPoint y: 242, distance: 68.9
click at [544, 272] on button "Connect" at bounding box center [534, 275] width 61 height 20
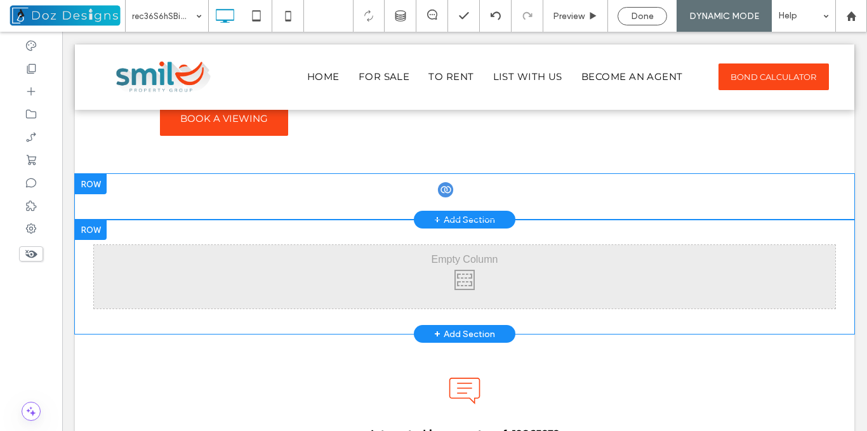
scroll to position [1845, 0]
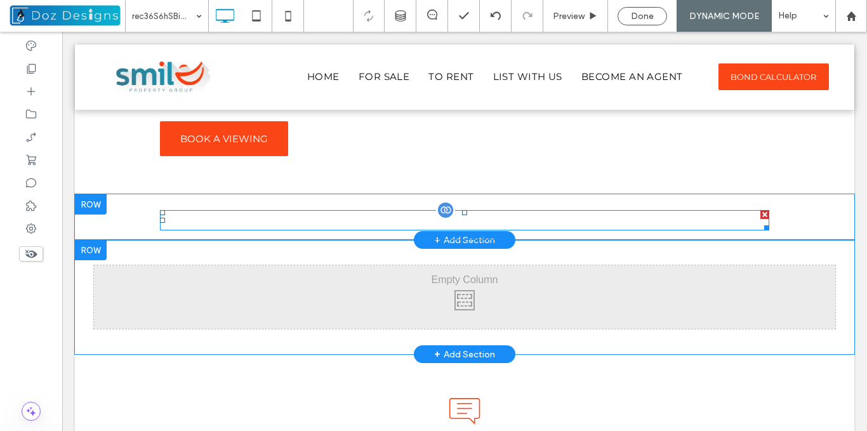
click at [363, 216] on span at bounding box center [464, 220] width 609 height 20
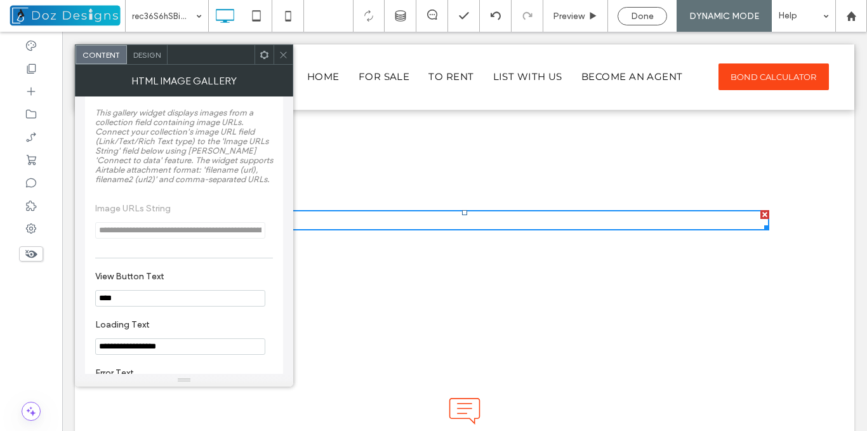
scroll to position [121, 0]
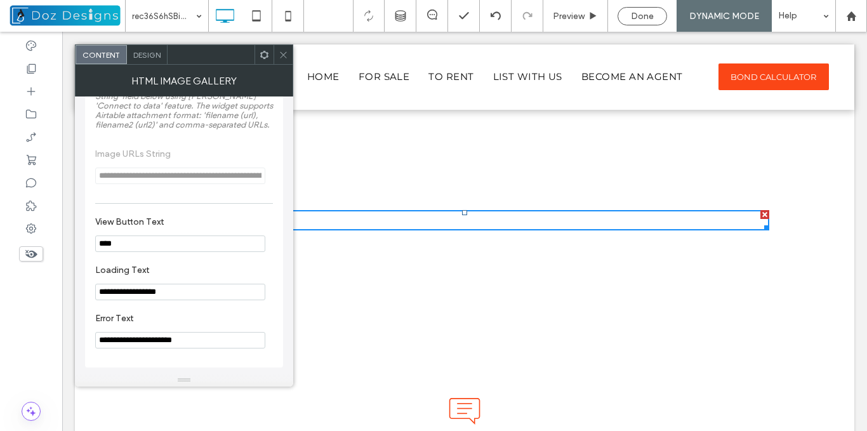
click at [283, 51] on icon at bounding box center [283, 55] width 10 height 10
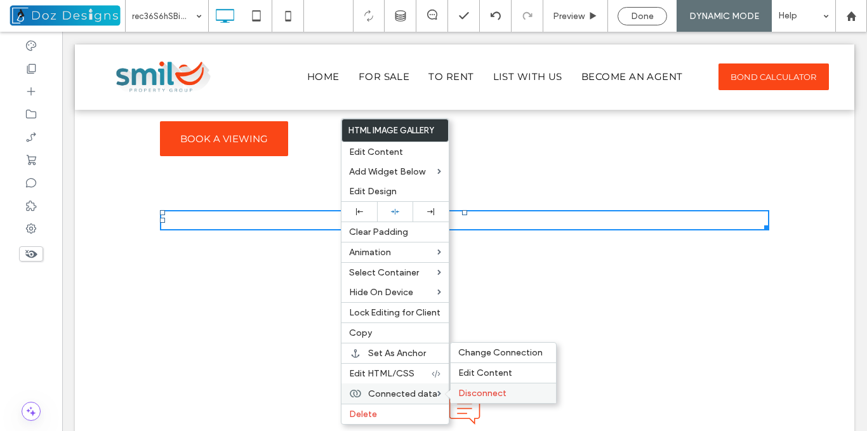
click at [487, 388] on span "Disconnect" at bounding box center [482, 393] width 48 height 11
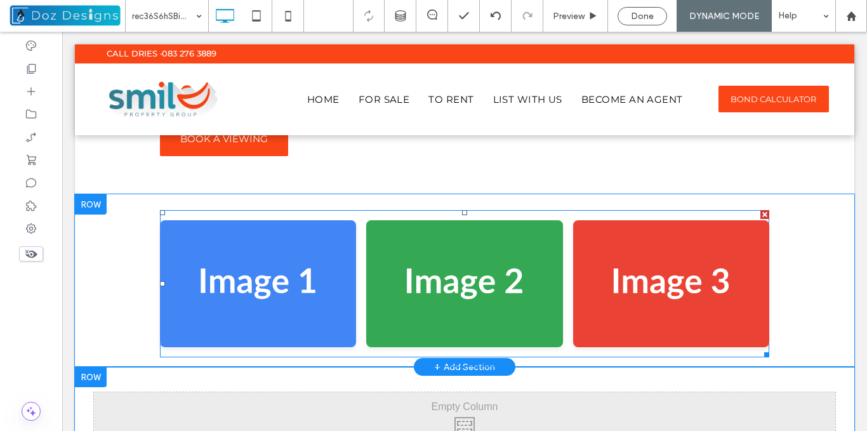
click at [385, 273] on span at bounding box center [464, 283] width 609 height 147
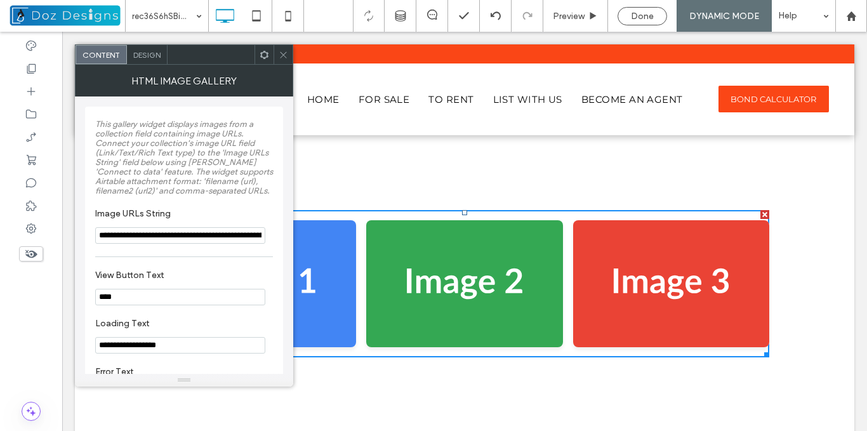
click at [179, 235] on input "**********" at bounding box center [180, 235] width 170 height 16
click at [245, 209] on label "Image URLs String" at bounding box center [181, 215] width 173 height 14
click at [220, 237] on input "**********" at bounding box center [180, 235] width 170 height 17
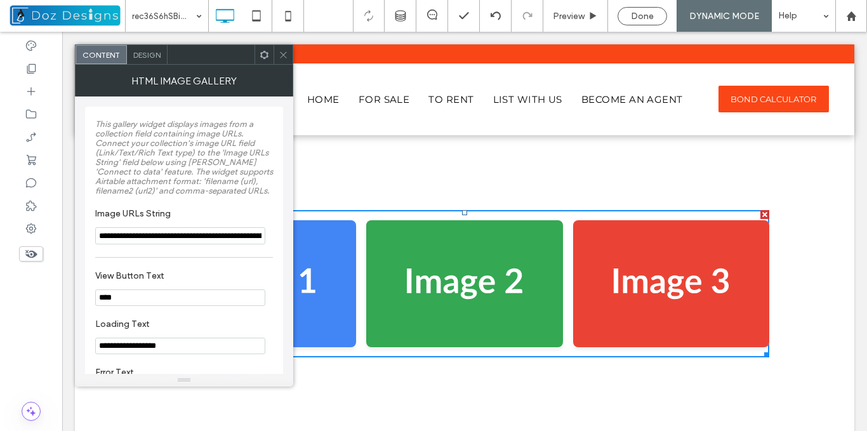
click at [220, 237] on input "**********" at bounding box center [180, 235] width 170 height 17
click at [285, 54] on icon at bounding box center [283, 55] width 10 height 10
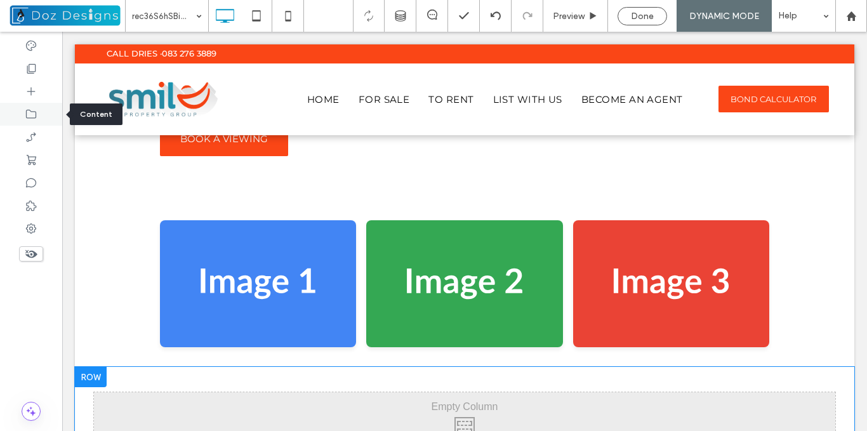
click at [32, 107] on div at bounding box center [31, 114] width 62 height 23
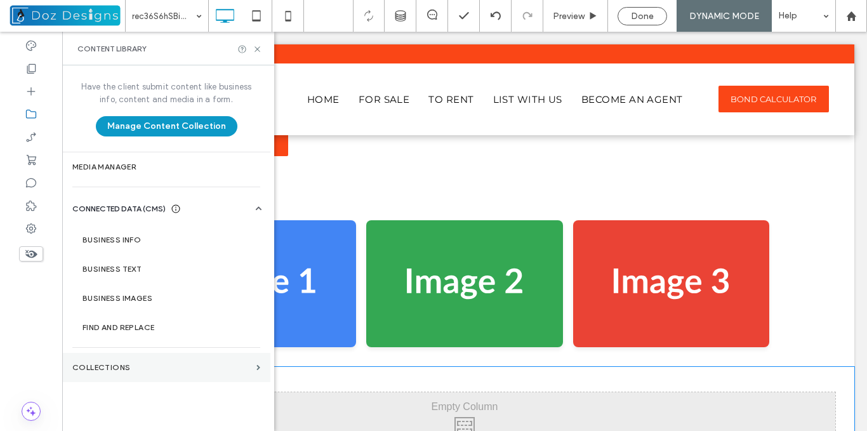
click at [193, 365] on label "Collections" at bounding box center [161, 367] width 179 height 9
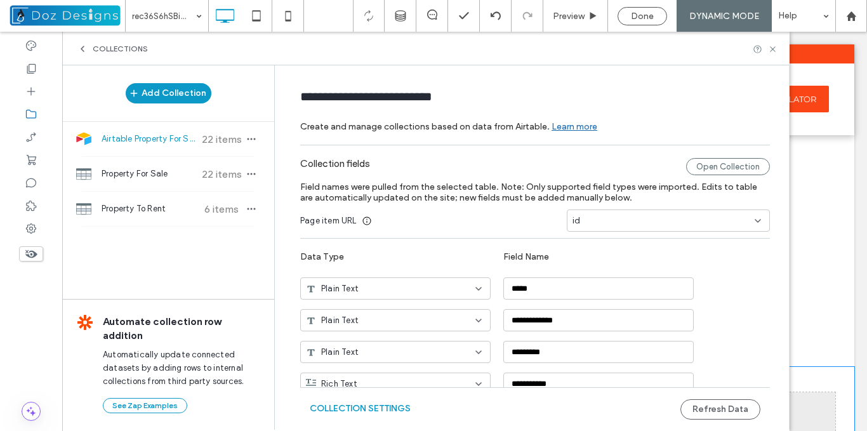
click at [177, 134] on span "Airtable Property For Sale" at bounding box center [148, 139] width 95 height 13
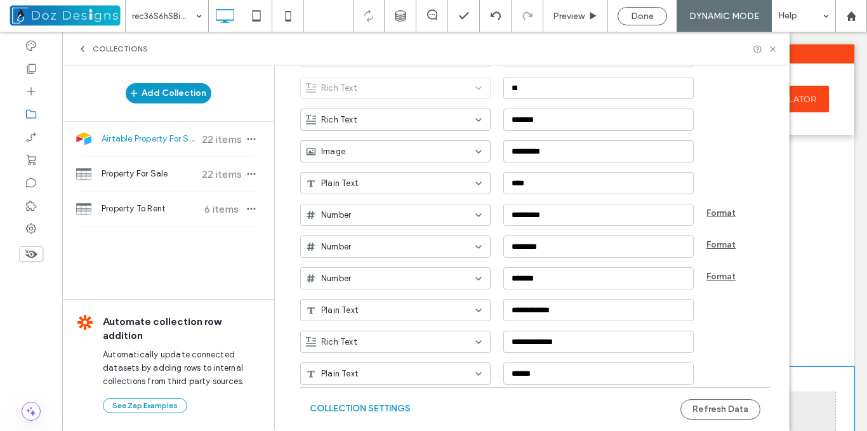
scroll to position [742, 0]
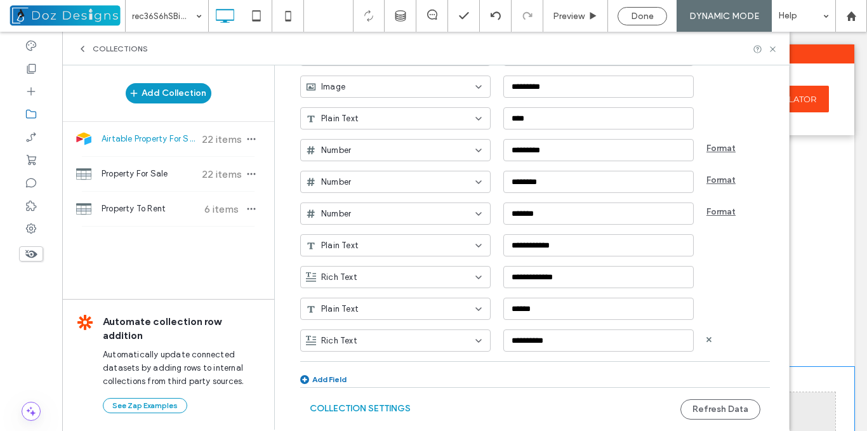
click at [473, 341] on icon at bounding box center [478, 341] width 10 height 10
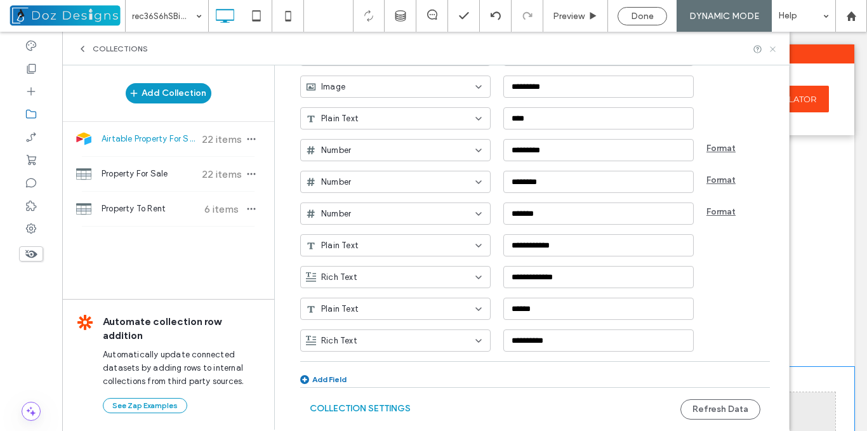
click at [773, 49] on icon at bounding box center [773, 49] width 10 height 10
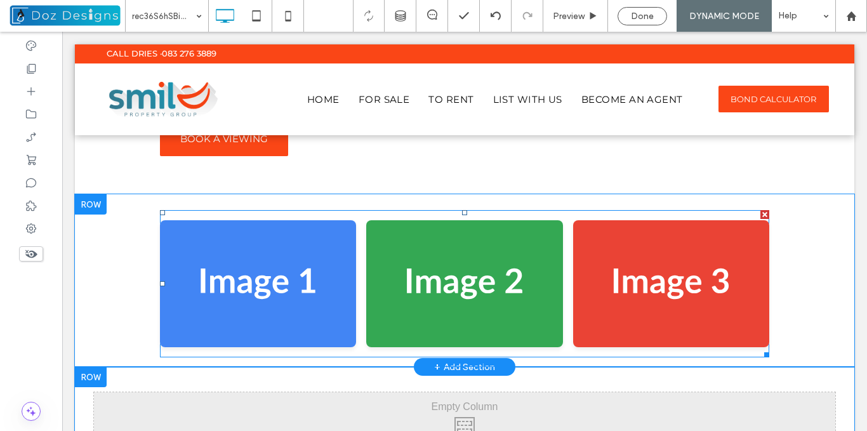
click at [561, 278] on span at bounding box center [464, 283] width 609 height 147
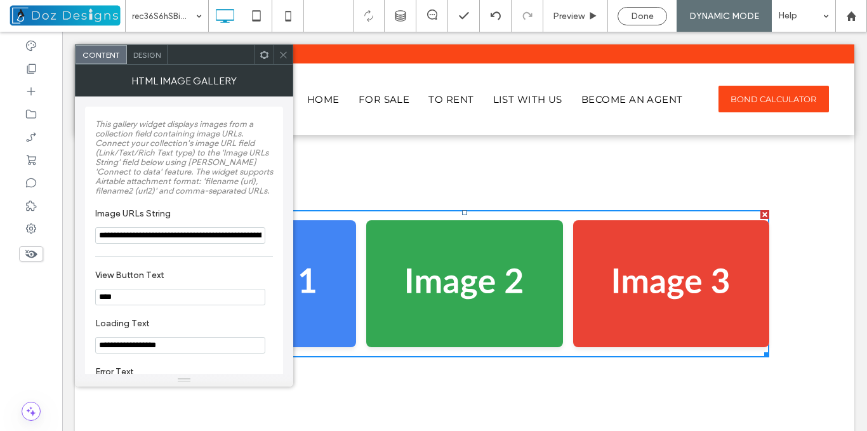
click at [282, 52] on icon at bounding box center [283, 55] width 10 height 10
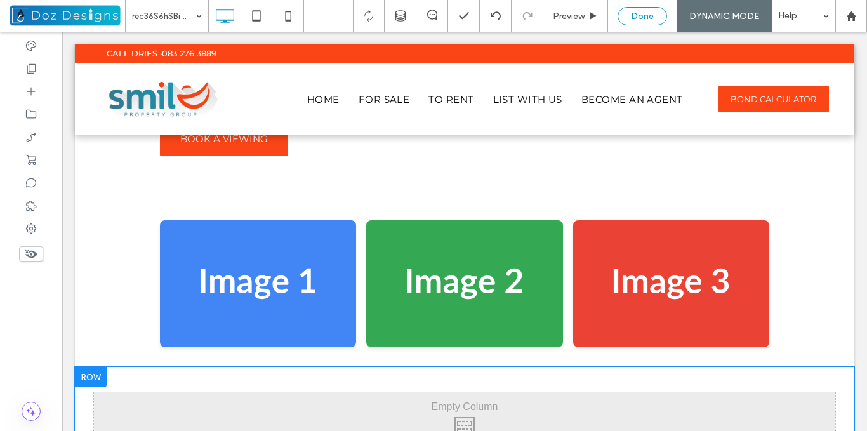
click at [627, 15] on div "Done" at bounding box center [642, 16] width 48 height 11
